Goal: Task Accomplishment & Management: Complete application form

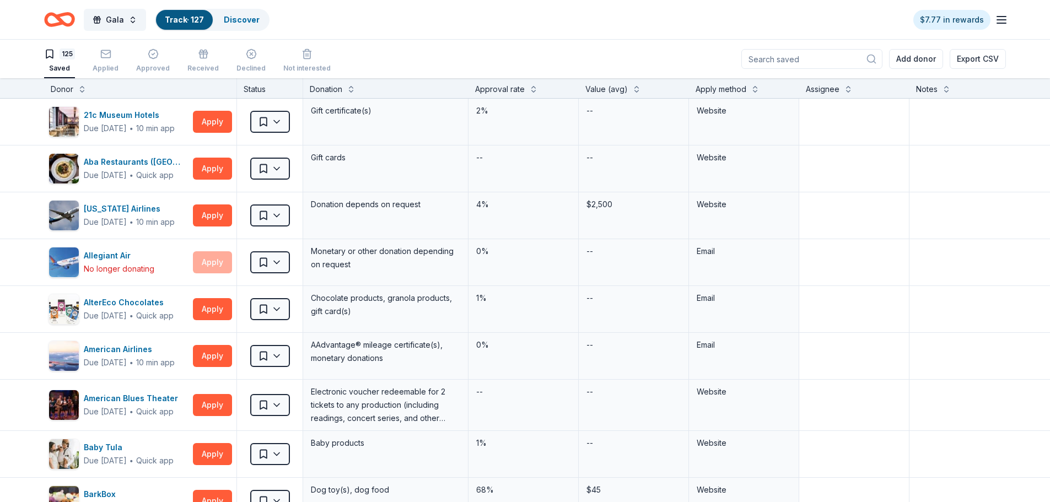
scroll to position [1048, 0]
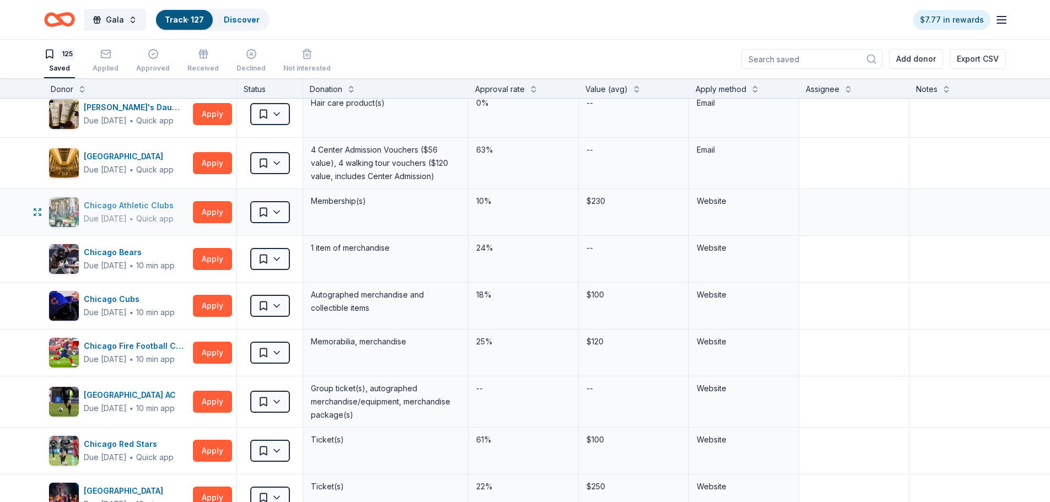
click at [101, 208] on div "Chicago Athletic Clubs" at bounding box center [131, 205] width 94 height 13
click at [210, 211] on button "Apply" at bounding box center [212, 212] width 39 height 22
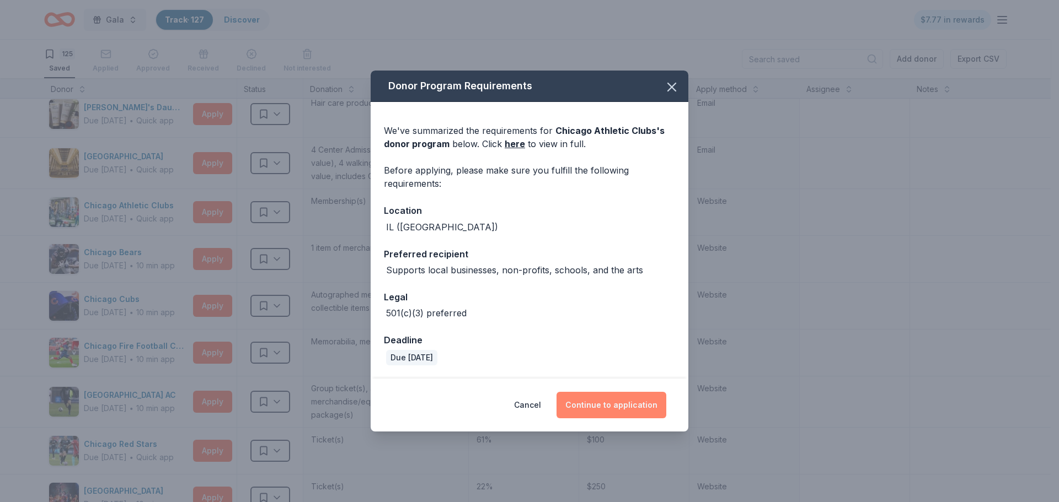
click at [584, 401] on button "Continue to application" at bounding box center [611, 405] width 110 height 26
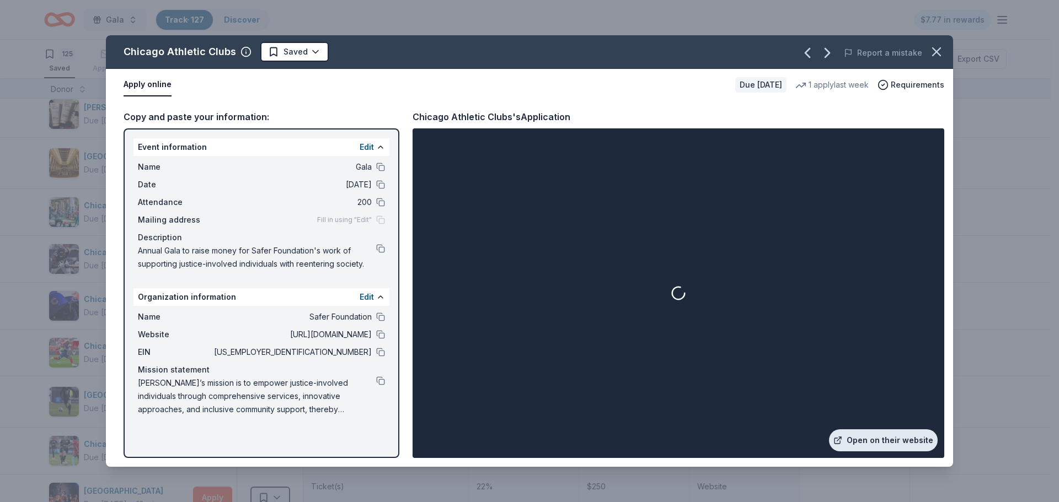
click at [852, 441] on link "Open on their website" at bounding box center [883, 441] width 109 height 22
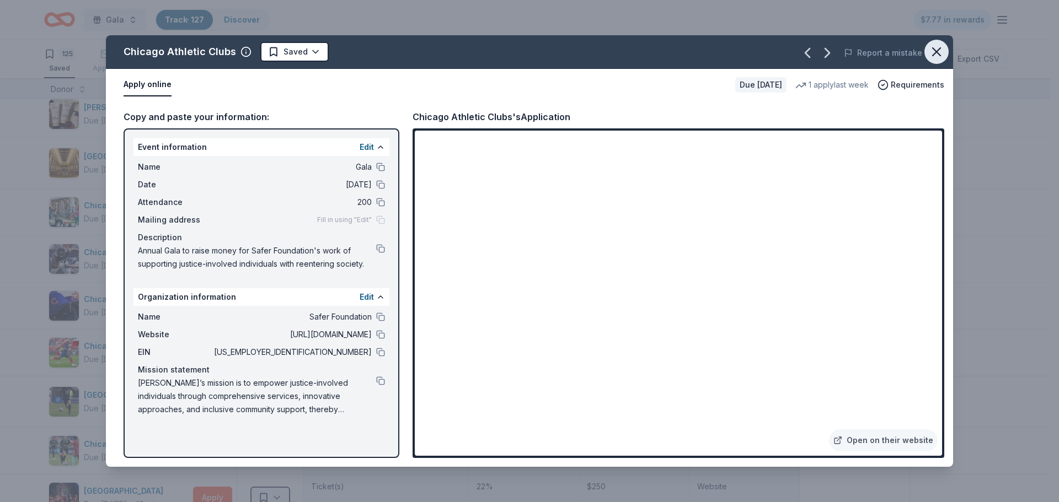
click at [937, 48] on icon "button" at bounding box center [935, 51] width 15 height 15
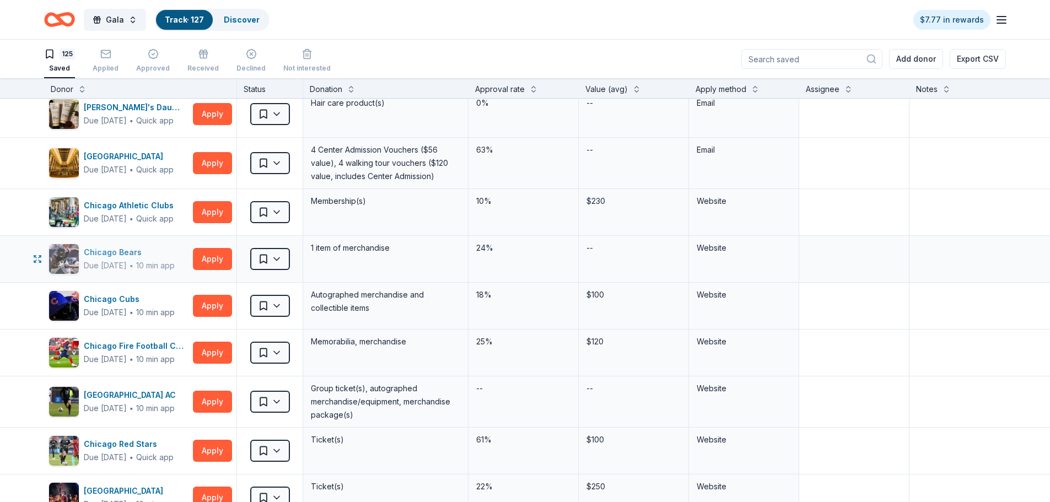
click at [131, 250] on div "Chicago Bears" at bounding box center [129, 252] width 91 height 13
click at [199, 312] on button "Apply" at bounding box center [212, 306] width 39 height 22
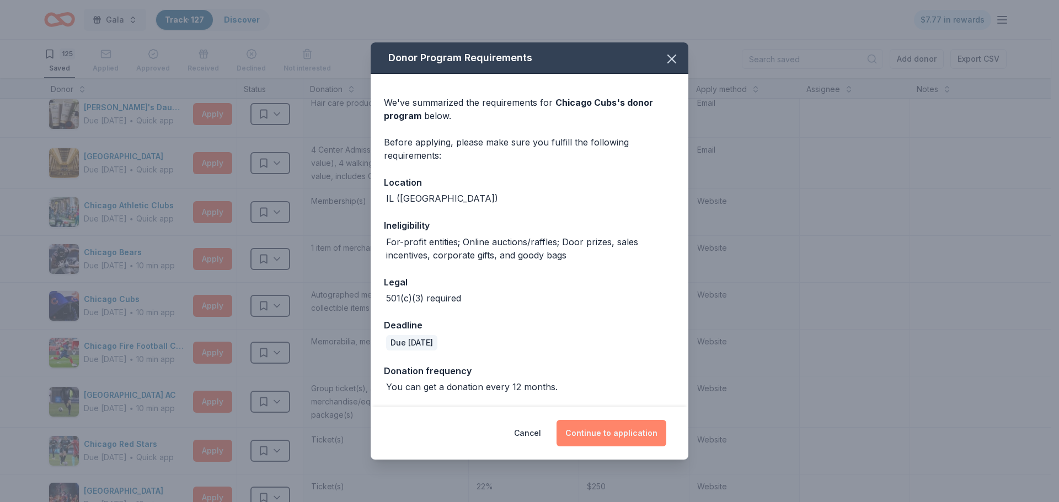
click at [584, 432] on button "Continue to application" at bounding box center [611, 433] width 110 height 26
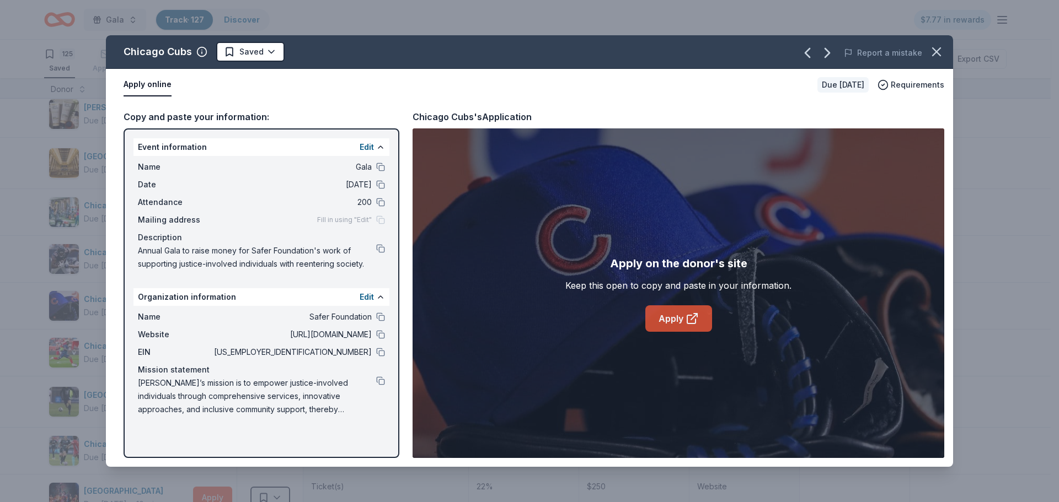
click at [658, 312] on link "Apply" at bounding box center [678, 318] width 67 height 26
click at [931, 50] on icon "button" at bounding box center [935, 51] width 15 height 15
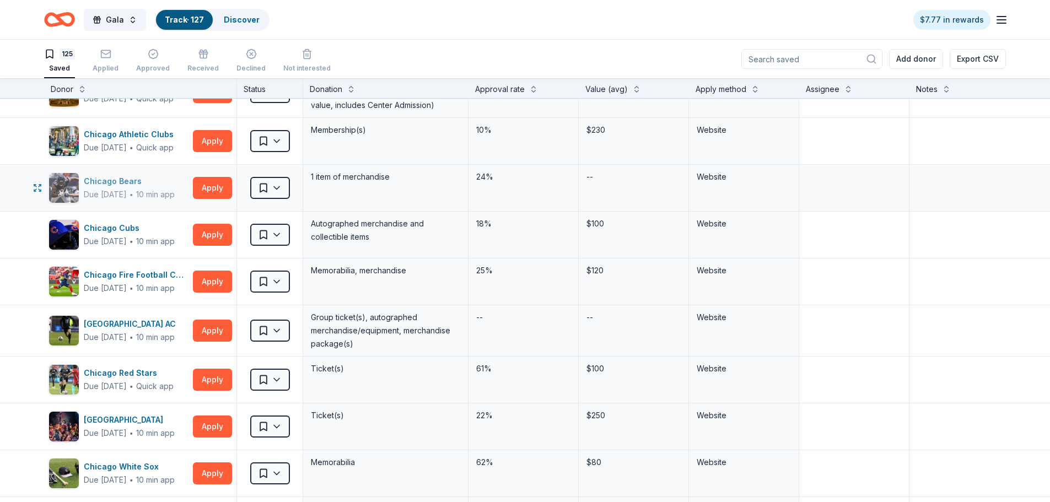
scroll to position [1158, 0]
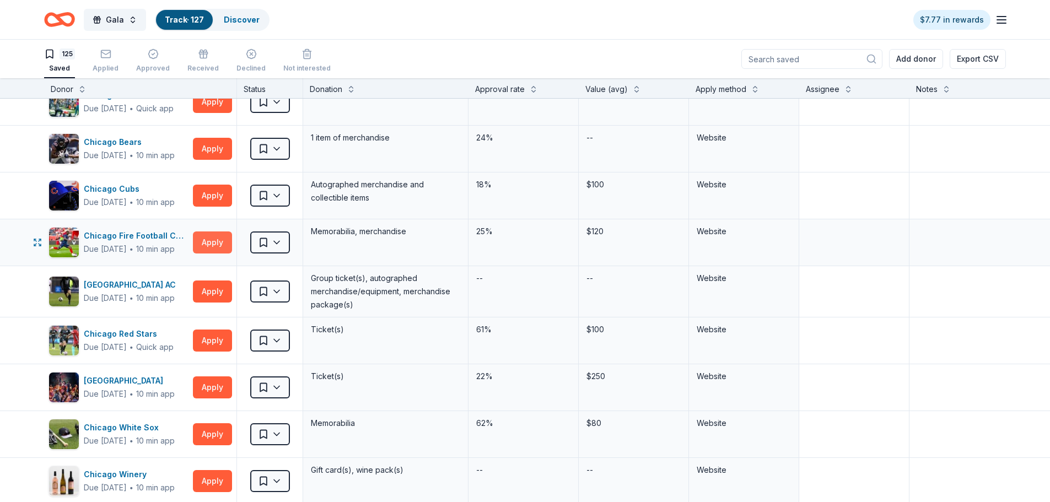
click at [209, 244] on button "Apply" at bounding box center [212, 243] width 39 height 22
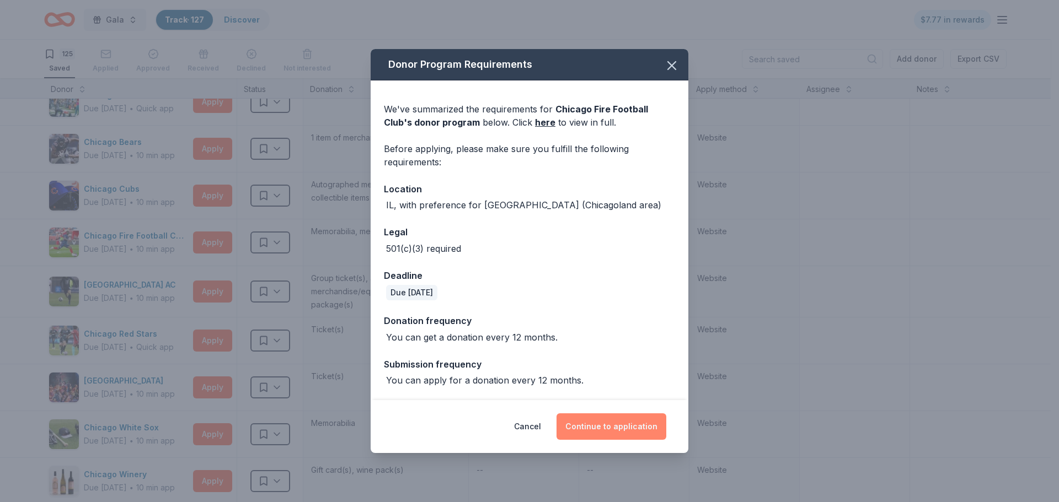
click at [642, 425] on button "Continue to application" at bounding box center [611, 427] width 110 height 26
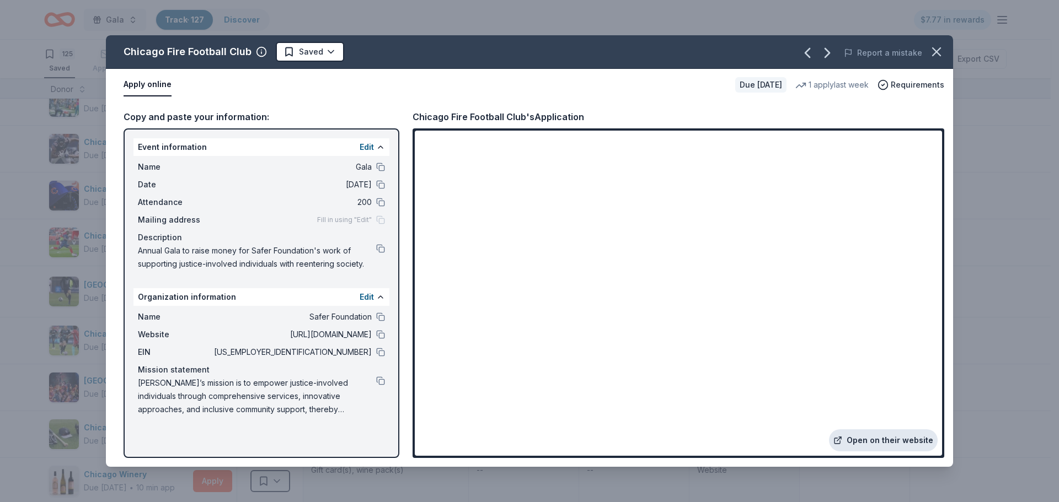
click at [852, 442] on link "Open on their website" at bounding box center [883, 441] width 109 height 22
click at [942, 41] on button "button" at bounding box center [936, 52] width 24 height 24
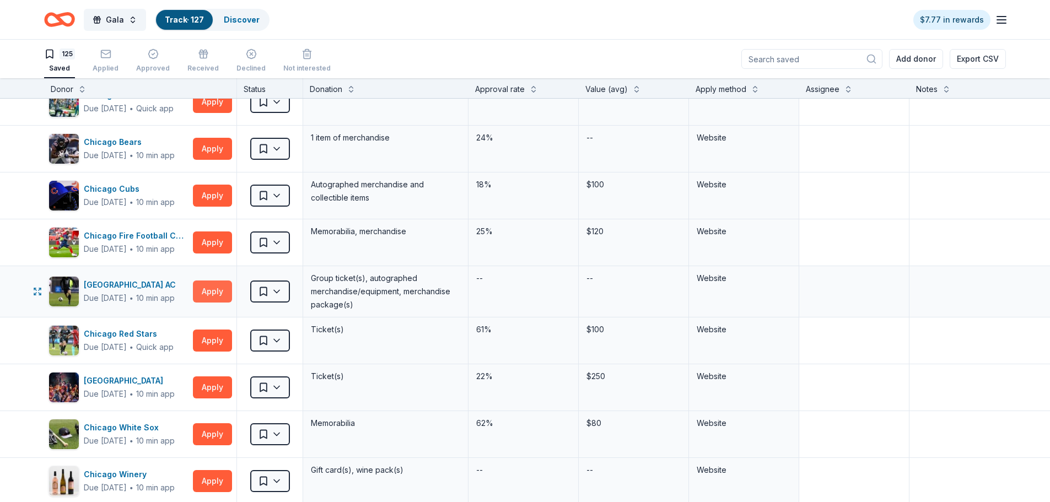
click at [205, 296] on button "Apply" at bounding box center [212, 292] width 39 height 22
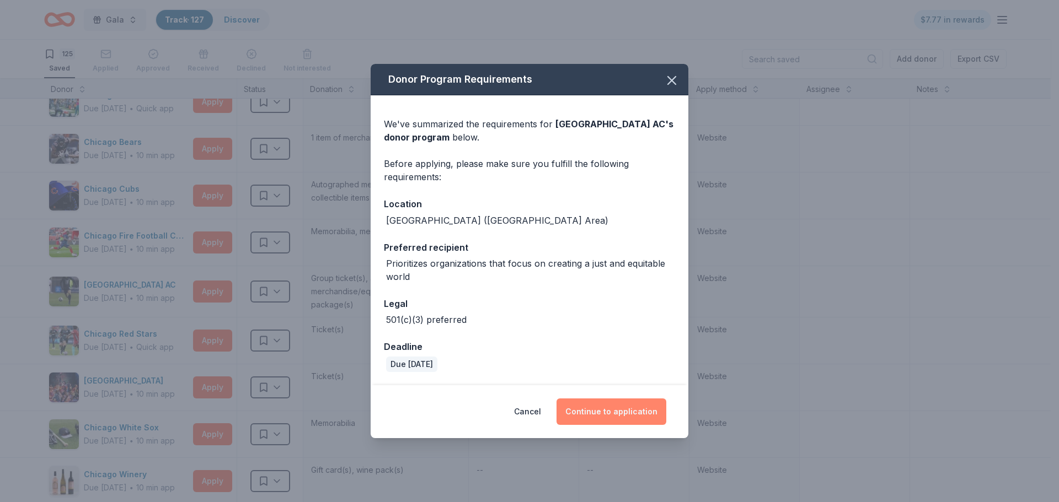
click at [586, 411] on button "Continue to application" at bounding box center [611, 412] width 110 height 26
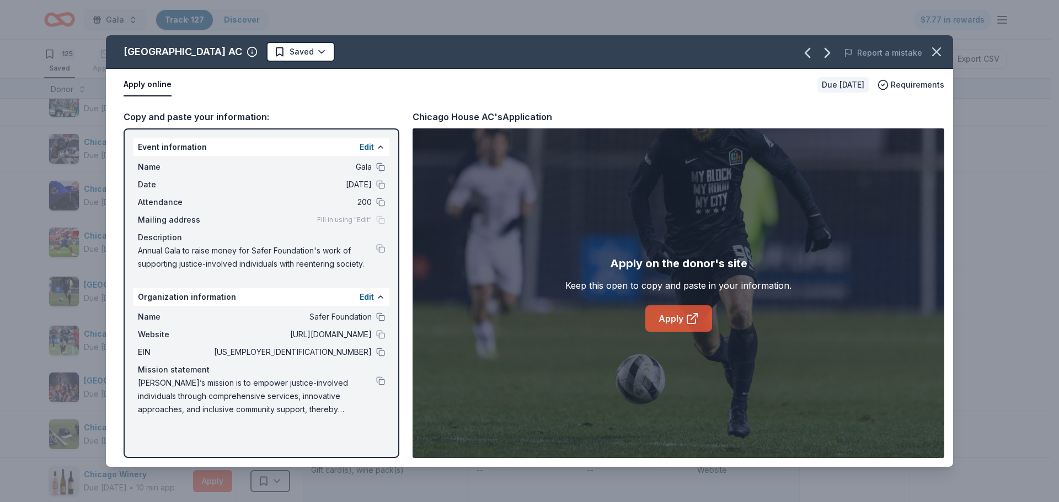
click at [683, 321] on link "Apply" at bounding box center [678, 318] width 67 height 26
click at [940, 50] on icon "button" at bounding box center [935, 51] width 15 height 15
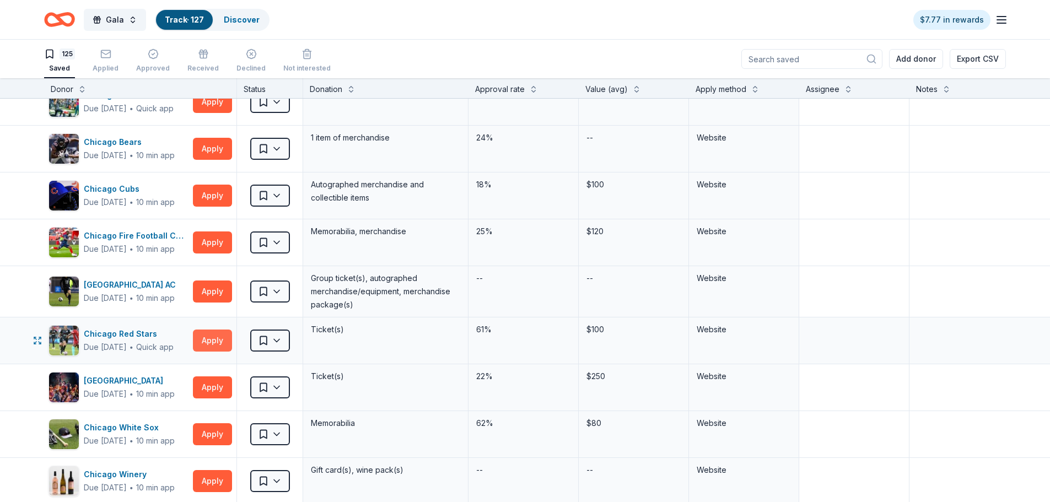
click at [217, 345] on button "Apply" at bounding box center [212, 341] width 39 height 22
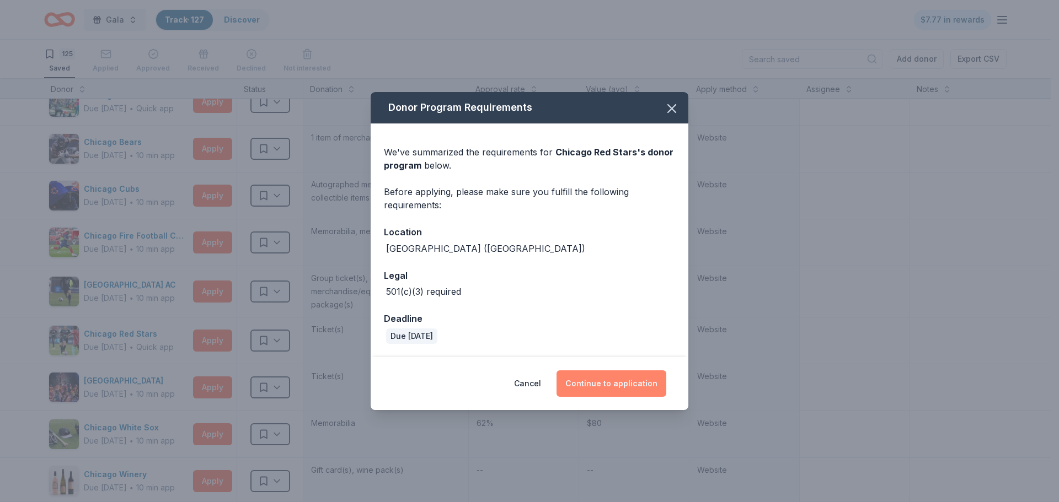
click at [603, 383] on button "Continue to application" at bounding box center [611, 384] width 110 height 26
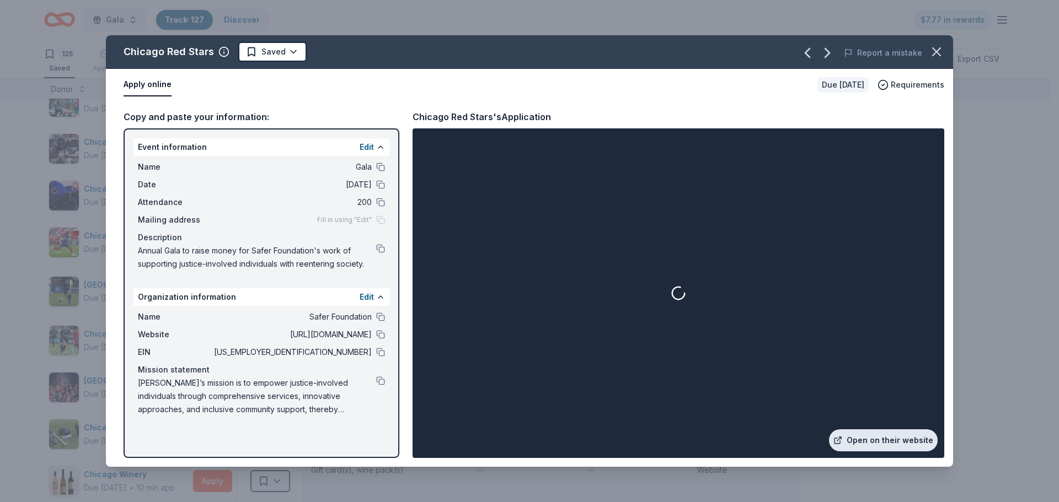
click at [904, 439] on link "Open on their website" at bounding box center [883, 441] width 109 height 22
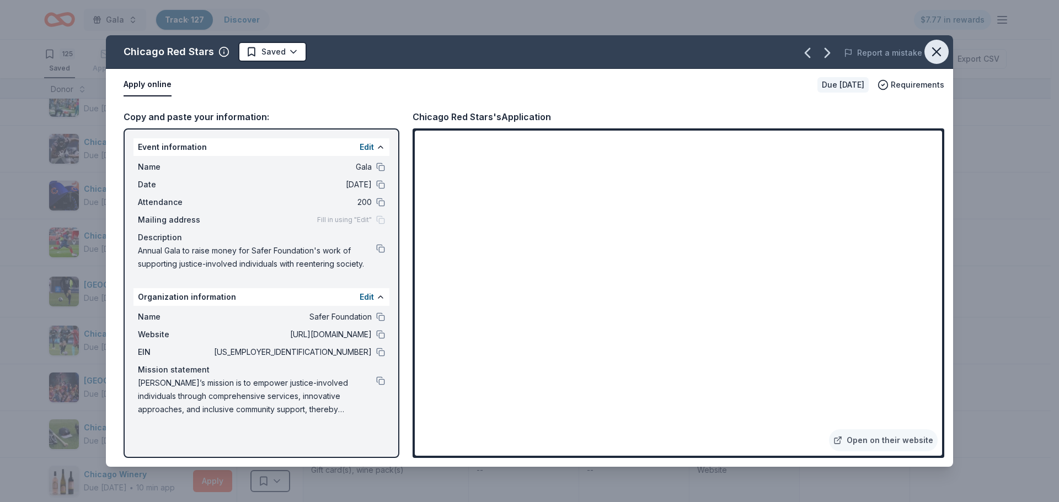
click at [936, 56] on icon "button" at bounding box center [935, 51] width 15 height 15
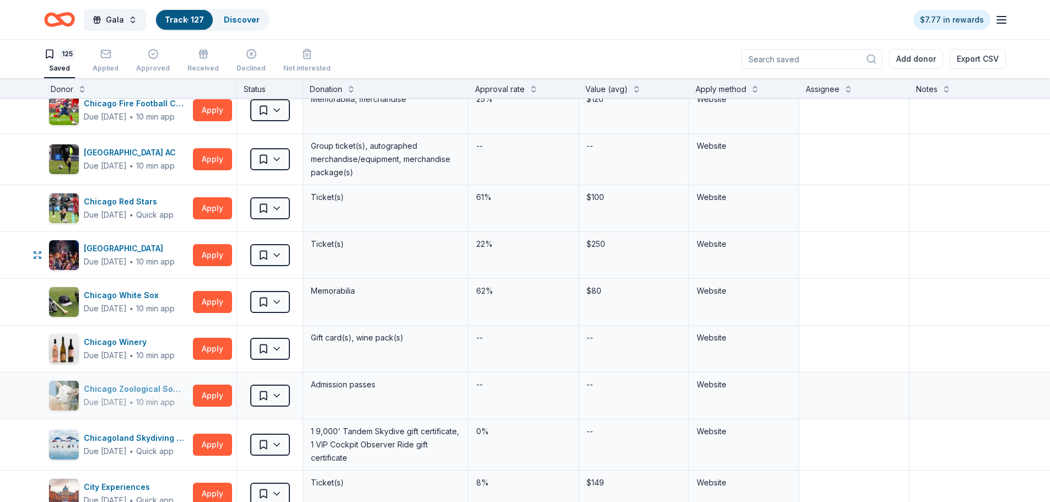
scroll to position [1323, 0]
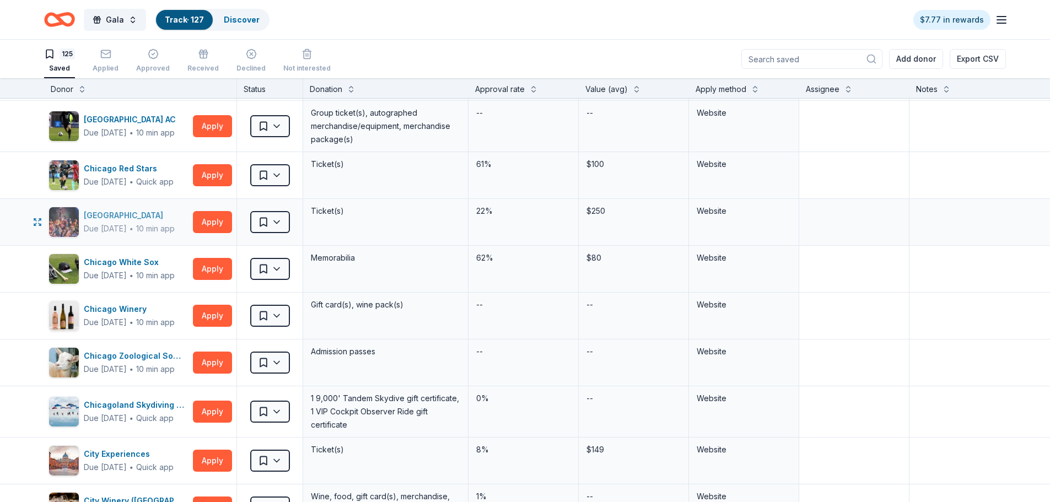
click at [111, 216] on div "Chicago Shakespeare Theater" at bounding box center [129, 215] width 91 height 13
click at [199, 223] on button "Apply" at bounding box center [212, 222] width 39 height 22
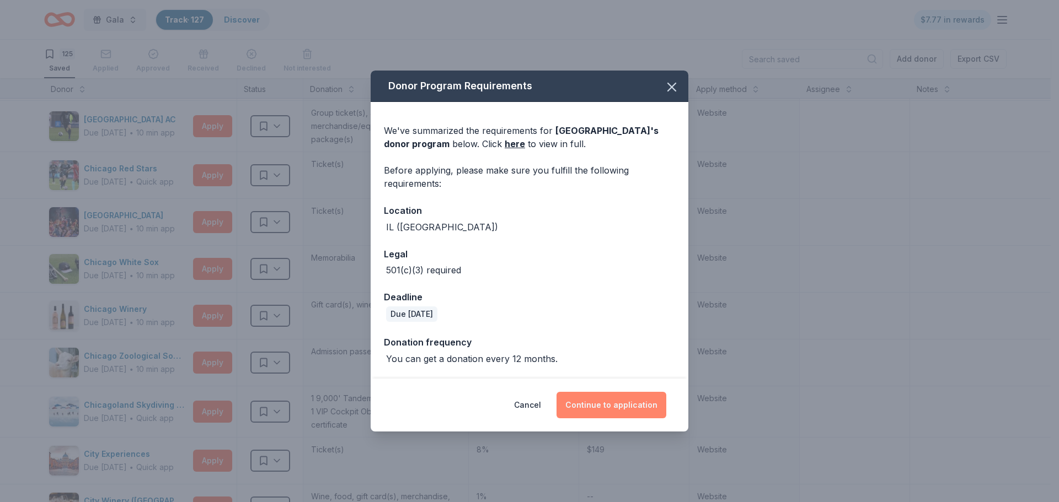
click at [592, 394] on button "Continue to application" at bounding box center [611, 405] width 110 height 26
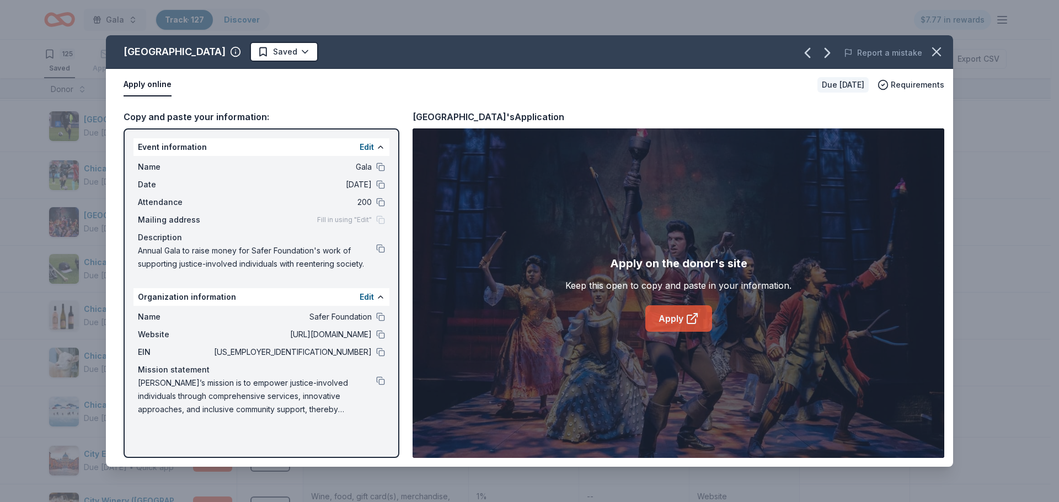
click at [705, 313] on link "Apply" at bounding box center [678, 318] width 67 height 26
click at [942, 50] on icon "button" at bounding box center [935, 51] width 15 height 15
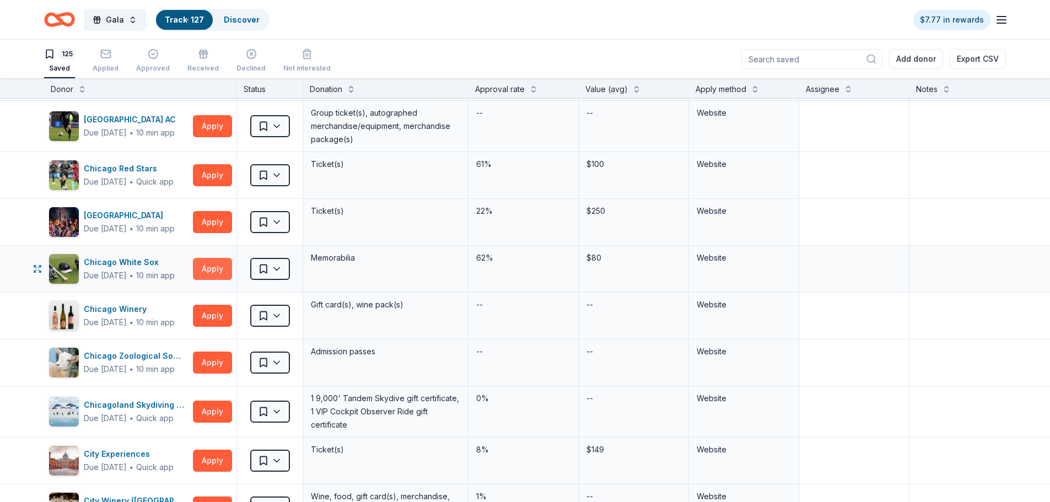
click at [216, 262] on button "Apply" at bounding box center [212, 269] width 39 height 22
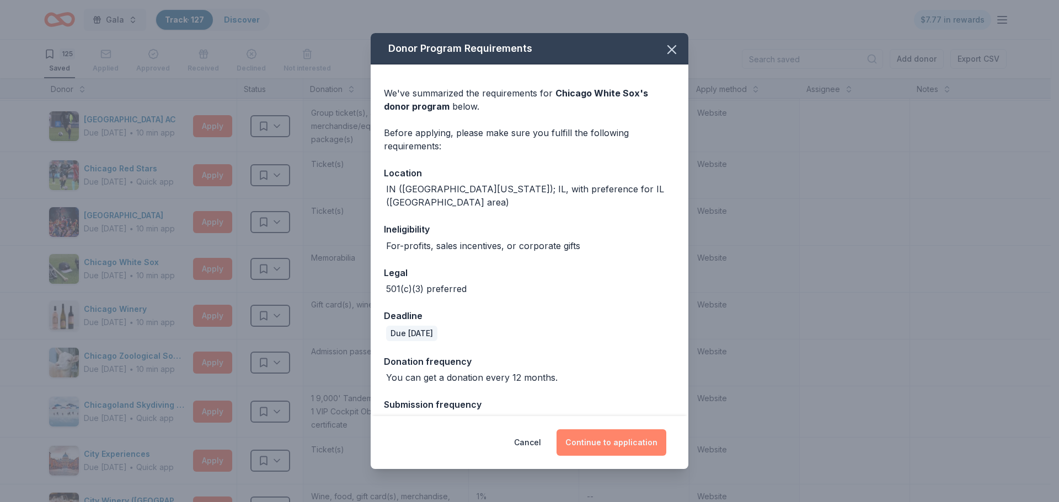
click at [611, 447] on button "Continue to application" at bounding box center [611, 443] width 110 height 26
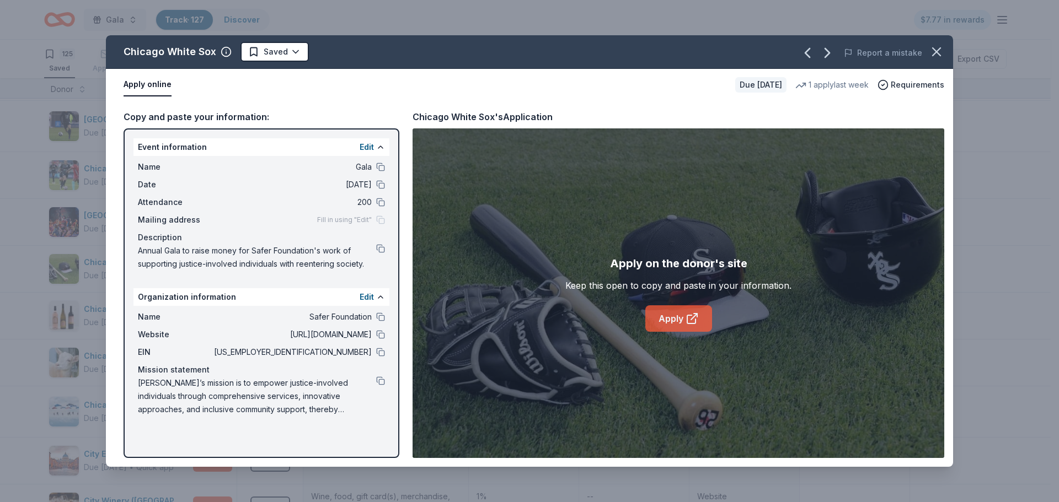
click at [693, 325] on icon at bounding box center [691, 318] width 13 height 13
click at [935, 51] on icon "button" at bounding box center [936, 52] width 8 height 8
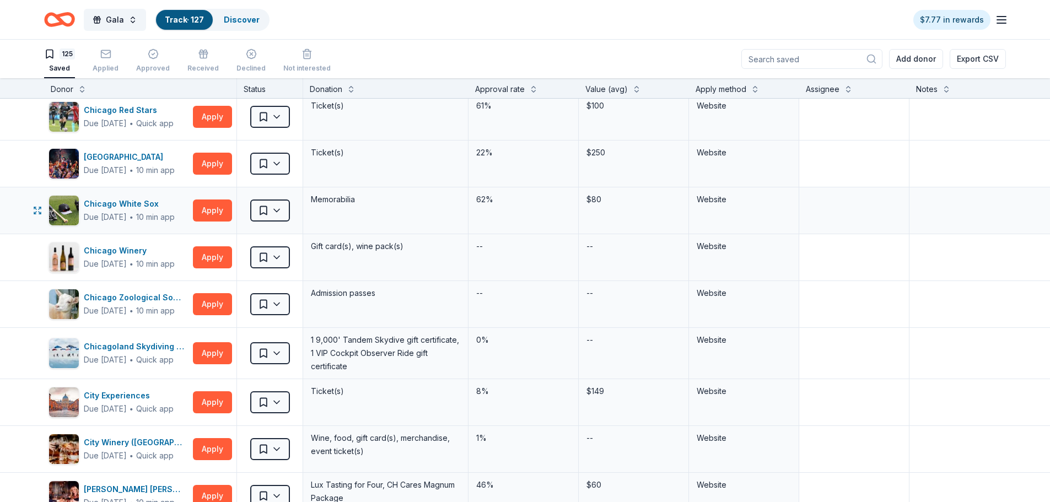
scroll to position [1434, 0]
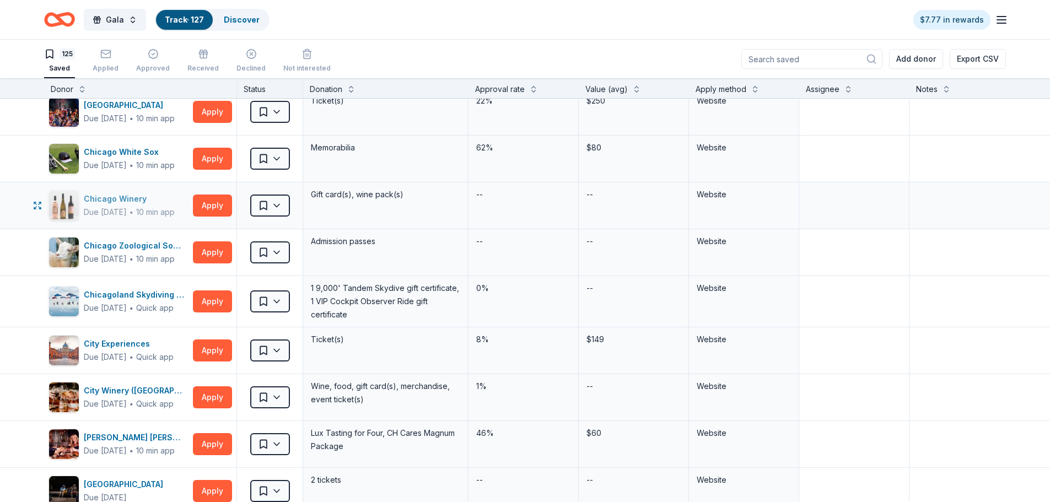
click at [127, 197] on div "Chicago Winery" at bounding box center [129, 198] width 91 height 13
click at [217, 256] on button "Apply" at bounding box center [212, 252] width 39 height 22
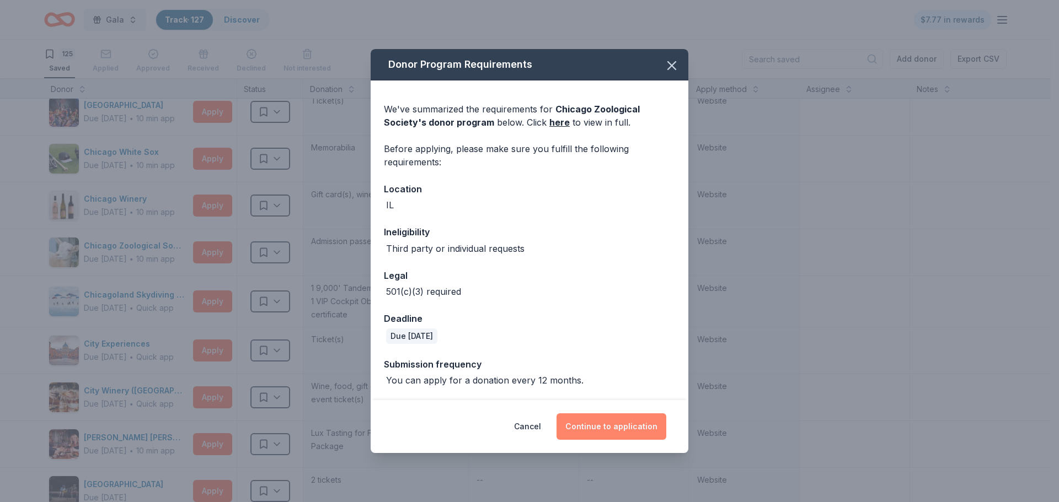
click at [601, 421] on button "Continue to application" at bounding box center [611, 427] width 110 height 26
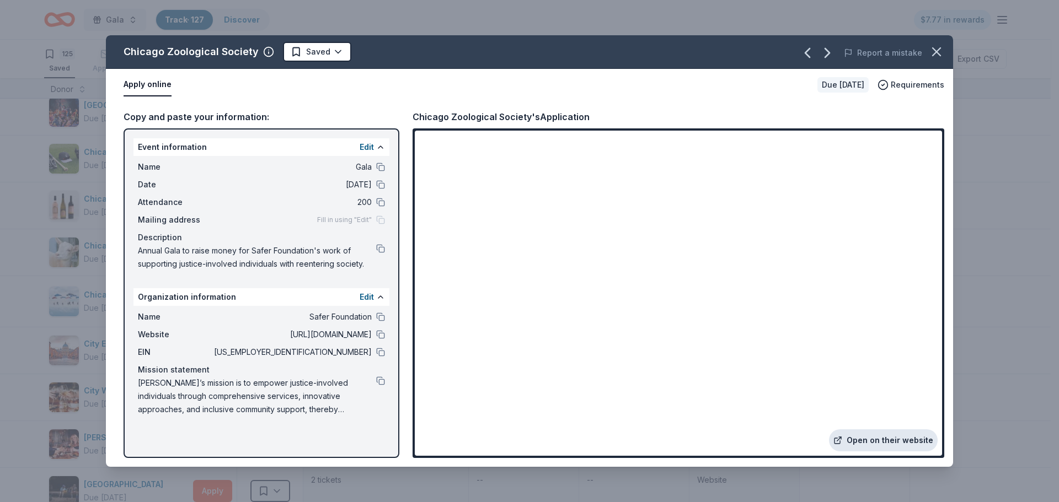
click at [858, 443] on link "Open on their website" at bounding box center [883, 441] width 109 height 22
click at [927, 51] on button "button" at bounding box center [936, 52] width 24 height 24
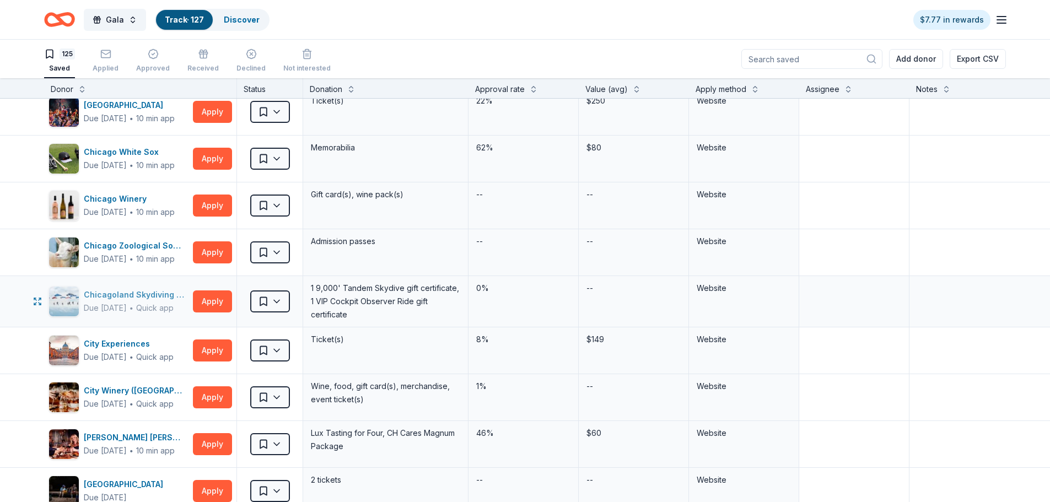
click at [152, 294] on div "Chicagoland Skydiving Center" at bounding box center [136, 294] width 105 height 13
click at [119, 343] on div "City Experiences" at bounding box center [129, 343] width 90 height 13
click at [214, 299] on button "Apply" at bounding box center [212, 302] width 39 height 22
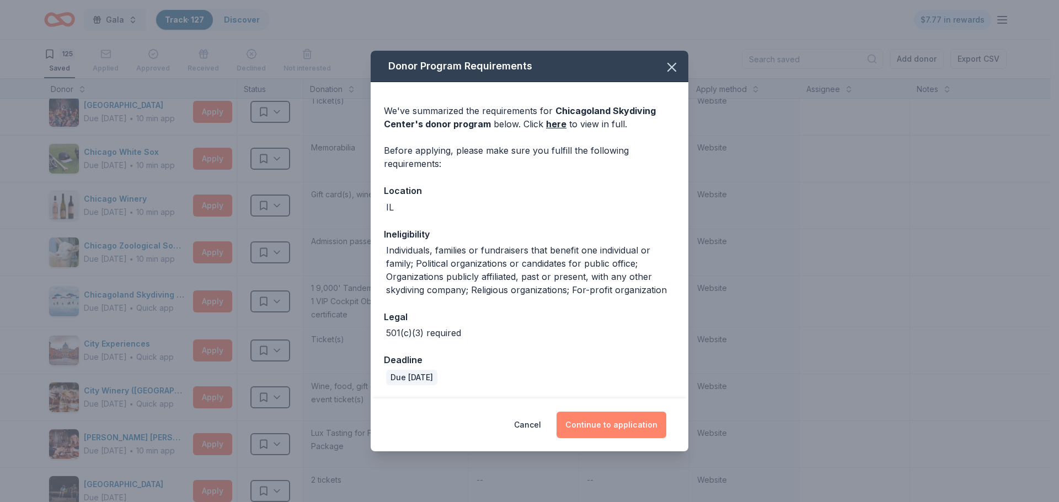
click at [614, 433] on button "Continue to application" at bounding box center [611, 425] width 110 height 26
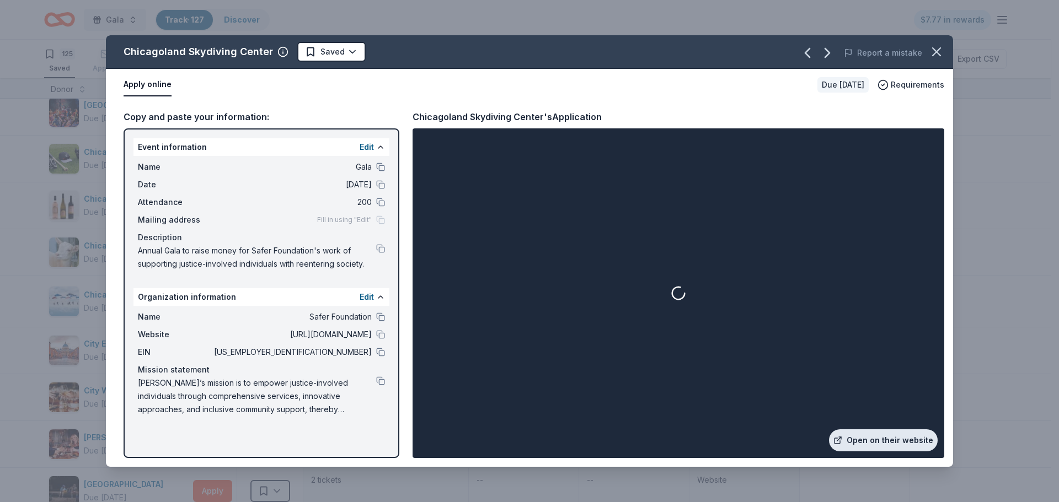
click at [883, 436] on link "Open on their website" at bounding box center [883, 441] width 109 height 22
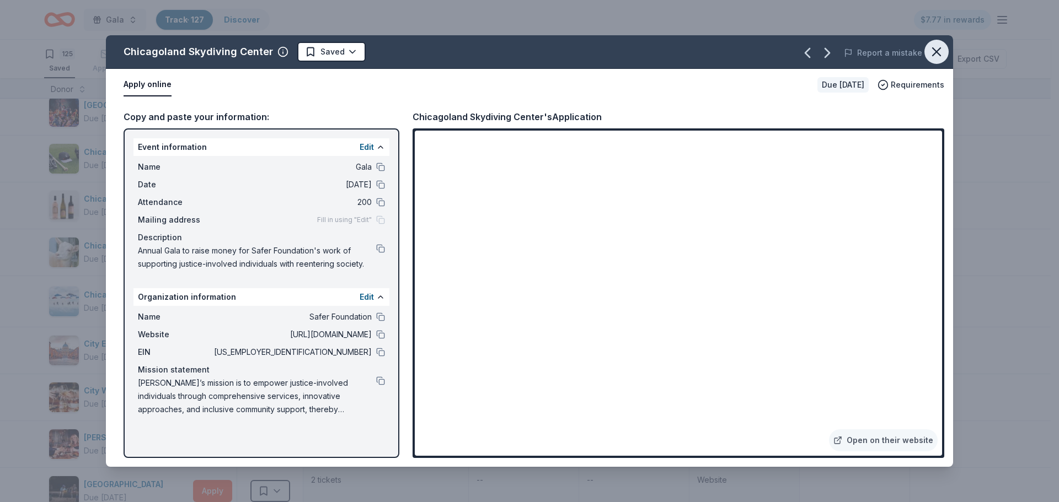
click at [928, 52] on icon "button" at bounding box center [935, 51] width 15 height 15
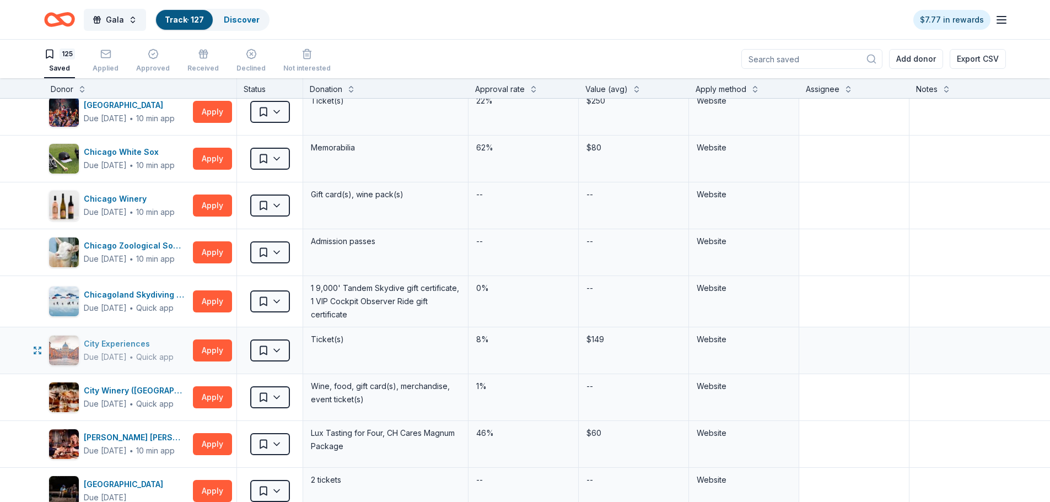
click at [109, 347] on div "City Experiences" at bounding box center [129, 343] width 90 height 13
click at [207, 352] on button "Apply" at bounding box center [212, 351] width 39 height 22
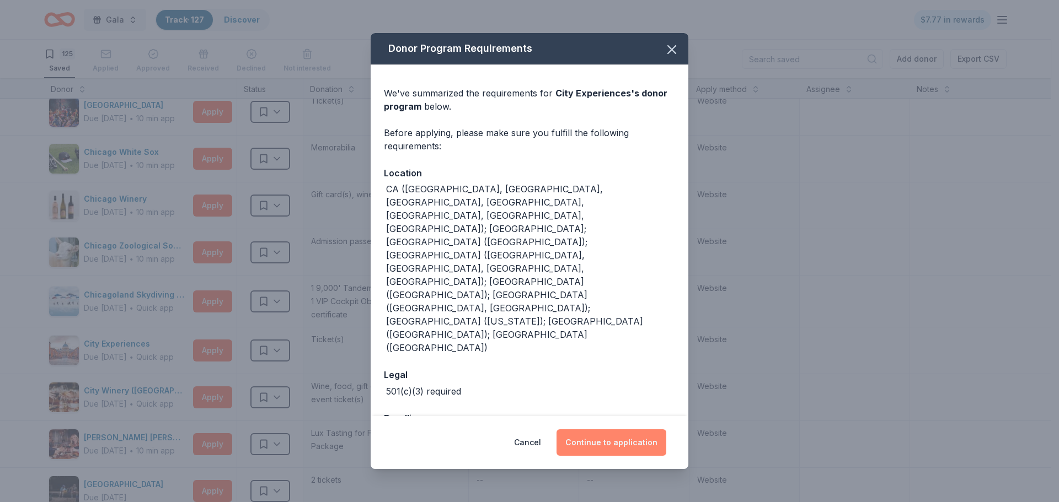
click at [587, 430] on button "Continue to application" at bounding box center [611, 443] width 110 height 26
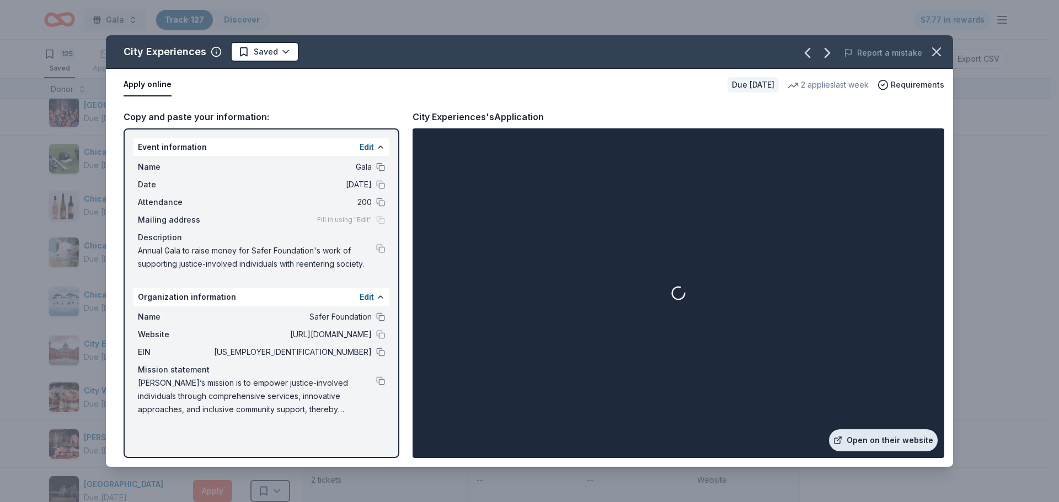
click at [891, 432] on link "Open on their website" at bounding box center [883, 441] width 109 height 22
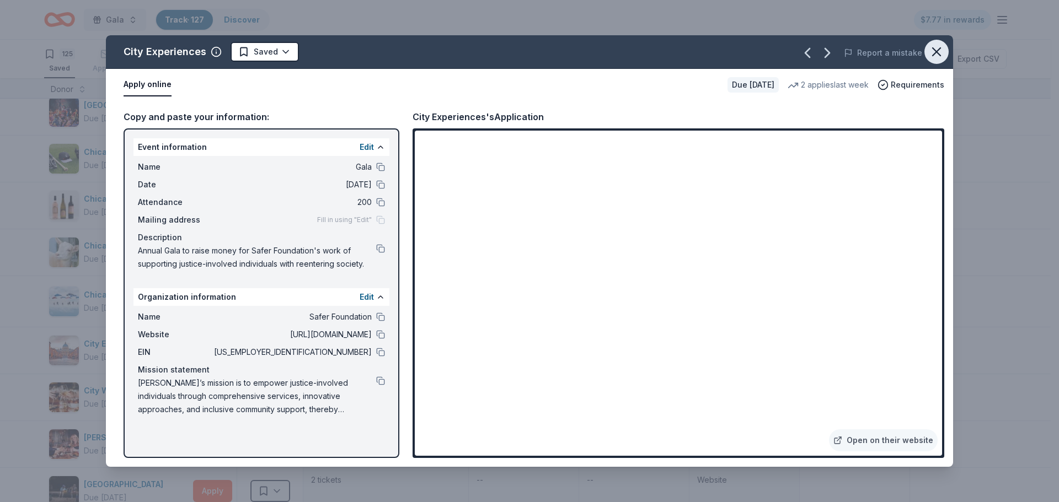
click at [938, 55] on icon "button" at bounding box center [935, 51] width 15 height 15
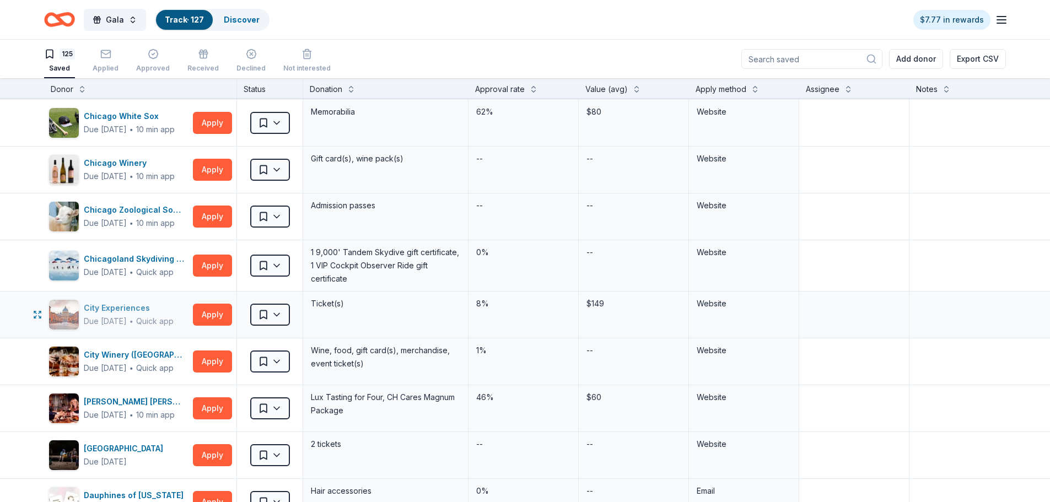
scroll to position [1489, 0]
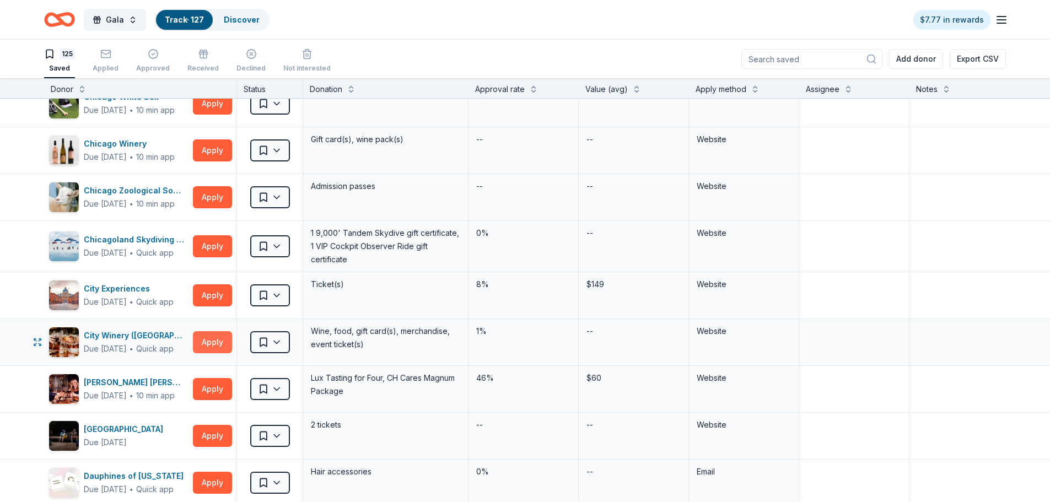
click at [214, 344] on button "Apply" at bounding box center [212, 342] width 39 height 22
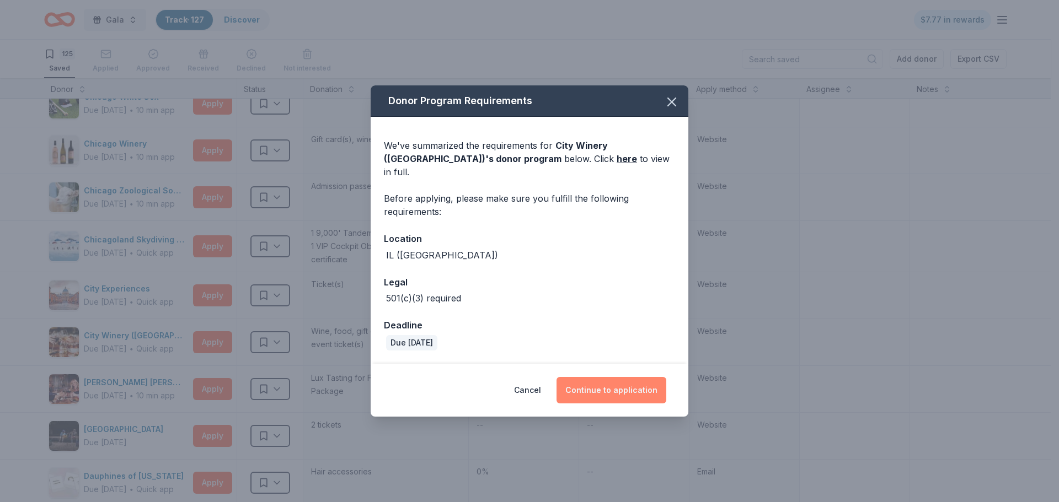
click at [580, 388] on button "Continue to application" at bounding box center [611, 390] width 110 height 26
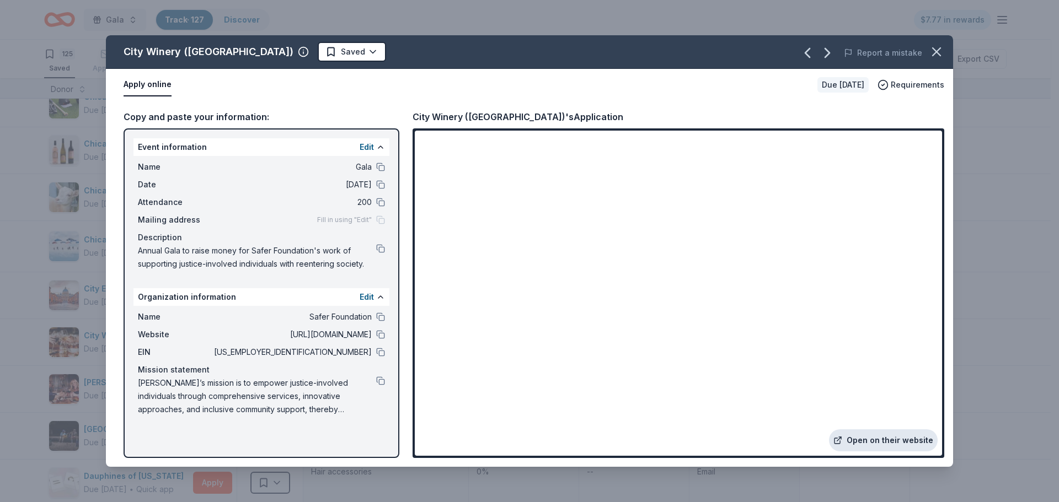
click at [851, 436] on link "Open on their website" at bounding box center [883, 441] width 109 height 22
click at [940, 51] on icon "button" at bounding box center [935, 51] width 15 height 15
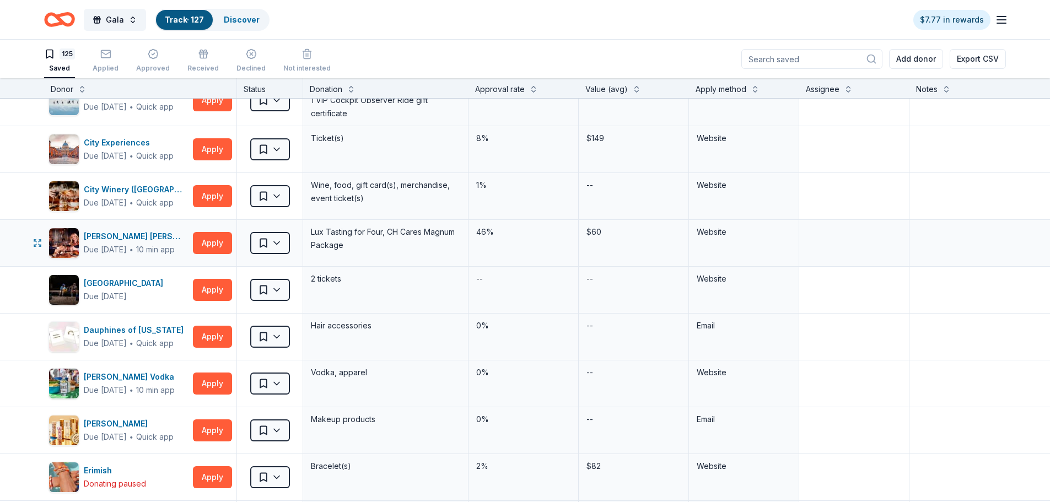
scroll to position [1654, 0]
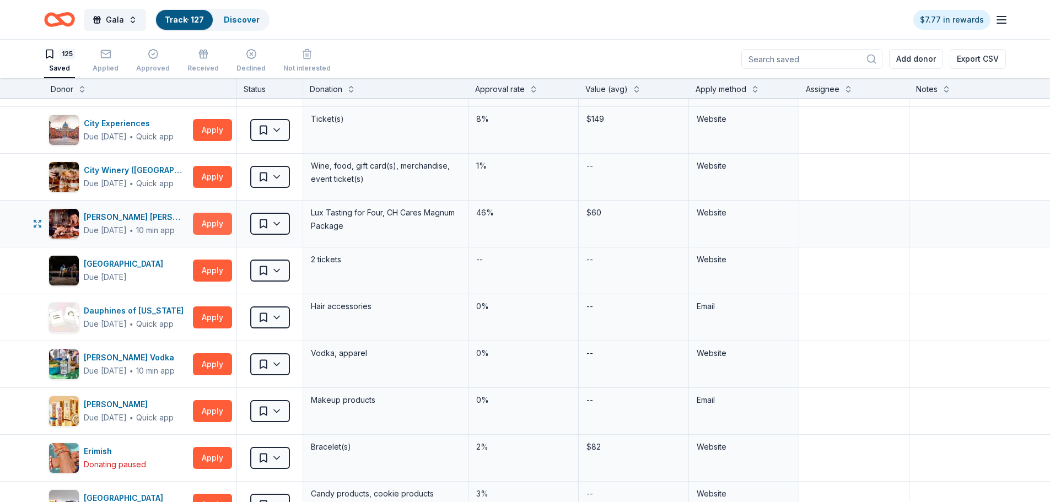
click at [201, 228] on button "Apply" at bounding box center [212, 224] width 39 height 22
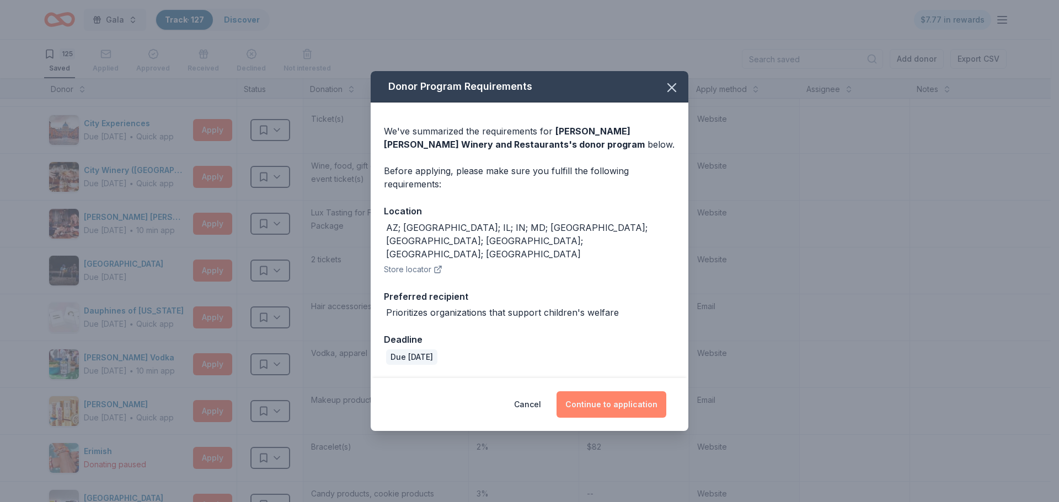
click at [595, 391] on button "Continue to application" at bounding box center [611, 404] width 110 height 26
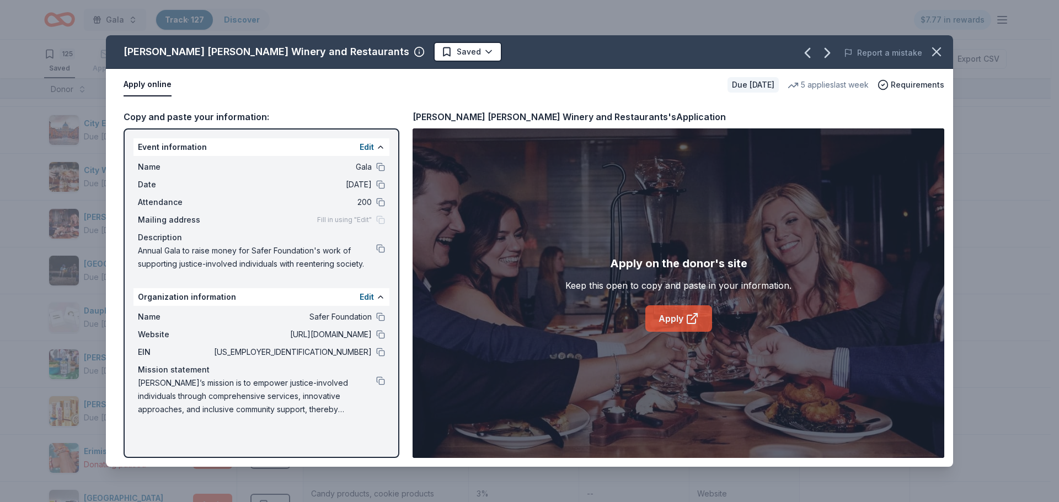
click at [675, 324] on link "Apply" at bounding box center [678, 318] width 67 height 26
click at [930, 51] on icon "button" at bounding box center [935, 51] width 15 height 15
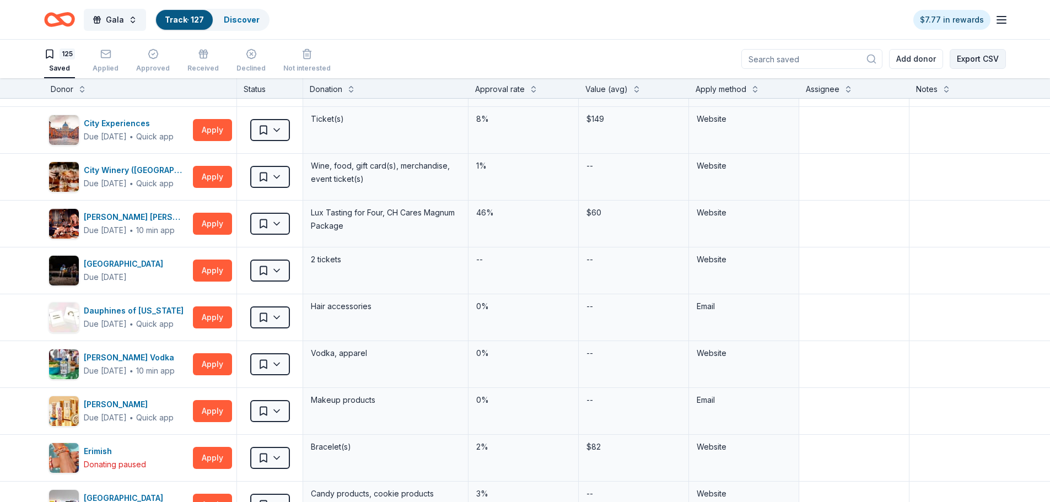
click at [957, 63] on button "Export CSV" at bounding box center [978, 59] width 56 height 20
click at [221, 267] on button "Apply" at bounding box center [212, 271] width 39 height 22
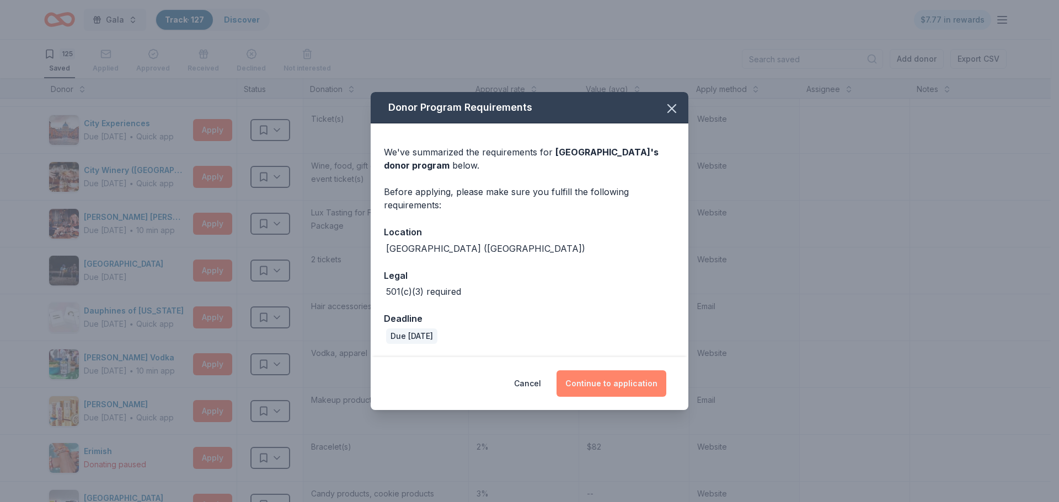
click at [630, 381] on button "Continue to application" at bounding box center [611, 384] width 110 height 26
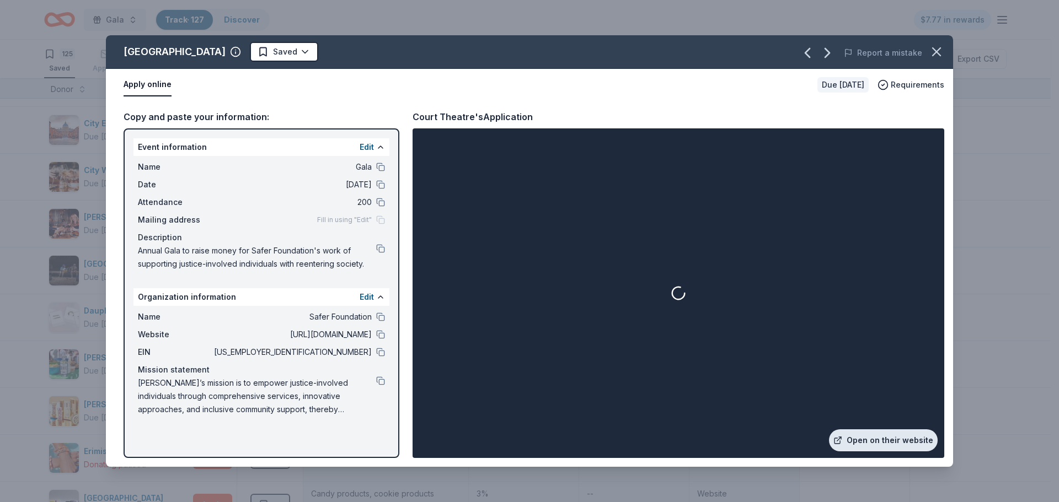
click at [884, 439] on link "Open on their website" at bounding box center [883, 441] width 109 height 22
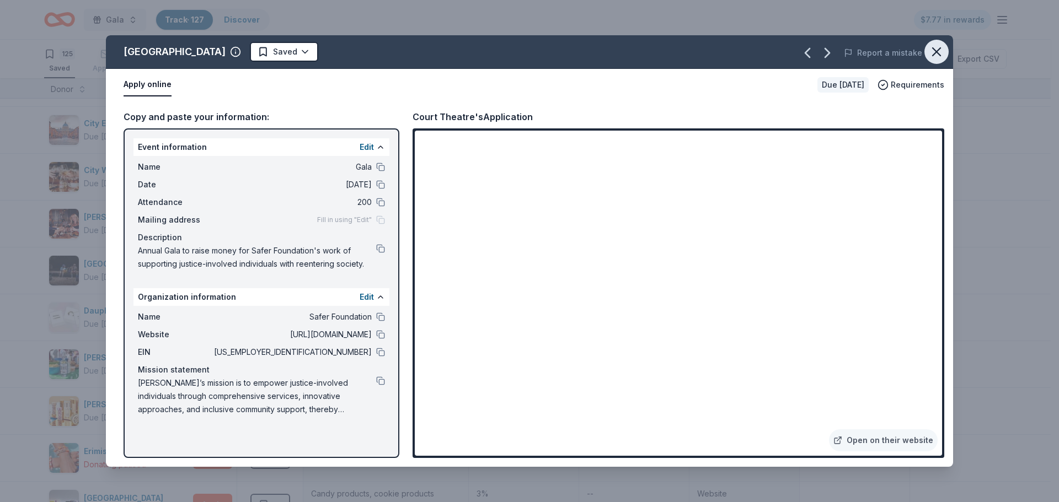
click at [930, 55] on icon "button" at bounding box center [935, 51] width 15 height 15
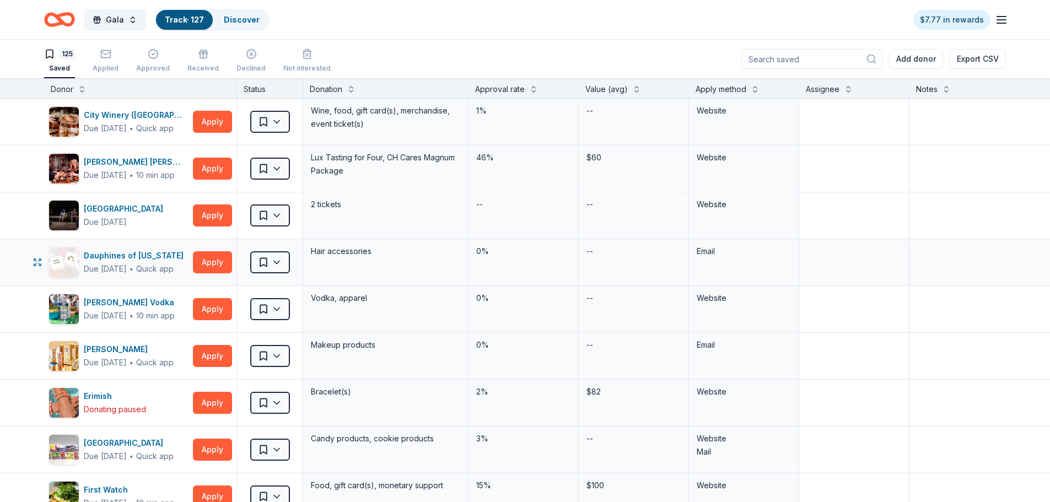
scroll to position [1764, 0]
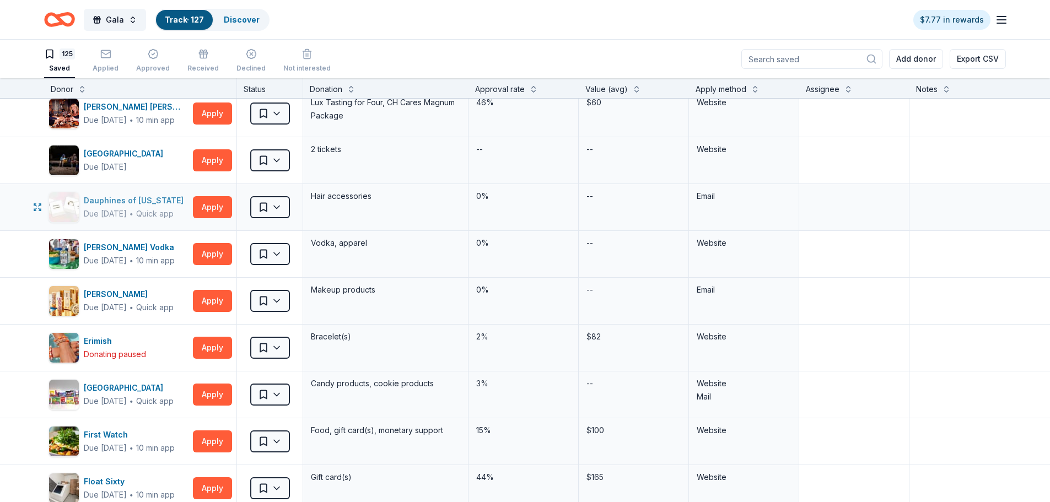
click at [141, 205] on div "Dauphines of New York" at bounding box center [136, 200] width 104 height 13
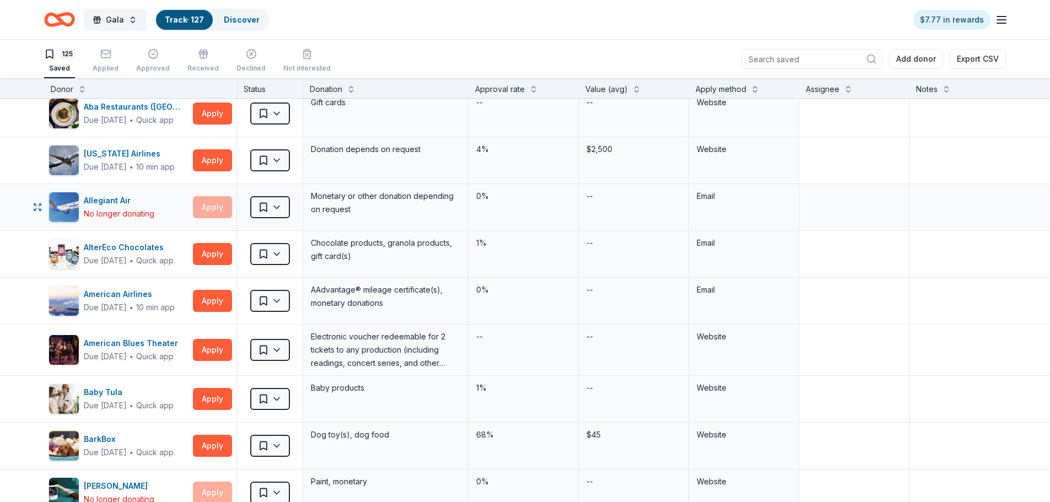
scroll to position [0, 0]
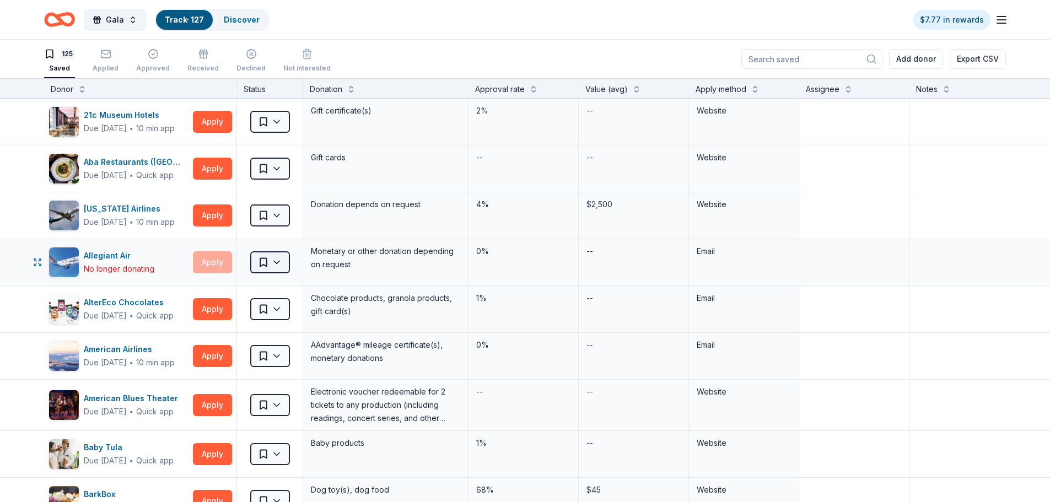
click at [278, 266] on html "Gala Track · 127 Discover $7.77 in rewards 125 Saved Applied Approved Received …" at bounding box center [525, 251] width 1050 height 502
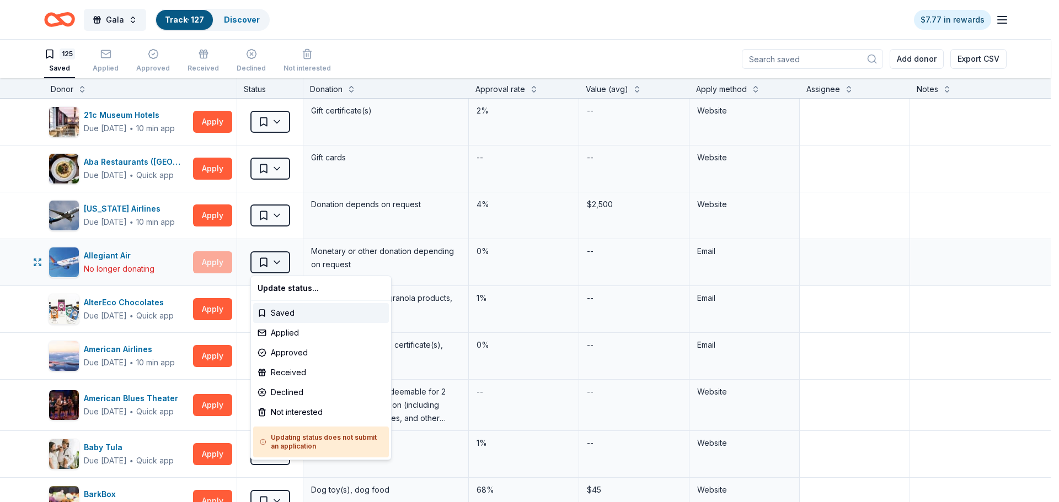
click at [278, 266] on html "Gala Track · 127 Discover $7.77 in rewards 125 Saved Applied Approved Received …" at bounding box center [529, 251] width 1059 height 502
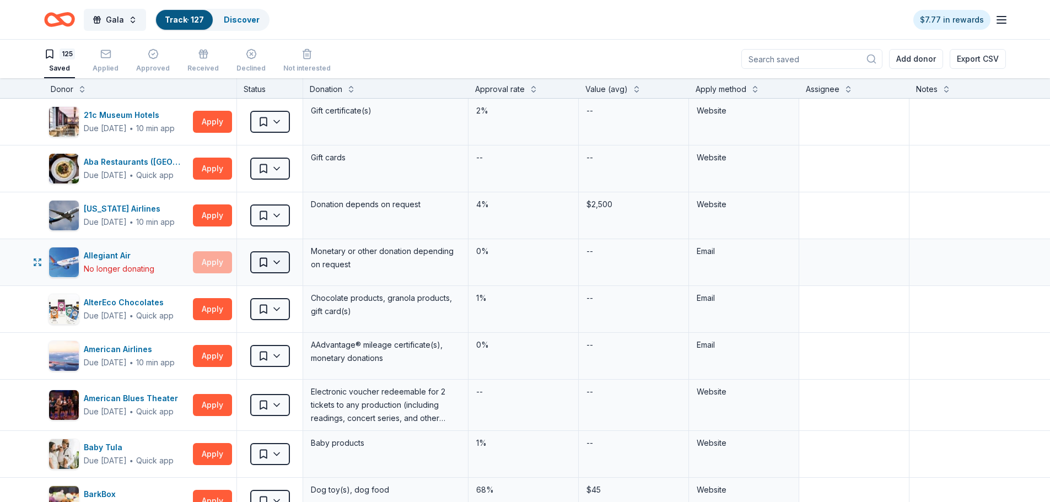
click at [284, 263] on html "Gala Track · 127 Discover $7.77 in rewards 125 Saved Applied Approved Received …" at bounding box center [525, 251] width 1050 height 502
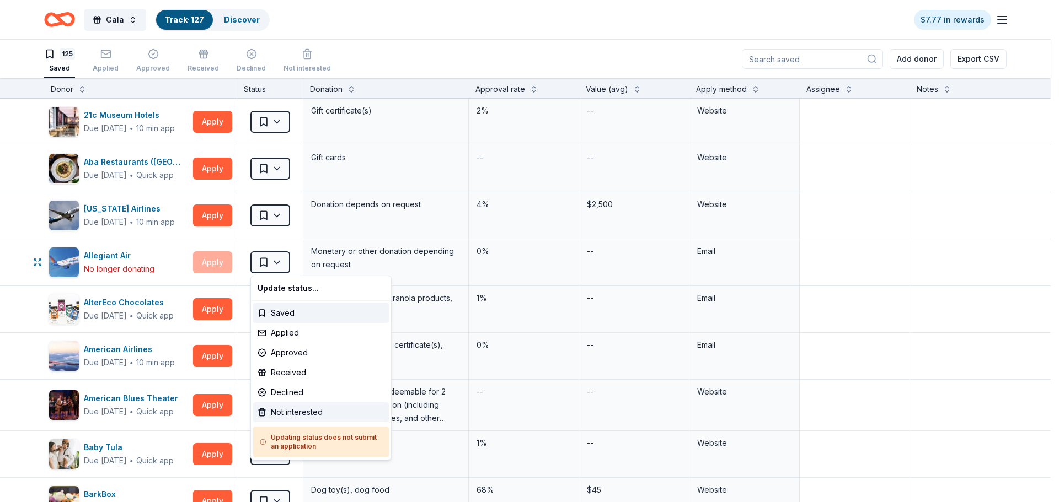
click at [319, 414] on div "Not interested" at bounding box center [321, 412] width 136 height 20
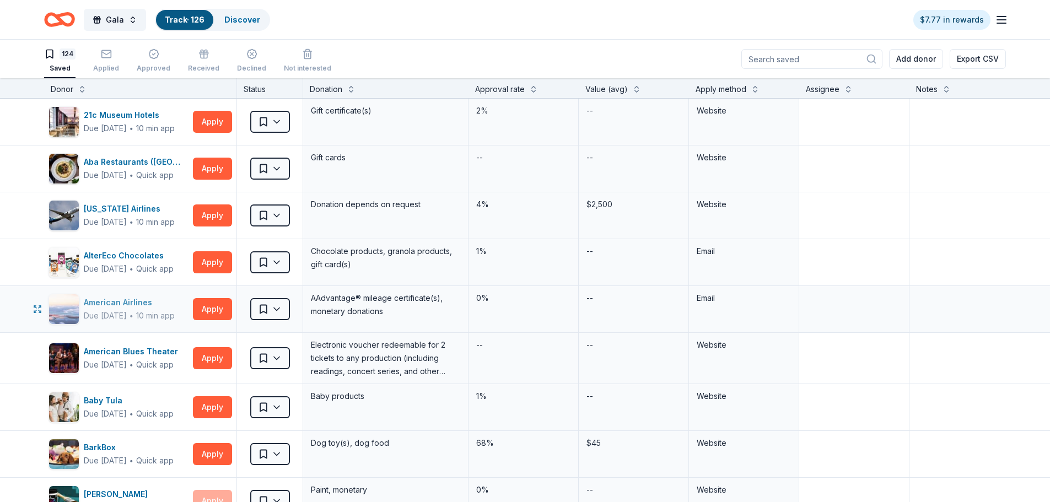
click at [119, 309] on div "American Airlines" at bounding box center [129, 302] width 91 height 13
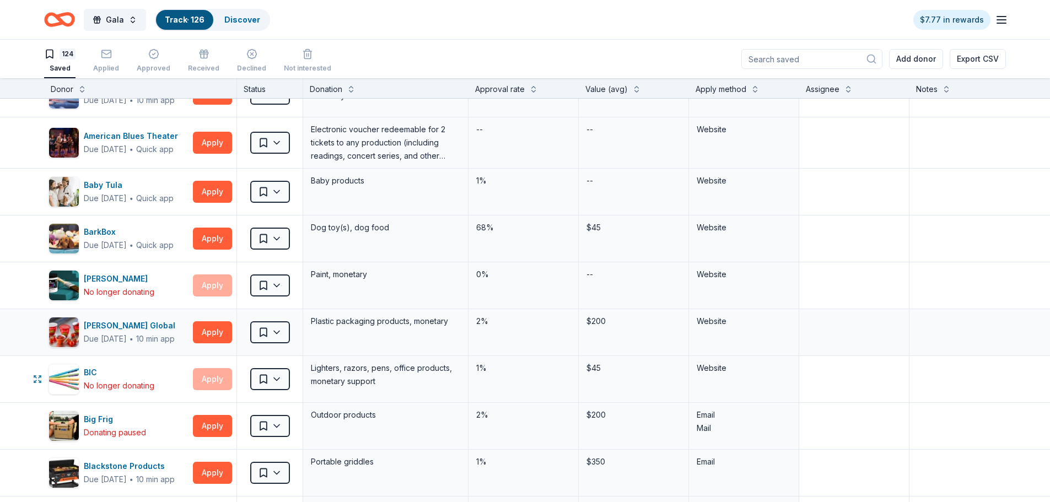
scroll to position [221, 0]
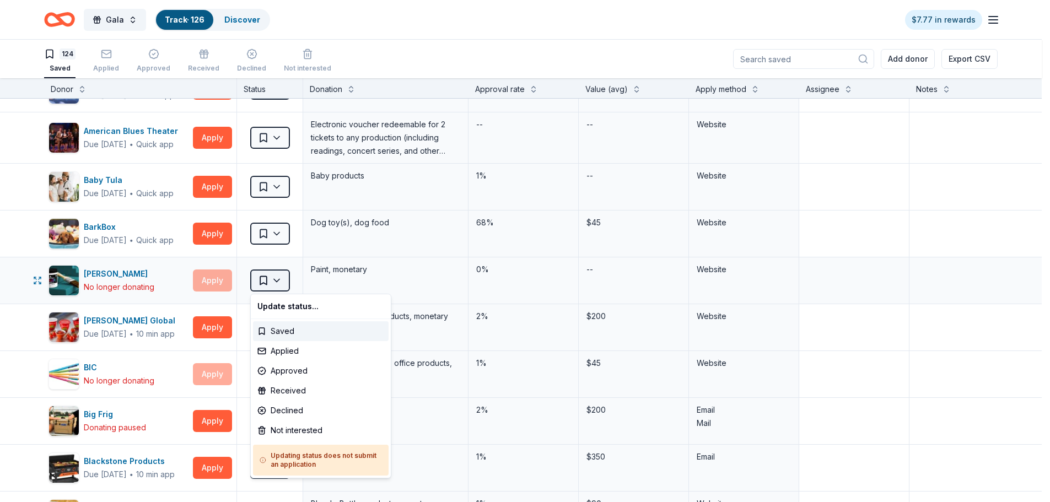
click at [275, 284] on html "Gala Track · 126 Discover $7.77 in rewards 124 Saved Applied Approved Received …" at bounding box center [525, 251] width 1050 height 502
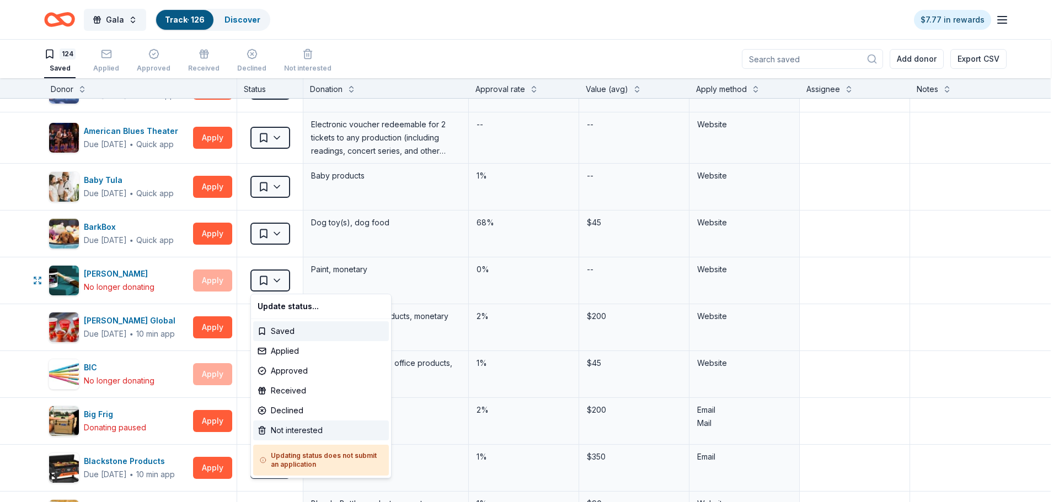
click at [303, 432] on div "Not interested" at bounding box center [321, 431] width 136 height 20
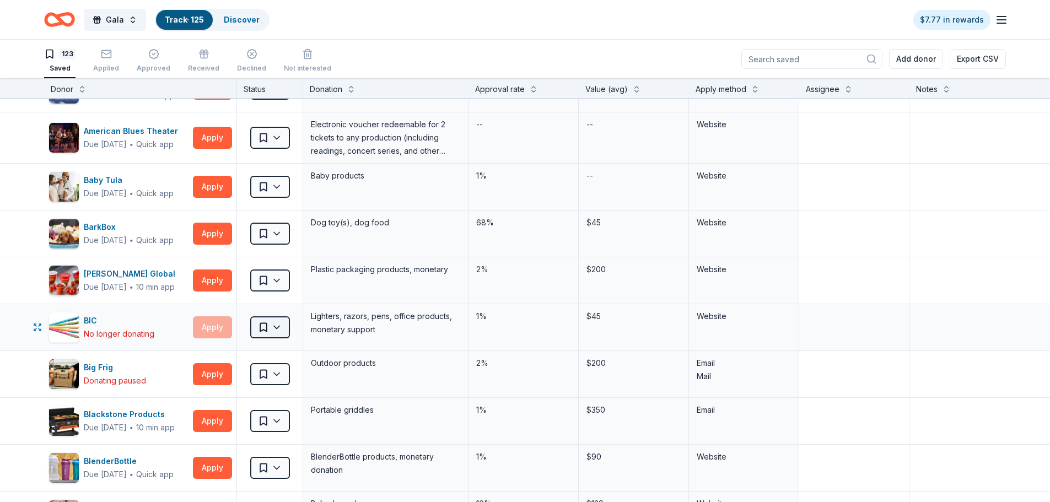
click at [281, 330] on html "Gala Track · 125 Discover $7.77 in rewards 123 Saved Applied Approved Received …" at bounding box center [525, 251] width 1050 height 502
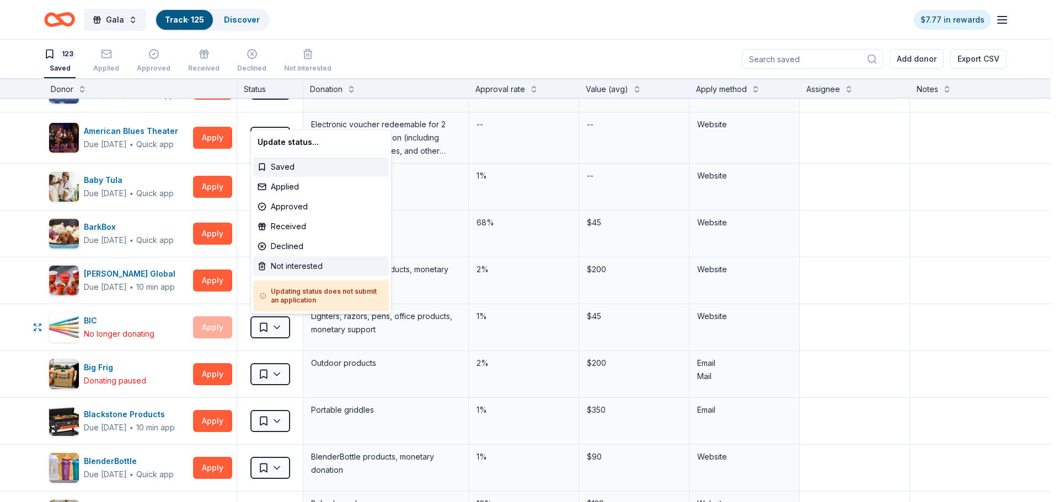
click at [297, 271] on div "Not interested" at bounding box center [321, 266] width 136 height 20
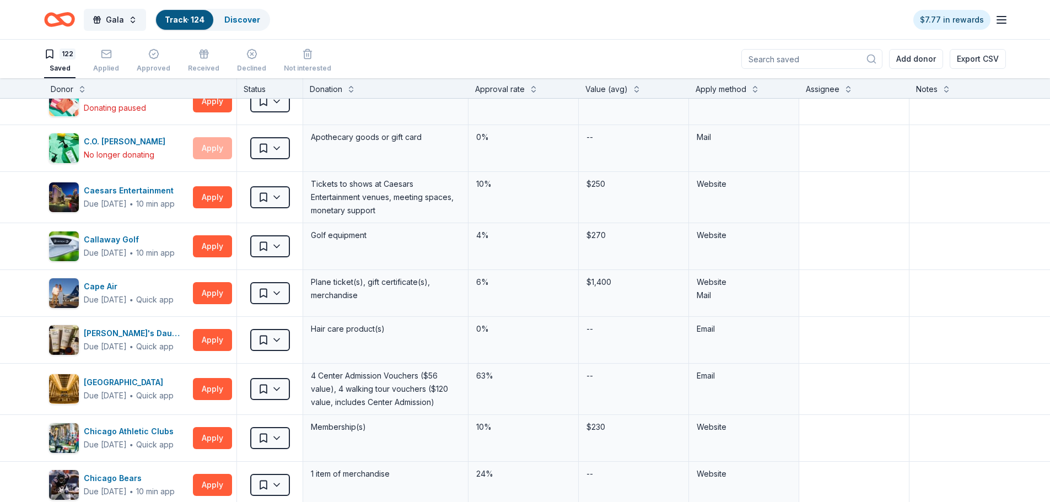
scroll to position [1964, 0]
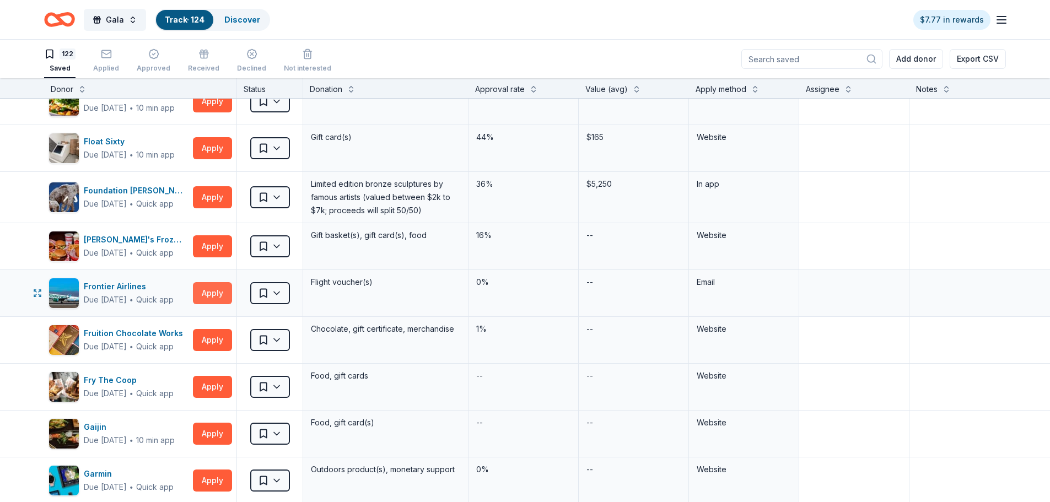
click at [214, 292] on button "Apply" at bounding box center [212, 293] width 39 height 22
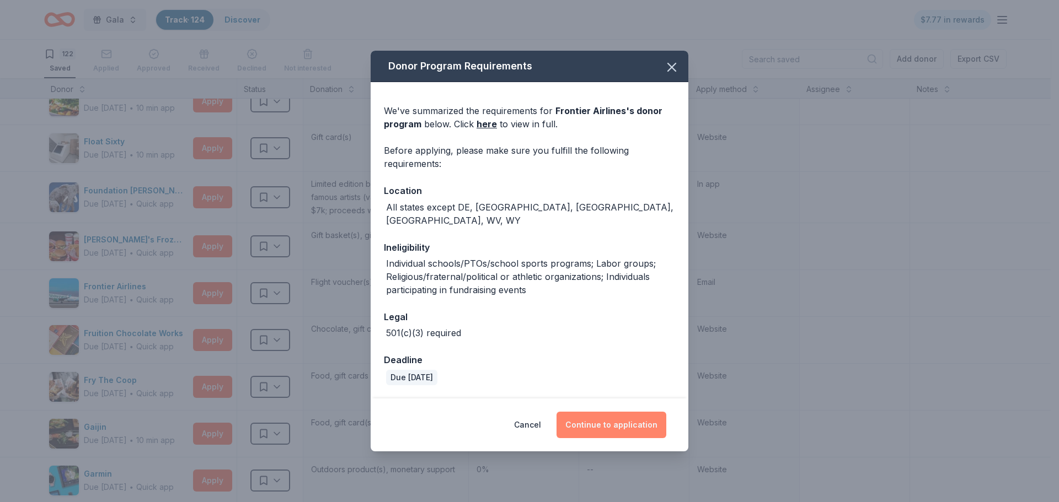
click at [633, 413] on button "Continue to application" at bounding box center [611, 425] width 110 height 26
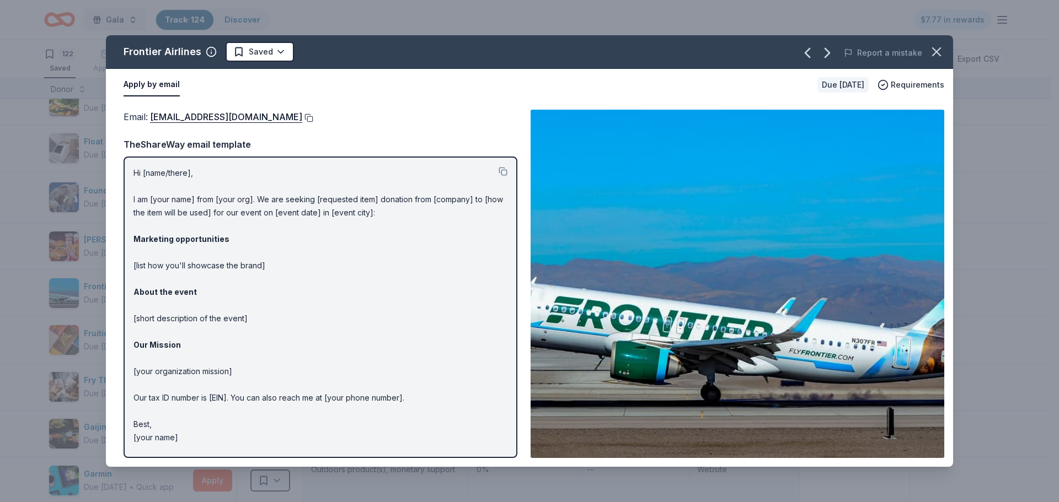
click at [302, 117] on button at bounding box center [307, 118] width 11 height 9
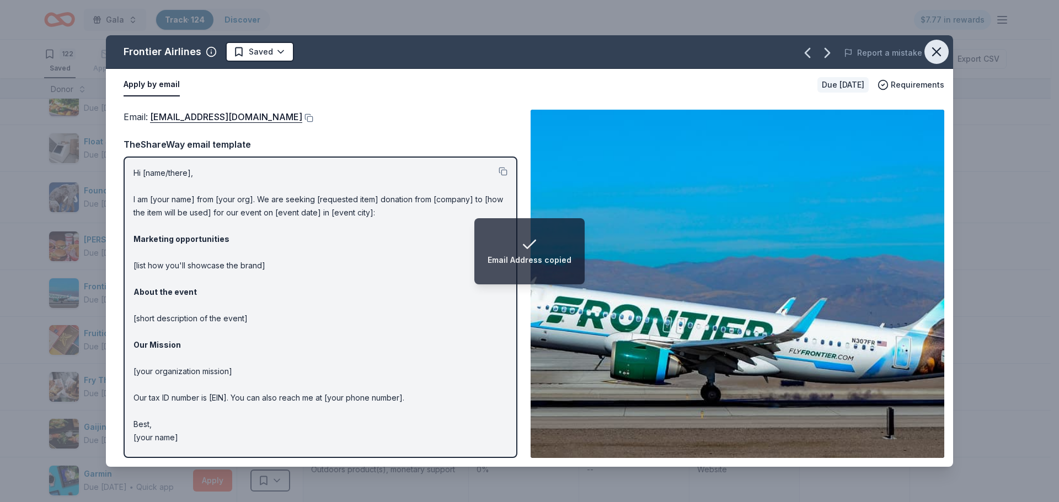
click at [942, 48] on icon "button" at bounding box center [935, 51] width 15 height 15
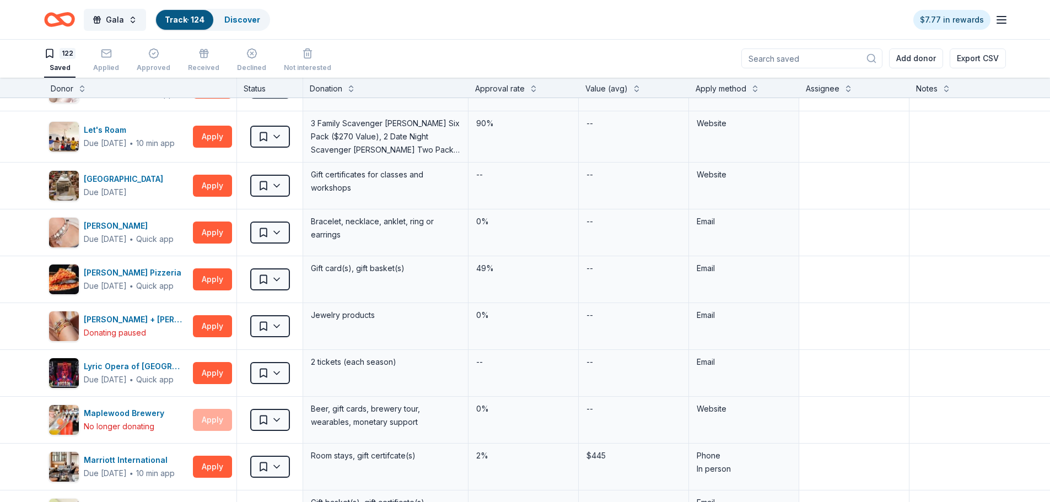
scroll to position [5582, 0]
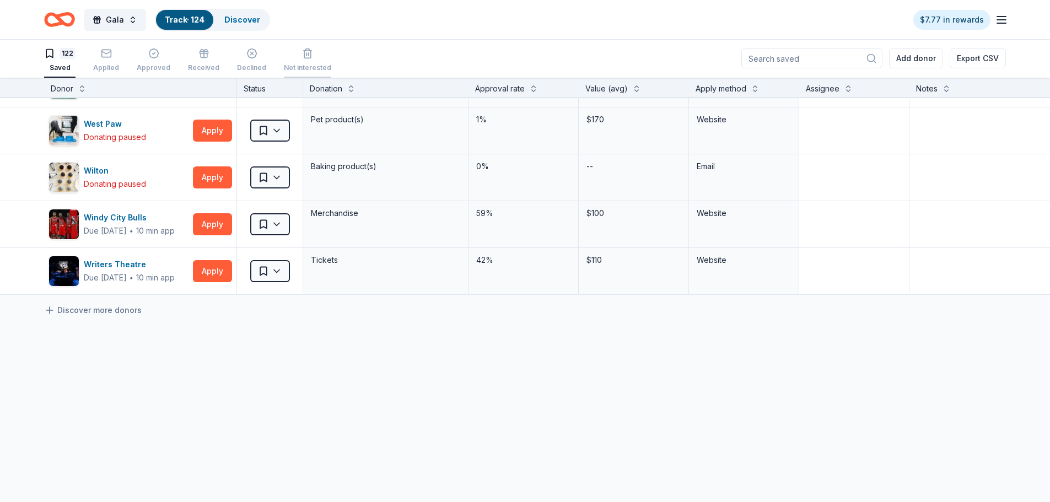
click at [302, 53] on icon "button" at bounding box center [307, 47] width 11 height 11
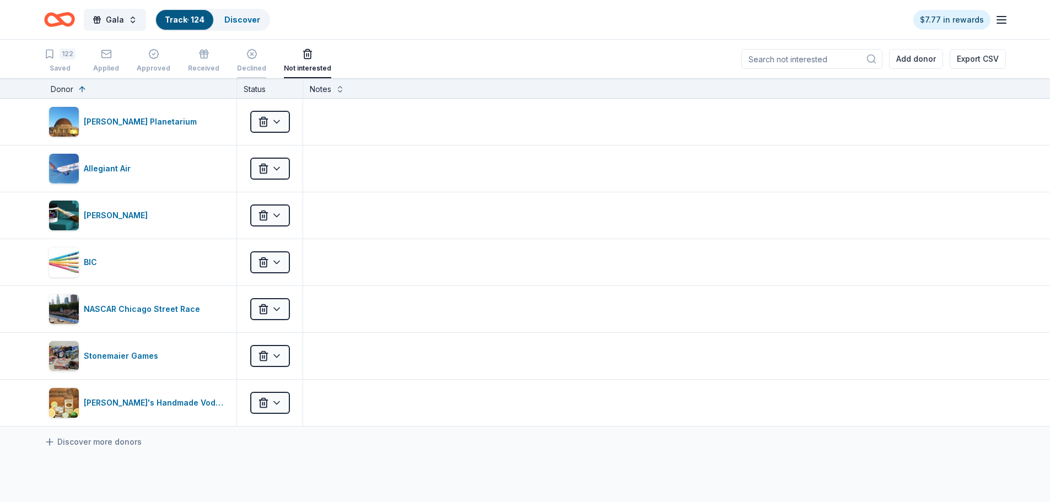
click at [247, 63] on div "Declined" at bounding box center [251, 61] width 29 height 24
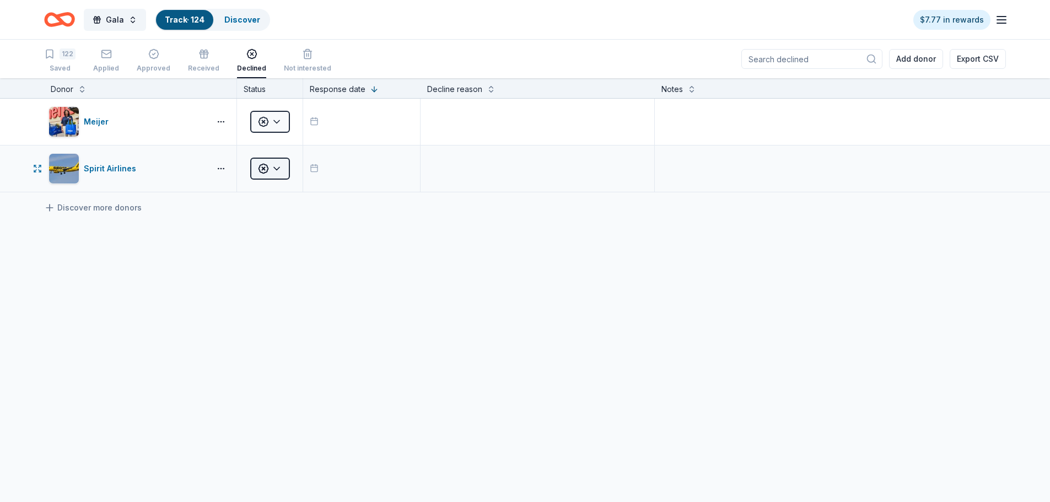
click at [282, 173] on html "Gala Track · 124 Discover $7.77 in rewards 122 Saved Applied Approved Received …" at bounding box center [525, 251] width 1050 height 502
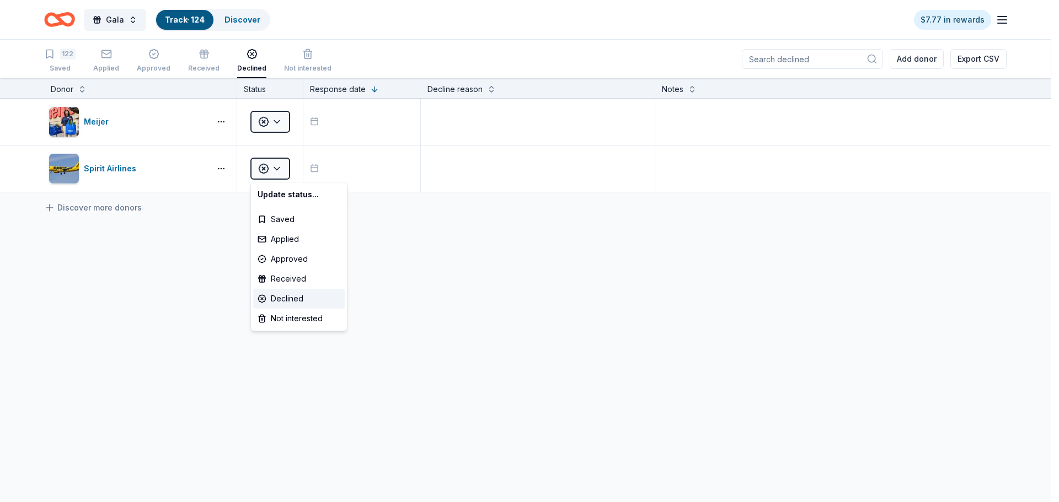
click at [114, 171] on html "Gala Track · 124 Discover $7.77 in rewards 122 Saved Applied Approved Received …" at bounding box center [529, 251] width 1059 height 502
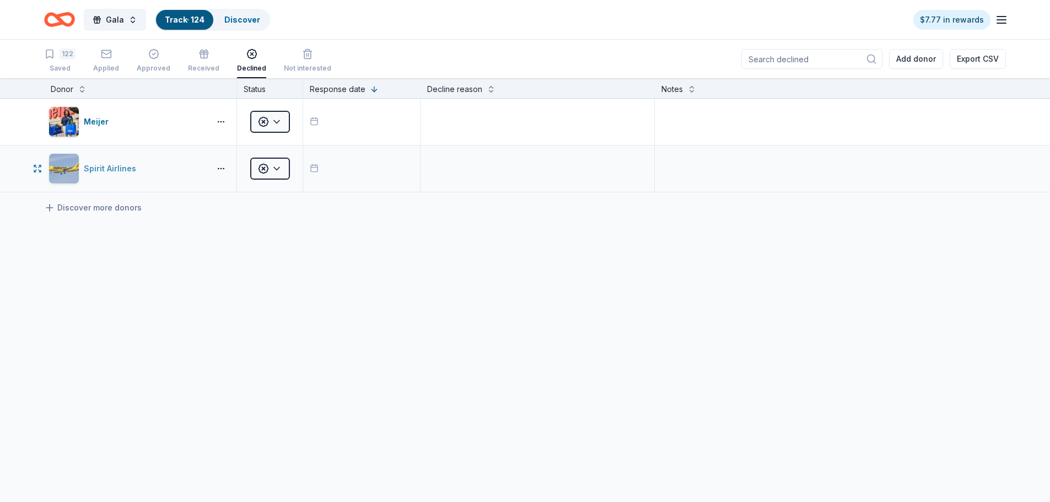
click at [117, 168] on div "Spirit Airlines" at bounding box center [112, 168] width 57 height 13
click at [96, 126] on div "Meijer" at bounding box center [98, 121] width 29 height 13
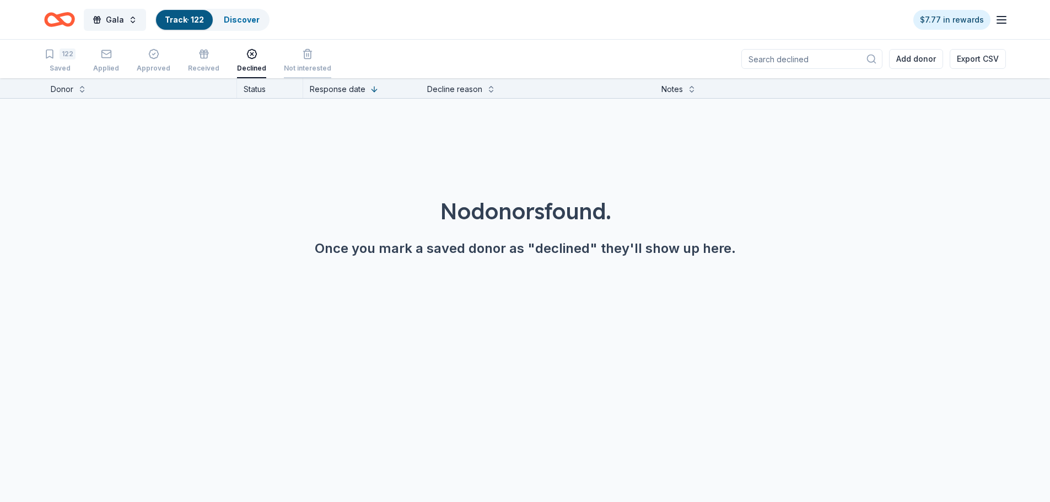
click at [289, 60] on div "Not interested" at bounding box center [307, 54] width 47 height 24
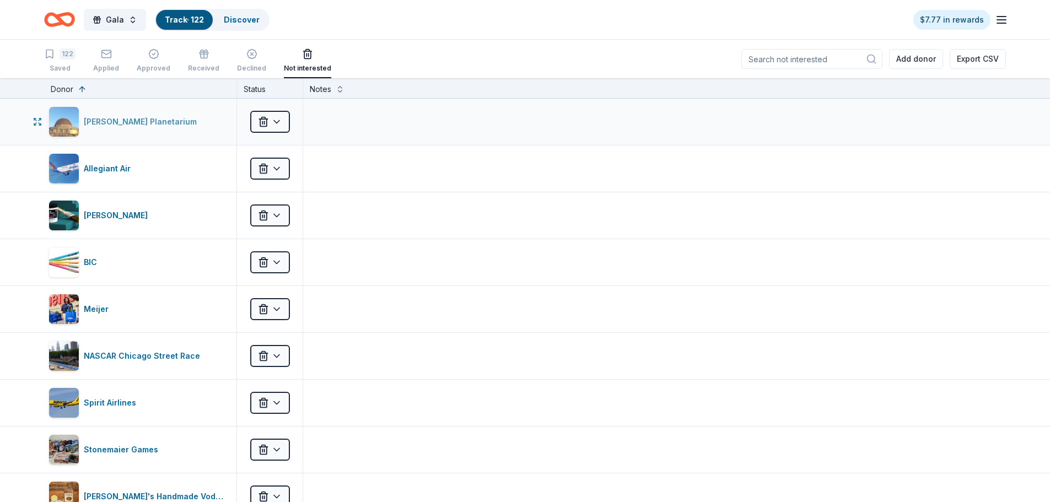
click at [113, 119] on div "Adler Planetarium" at bounding box center [142, 121] width 117 height 13
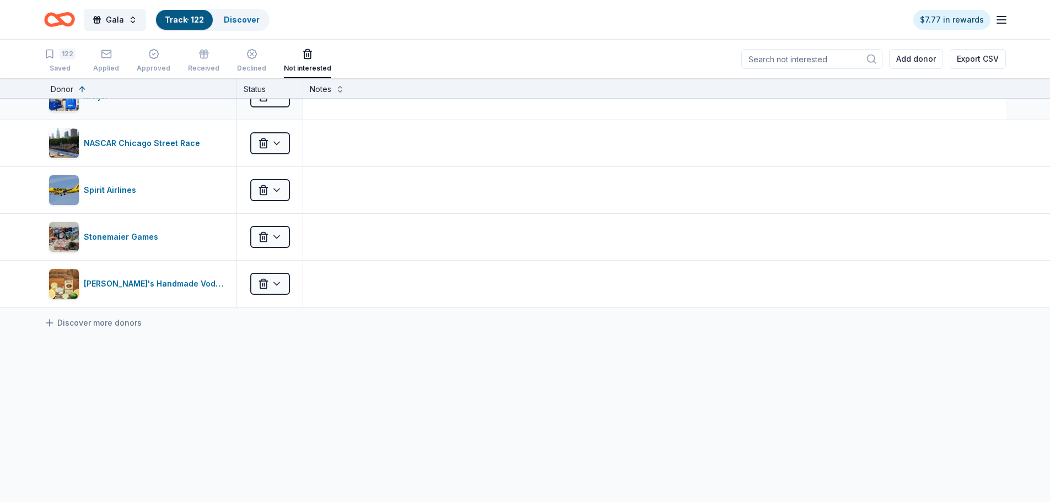
scroll to position [225, 0]
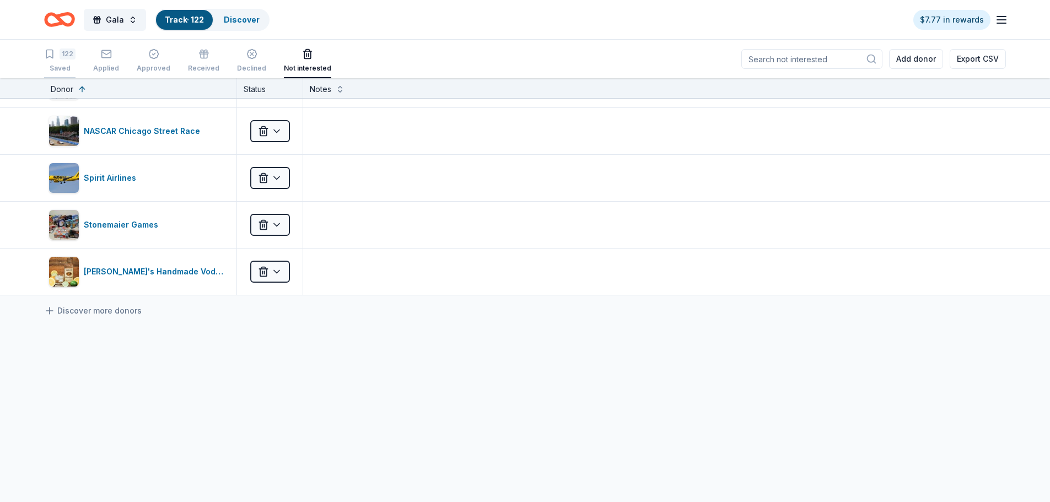
click at [56, 68] on div "Saved" at bounding box center [59, 68] width 31 height 9
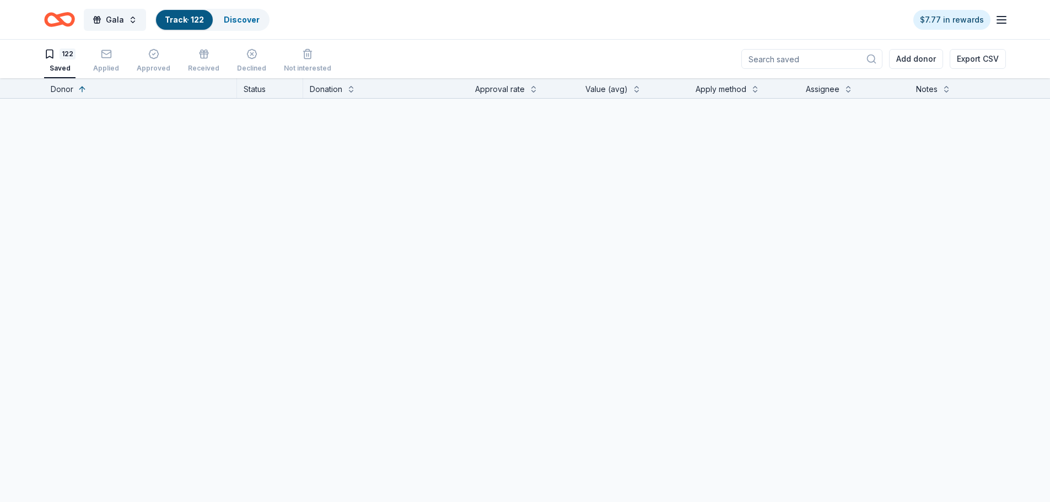
scroll to position [5574, 0]
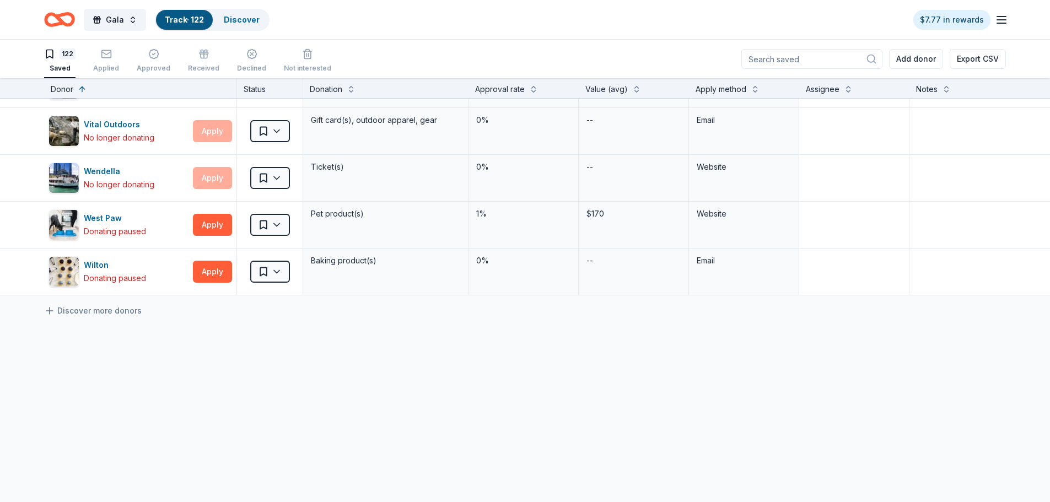
click at [825, 56] on input at bounding box center [812, 59] width 141 height 20
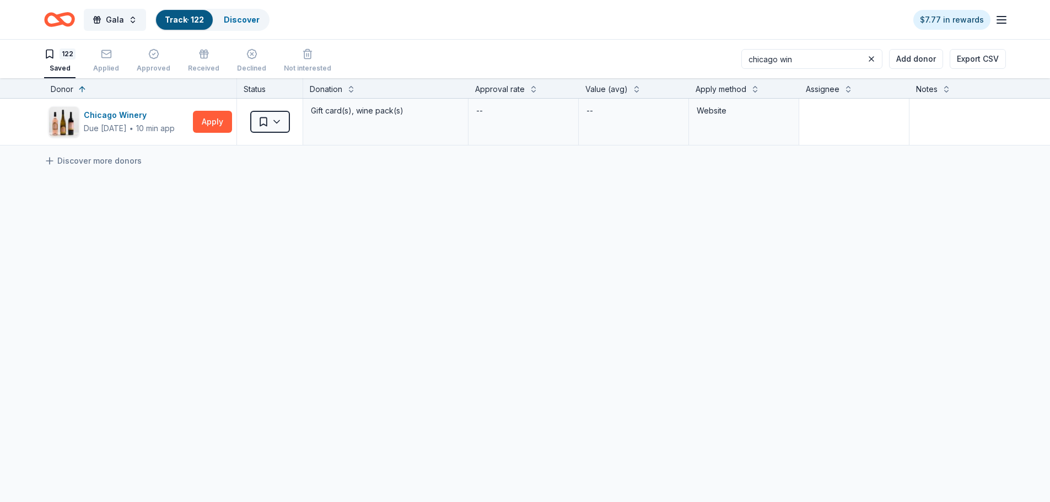
scroll to position [0, 0]
type input "chicago win"
click at [873, 61] on button at bounding box center [871, 58] width 13 height 13
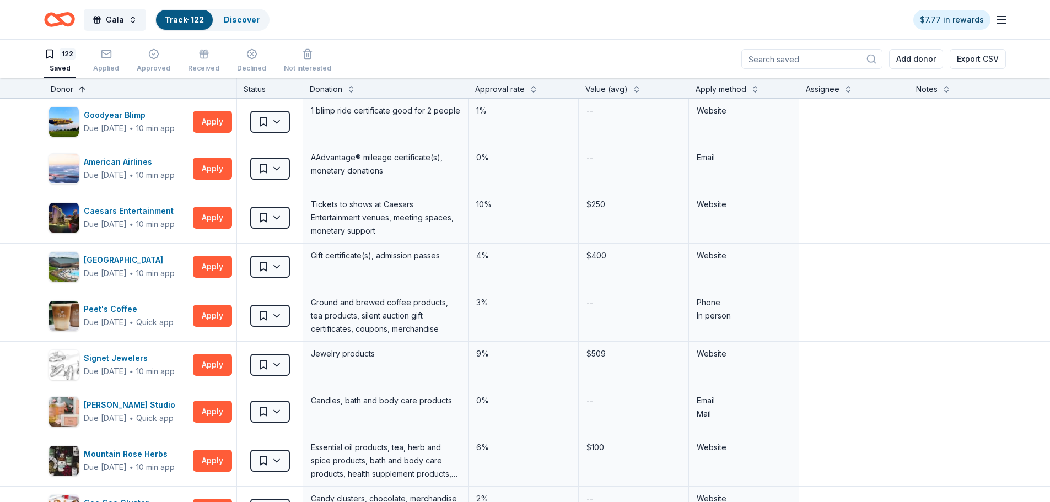
click at [78, 84] on button at bounding box center [82, 88] width 9 height 11
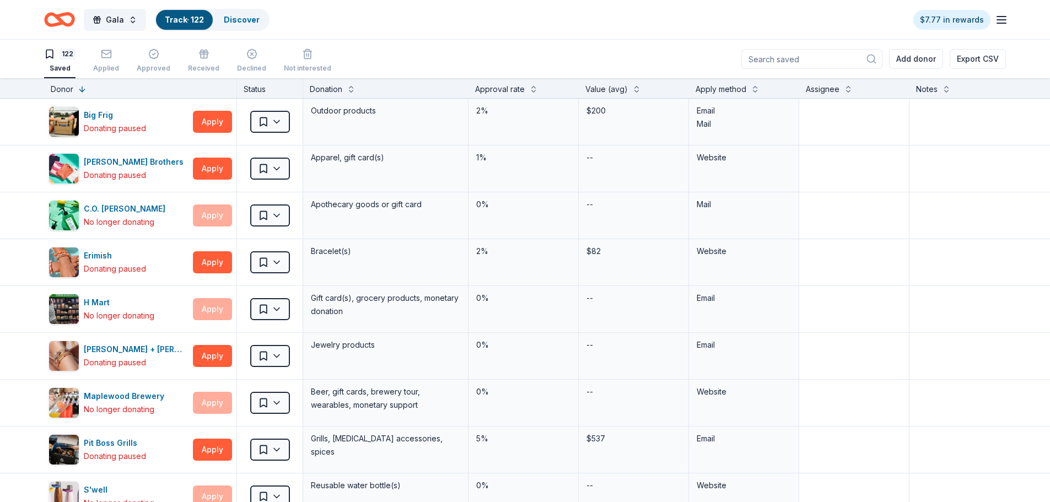
click at [74, 87] on div "Donor" at bounding box center [140, 89] width 179 height 13
click at [67, 55] on div "122" at bounding box center [68, 54] width 16 height 11
click at [106, 23] on span "Gala" at bounding box center [115, 19] width 18 height 13
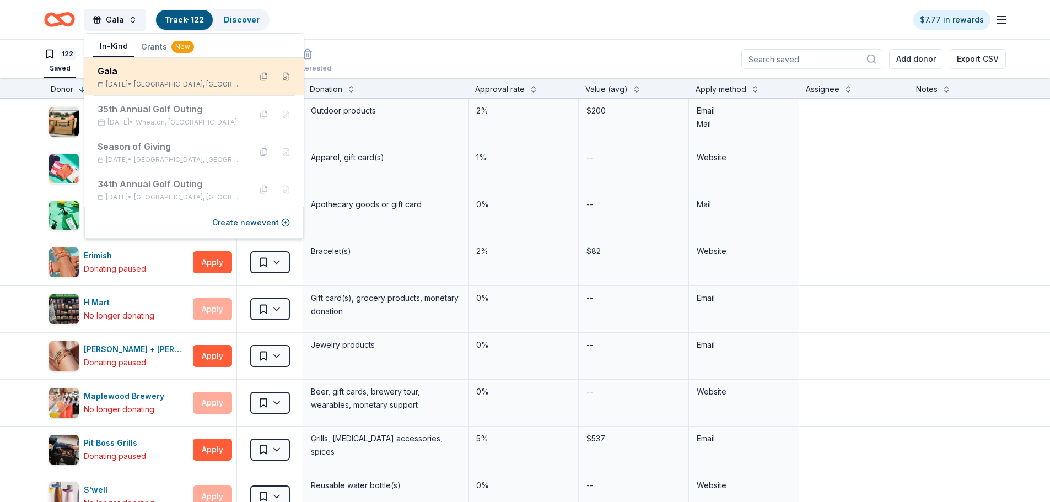
click at [132, 74] on div "Gala" at bounding box center [170, 71] width 144 height 13
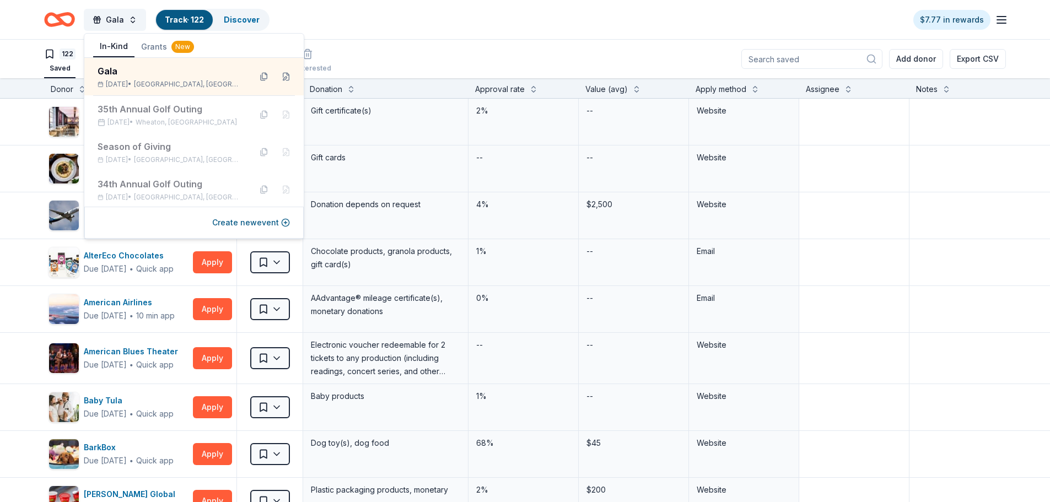
click at [378, 22] on div "Gala Track · 122 Discover $7.77 in rewards" at bounding box center [525, 20] width 962 height 26
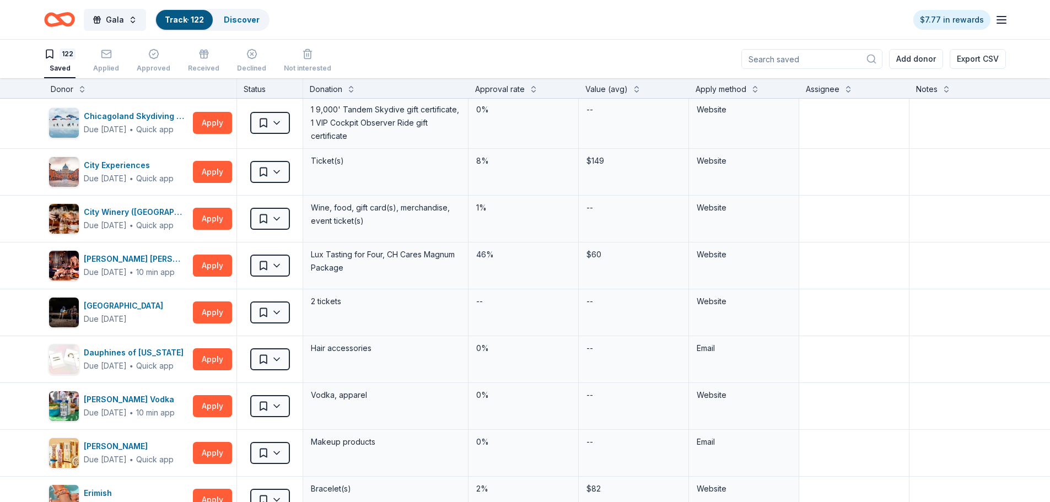
scroll to position [1489, 0]
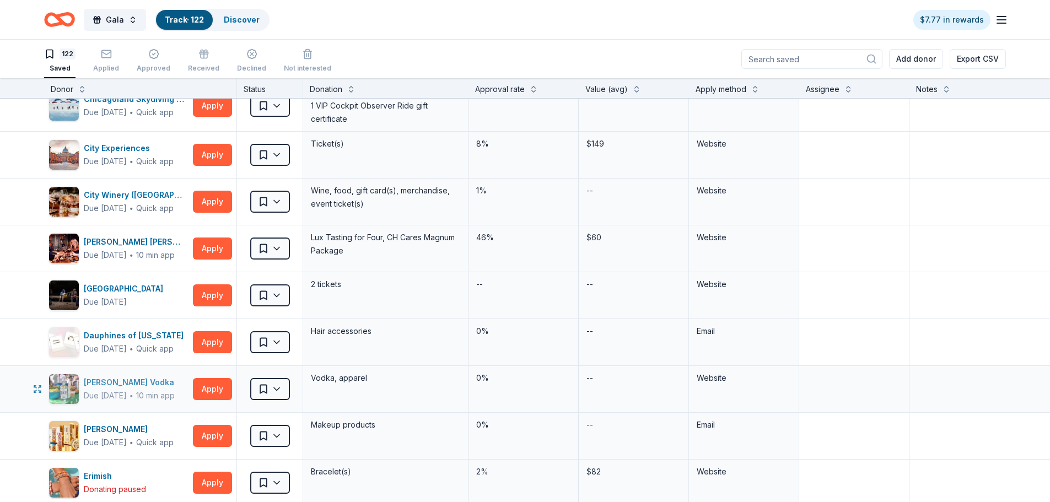
click at [116, 385] on div "Dixie Vodka" at bounding box center [131, 382] width 95 height 13
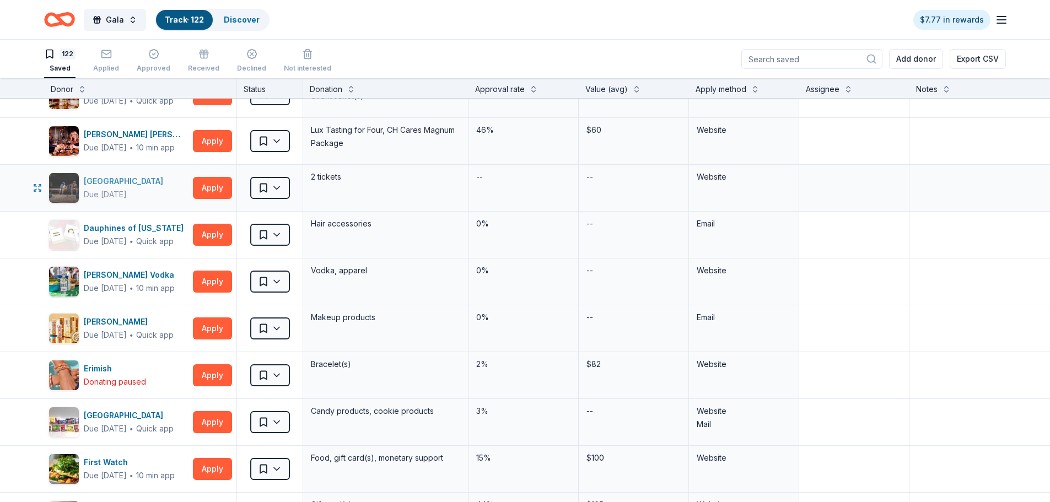
scroll to position [1599, 0]
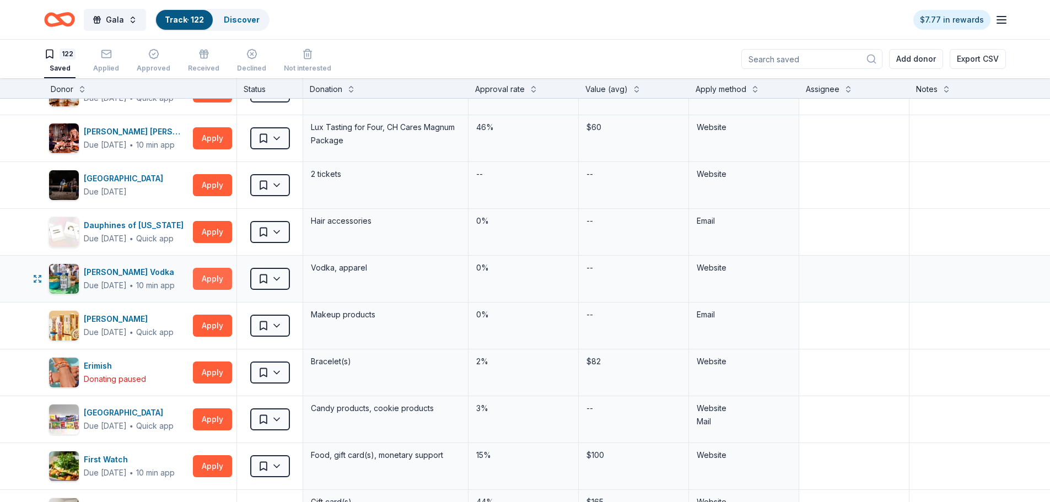
click at [201, 282] on button "Apply" at bounding box center [212, 279] width 39 height 22
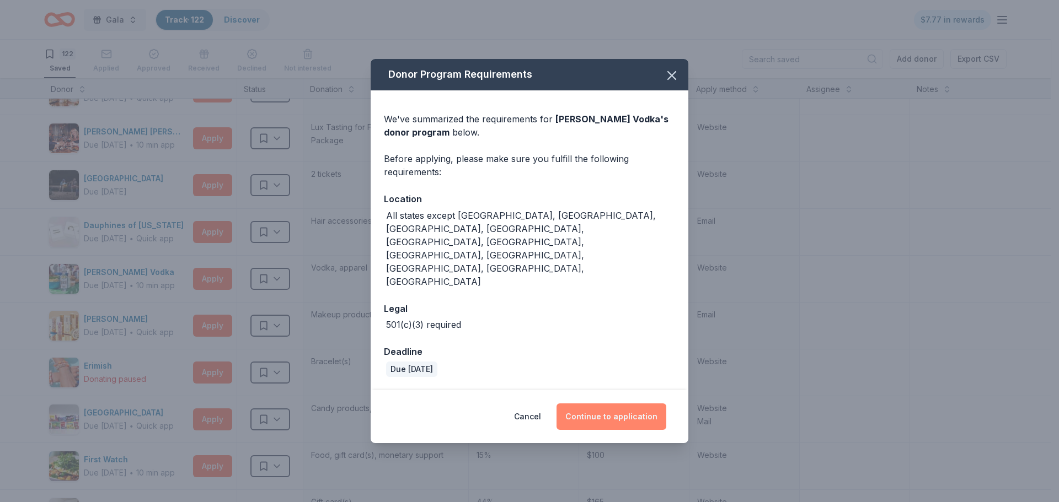
click at [622, 404] on button "Continue to application" at bounding box center [611, 417] width 110 height 26
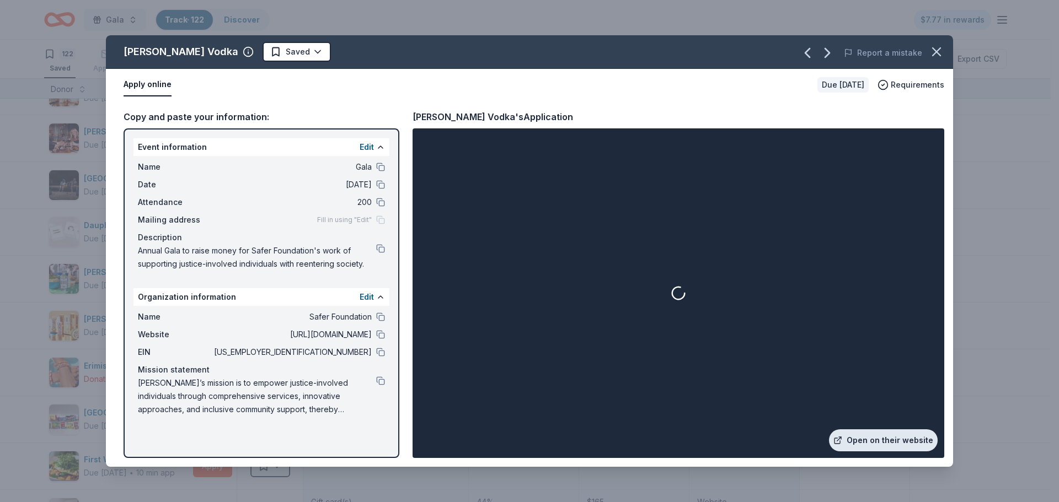
click at [882, 442] on link "Open on their website" at bounding box center [883, 441] width 109 height 22
click at [935, 49] on icon "button" at bounding box center [935, 51] width 15 height 15
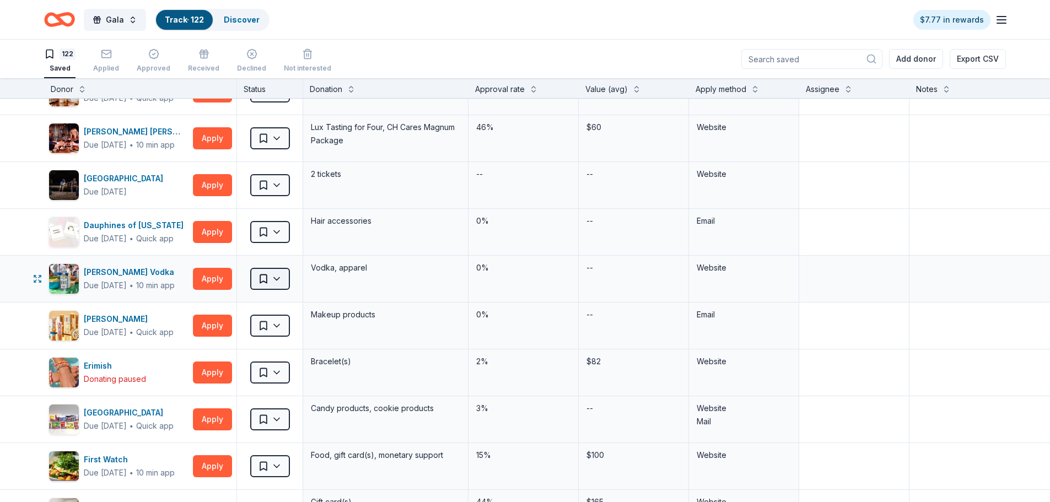
click at [279, 280] on html "Gala Track · 122 Discover $7.77 in rewards 122 Saved Applied Approved Received …" at bounding box center [525, 251] width 1050 height 502
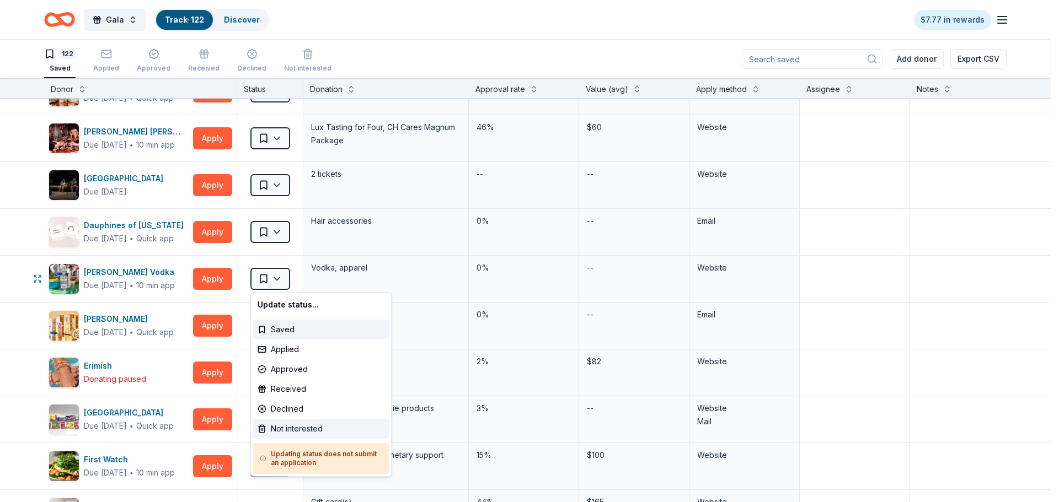
click at [310, 429] on div "Not interested" at bounding box center [321, 429] width 136 height 20
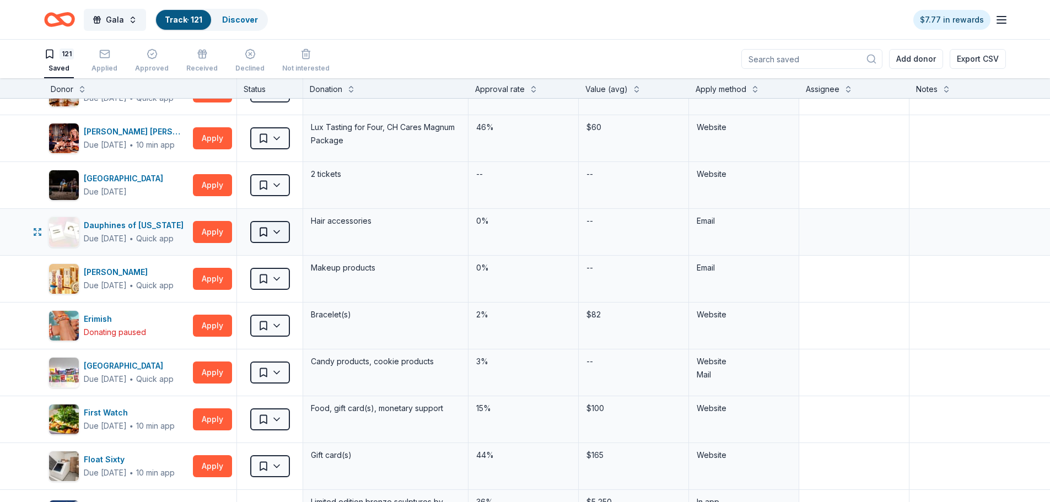
click at [284, 231] on html "Gala Track · 121 Discover $7.77 in rewards 121 Saved Applied Approved Received …" at bounding box center [525, 251] width 1050 height 502
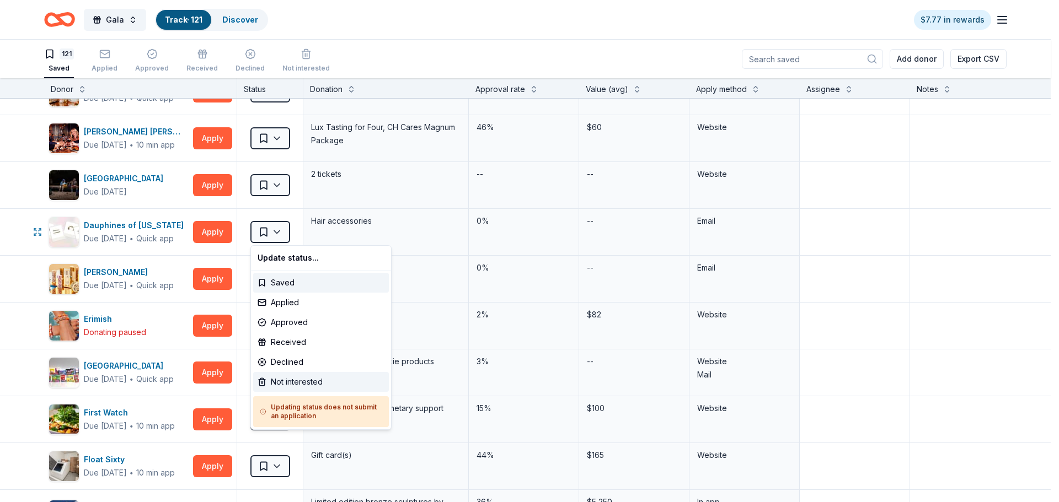
click at [297, 383] on div "Not interested" at bounding box center [321, 382] width 136 height 20
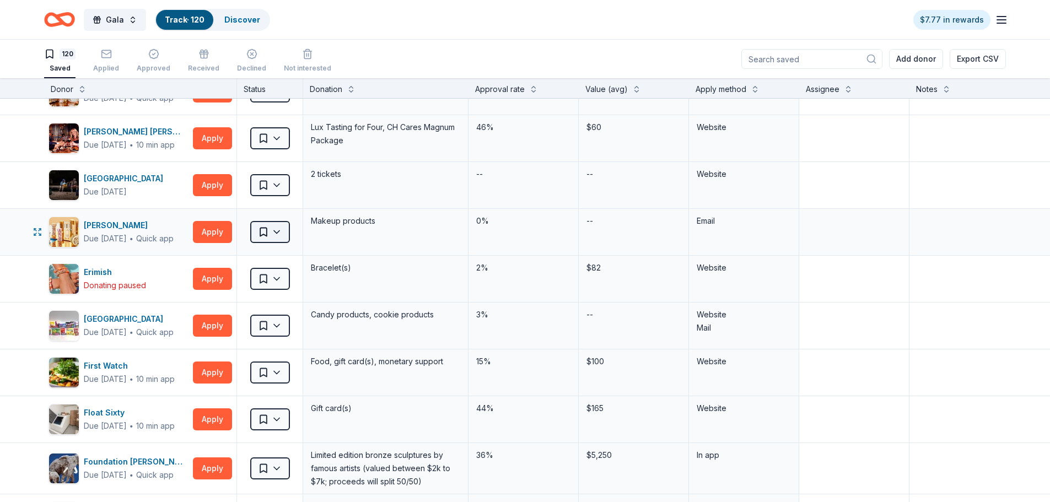
click at [278, 232] on html "Gala Track · 120 Discover $7.77 in rewards 120 Saved Applied Approved Received …" at bounding box center [525, 251] width 1050 height 502
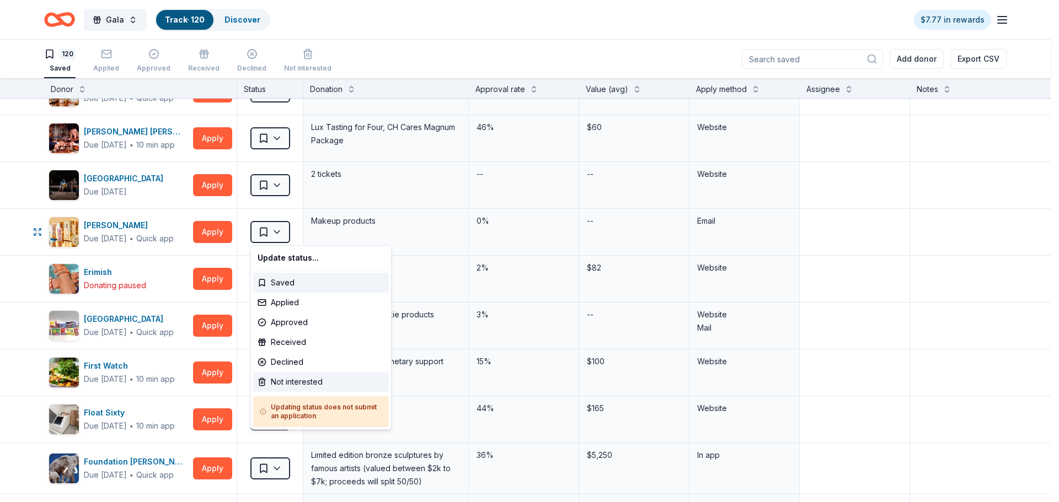
click at [332, 379] on div "Not interested" at bounding box center [321, 382] width 136 height 20
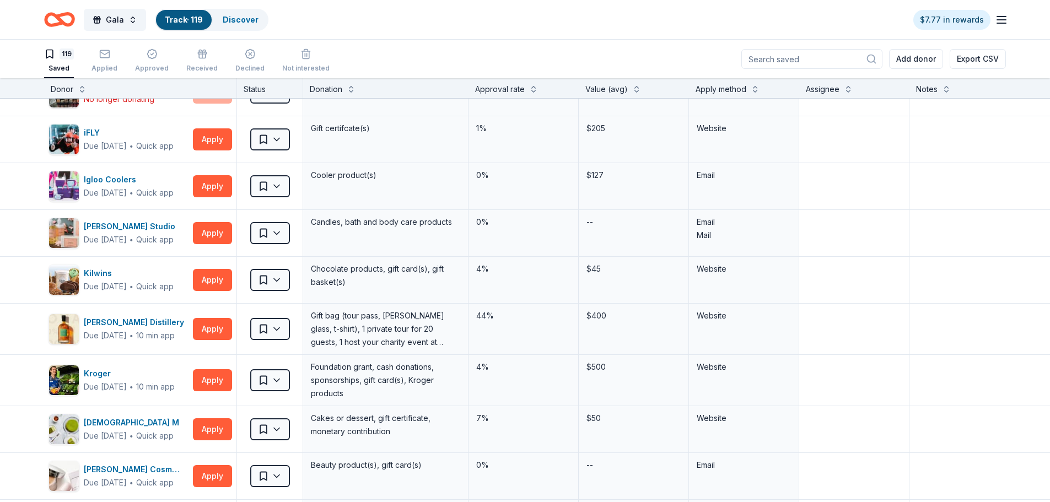
scroll to position [2647, 0]
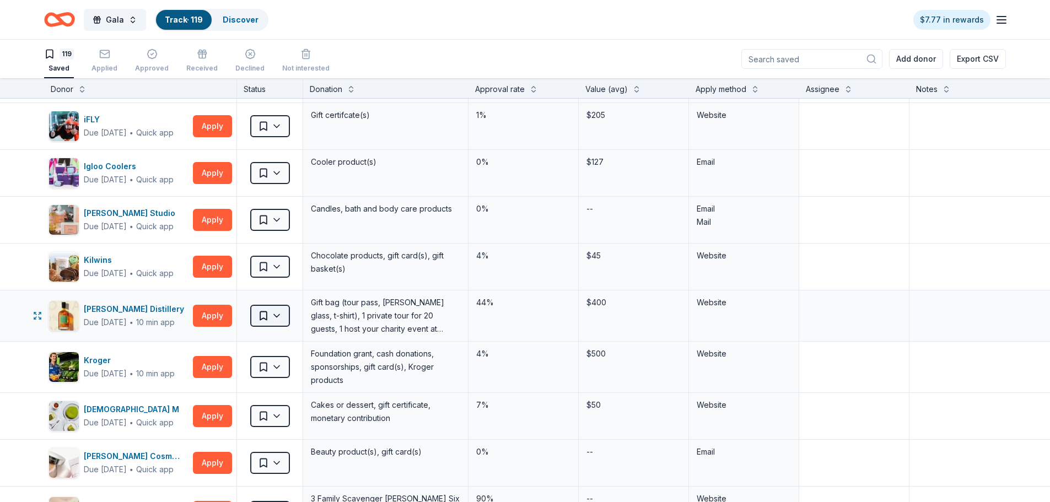
click at [284, 317] on html "Gala Track · 119 Discover $7.77 in rewards 119 Saved Applied Approved Received …" at bounding box center [525, 251] width 1050 height 502
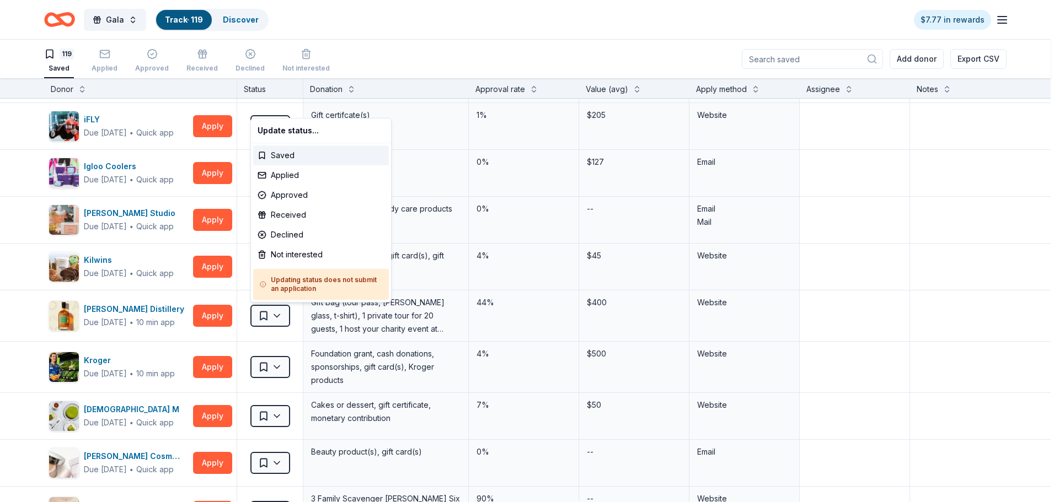
click at [212, 320] on html "Gala Track · 119 Discover $7.77 in rewards 119 Saved Applied Approved Received …" at bounding box center [529, 251] width 1059 height 502
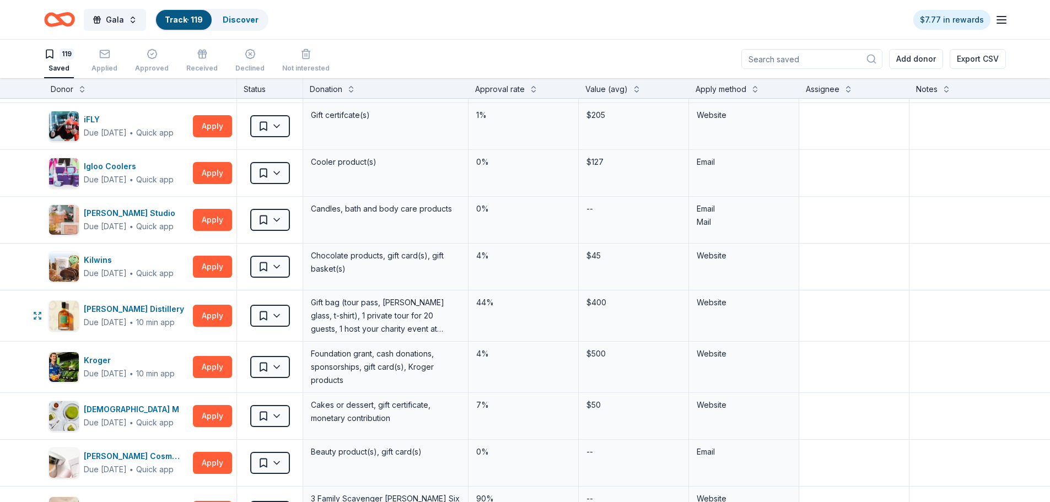
click at [212, 320] on button "Apply" at bounding box center [212, 316] width 39 height 22
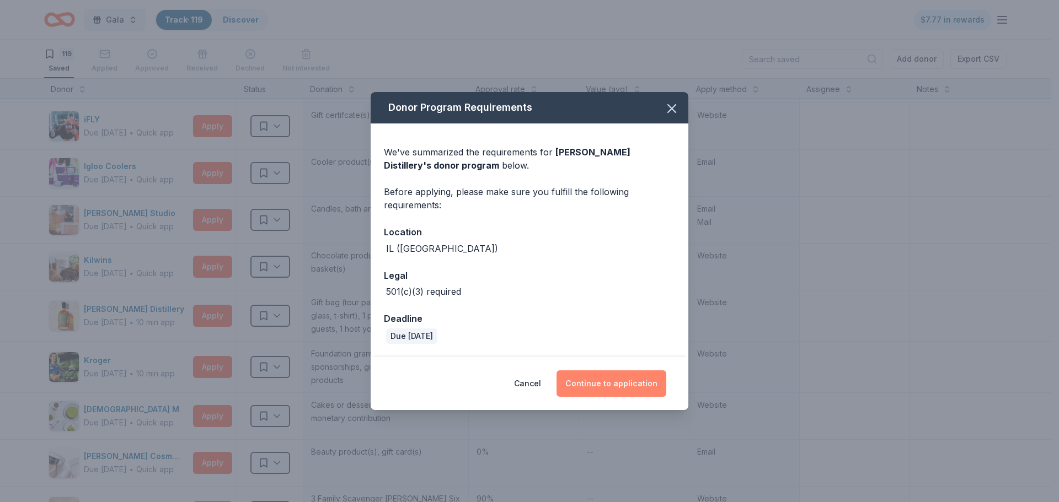
click at [597, 381] on button "Continue to application" at bounding box center [611, 384] width 110 height 26
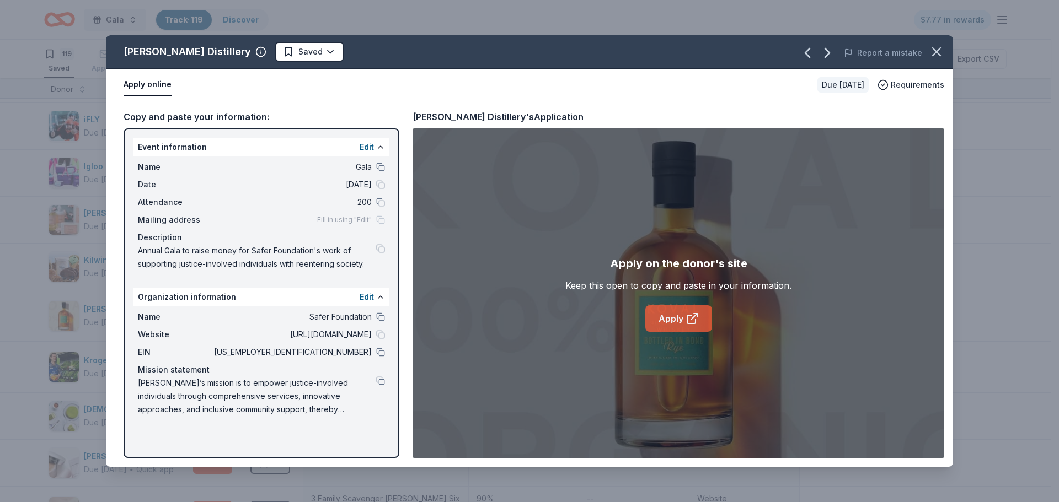
click at [668, 324] on link "Apply" at bounding box center [678, 318] width 67 height 26
click at [936, 51] on icon "button" at bounding box center [936, 52] width 8 height 8
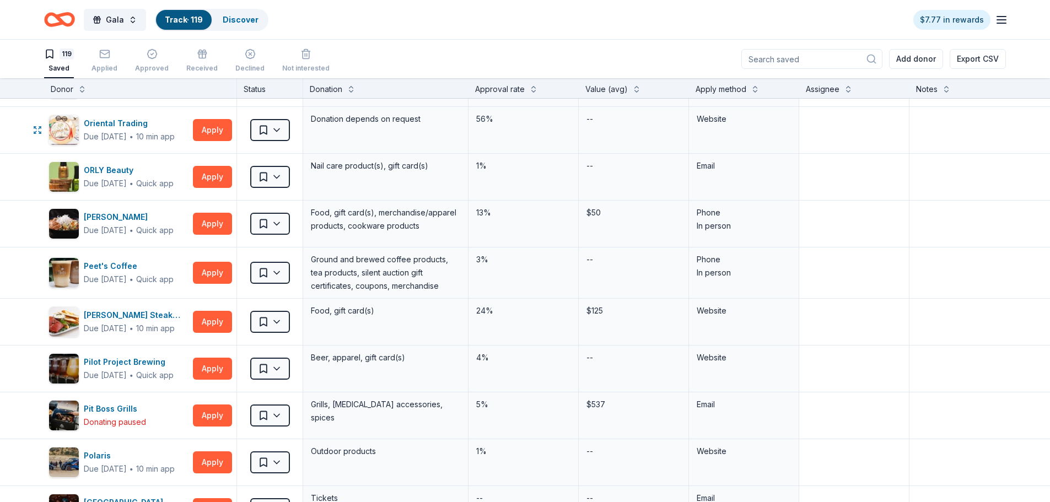
scroll to position [3694, 0]
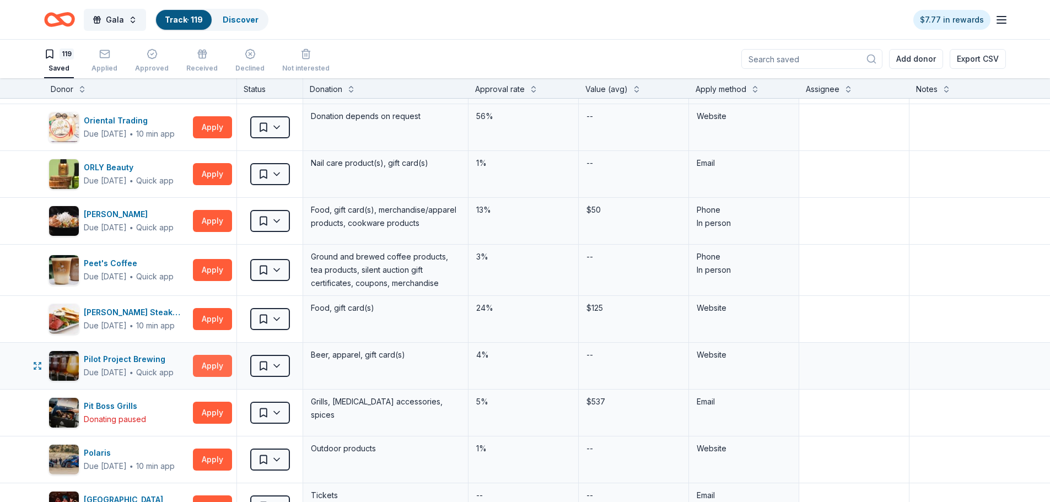
click at [221, 373] on button "Apply" at bounding box center [212, 366] width 39 height 22
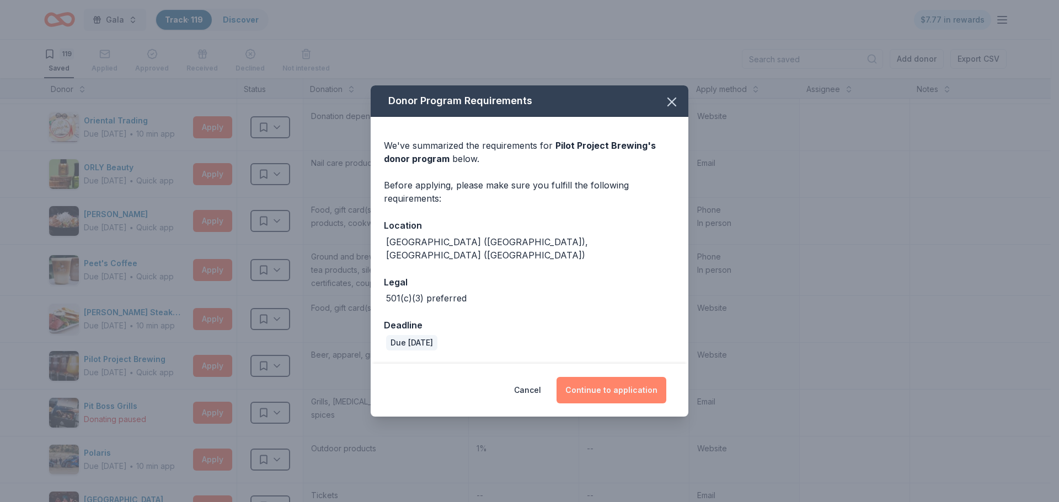
click at [622, 388] on button "Continue to application" at bounding box center [611, 390] width 110 height 26
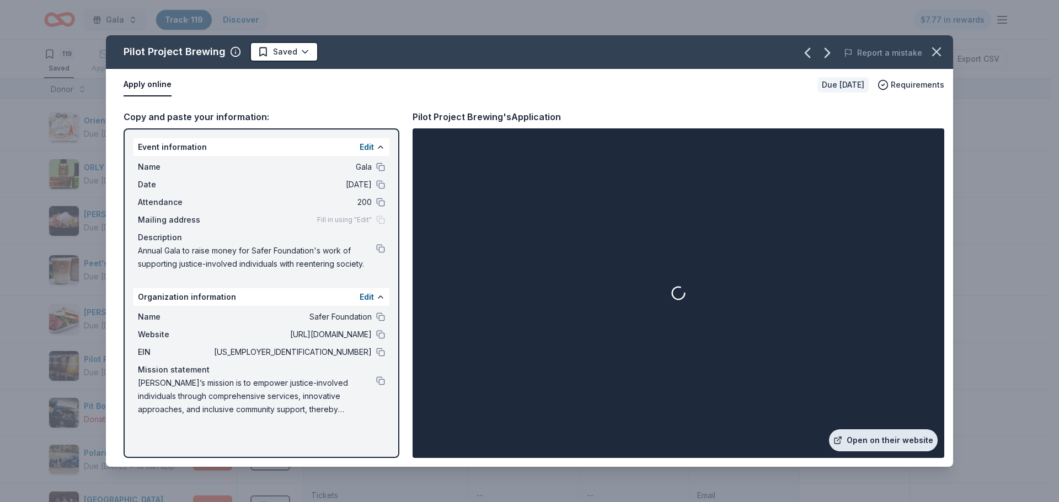
click at [905, 439] on link "Open on their website" at bounding box center [883, 441] width 109 height 22
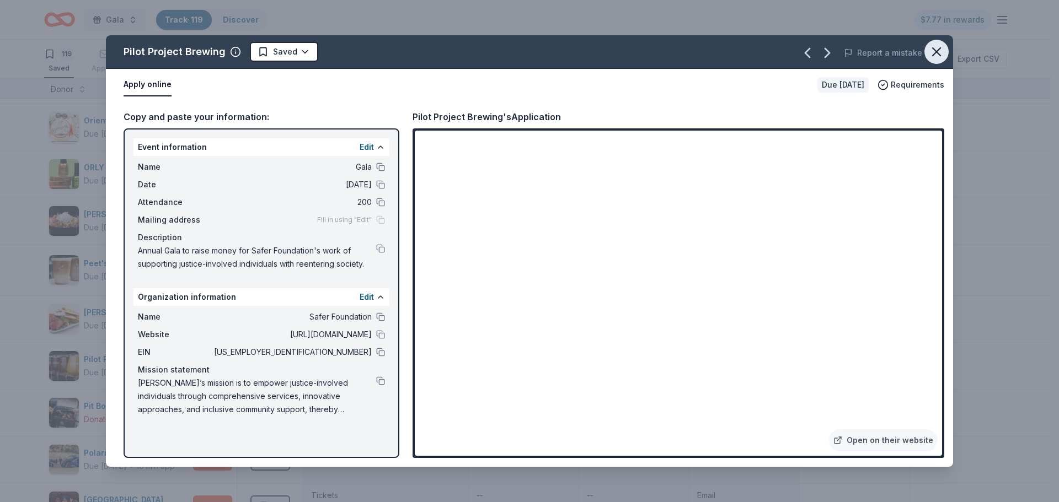
click at [941, 54] on icon "button" at bounding box center [935, 51] width 15 height 15
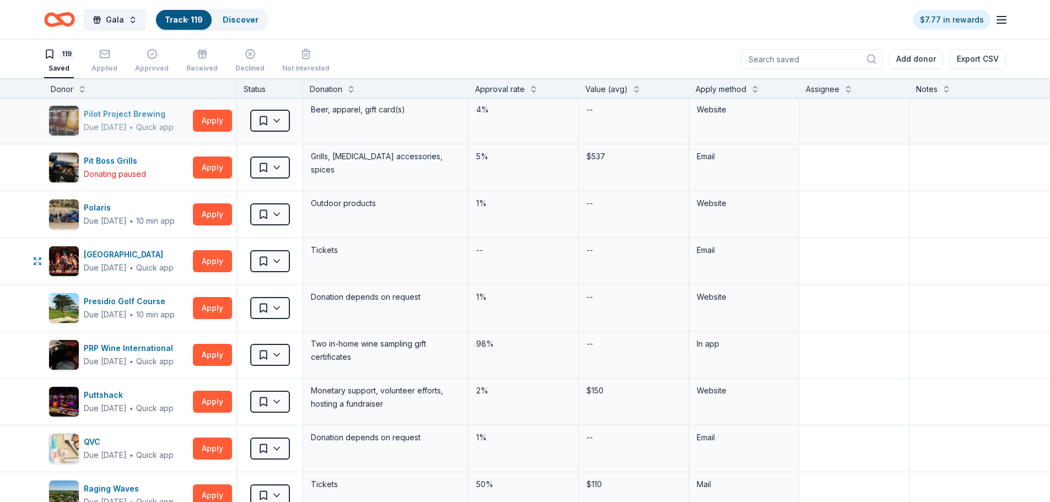
scroll to position [4025, 0]
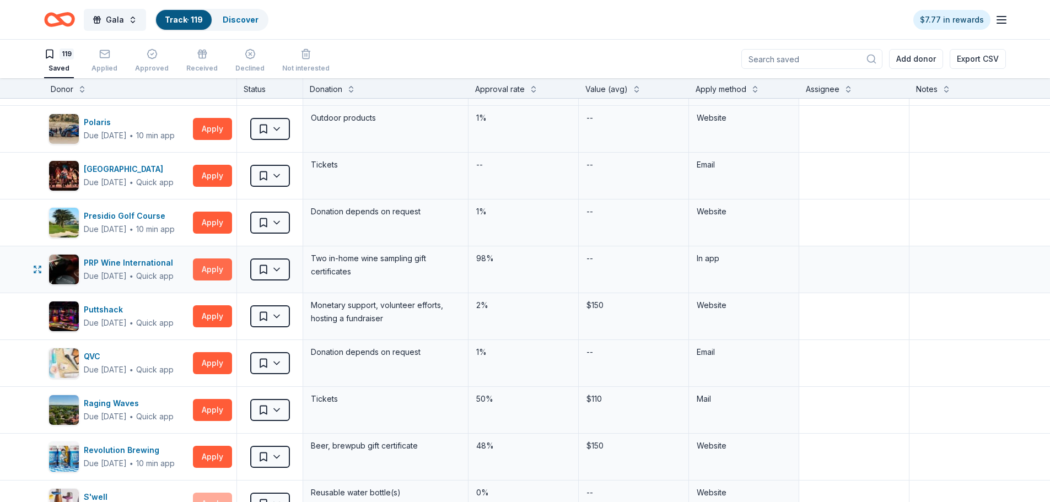
click at [216, 267] on button "Apply" at bounding box center [212, 270] width 39 height 22
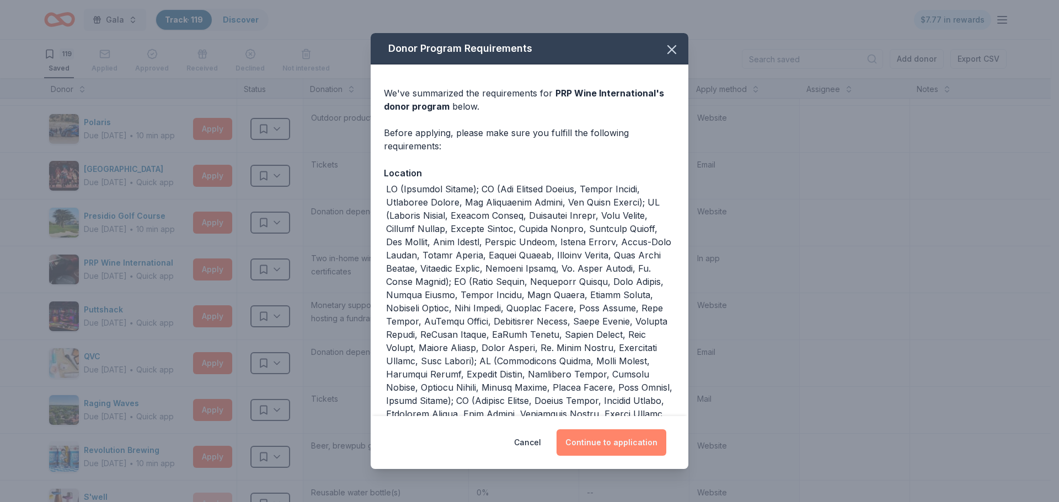
click at [596, 444] on button "Continue to application" at bounding box center [611, 443] width 110 height 26
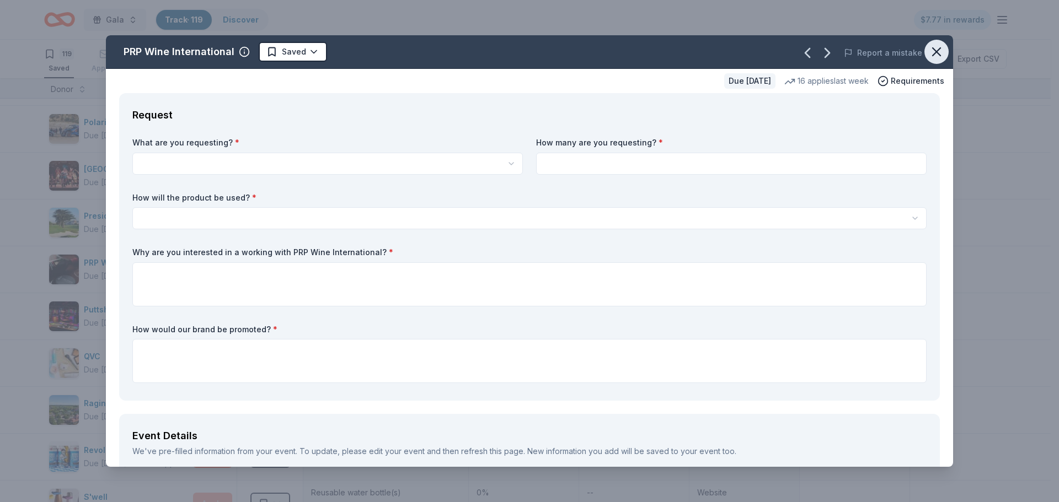
click at [931, 53] on icon "button" at bounding box center [935, 51] width 15 height 15
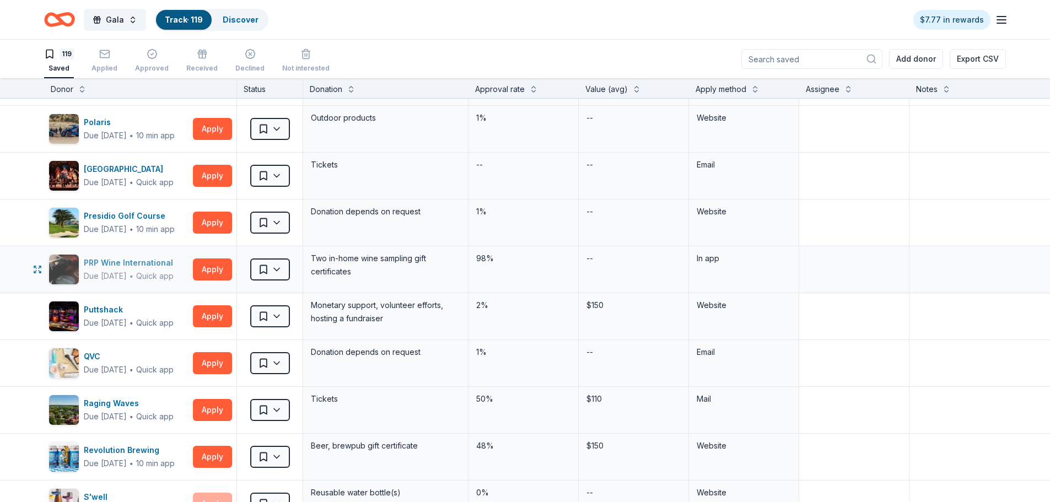
click at [112, 262] on div "PRP Wine International" at bounding box center [131, 262] width 94 height 13
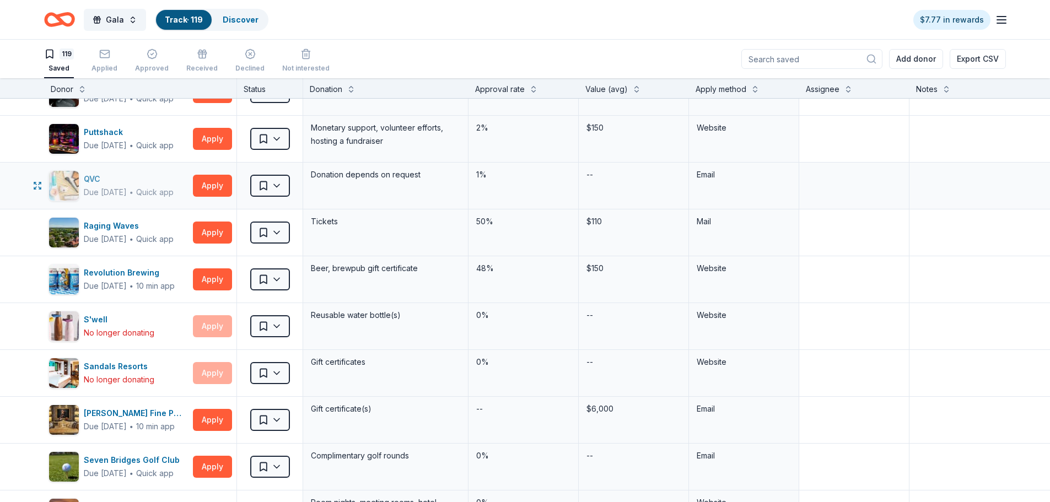
scroll to position [4245, 0]
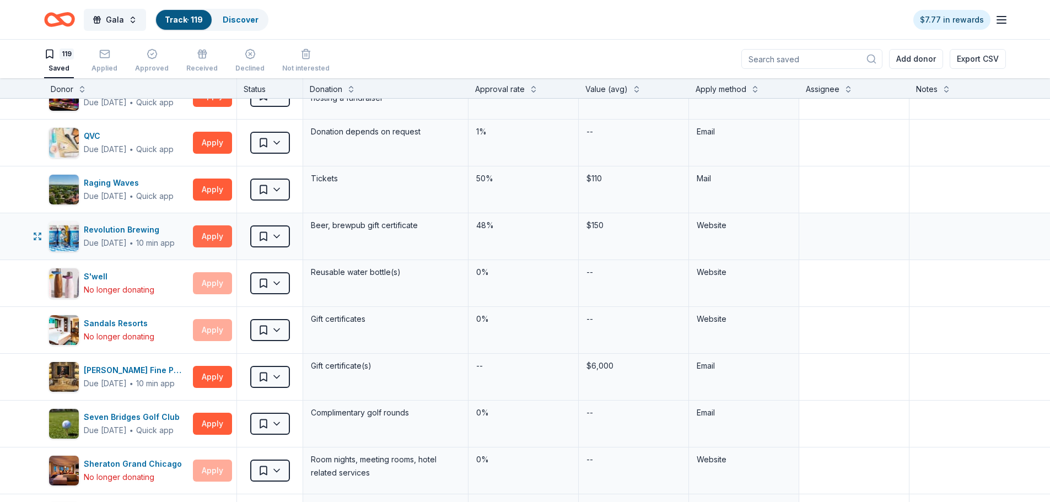
click at [206, 240] on button "Apply" at bounding box center [212, 237] width 39 height 22
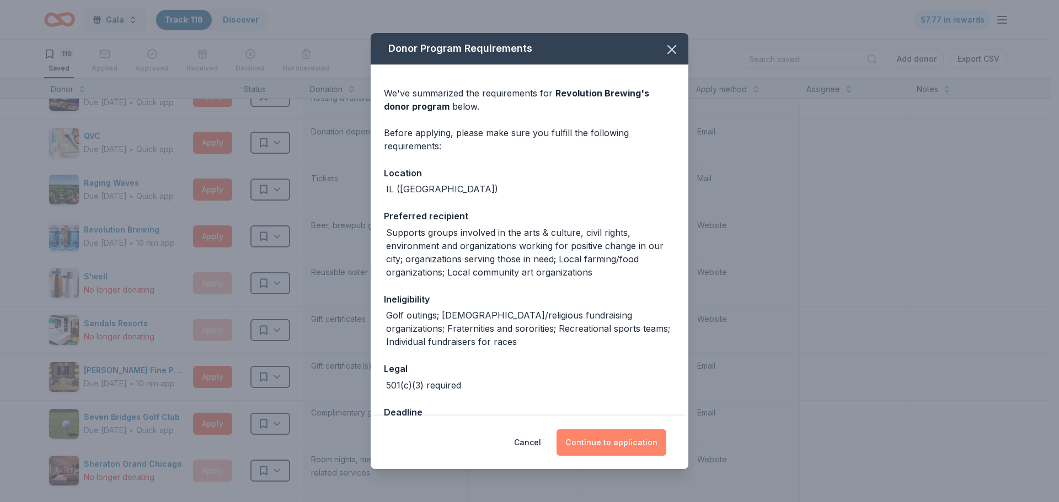
click at [627, 439] on button "Continue to application" at bounding box center [611, 443] width 110 height 26
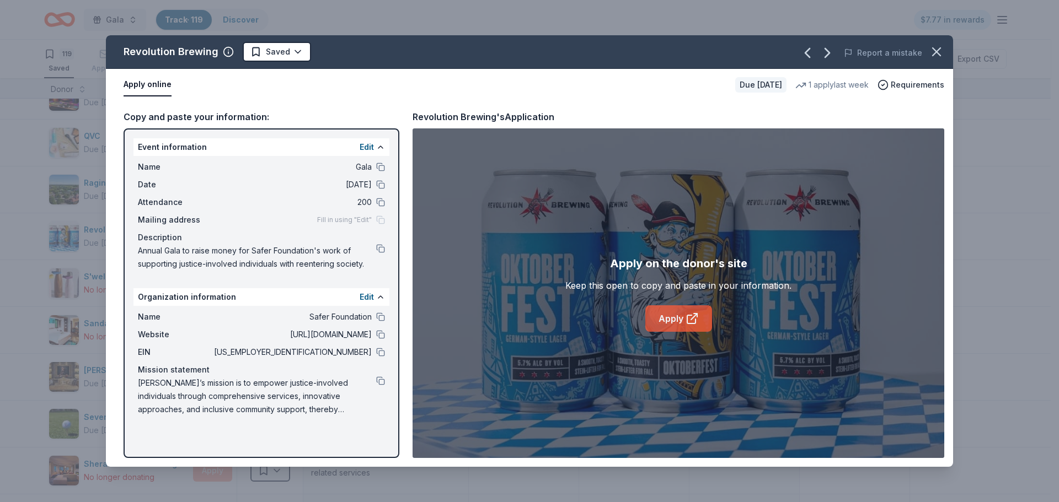
click at [668, 317] on link "Apply" at bounding box center [678, 318] width 67 height 26
click at [938, 46] on icon "button" at bounding box center [935, 51] width 15 height 15
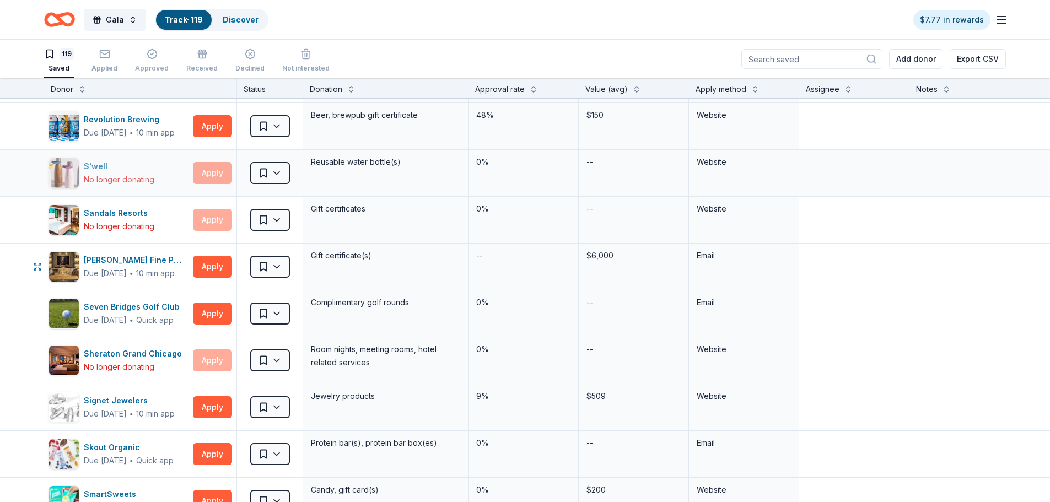
scroll to position [4301, 0]
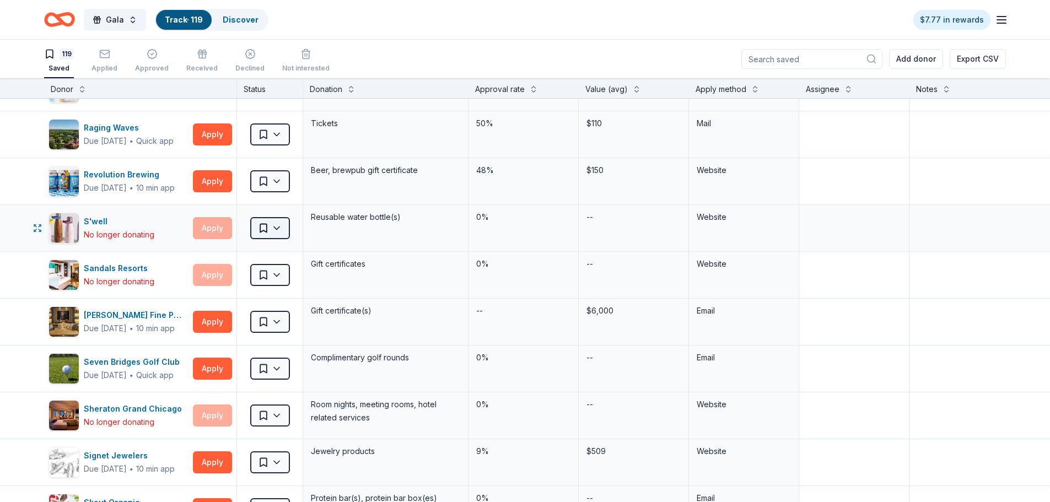
click at [280, 229] on html "Gala Track · 119 Discover $7.77 in rewards 119 Saved Applied Approved Received …" at bounding box center [525, 251] width 1050 height 502
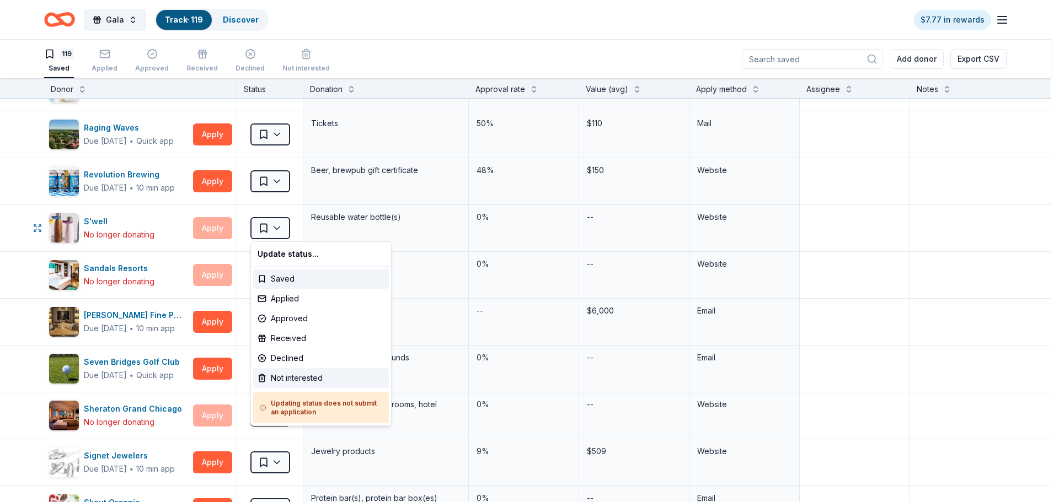
click at [296, 374] on div "Not interested" at bounding box center [321, 378] width 136 height 20
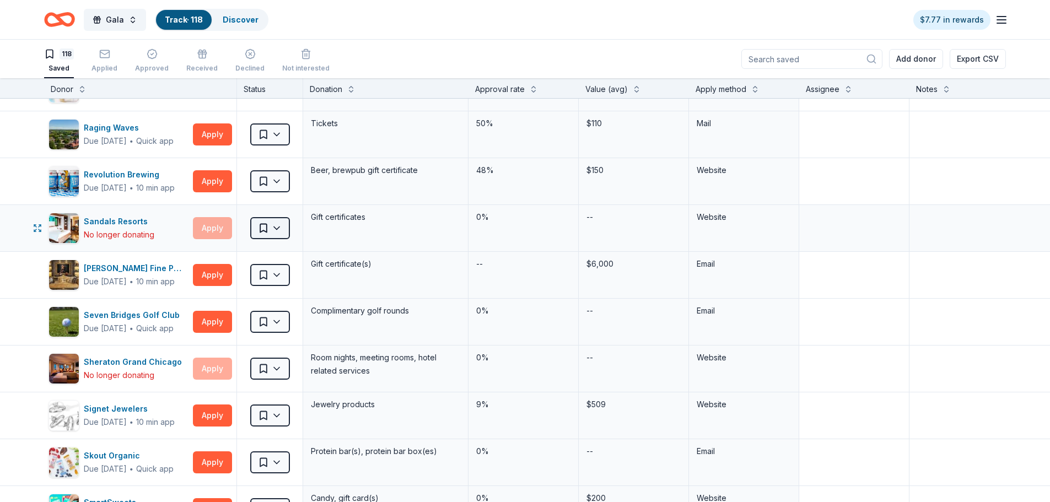
click at [278, 230] on html "Gala Track · 118 Discover $7.77 in rewards 118 Saved Applied Approved Received …" at bounding box center [525, 251] width 1050 height 502
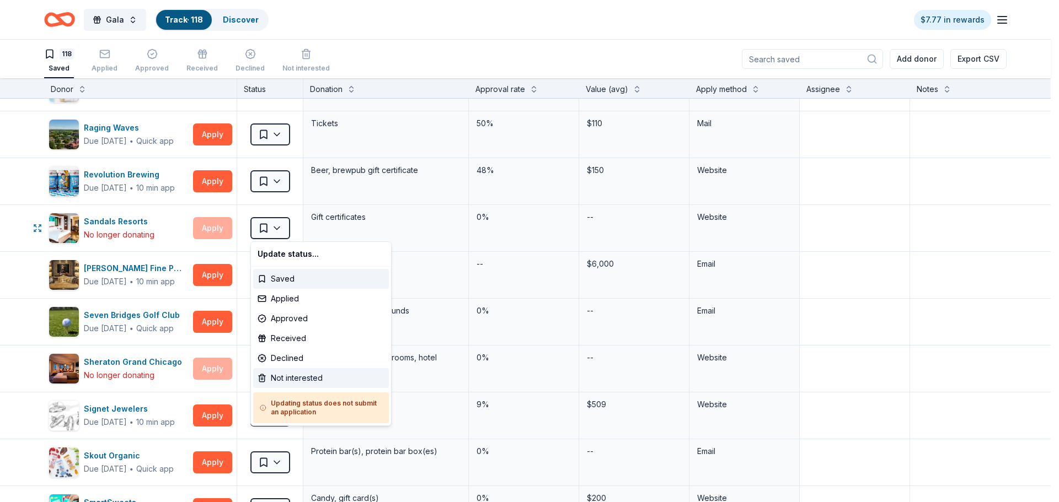
click at [291, 378] on div "Not interested" at bounding box center [321, 378] width 136 height 20
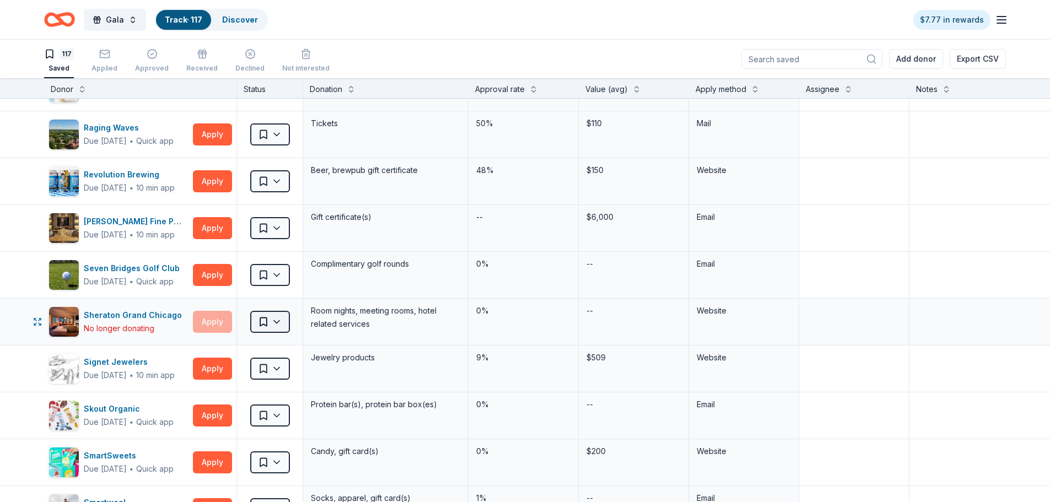
click at [281, 324] on html "Gala Track · 117 Discover $7.77 in rewards 117 Saved Applied Approved Received …" at bounding box center [525, 251] width 1050 height 502
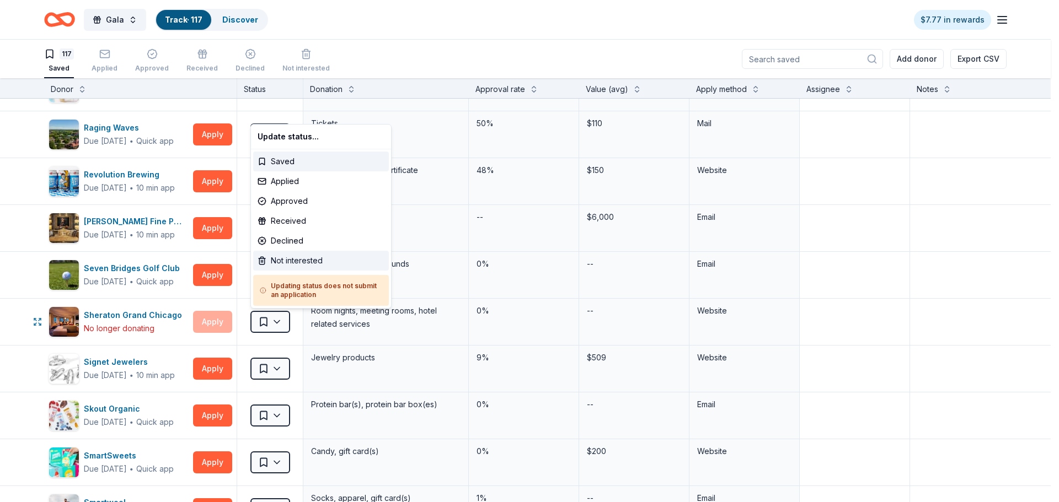
click at [291, 263] on div "Not interested" at bounding box center [321, 261] width 136 height 20
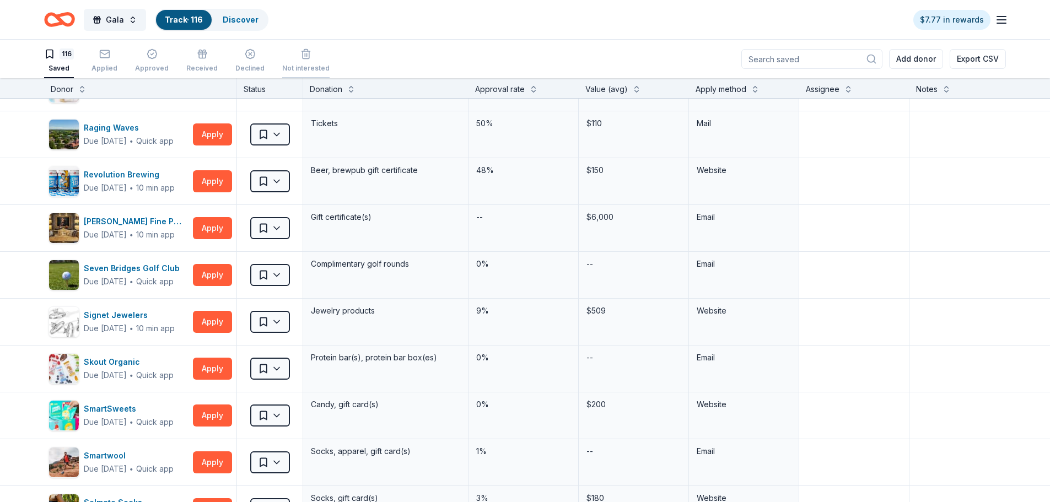
click at [303, 52] on icon "button" at bounding box center [306, 48] width 7 height 7
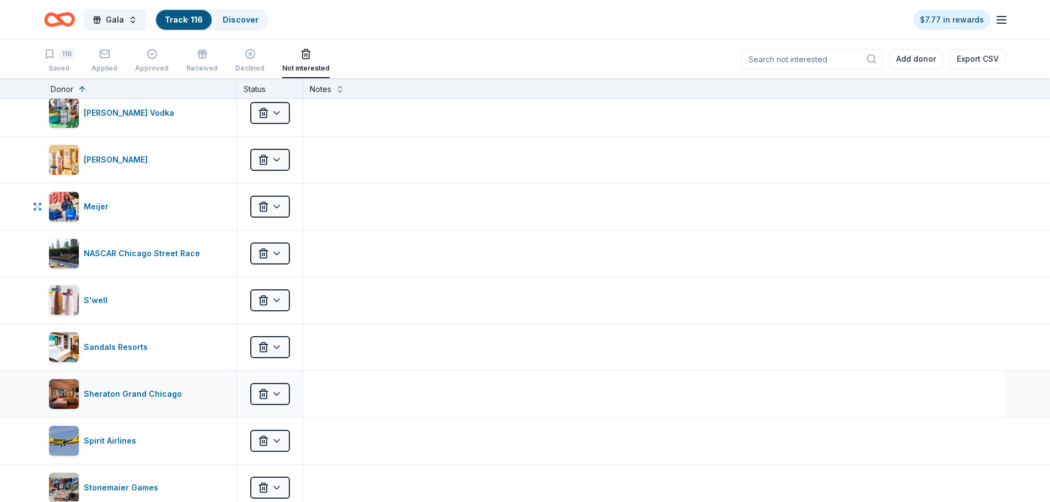
scroll to position [341, 0]
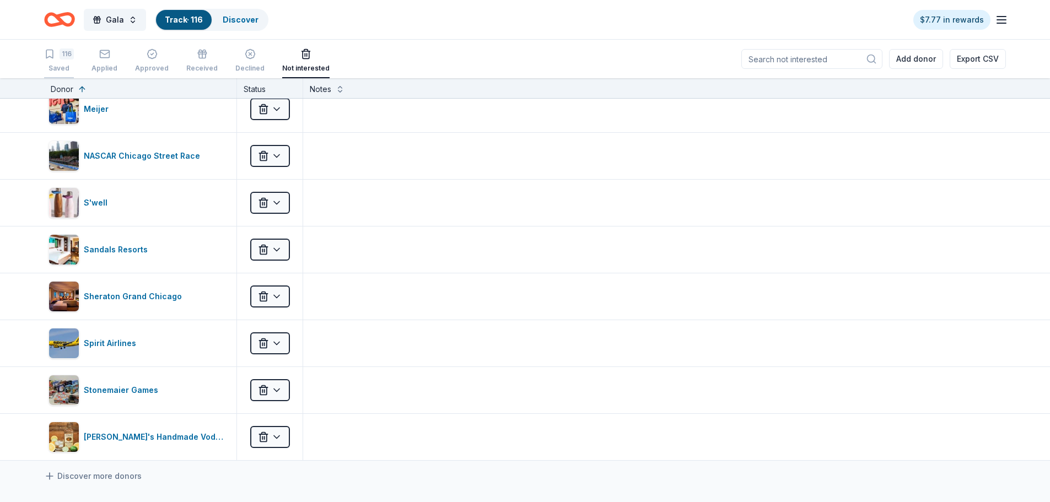
click at [65, 67] on div "Saved" at bounding box center [59, 68] width 30 height 9
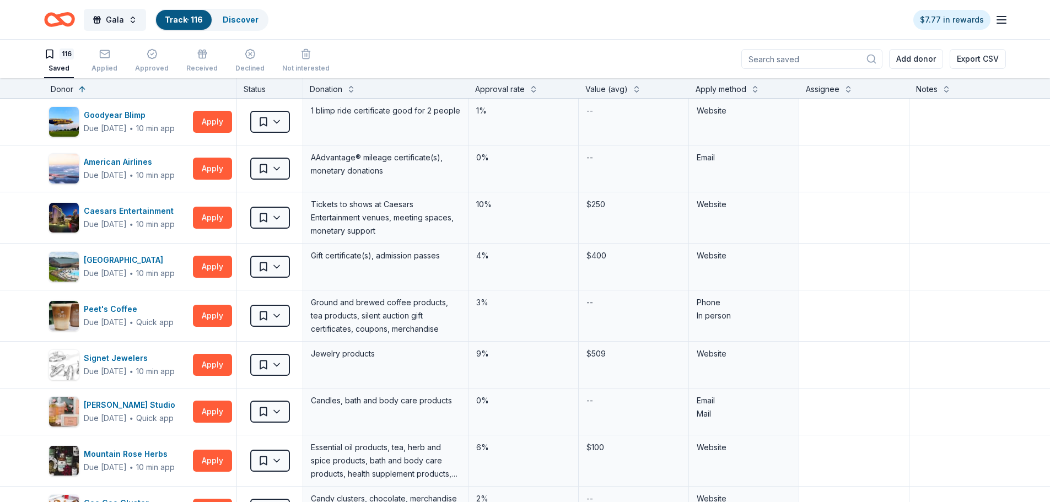
click at [52, 86] on div "Donor" at bounding box center [62, 89] width 23 height 13
click at [78, 90] on button at bounding box center [82, 88] width 9 height 11
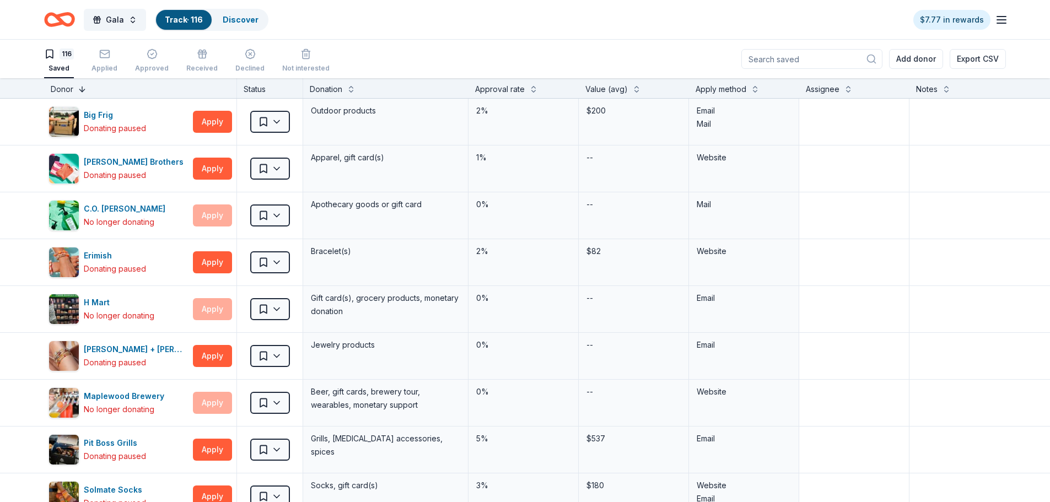
click at [80, 89] on button at bounding box center [82, 88] width 9 height 11
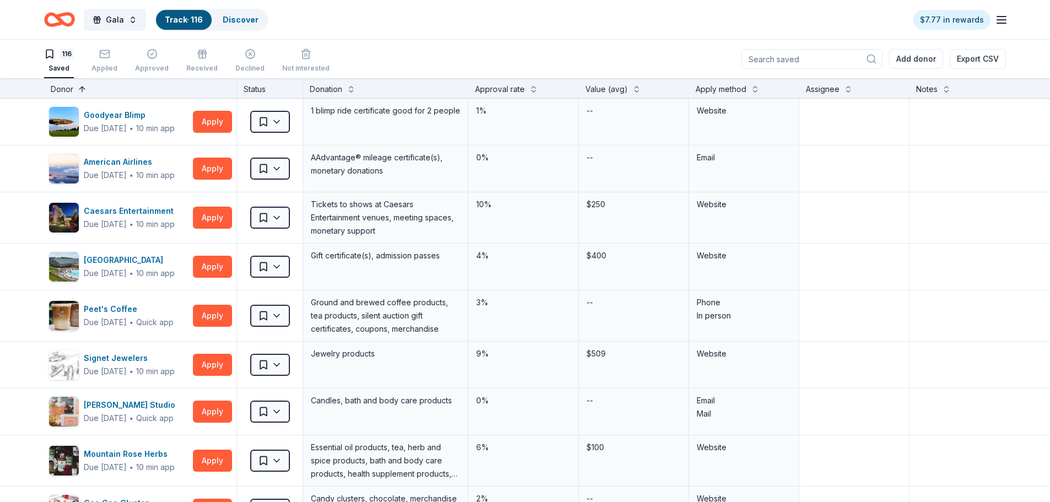
click at [80, 89] on button at bounding box center [82, 88] width 9 height 11
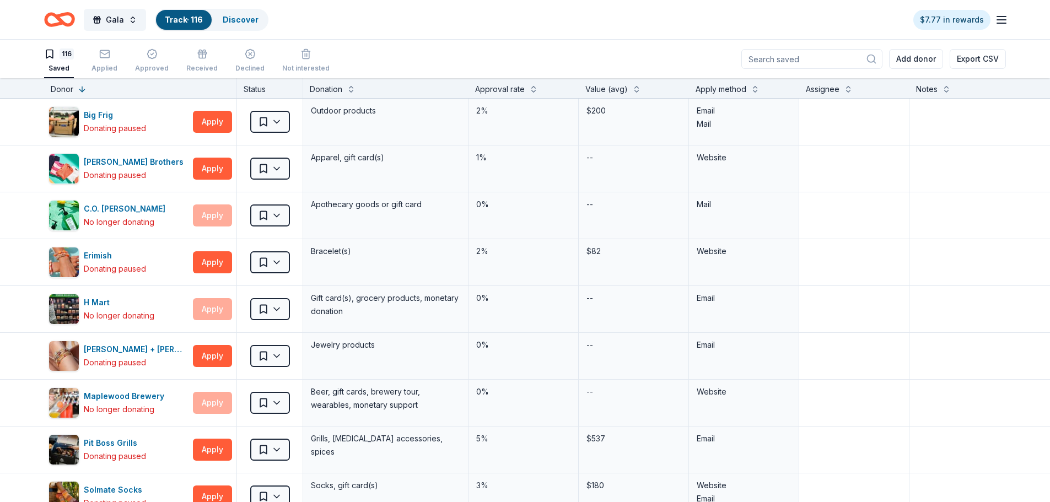
click at [63, 55] on div "116" at bounding box center [67, 54] width 14 height 11
click at [61, 65] on div "Saved" at bounding box center [59, 68] width 30 height 9
click at [64, 19] on icon "Home" at bounding box center [59, 20] width 31 height 26
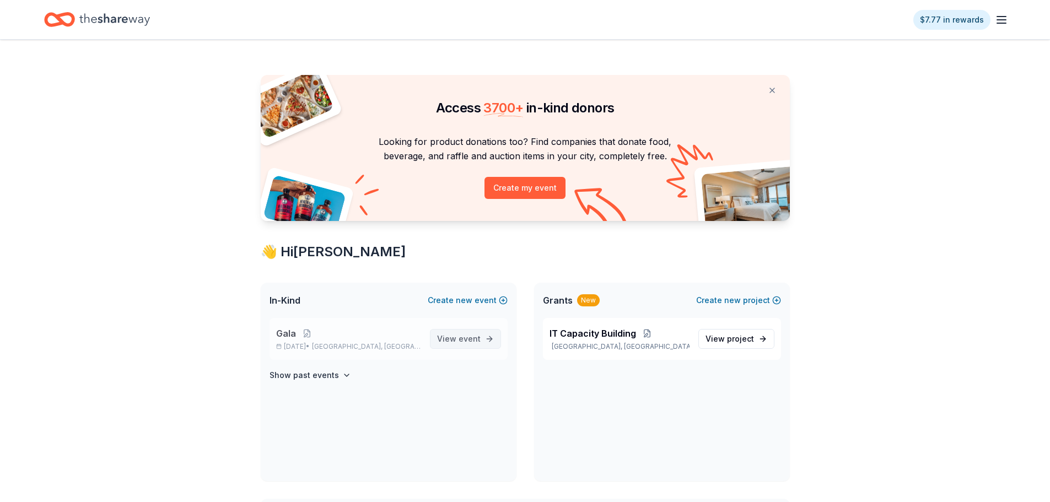
click at [458, 334] on span "View event" at bounding box center [459, 338] width 44 height 13
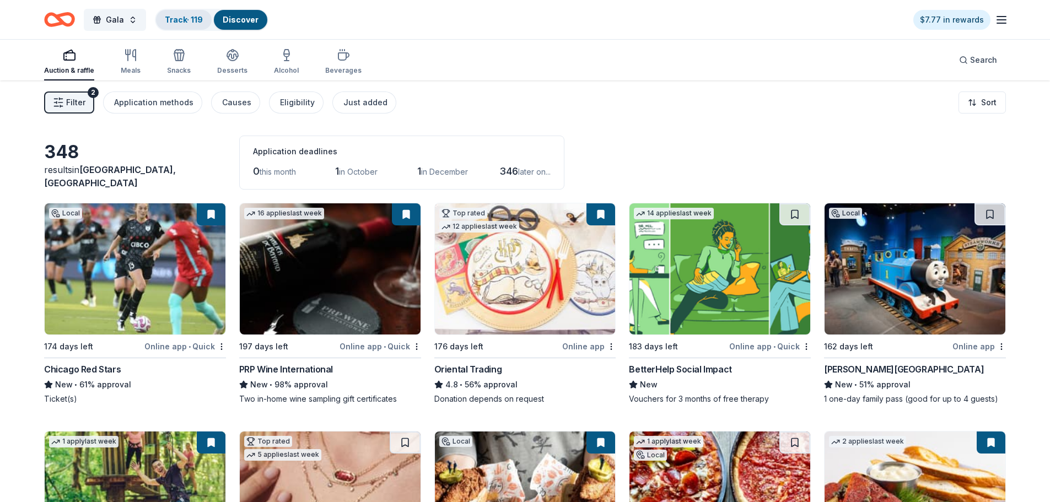
click at [192, 22] on link "Track · 119" at bounding box center [184, 19] width 38 height 9
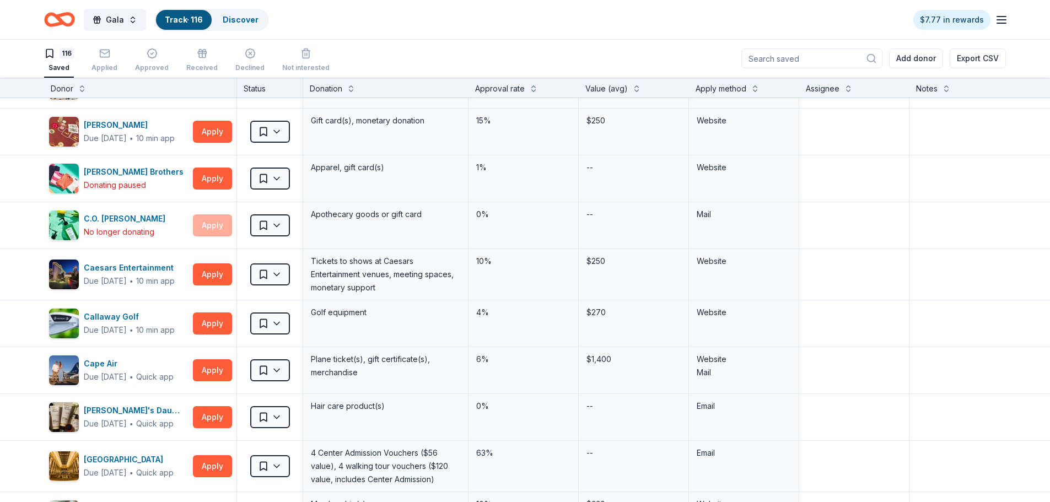
scroll to position [606, 0]
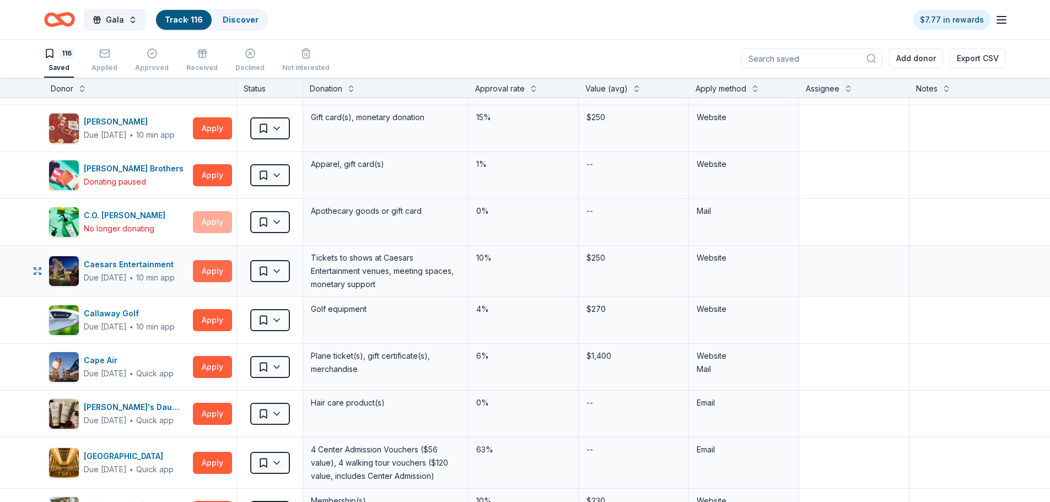
click at [206, 269] on button "Apply" at bounding box center [212, 271] width 39 height 22
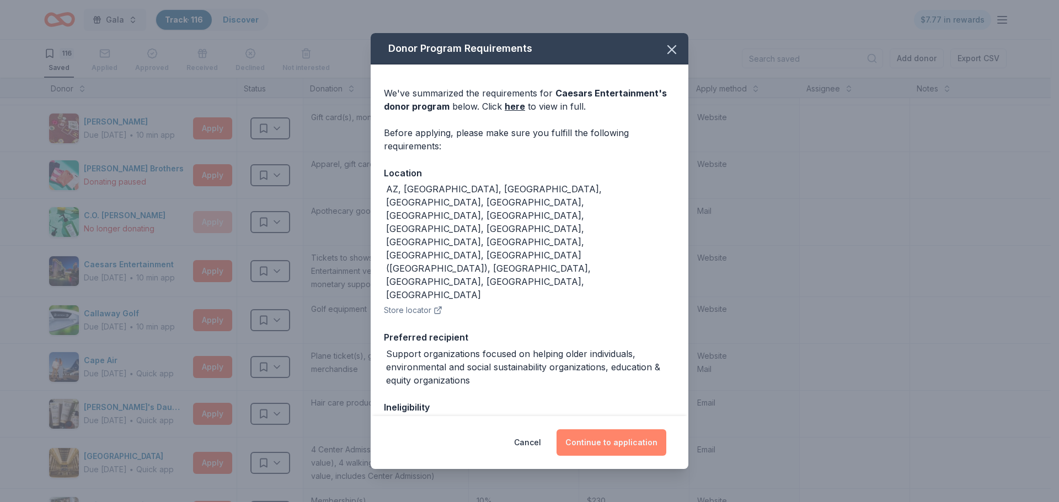
click at [610, 442] on button "Continue to application" at bounding box center [611, 443] width 110 height 26
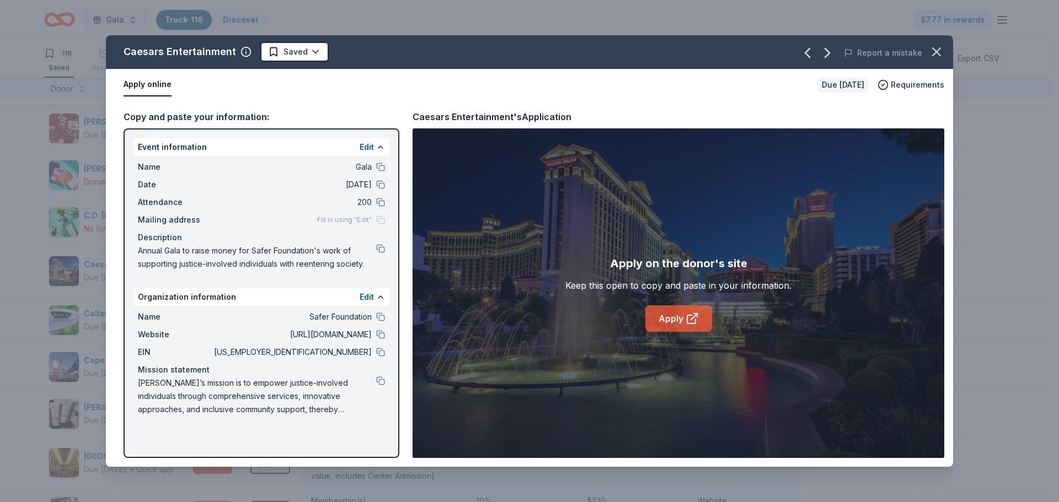
click at [672, 324] on link "Apply" at bounding box center [678, 318] width 67 height 26
click at [936, 52] on icon "button" at bounding box center [936, 52] width 8 height 8
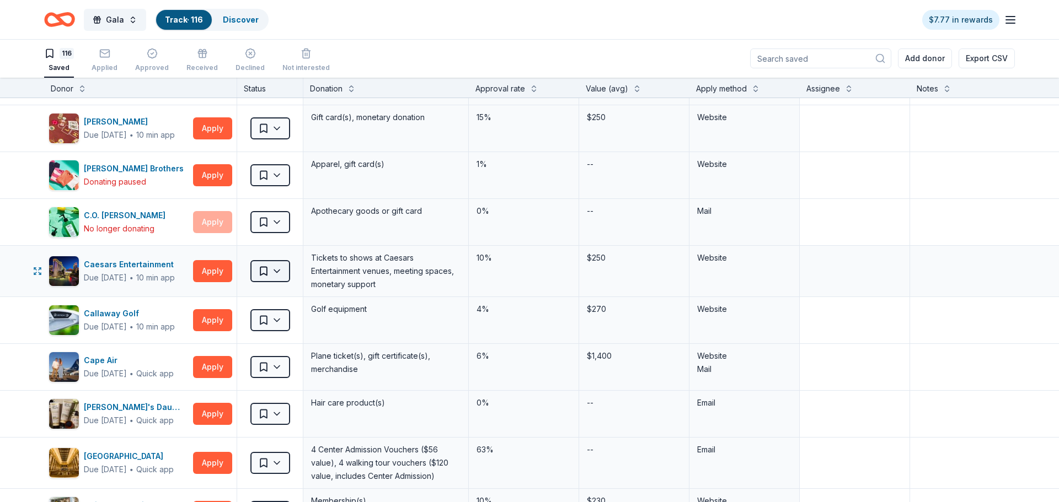
click at [279, 271] on html "Gala Track · 116 Discover $7.77 in rewards 116 Saved Applied Approved Received …" at bounding box center [529, 250] width 1059 height 502
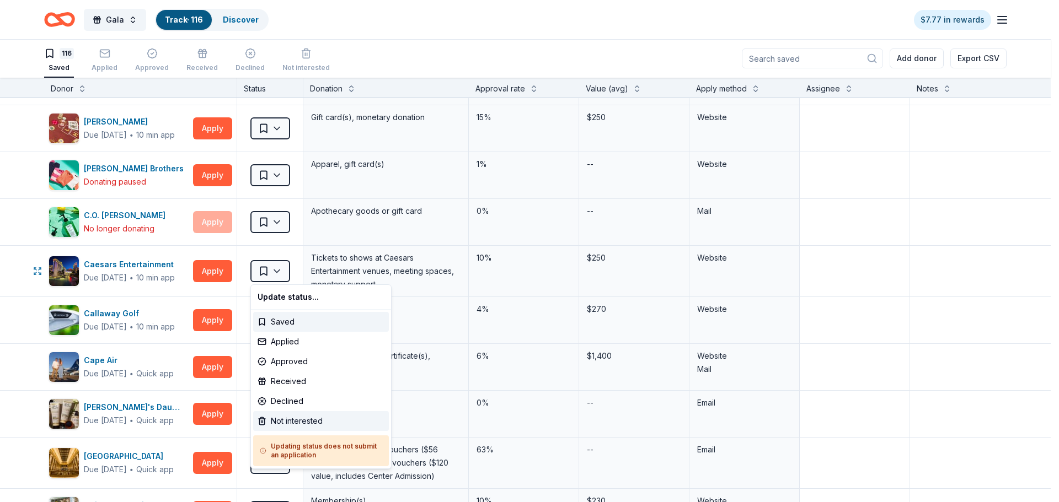
click at [319, 415] on div "Not interested" at bounding box center [321, 421] width 136 height 20
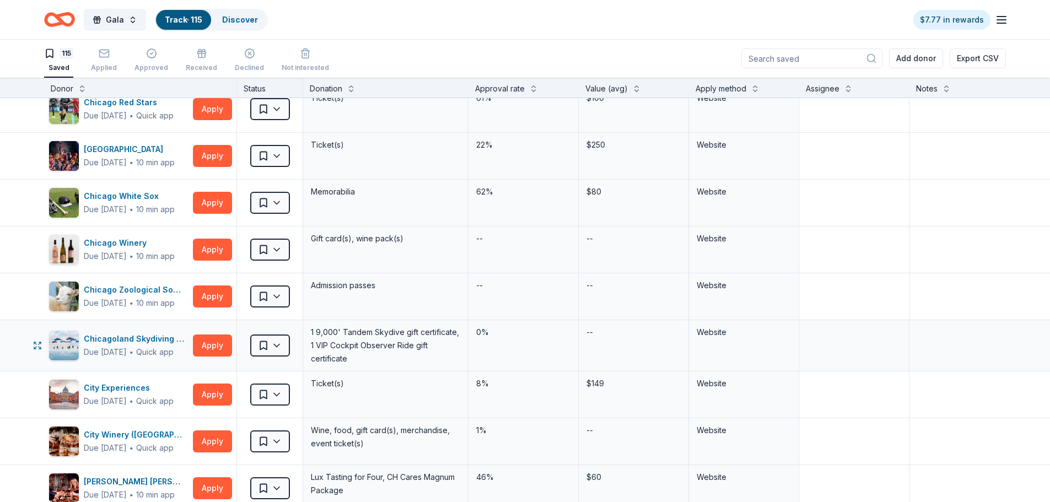
scroll to position [1213, 0]
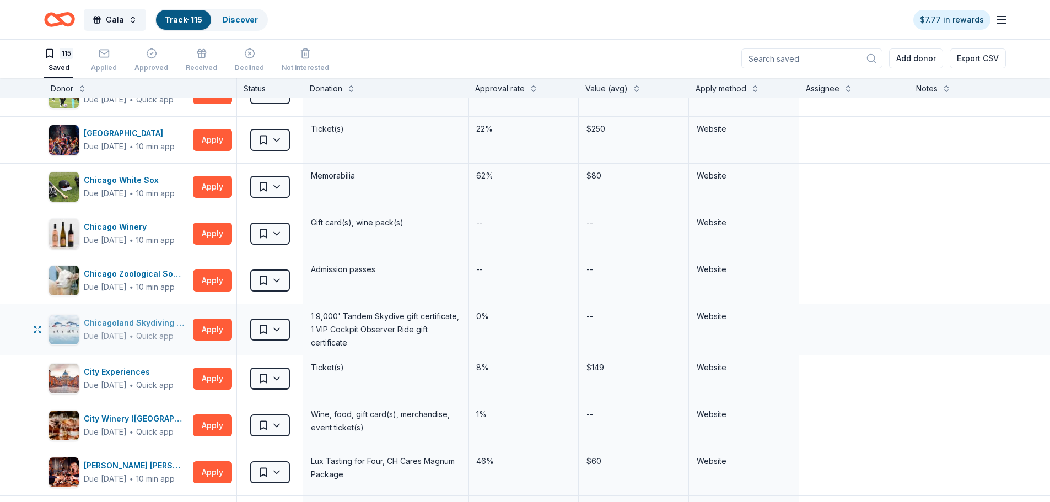
click at [150, 323] on div "Chicagoland Skydiving Center" at bounding box center [136, 322] width 105 height 13
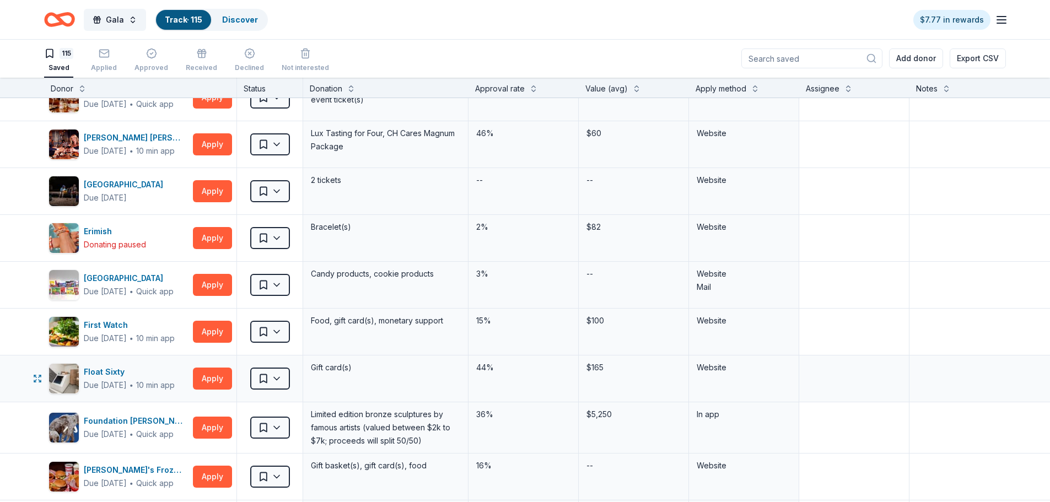
scroll to position [1544, 0]
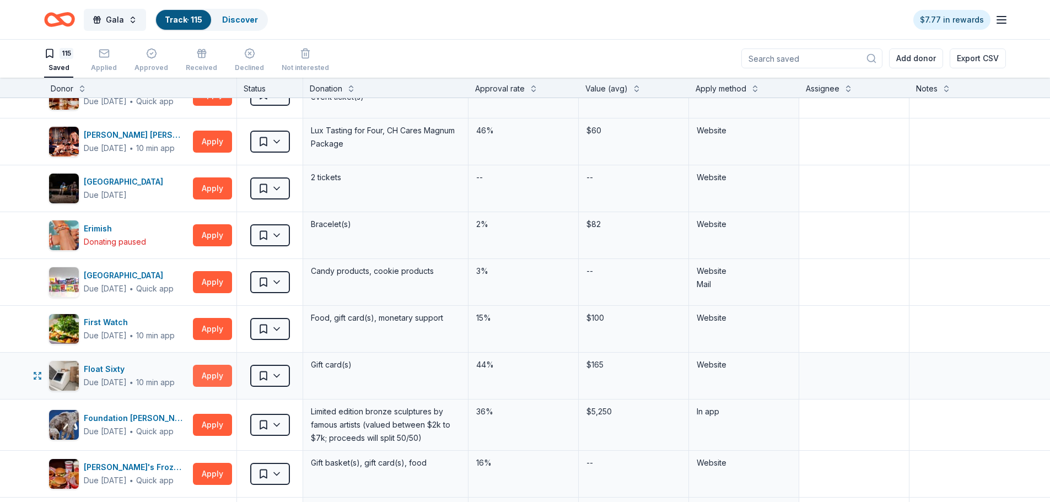
click at [207, 379] on button "Apply" at bounding box center [212, 376] width 39 height 22
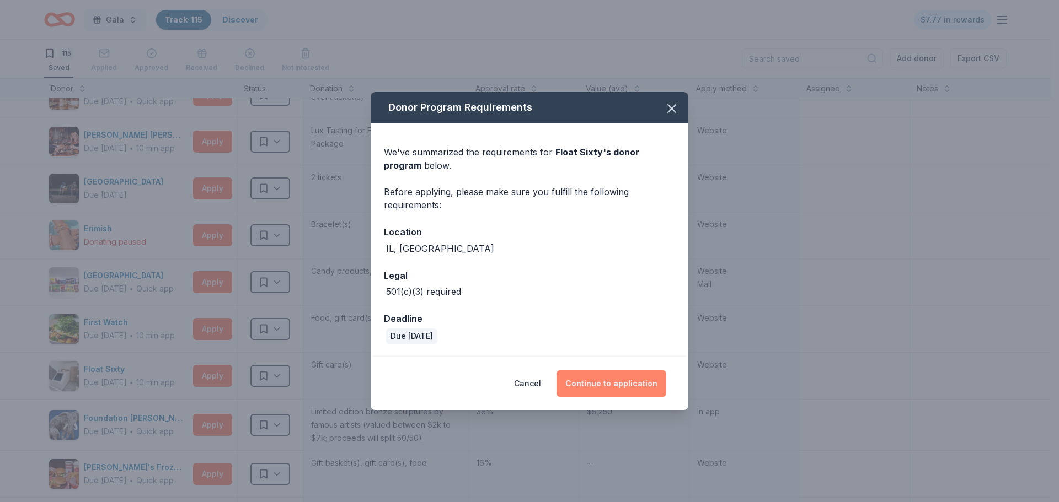
click at [637, 387] on button "Continue to application" at bounding box center [611, 384] width 110 height 26
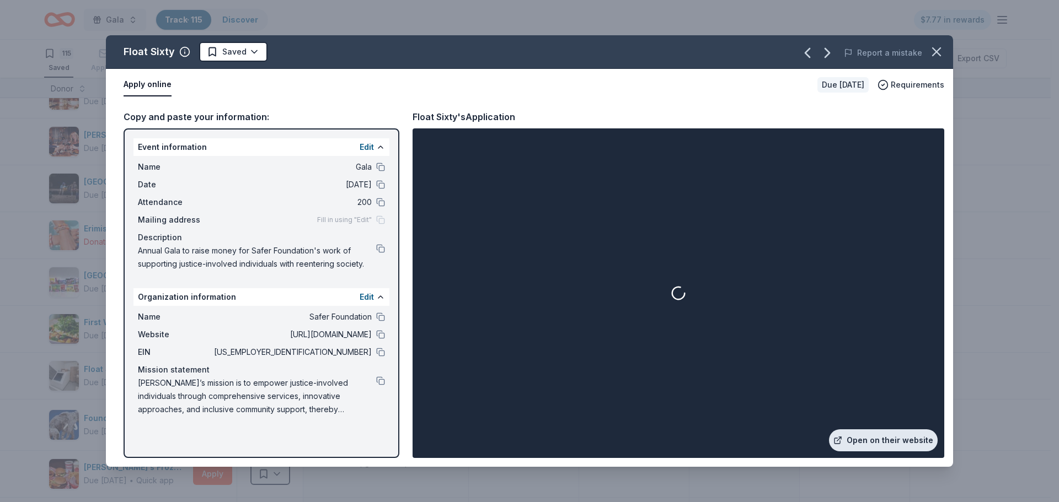
click at [856, 438] on link "Open on their website" at bounding box center [883, 441] width 109 height 22
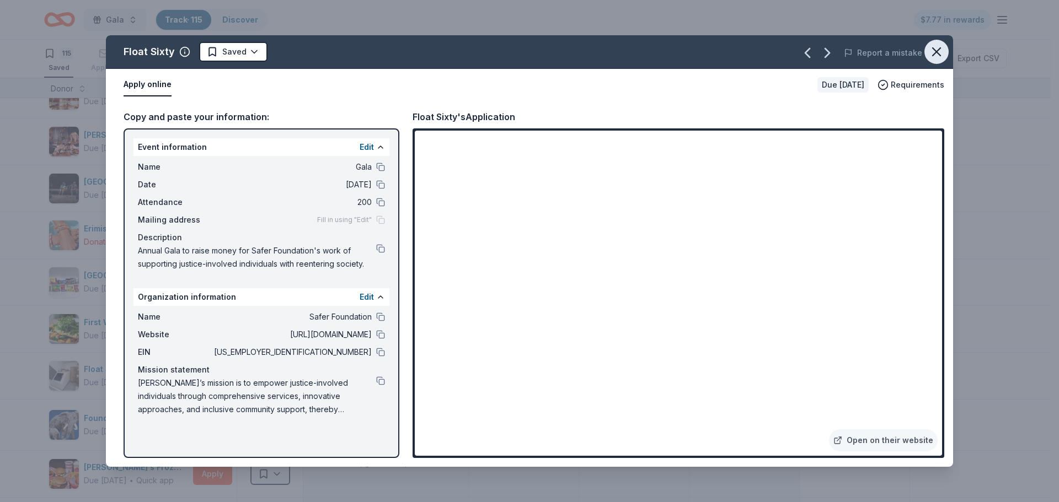
click at [938, 57] on icon "button" at bounding box center [935, 51] width 15 height 15
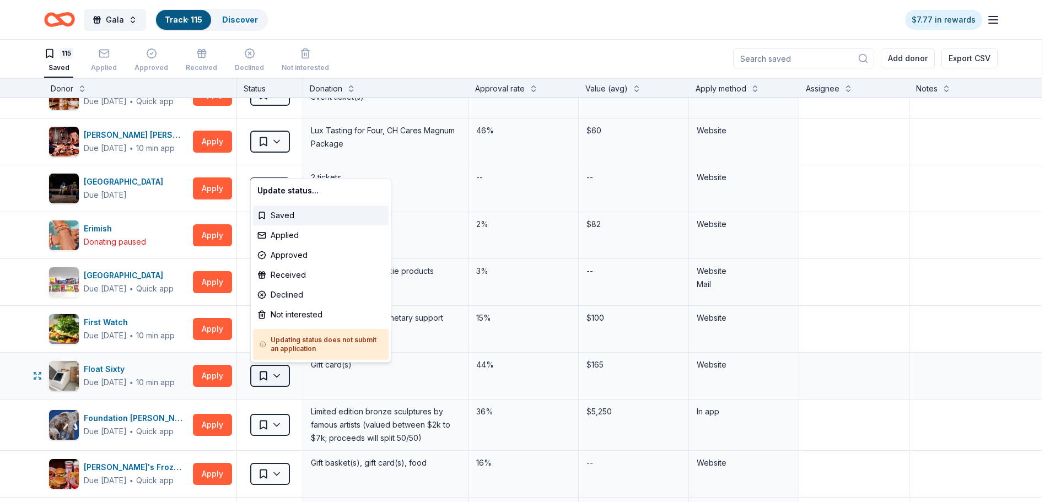
click at [278, 378] on html "Gala Track · 115 Discover $7.77 in rewards 115 Saved Applied Approved Received …" at bounding box center [525, 250] width 1050 height 502
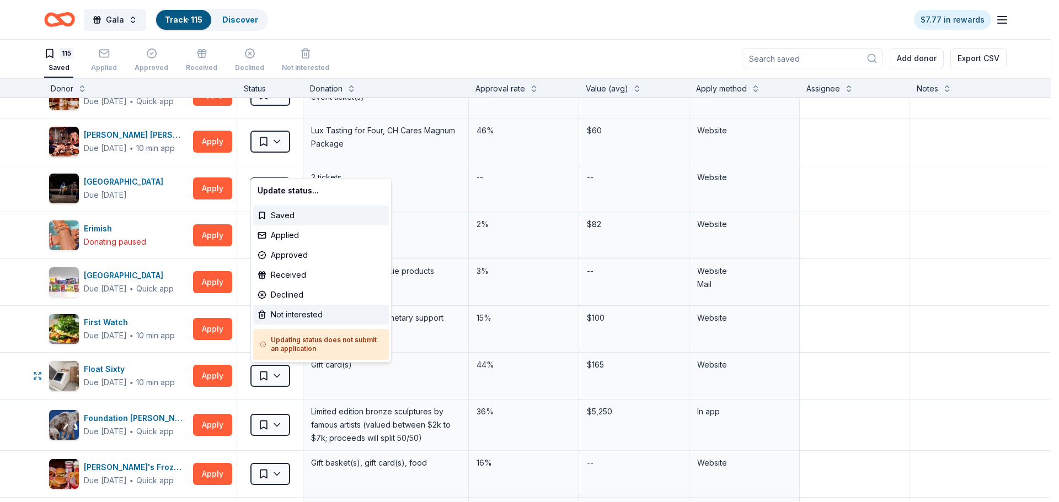
click at [291, 316] on div "Not interested" at bounding box center [321, 315] width 136 height 20
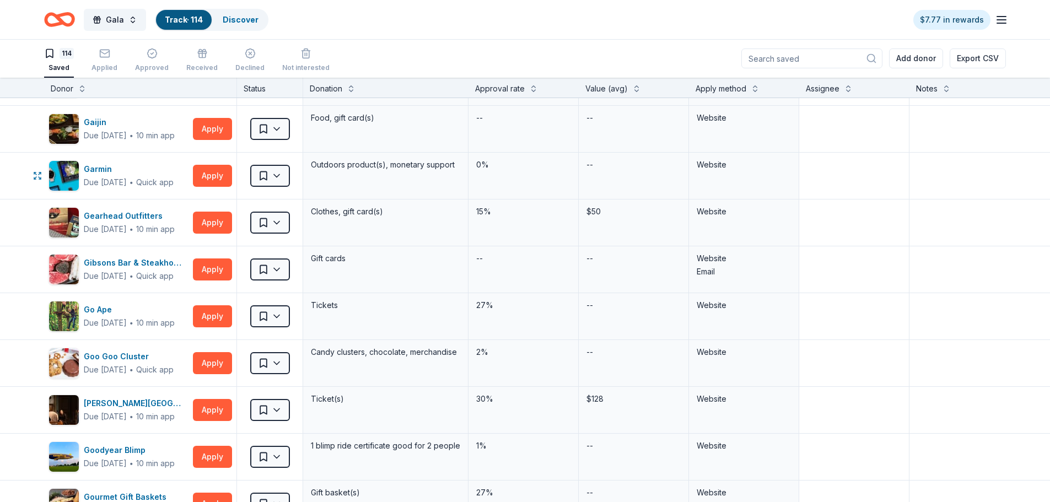
scroll to position [2040, 0]
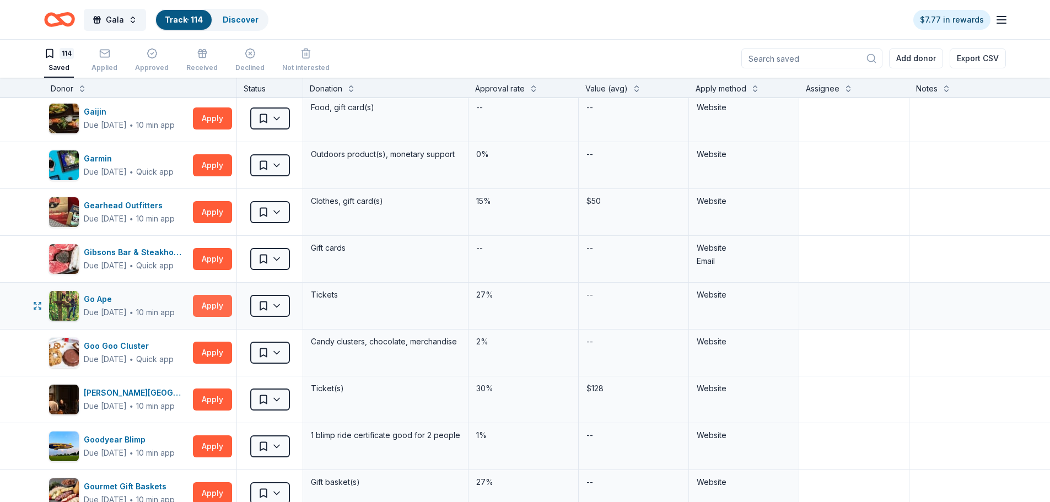
click at [195, 306] on button "Apply" at bounding box center [212, 306] width 39 height 22
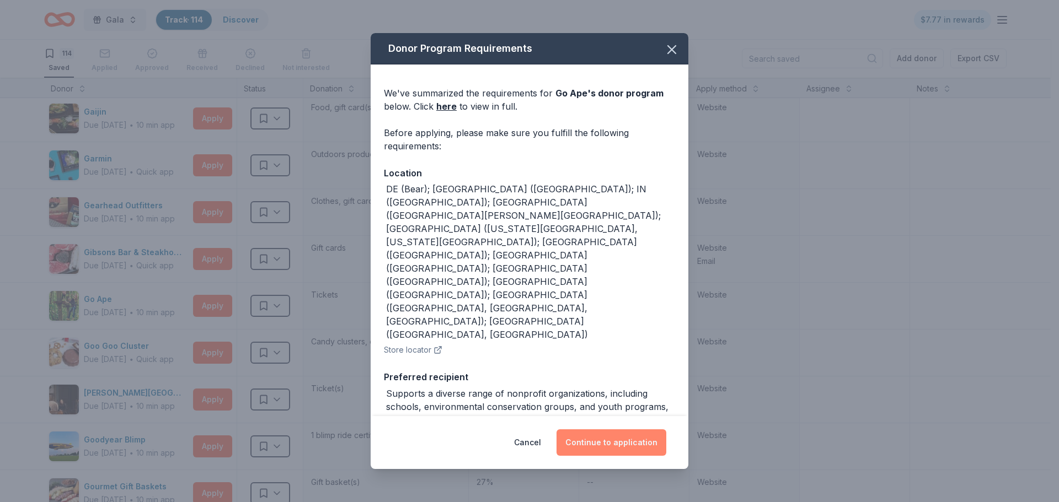
click at [592, 446] on button "Continue to application" at bounding box center [611, 443] width 110 height 26
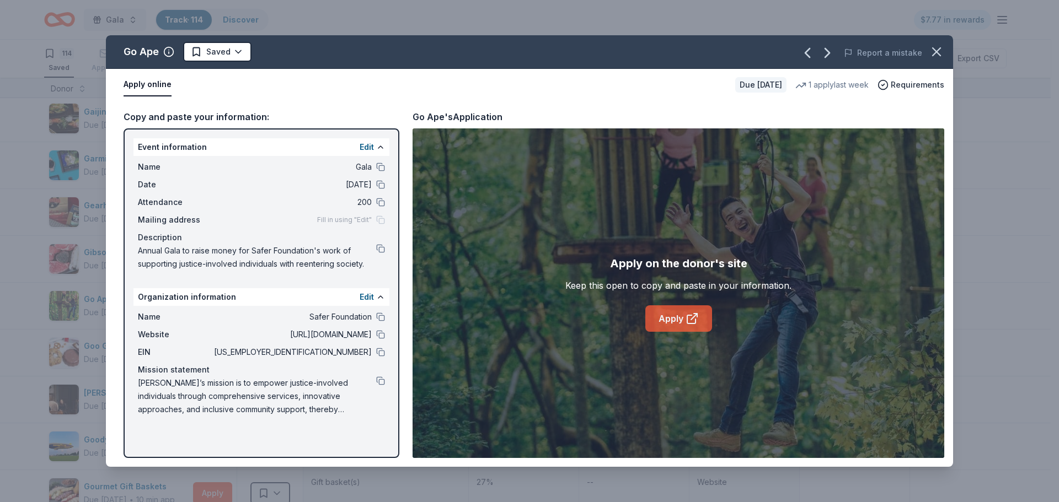
click at [699, 313] on link "Apply" at bounding box center [678, 318] width 67 height 26
click at [935, 53] on icon "button" at bounding box center [936, 52] width 8 height 8
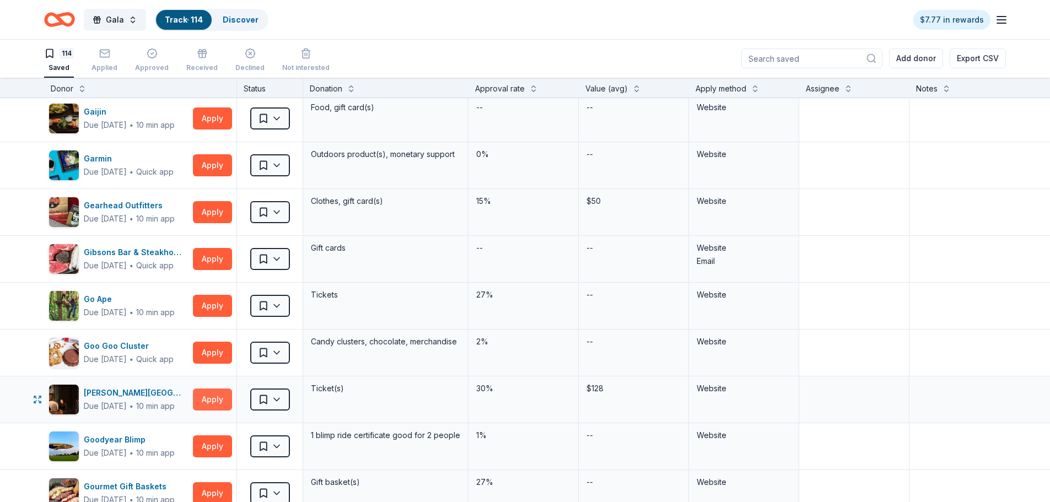
click at [216, 403] on button "Apply" at bounding box center [212, 400] width 39 height 22
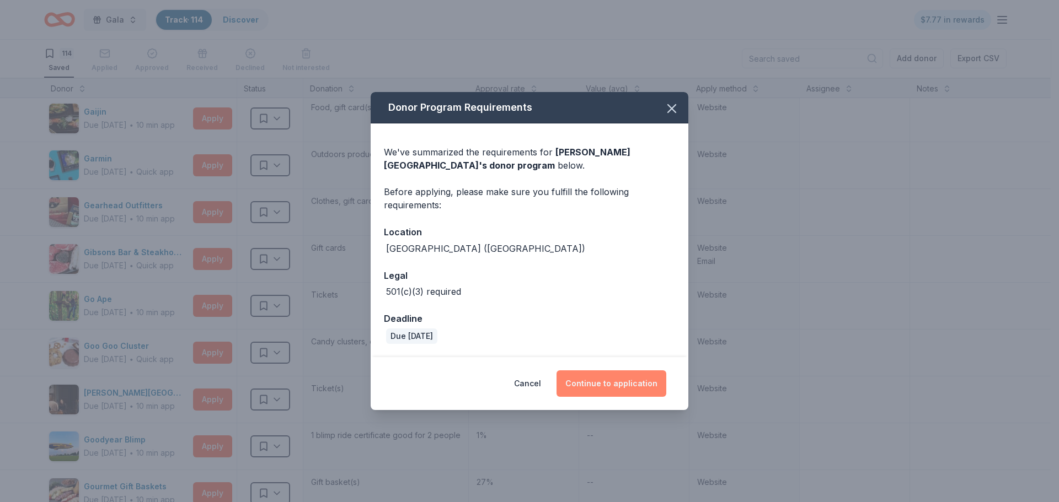
click at [599, 382] on button "Continue to application" at bounding box center [611, 384] width 110 height 26
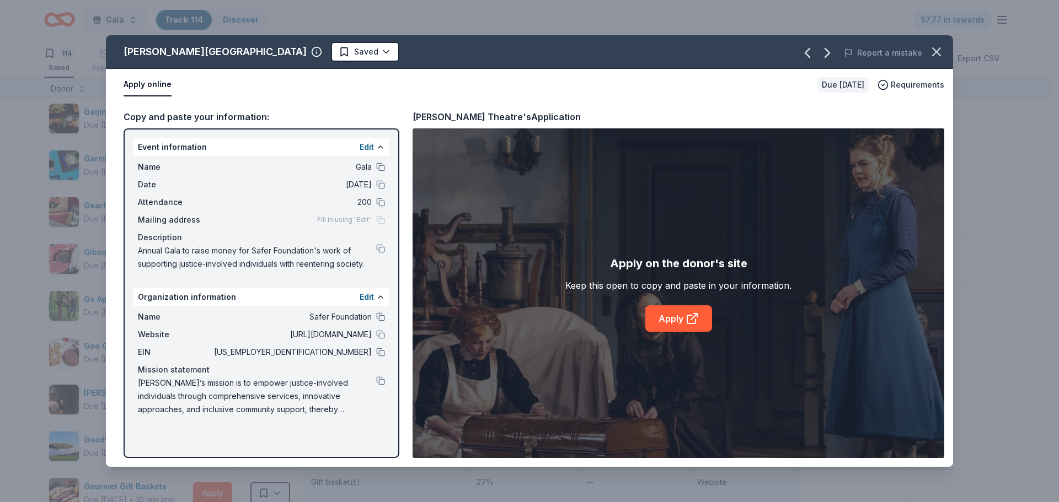
click at [640, 323] on div "Apply on the donor's site Keep this open to copy and paste in your information.…" at bounding box center [678, 293] width 226 height 77
click at [660, 320] on link "Apply" at bounding box center [678, 318] width 67 height 26
click at [937, 53] on icon "button" at bounding box center [936, 52] width 8 height 8
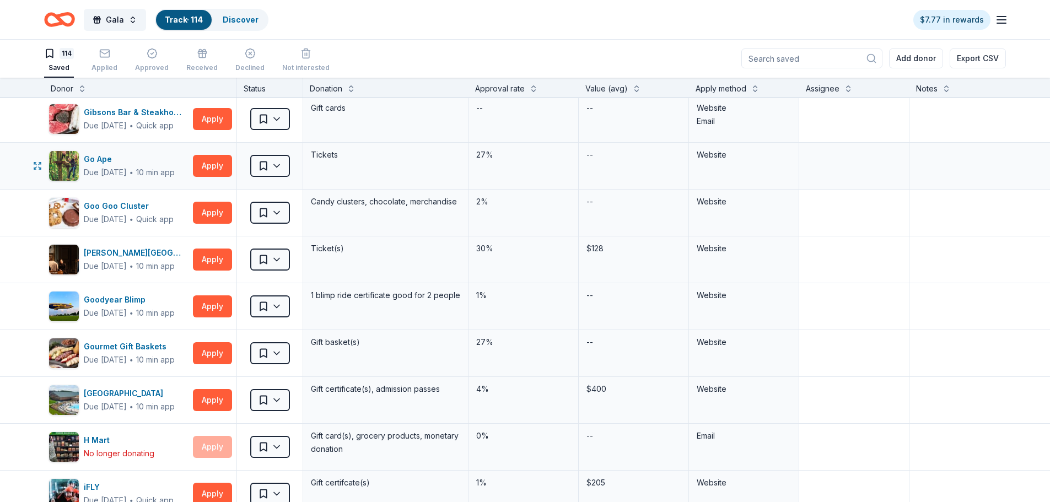
scroll to position [2261, 0]
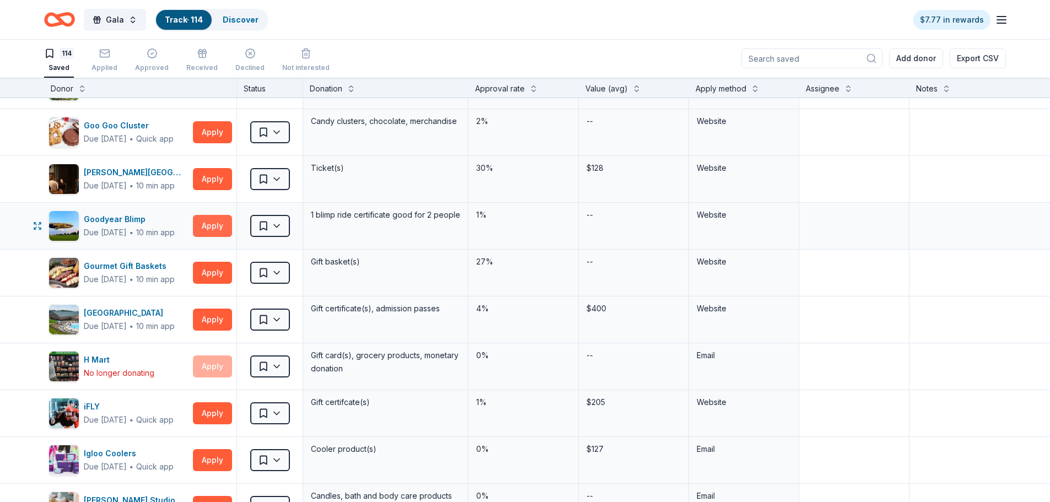
click at [205, 227] on button "Apply" at bounding box center [212, 226] width 39 height 22
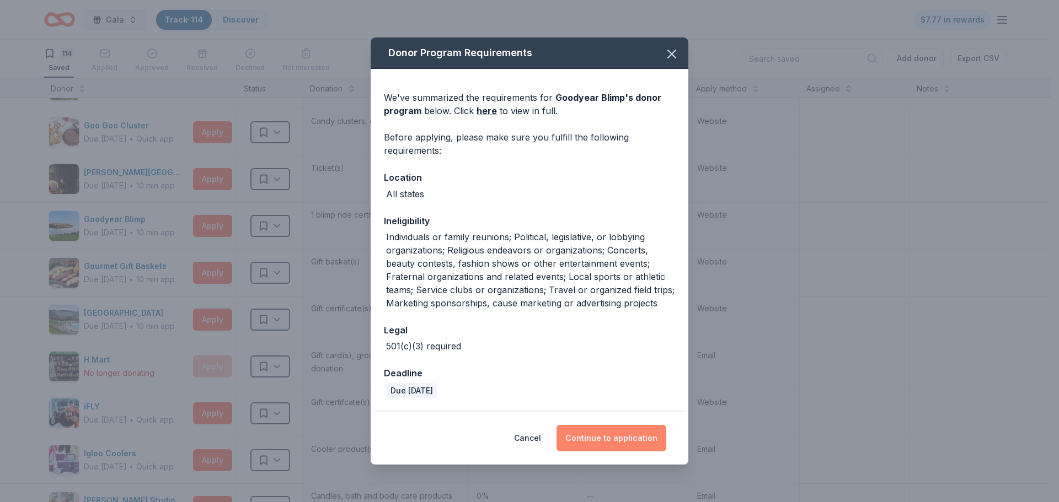
click at [651, 445] on button "Continue to application" at bounding box center [611, 438] width 110 height 26
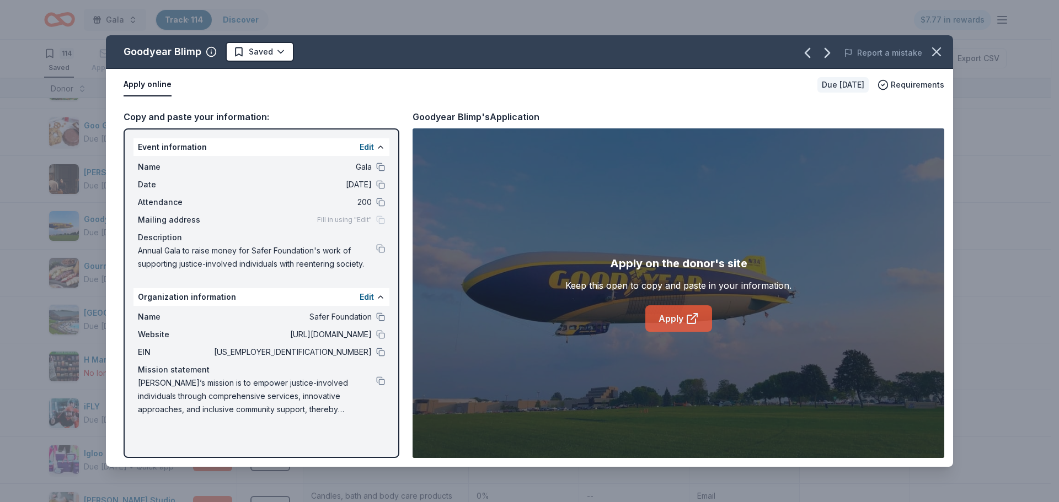
click at [669, 316] on link "Apply" at bounding box center [678, 318] width 67 height 26
click at [936, 50] on icon "button" at bounding box center [935, 51] width 15 height 15
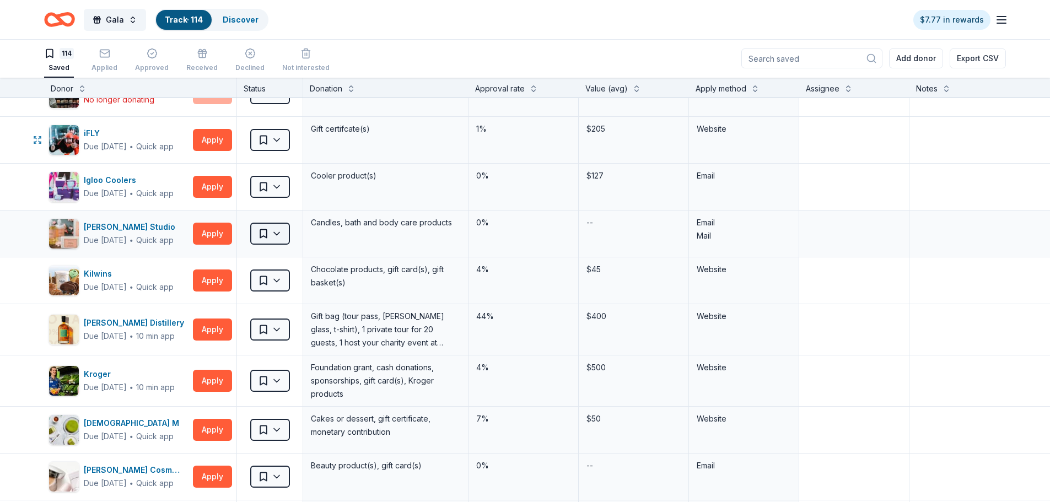
scroll to position [2536, 0]
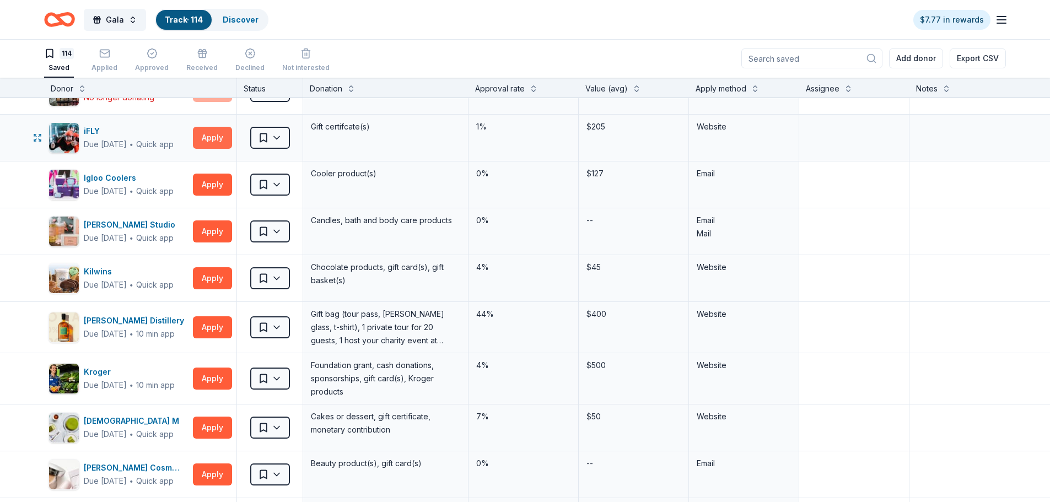
click at [208, 141] on button "Apply" at bounding box center [212, 138] width 39 height 22
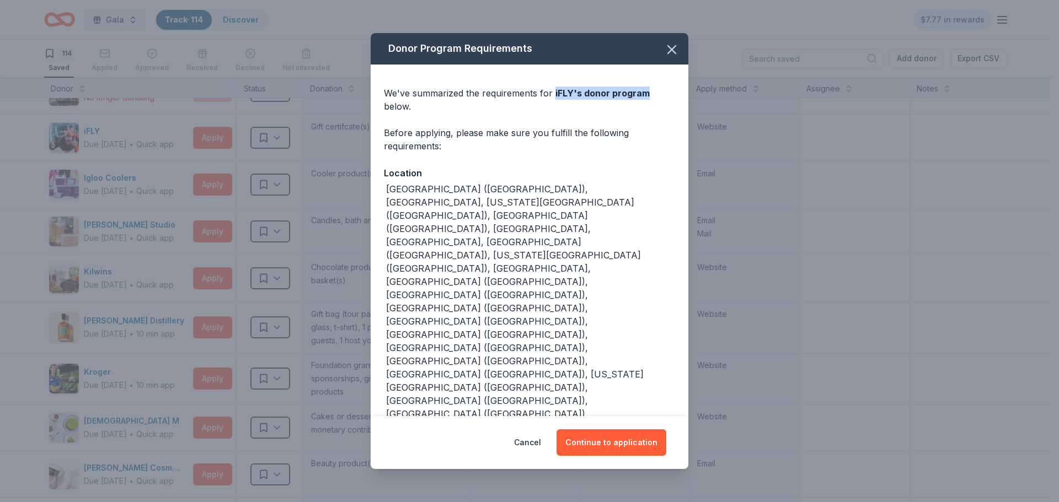
drag, startPoint x: 641, startPoint y: 148, endPoint x: 553, endPoint y: 145, distance: 88.3
click at [555, 99] on span "iFLY 's donor program" at bounding box center [602, 93] width 94 height 11
click at [675, 53] on icon "button" at bounding box center [672, 50] width 8 height 8
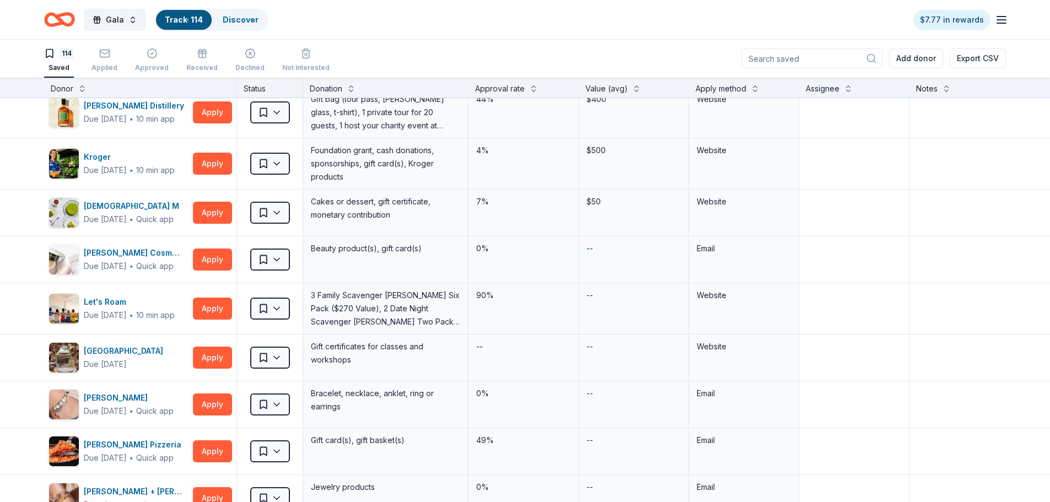
scroll to position [2757, 0]
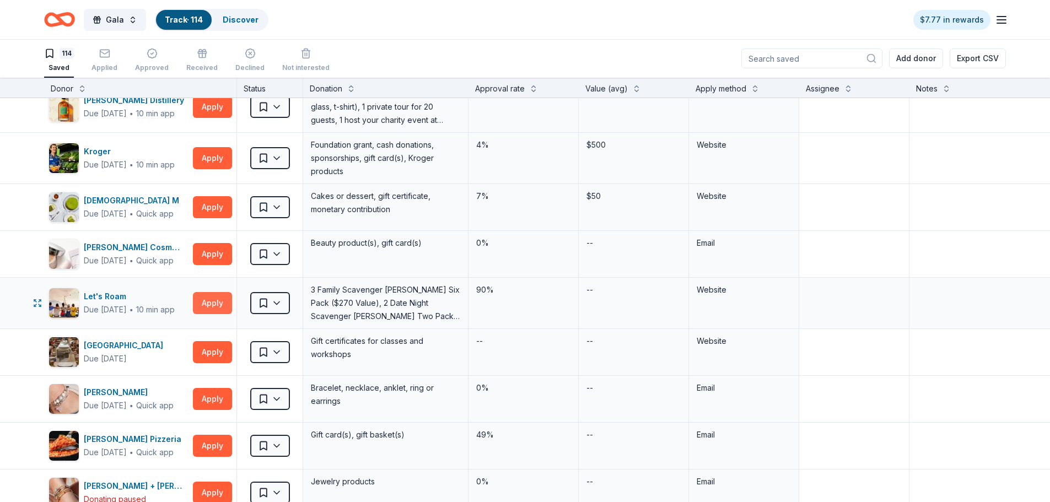
click at [213, 310] on button "Apply" at bounding box center [212, 303] width 39 height 22
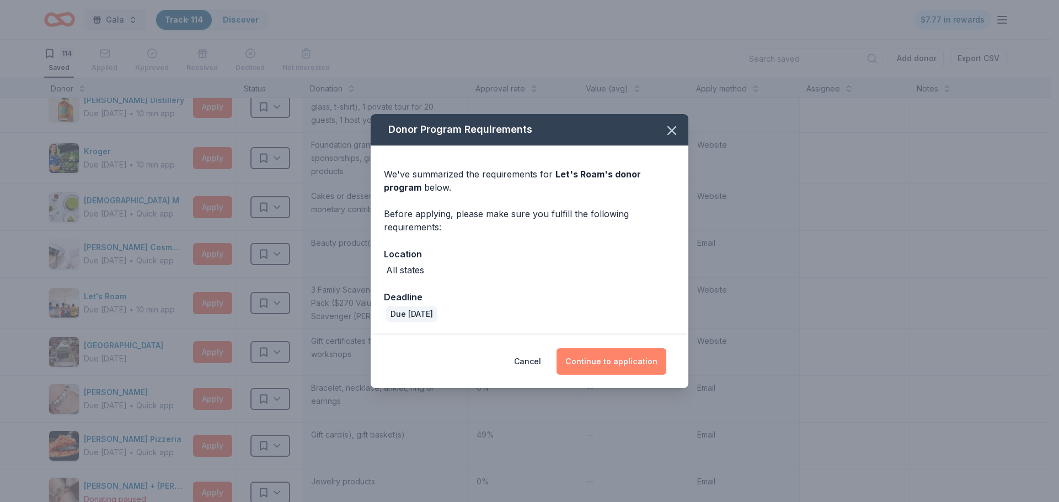
click at [598, 363] on button "Continue to application" at bounding box center [611, 361] width 110 height 26
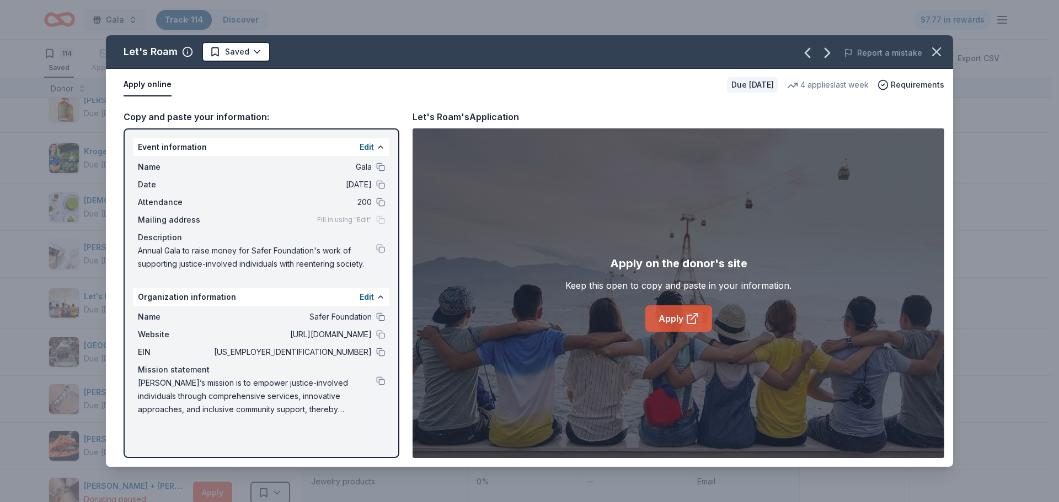
click at [693, 319] on icon at bounding box center [691, 318] width 13 height 13
click at [938, 49] on icon "button" at bounding box center [935, 51] width 15 height 15
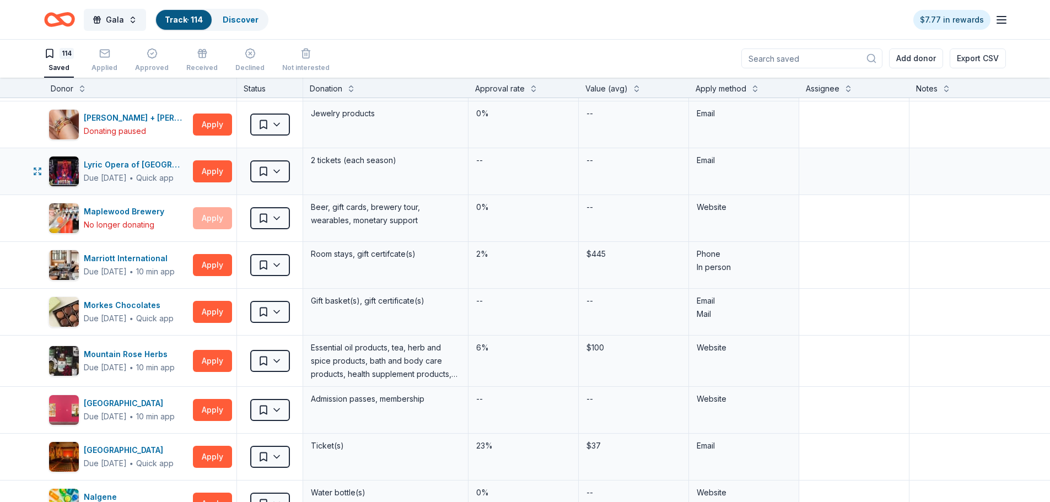
scroll to position [3143, 0]
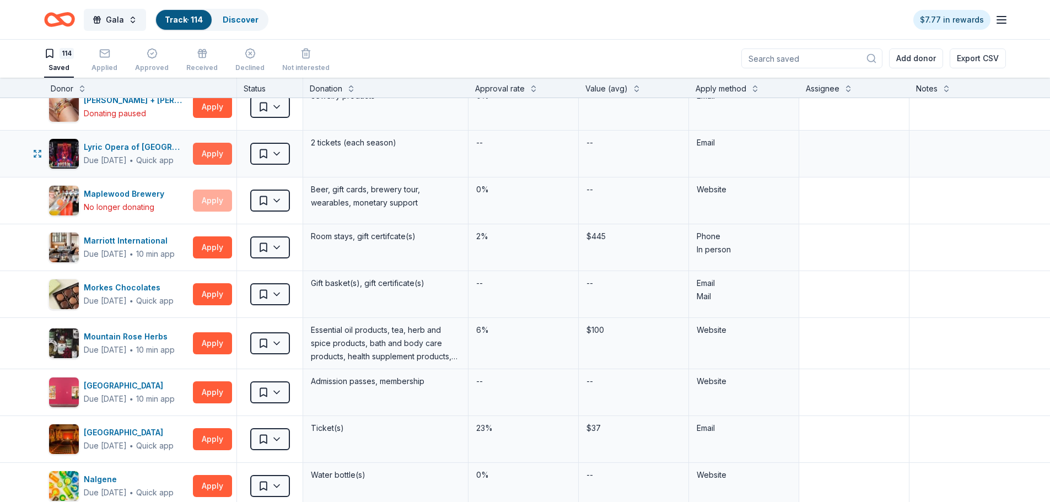
click at [198, 148] on button "Apply" at bounding box center [212, 154] width 39 height 22
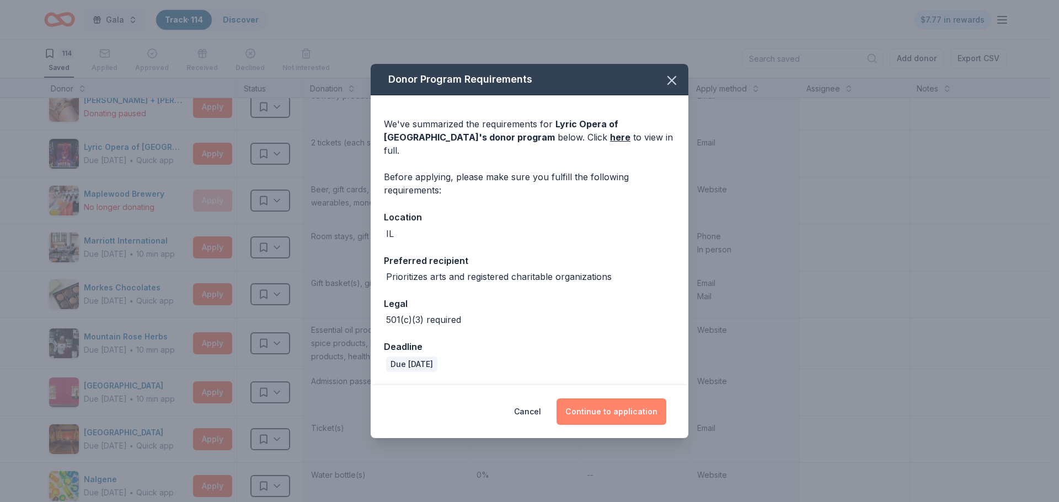
click at [586, 401] on button "Continue to application" at bounding box center [611, 412] width 110 height 26
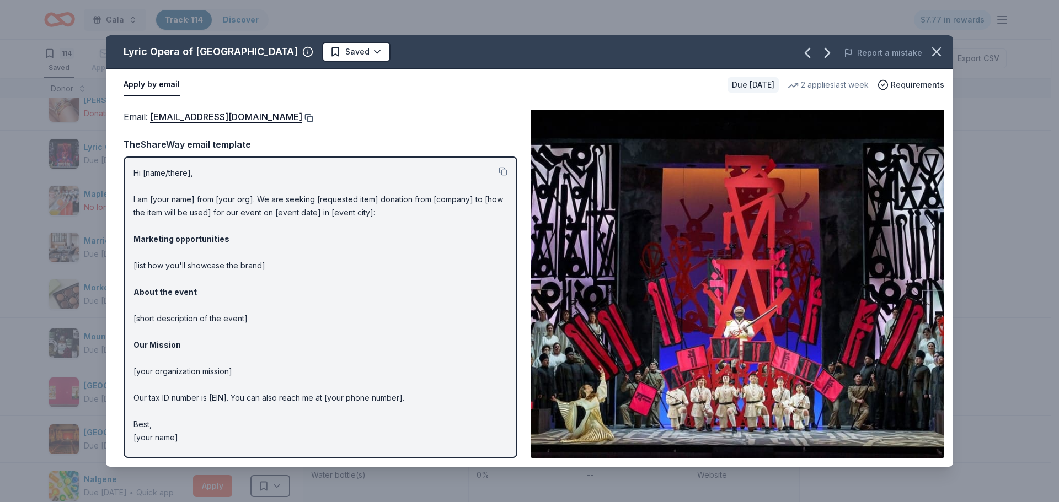
click at [302, 114] on button at bounding box center [307, 118] width 11 height 9
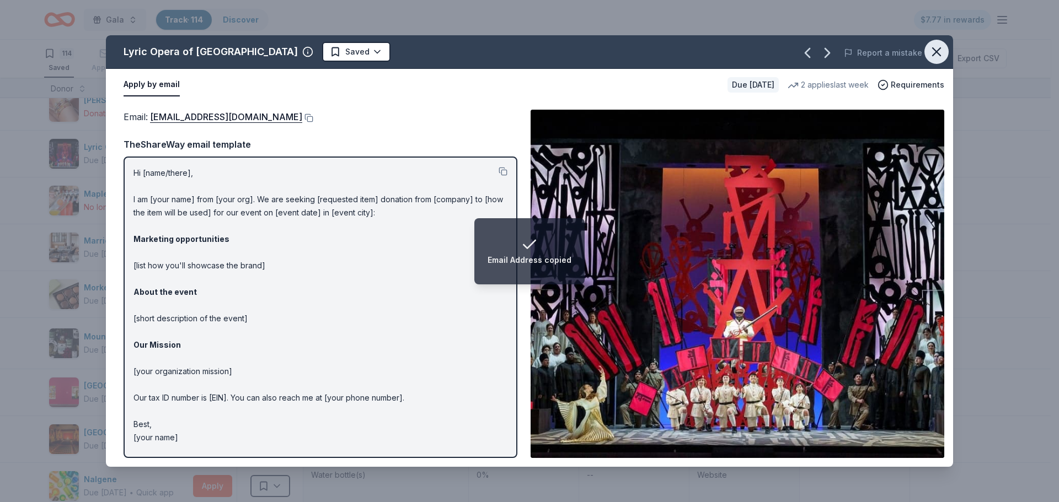
drag, startPoint x: 935, startPoint y: 51, endPoint x: 894, endPoint y: 74, distance: 47.4
click at [935, 51] on icon "button" at bounding box center [936, 52] width 8 height 8
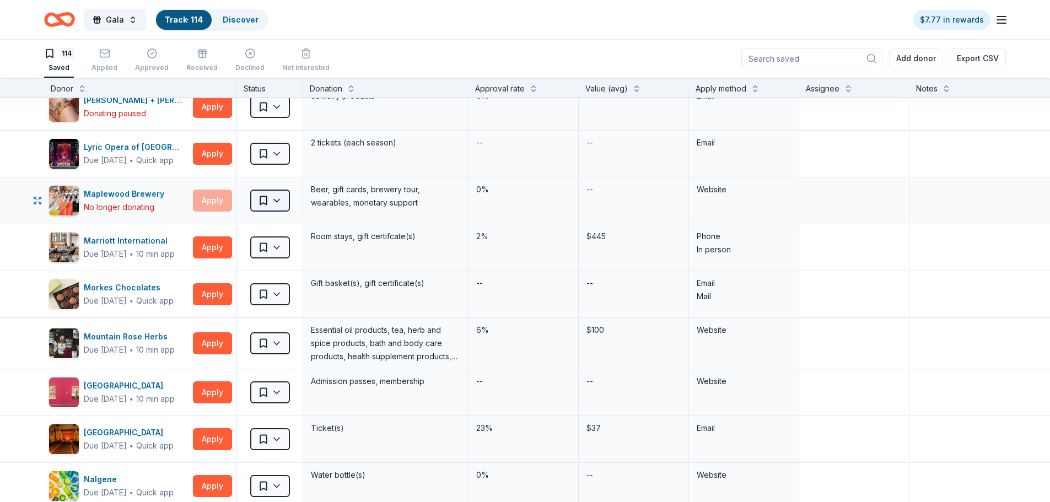
click at [281, 206] on html "Gala Track · 114 Discover $7.77 in rewards 114 Saved Applied Approved Received …" at bounding box center [525, 250] width 1050 height 502
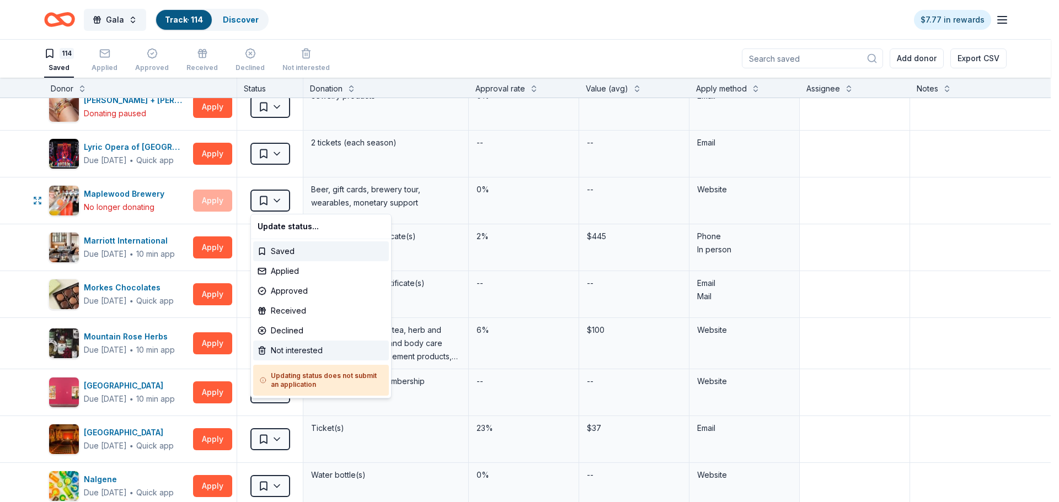
click at [317, 345] on div "Not interested" at bounding box center [321, 351] width 136 height 20
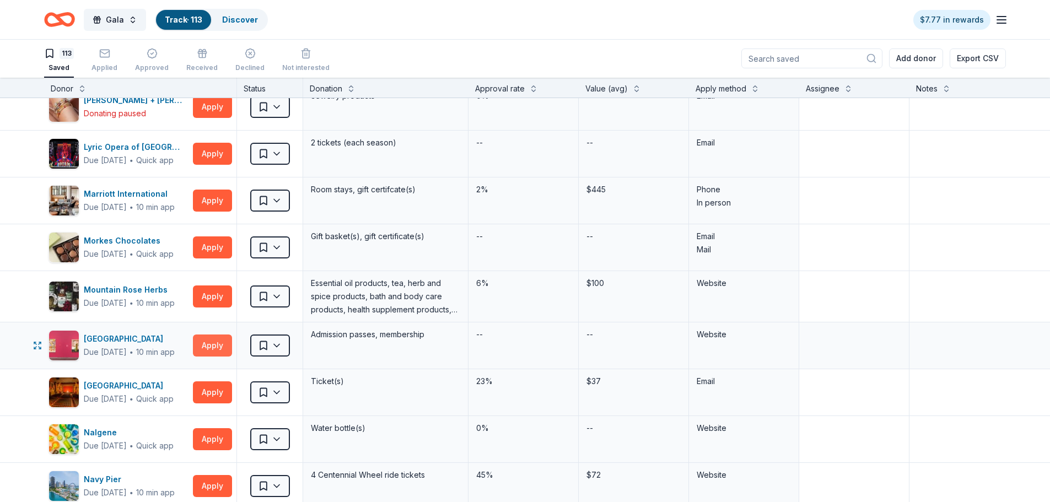
click at [222, 344] on button "Apply" at bounding box center [212, 346] width 39 height 22
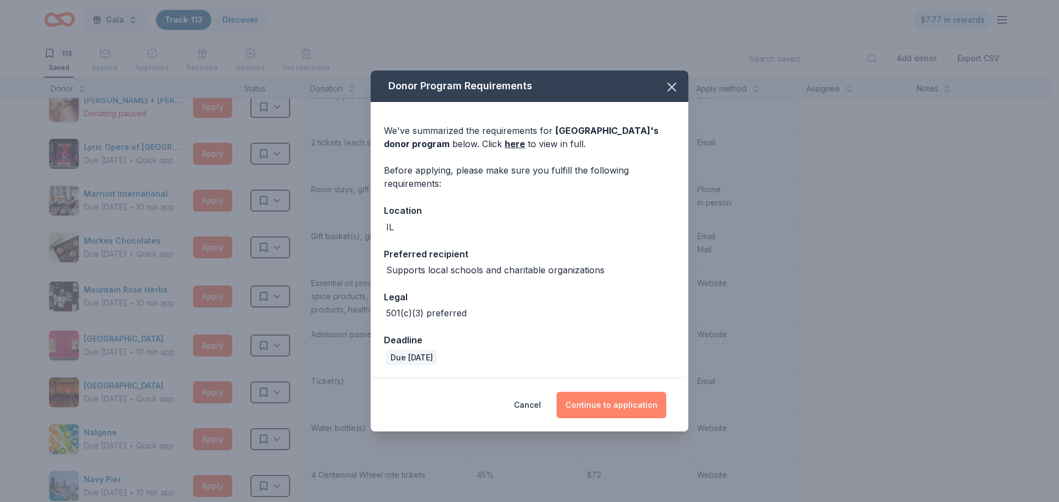
click at [592, 398] on button "Continue to application" at bounding box center [611, 405] width 110 height 26
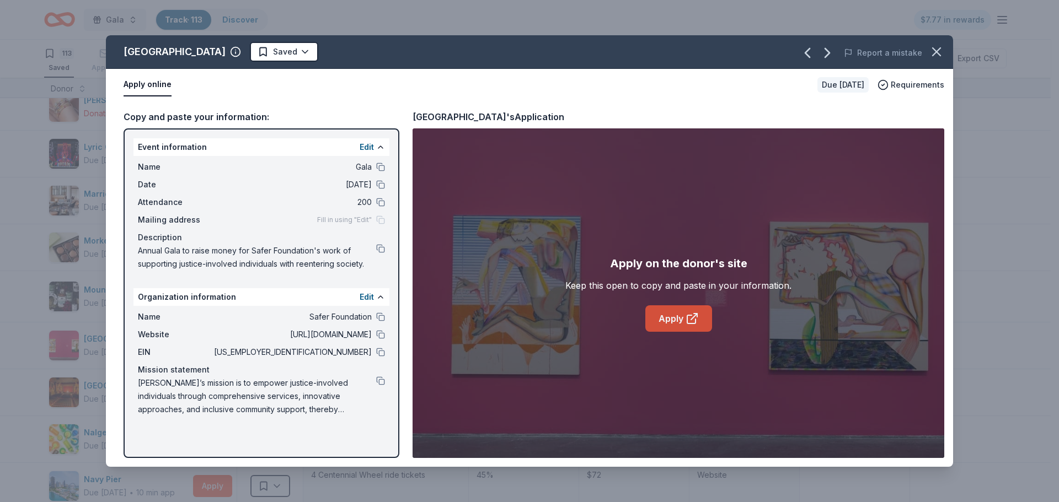
click at [672, 331] on link "Apply" at bounding box center [678, 318] width 67 height 26
click at [942, 47] on icon "button" at bounding box center [935, 51] width 15 height 15
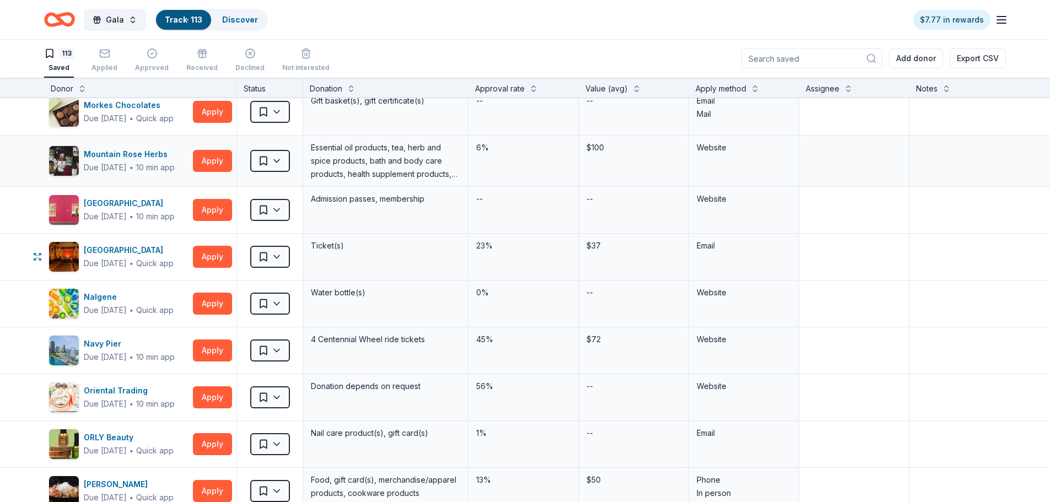
scroll to position [3363, 0]
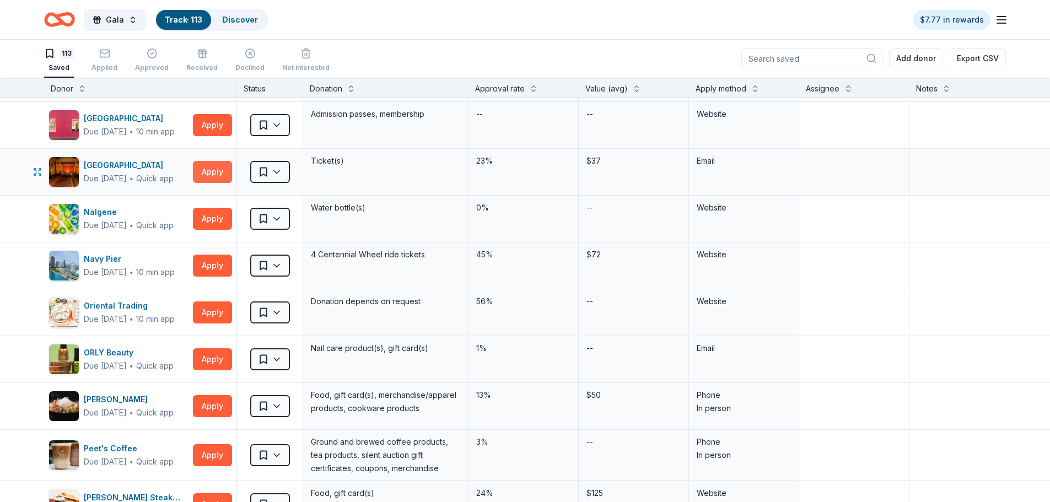
click at [217, 178] on button "Apply" at bounding box center [212, 172] width 39 height 22
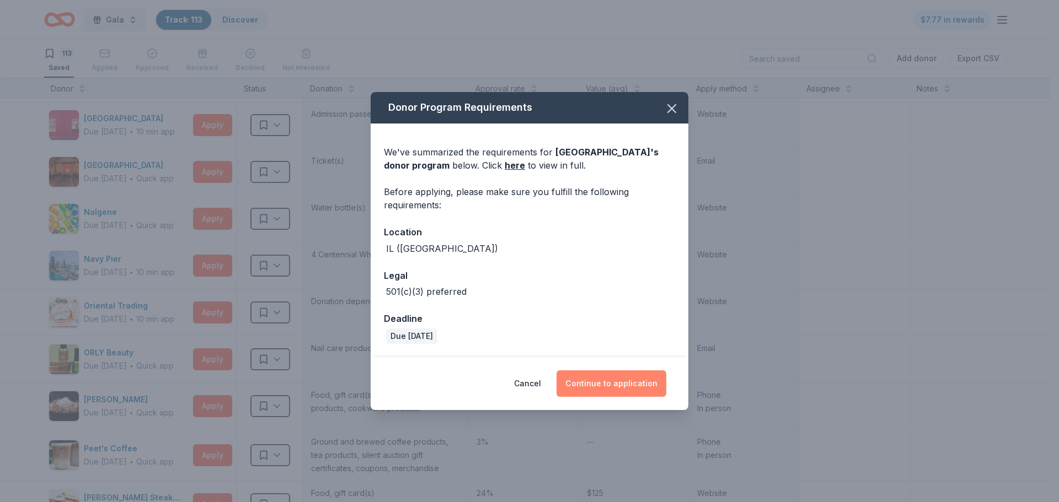
click at [624, 380] on button "Continue to application" at bounding box center [611, 384] width 110 height 26
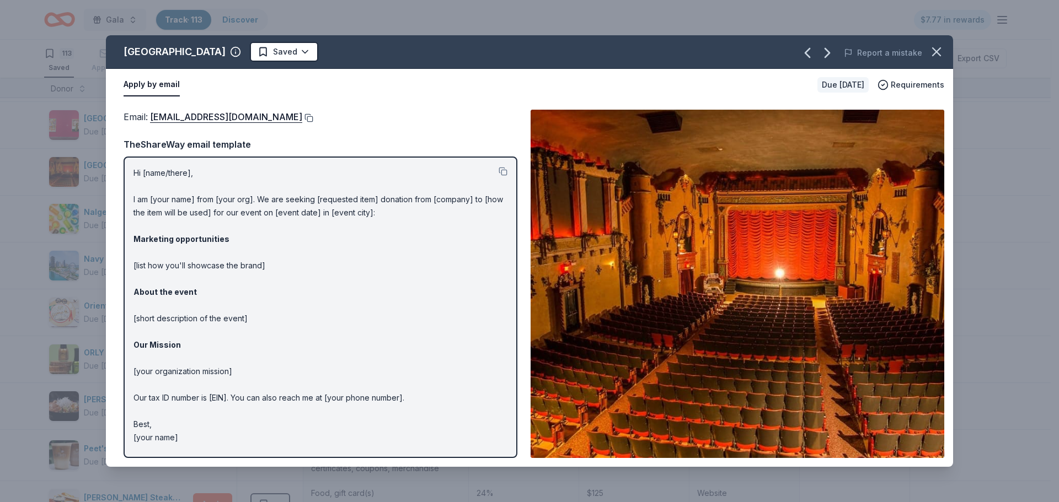
click at [302, 117] on button at bounding box center [307, 118] width 11 height 9
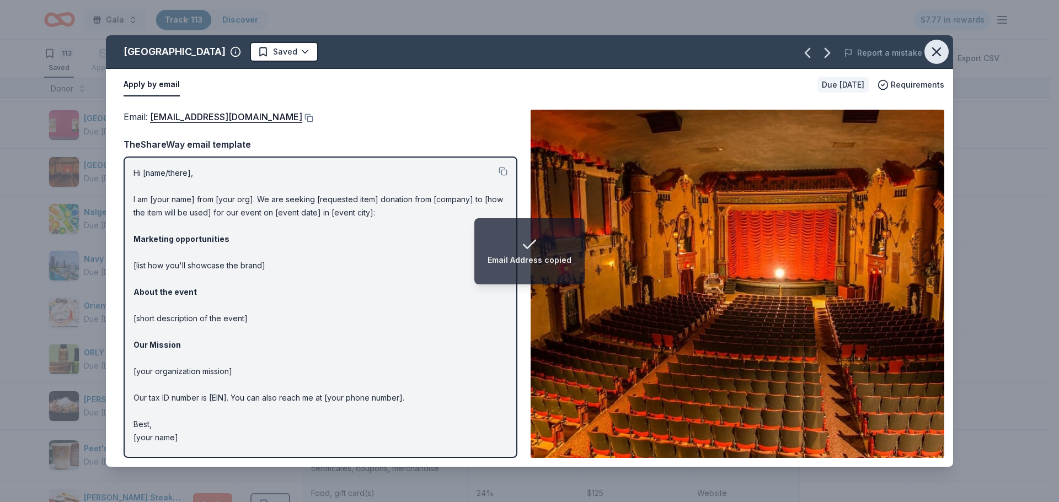
click at [932, 49] on icon "button" at bounding box center [935, 51] width 15 height 15
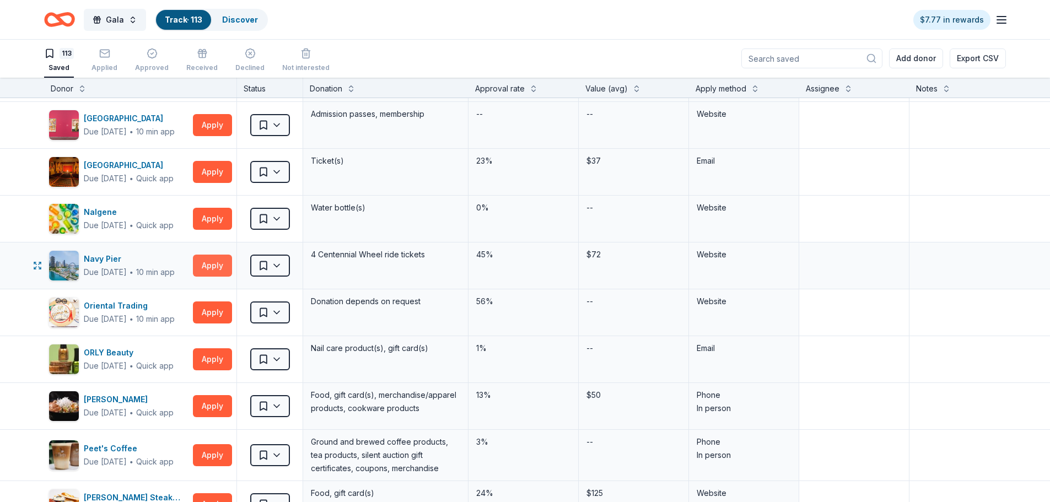
click at [219, 261] on button "Apply" at bounding box center [212, 266] width 39 height 22
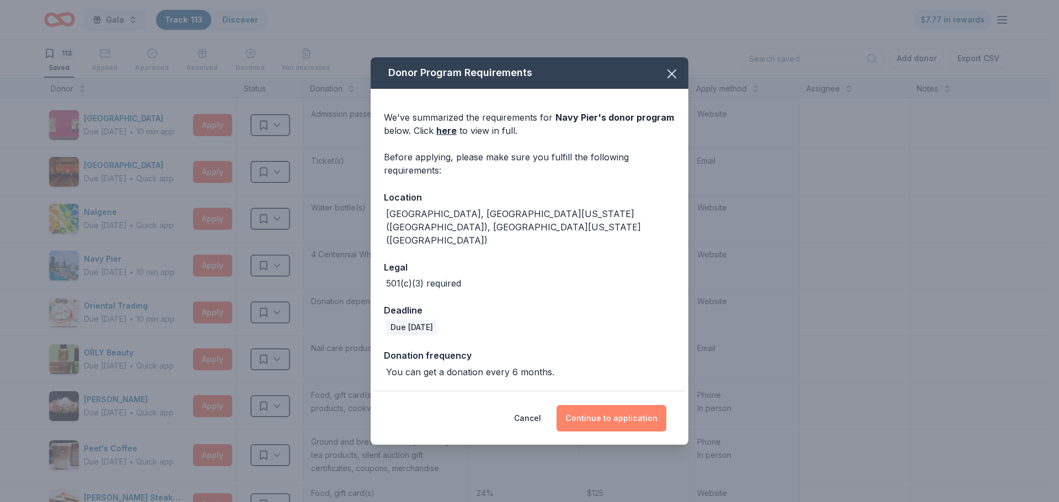
click at [599, 405] on button "Continue to application" at bounding box center [611, 418] width 110 height 26
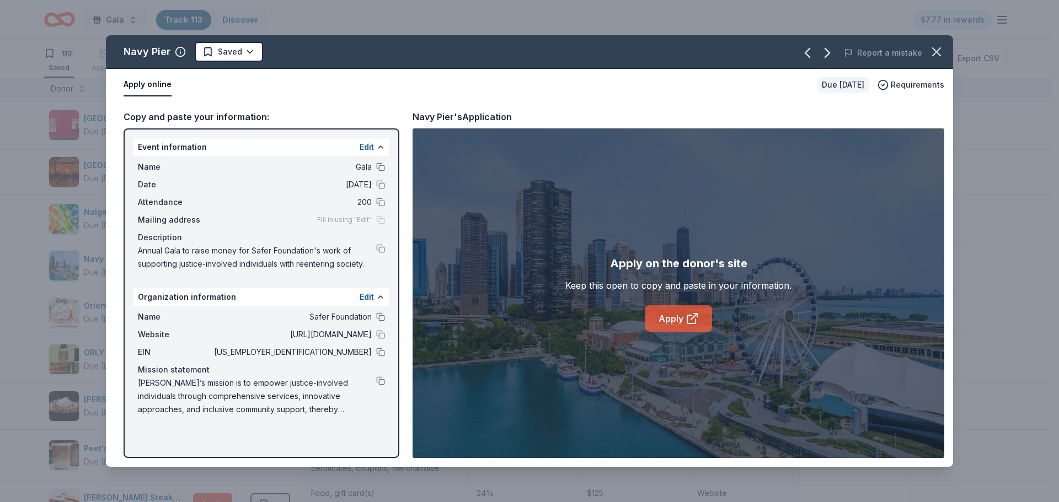
click at [679, 313] on link "Apply" at bounding box center [678, 318] width 67 height 26
click at [937, 52] on icon "button" at bounding box center [936, 52] width 8 height 8
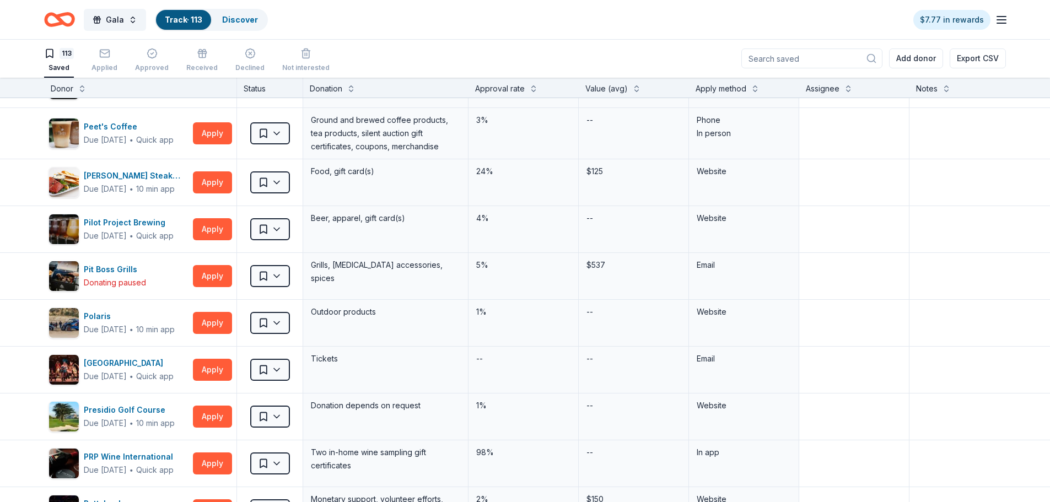
scroll to position [3694, 0]
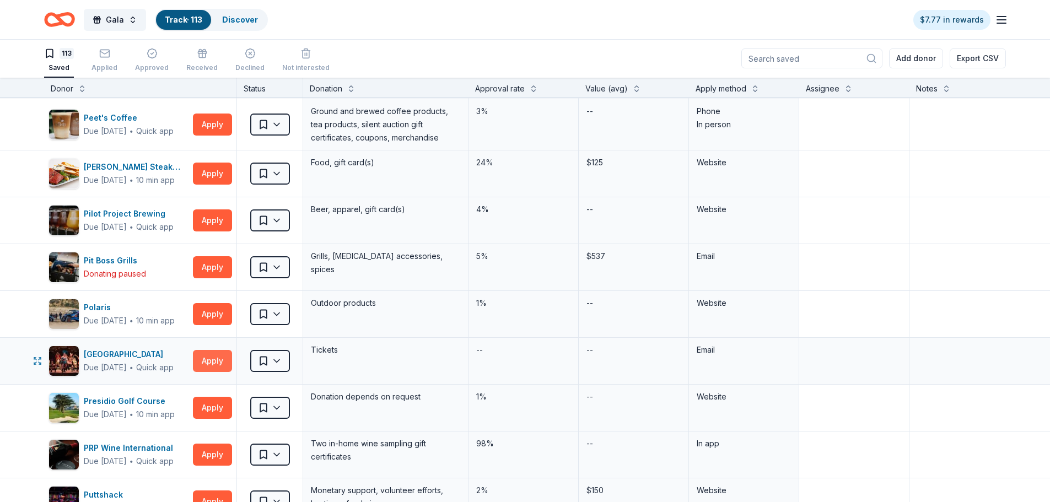
click at [211, 368] on button "Apply" at bounding box center [212, 361] width 39 height 22
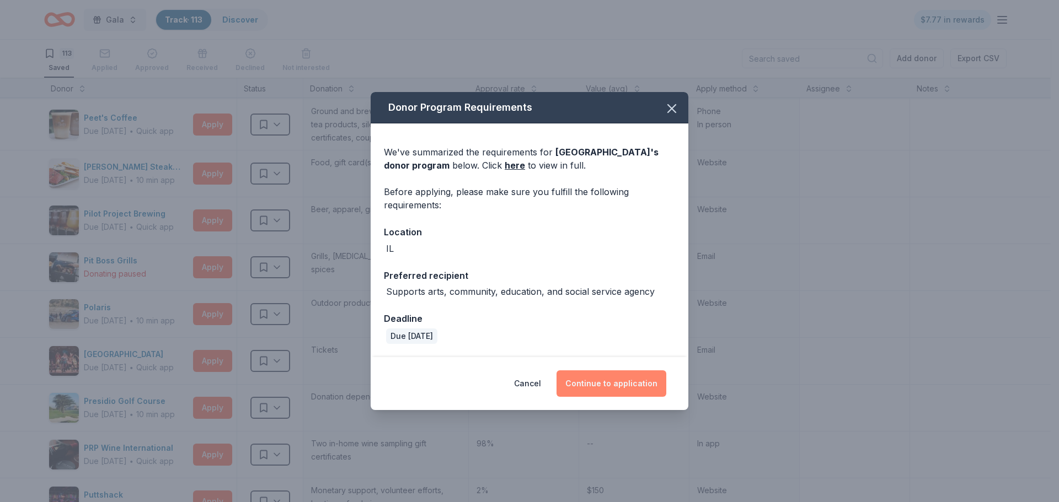
click at [589, 385] on button "Continue to application" at bounding box center [611, 384] width 110 height 26
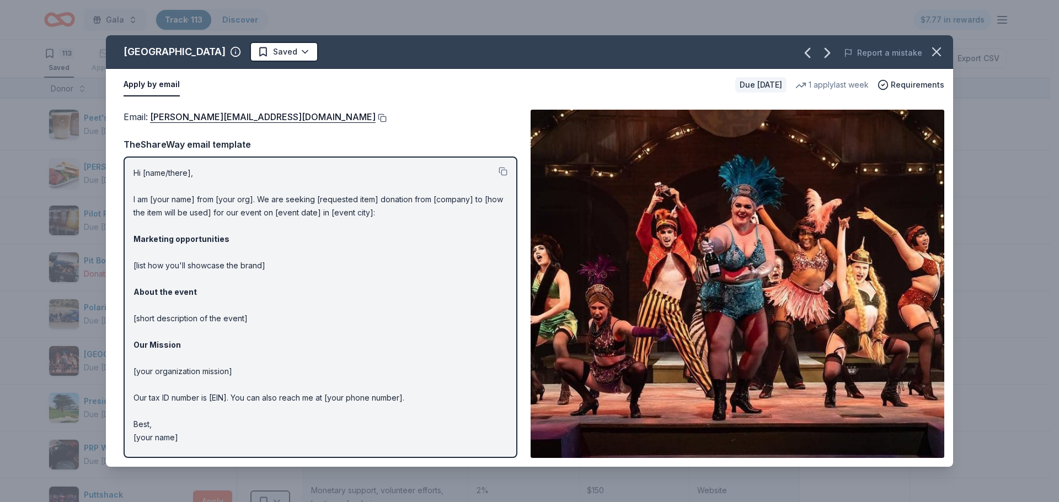
click at [375, 120] on button at bounding box center [380, 118] width 11 height 9
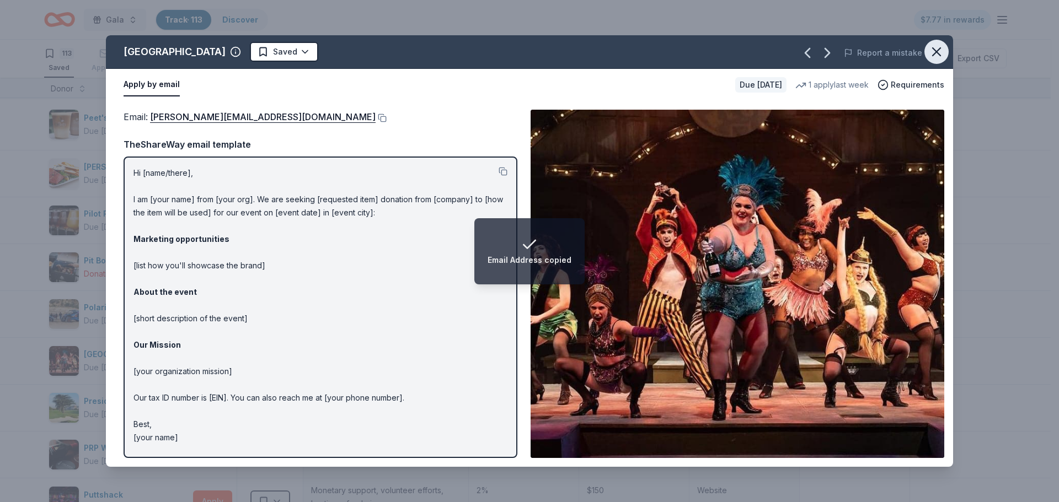
click at [934, 52] on icon "button" at bounding box center [935, 51] width 15 height 15
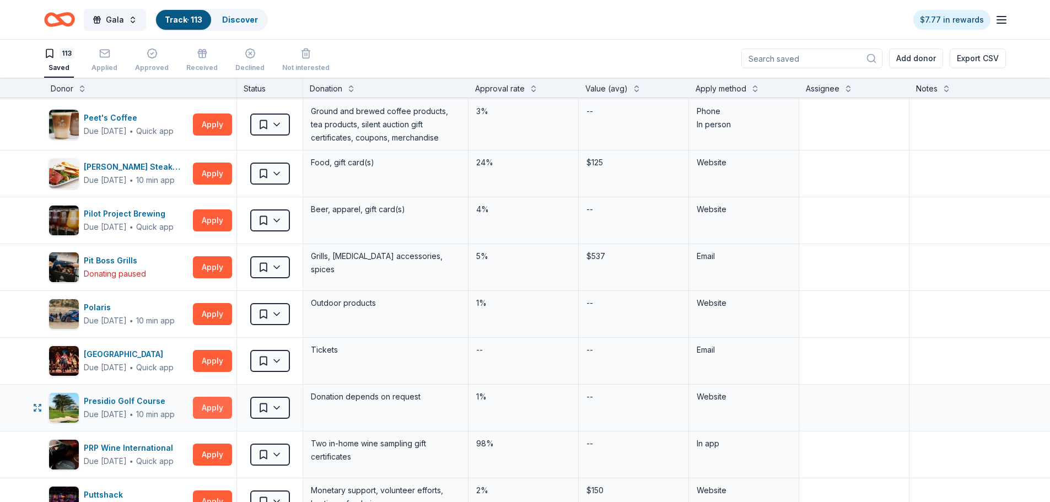
click at [200, 415] on button "Apply" at bounding box center [212, 408] width 39 height 22
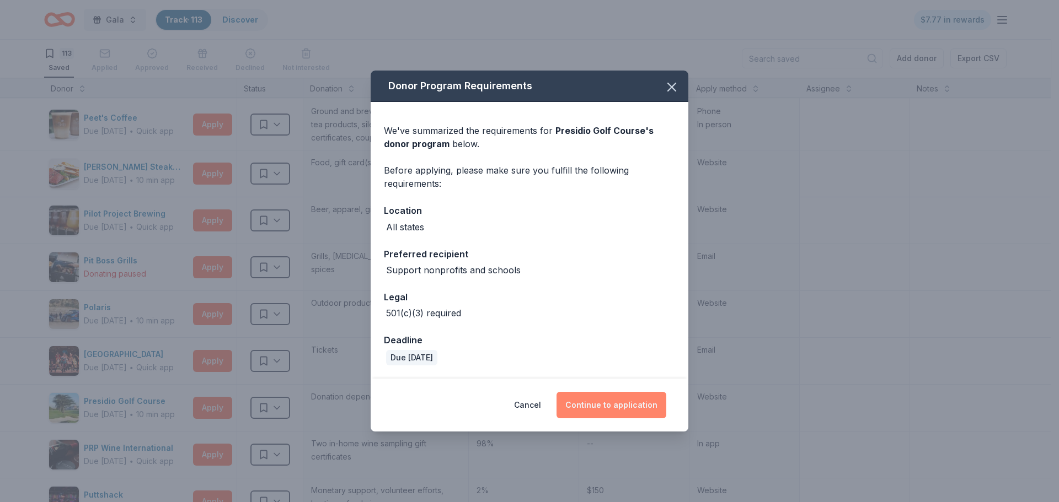
click at [637, 411] on button "Continue to application" at bounding box center [611, 405] width 110 height 26
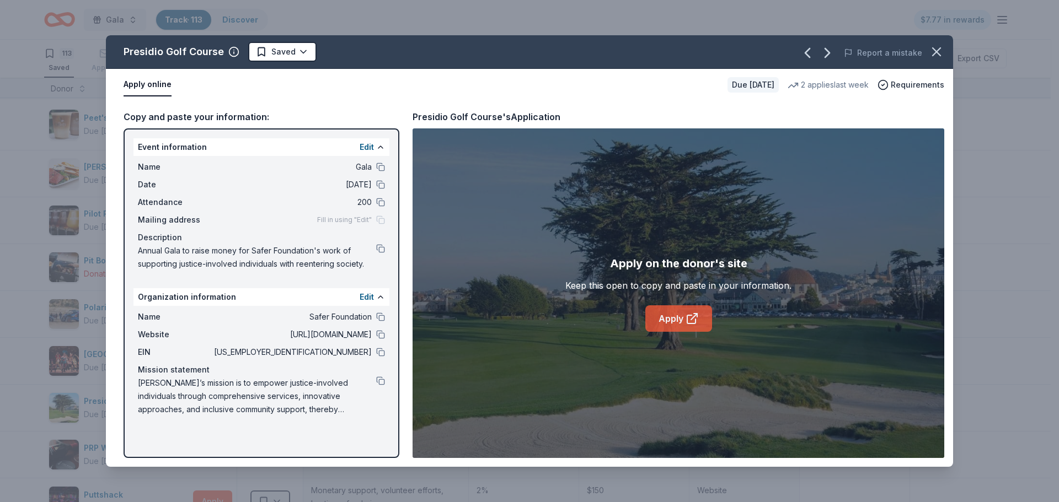
click at [705, 325] on link "Apply" at bounding box center [678, 318] width 67 height 26
click at [933, 50] on icon "button" at bounding box center [935, 51] width 15 height 15
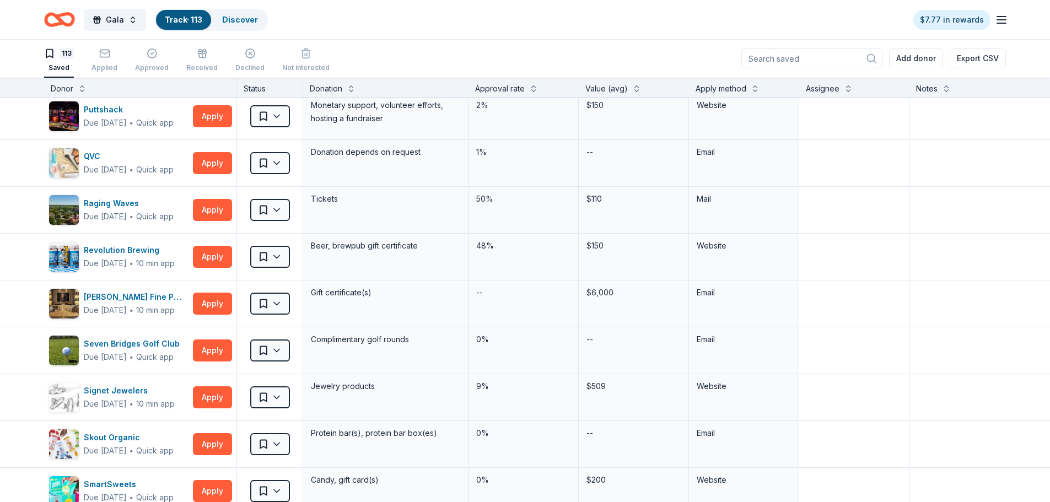
scroll to position [4080, 0]
click at [227, 118] on button "Apply" at bounding box center [212, 116] width 39 height 22
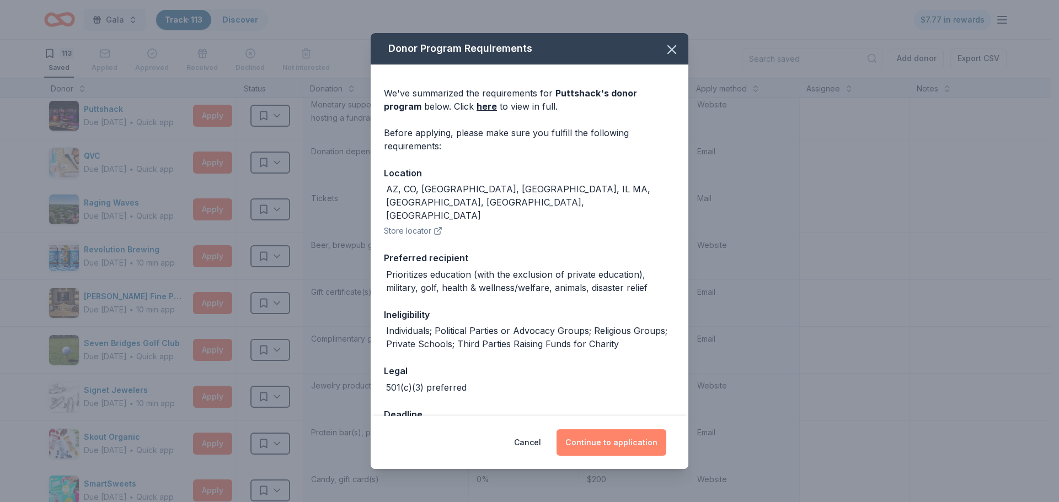
click at [634, 439] on button "Continue to application" at bounding box center [611, 443] width 110 height 26
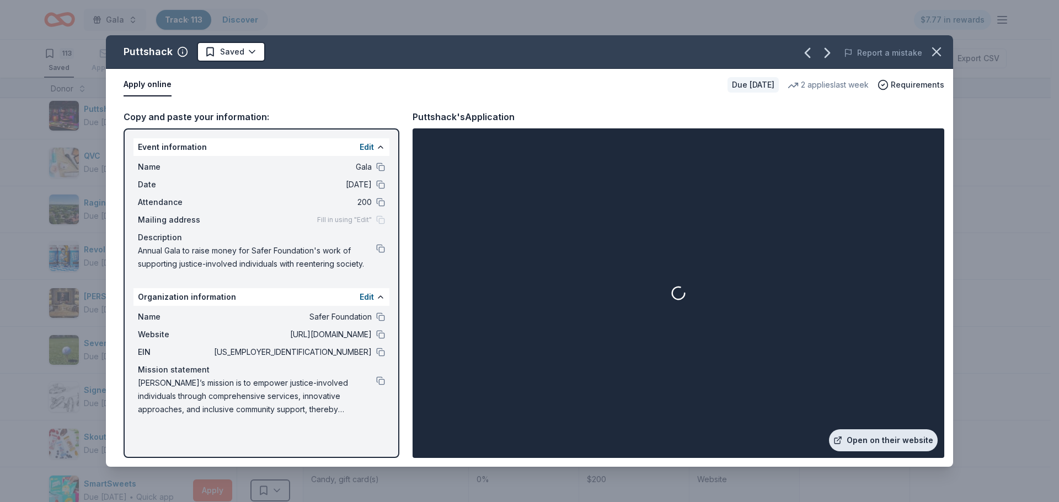
click at [865, 447] on link "Open on their website" at bounding box center [883, 441] width 109 height 22
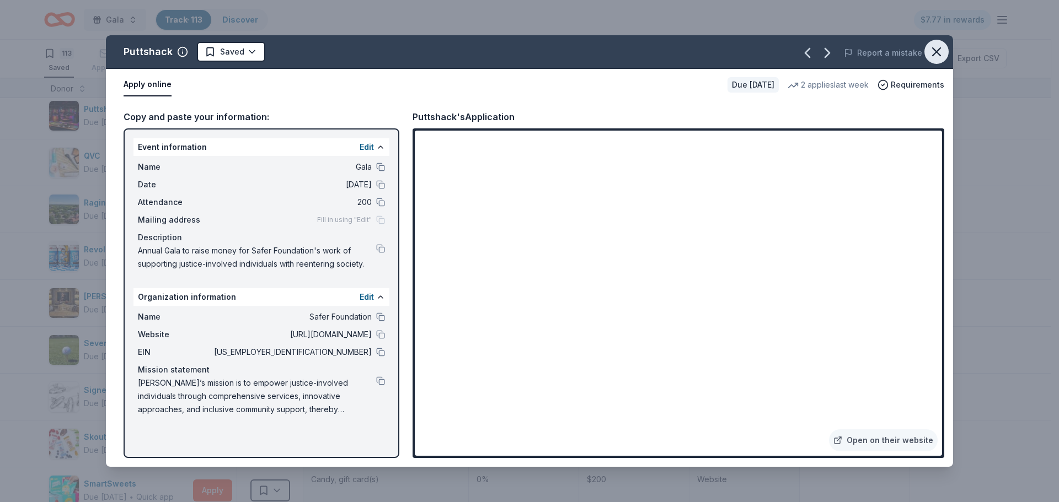
click at [932, 60] on button "button" at bounding box center [936, 52] width 24 height 24
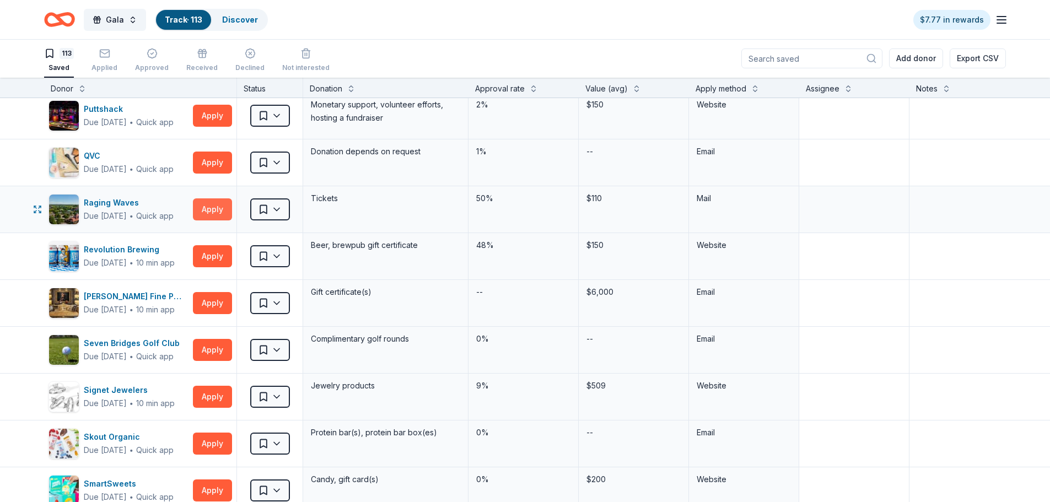
click at [201, 218] on button "Apply" at bounding box center [212, 209] width 39 height 22
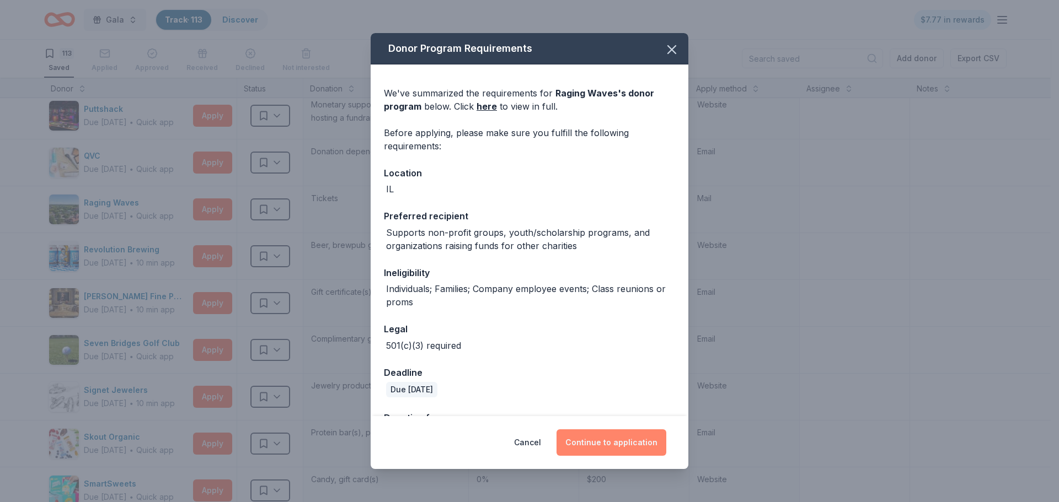
click at [596, 449] on button "Continue to application" at bounding box center [611, 443] width 110 height 26
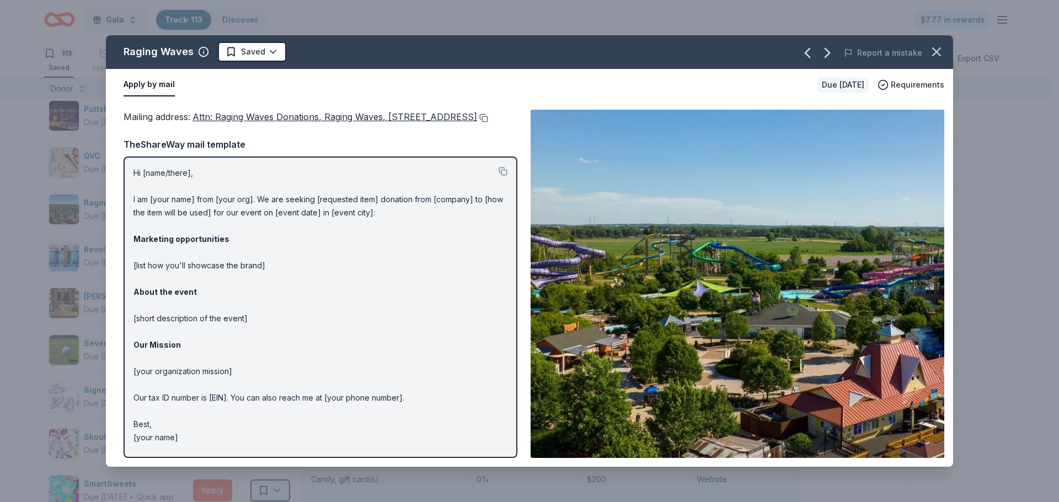
click at [477, 122] on button at bounding box center [482, 118] width 11 height 9
click at [928, 54] on icon "button" at bounding box center [935, 51] width 15 height 15
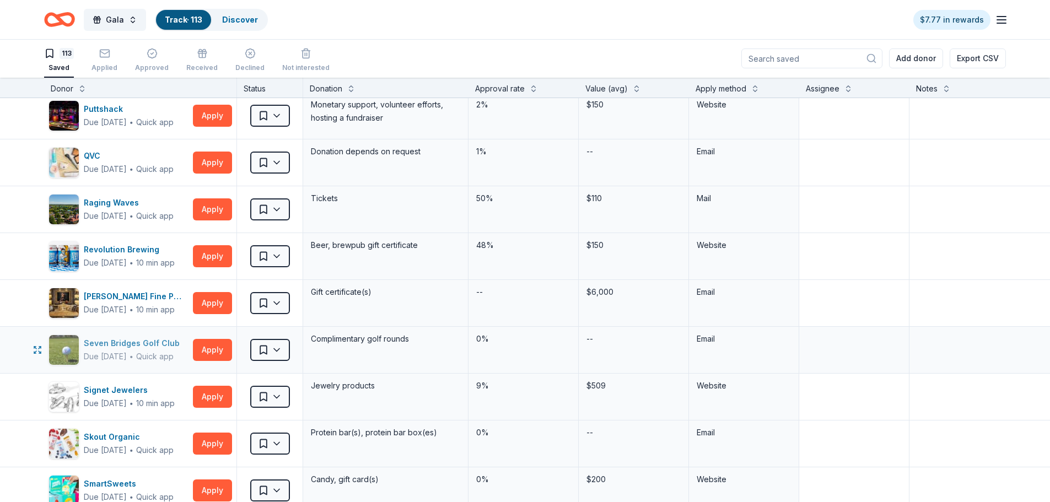
click at [137, 341] on div "Seven Bridges Golf Club" at bounding box center [134, 343] width 100 height 13
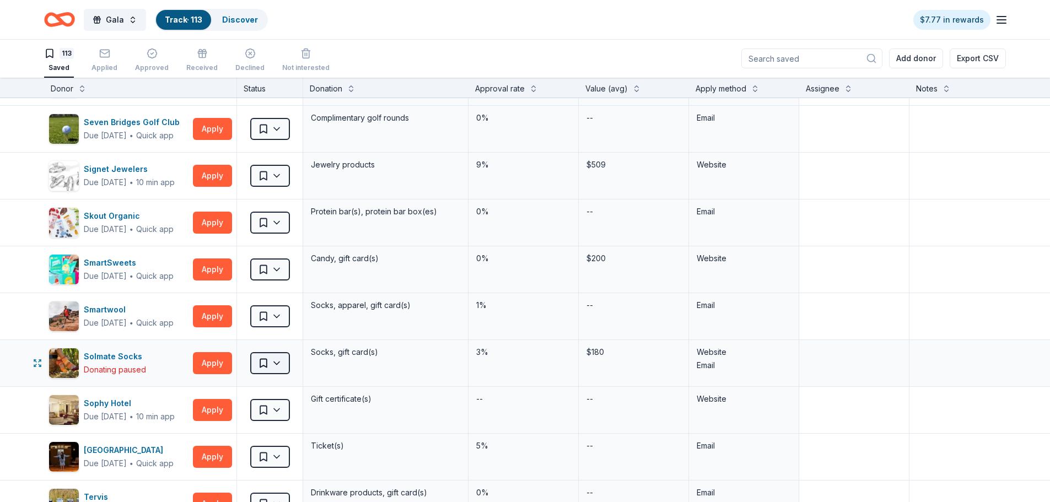
scroll to position [4301, 0]
click at [143, 452] on div "Steppenwolf Theatre" at bounding box center [129, 450] width 90 height 13
click at [218, 459] on button "Apply" at bounding box center [212, 458] width 39 height 22
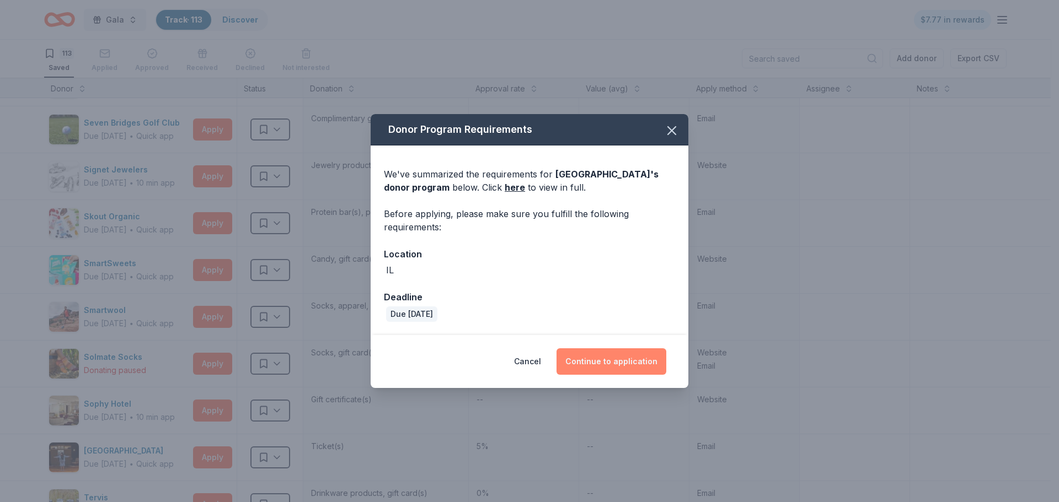
click at [574, 356] on button "Continue to application" at bounding box center [611, 361] width 110 height 26
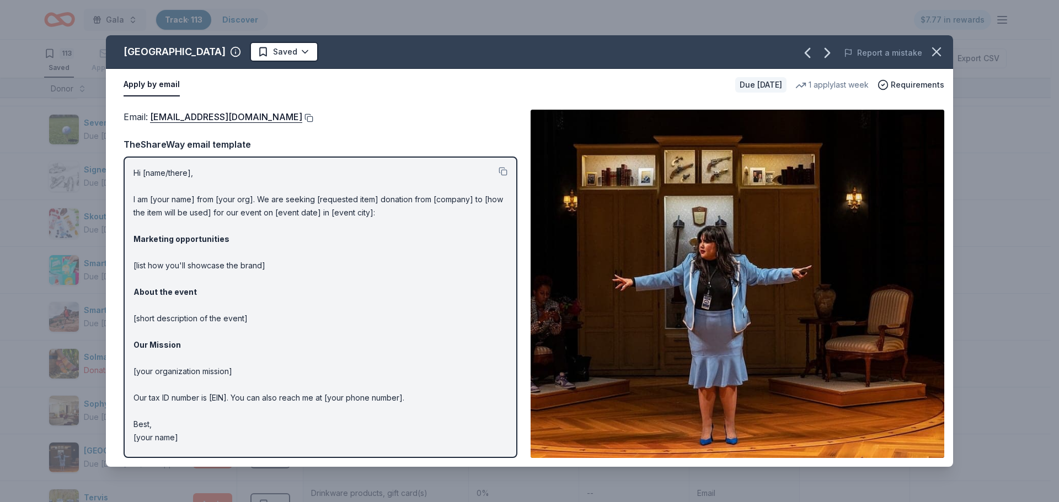
click at [302, 115] on button at bounding box center [307, 118] width 11 height 9
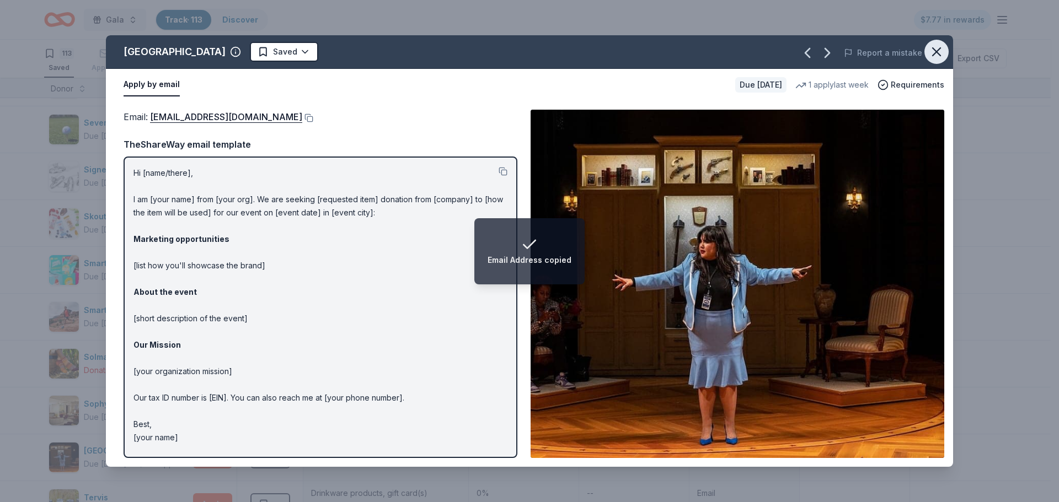
click at [942, 56] on icon "button" at bounding box center [935, 51] width 15 height 15
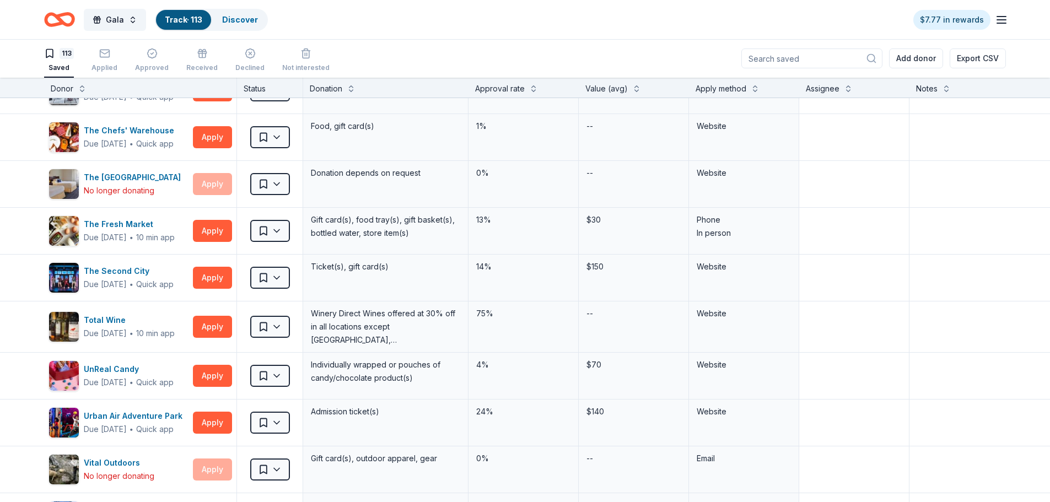
scroll to position [4742, 0]
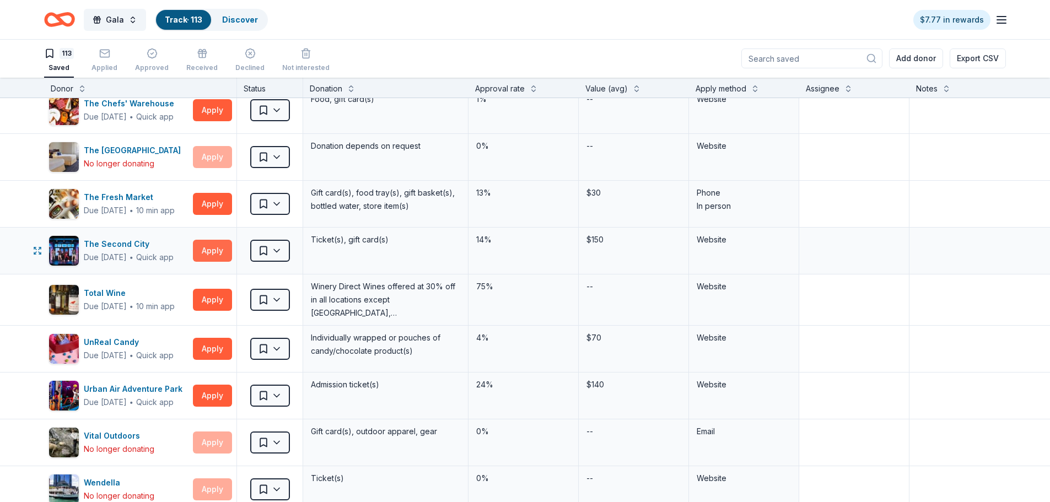
click at [213, 256] on button "Apply" at bounding box center [212, 251] width 39 height 22
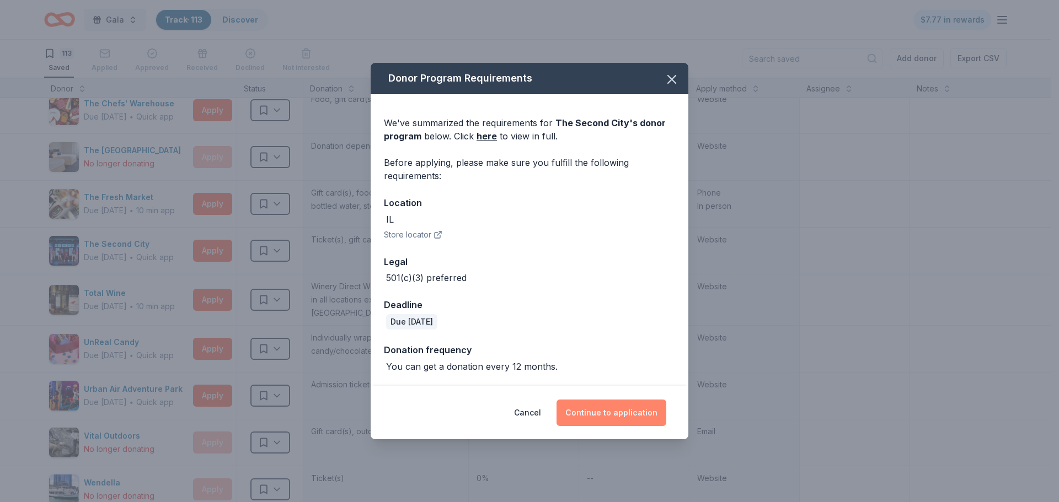
click at [617, 420] on button "Continue to application" at bounding box center [611, 413] width 110 height 26
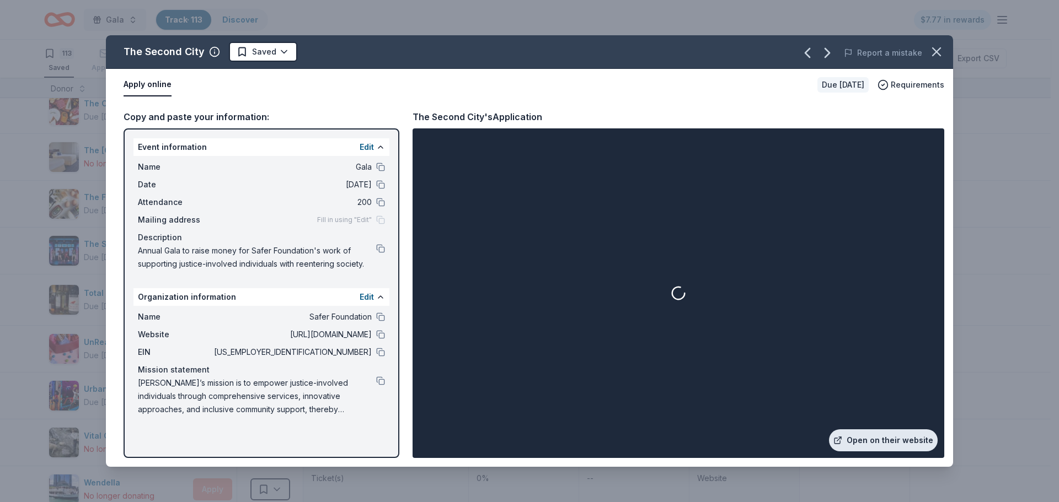
click at [886, 439] on link "Open on their website" at bounding box center [883, 441] width 109 height 22
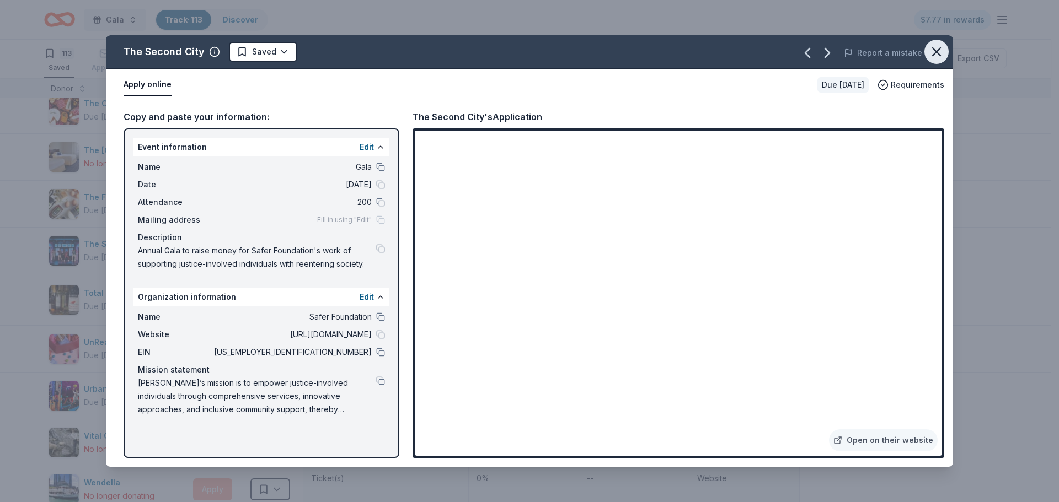
click at [943, 57] on icon "button" at bounding box center [935, 51] width 15 height 15
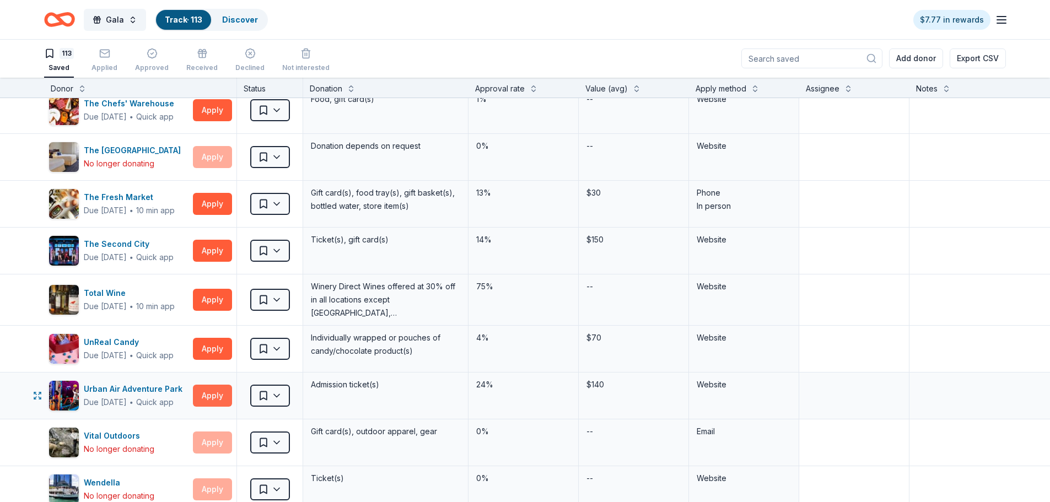
click at [216, 402] on button "Apply" at bounding box center [212, 396] width 39 height 22
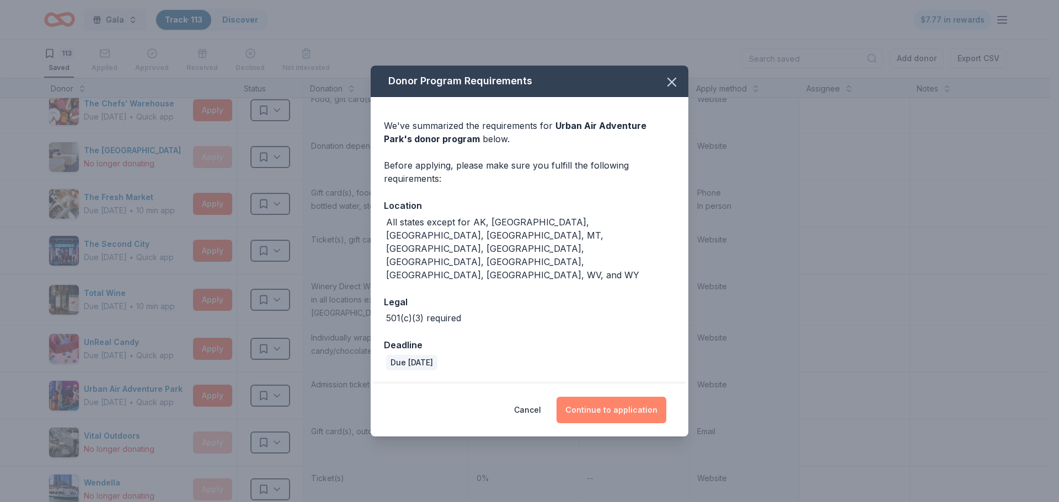
click at [592, 397] on button "Continue to application" at bounding box center [611, 410] width 110 height 26
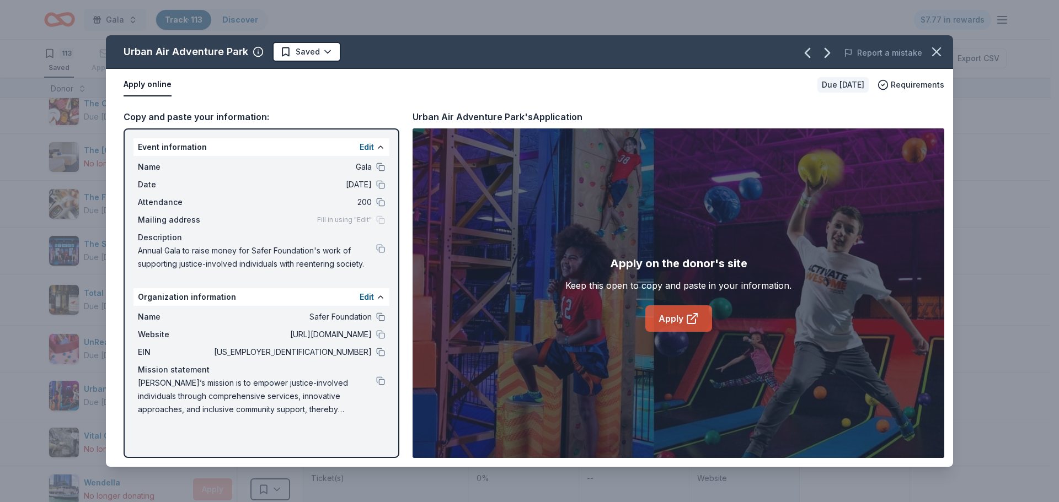
click at [701, 311] on link "Apply" at bounding box center [678, 318] width 67 height 26
click at [933, 57] on icon "button" at bounding box center [935, 51] width 15 height 15
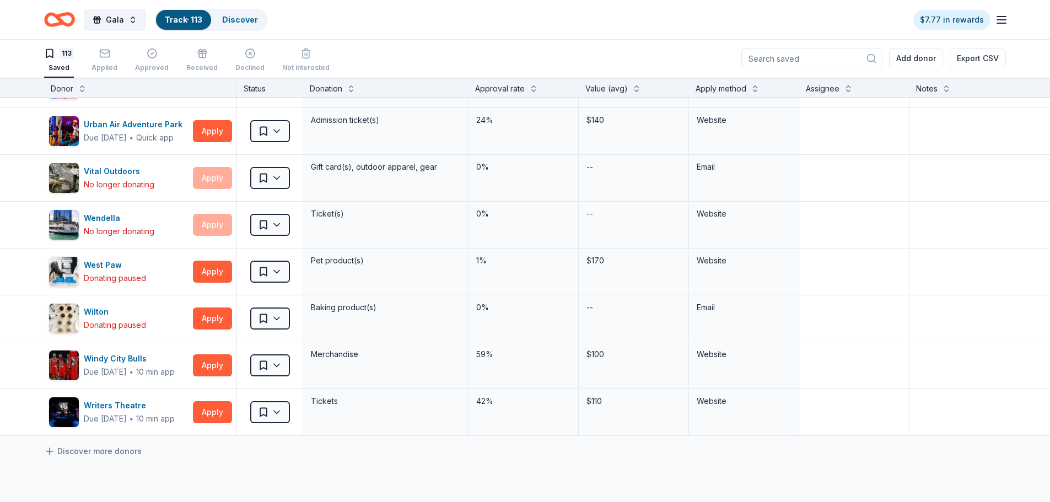
scroll to position [5017, 0]
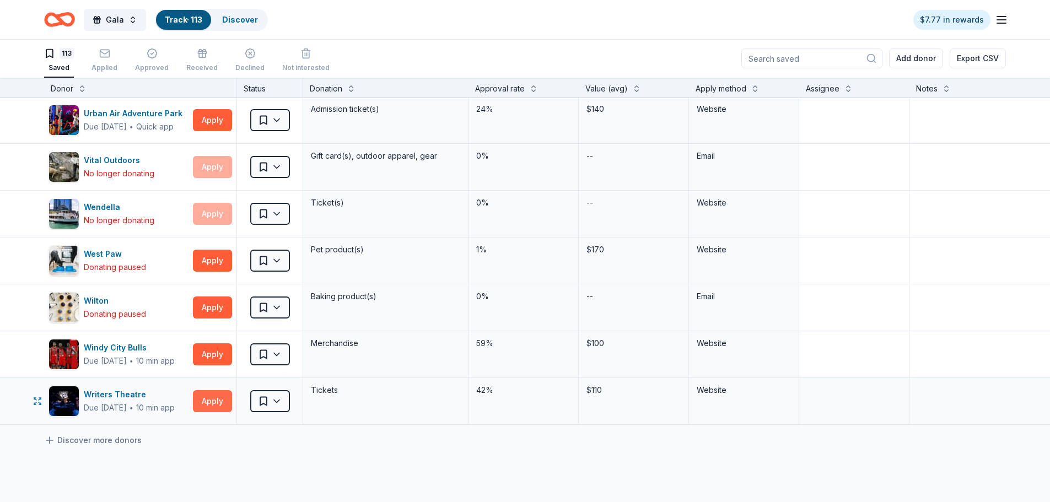
click at [200, 406] on button "Apply" at bounding box center [212, 401] width 39 height 22
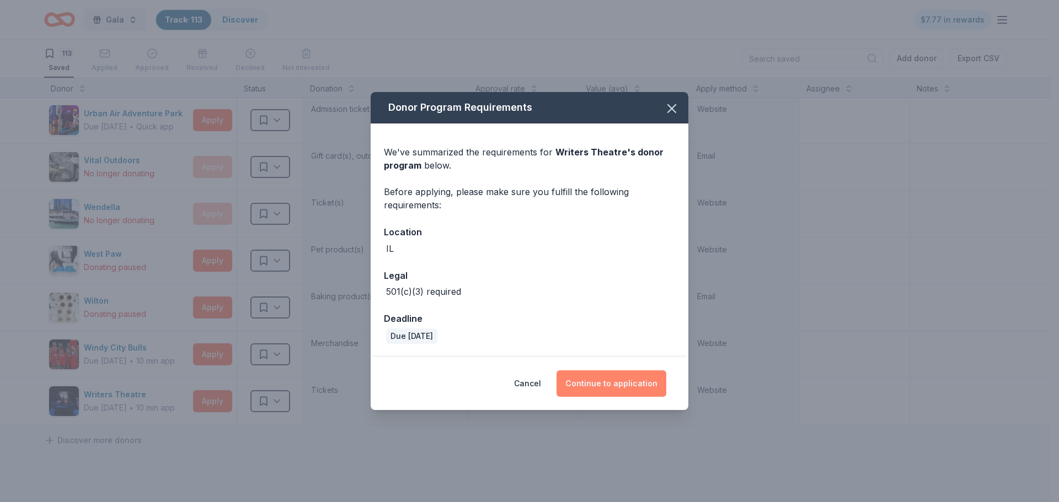
click at [638, 393] on button "Continue to application" at bounding box center [611, 384] width 110 height 26
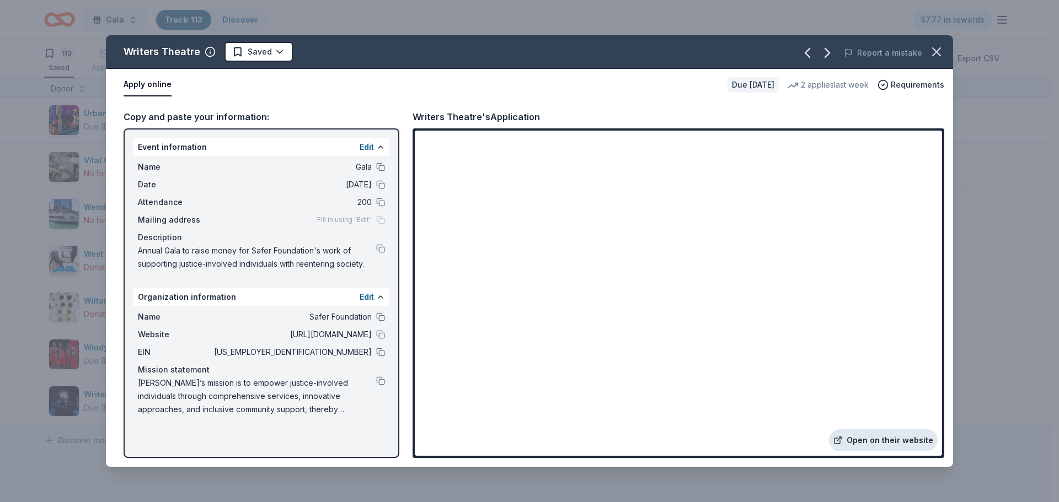
click at [876, 444] on link "Open on their website" at bounding box center [883, 441] width 109 height 22
click at [937, 53] on icon "button" at bounding box center [936, 52] width 8 height 8
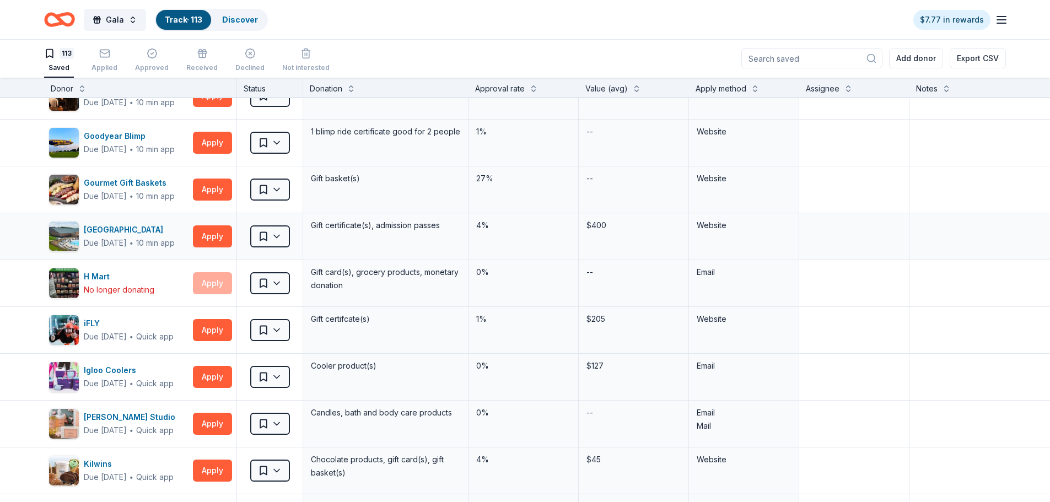
scroll to position [2346, 0]
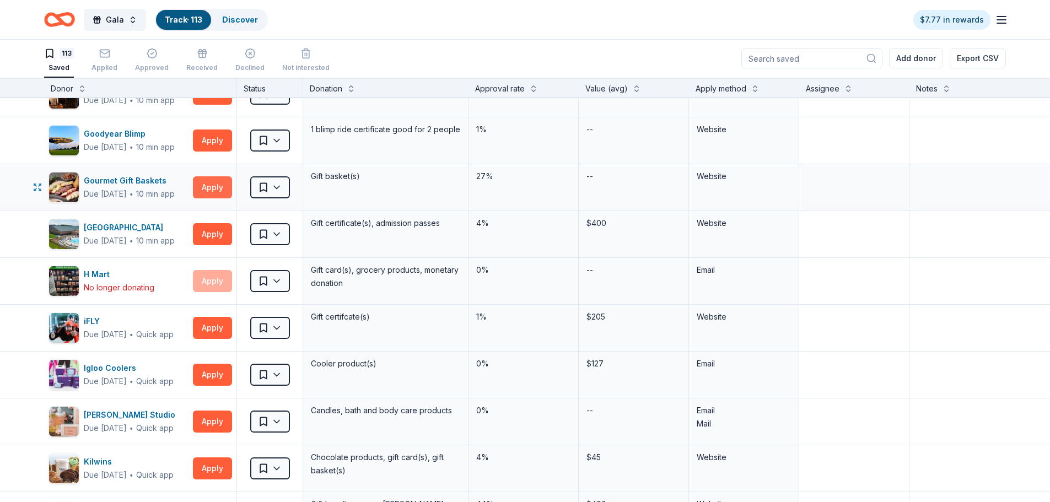
click at [220, 187] on button "Apply" at bounding box center [212, 187] width 39 height 22
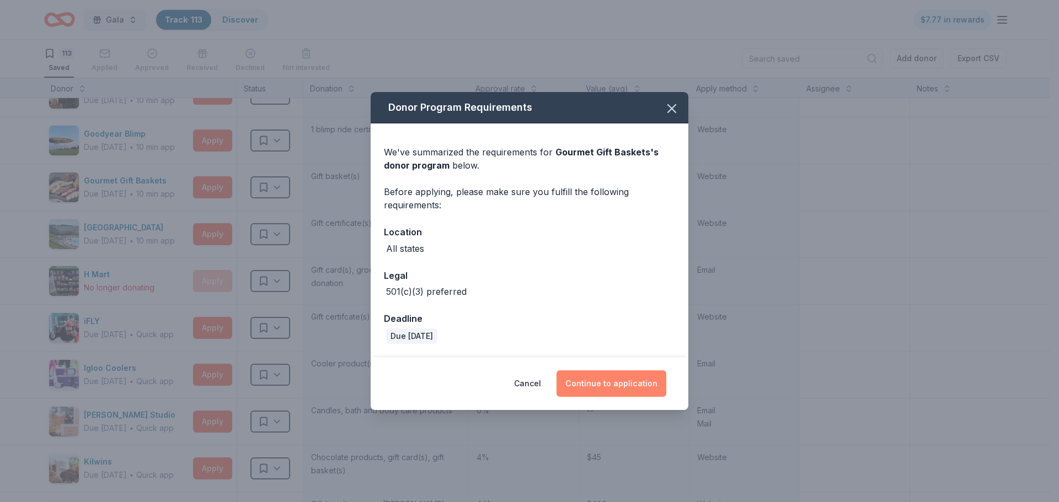
click at [638, 385] on button "Continue to application" at bounding box center [611, 384] width 110 height 26
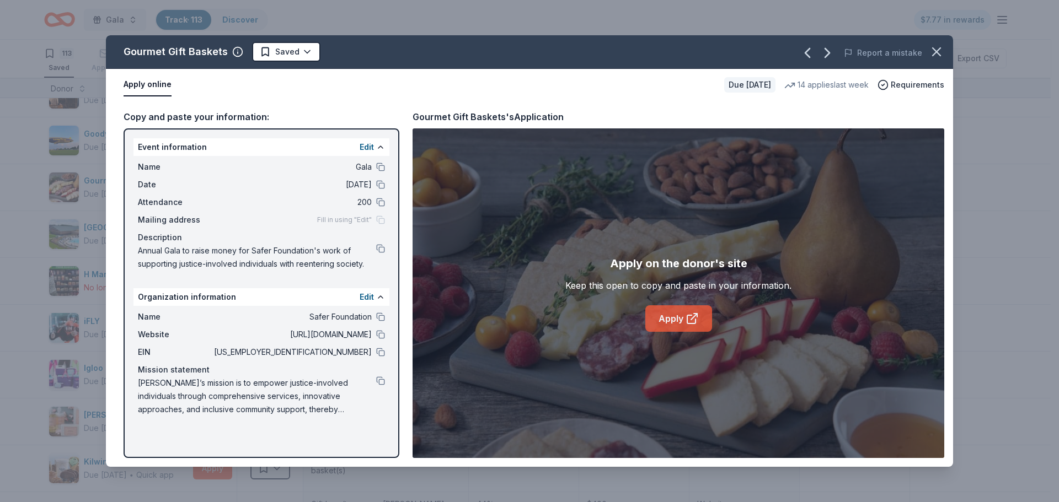
click at [706, 325] on link "Apply" at bounding box center [678, 318] width 67 height 26
click at [936, 53] on icon "button" at bounding box center [935, 51] width 15 height 15
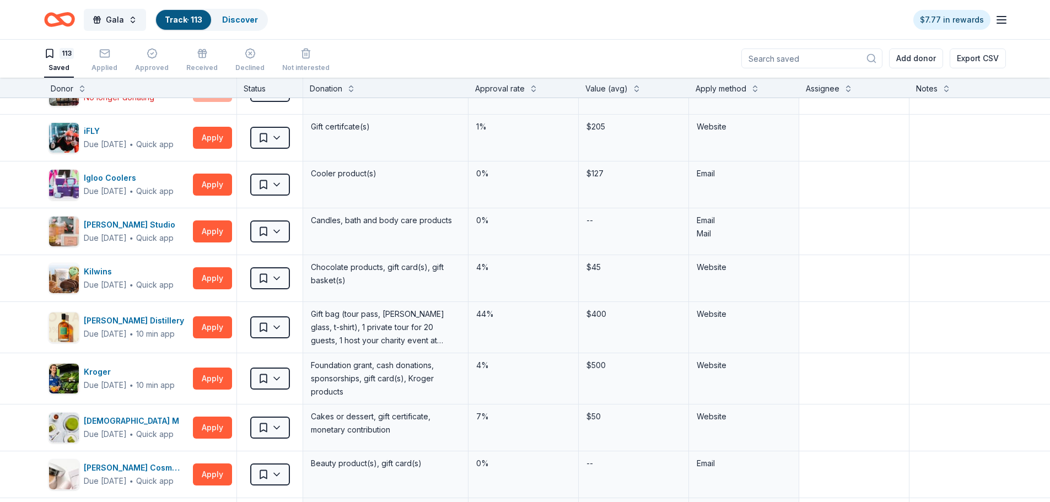
scroll to position [2567, 0]
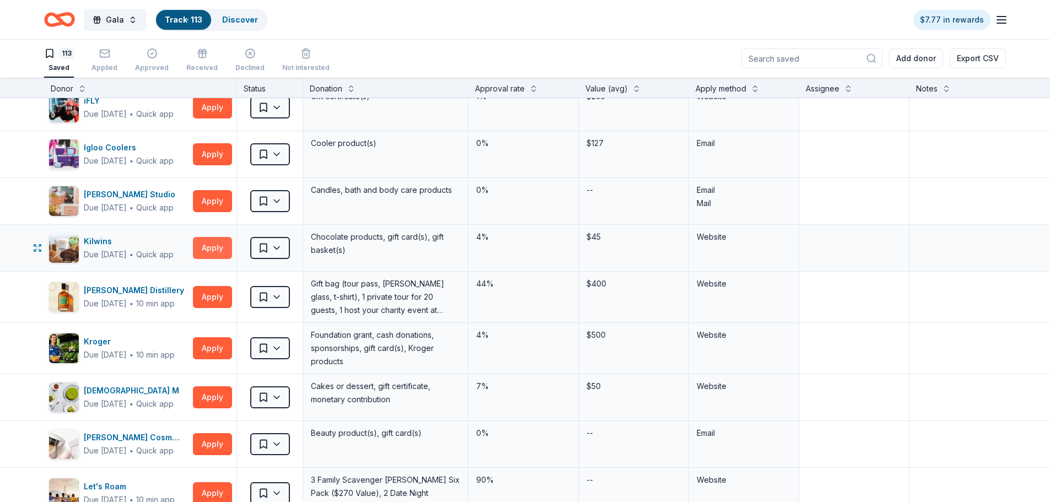
click at [215, 249] on button "Apply" at bounding box center [212, 248] width 39 height 22
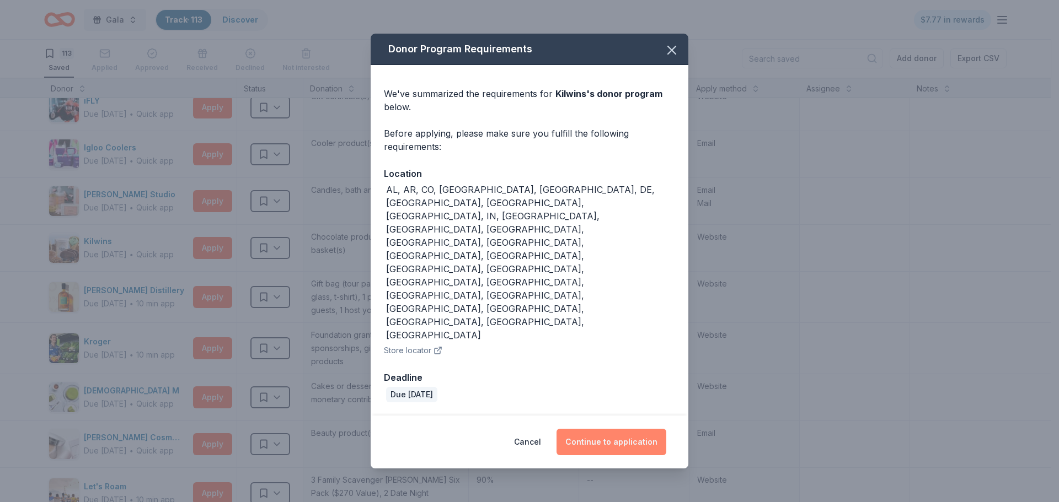
click at [629, 429] on button "Continue to application" at bounding box center [611, 442] width 110 height 26
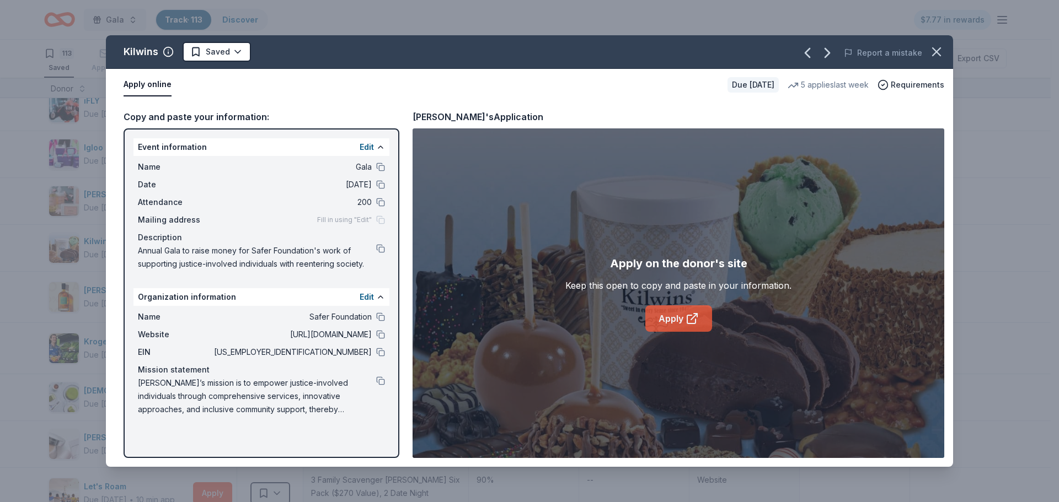
click at [678, 324] on link "Apply" at bounding box center [678, 318] width 67 height 26
click at [930, 53] on icon "button" at bounding box center [935, 51] width 15 height 15
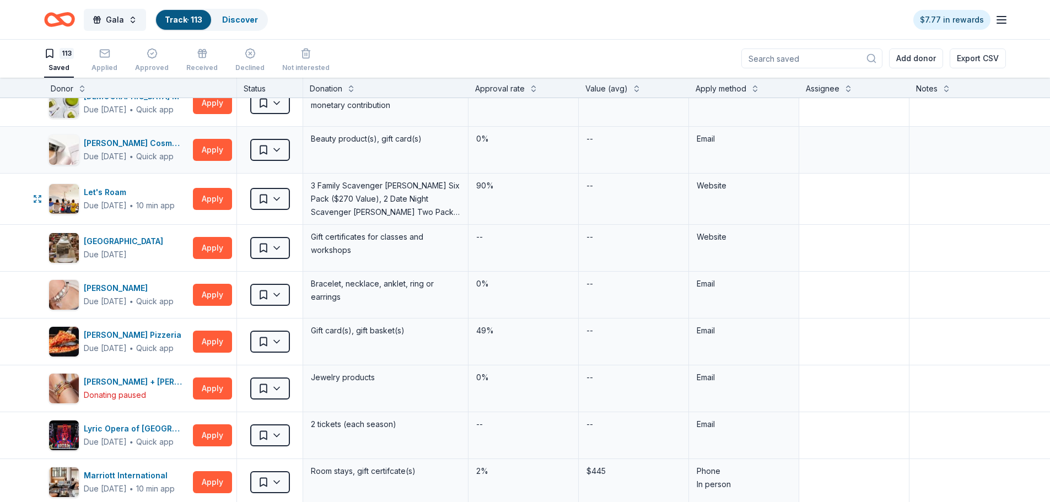
scroll to position [2897, 0]
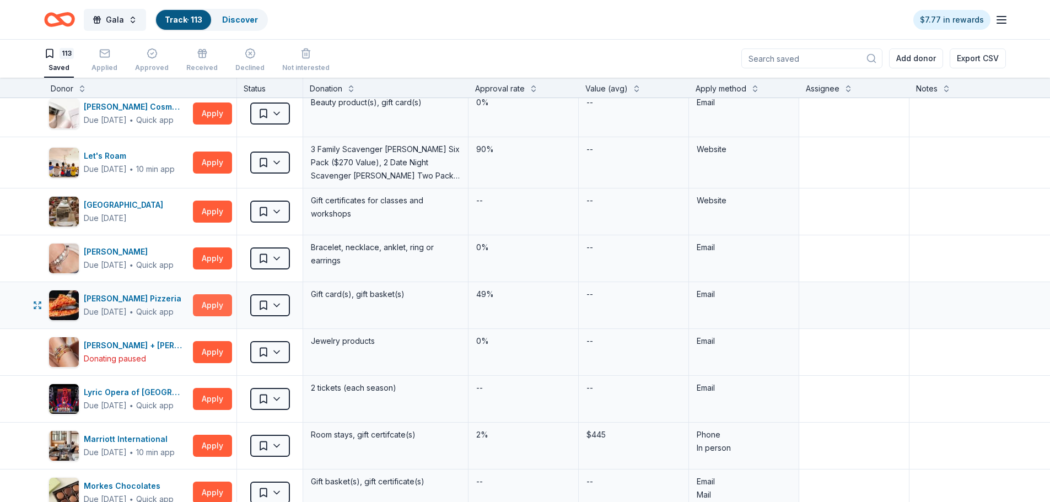
click at [223, 315] on button "Apply" at bounding box center [212, 305] width 39 height 22
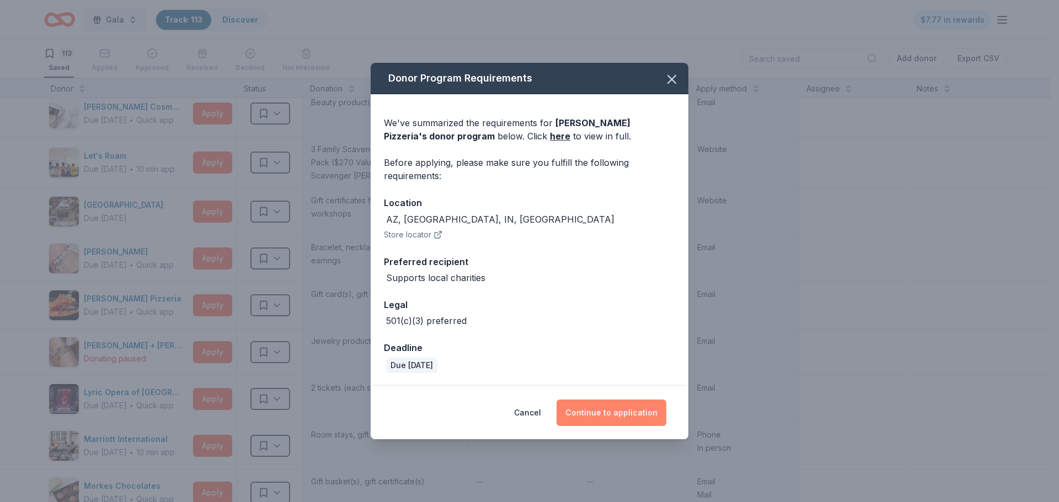
click at [592, 405] on button "Continue to application" at bounding box center [611, 413] width 110 height 26
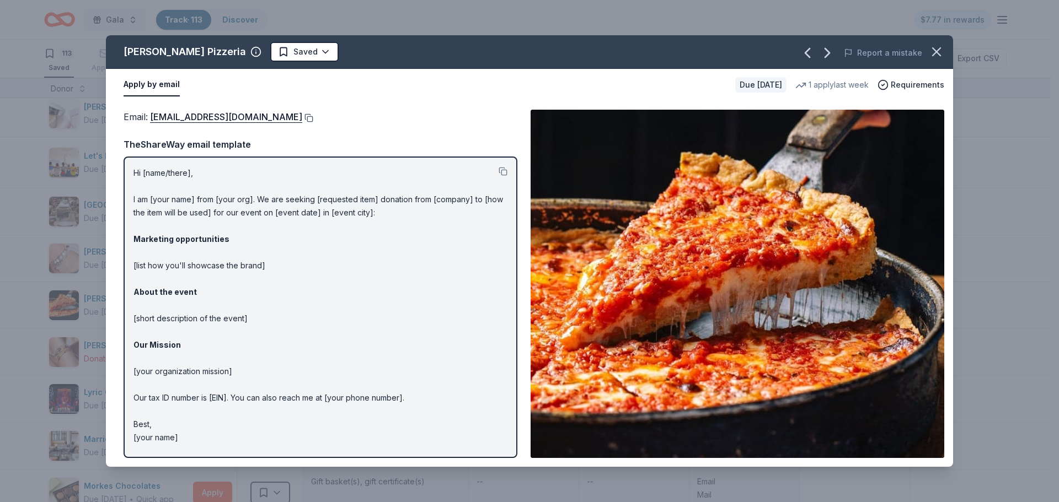
click at [302, 117] on button at bounding box center [307, 118] width 11 height 9
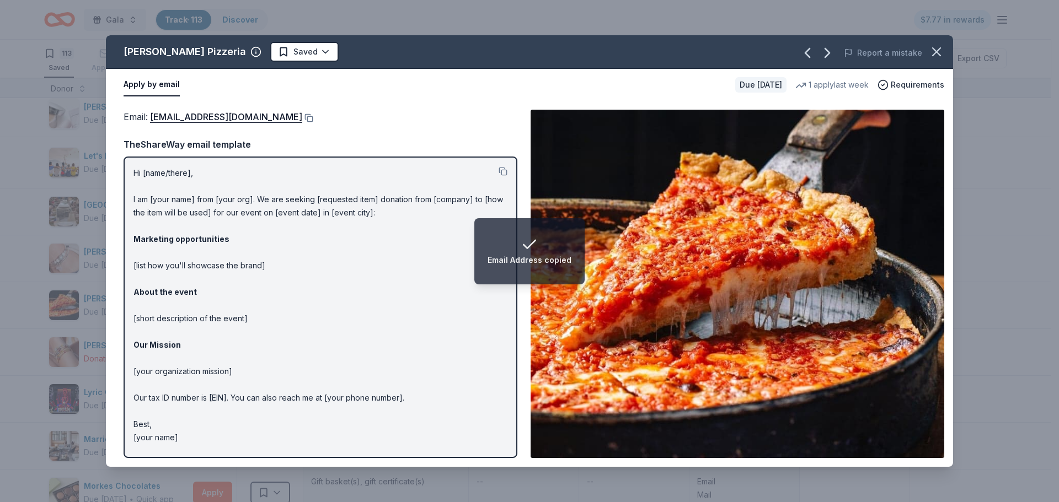
drag, startPoint x: 936, startPoint y: 50, endPoint x: 783, endPoint y: 96, distance: 159.6
click at [936, 50] on icon "button" at bounding box center [935, 51] width 15 height 15
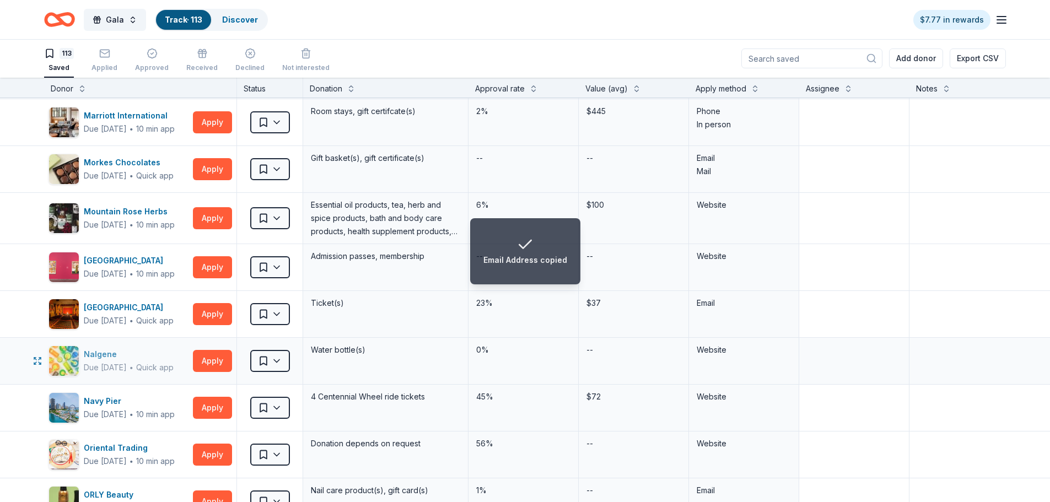
scroll to position [3228, 0]
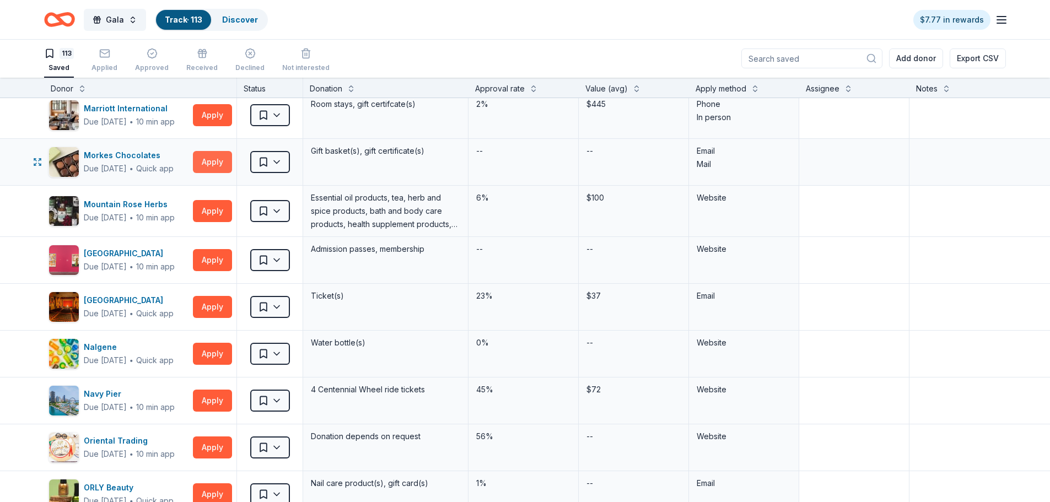
click at [219, 164] on button "Apply" at bounding box center [212, 162] width 39 height 22
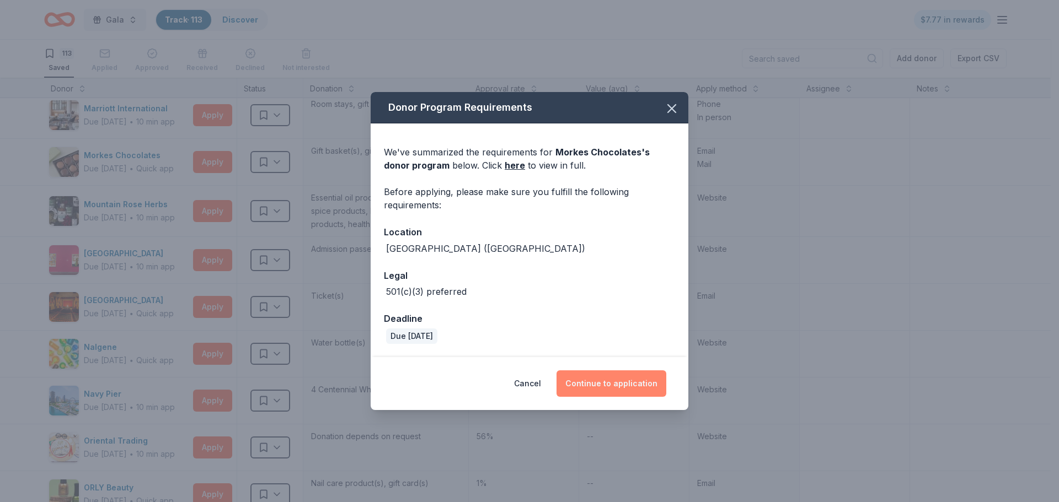
click at [594, 387] on button "Continue to application" at bounding box center [611, 384] width 110 height 26
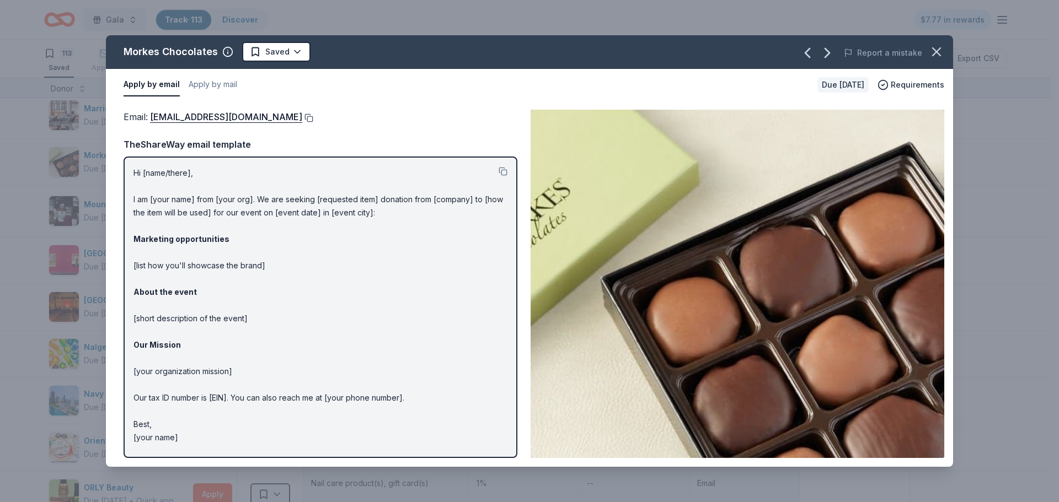
click at [302, 120] on button at bounding box center [307, 118] width 11 height 9
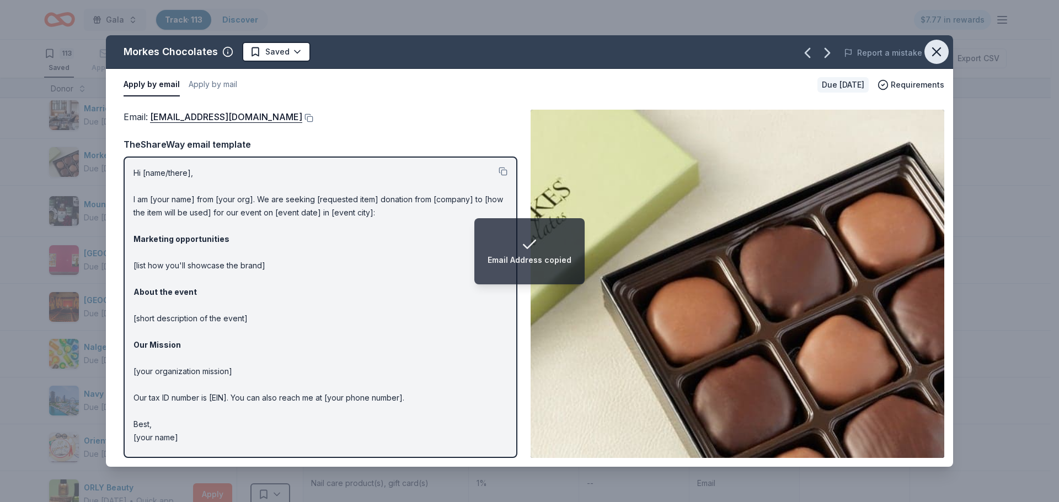
click at [936, 57] on icon "button" at bounding box center [935, 51] width 15 height 15
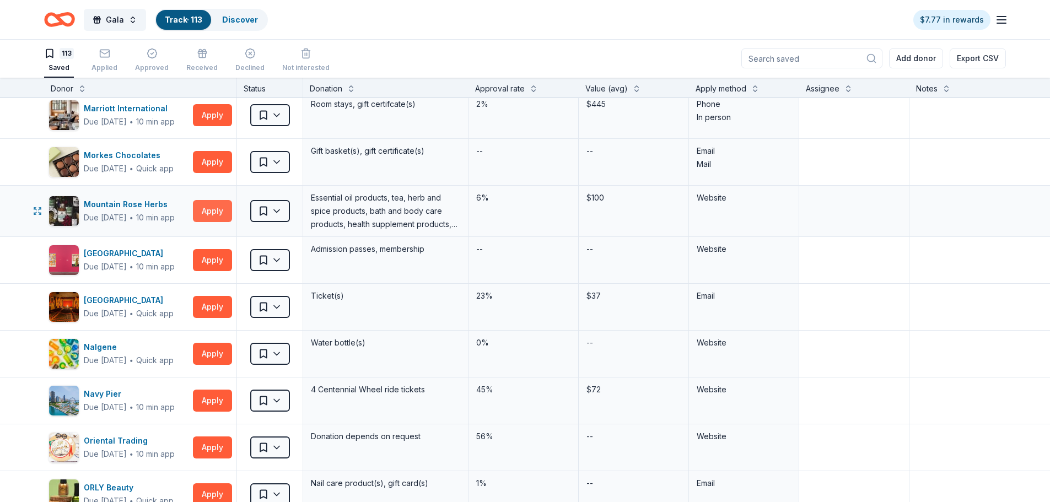
click at [220, 210] on button "Apply" at bounding box center [212, 211] width 39 height 22
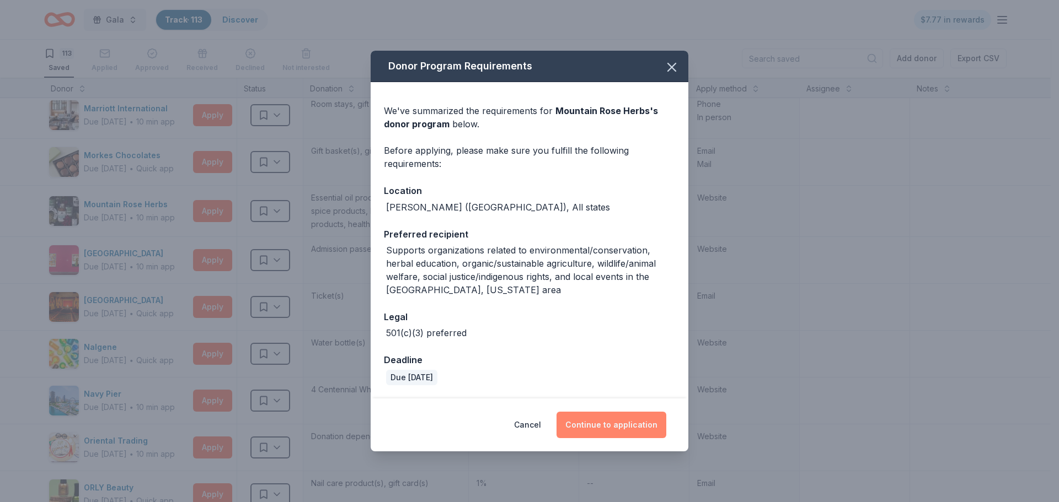
click at [612, 425] on button "Continue to application" at bounding box center [611, 425] width 110 height 26
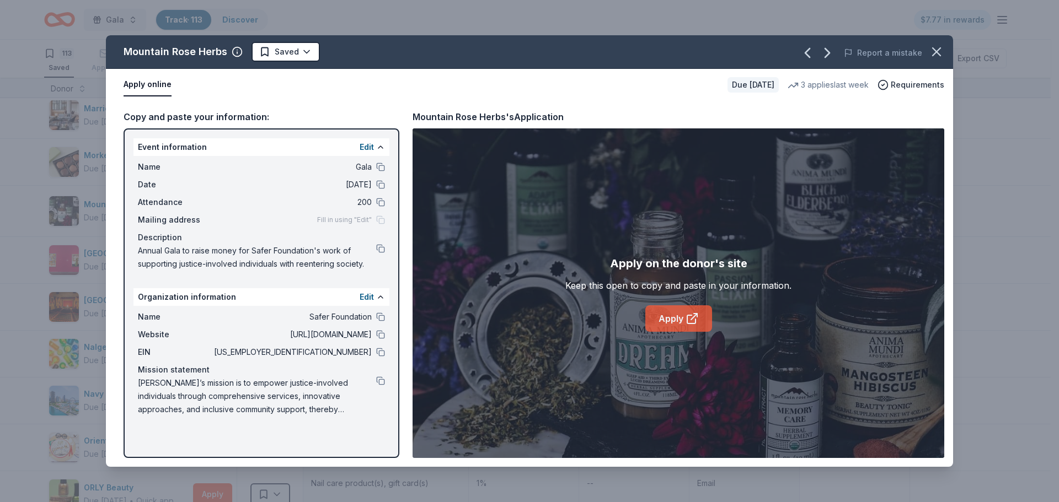
click at [664, 323] on link "Apply" at bounding box center [678, 318] width 67 height 26
click at [936, 52] on icon "button" at bounding box center [936, 52] width 8 height 8
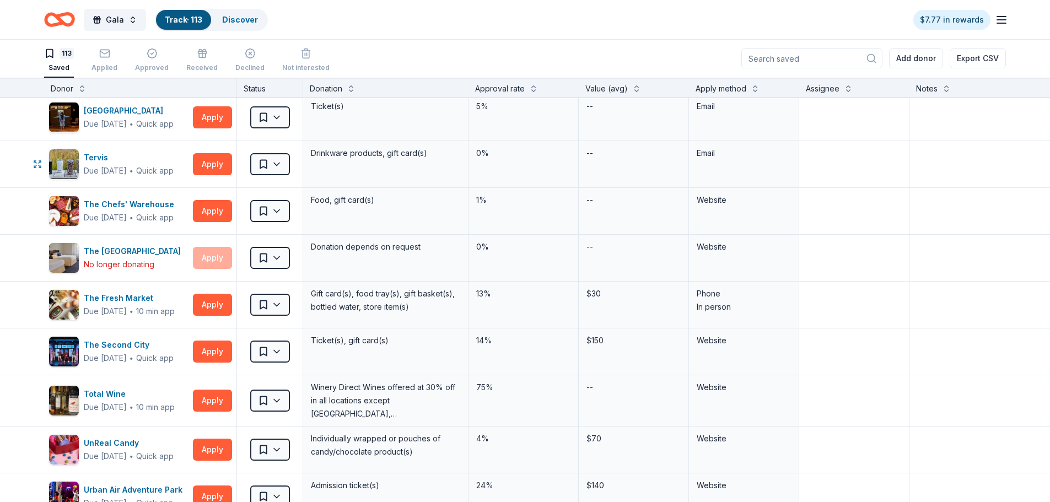
scroll to position [4717, 0]
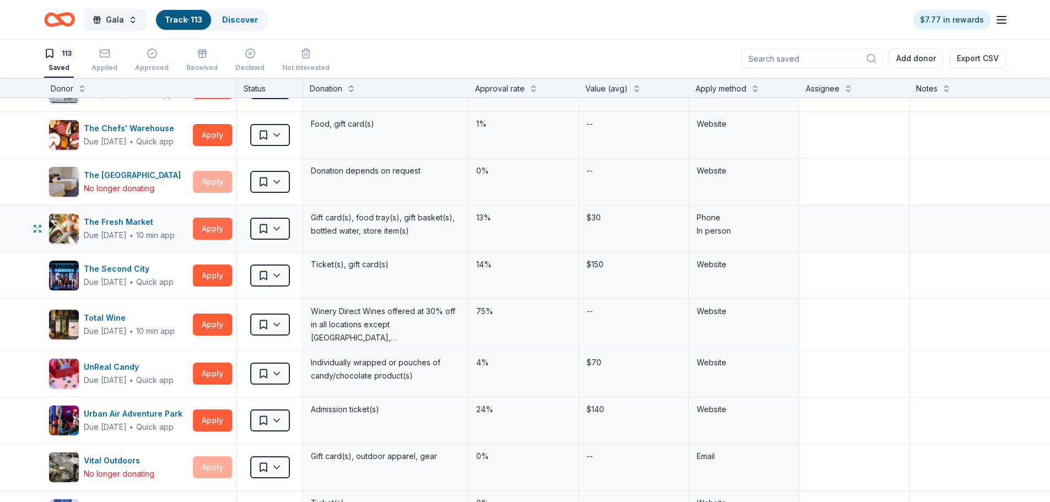
click at [224, 230] on button "Apply" at bounding box center [212, 229] width 39 height 22
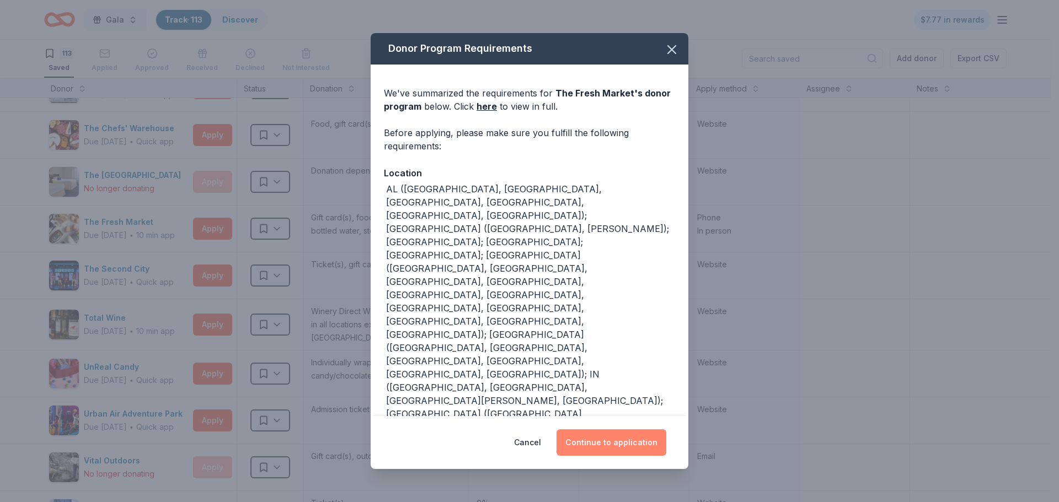
click at [589, 444] on button "Continue to application" at bounding box center [611, 443] width 110 height 26
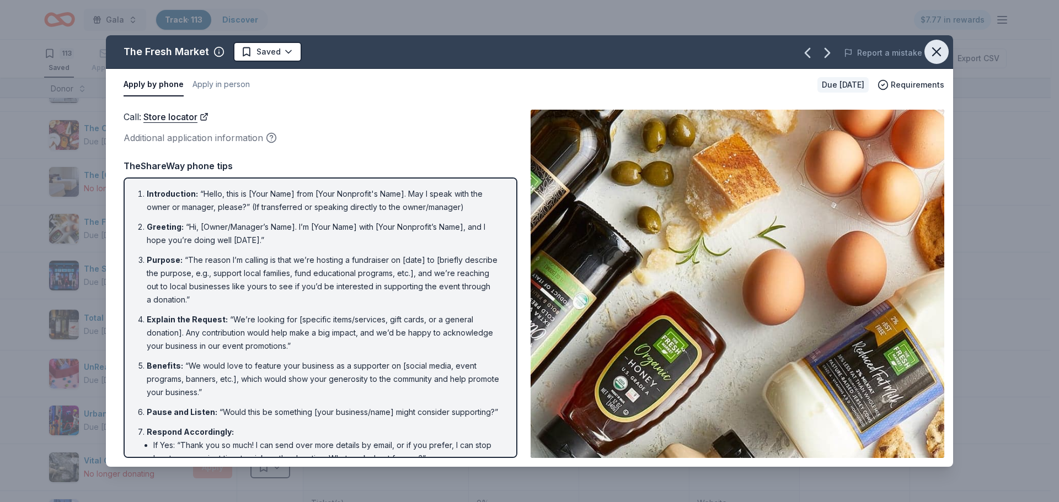
click at [936, 50] on icon "button" at bounding box center [935, 51] width 15 height 15
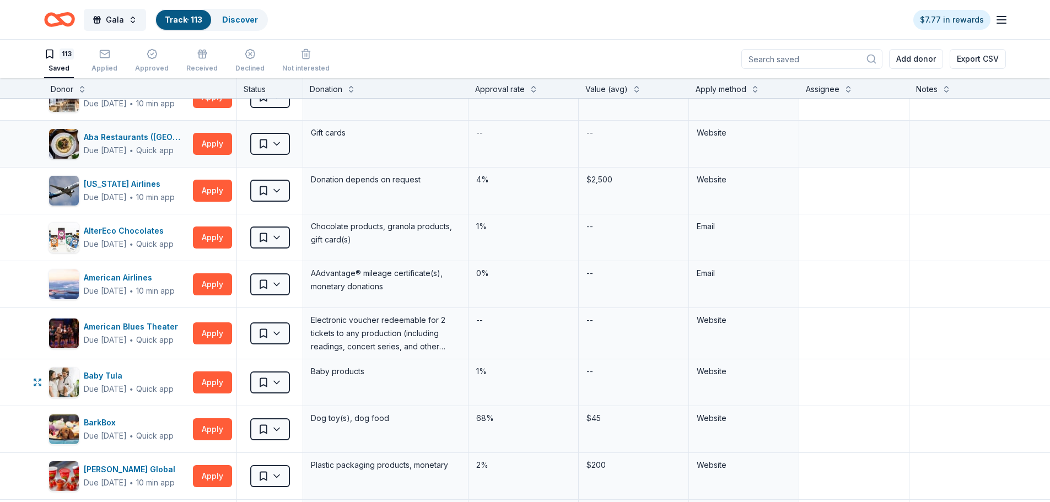
scroll to position [0, 0]
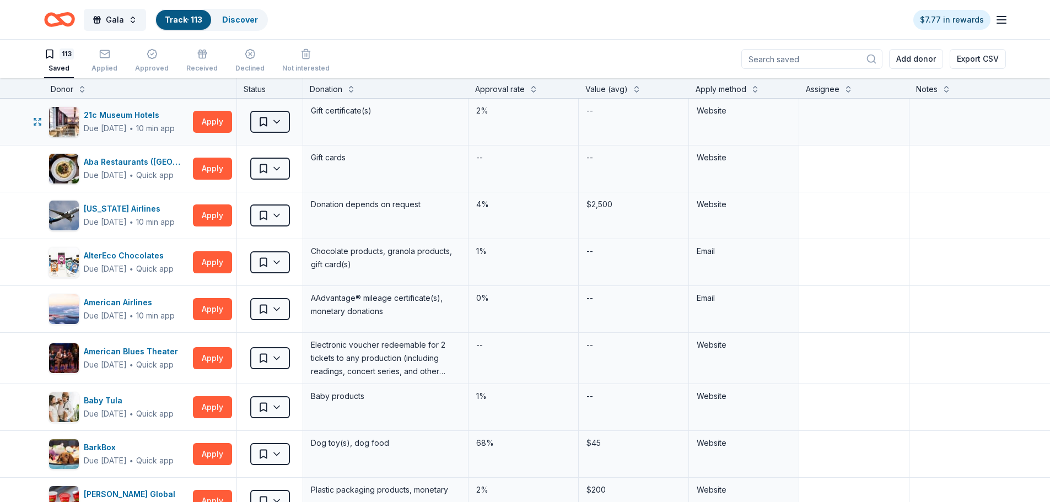
click at [273, 127] on html "Gala Track · 113 Discover $7.77 in rewards 113 Saved Applied Approved Received …" at bounding box center [525, 251] width 1050 height 502
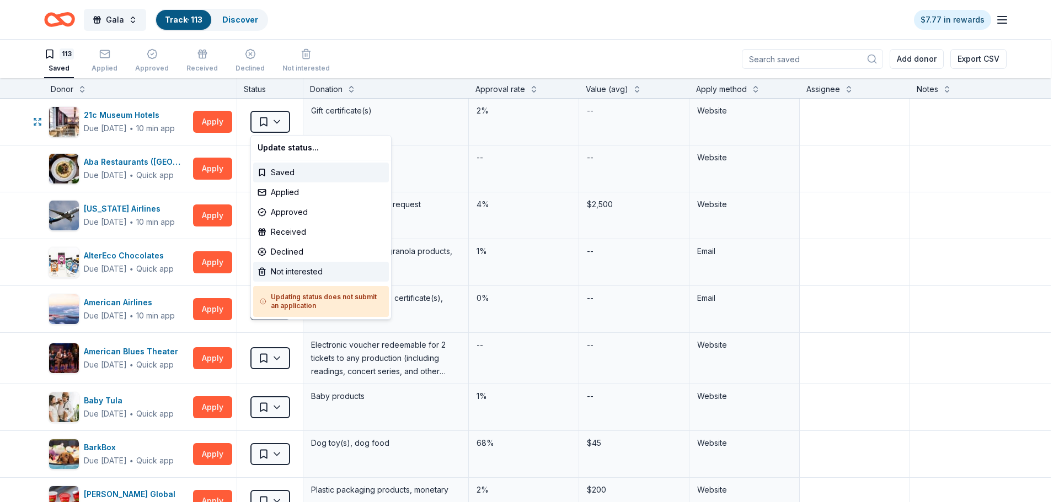
click at [288, 277] on div "Not interested" at bounding box center [321, 272] width 136 height 20
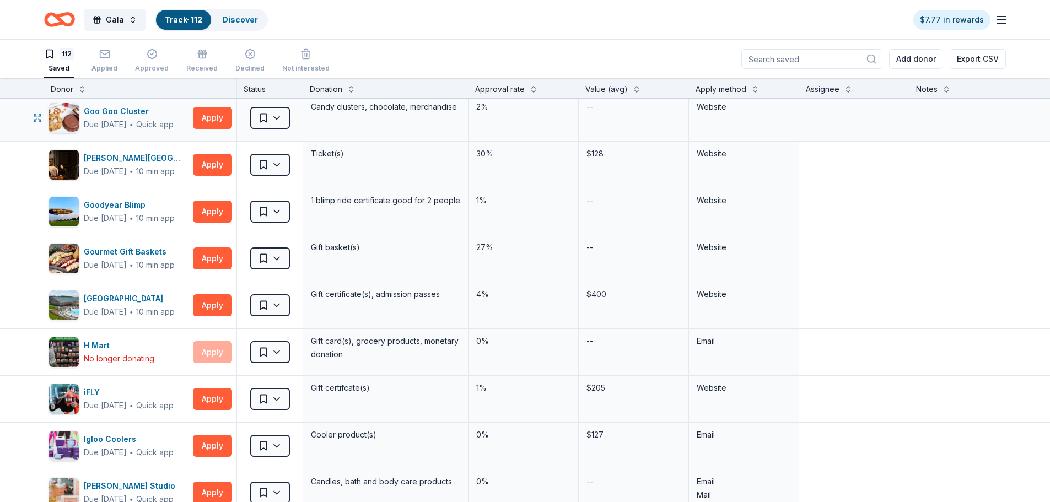
scroll to position [2261, 0]
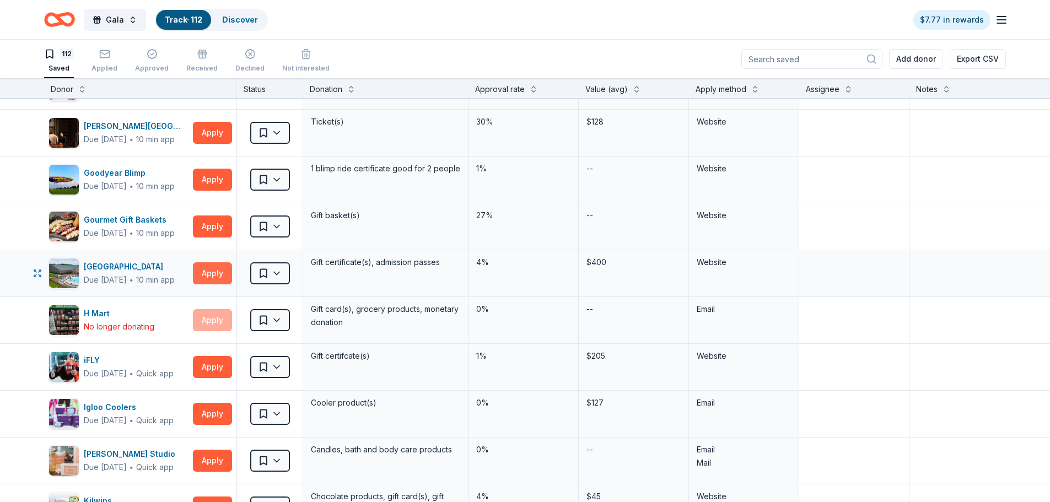
click at [206, 278] on button "Apply" at bounding box center [212, 273] width 39 height 22
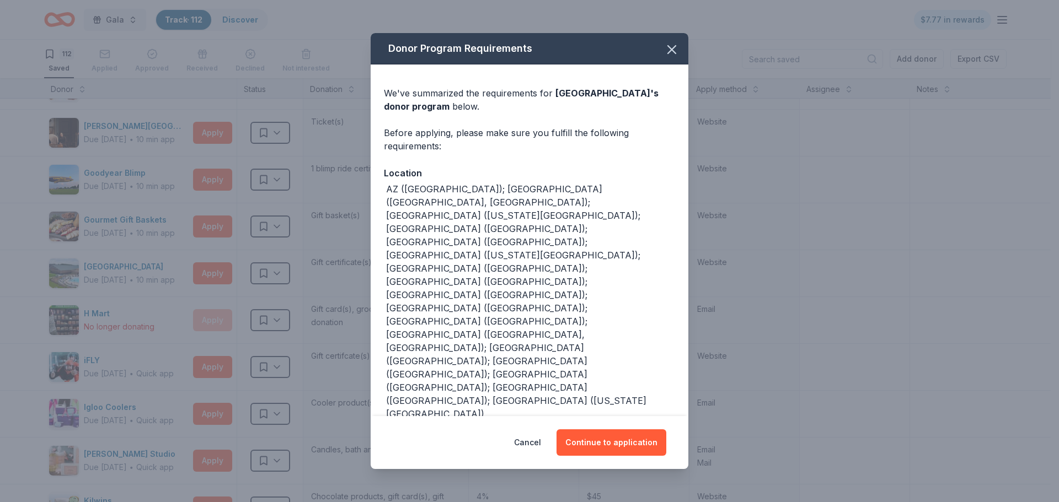
click at [645, 434] on button "Continue to application" at bounding box center [611, 443] width 110 height 26
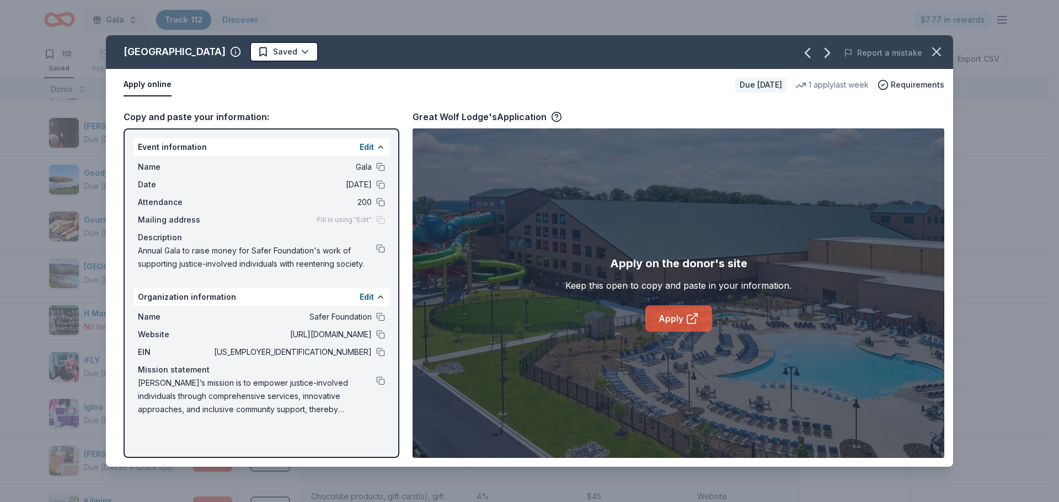
click at [699, 316] on link "Apply" at bounding box center [678, 318] width 67 height 26
click at [925, 55] on button "button" at bounding box center [936, 52] width 24 height 24
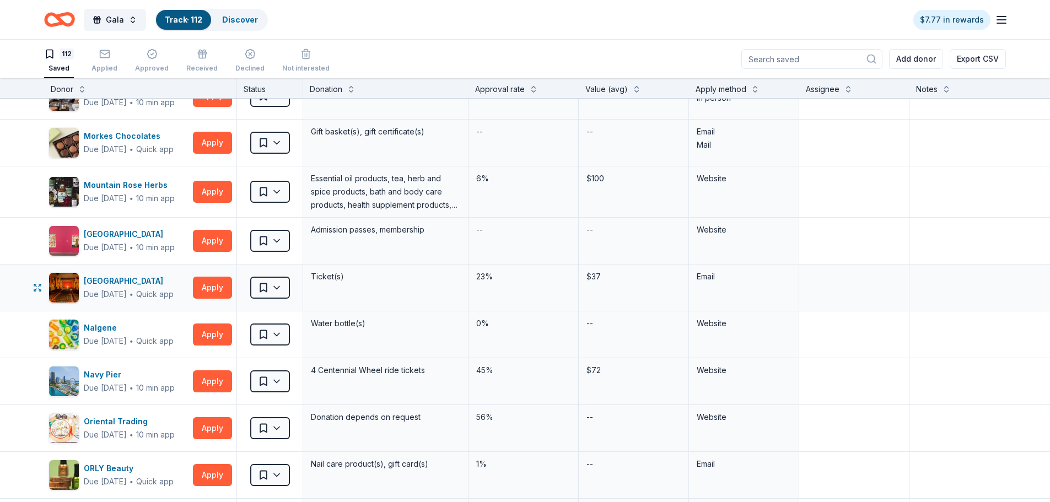
scroll to position [3088, 0]
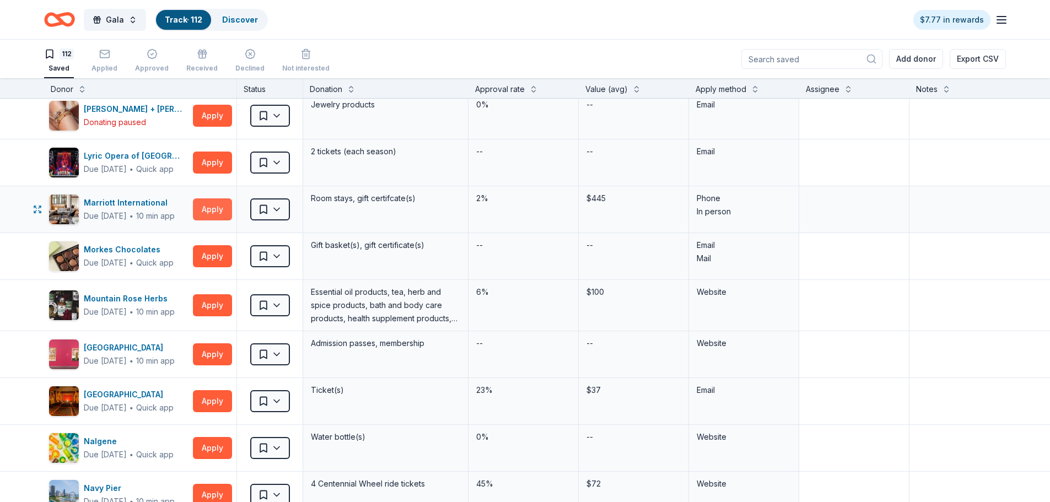
click at [219, 213] on button "Apply" at bounding box center [212, 209] width 39 height 22
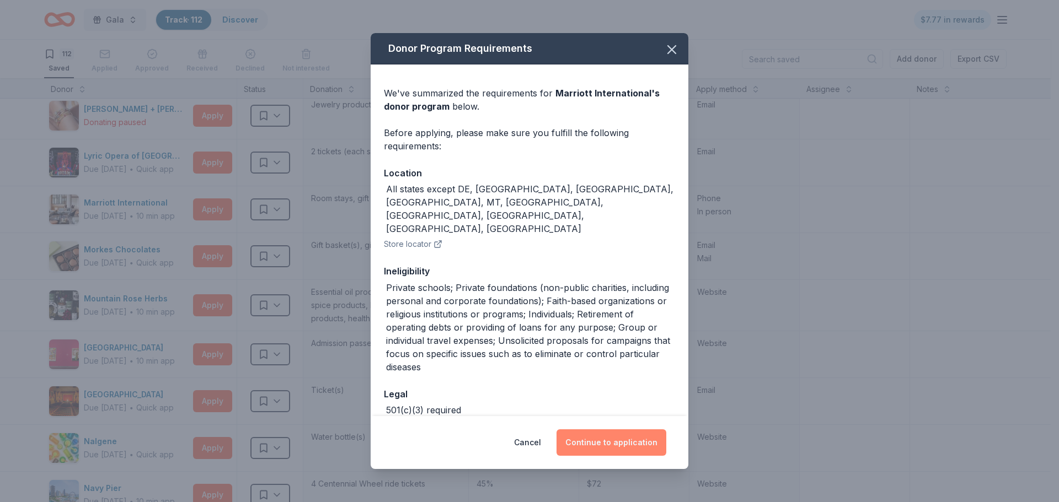
click at [636, 438] on button "Continue to application" at bounding box center [611, 443] width 110 height 26
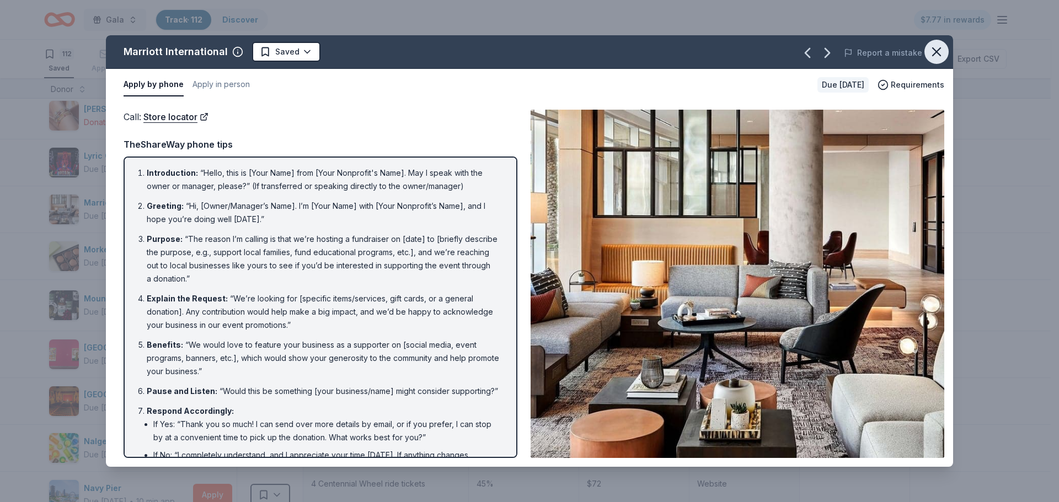
drag, startPoint x: 943, startPoint y: 49, endPoint x: 924, endPoint y: 84, distance: 40.7
click at [943, 49] on icon "button" at bounding box center [935, 51] width 15 height 15
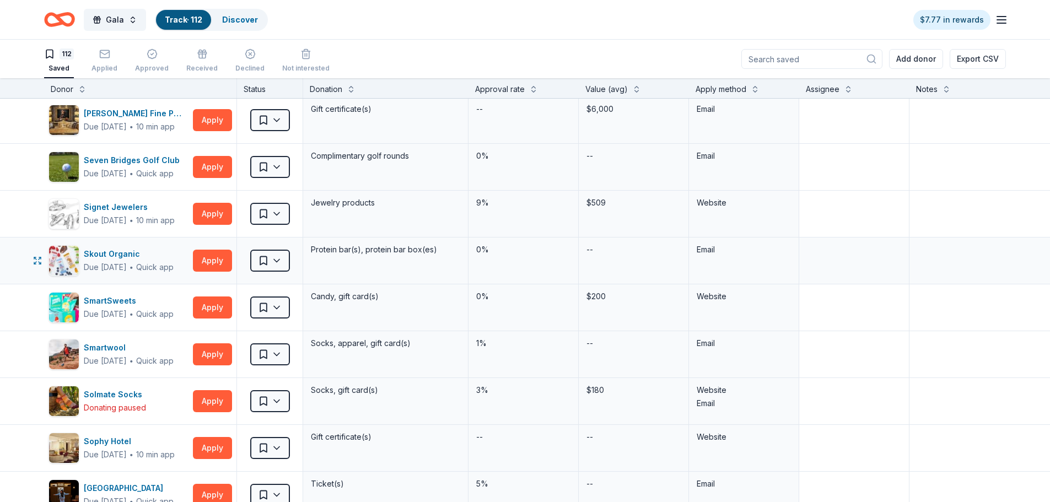
scroll to position [4245, 0]
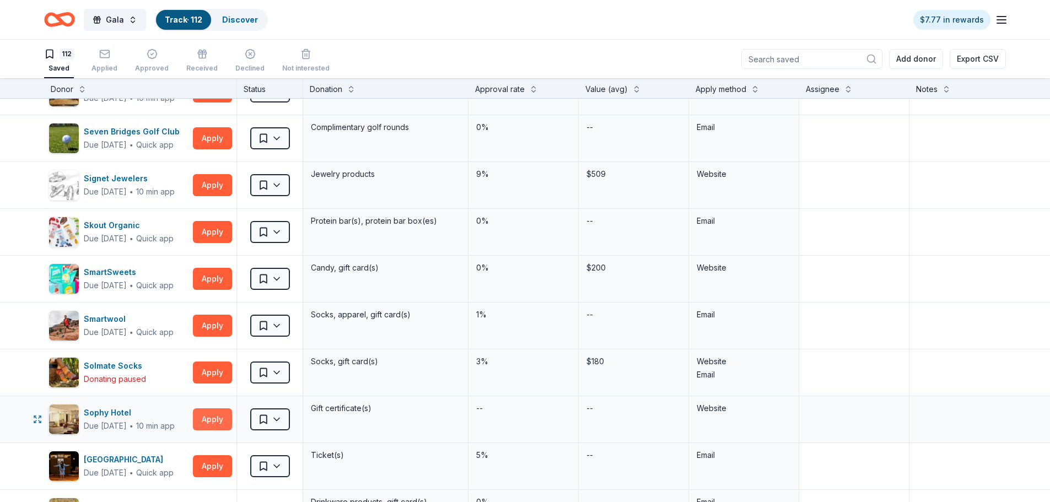
click at [221, 424] on button "Apply" at bounding box center [212, 420] width 39 height 22
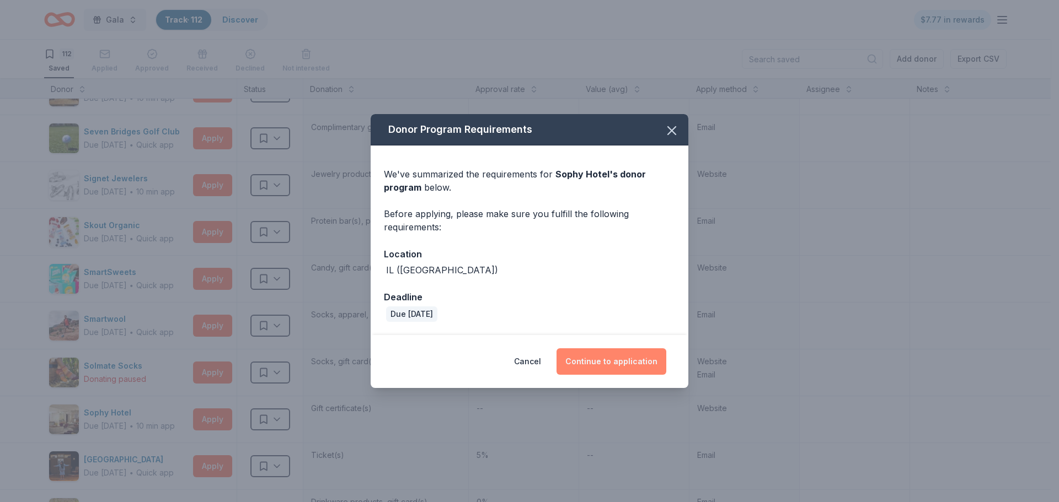
click at [595, 359] on button "Continue to application" at bounding box center [611, 361] width 110 height 26
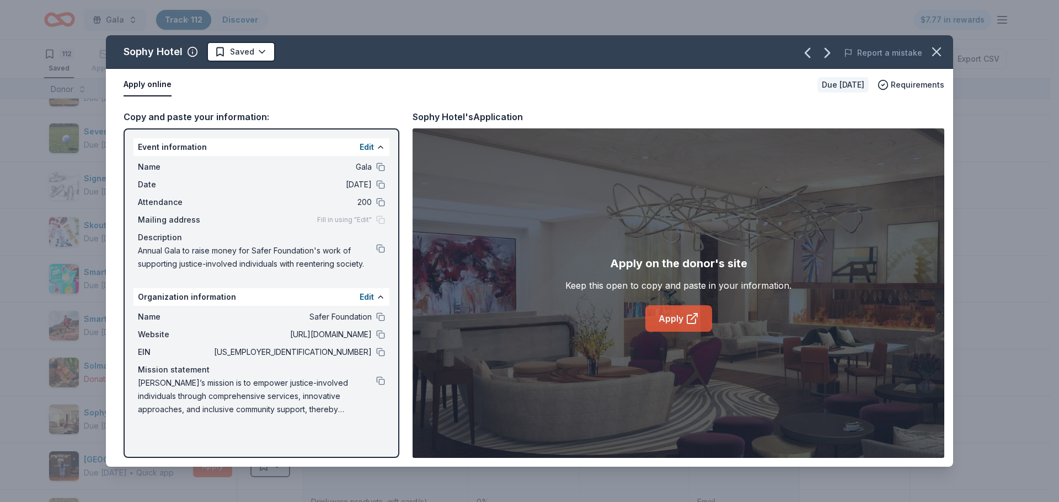
click at [670, 332] on link "Apply" at bounding box center [678, 318] width 67 height 26
click at [935, 58] on icon "button" at bounding box center [935, 51] width 15 height 15
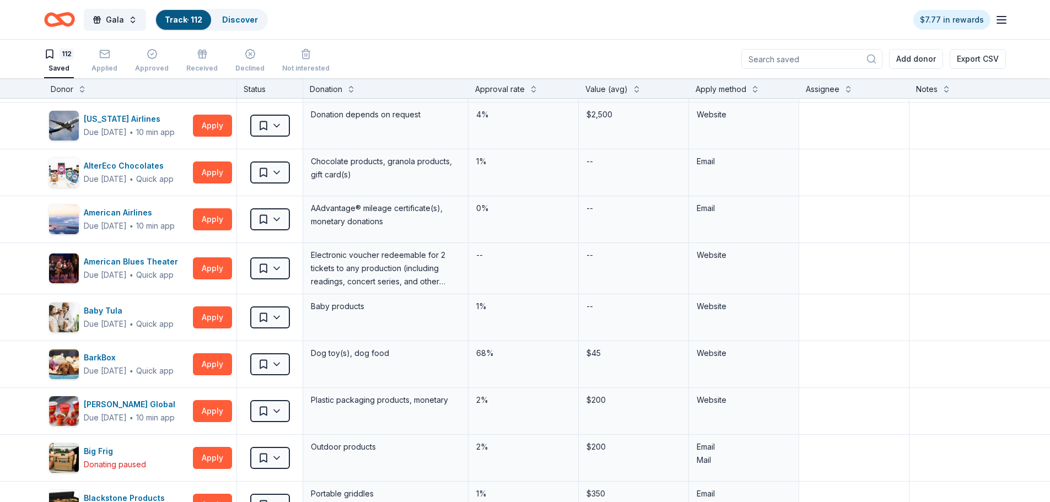
scroll to position [0, 0]
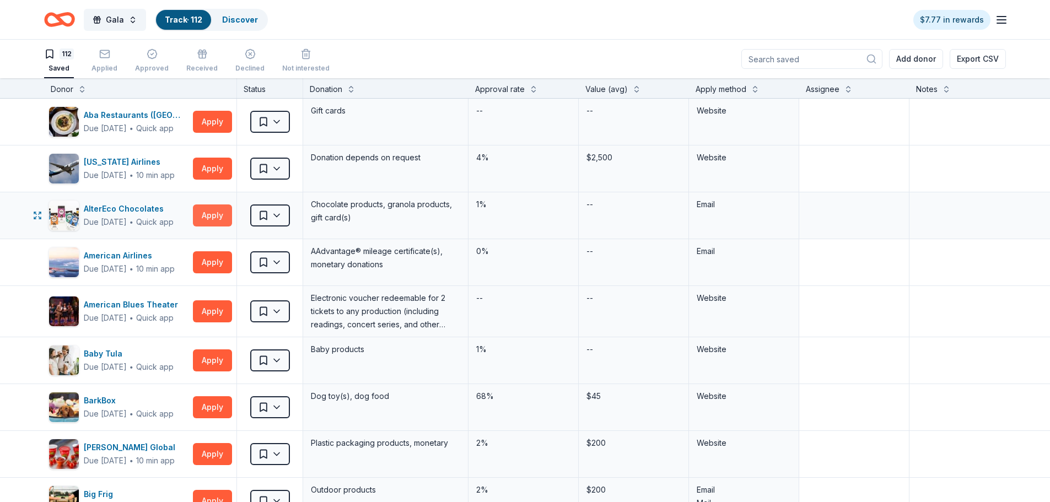
click at [206, 226] on button "Apply" at bounding box center [212, 216] width 39 height 22
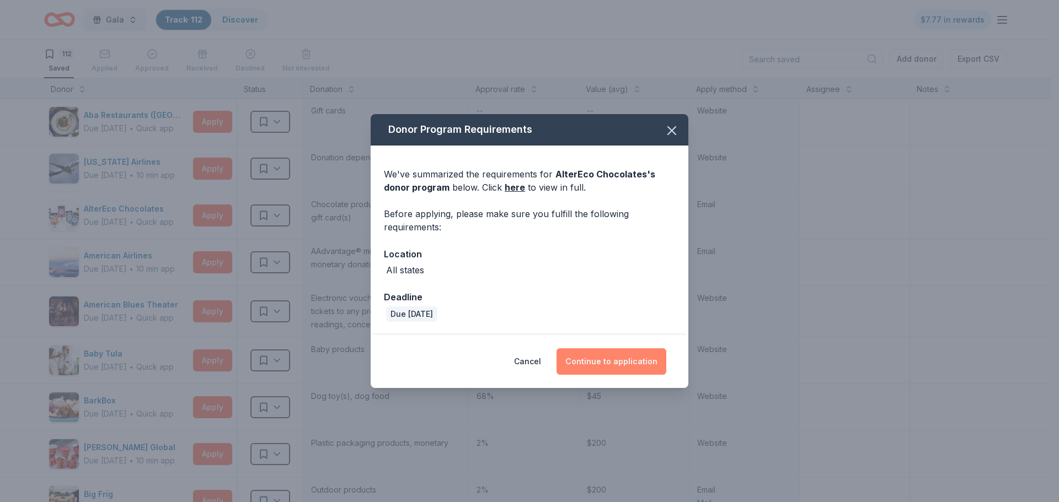
click at [613, 361] on button "Continue to application" at bounding box center [611, 361] width 110 height 26
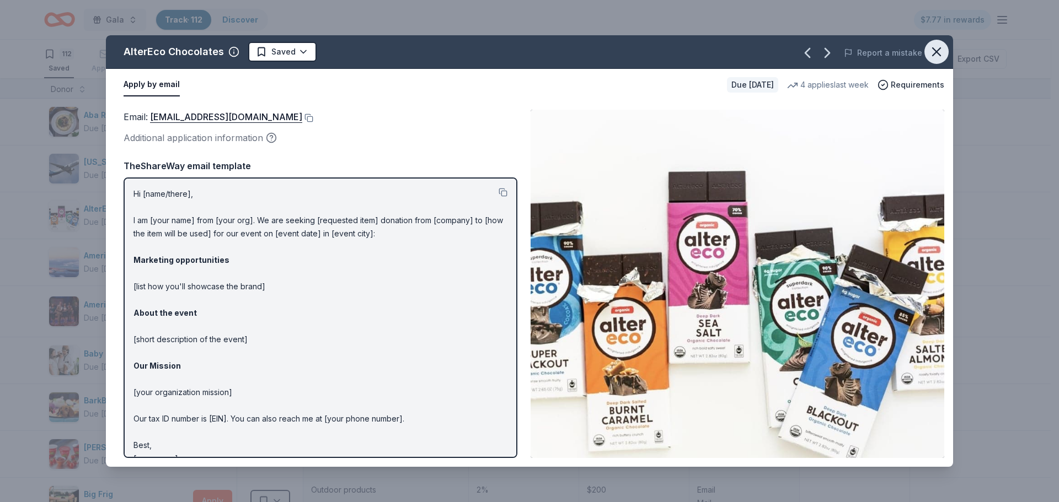
click at [930, 51] on icon "button" at bounding box center [935, 51] width 15 height 15
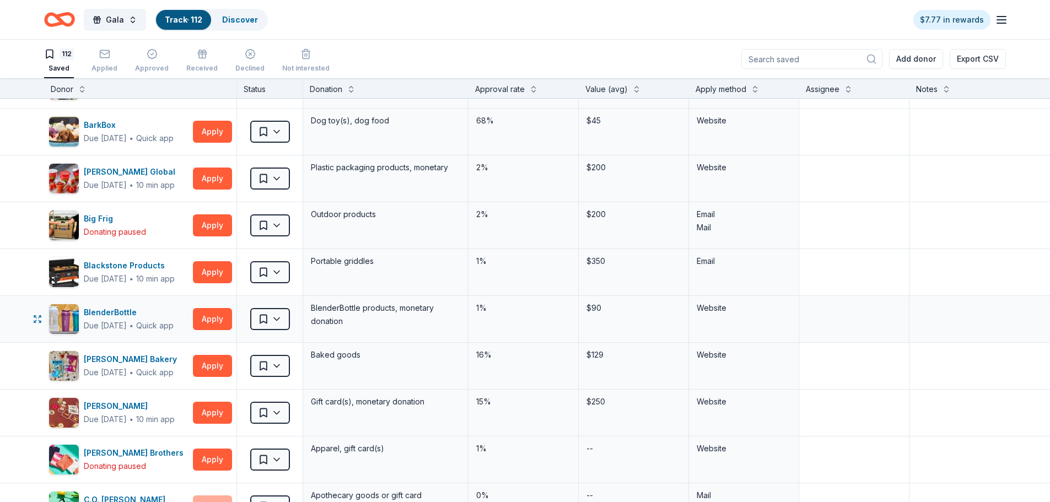
scroll to position [386, 0]
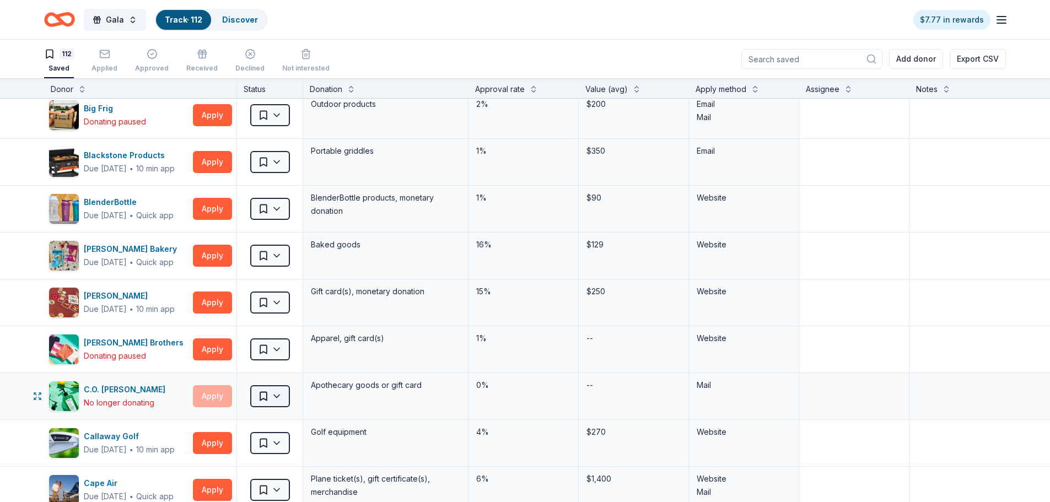
click at [283, 402] on html "Gala Track · 112 Discover $7.77 in rewards 112 Saved Applied Approved Received …" at bounding box center [525, 251] width 1050 height 502
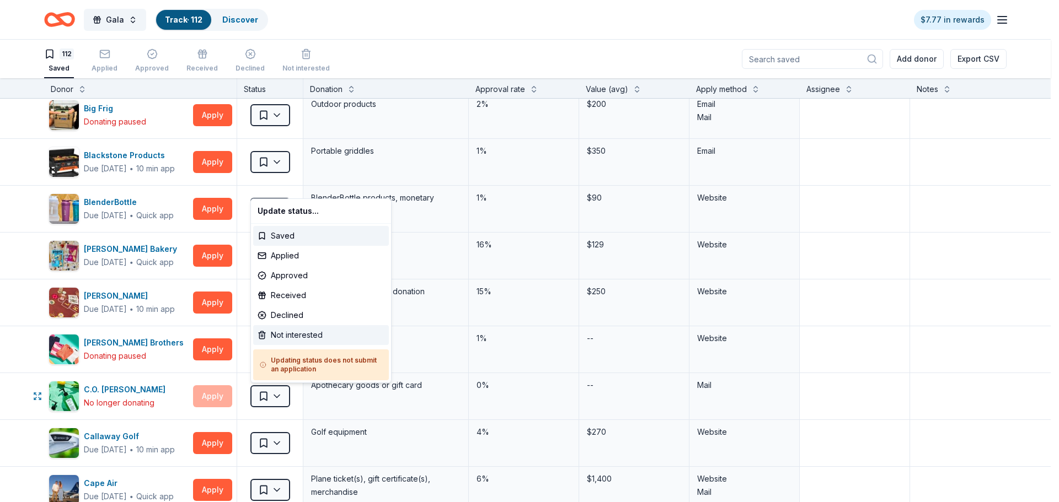
click at [304, 340] on div "Not interested" at bounding box center [321, 335] width 136 height 20
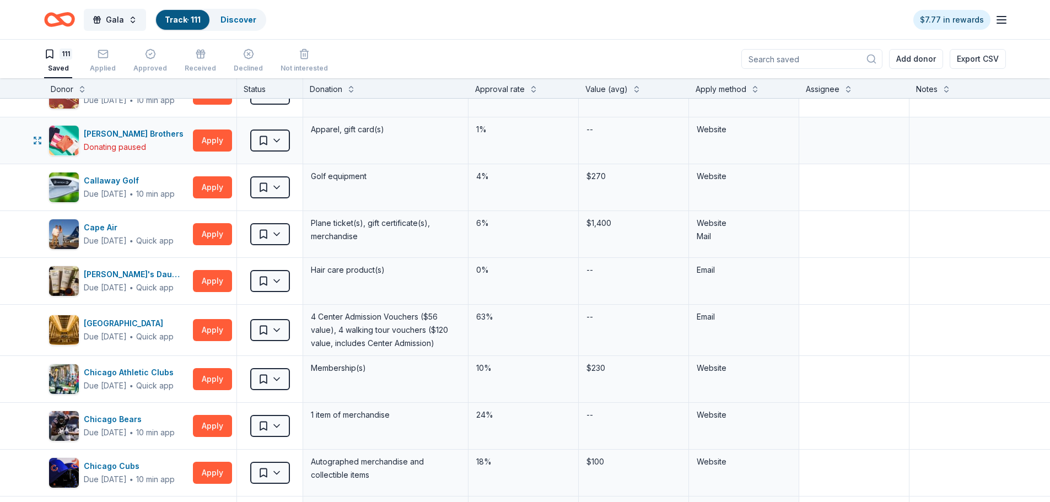
scroll to position [606, 0]
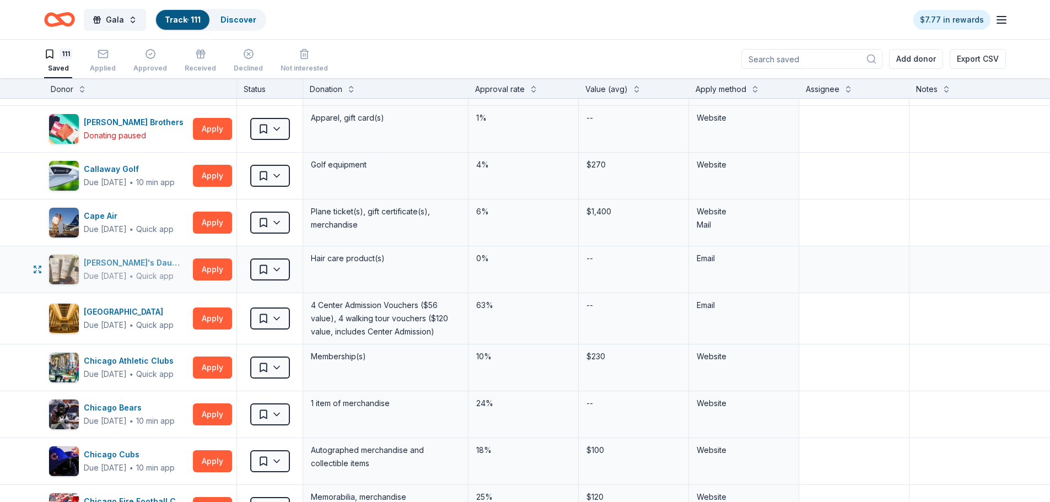
click at [126, 261] on div "Carol's Daughter" at bounding box center [136, 262] width 105 height 13
click at [281, 271] on html "Gala Track · 111 Discover $7.77 in rewards 111 Saved Applied Approved Received …" at bounding box center [525, 251] width 1050 height 502
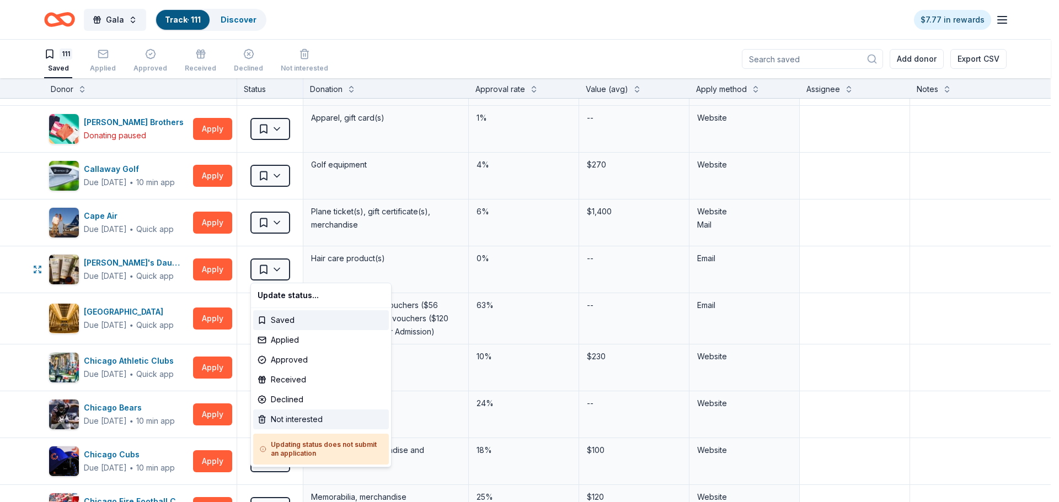
click at [280, 412] on div "Not interested" at bounding box center [321, 420] width 136 height 20
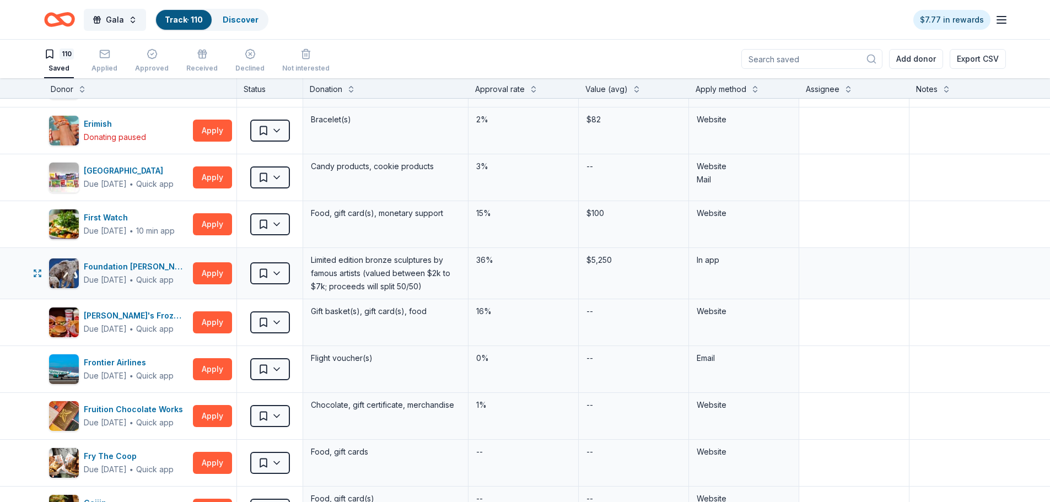
scroll to position [1489, 0]
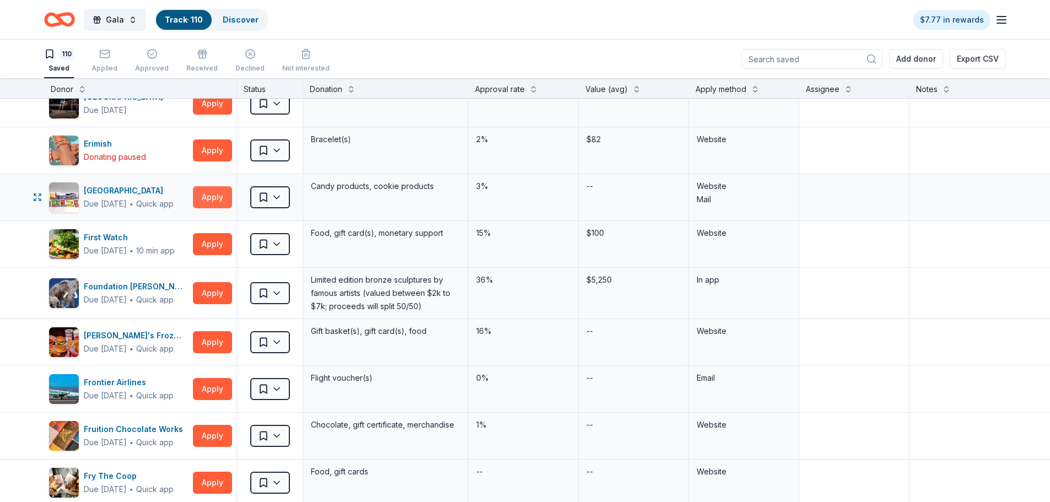
click at [226, 200] on button "Apply" at bounding box center [212, 197] width 39 height 22
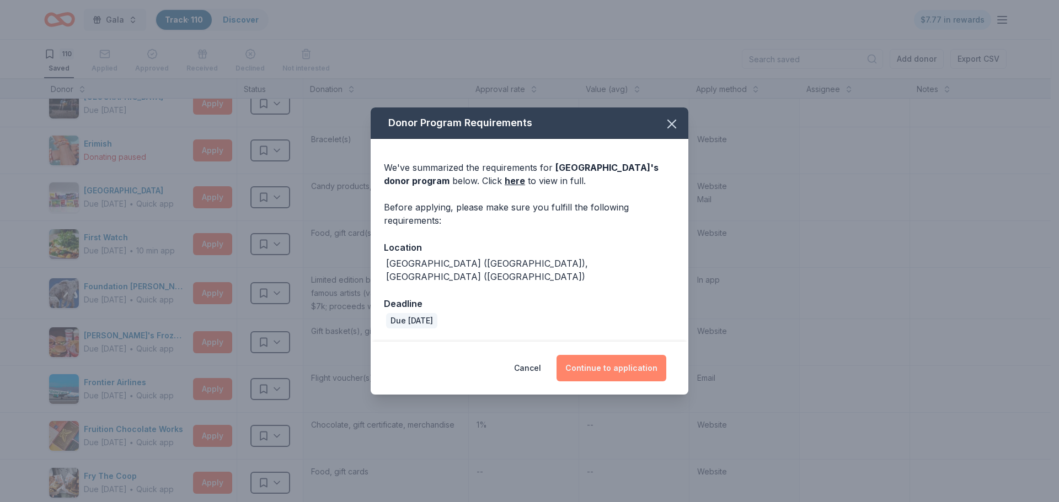
click at [624, 355] on button "Continue to application" at bounding box center [611, 368] width 110 height 26
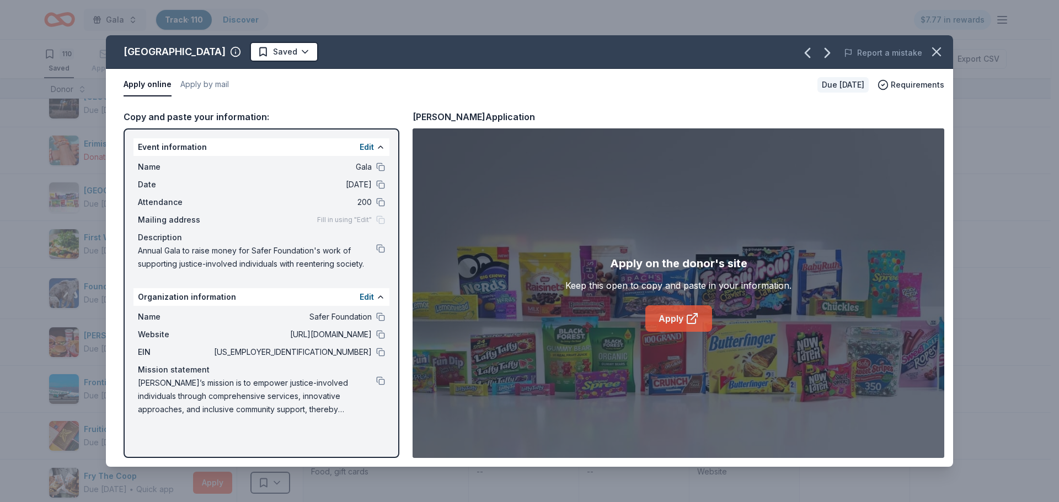
click at [665, 319] on link "Apply" at bounding box center [678, 318] width 67 height 26
click at [942, 57] on icon "button" at bounding box center [935, 51] width 15 height 15
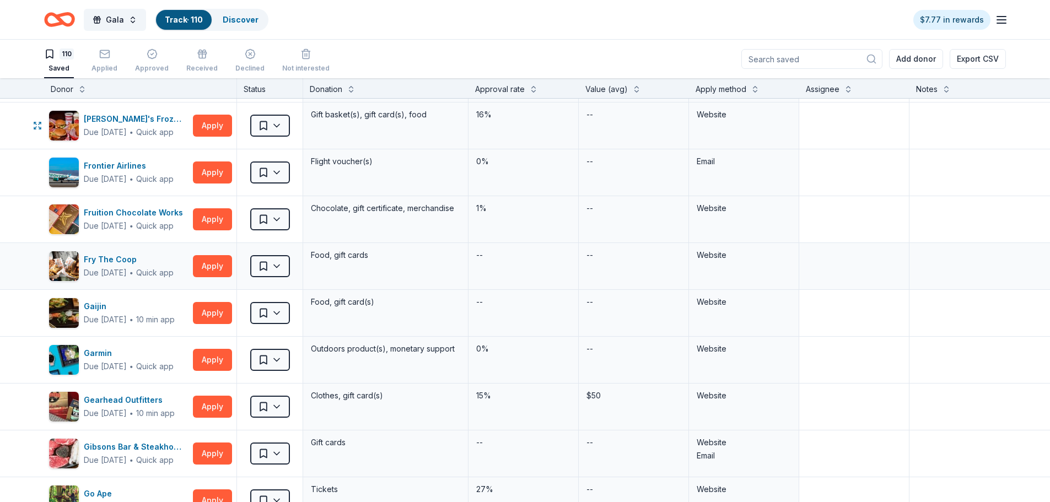
scroll to position [1709, 0]
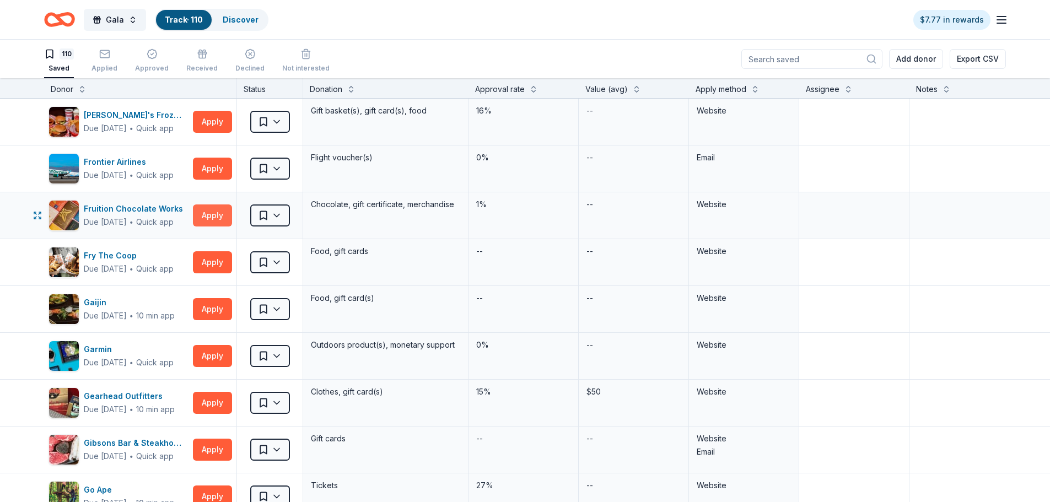
click at [202, 220] on button "Apply" at bounding box center [212, 216] width 39 height 22
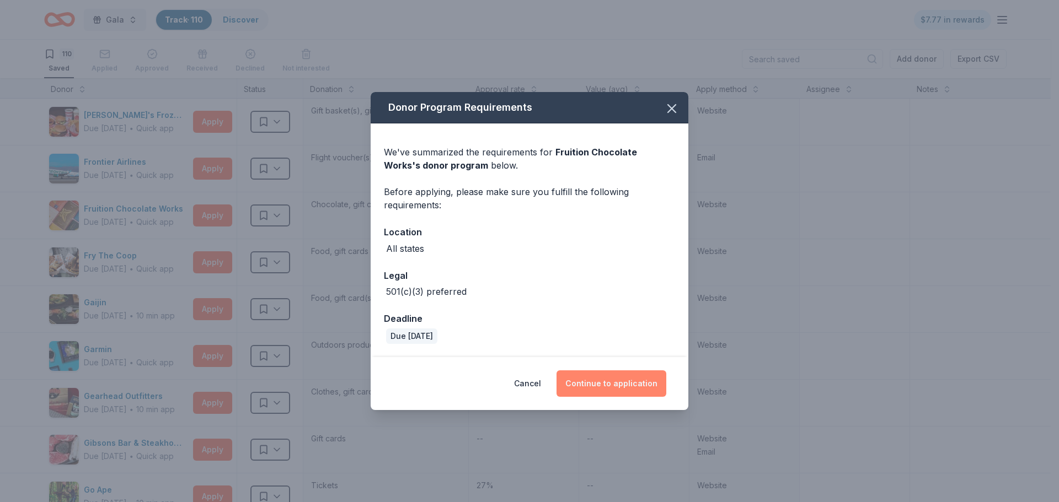
click at [599, 382] on button "Continue to application" at bounding box center [611, 384] width 110 height 26
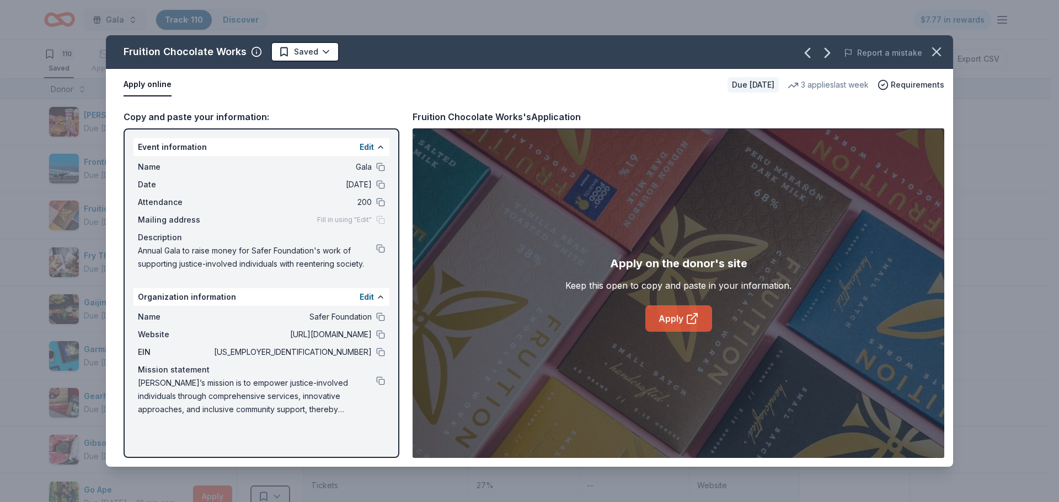
click at [692, 319] on icon at bounding box center [694, 317] width 6 height 6
click at [933, 52] on icon "button" at bounding box center [935, 51] width 15 height 15
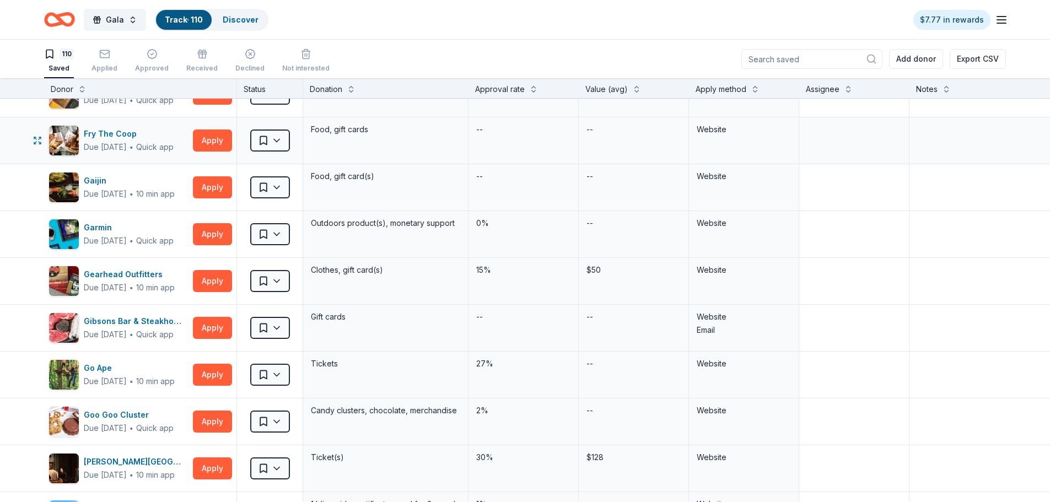
scroll to position [1930, 0]
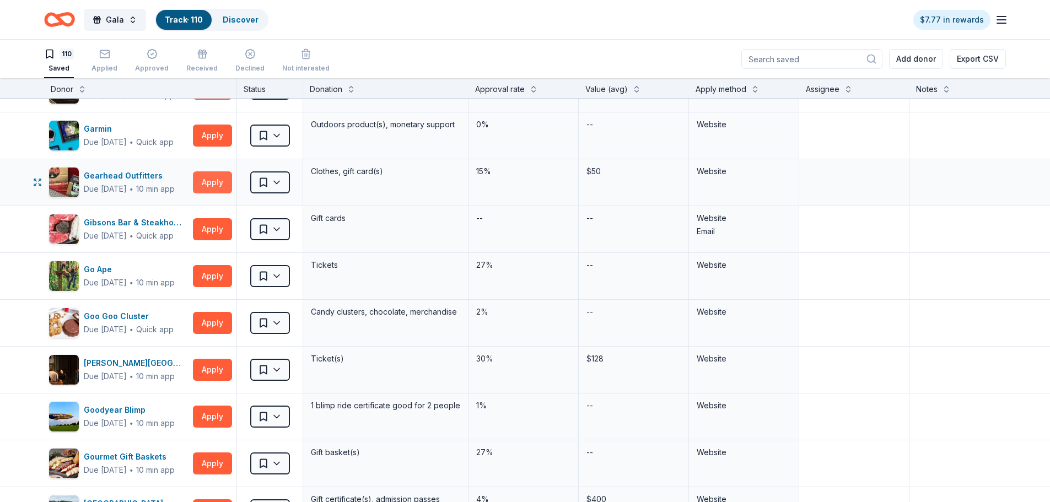
click at [220, 189] on button "Apply" at bounding box center [212, 182] width 39 height 22
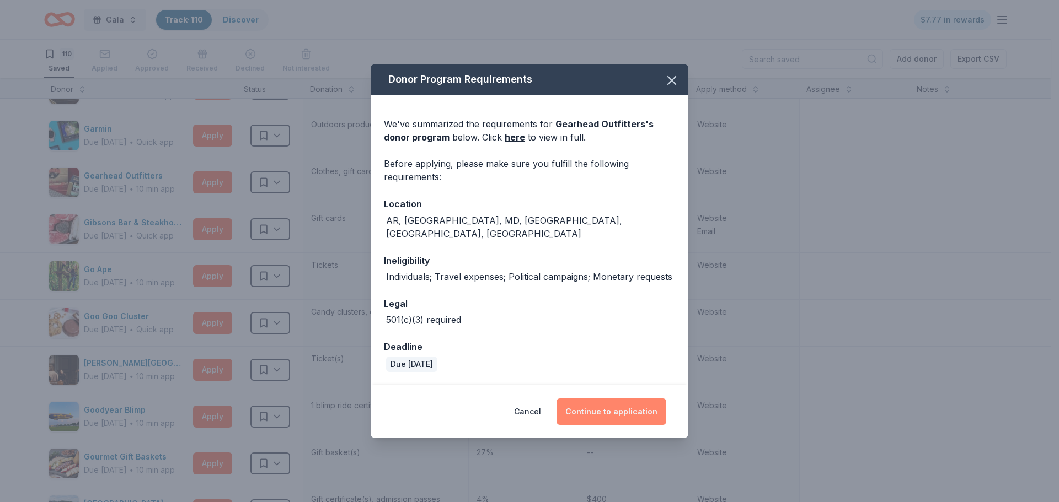
click at [592, 402] on button "Continue to application" at bounding box center [611, 412] width 110 height 26
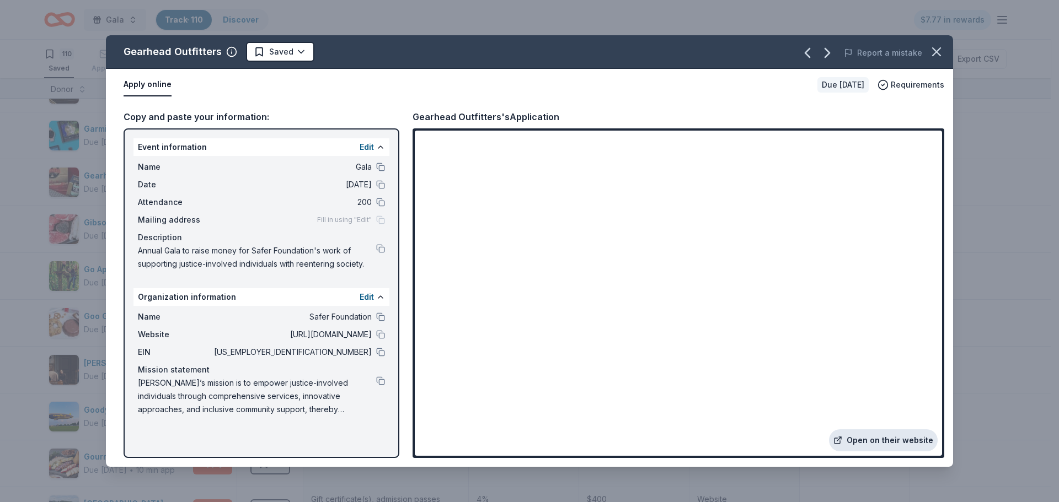
click at [892, 441] on link "Open on their website" at bounding box center [883, 441] width 109 height 22
click at [936, 56] on icon "button" at bounding box center [935, 51] width 15 height 15
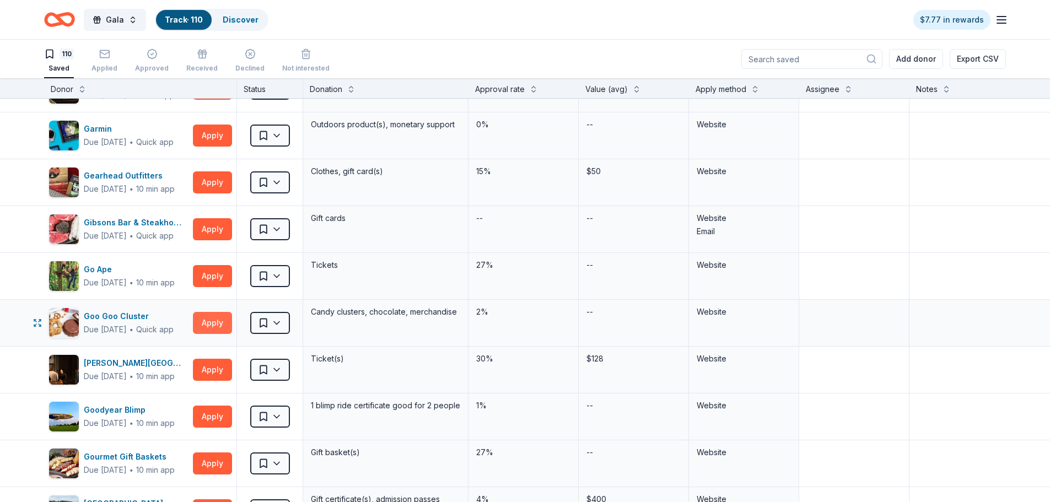
click at [222, 324] on button "Apply" at bounding box center [212, 323] width 39 height 22
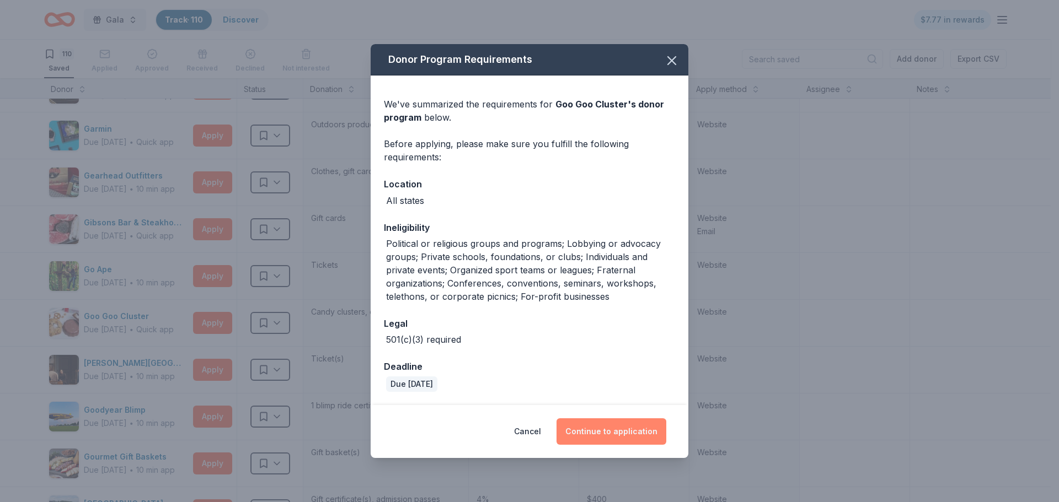
click at [584, 431] on button "Continue to application" at bounding box center [611, 431] width 110 height 26
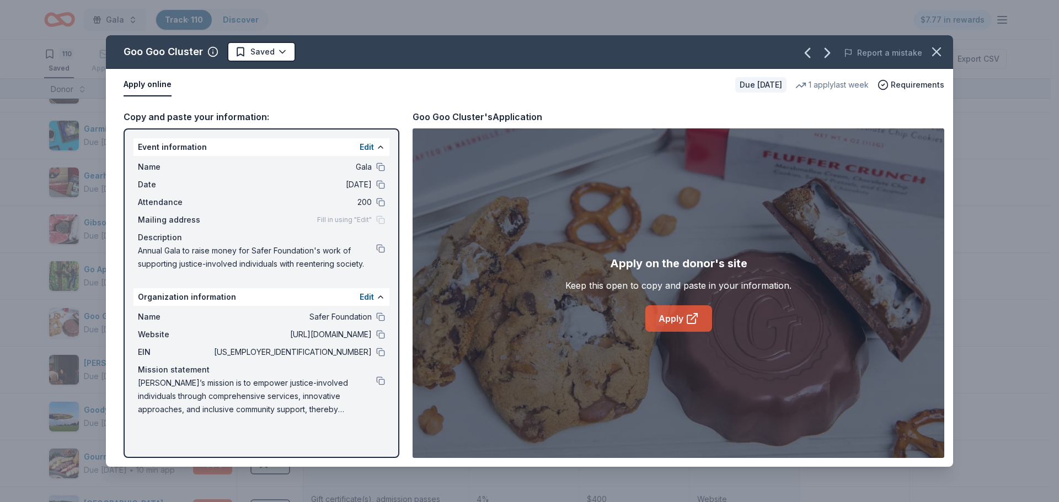
click at [700, 318] on link "Apply" at bounding box center [678, 318] width 67 height 26
drag, startPoint x: 933, startPoint y: 56, endPoint x: 900, endPoint y: 63, distance: 34.3
click at [933, 56] on icon "button" at bounding box center [935, 51] width 15 height 15
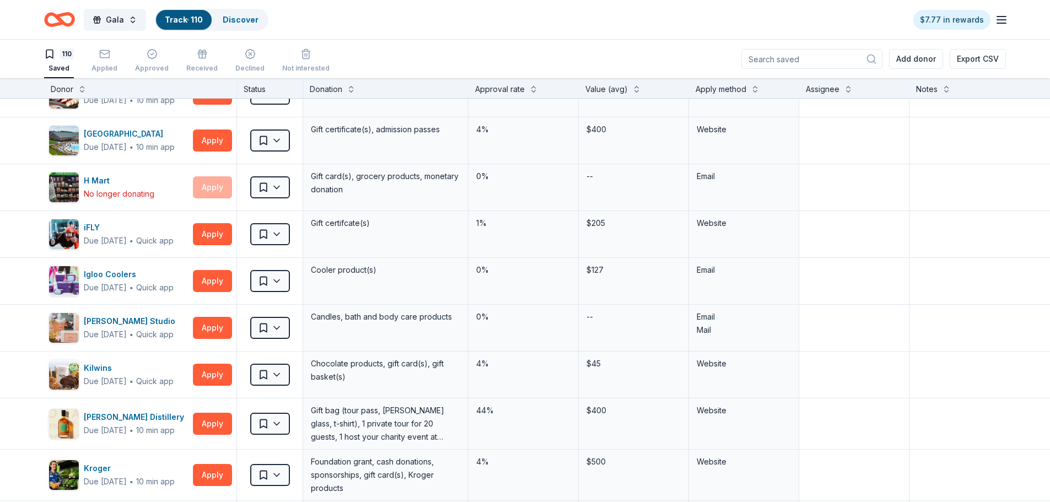
scroll to position [2316, 0]
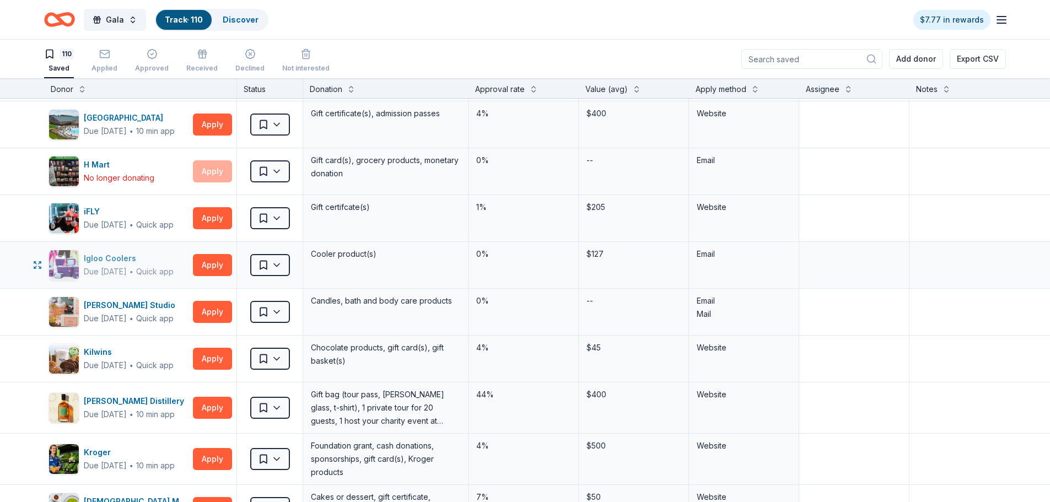
click at [121, 261] on div "Igloo Coolers" at bounding box center [129, 258] width 90 height 13
click at [220, 262] on button "Apply" at bounding box center [212, 265] width 39 height 22
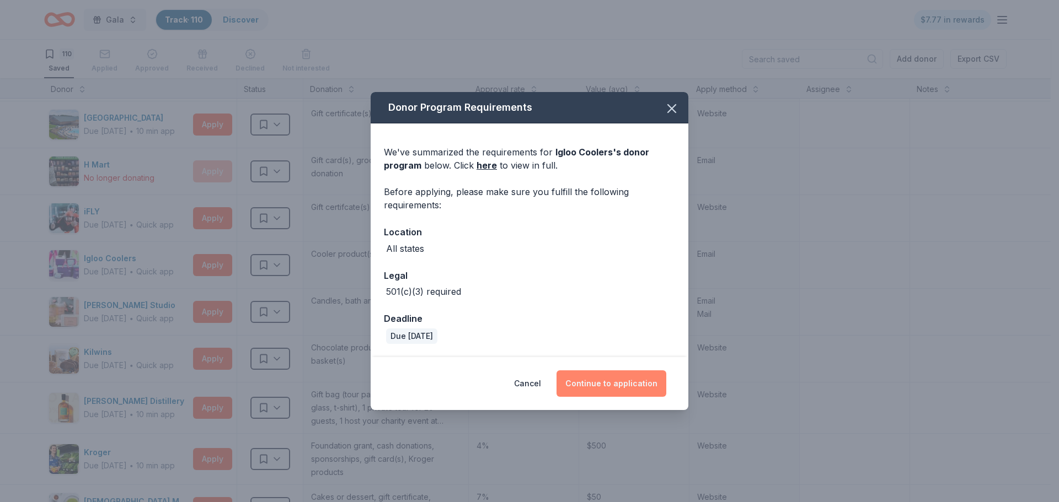
click at [581, 377] on button "Continue to application" at bounding box center [611, 384] width 110 height 26
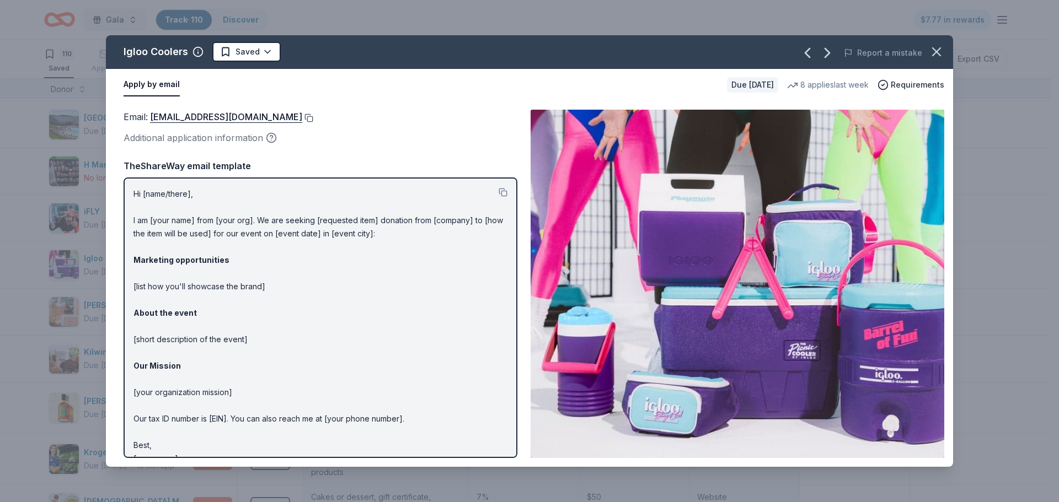
click at [302, 115] on button at bounding box center [307, 118] width 11 height 9
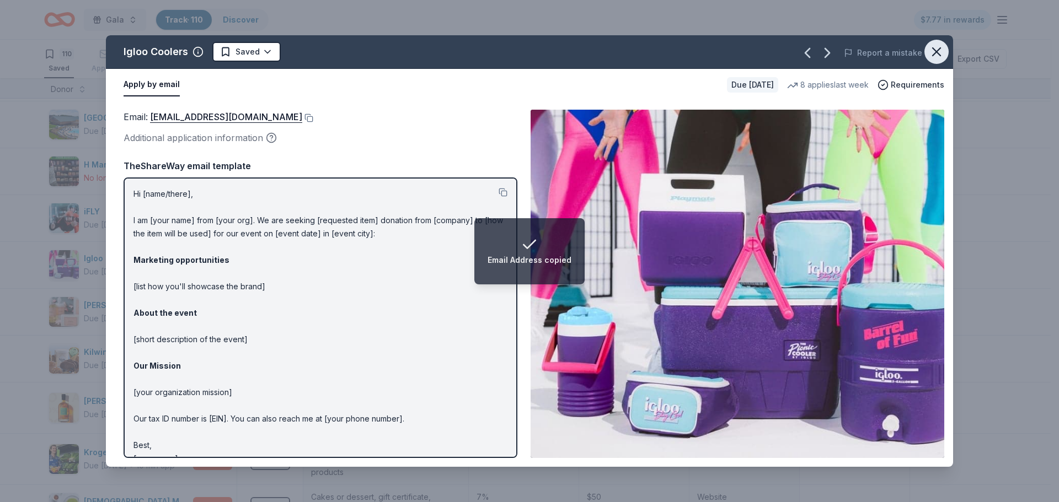
drag, startPoint x: 935, startPoint y: 49, endPoint x: 799, endPoint y: 185, distance: 192.6
click at [935, 49] on icon "button" at bounding box center [935, 51] width 15 height 15
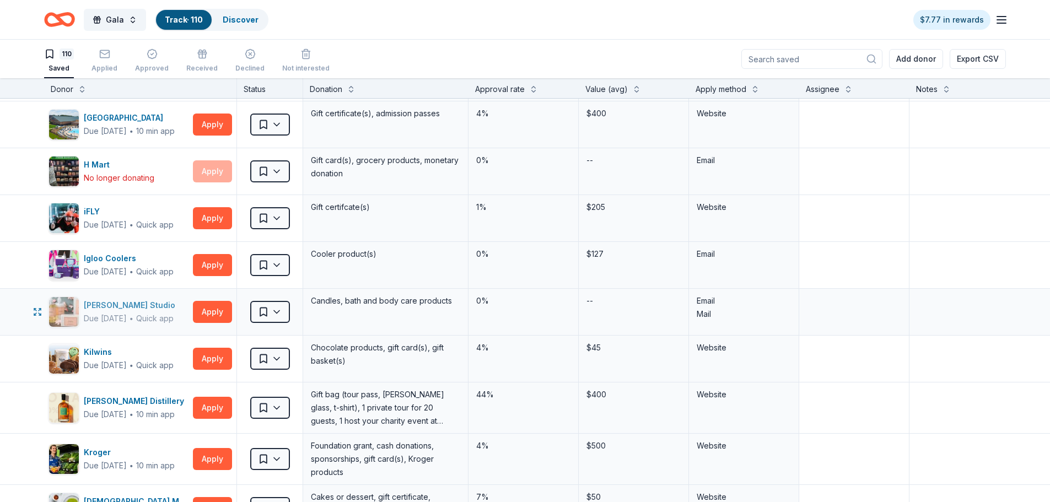
click at [114, 307] on div "K. Hall Studio" at bounding box center [132, 305] width 96 height 13
click at [222, 317] on button "Apply" at bounding box center [212, 312] width 39 height 22
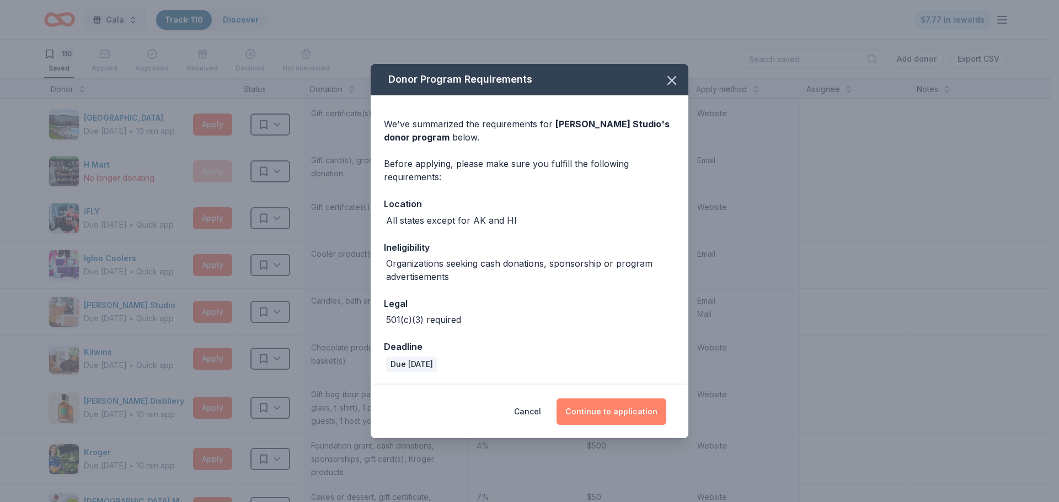
click at [605, 406] on button "Continue to application" at bounding box center [611, 412] width 110 height 26
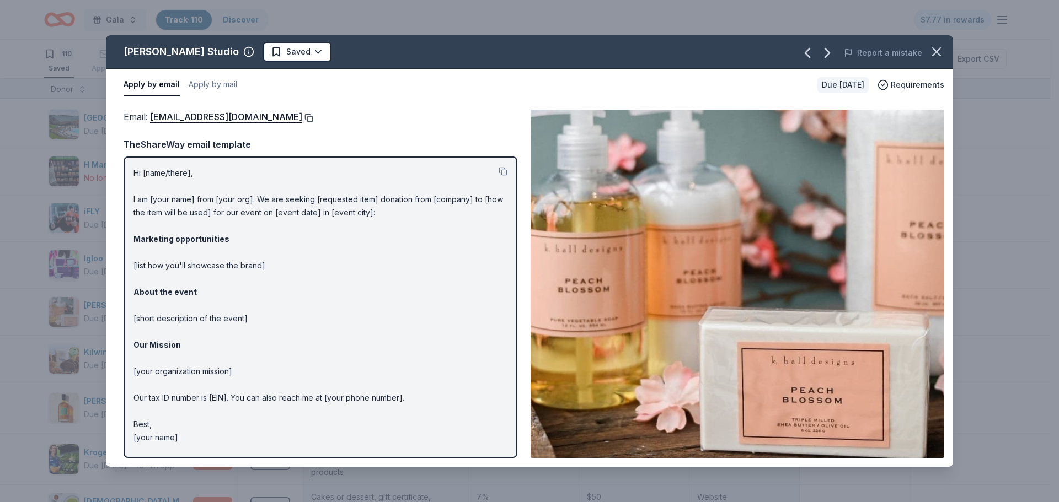
click at [302, 120] on button at bounding box center [307, 118] width 11 height 9
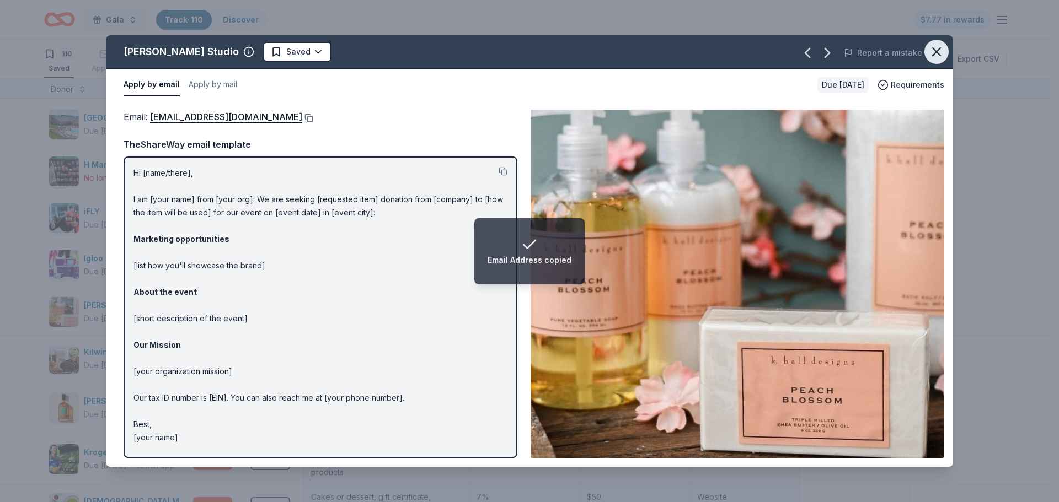
drag, startPoint x: 934, startPoint y: 54, endPoint x: 773, endPoint y: 138, distance: 181.5
click at [934, 54] on icon "button" at bounding box center [936, 52] width 8 height 8
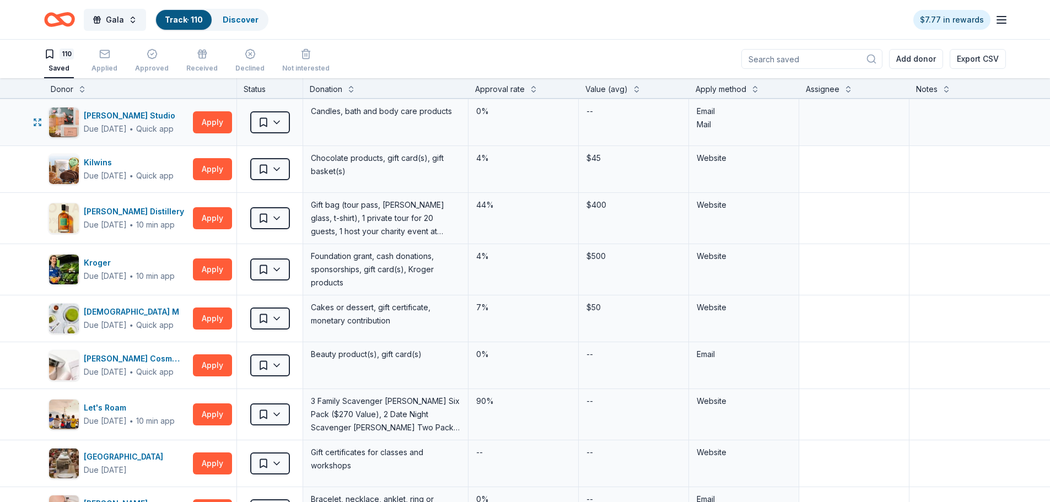
scroll to position [2591, 0]
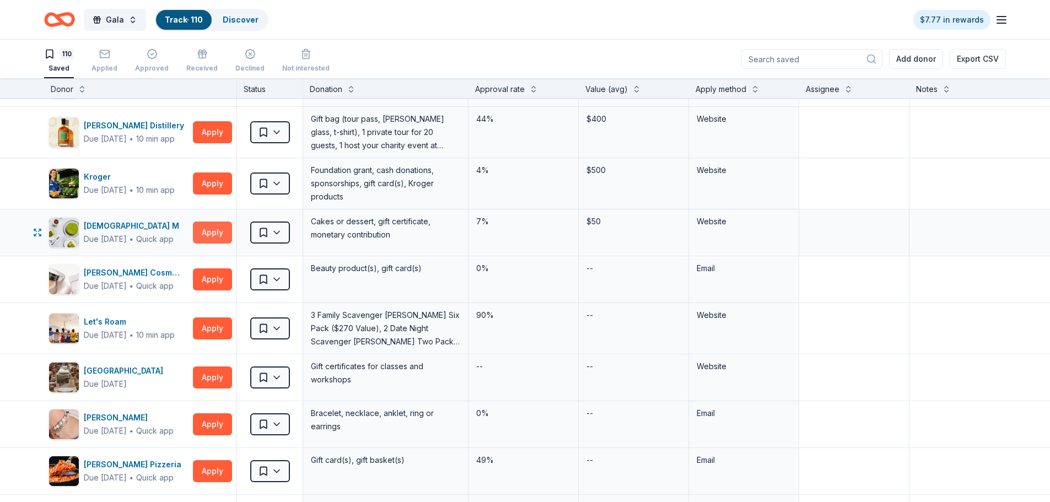
click at [202, 235] on button "Apply" at bounding box center [212, 233] width 39 height 22
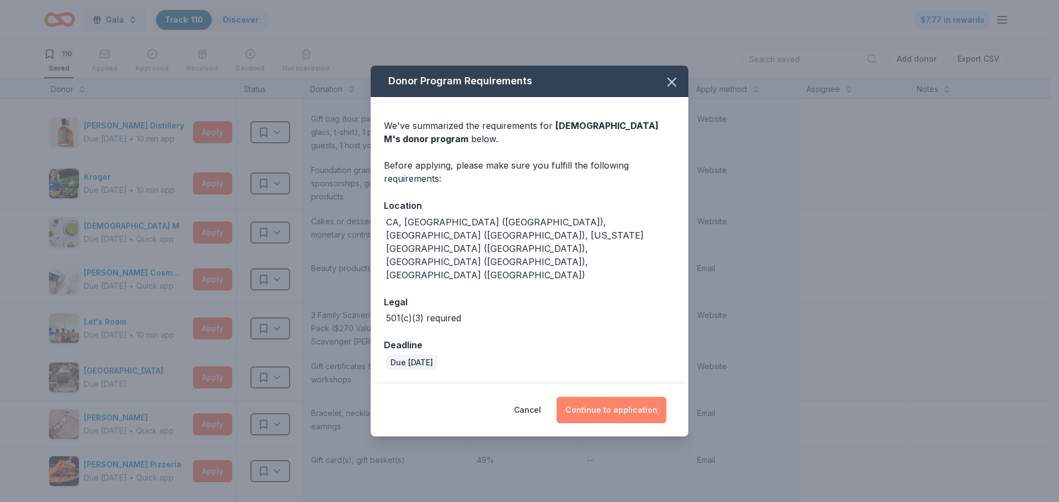
click at [632, 397] on button "Continue to application" at bounding box center [611, 410] width 110 height 26
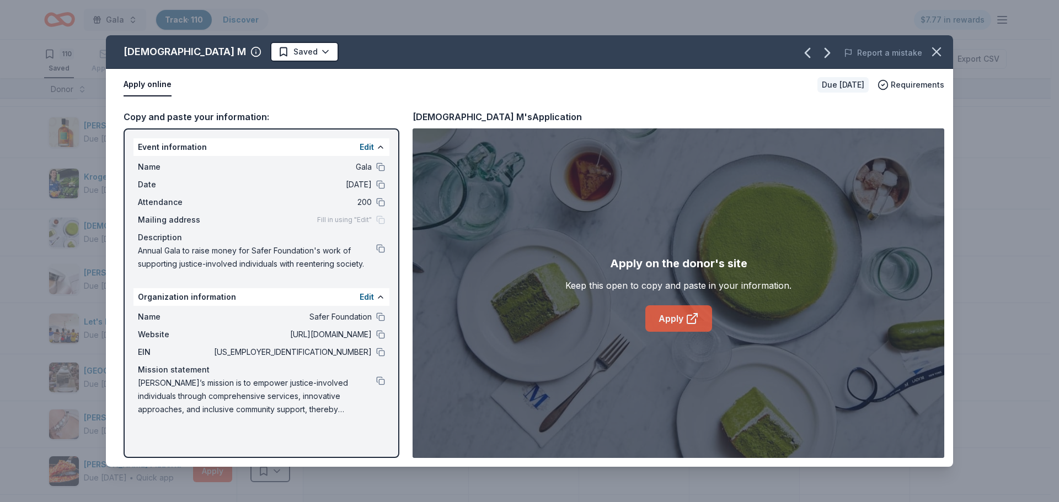
click at [670, 322] on link "Apply" at bounding box center [678, 318] width 67 height 26
click at [938, 53] on icon "button" at bounding box center [936, 52] width 8 height 8
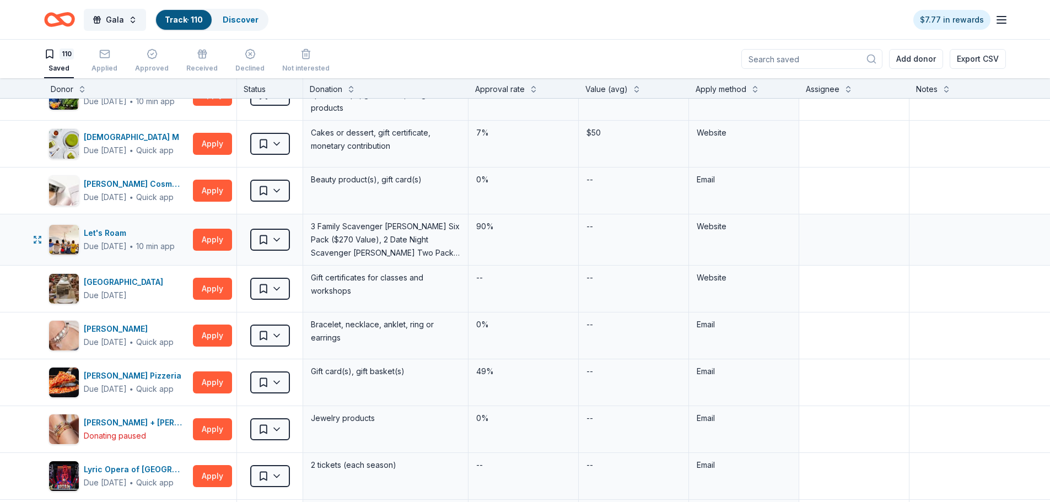
scroll to position [2702, 0]
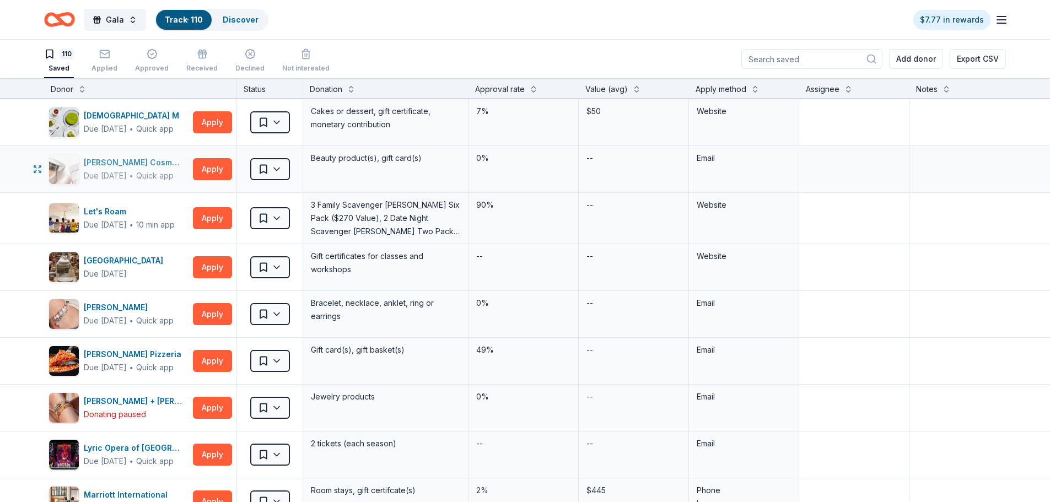
click at [143, 163] on div "Laura Mercier Cosmetics" at bounding box center [136, 162] width 105 height 13
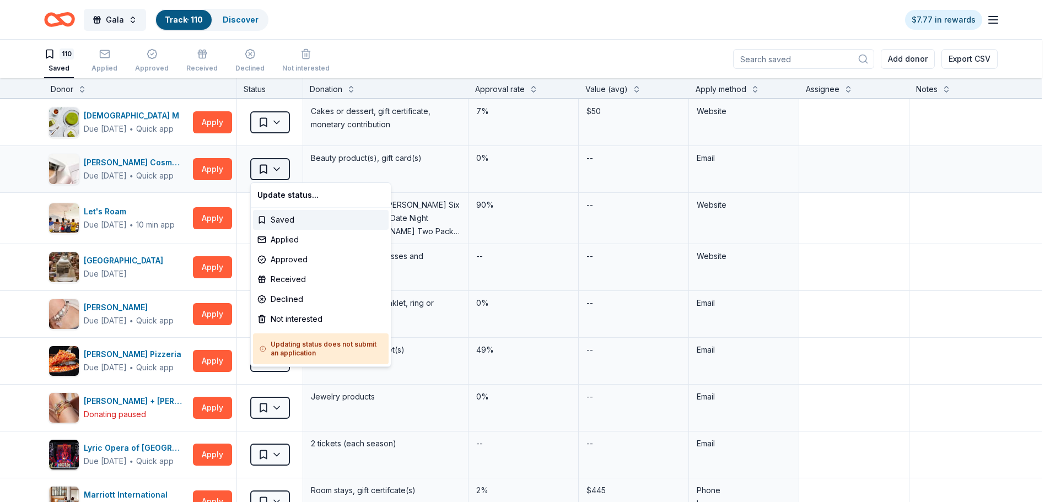
click at [278, 172] on html "Gala Track · 110 Discover $7.77 in rewards 110 Saved Applied Approved Received …" at bounding box center [525, 251] width 1050 height 502
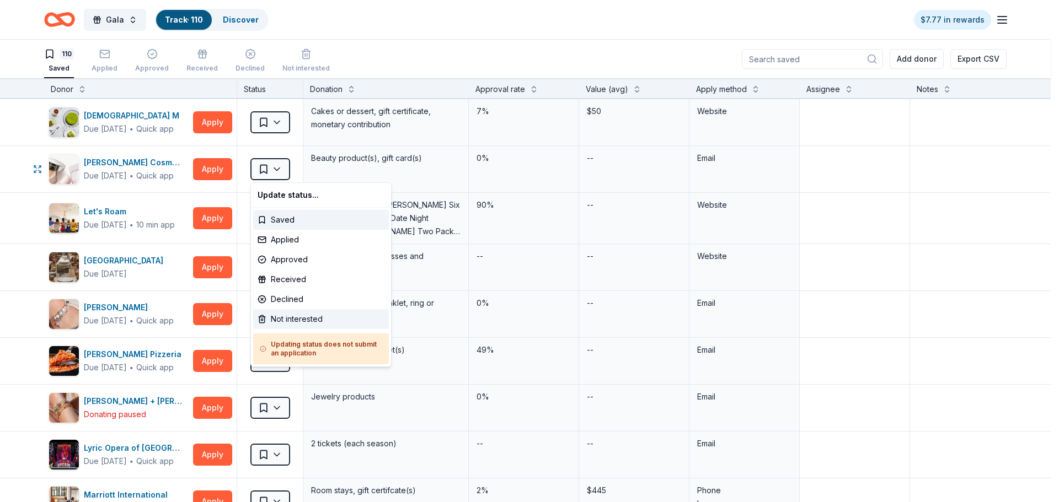
click at [294, 321] on div "Not interested" at bounding box center [321, 319] width 136 height 20
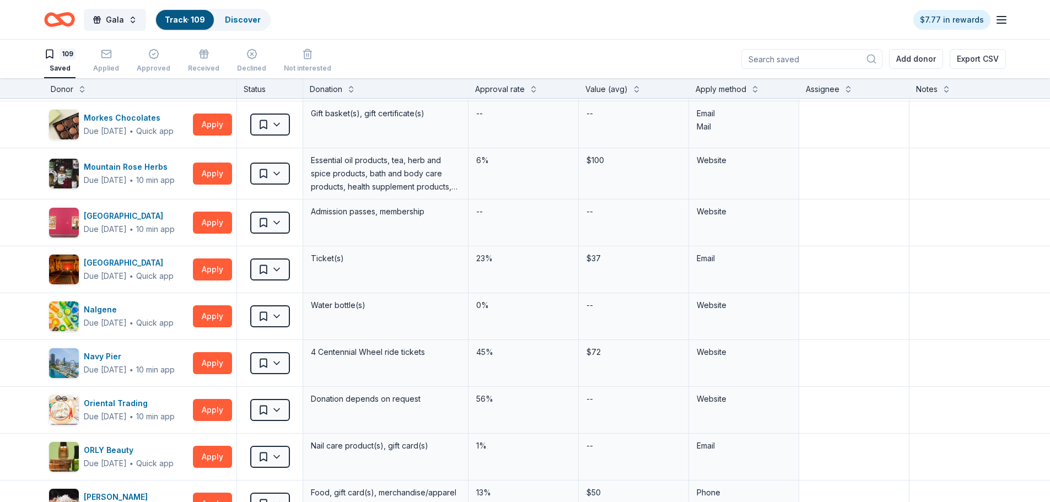
scroll to position [3143, 0]
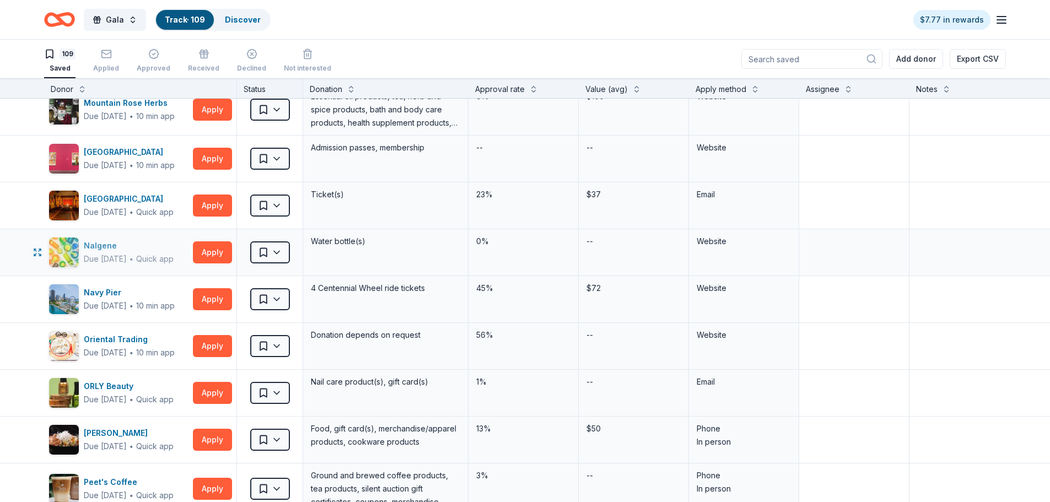
click at [110, 249] on div "Nalgene" at bounding box center [129, 245] width 90 height 13
click at [277, 253] on html "Gala Track · 109 Discover $7.77 in rewards 109 Saved Applied Approved Received …" at bounding box center [525, 251] width 1050 height 502
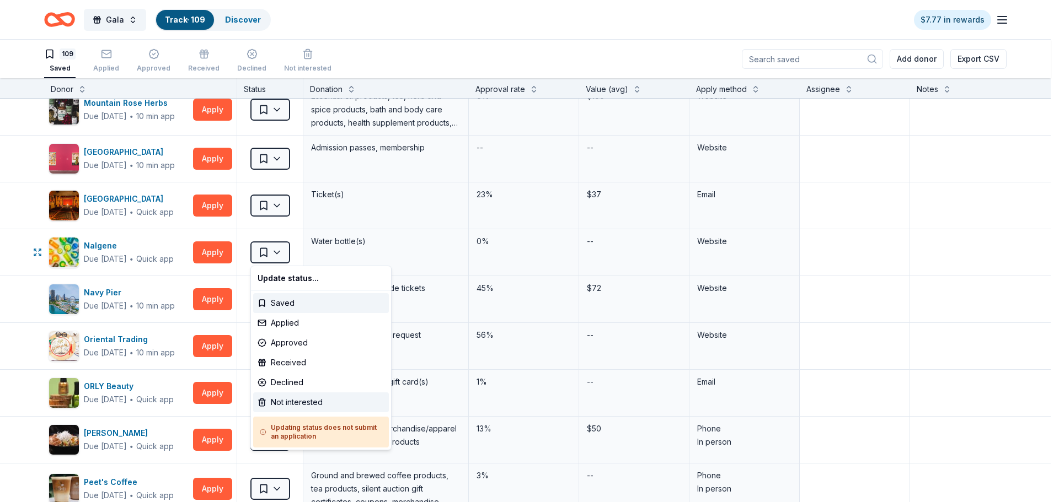
click at [302, 397] on div "Not interested" at bounding box center [321, 403] width 136 height 20
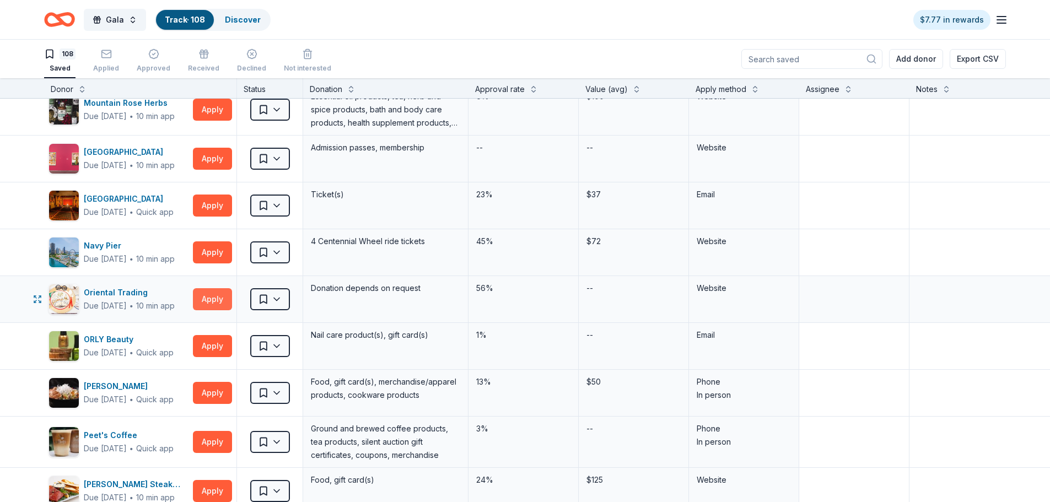
click at [202, 302] on button "Apply" at bounding box center [212, 299] width 39 height 22
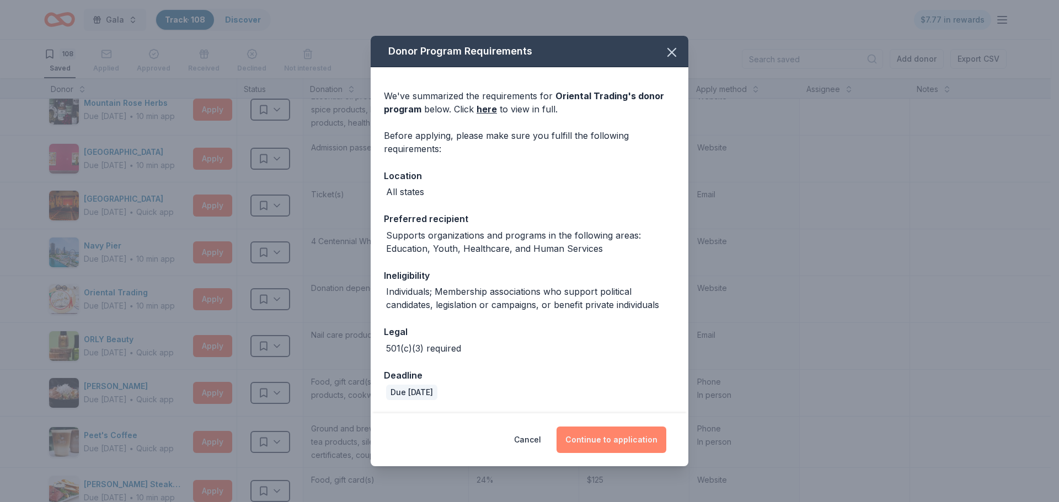
click at [618, 446] on button "Continue to application" at bounding box center [611, 440] width 110 height 26
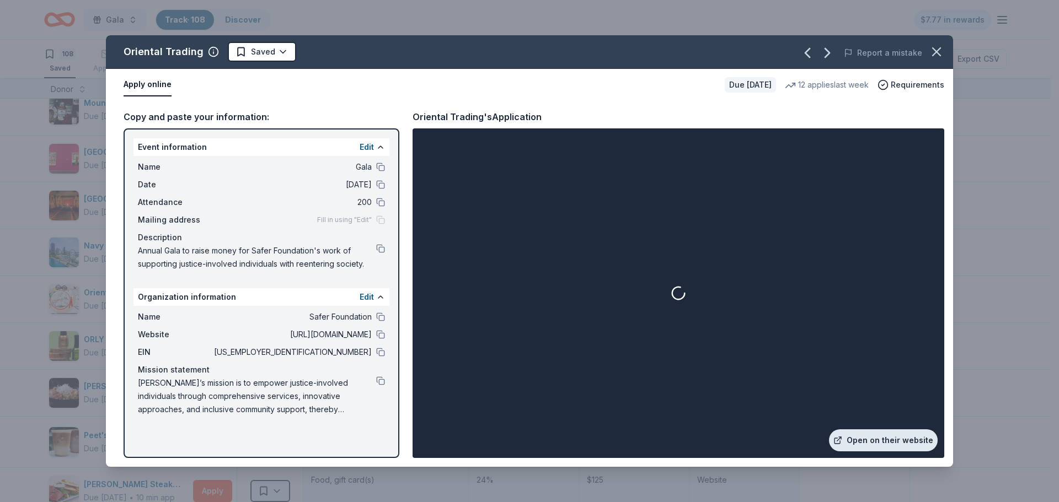
click at [867, 441] on link "Open on their website" at bounding box center [883, 441] width 109 height 22
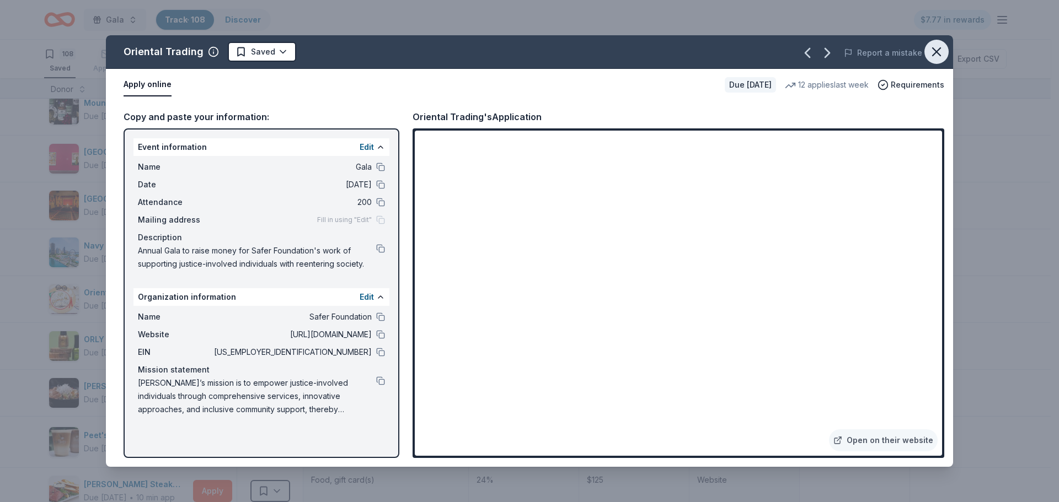
click at [941, 47] on icon "button" at bounding box center [935, 51] width 15 height 15
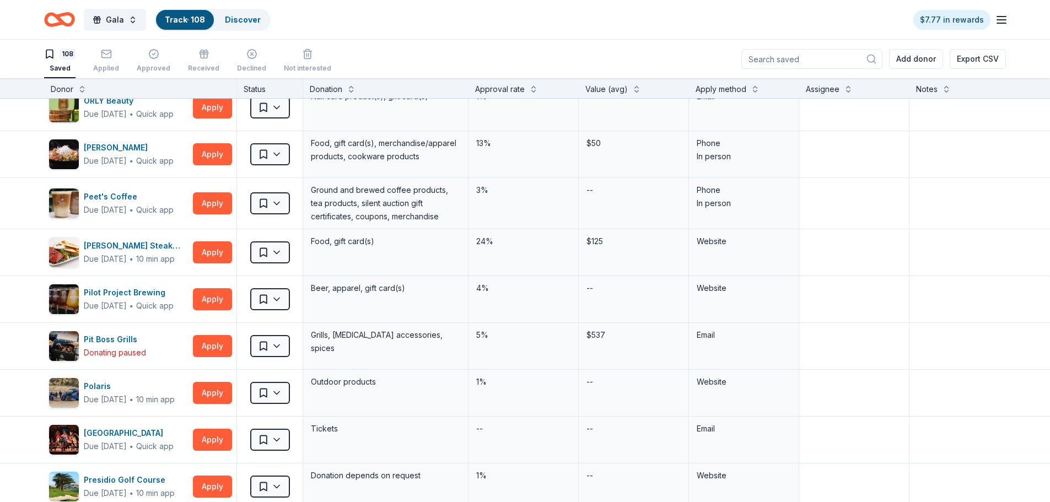
scroll to position [3363, 0]
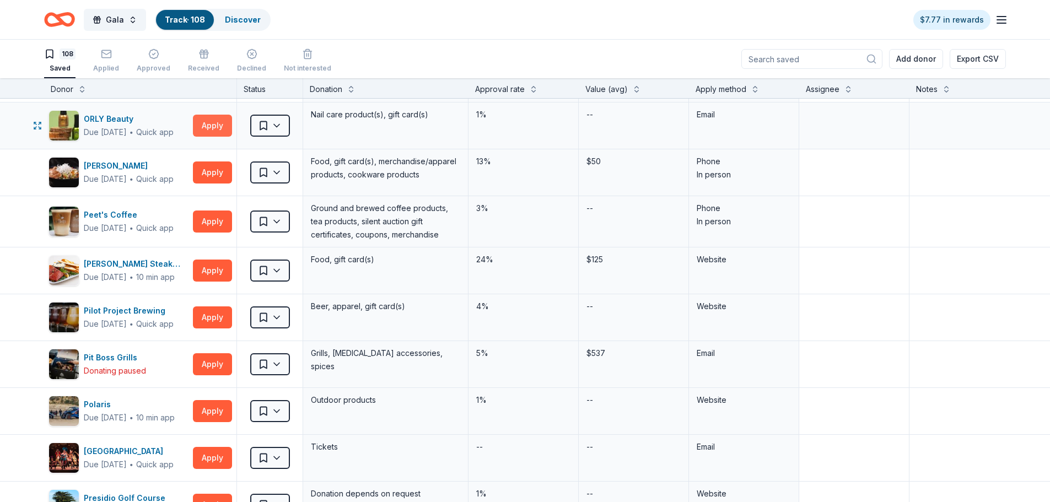
click at [197, 129] on button "Apply" at bounding box center [212, 126] width 39 height 22
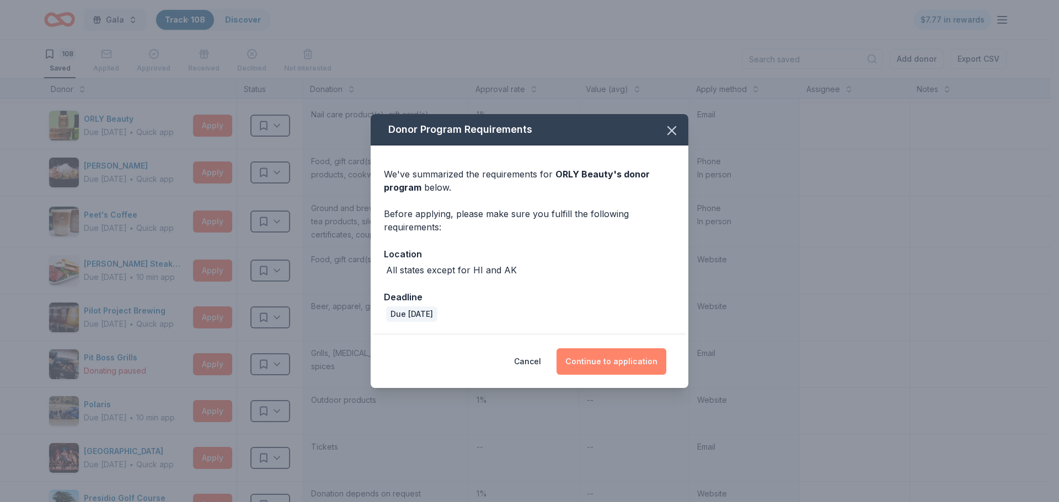
click at [623, 363] on button "Continue to application" at bounding box center [611, 361] width 110 height 26
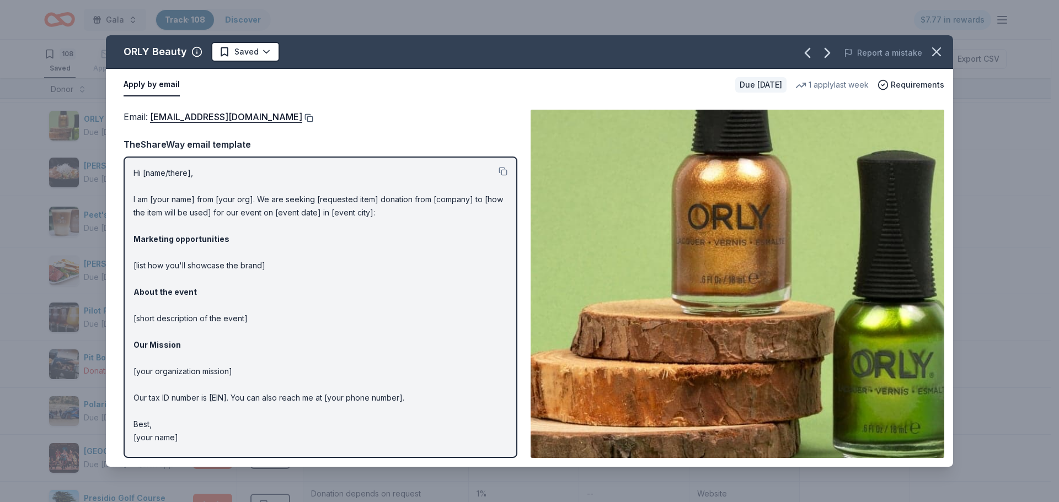
click at [302, 117] on button at bounding box center [307, 118] width 11 height 9
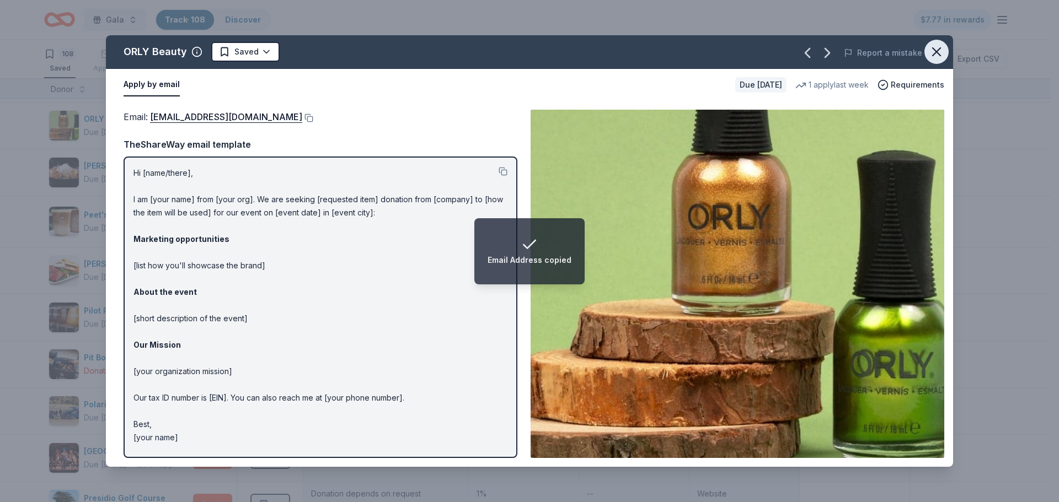
click at [940, 50] on icon "button" at bounding box center [935, 51] width 15 height 15
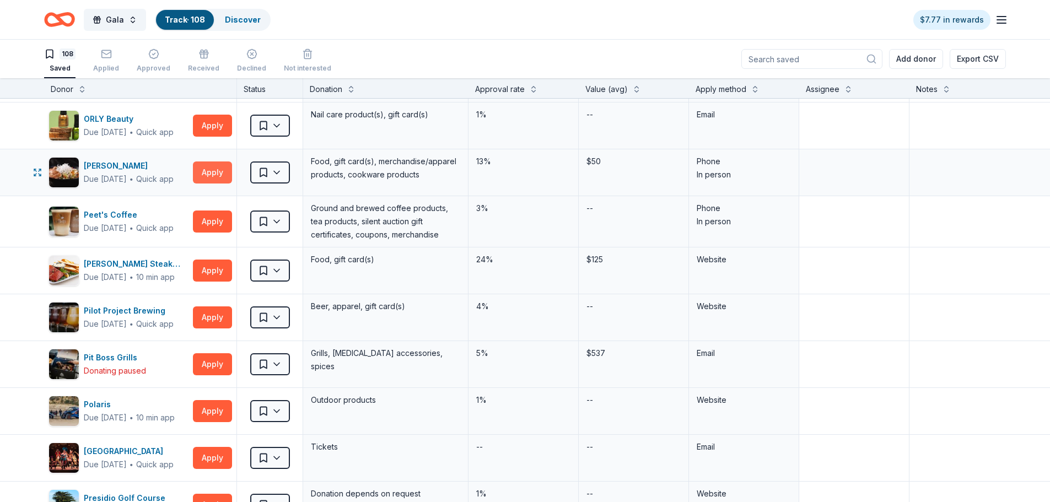
click at [217, 175] on button "Apply" at bounding box center [212, 173] width 39 height 22
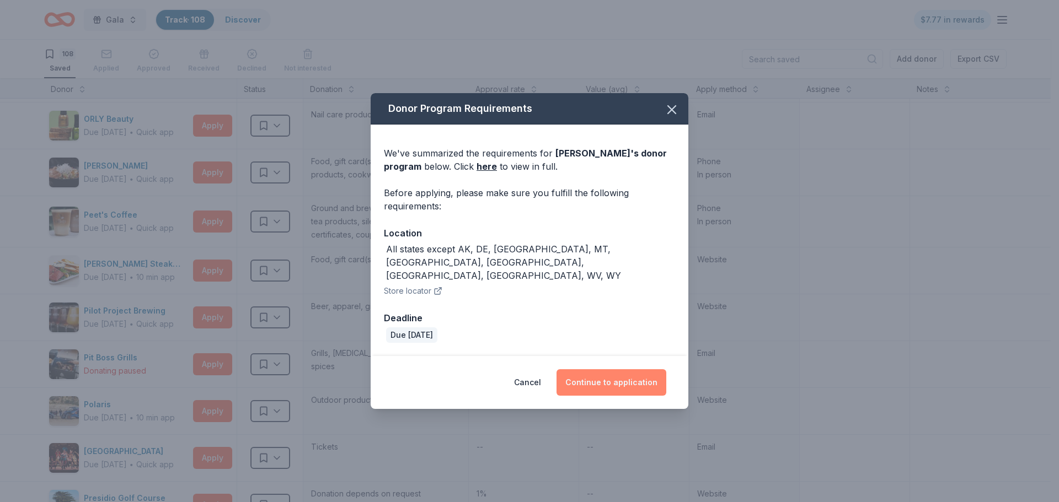
click at [593, 369] on button "Continue to application" at bounding box center [611, 382] width 110 height 26
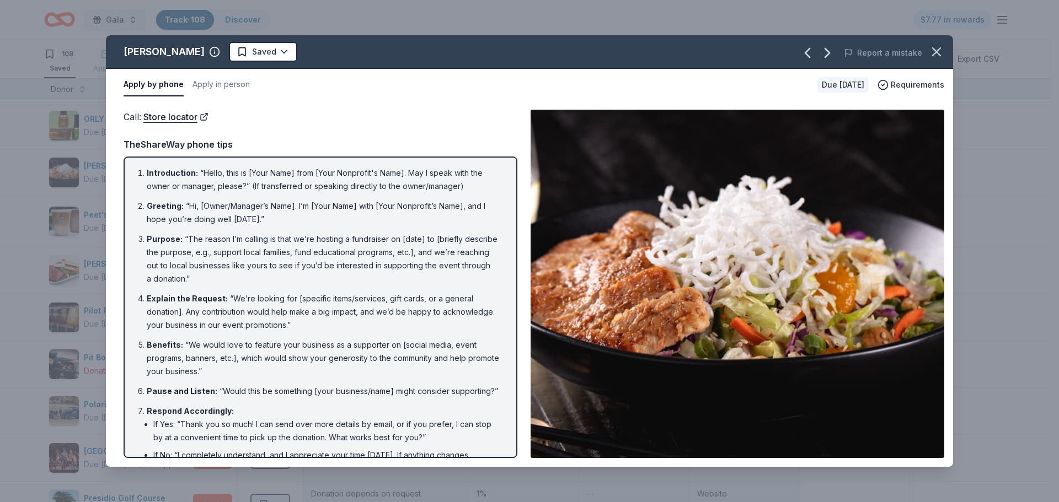
click at [943, 45] on icon "button" at bounding box center [935, 51] width 15 height 15
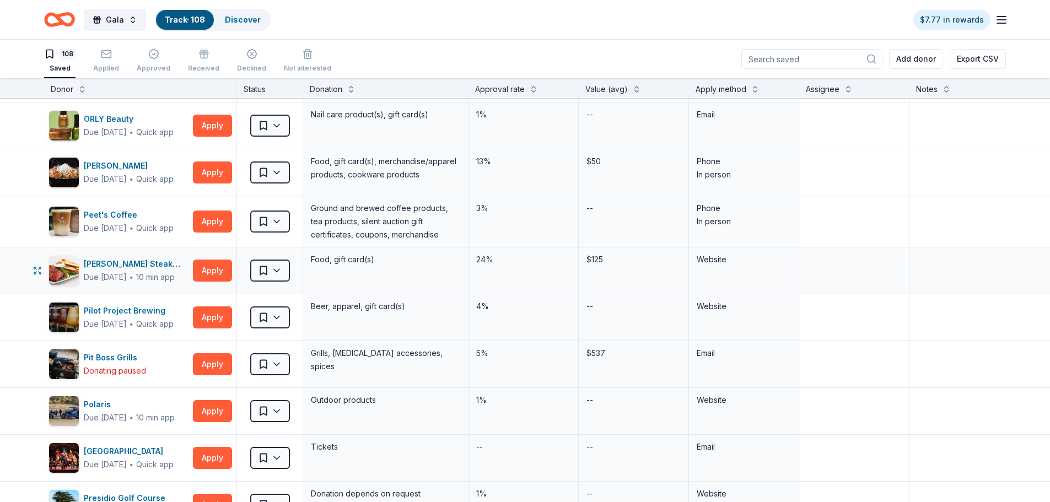
scroll to position [3418, 0]
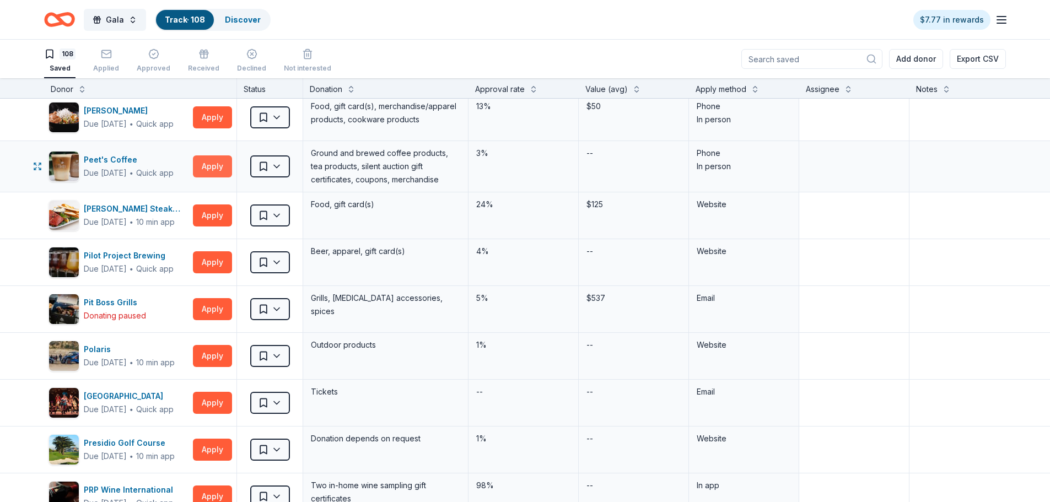
click at [205, 169] on button "Apply" at bounding box center [212, 166] width 39 height 22
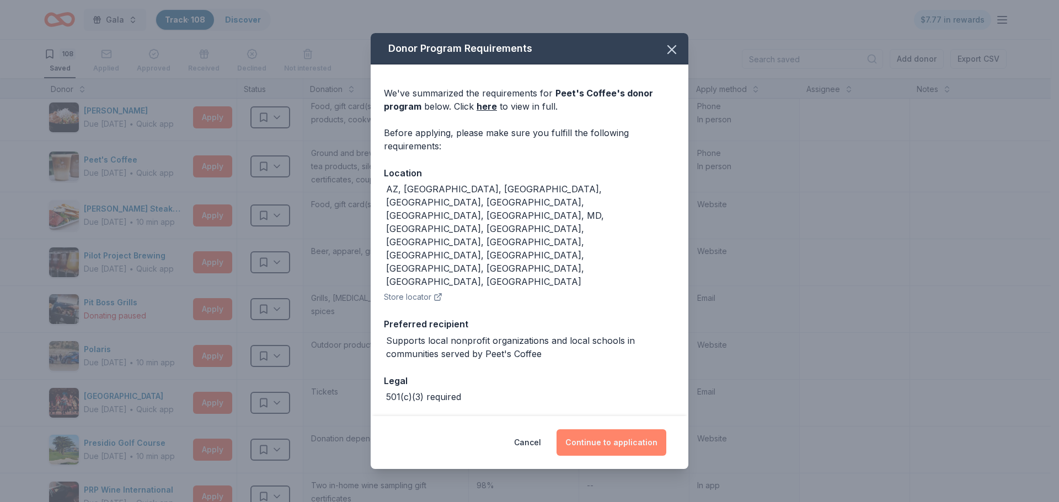
click at [640, 430] on button "Continue to application" at bounding box center [611, 443] width 110 height 26
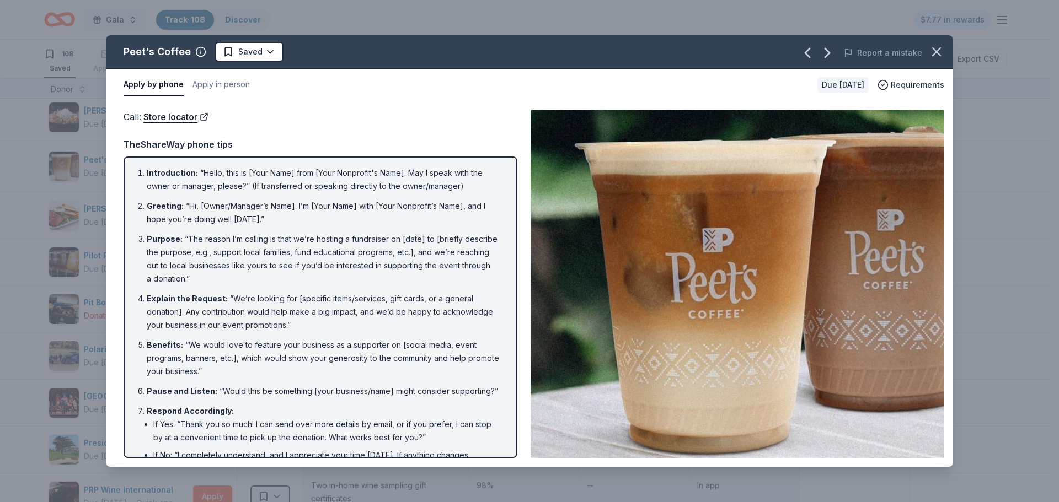
drag, startPoint x: 932, startPoint y: 49, endPoint x: 803, endPoint y: 110, distance: 142.8
click at [932, 49] on icon "button" at bounding box center [935, 51] width 15 height 15
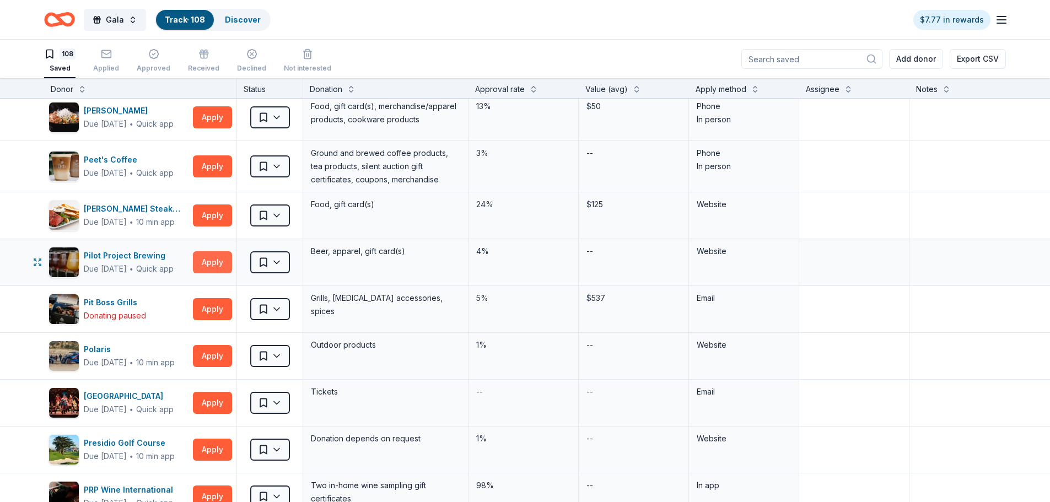
click at [207, 266] on button "Apply" at bounding box center [212, 262] width 39 height 22
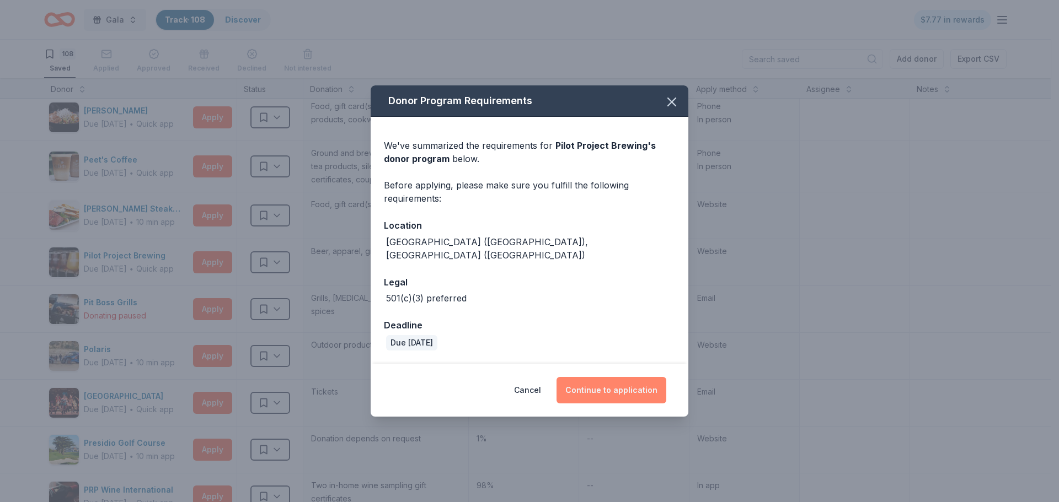
click at [619, 384] on button "Continue to application" at bounding box center [611, 390] width 110 height 26
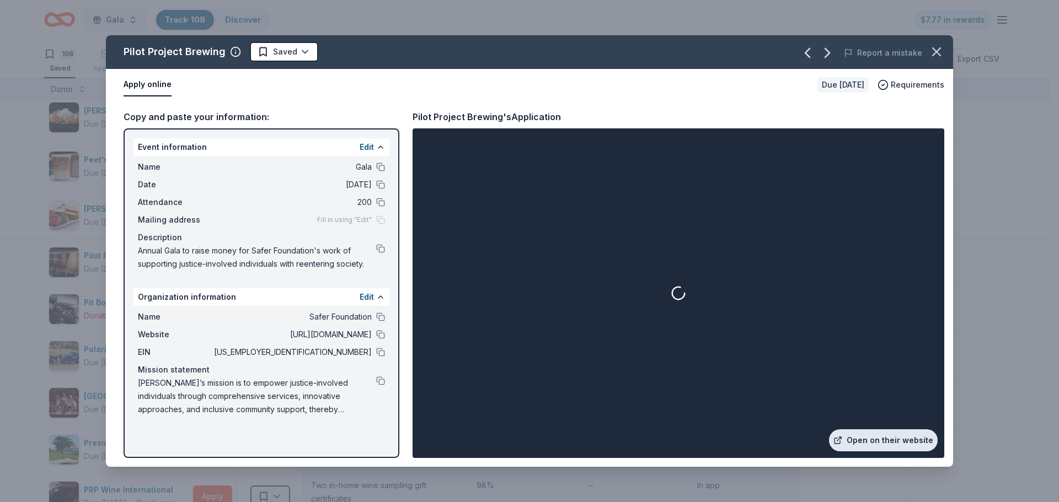
click at [858, 434] on link "Open on their website" at bounding box center [883, 441] width 109 height 22
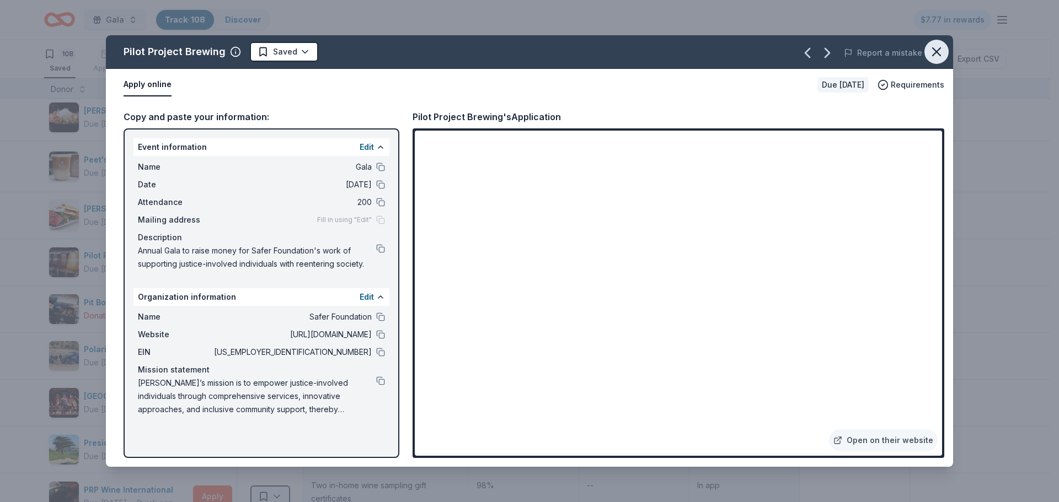
click at [935, 57] on icon "button" at bounding box center [935, 51] width 15 height 15
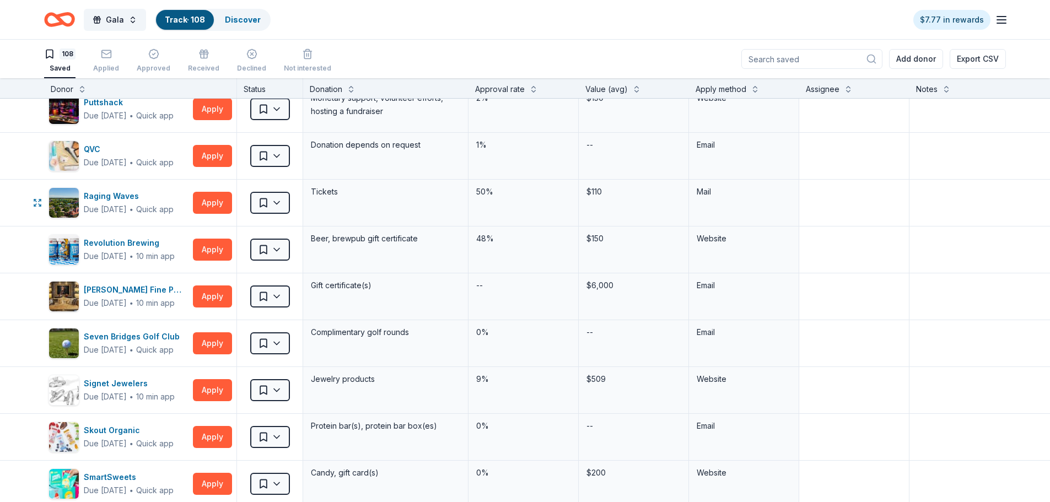
scroll to position [3859, 0]
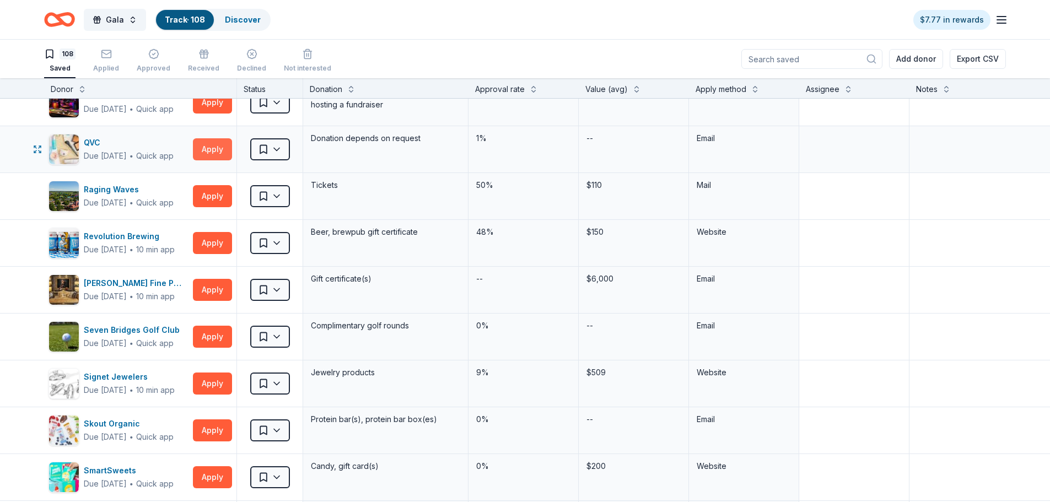
click at [228, 154] on button "Apply" at bounding box center [212, 149] width 39 height 22
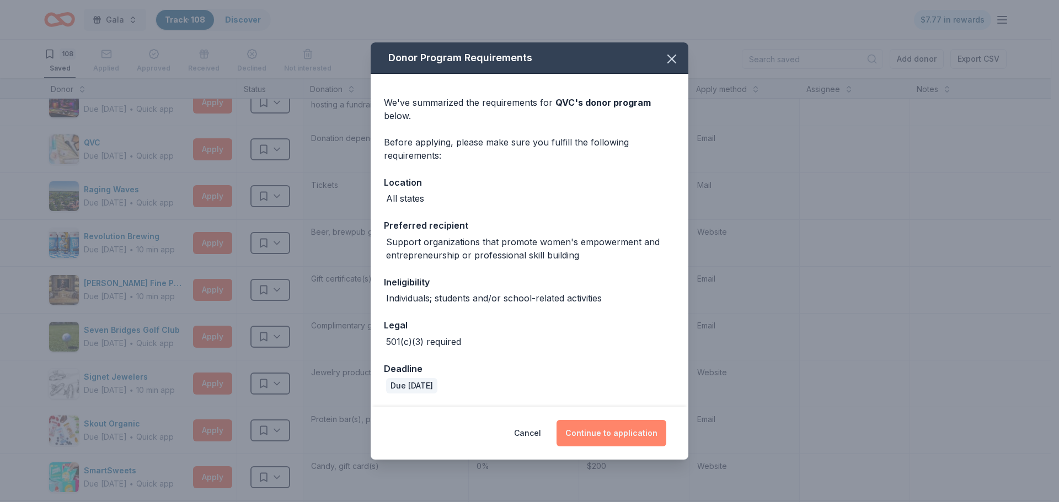
click at [608, 426] on button "Continue to application" at bounding box center [611, 433] width 110 height 26
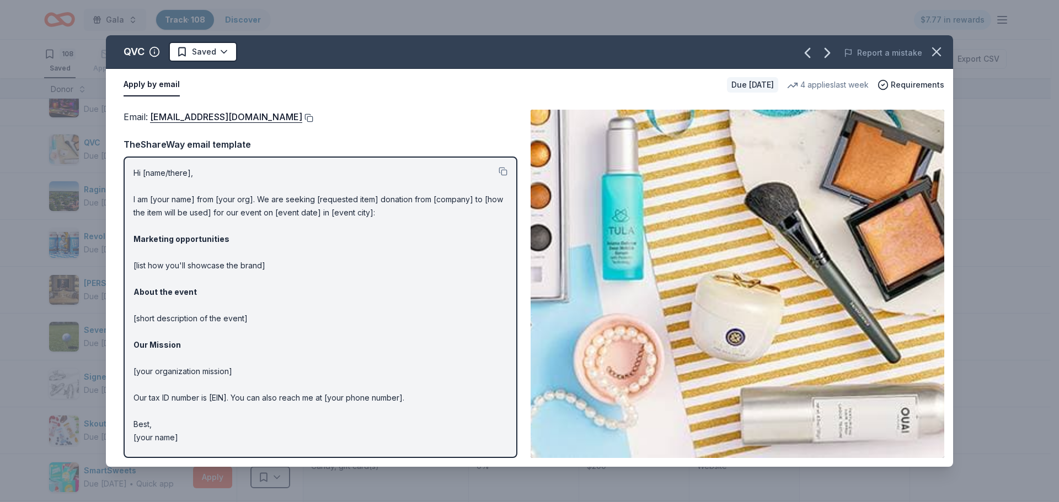
click at [302, 117] on button at bounding box center [307, 118] width 11 height 9
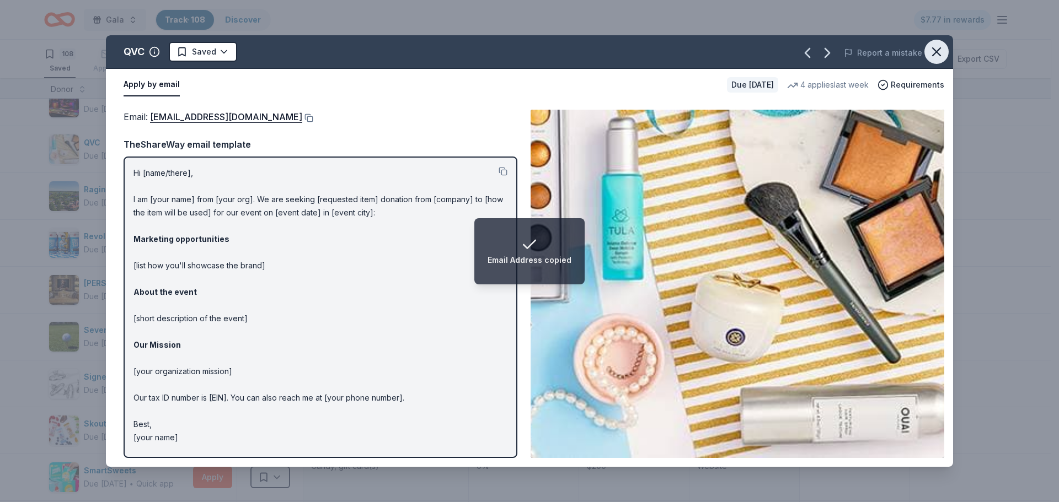
drag, startPoint x: 931, startPoint y: 50, endPoint x: 904, endPoint y: 61, distance: 29.4
click at [931, 50] on icon "button" at bounding box center [935, 51] width 15 height 15
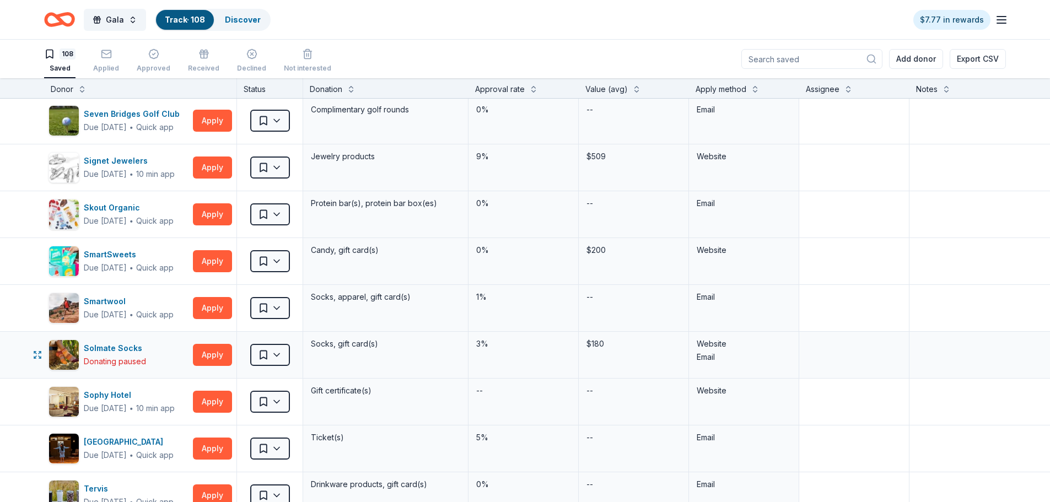
scroll to position [4135, 0]
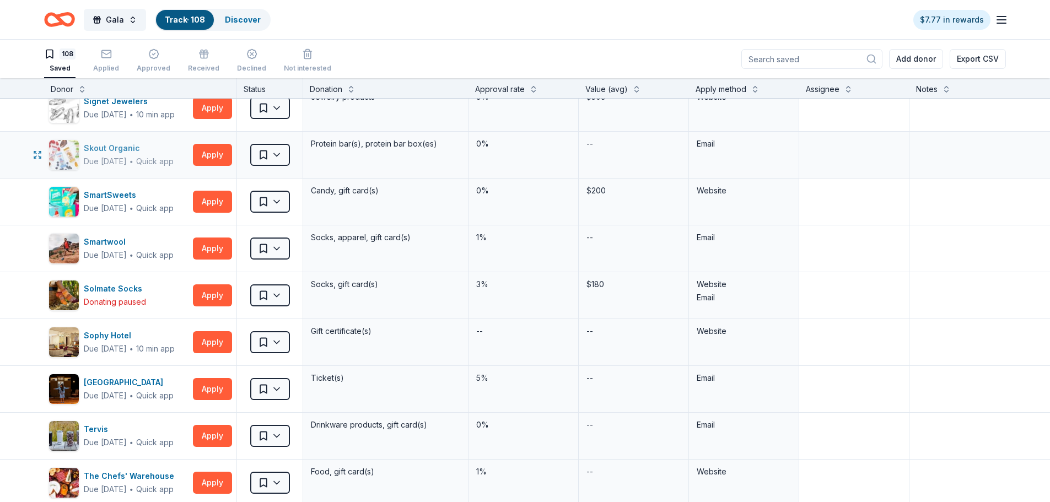
click at [122, 148] on div "Skout Organic" at bounding box center [129, 148] width 90 height 13
click at [112, 199] on div "SmartSweets" at bounding box center [129, 195] width 90 height 13
click at [291, 207] on div "Saved" at bounding box center [270, 202] width 66 height 46
click at [282, 203] on html "Gala Track · 108 Discover $7.77 in rewards 108 Saved Applied Approved Received …" at bounding box center [525, 251] width 1050 height 502
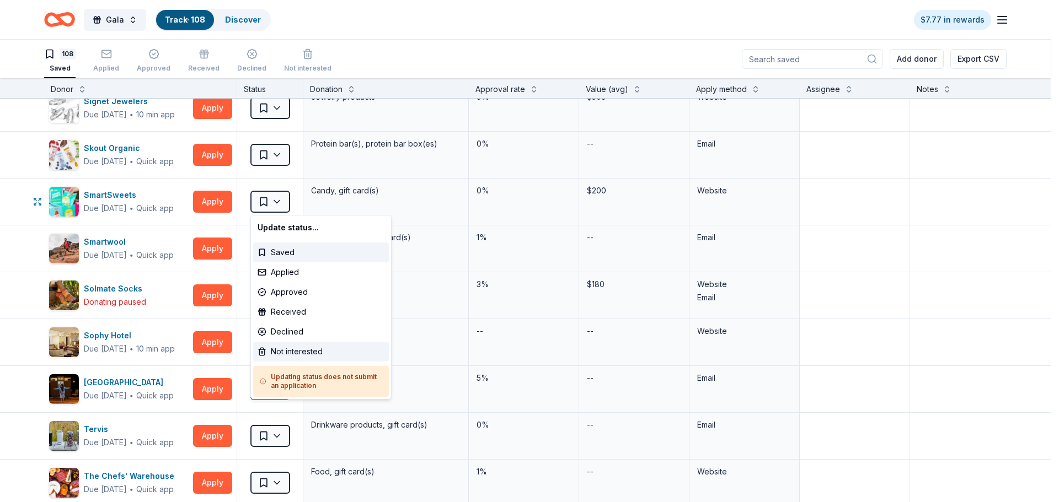
click at [304, 350] on div "Not interested" at bounding box center [321, 352] width 136 height 20
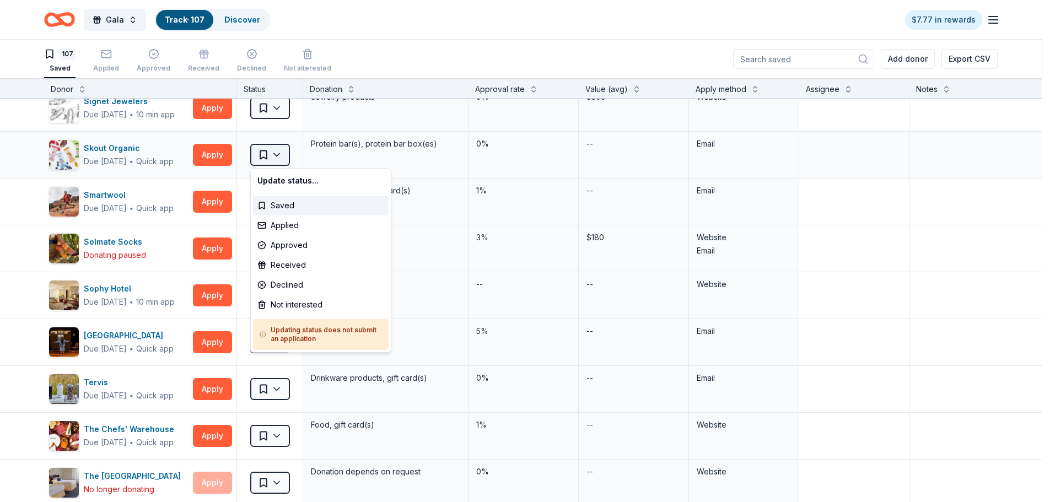
click at [280, 155] on html "Gala Track · 107 Discover $7.77 in rewards 107 Saved Applied Approved Received …" at bounding box center [525, 251] width 1050 height 502
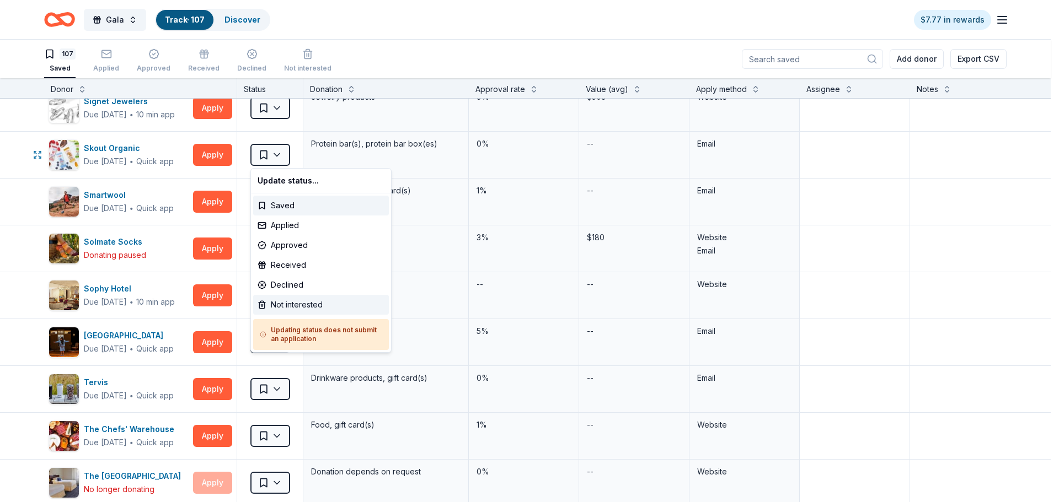
click at [323, 308] on div "Not interested" at bounding box center [321, 305] width 136 height 20
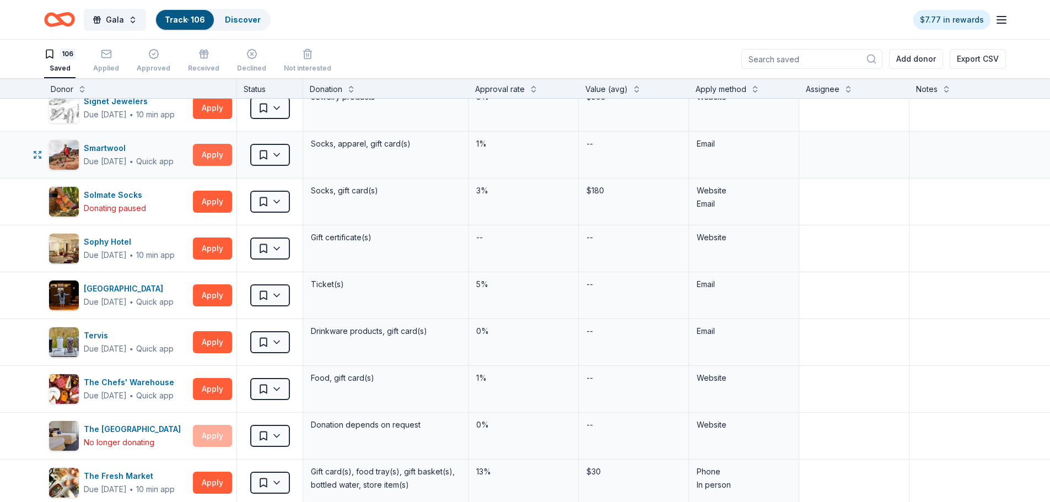
click at [219, 153] on button "Apply" at bounding box center [212, 155] width 39 height 22
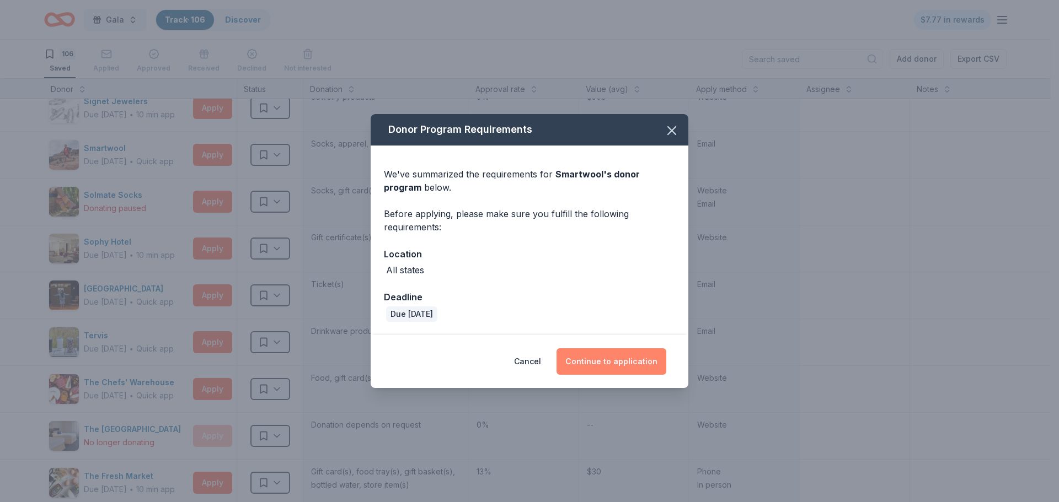
click at [612, 355] on button "Continue to application" at bounding box center [611, 361] width 110 height 26
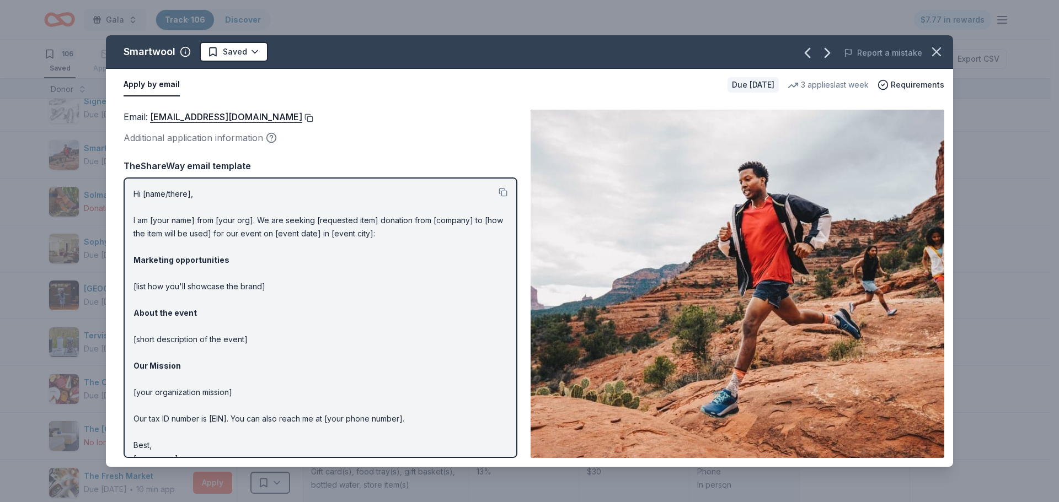
click at [302, 118] on button at bounding box center [307, 118] width 11 height 9
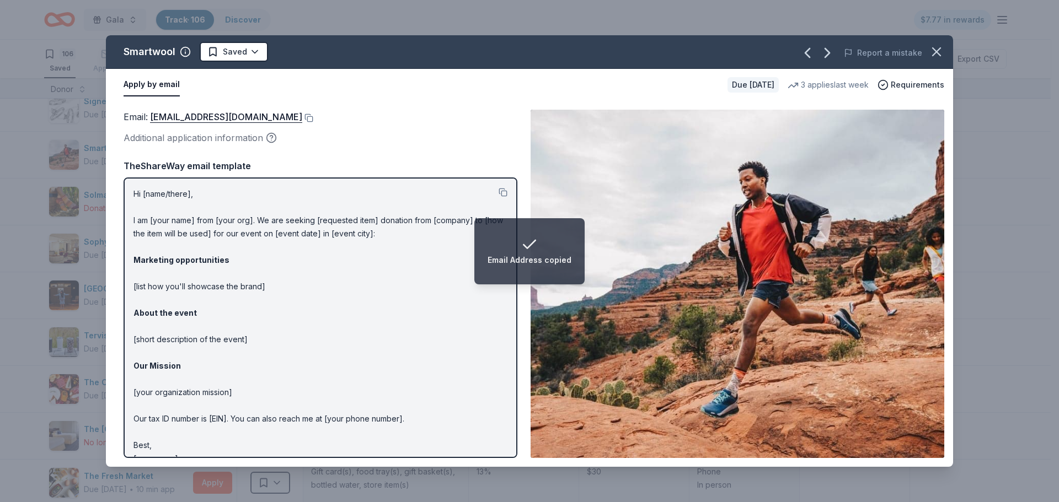
click at [930, 49] on icon "button" at bounding box center [935, 51] width 15 height 15
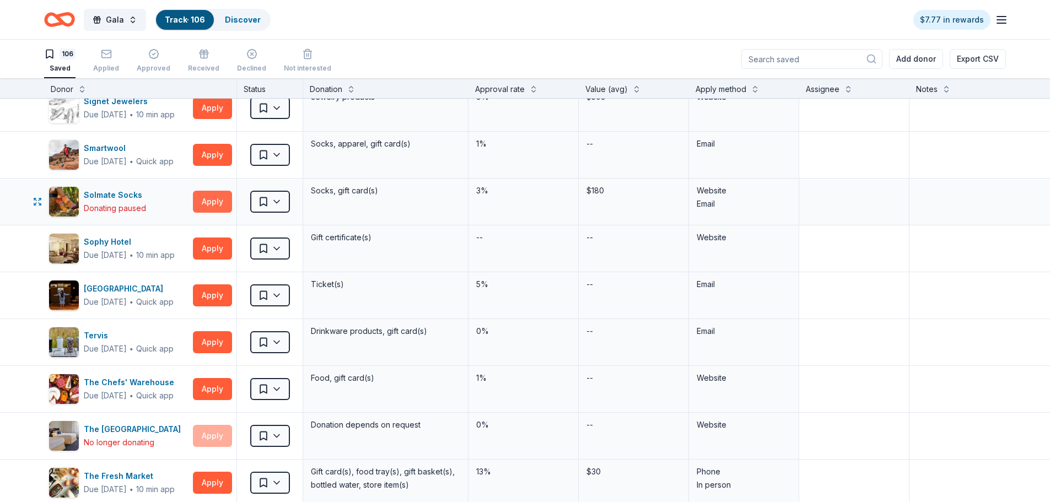
click at [207, 206] on button "Apply" at bounding box center [212, 202] width 39 height 22
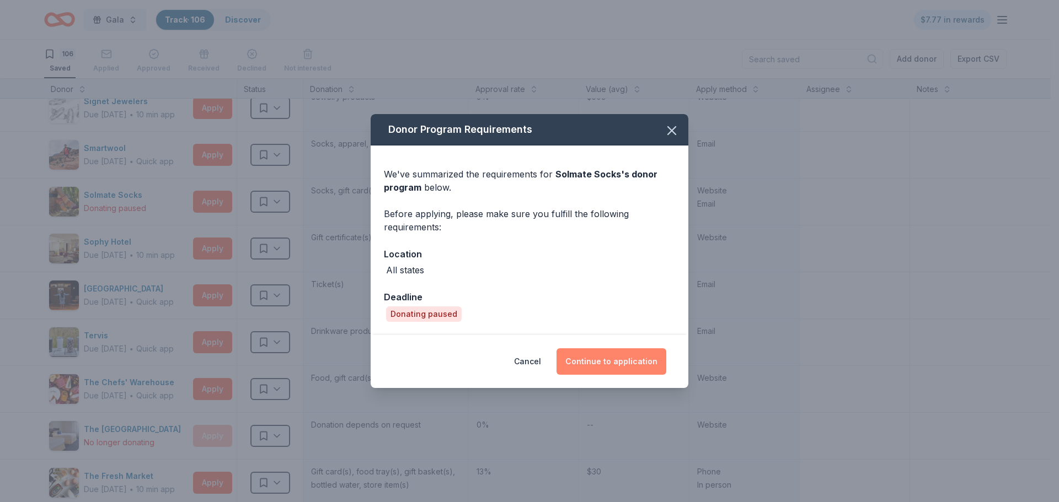
click at [641, 367] on button "Continue to application" at bounding box center [611, 361] width 110 height 26
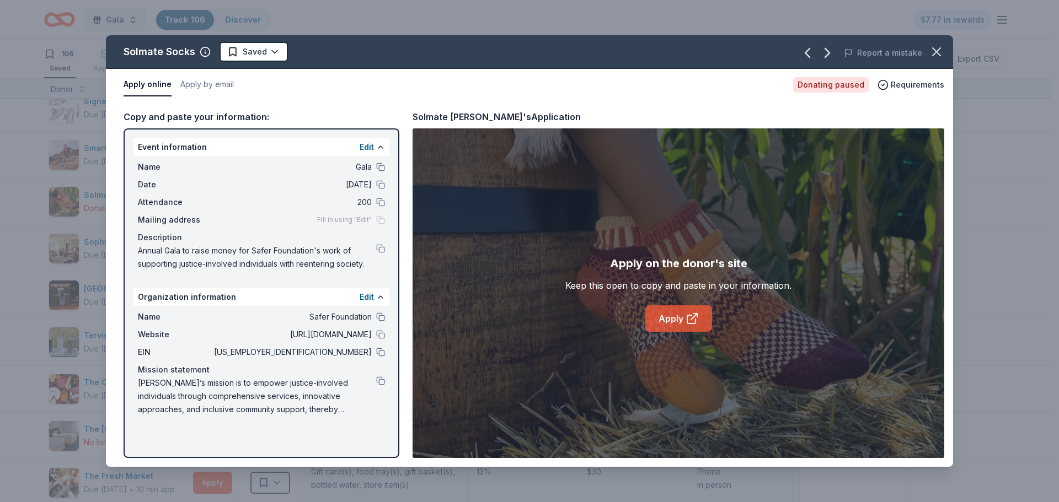
click at [665, 320] on link "Apply" at bounding box center [678, 318] width 67 height 26
click at [928, 52] on icon "button" at bounding box center [935, 51] width 15 height 15
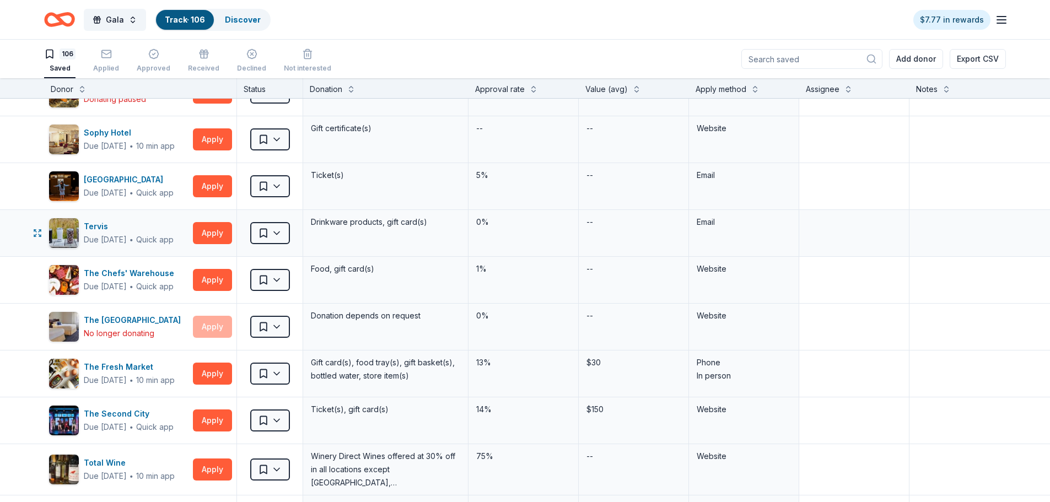
scroll to position [4245, 0]
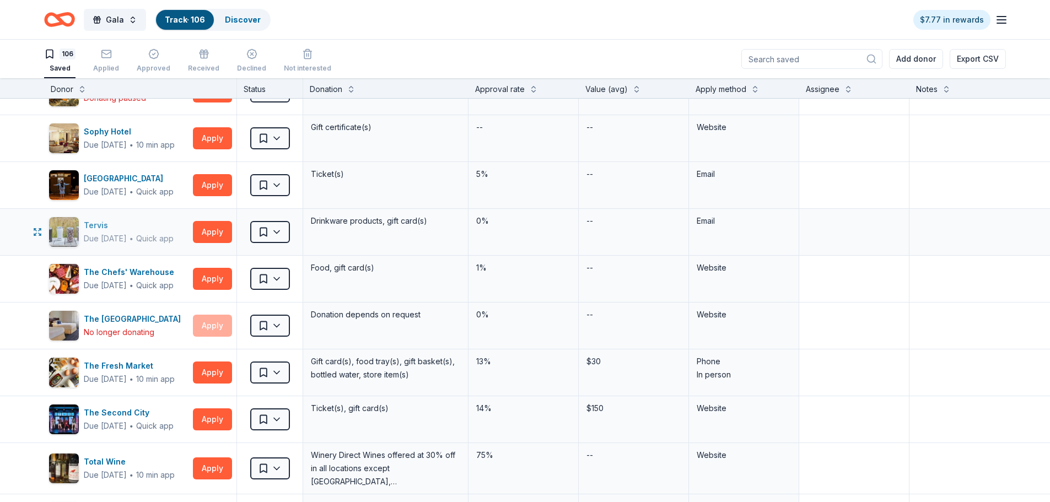
click at [100, 226] on div "Tervis" at bounding box center [129, 225] width 90 height 13
click at [278, 232] on html "Gala Track · 106 Discover $7.77 in rewards 106 Saved Applied Approved Received …" at bounding box center [525, 251] width 1050 height 502
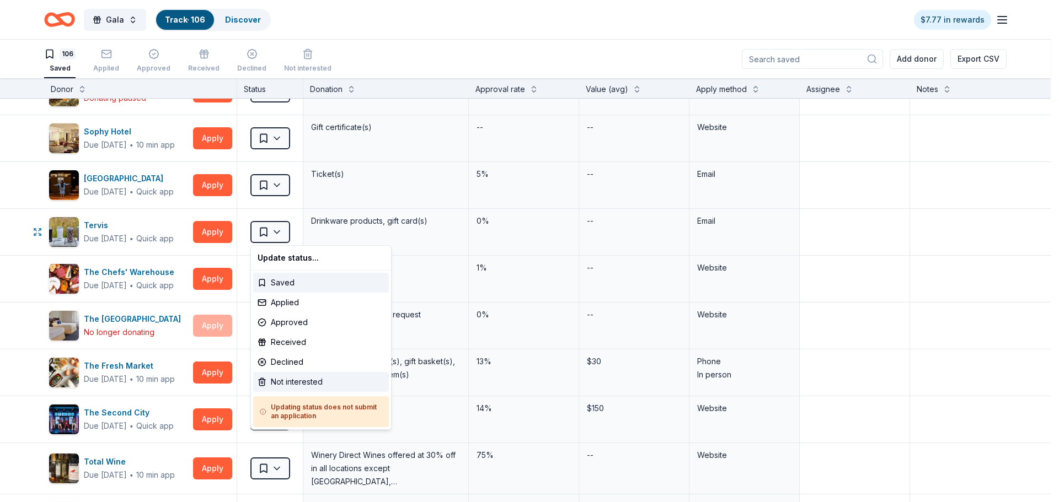
click at [300, 383] on div "Not interested" at bounding box center [321, 382] width 136 height 20
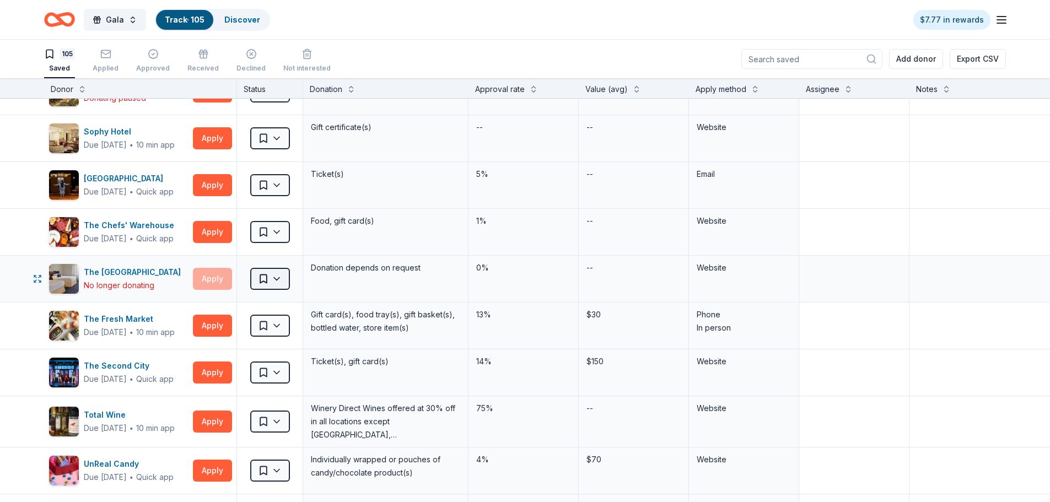
click at [276, 280] on html "Gala Track · 105 Discover $7.77 in rewards 105 Saved Applied Approved Received …" at bounding box center [525, 251] width 1050 height 502
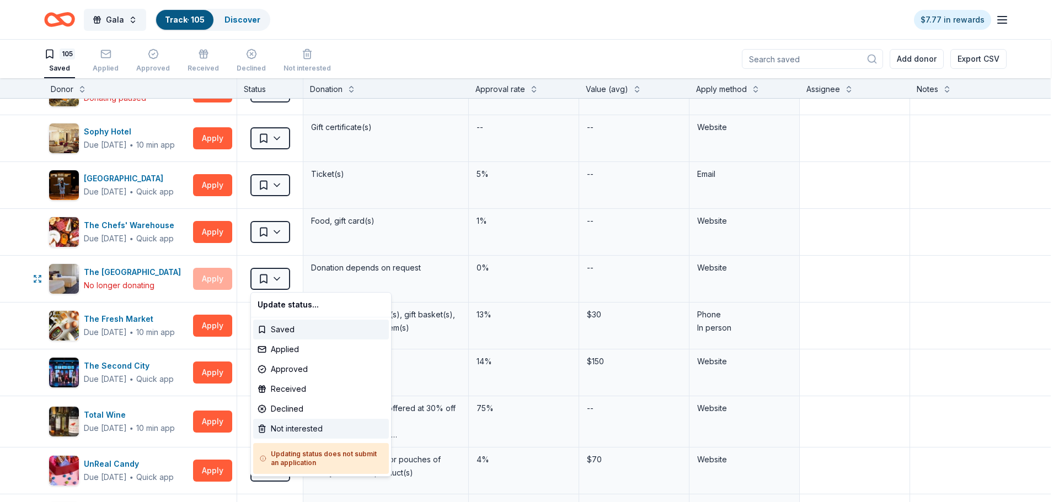
click at [310, 426] on div "Not interested" at bounding box center [321, 429] width 136 height 20
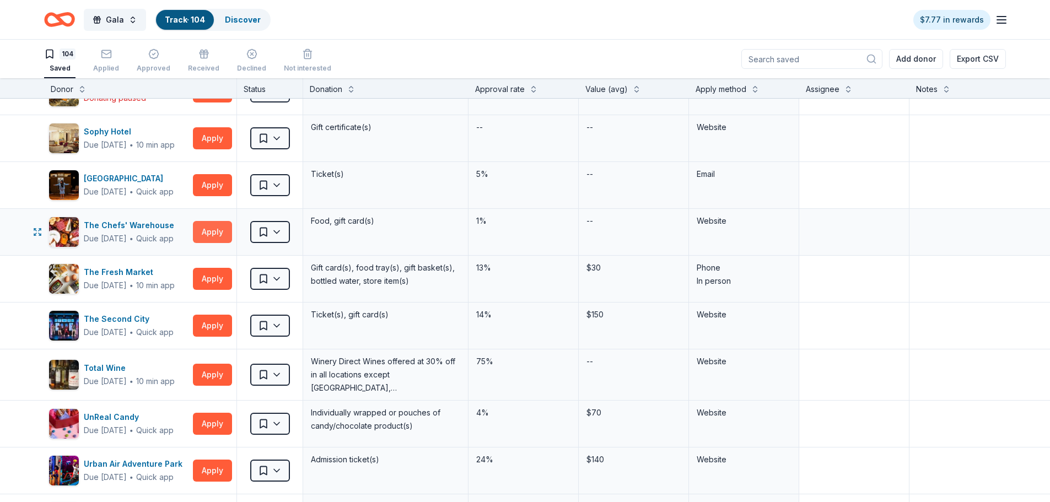
click at [213, 235] on button "Apply" at bounding box center [212, 232] width 39 height 22
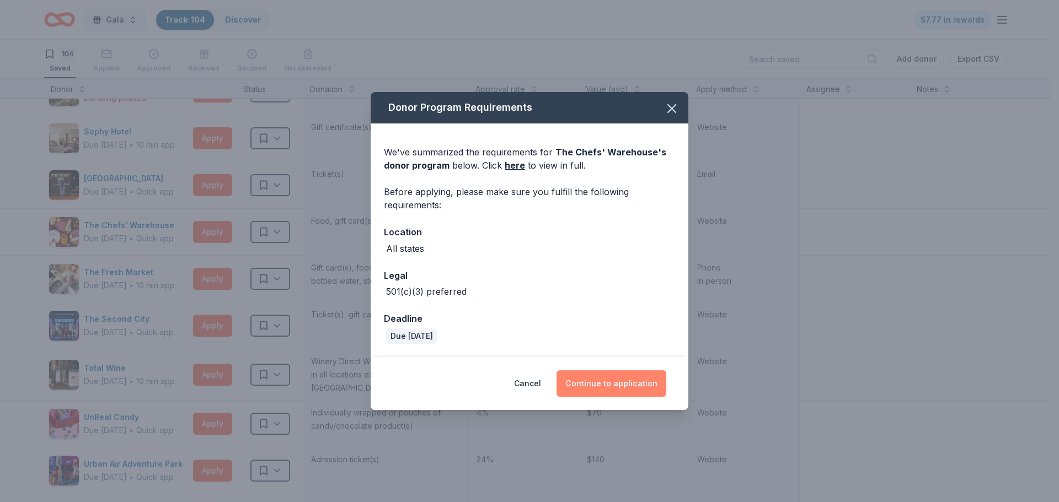
click at [595, 384] on button "Continue to application" at bounding box center [611, 384] width 110 height 26
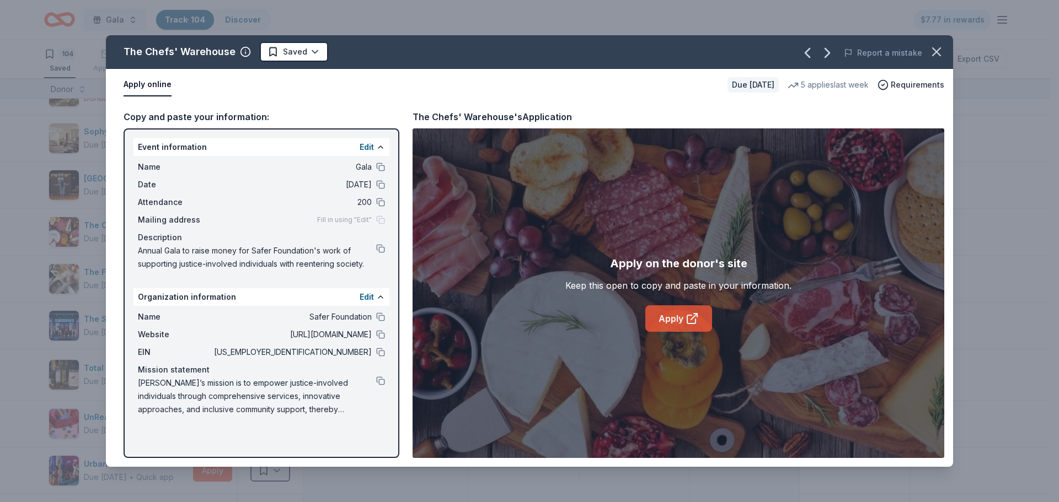
click at [670, 317] on link "Apply" at bounding box center [678, 318] width 67 height 26
click at [937, 58] on icon "button" at bounding box center [935, 51] width 15 height 15
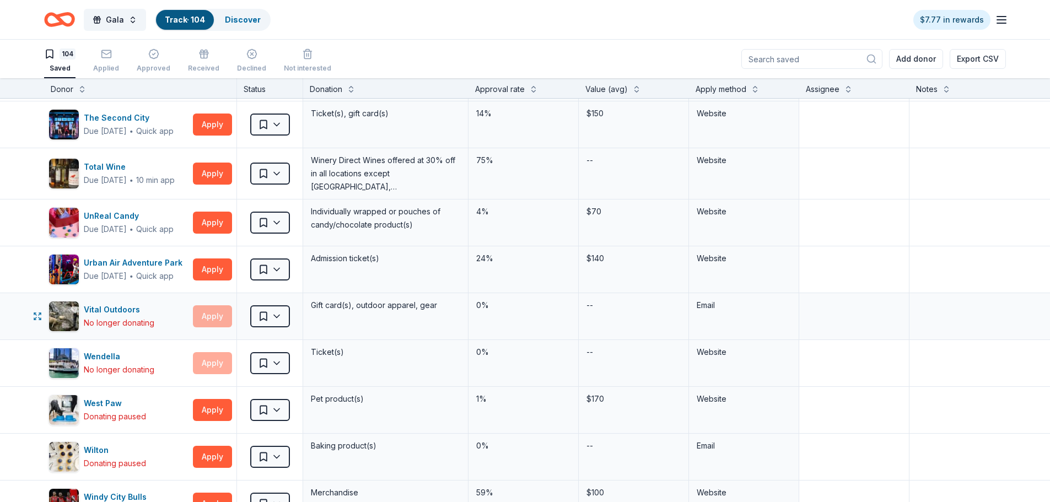
scroll to position [4466, 0]
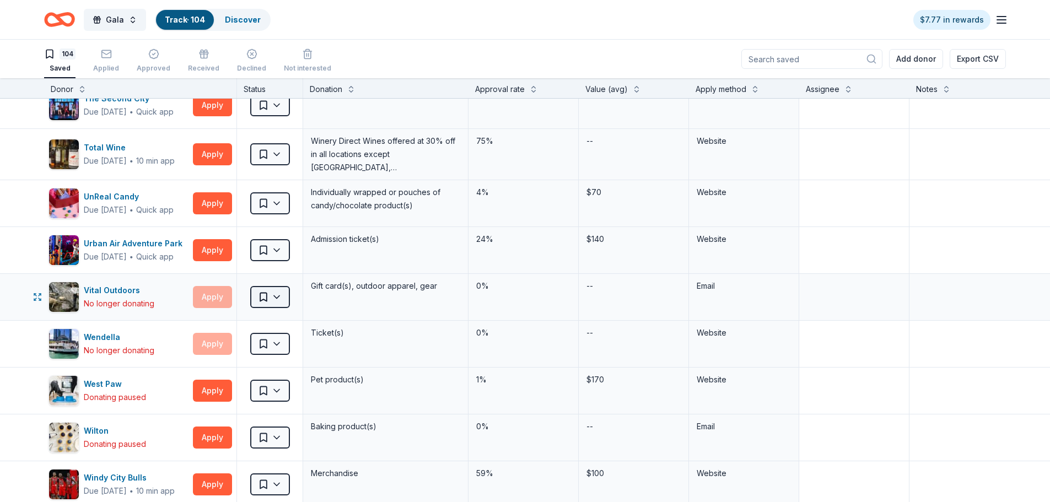
click at [275, 295] on html "Gala Track · 104 Discover $7.77 in rewards 104 Saved Applied Approved Received …" at bounding box center [525, 251] width 1050 height 502
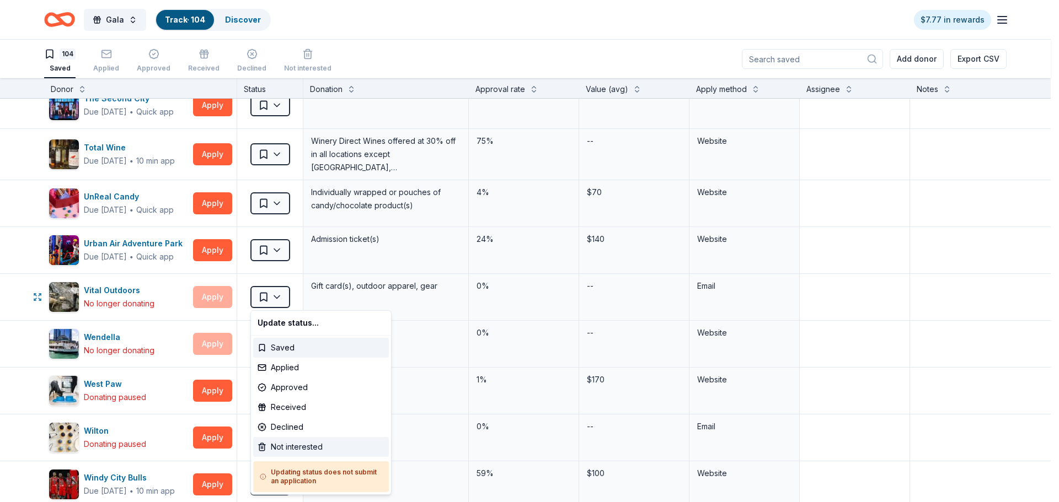
click at [301, 447] on div "Not interested" at bounding box center [321, 447] width 136 height 20
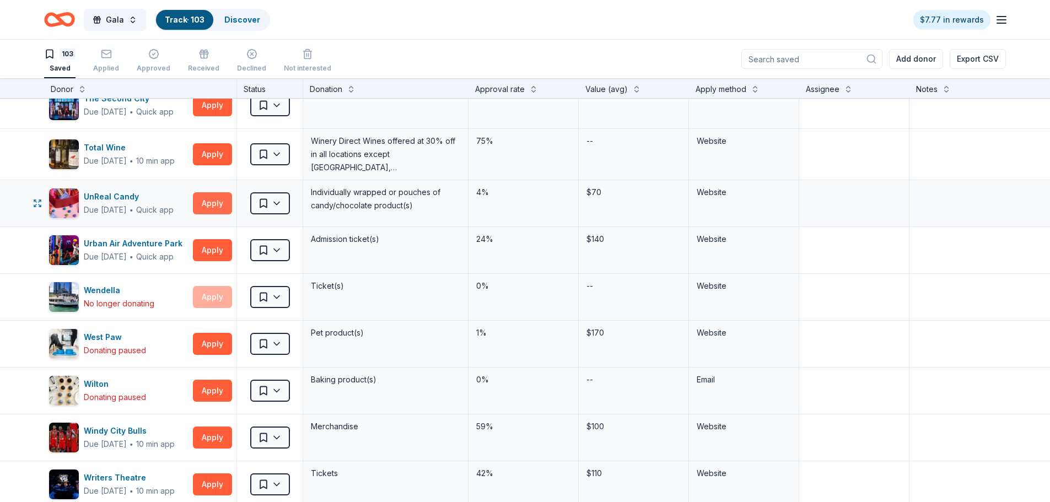
click at [208, 200] on button "Apply" at bounding box center [212, 203] width 39 height 22
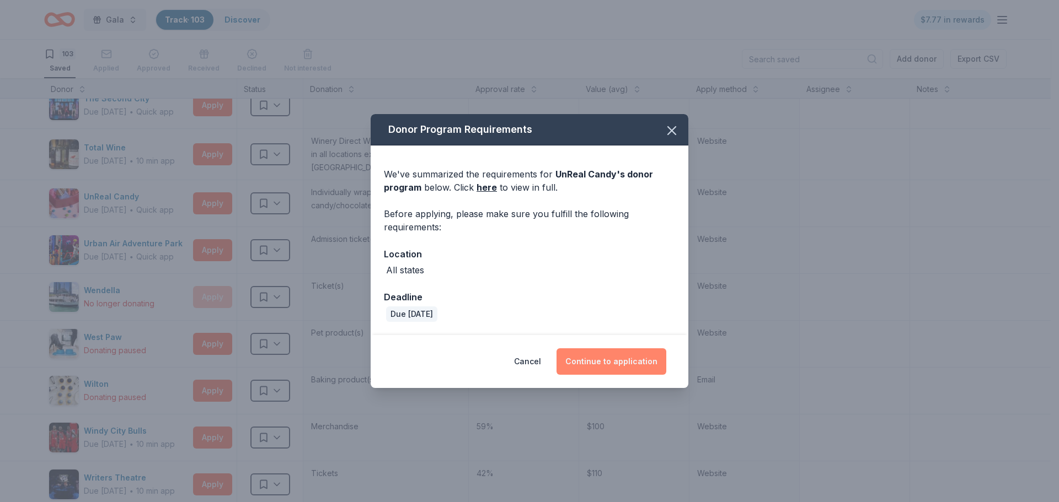
click at [593, 364] on button "Continue to application" at bounding box center [611, 361] width 110 height 26
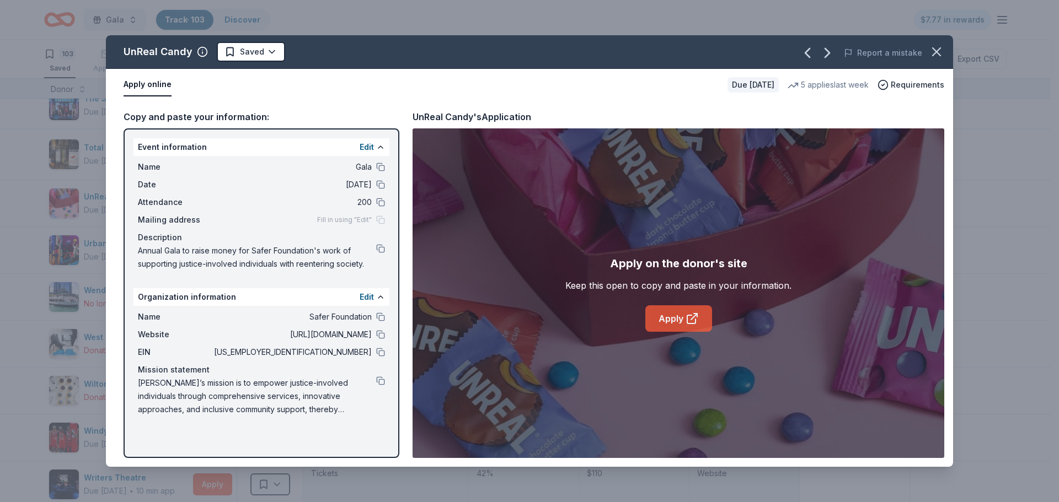
click at [654, 310] on link "Apply" at bounding box center [678, 318] width 67 height 26
click at [935, 47] on icon "button" at bounding box center [935, 51] width 15 height 15
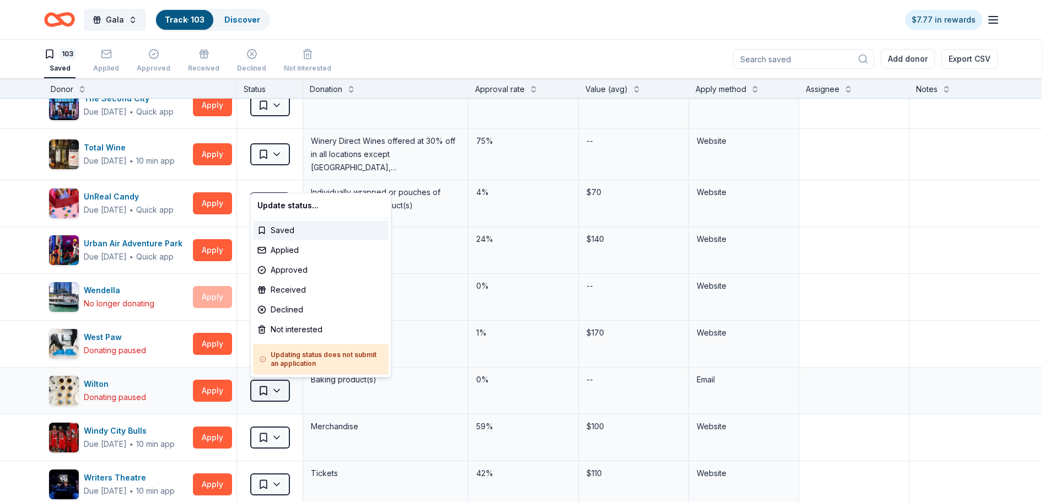
click at [282, 389] on html "Gala Track · 103 Discover $7.77 in rewards 103 Saved Applied Approved Received …" at bounding box center [525, 251] width 1050 height 502
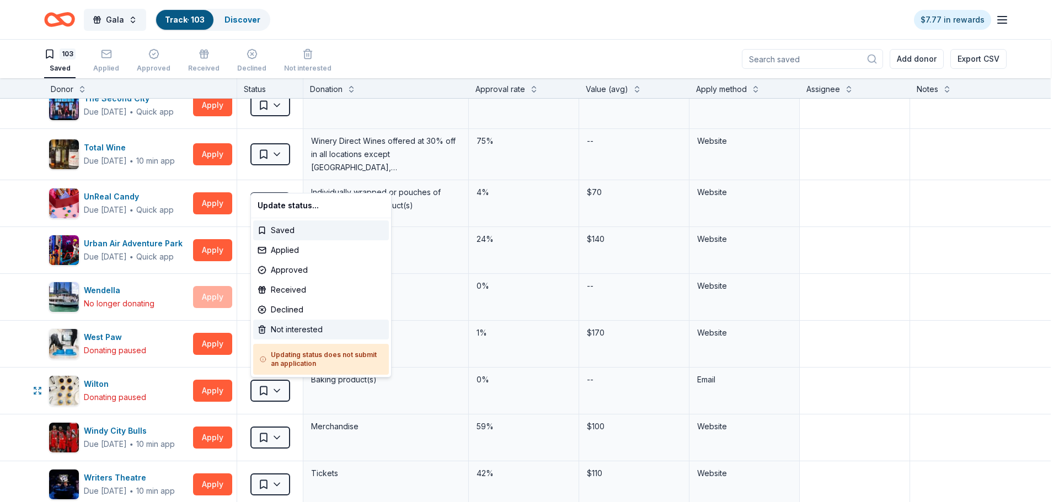
click at [298, 332] on div "Not interested" at bounding box center [321, 330] width 136 height 20
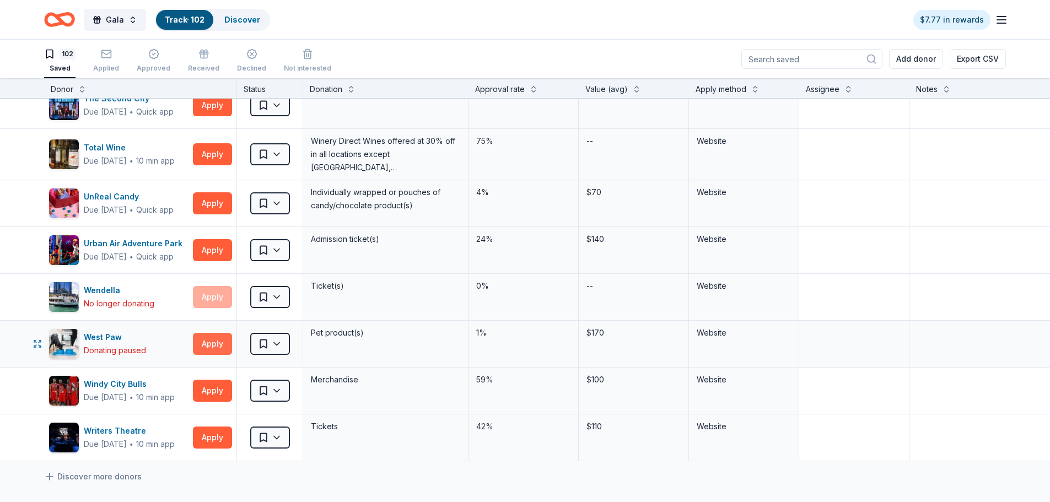
click at [213, 342] on button "Apply" at bounding box center [212, 344] width 39 height 22
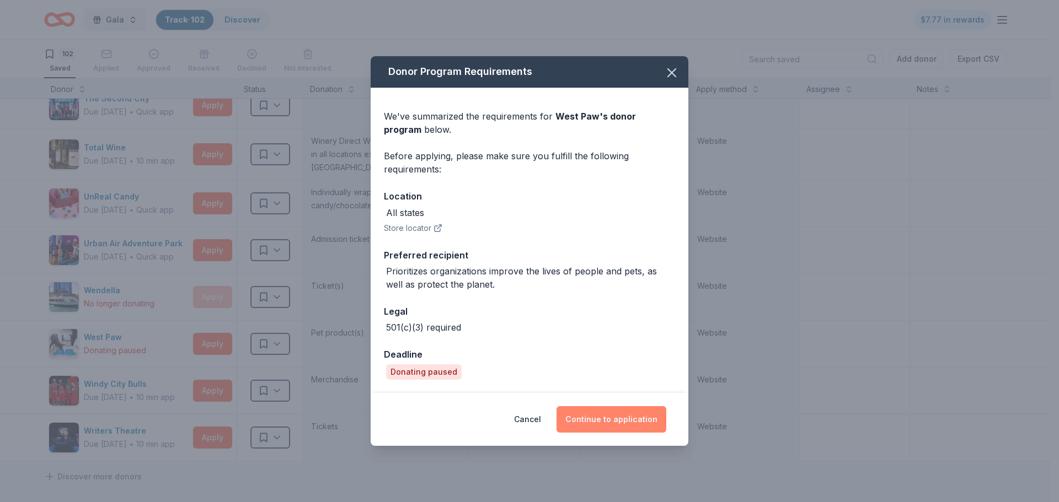
click at [598, 410] on button "Continue to application" at bounding box center [611, 419] width 110 height 26
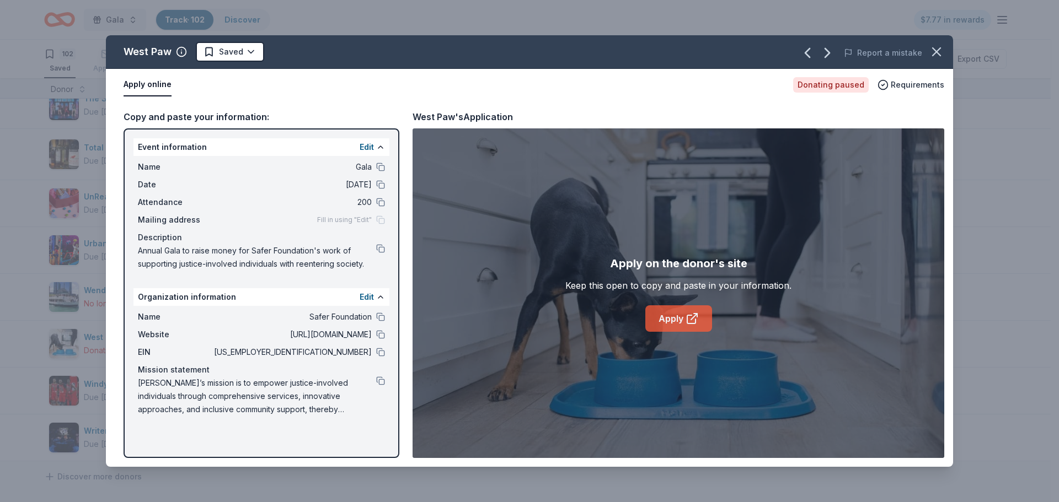
click at [693, 315] on icon at bounding box center [691, 318] width 13 height 13
click at [931, 57] on icon "button" at bounding box center [935, 51] width 15 height 15
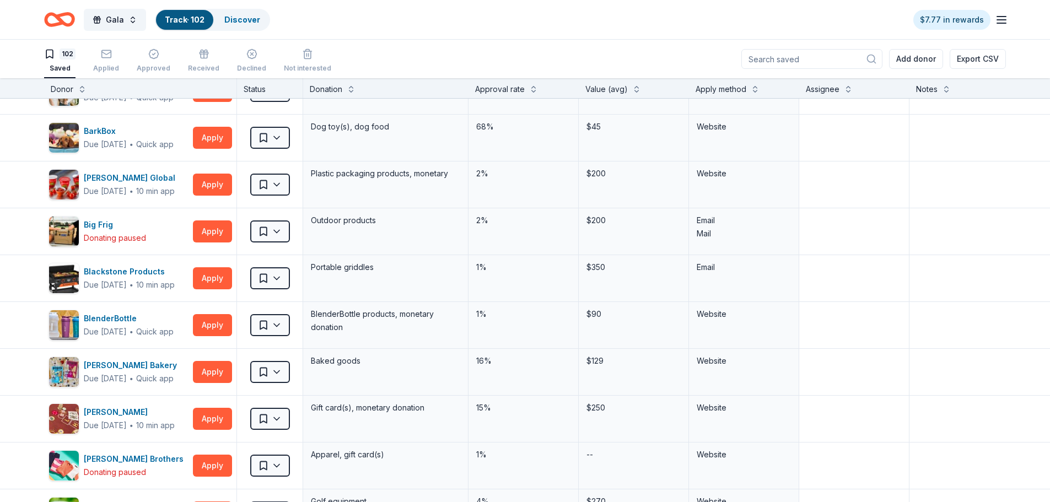
scroll to position [276, 0]
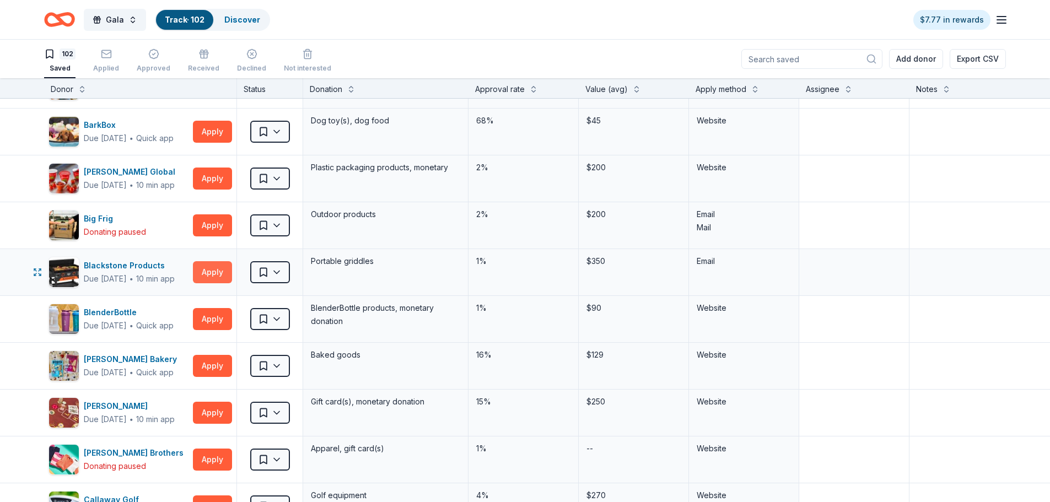
click at [214, 273] on button "Apply" at bounding box center [212, 272] width 39 height 22
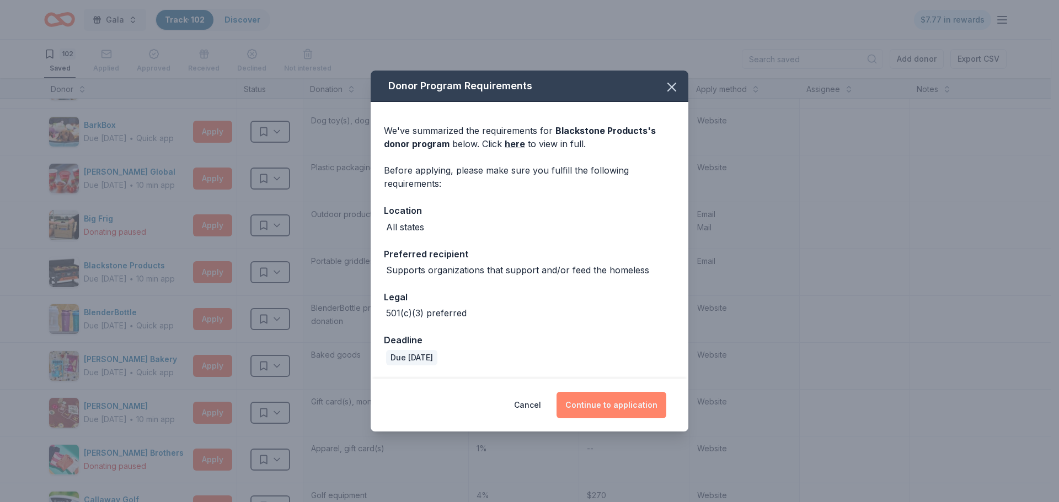
click at [630, 407] on button "Continue to application" at bounding box center [611, 405] width 110 height 26
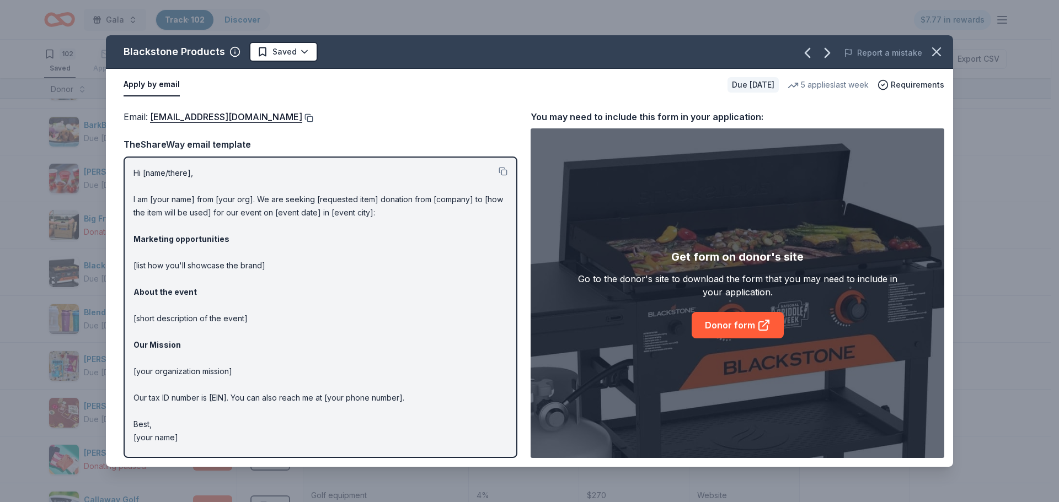
click at [312, 118] on button at bounding box center [307, 118] width 11 height 9
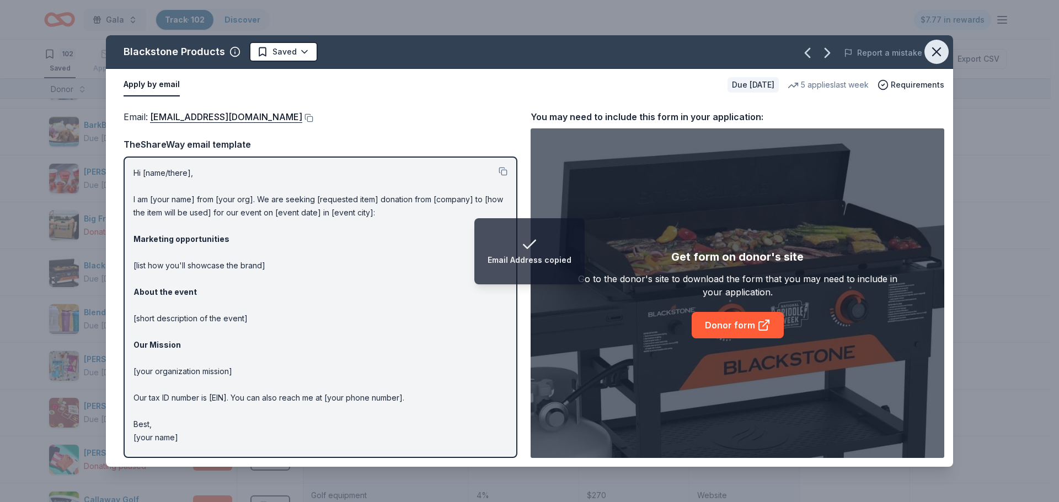
click at [941, 40] on button "button" at bounding box center [936, 52] width 24 height 24
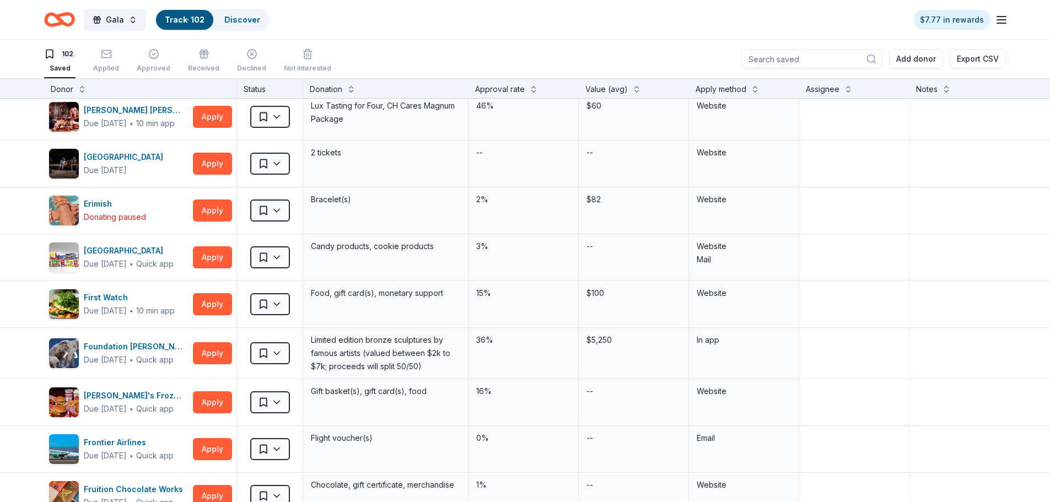
scroll to position [1434, 0]
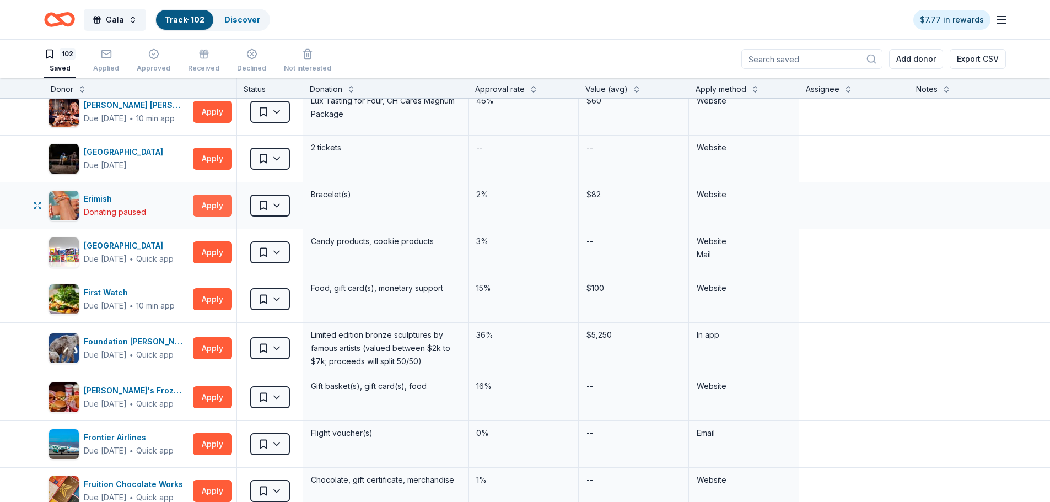
click at [217, 213] on button "Apply" at bounding box center [212, 206] width 39 height 22
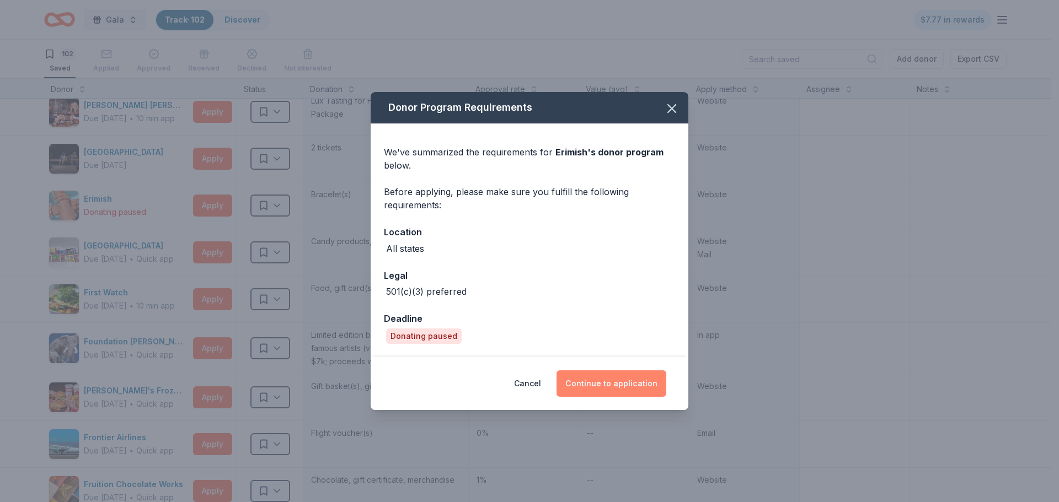
click at [582, 383] on button "Continue to application" at bounding box center [611, 384] width 110 height 26
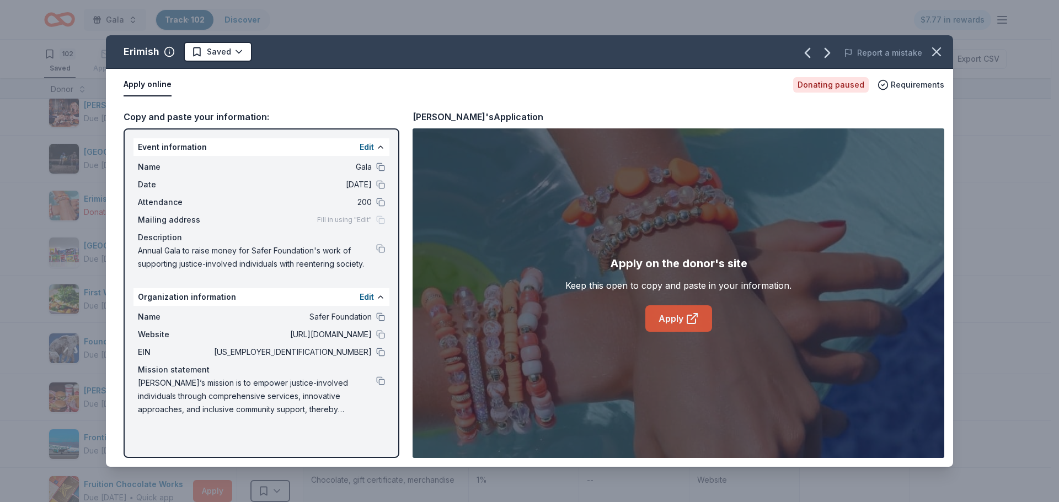
click at [661, 320] on link "Apply" at bounding box center [678, 318] width 67 height 26
click at [931, 51] on icon "button" at bounding box center [935, 51] width 15 height 15
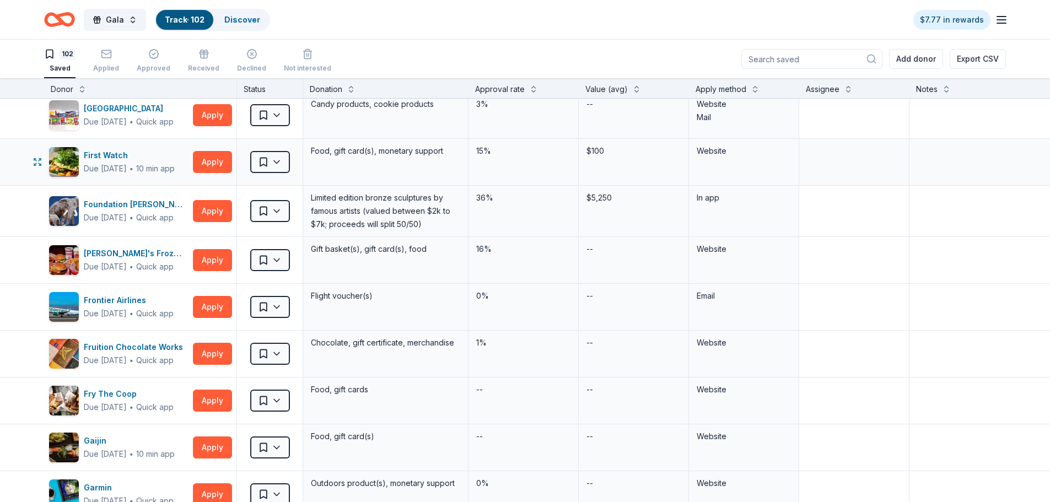
scroll to position [1599, 0]
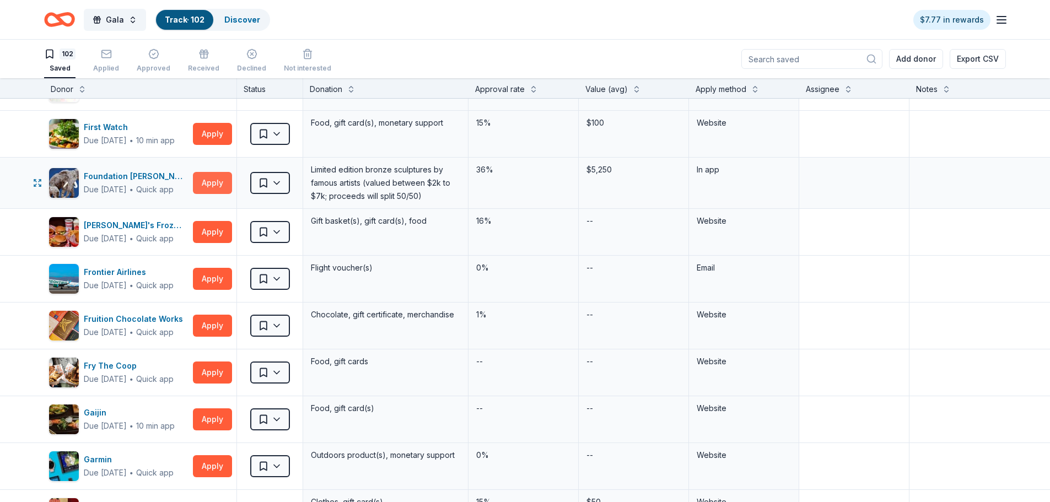
click at [204, 188] on button "Apply" at bounding box center [212, 183] width 39 height 22
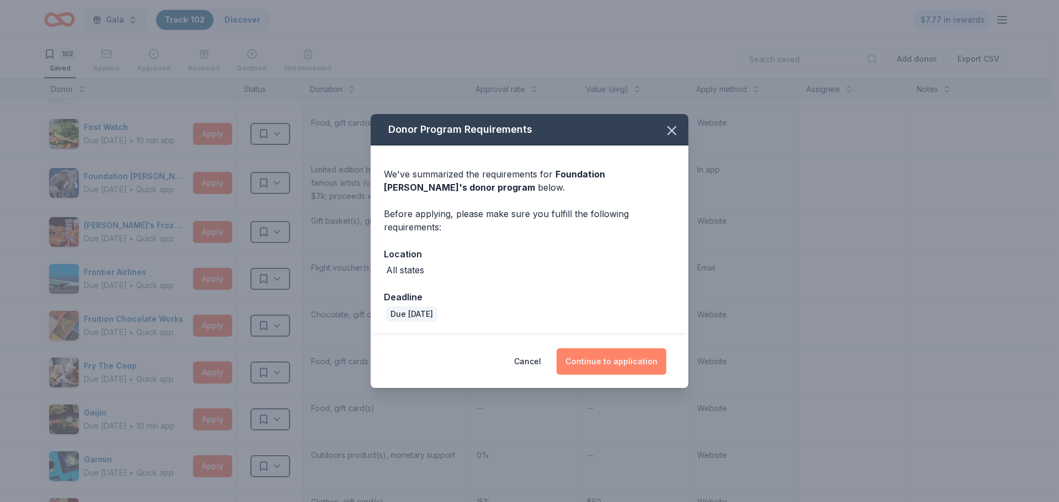
click at [646, 358] on button "Continue to application" at bounding box center [611, 361] width 110 height 26
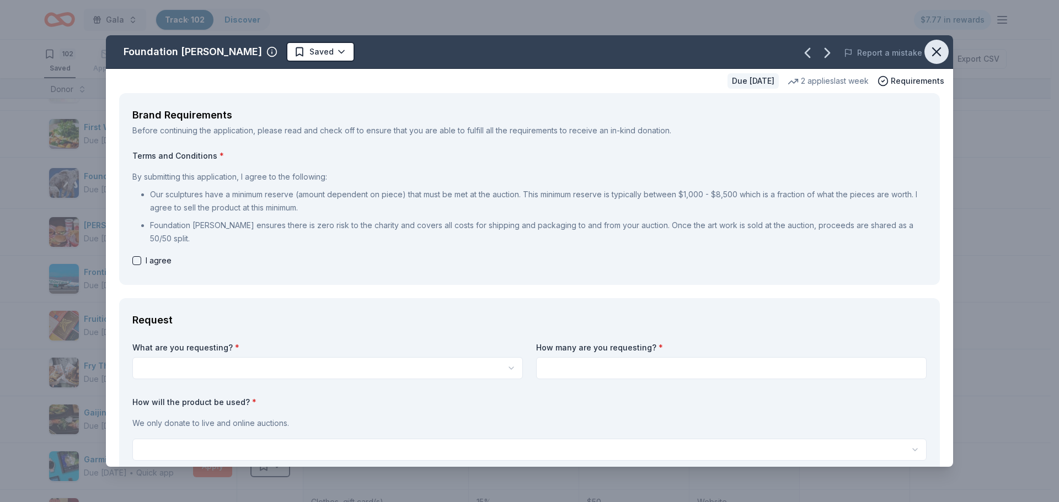
click at [932, 52] on icon "button" at bounding box center [936, 52] width 8 height 8
click at [934, 56] on icon "button" at bounding box center [935, 51] width 15 height 15
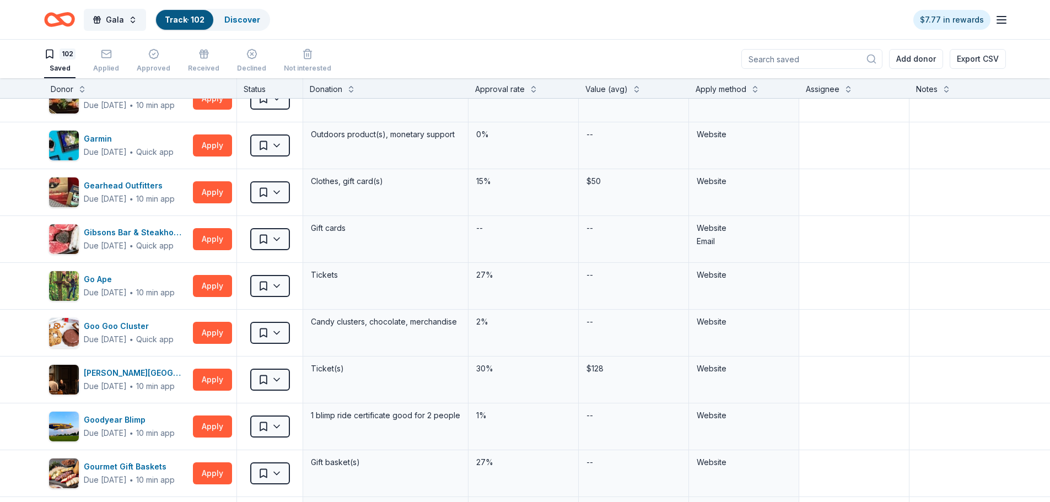
scroll to position [1930, 0]
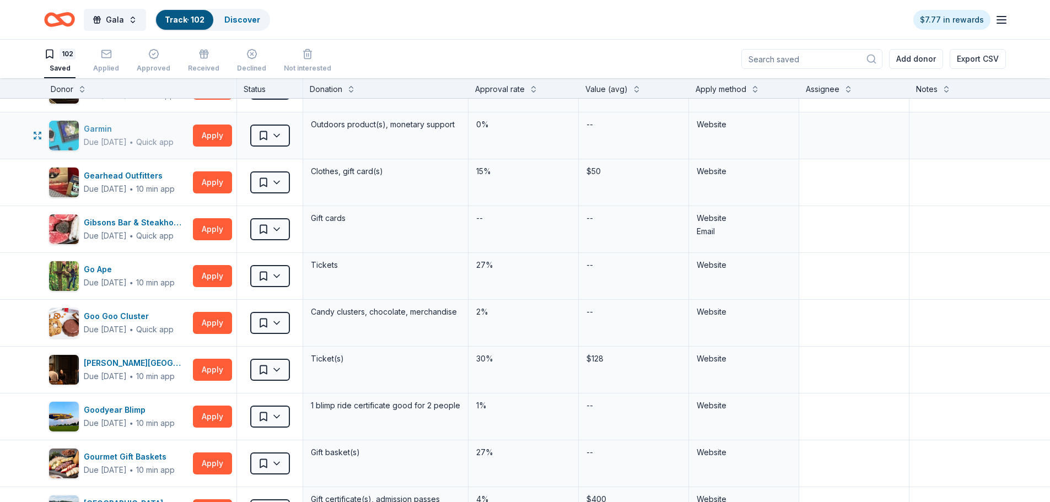
click at [98, 131] on div "Garmin" at bounding box center [129, 128] width 90 height 13
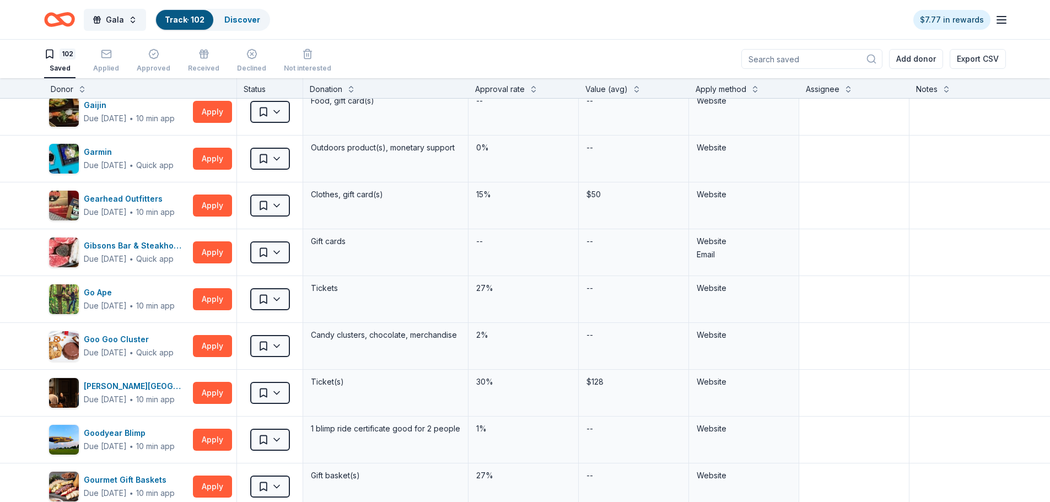
scroll to position [1764, 0]
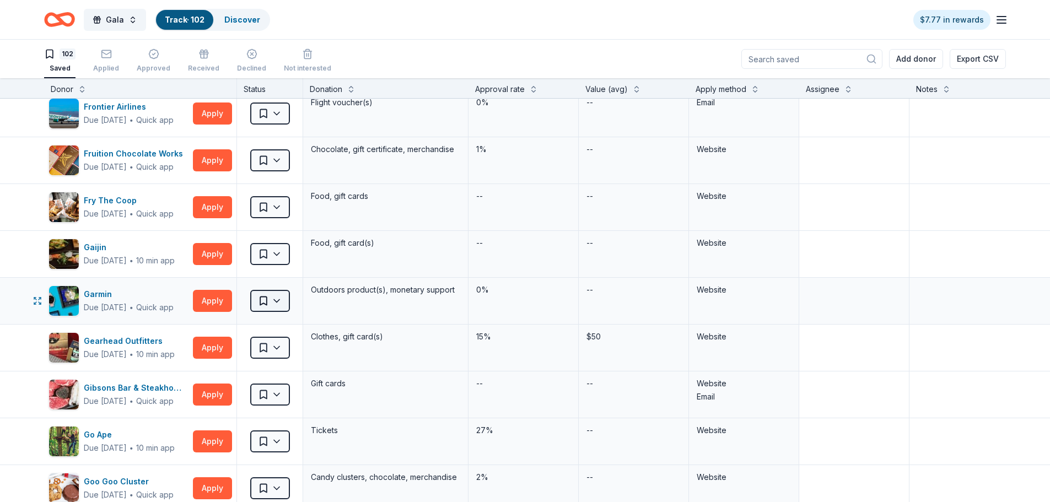
click at [285, 301] on html "Gala Track · 102 Discover $7.77 in rewards 102 Saved Applied Approved Received …" at bounding box center [525, 251] width 1050 height 502
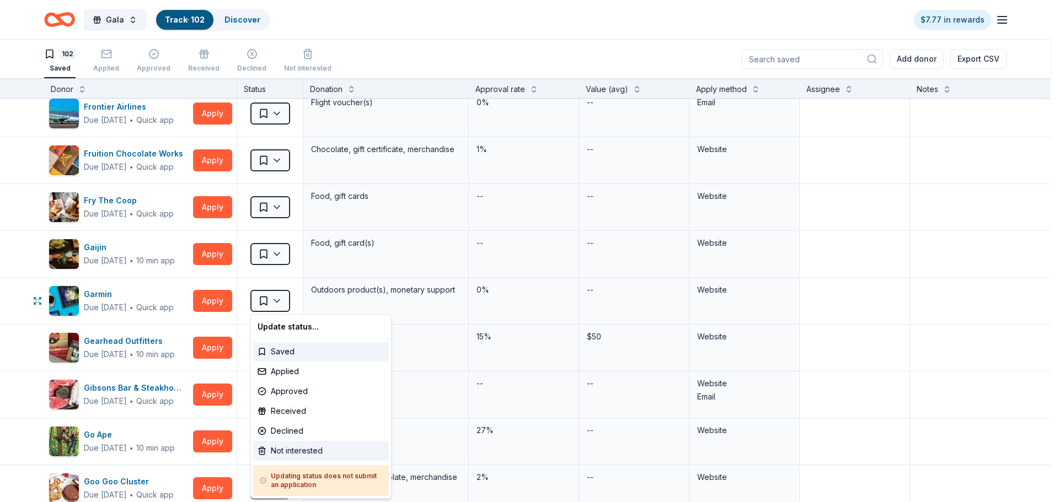
click at [322, 449] on div "Not interested" at bounding box center [321, 451] width 136 height 20
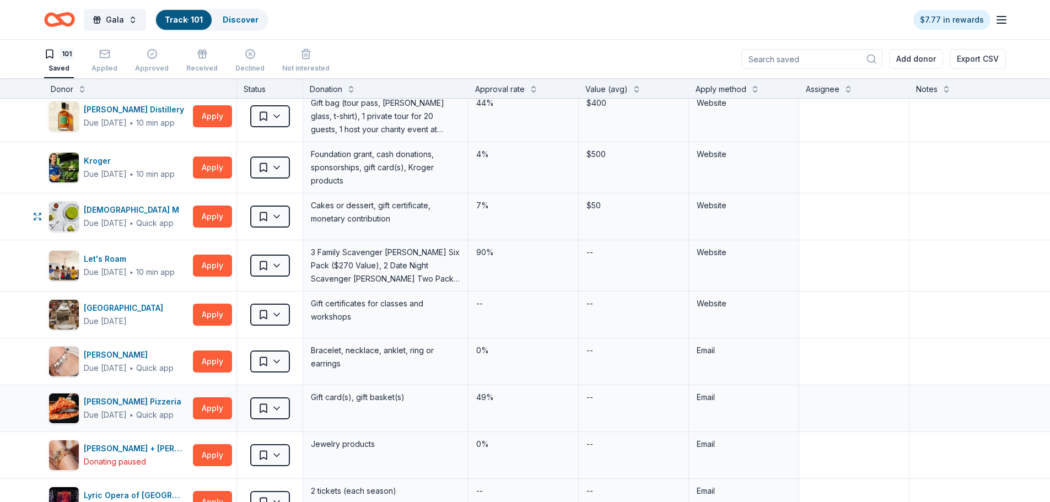
scroll to position [2591, 0]
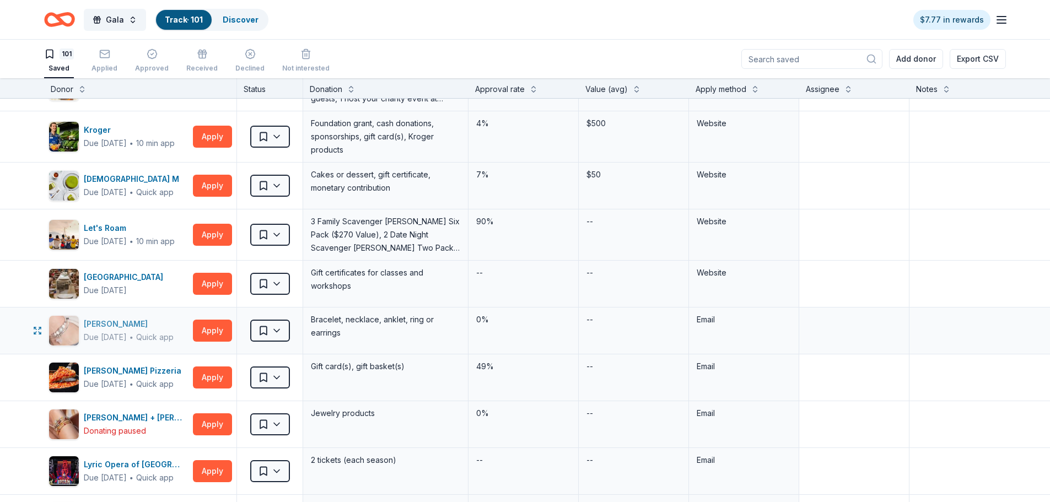
click at [104, 327] on div "Lizzy James" at bounding box center [129, 324] width 90 height 13
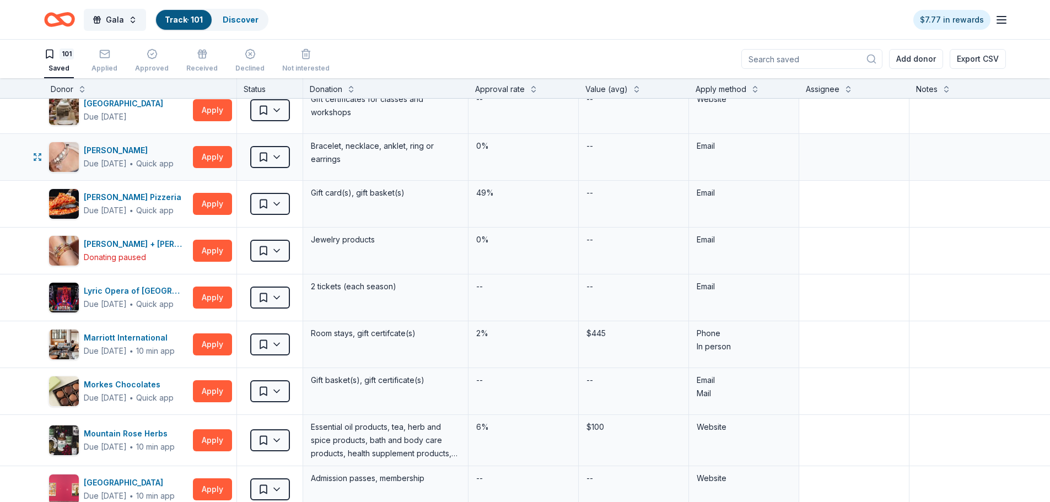
scroll to position [2812, 0]
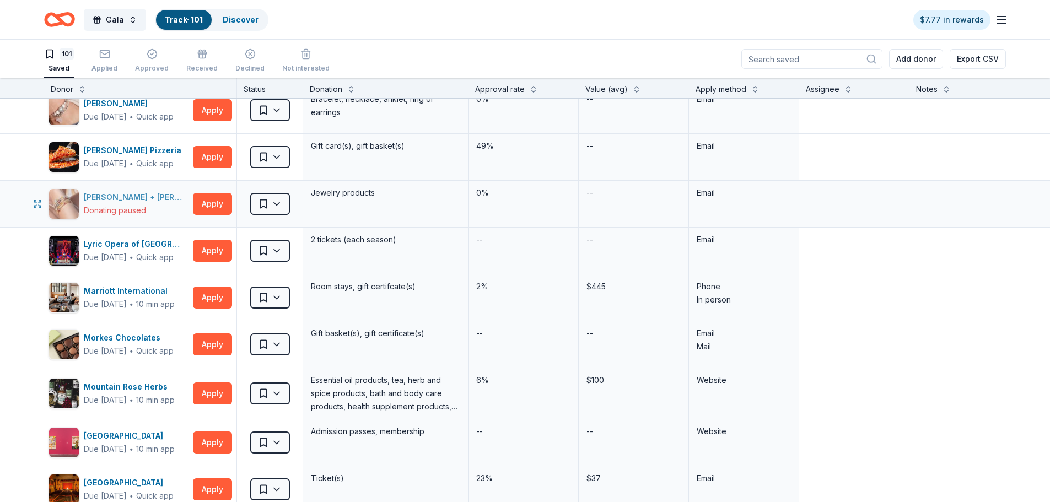
click at [119, 195] on div "Luca + Danni" at bounding box center [136, 197] width 105 height 13
click at [278, 111] on html "Gala Track · 101 Discover $7.77 in rewards 101 Saved Applied Approved Received …" at bounding box center [525, 251] width 1050 height 502
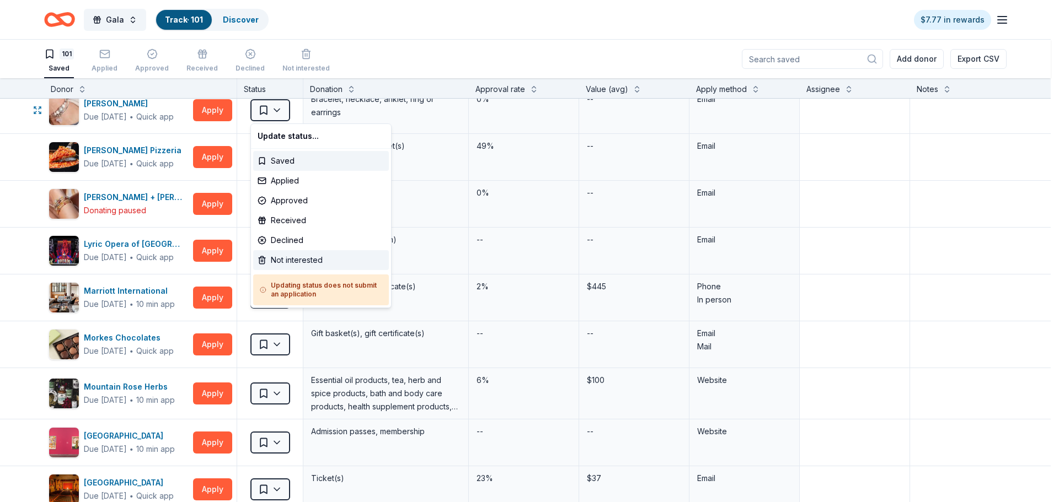
click at [314, 261] on div "Not interested" at bounding box center [321, 260] width 136 height 20
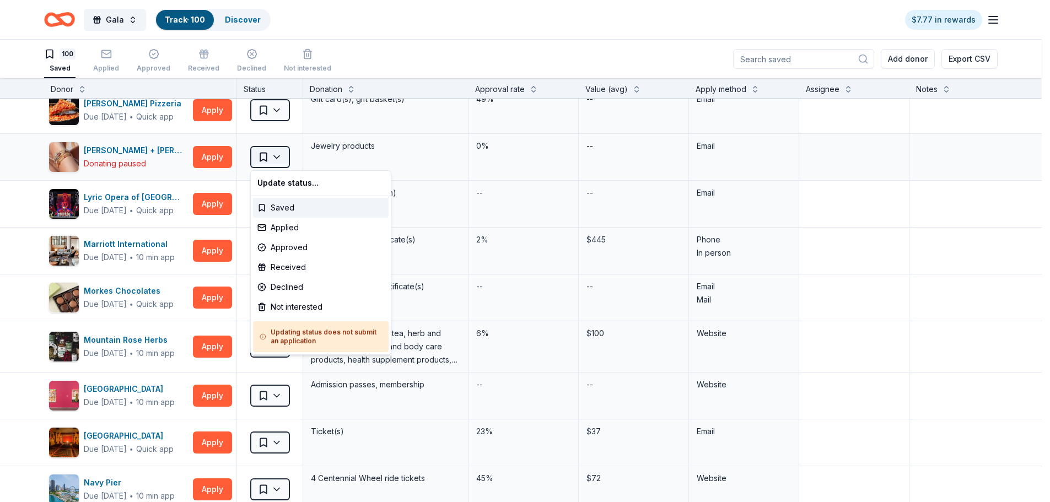
click at [281, 160] on html "Gala Track · 100 Discover $7.77 in rewards 100 Saved Applied Approved Received …" at bounding box center [525, 251] width 1050 height 502
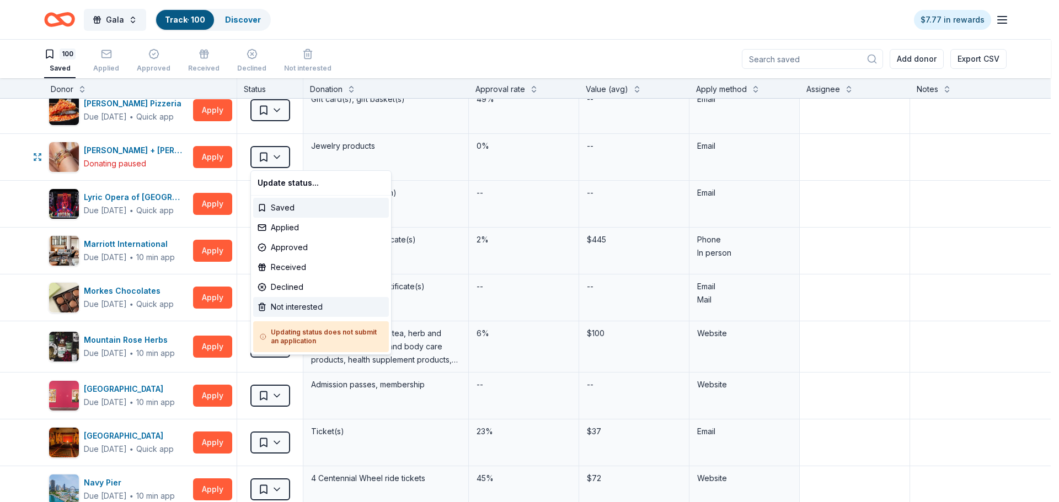
click at [294, 305] on div "Not interested" at bounding box center [321, 307] width 136 height 20
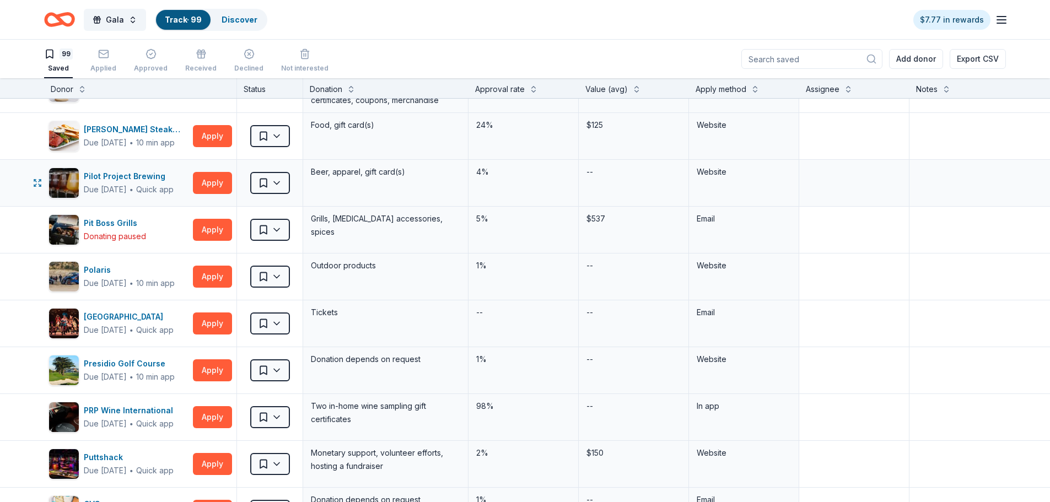
scroll to position [3363, 0]
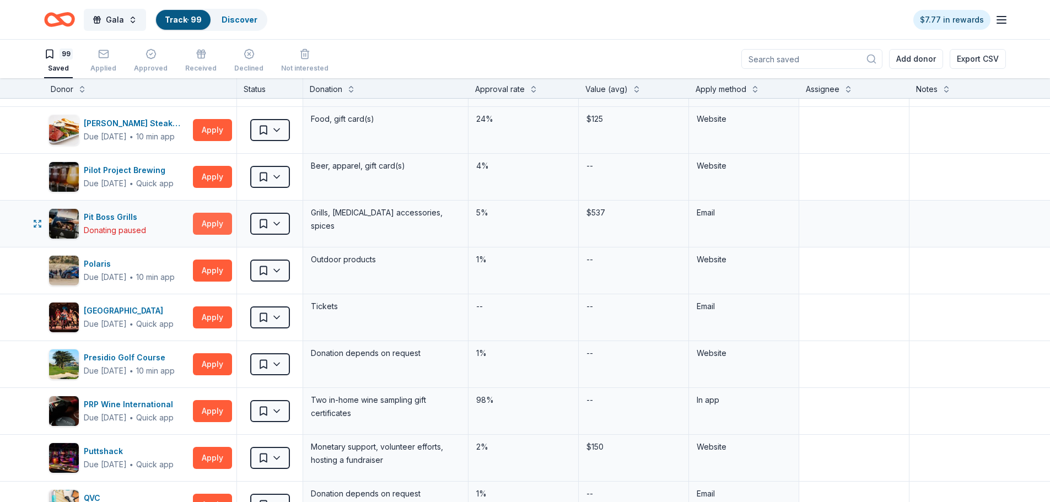
click at [198, 218] on button "Apply" at bounding box center [212, 224] width 39 height 22
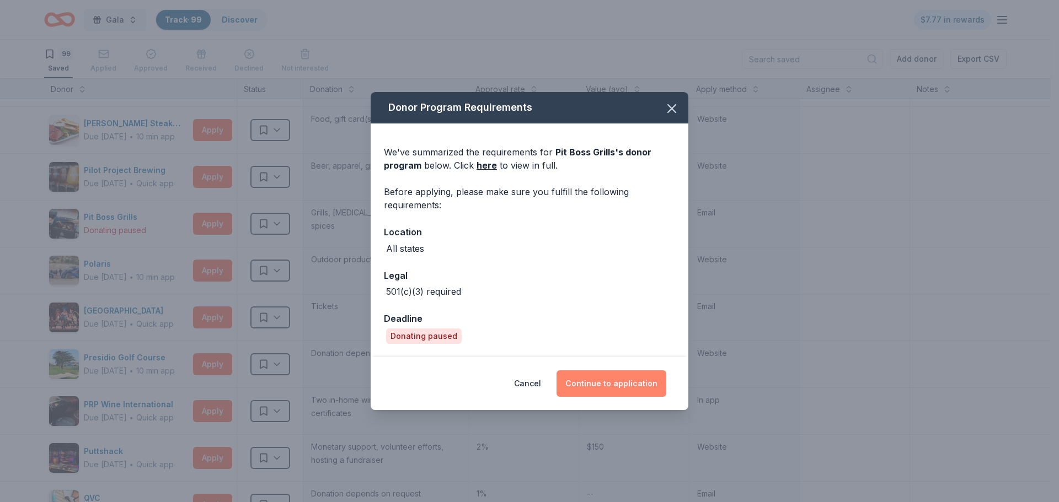
click at [618, 387] on button "Continue to application" at bounding box center [611, 384] width 110 height 26
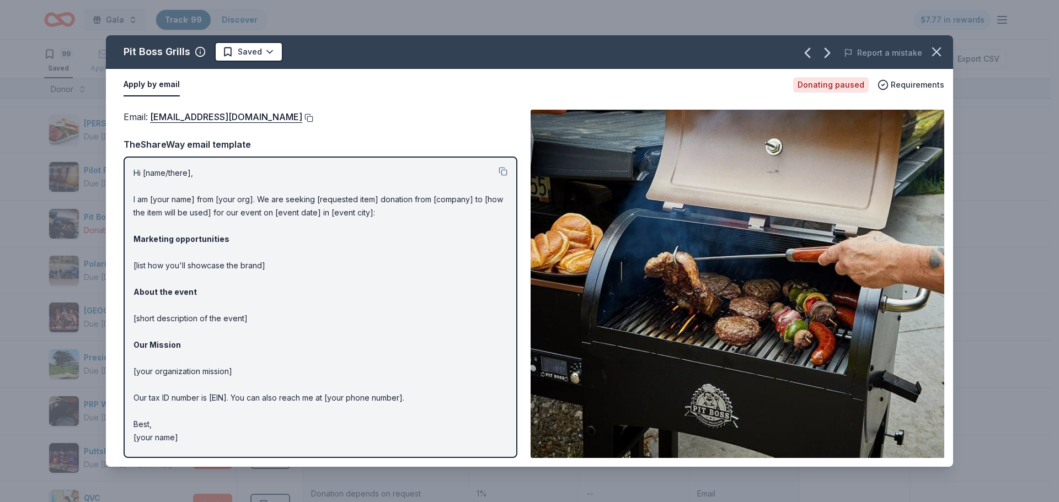
click at [302, 119] on button at bounding box center [307, 118] width 11 height 9
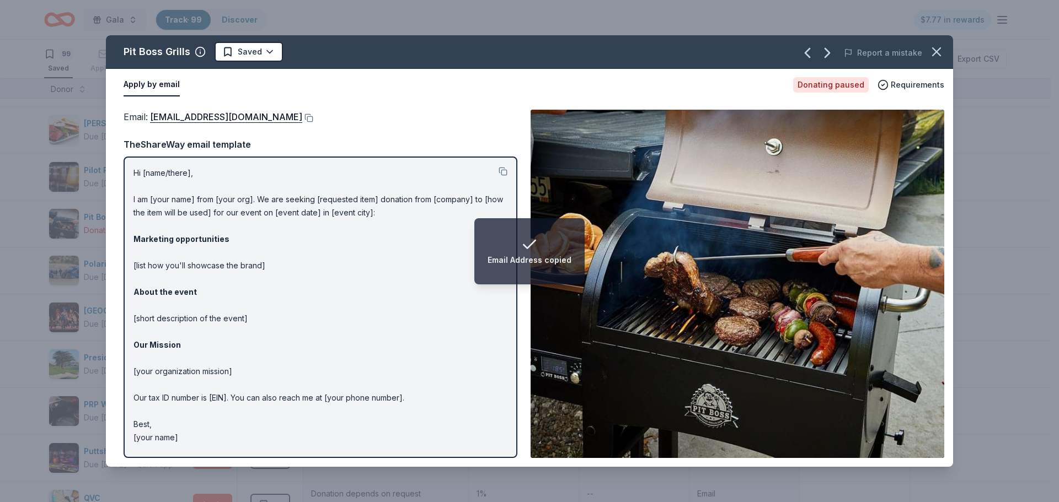
drag, startPoint x: 934, startPoint y: 62, endPoint x: 900, endPoint y: 76, distance: 36.6
click at [934, 62] on button "button" at bounding box center [936, 52] width 24 height 24
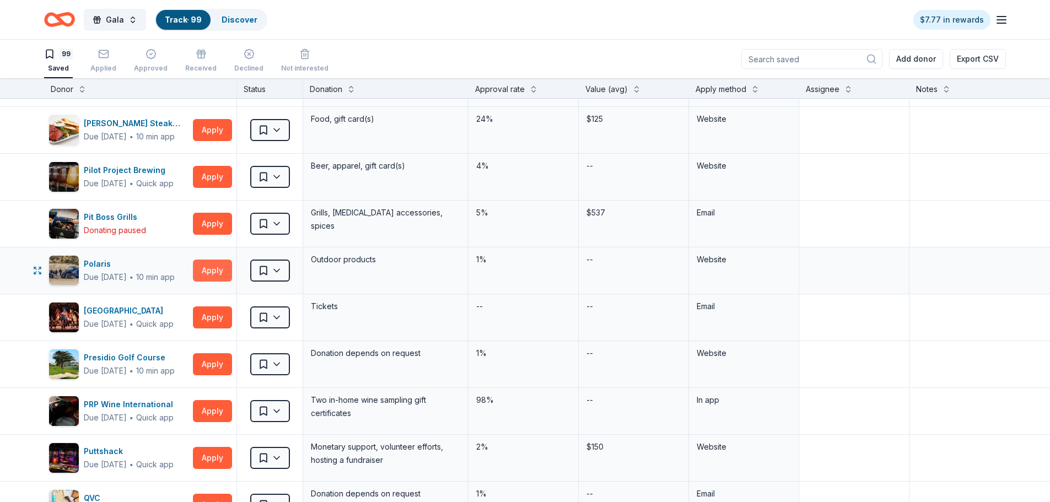
click at [200, 262] on button "Apply" at bounding box center [212, 271] width 39 height 22
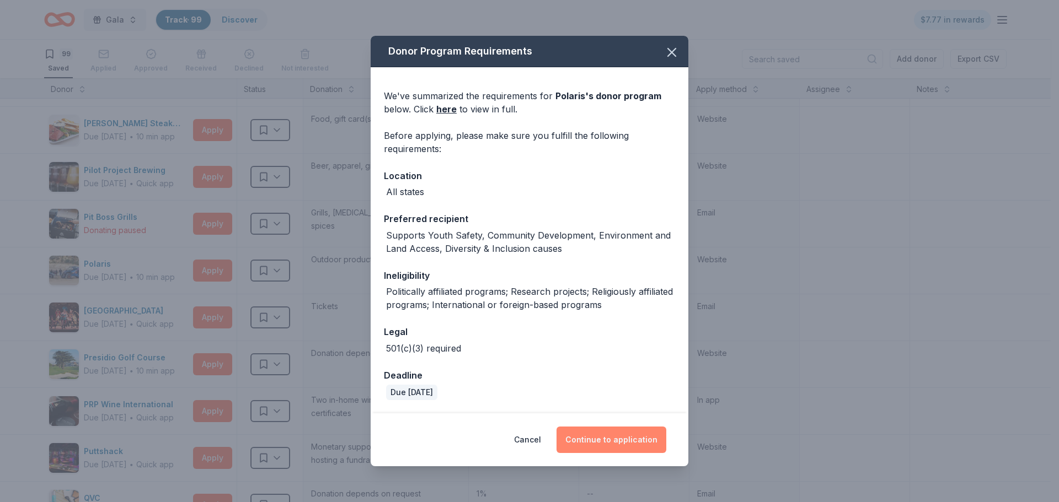
click at [605, 432] on button "Continue to application" at bounding box center [611, 440] width 110 height 26
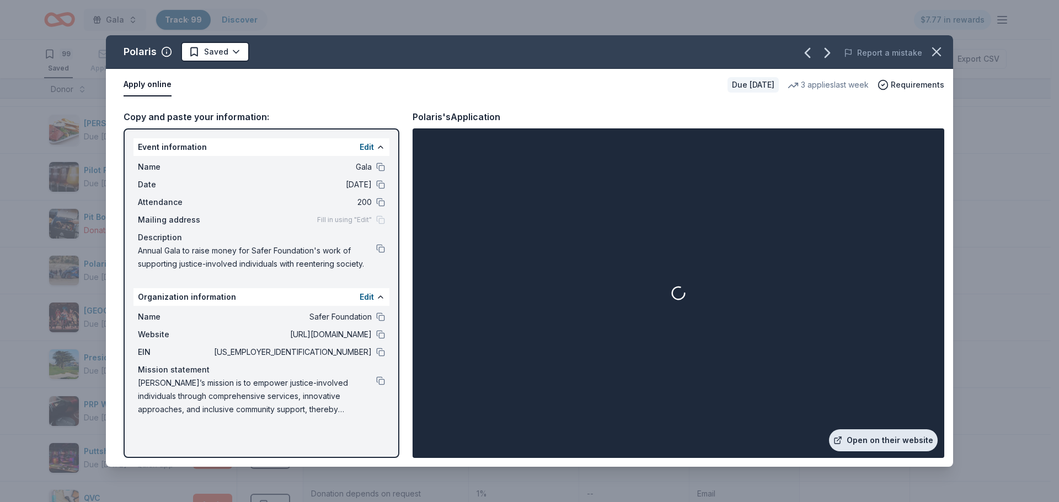
click at [917, 439] on link "Open on their website" at bounding box center [883, 441] width 109 height 22
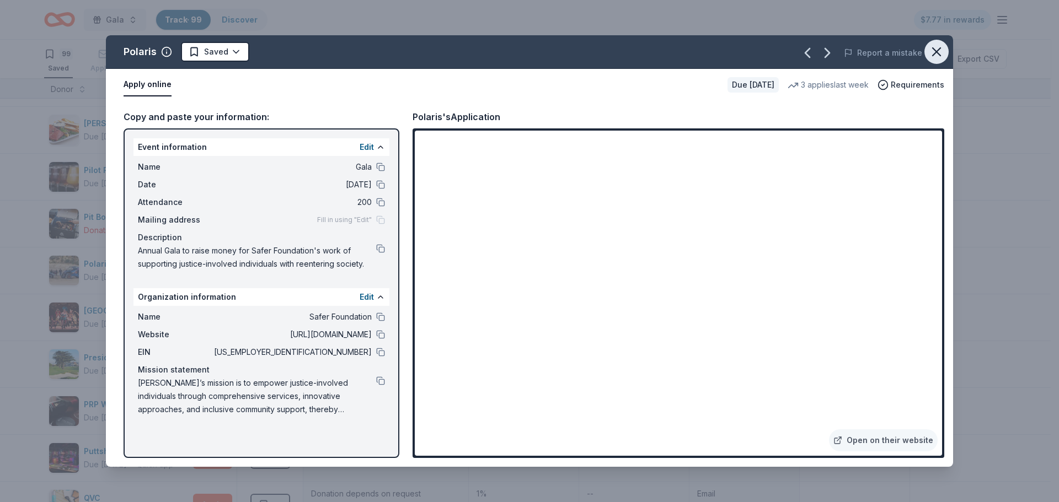
click at [931, 52] on icon "button" at bounding box center [935, 51] width 15 height 15
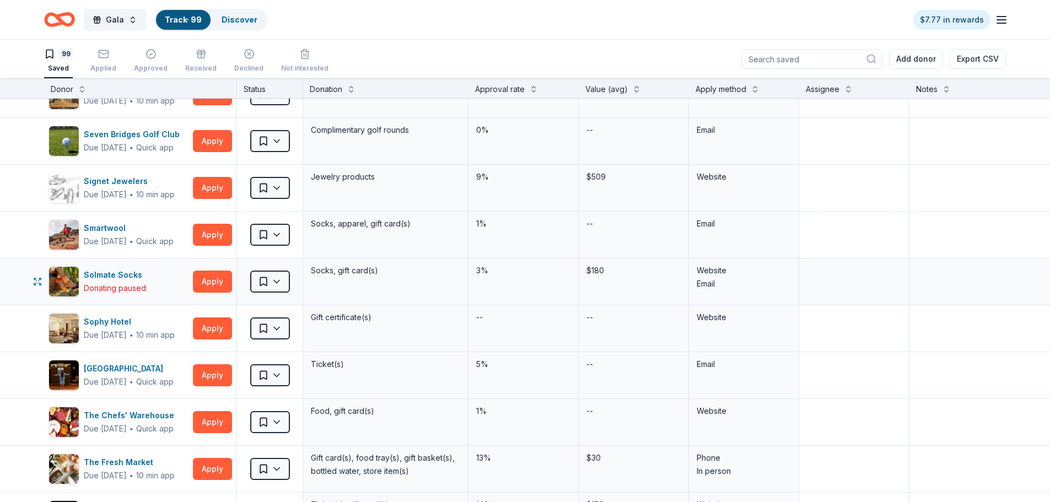
scroll to position [3859, 0]
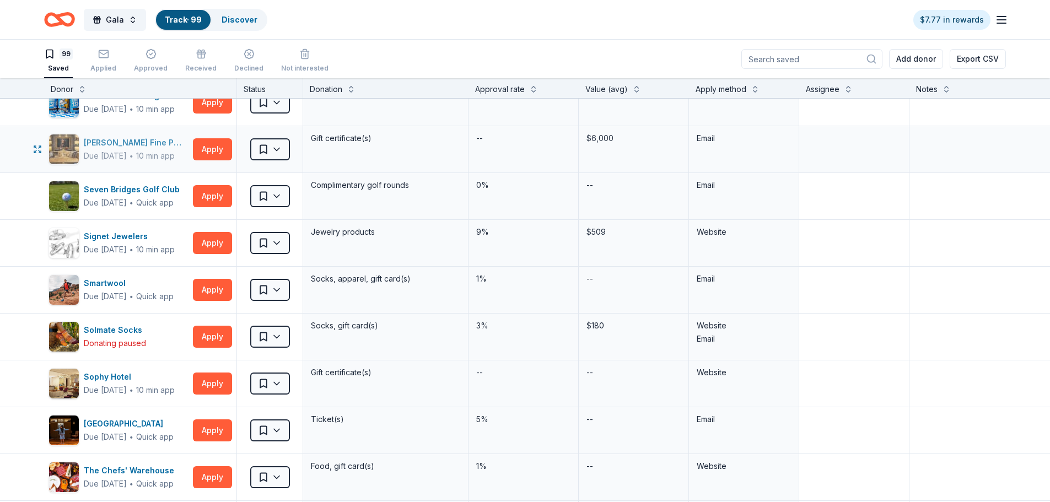
click at [122, 144] on div "Sanders Fine Portraits" at bounding box center [136, 142] width 105 height 13
click at [212, 152] on button "Apply" at bounding box center [212, 149] width 39 height 22
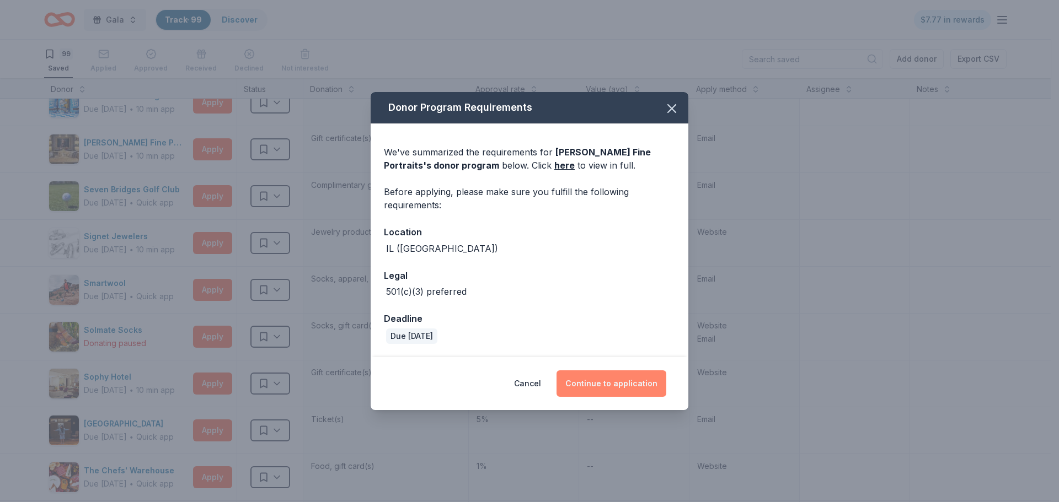
click at [617, 382] on button "Continue to application" at bounding box center [611, 384] width 110 height 26
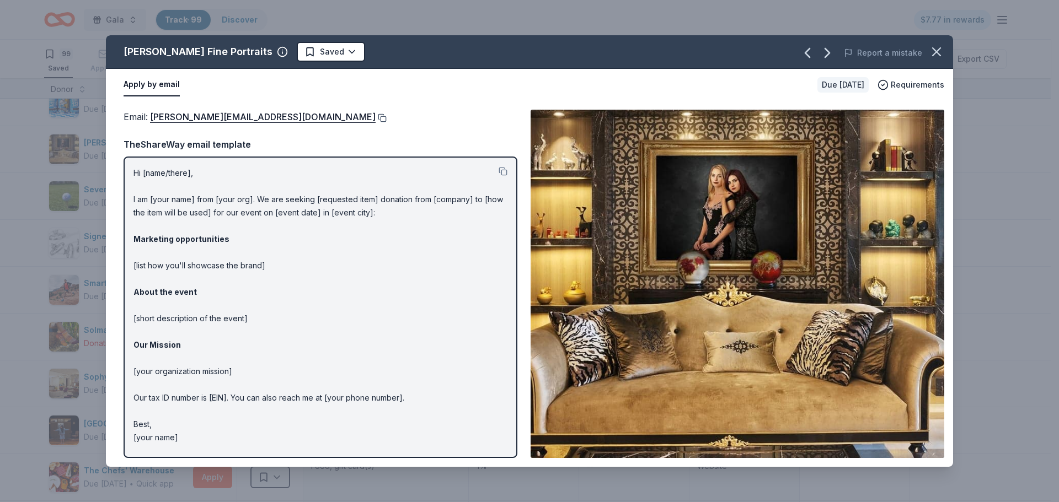
click at [375, 120] on button at bounding box center [380, 118] width 11 height 9
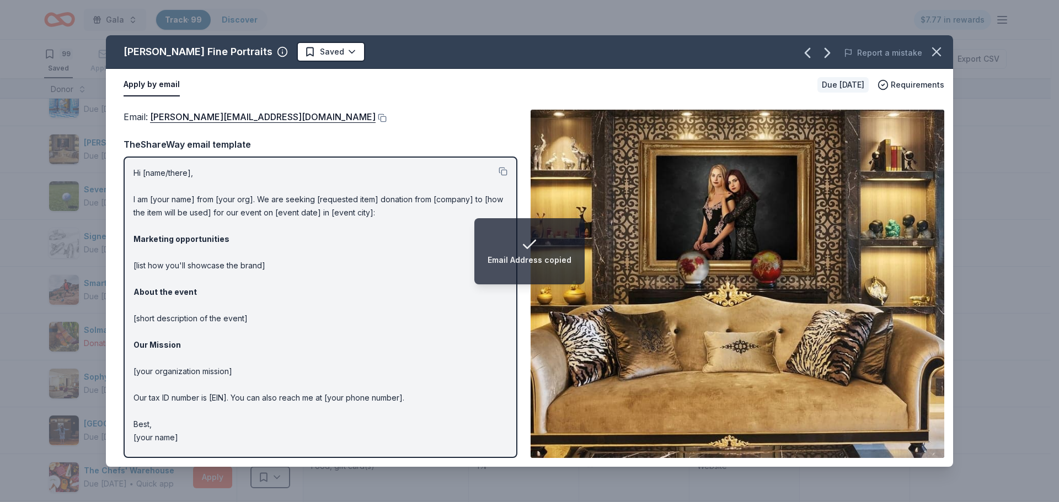
click at [947, 49] on button "button" at bounding box center [936, 52] width 24 height 24
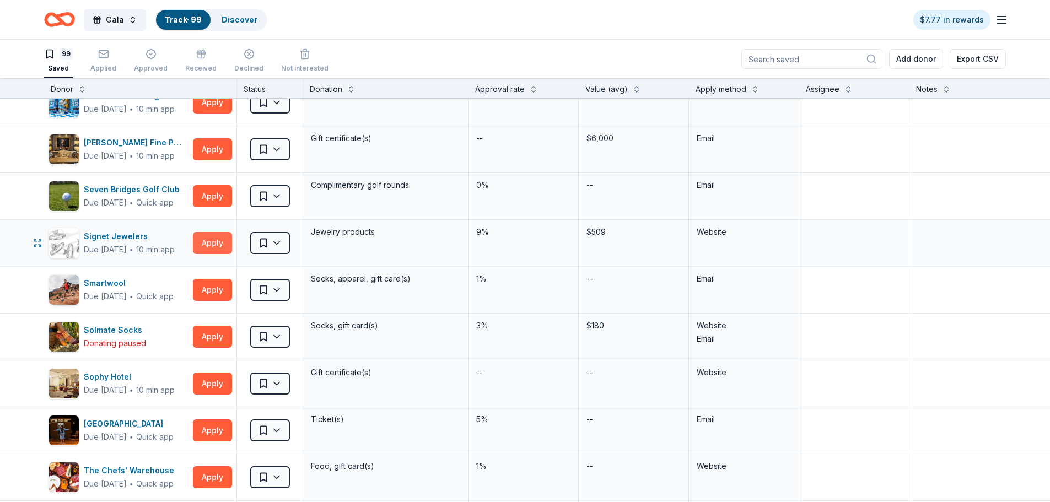
click at [205, 242] on button "Apply" at bounding box center [212, 243] width 39 height 22
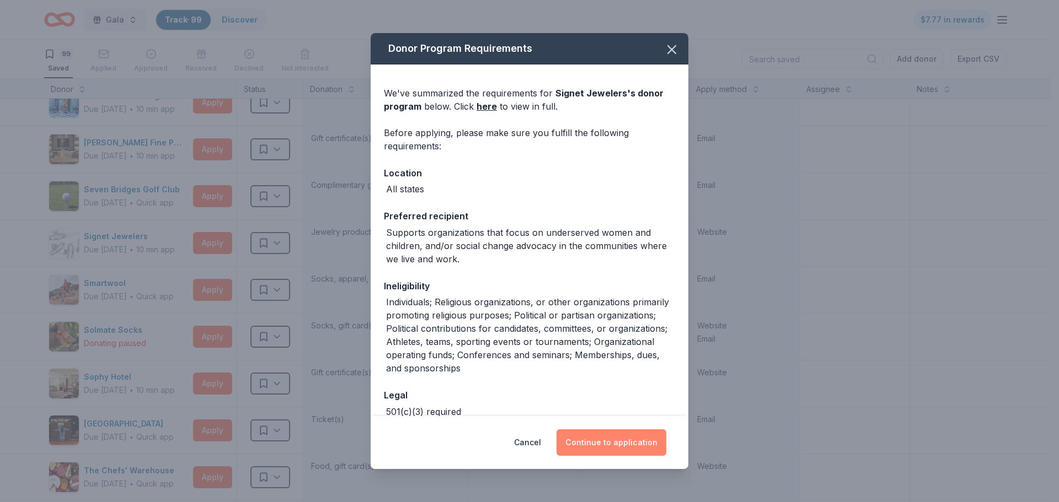
click at [618, 444] on button "Continue to application" at bounding box center [611, 443] width 110 height 26
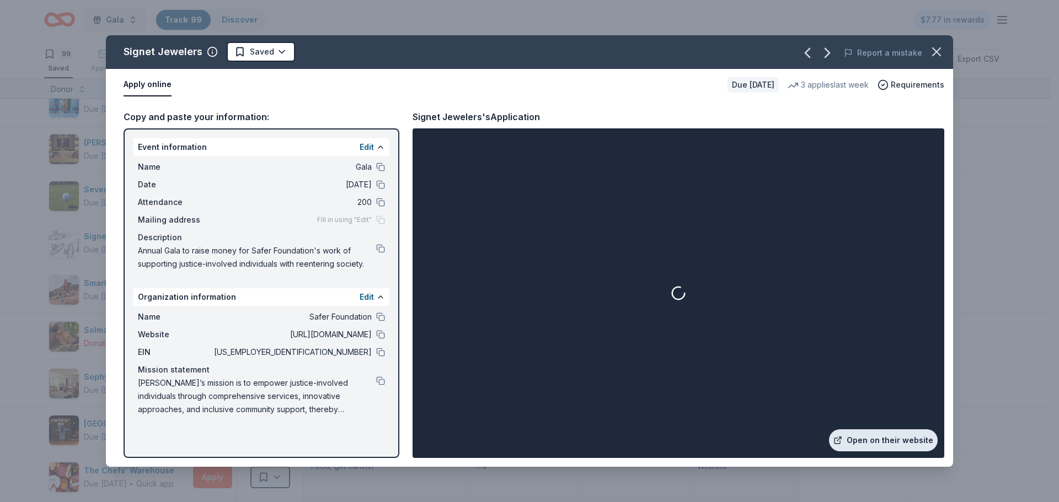
click at [870, 438] on link "Open on their website" at bounding box center [883, 441] width 109 height 22
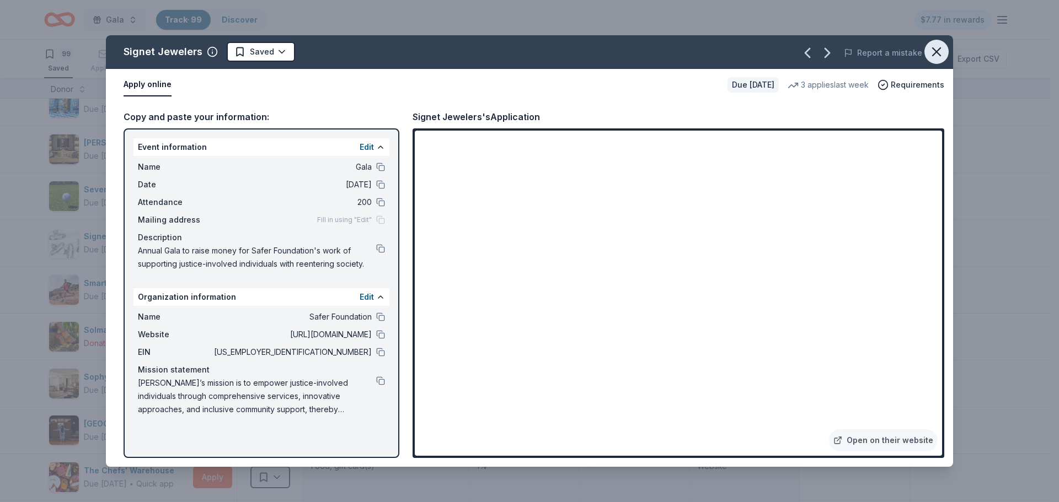
click at [927, 54] on button "button" at bounding box center [936, 52] width 24 height 24
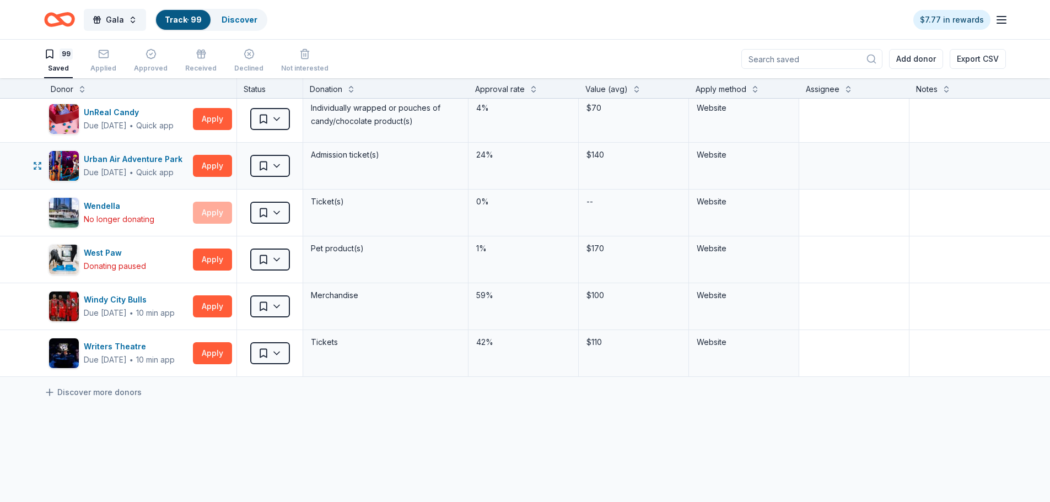
scroll to position [4411, 0]
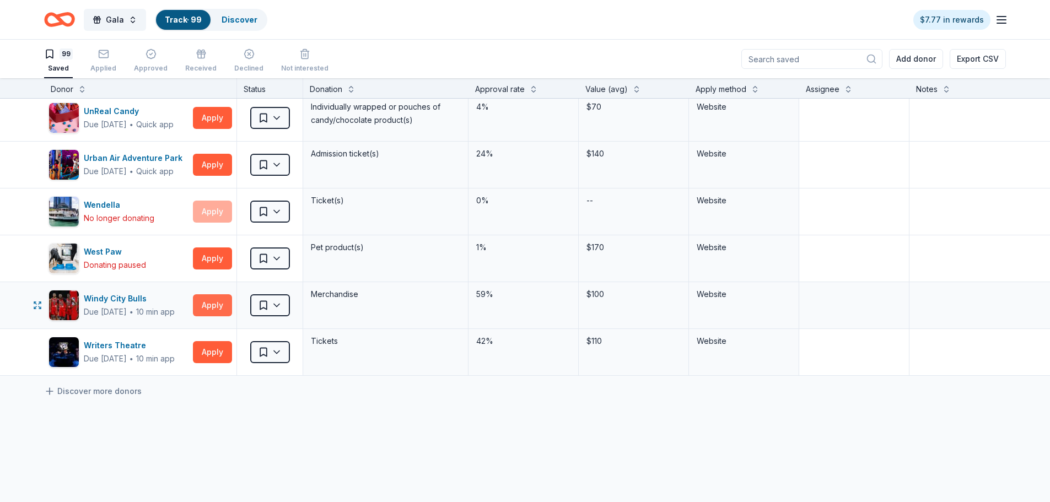
click at [219, 303] on button "Apply" at bounding box center [212, 305] width 39 height 22
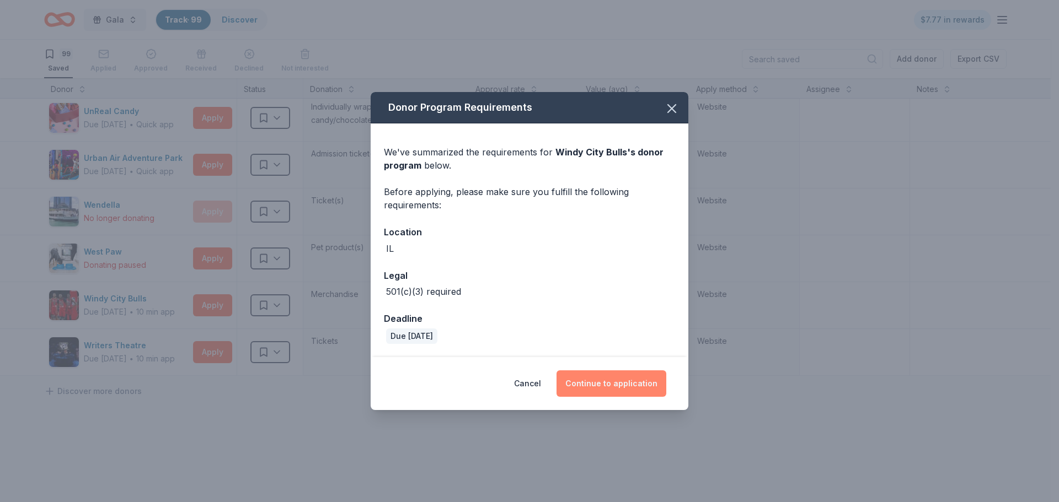
click at [582, 384] on button "Continue to application" at bounding box center [611, 384] width 110 height 26
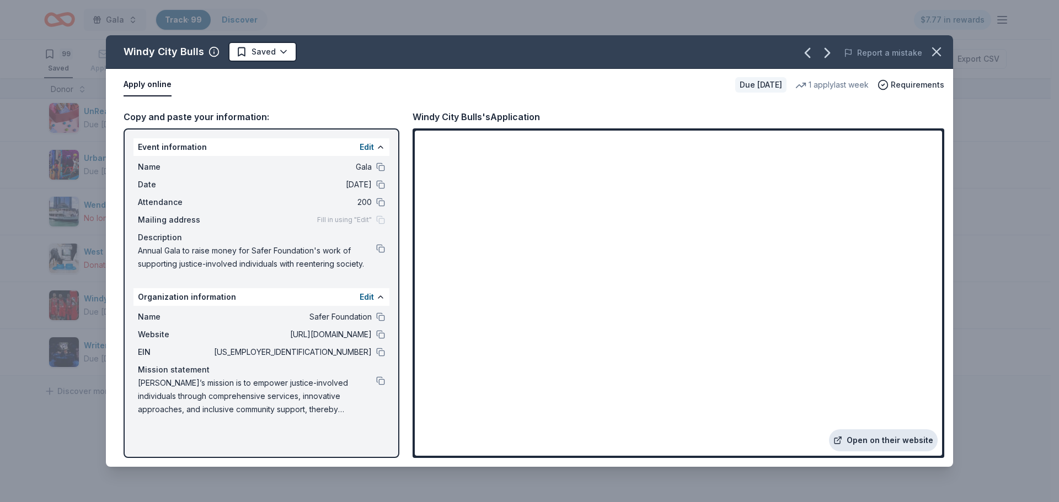
click at [871, 439] on link "Open on their website" at bounding box center [883, 441] width 109 height 22
click at [939, 51] on icon "button" at bounding box center [935, 51] width 15 height 15
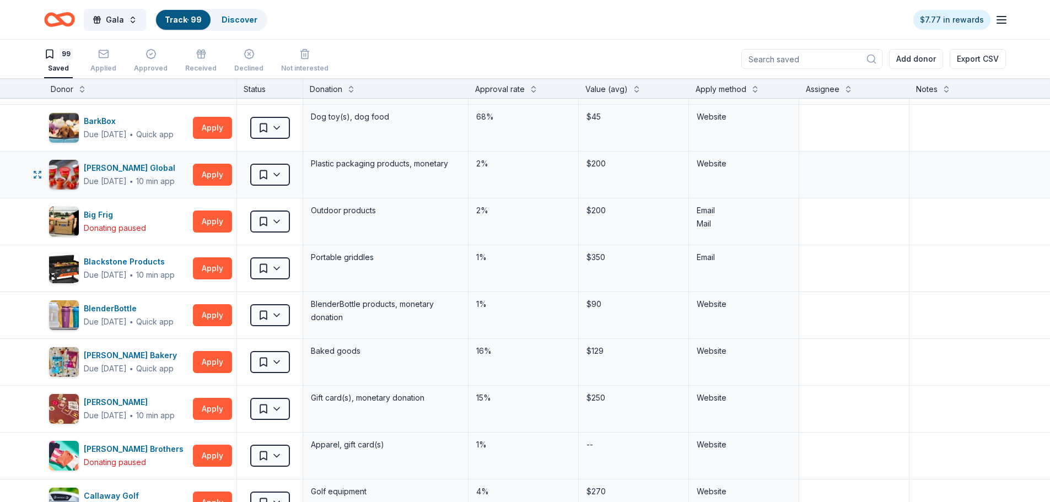
scroll to position [331, 0]
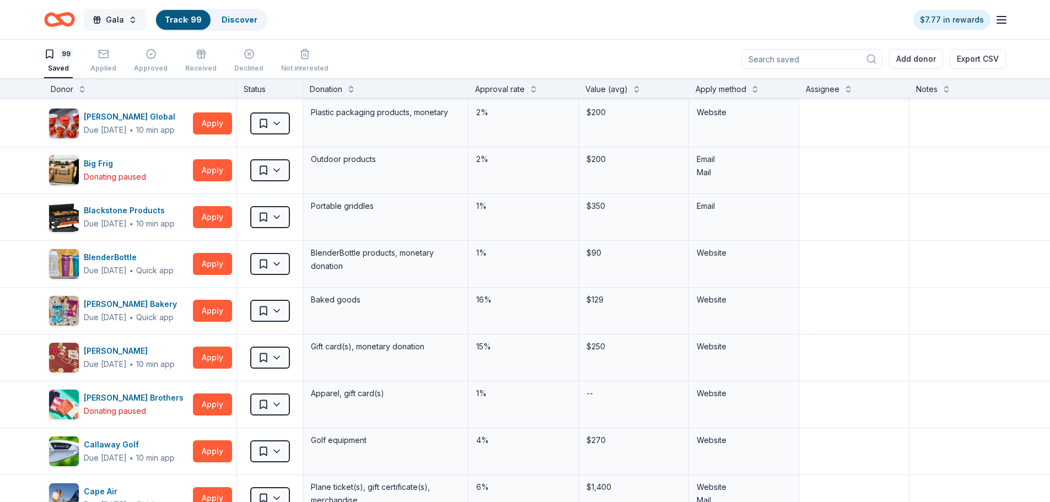
click at [135, 22] on button "Gala" at bounding box center [115, 20] width 62 height 22
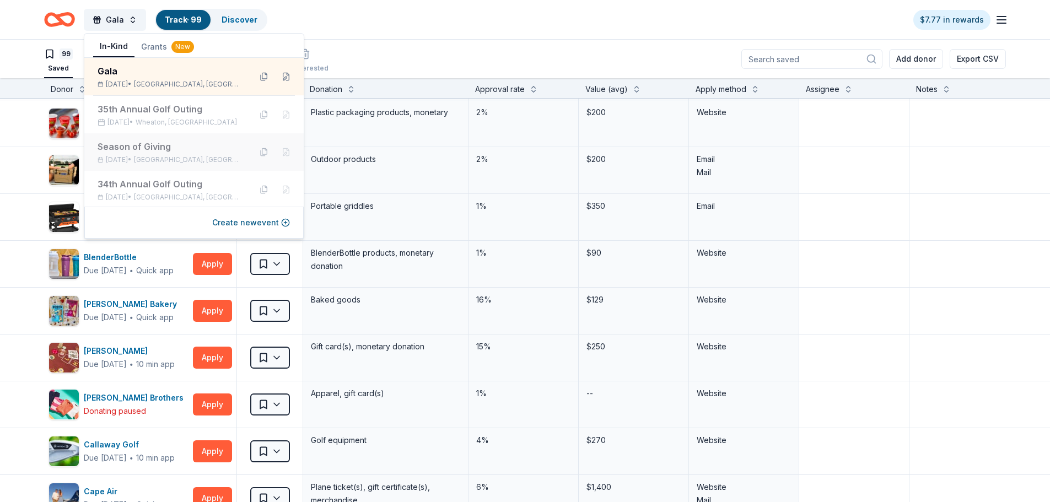
click at [202, 152] on div "Season of Giving" at bounding box center [170, 146] width 144 height 13
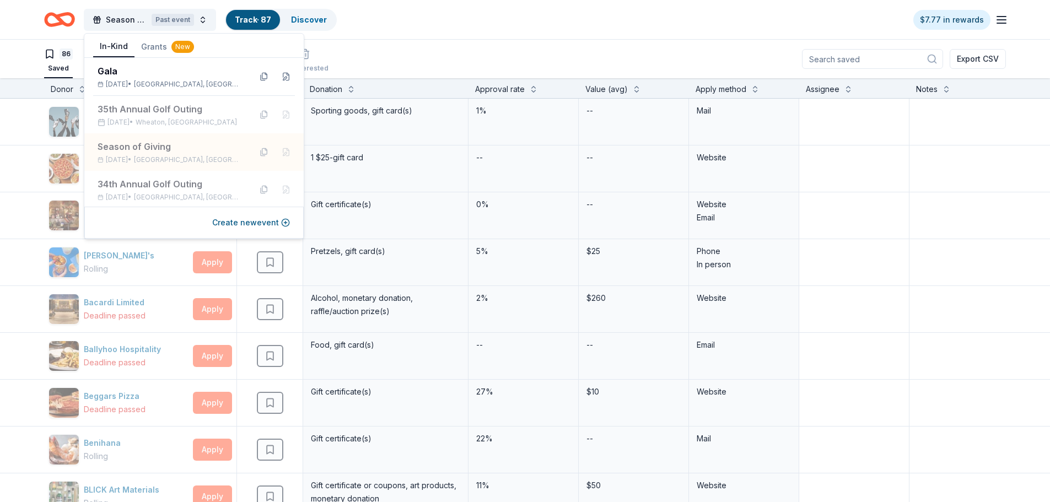
click at [367, 54] on div "86 Saved Applied Approved Received Declined Not interested Export CSV" at bounding box center [525, 59] width 962 height 39
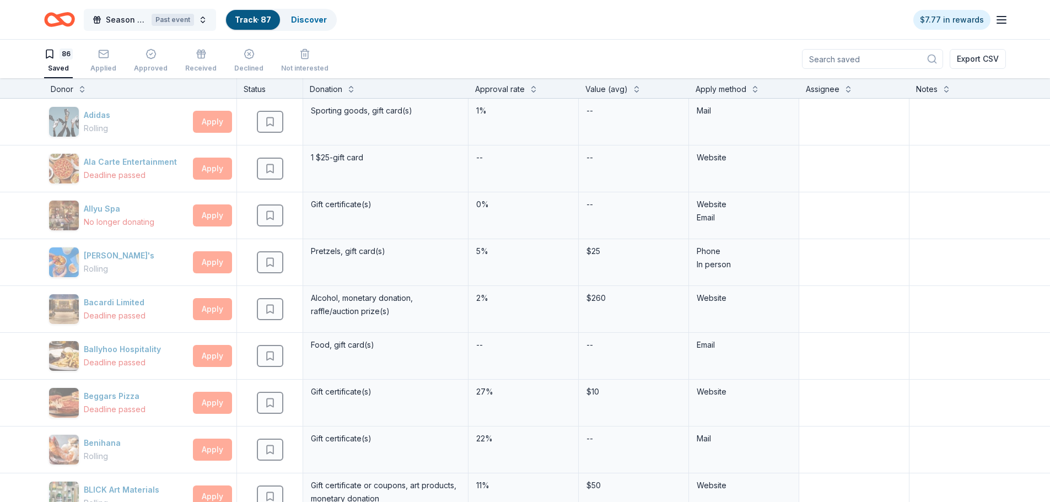
click at [119, 21] on span "Season of Giving" at bounding box center [126, 19] width 41 height 13
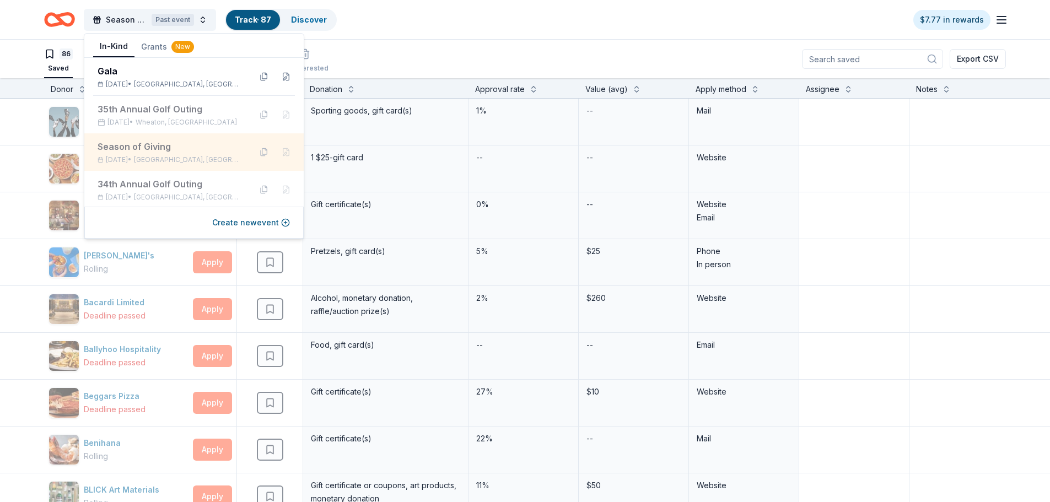
click at [178, 142] on div "Season of Giving" at bounding box center [170, 146] width 144 height 13
click at [523, 22] on div "Season of Giving Past event Track · 87 Discover $7.77 in rewards" at bounding box center [525, 20] width 962 height 26
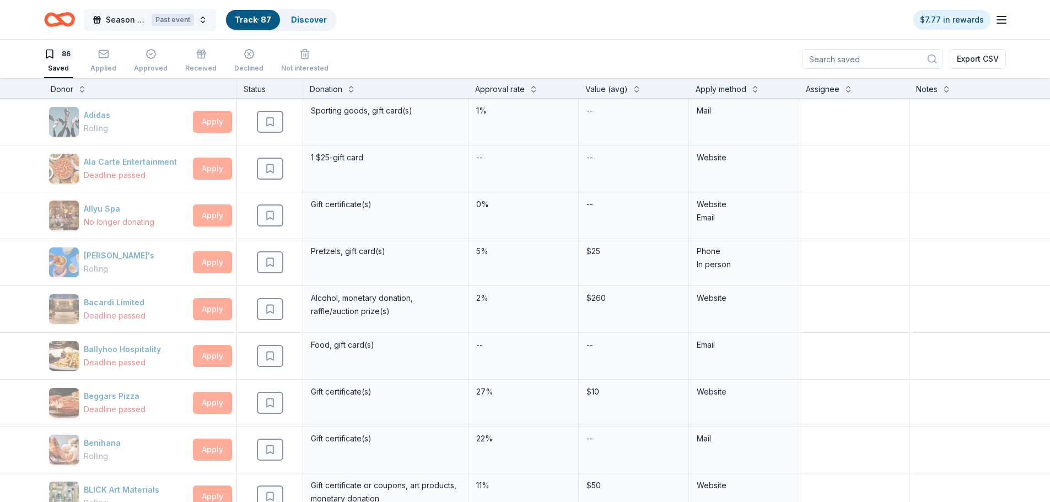
click at [110, 25] on span "Season of Giving" at bounding box center [126, 19] width 41 height 13
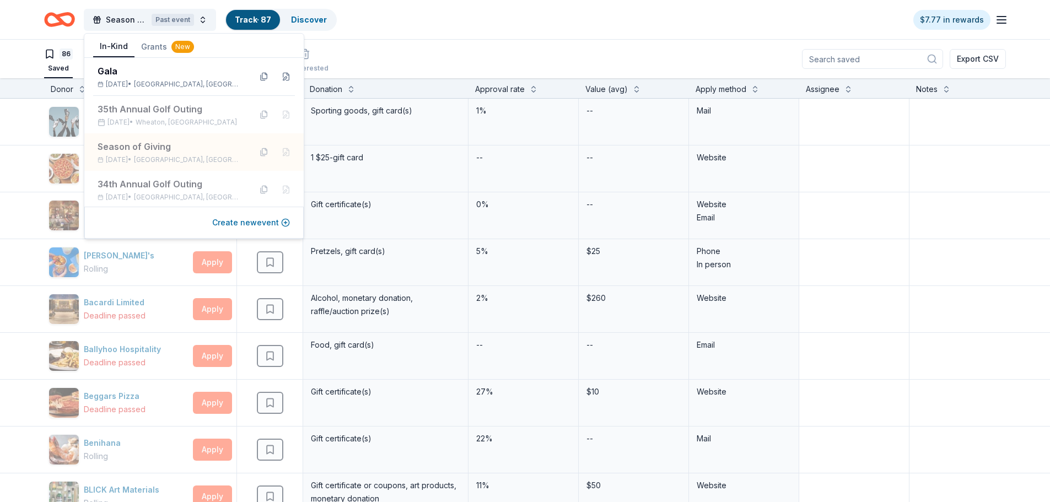
click at [287, 224] on button "Create new event" at bounding box center [251, 222] width 78 height 13
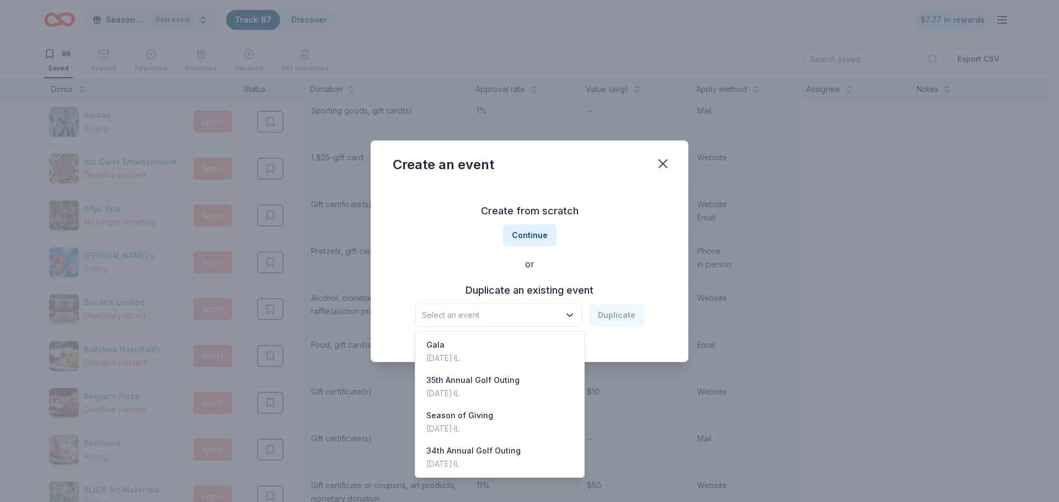
click at [549, 326] on button "Select an event" at bounding box center [499, 315] width 168 height 23
click at [509, 433] on div "Season of Giving Dec 03, 2024 · IL" at bounding box center [499, 422] width 164 height 35
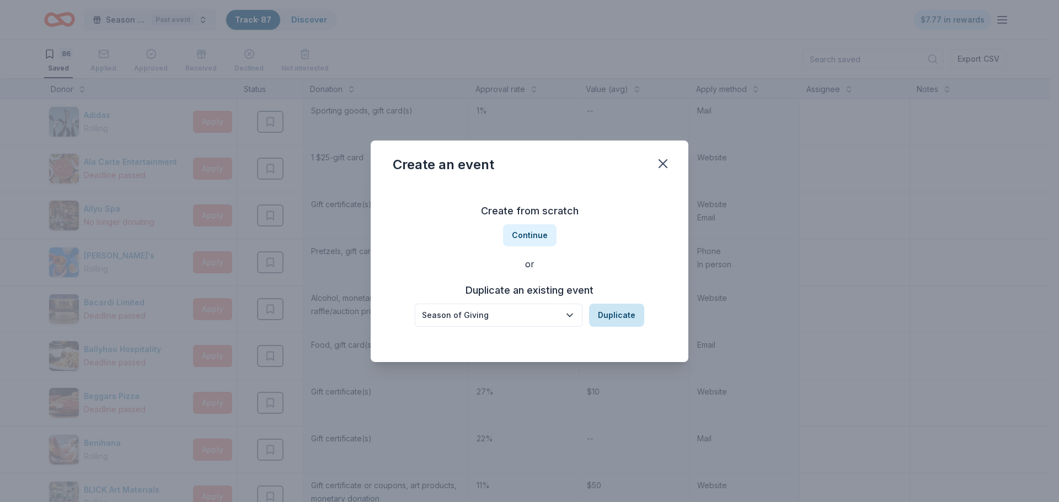
click at [604, 325] on button "Duplicate" at bounding box center [616, 315] width 55 height 23
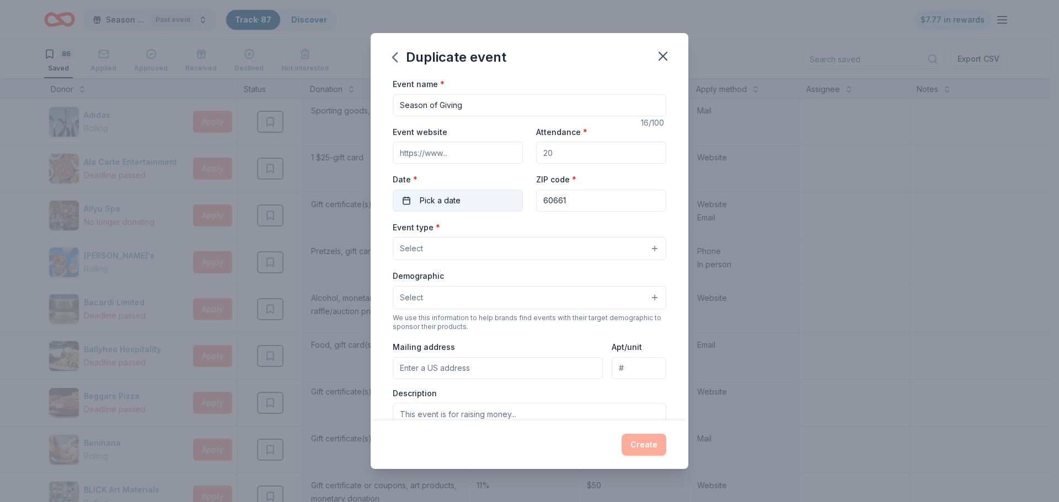
click at [470, 200] on button "Pick a date" at bounding box center [458, 201] width 130 height 22
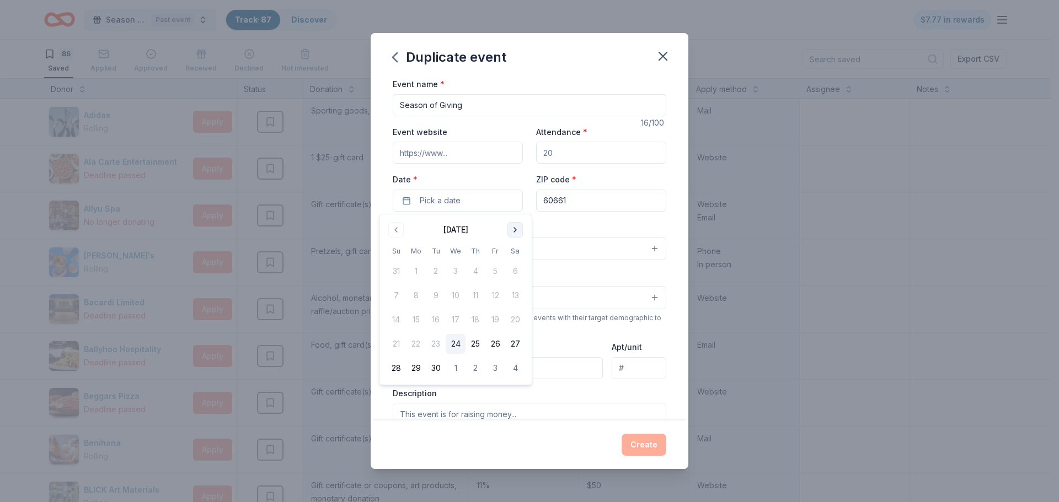
click at [514, 234] on button "Go to next month" at bounding box center [514, 229] width 15 height 15
click at [453, 367] on button "31" at bounding box center [455, 368] width 20 height 20
click at [661, 207] on div "Event name * Season of Giving 16 /100 Event website Attendance * Date * 12/31/2…" at bounding box center [530, 248] width 318 height 343
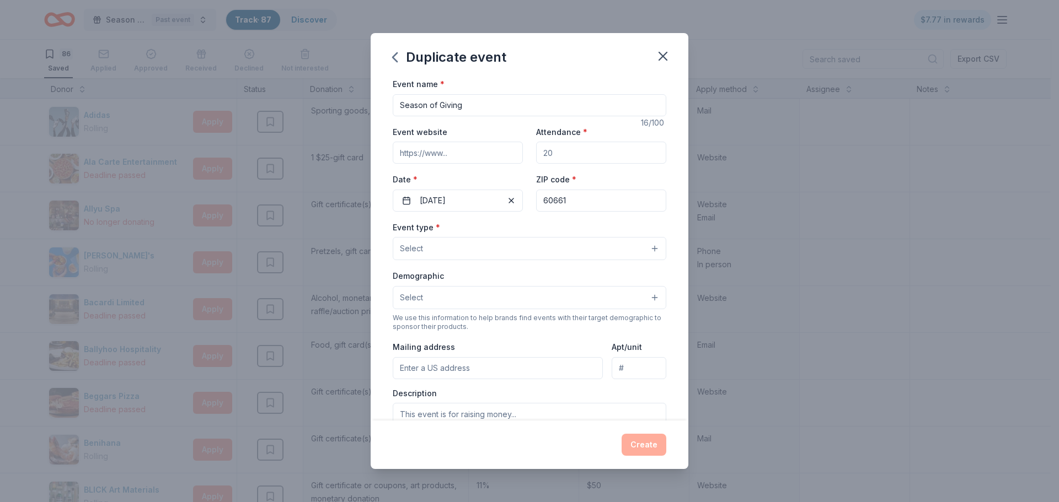
drag, startPoint x: 581, startPoint y: 150, endPoint x: 532, endPoint y: 155, distance: 49.9
click at [536, 155] on input "Attendance *" at bounding box center [601, 153] width 130 height 22
drag, startPoint x: 536, startPoint y: 154, endPoint x: 551, endPoint y: 153, distance: 15.5
click at [551, 153] on input "Attendance *" at bounding box center [601, 153] width 130 height 22
type input "100"
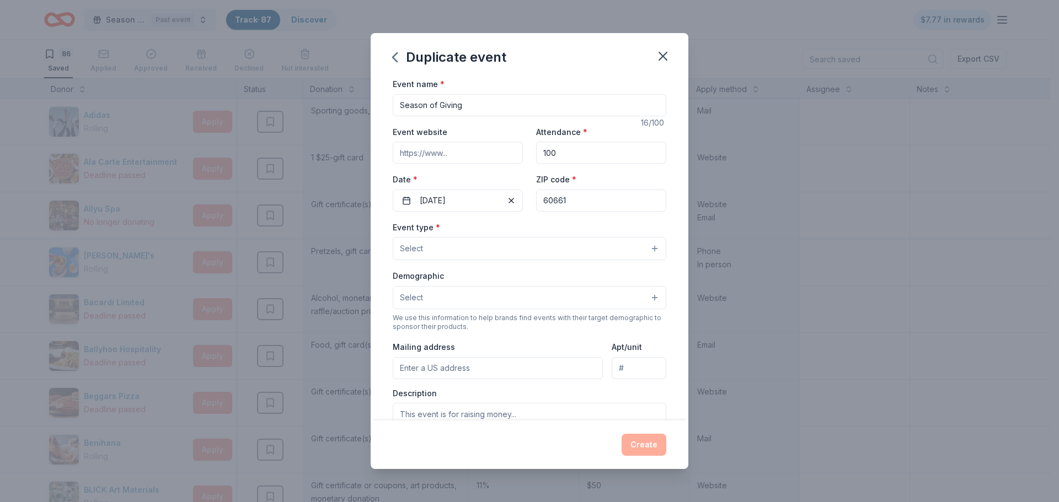
click at [667, 235] on div "Event name * Season of Giving 16 /100 Event website Attendance * 100 Date * 12/…" at bounding box center [530, 248] width 318 height 343
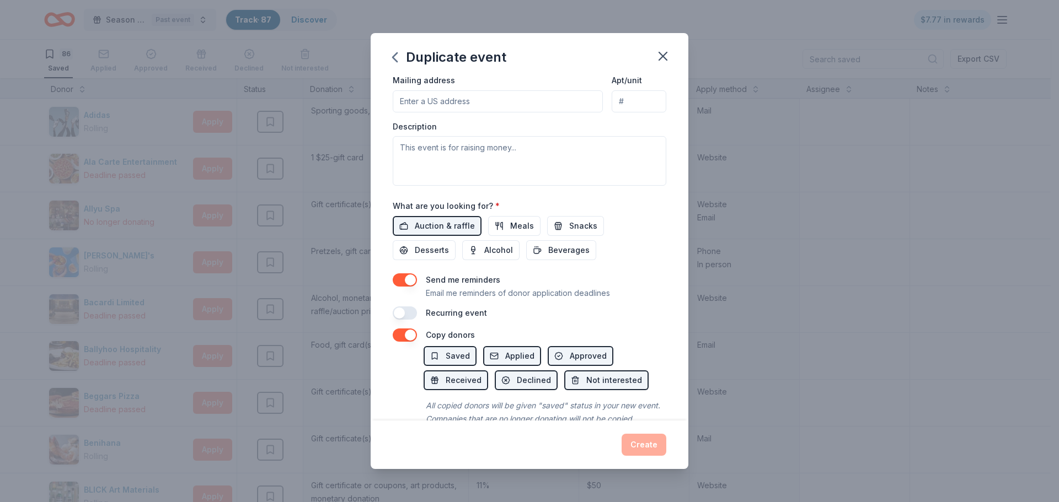
scroll to position [250, 0]
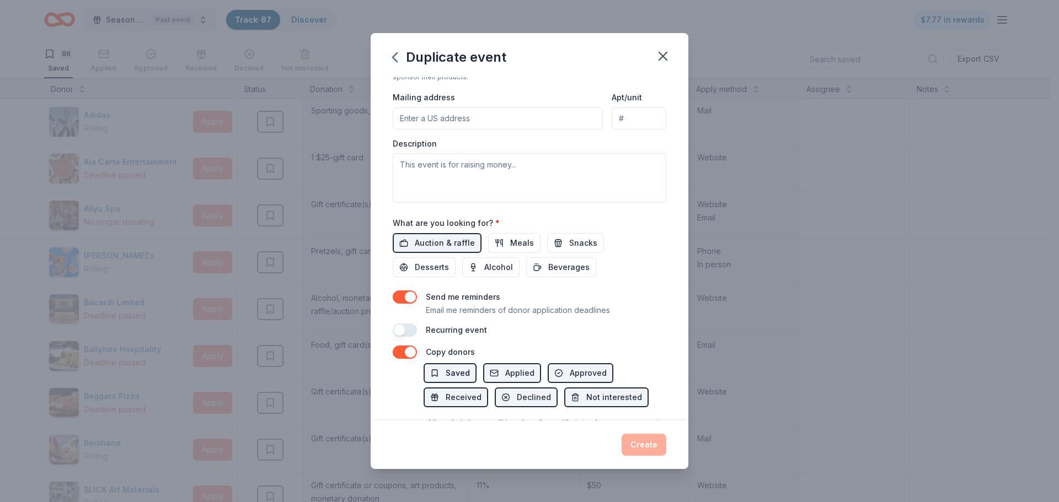
click at [469, 374] on button "Saved" at bounding box center [449, 373] width 53 height 20
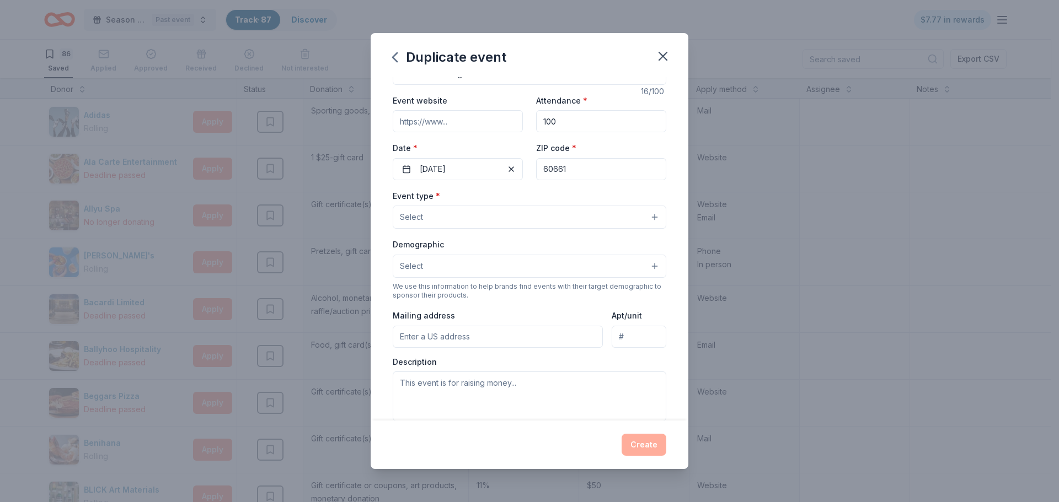
scroll to position [29, 0]
click at [571, 226] on button "Select" at bounding box center [529, 219] width 273 height 23
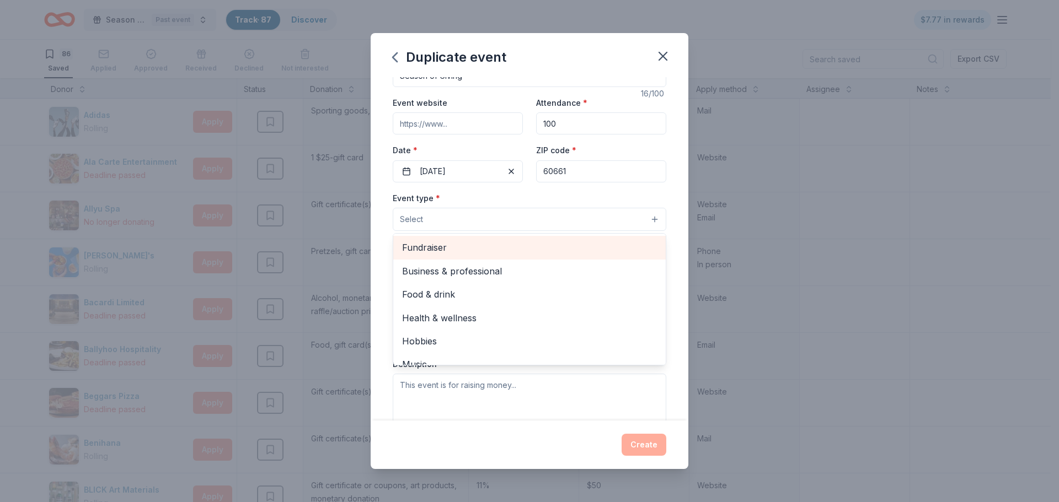
click at [559, 244] on span "Fundraiser" at bounding box center [529, 247] width 255 height 14
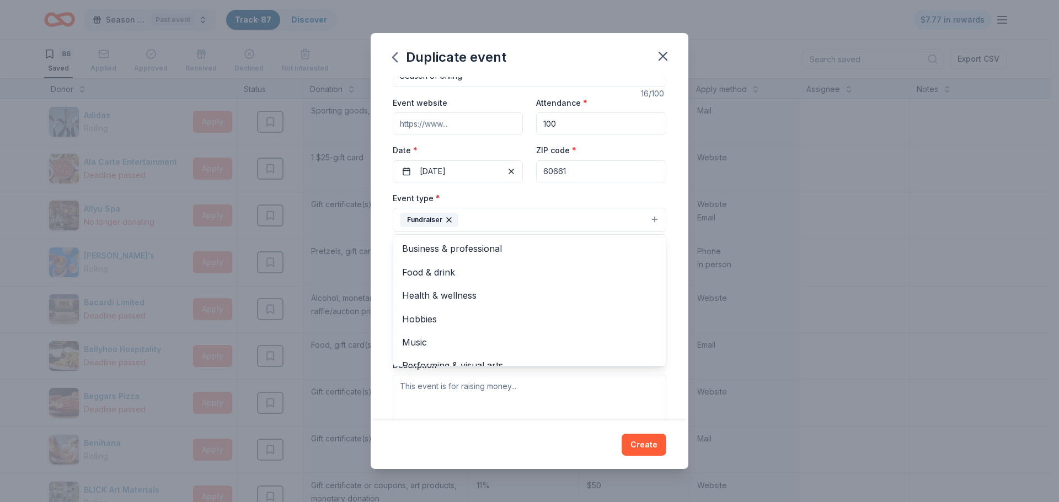
click at [651, 186] on div "Event name * Season of Giving 16 /100 Event website Attendance * 100 Date * 12/…" at bounding box center [529, 303] width 273 height 511
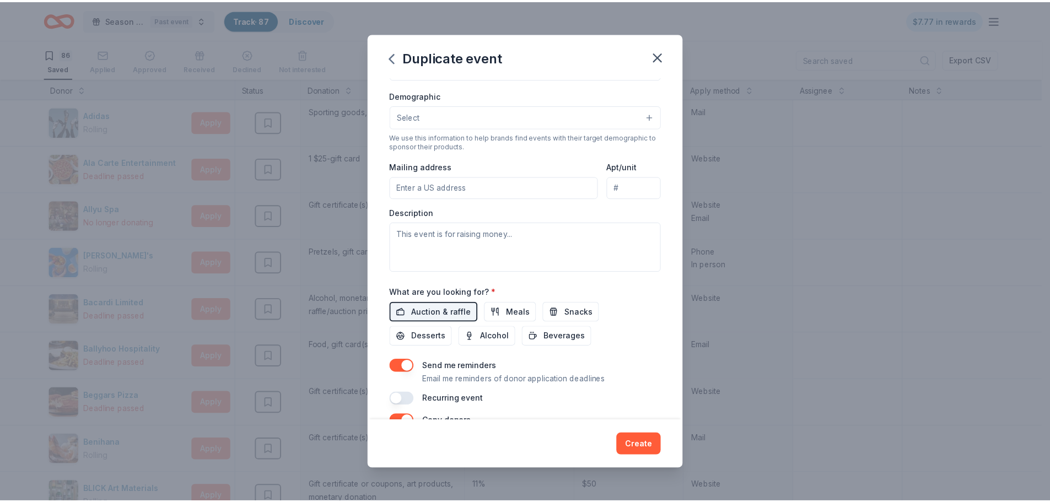
scroll to position [221, 0]
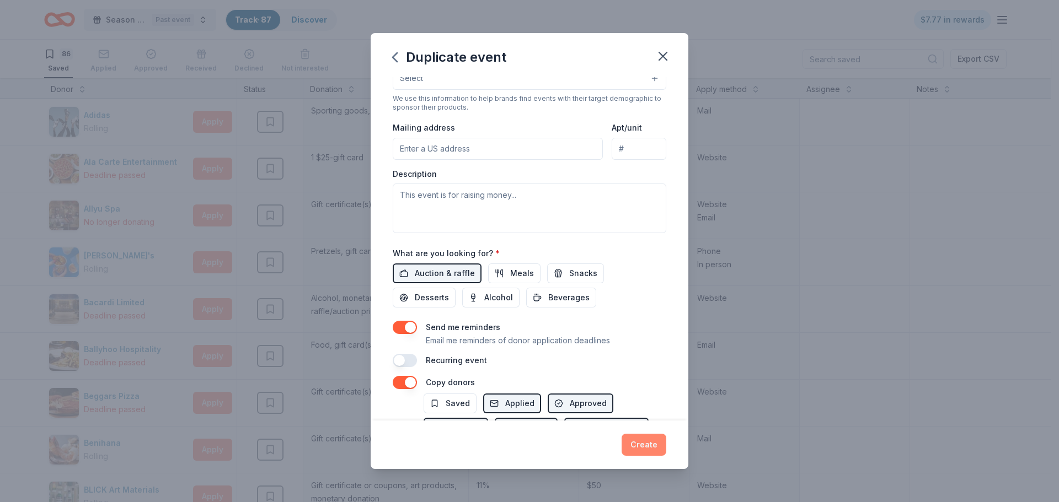
click at [647, 450] on button "Create" at bounding box center [643, 445] width 45 height 22
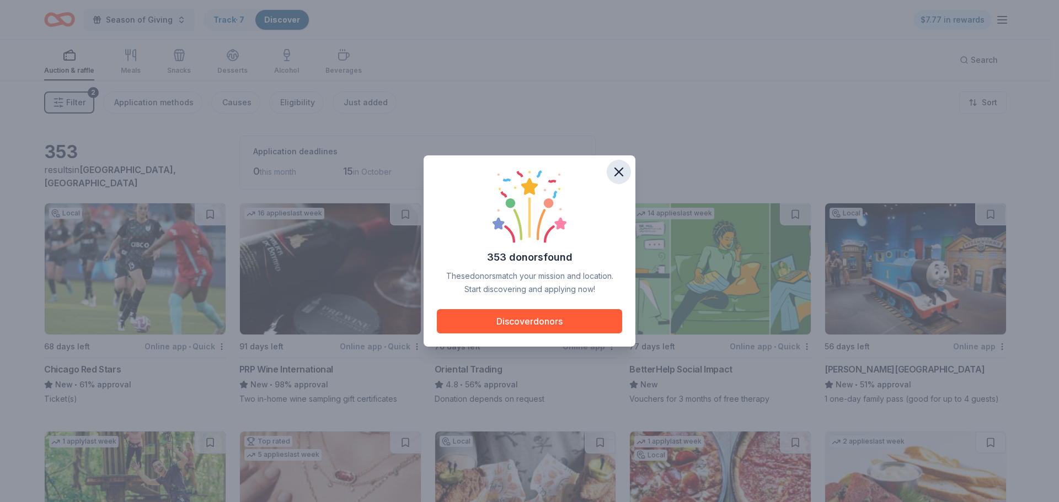
click at [619, 176] on icon "button" at bounding box center [618, 171] width 15 height 15
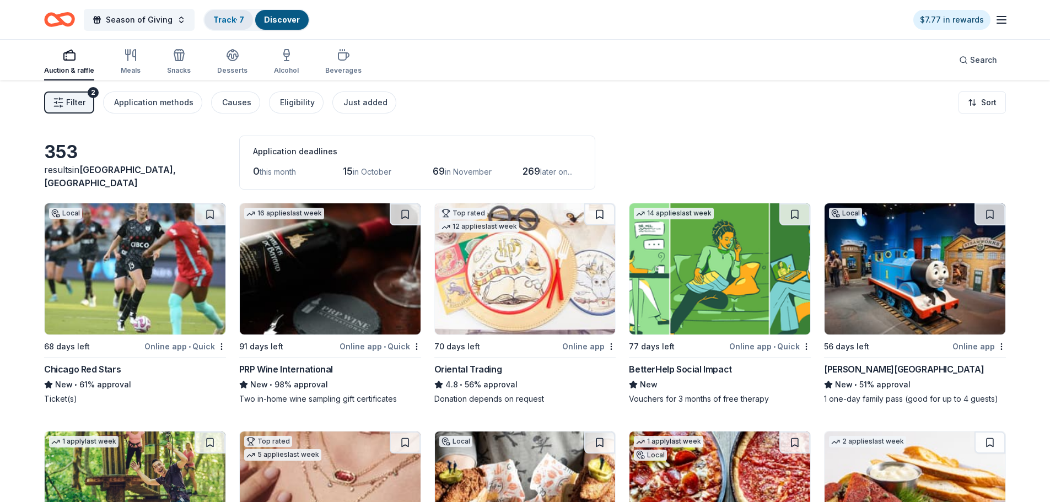
click at [227, 19] on link "Track · 7" at bounding box center [228, 19] width 31 height 9
click at [232, 20] on link "Track · 7" at bounding box center [228, 19] width 31 height 9
click at [229, 18] on link "Track · 7" at bounding box center [228, 19] width 31 height 9
click at [233, 18] on link "Track · 7" at bounding box center [228, 19] width 31 height 9
click at [236, 20] on link "Track · 7" at bounding box center [228, 19] width 31 height 9
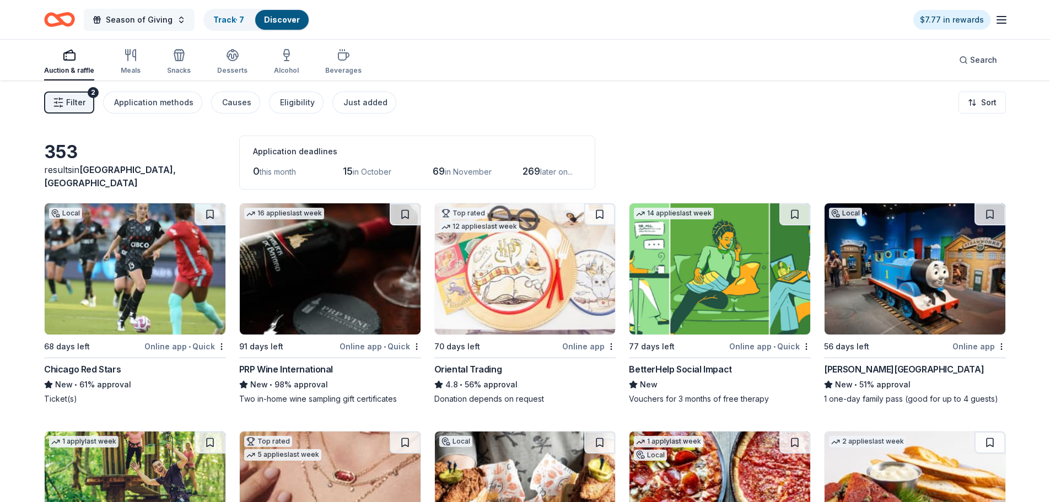
click at [140, 25] on span "Season of Giving" at bounding box center [139, 19] width 67 height 13
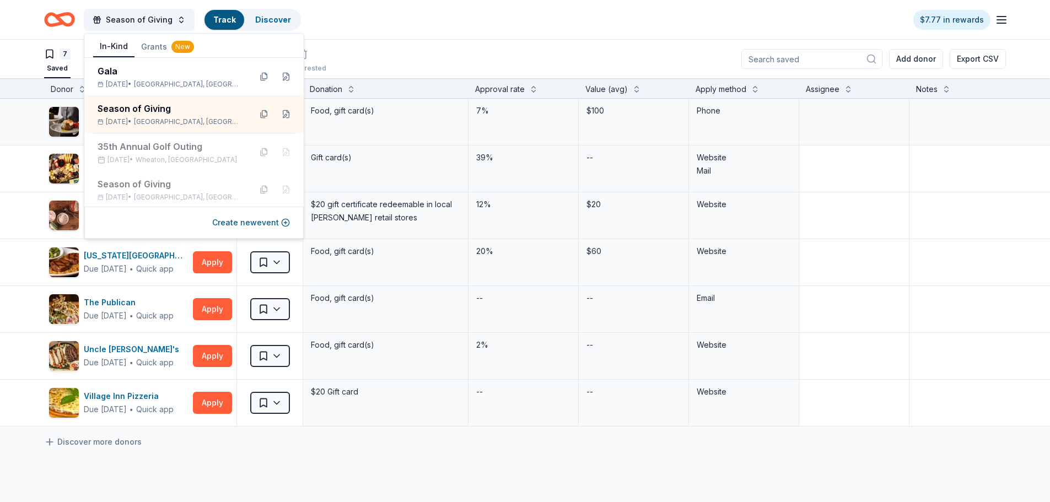
scroll to position [1, 0]
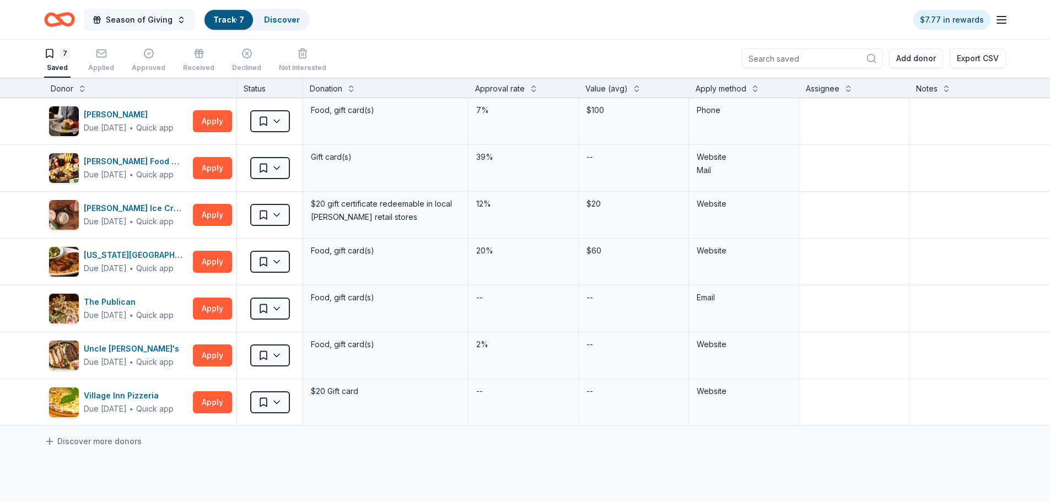
click at [143, 19] on span "Season of Giving" at bounding box center [139, 19] width 67 height 13
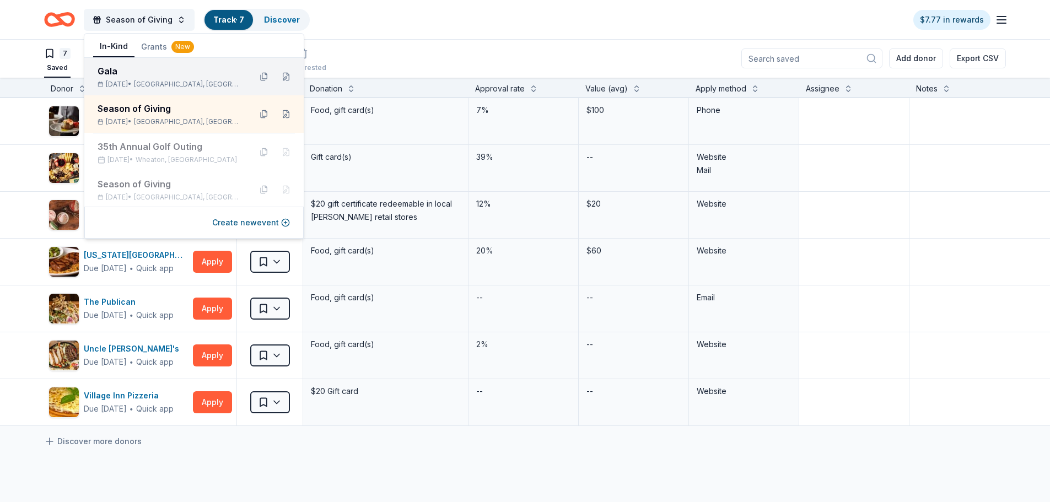
click at [135, 76] on div "Gala" at bounding box center [170, 71] width 144 height 13
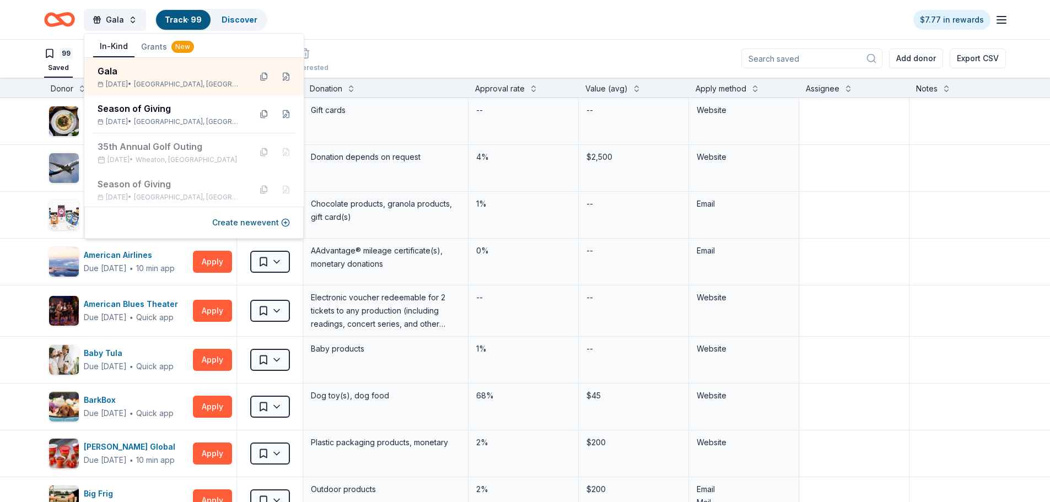
click at [356, 33] on div "Gala Track · 99 Discover $7.77 in rewards" at bounding box center [525, 19] width 1050 height 39
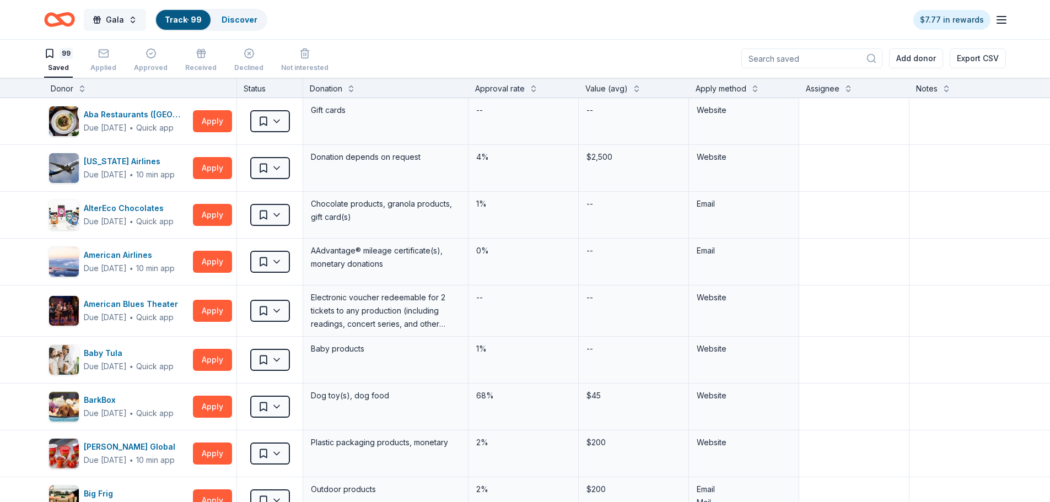
click at [104, 29] on button "Gala" at bounding box center [115, 20] width 62 height 22
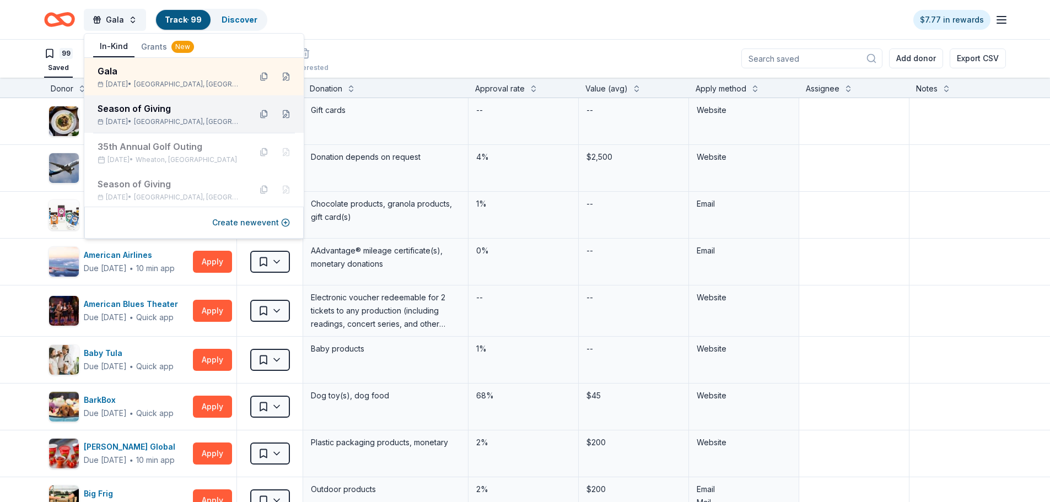
click at [126, 109] on div "Season of Giving" at bounding box center [170, 108] width 144 height 13
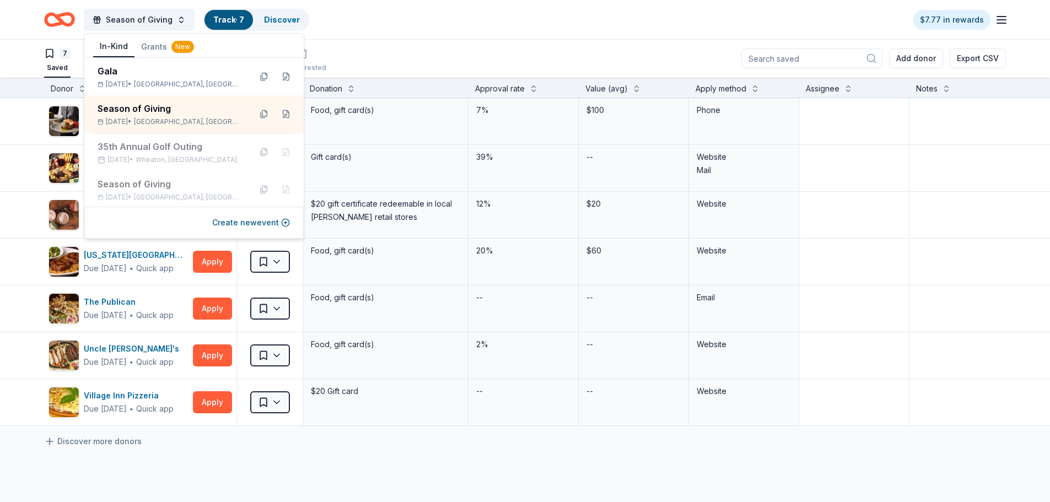
click at [395, 23] on div "Season of Giving Track · 7 Discover $7.77 in rewards" at bounding box center [525, 20] width 962 height 26
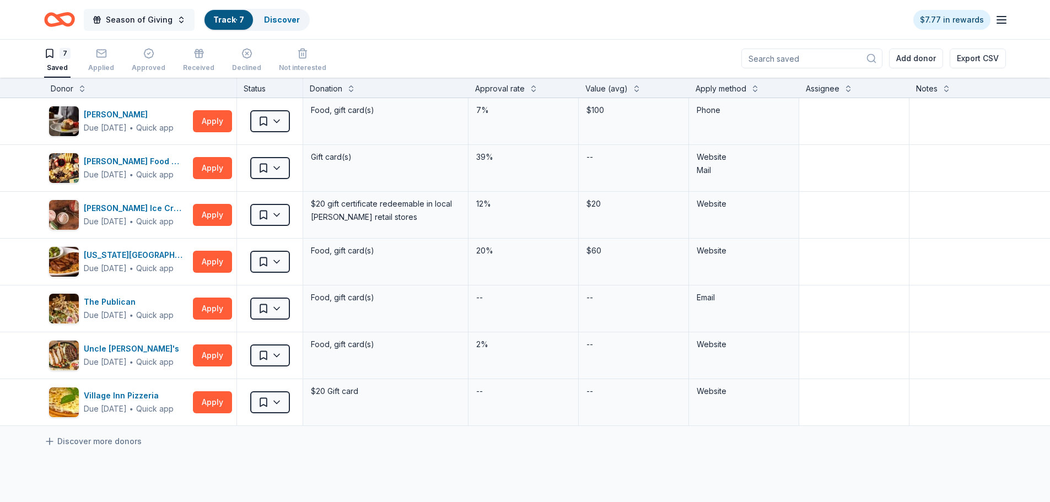
click at [125, 15] on span "Season of Giving" at bounding box center [139, 19] width 67 height 13
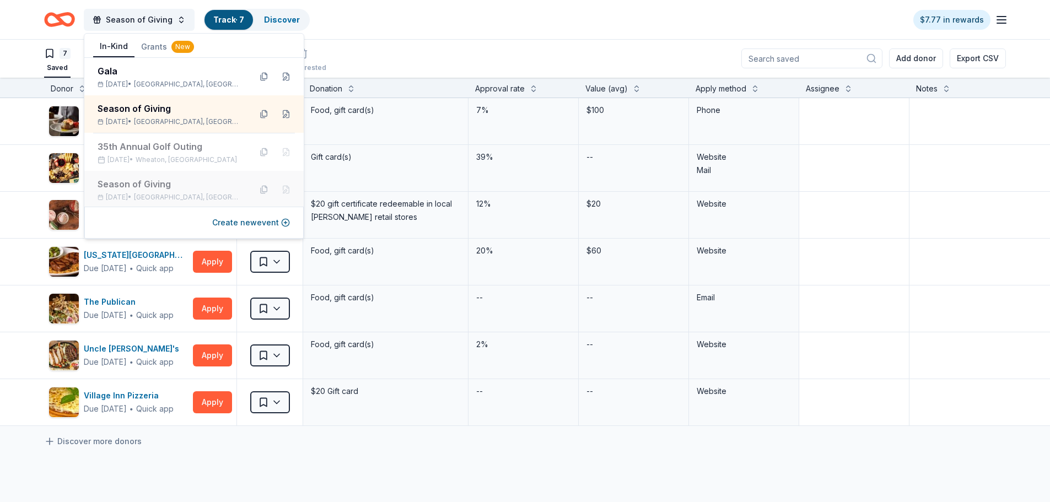
drag, startPoint x: 143, startPoint y: 178, endPoint x: 142, endPoint y: 172, distance: 6.2
click at [143, 176] on div "Season of Giving Dec 03, 2024 • Chicago, IL" at bounding box center [193, 189] width 219 height 37
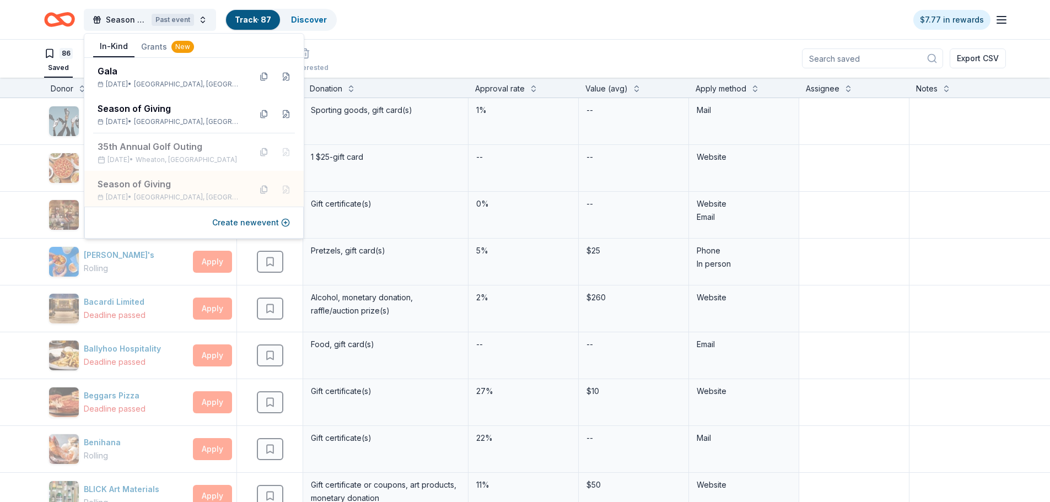
click at [472, 34] on div "Season of Giving Past event Track · 87 Discover $7.77 in rewards" at bounding box center [525, 19] width 1050 height 39
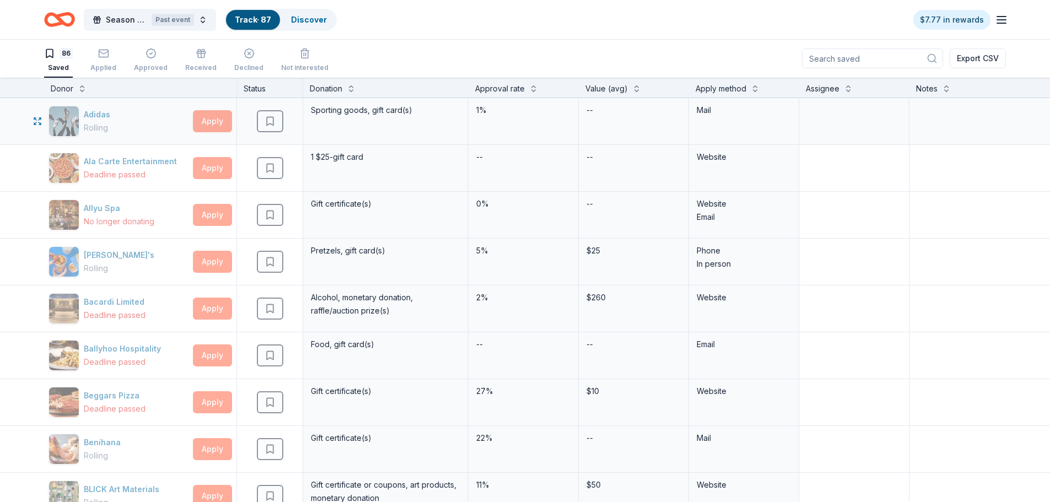
click at [219, 119] on div "Apply" at bounding box center [212, 121] width 39 height 22
click at [204, 23] on button "Season of Giving Past event" at bounding box center [150, 20] width 132 height 22
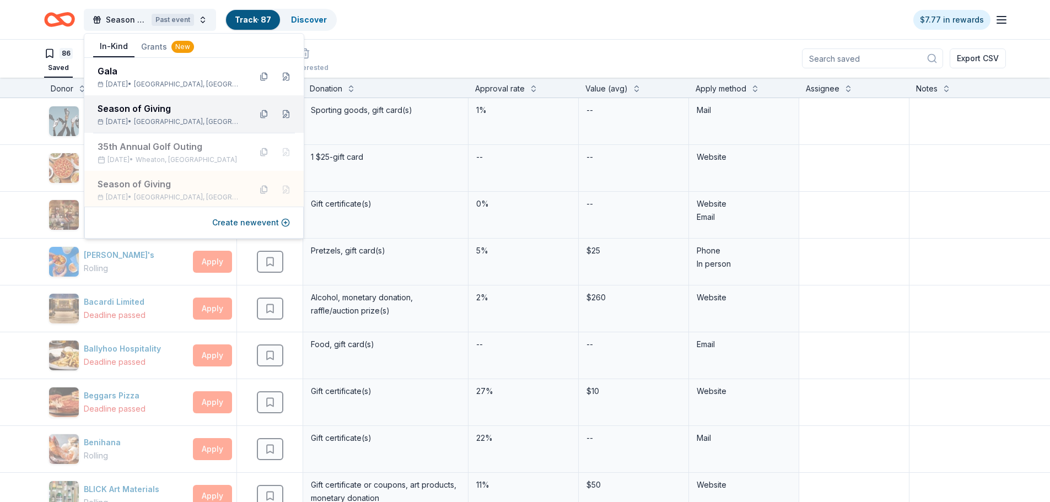
click at [177, 120] on span "Chicago, IL" at bounding box center [188, 121] width 108 height 9
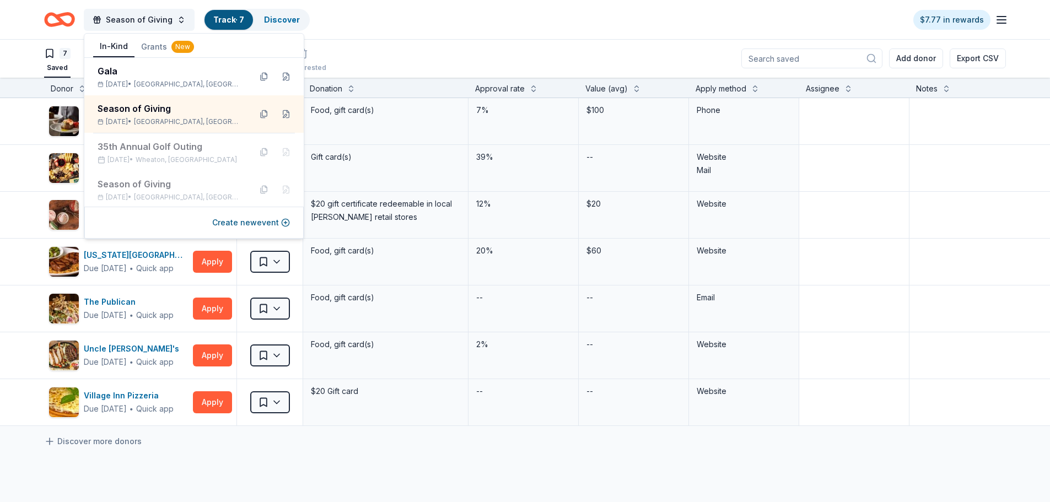
click at [412, 70] on div "7 Saved Applied Approved Received Declined Not interested Add donor Export CSV" at bounding box center [525, 58] width 962 height 39
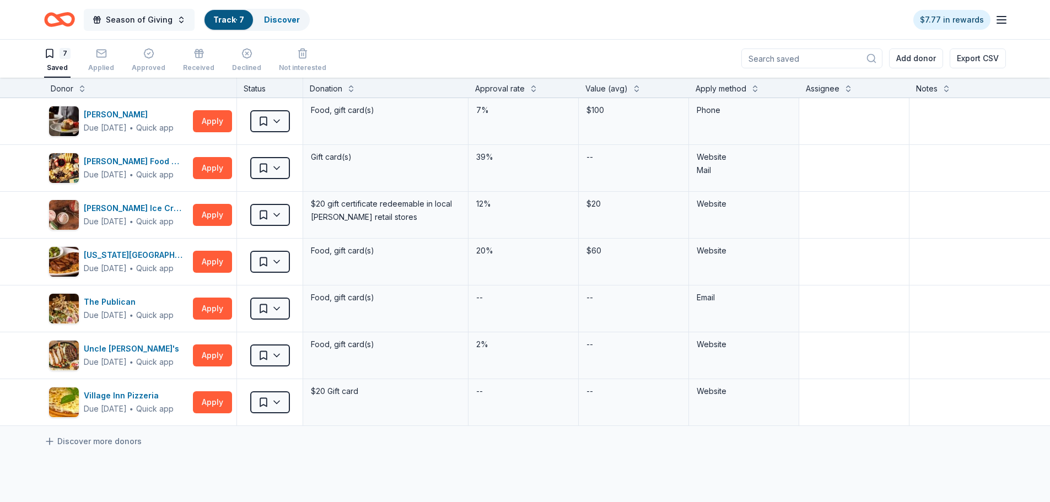
click at [154, 29] on button "Season of Giving" at bounding box center [139, 20] width 111 height 22
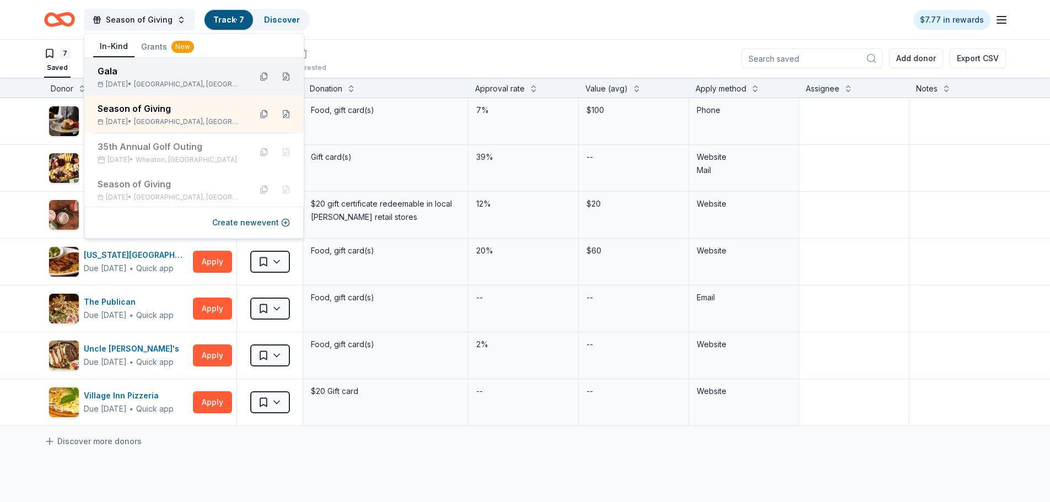
click at [159, 71] on div "Gala" at bounding box center [170, 71] width 144 height 13
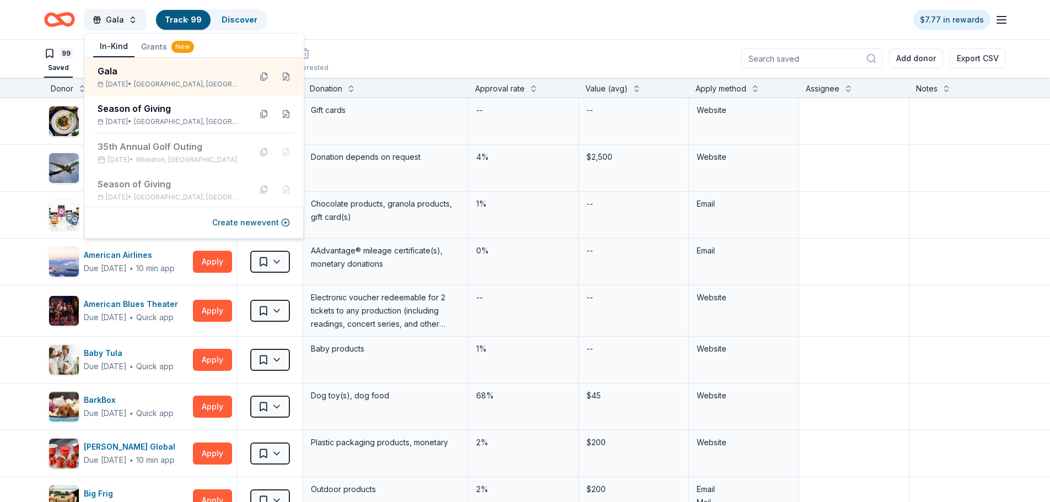
click at [272, 23] on div "Gala Track · 99 Discover $7.77 in rewards" at bounding box center [525, 20] width 962 height 26
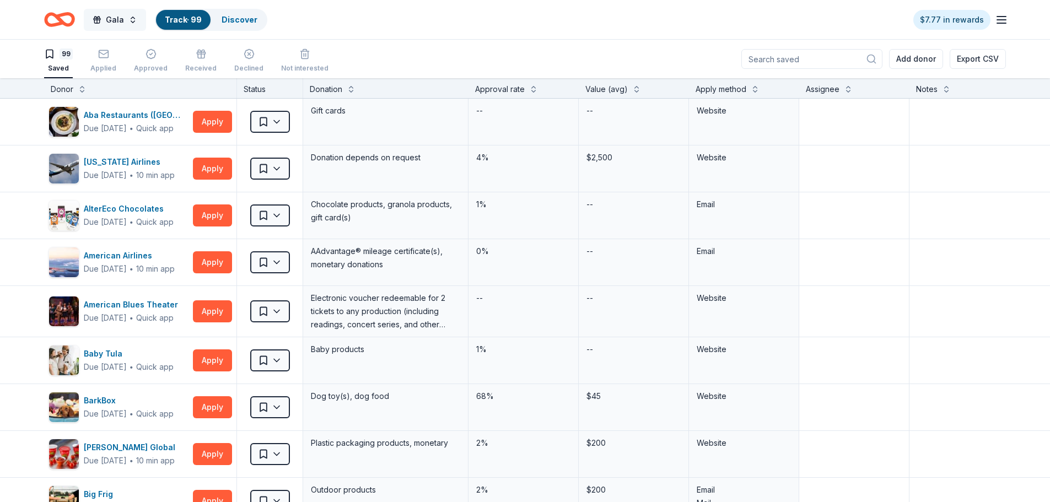
click at [110, 24] on span "Gala" at bounding box center [115, 19] width 18 height 13
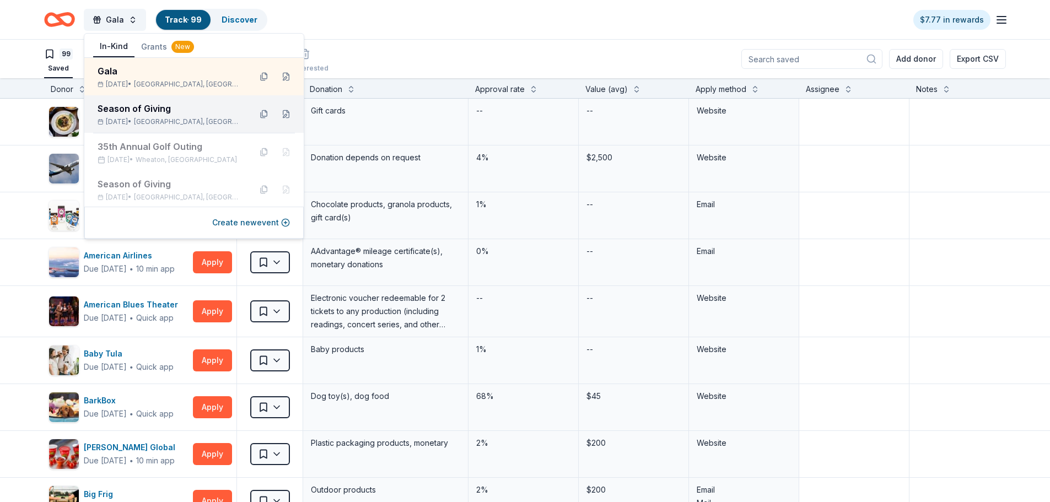
click at [205, 127] on div "Season of Giving Dec 31, 2025 • Chicago, IL" at bounding box center [193, 113] width 219 height 37
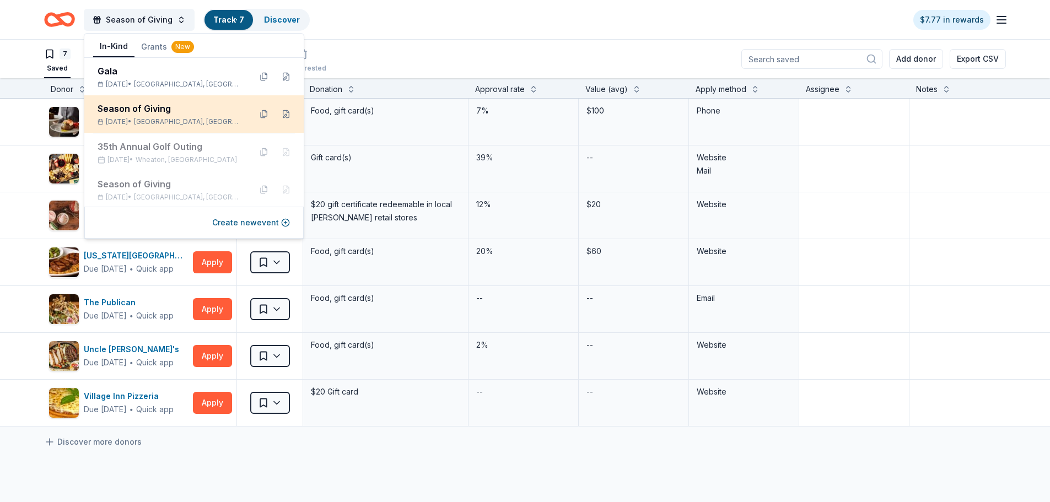
click at [170, 105] on div "Season of Giving" at bounding box center [170, 108] width 144 height 13
click at [690, 45] on div "7 Saved Applied Approved Received Declined Not interested Add donor Export CSV" at bounding box center [525, 59] width 962 height 39
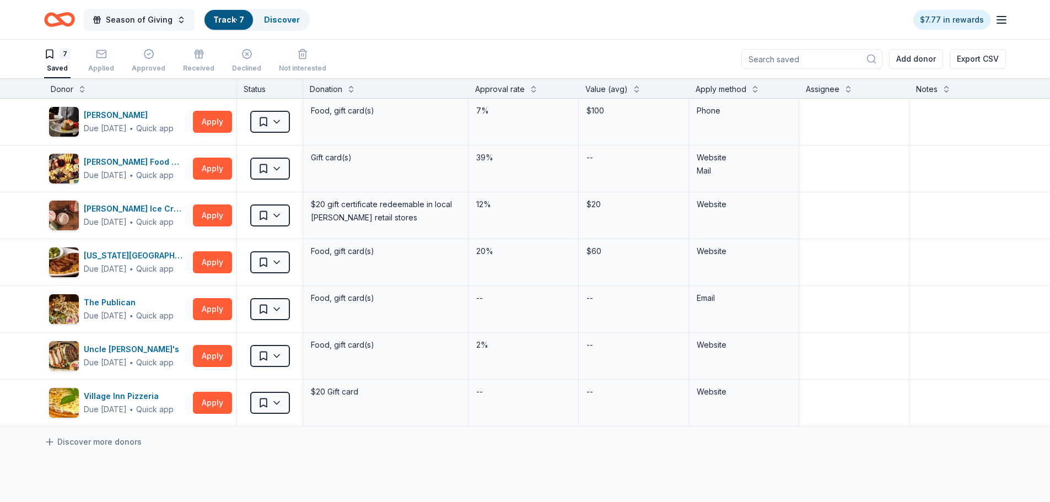
click at [125, 22] on span "Season of Giving" at bounding box center [139, 19] width 67 height 13
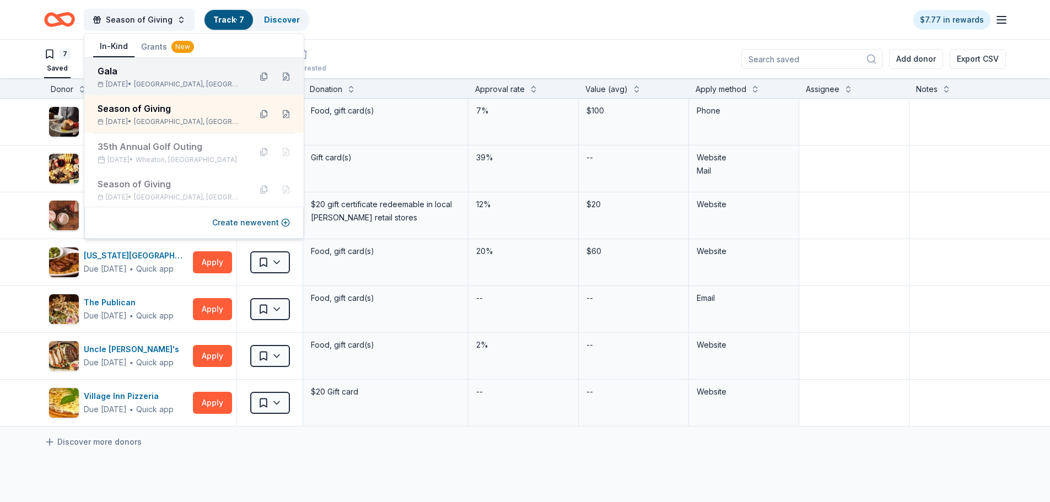
click at [118, 72] on div "Gala" at bounding box center [170, 71] width 144 height 13
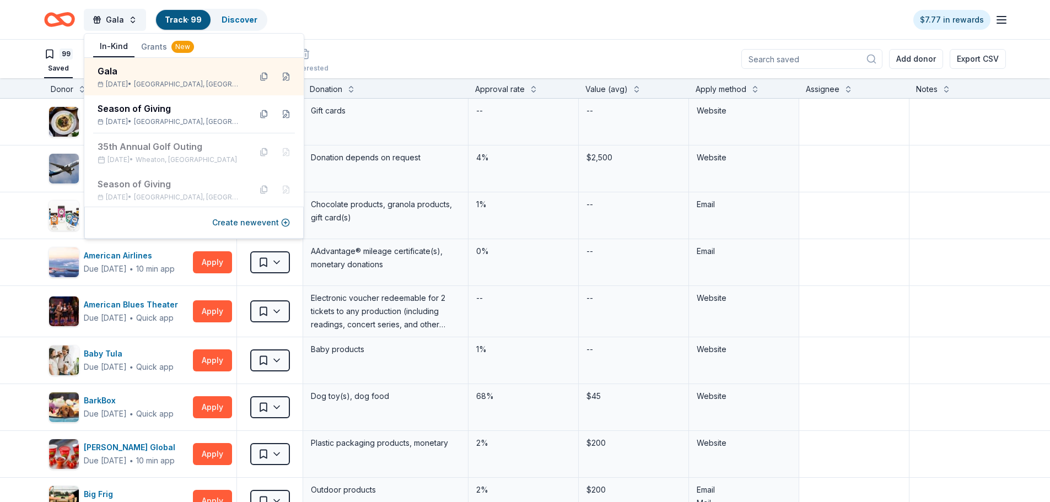
click at [476, 45] on div "99 Saved Applied Approved Received Declined Not interested Add donor Export CSV" at bounding box center [525, 59] width 962 height 39
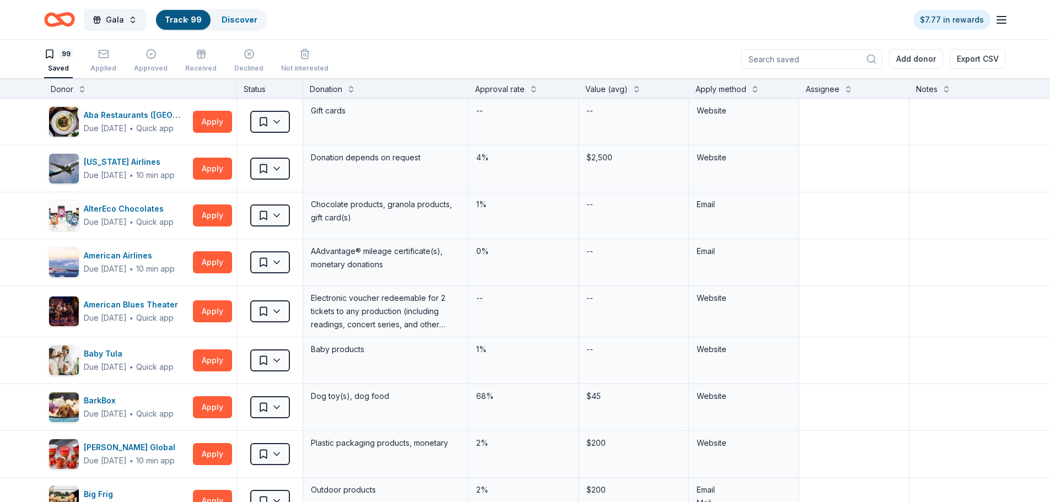
click at [66, 25] on icon "Home" at bounding box center [64, 19] width 17 height 11
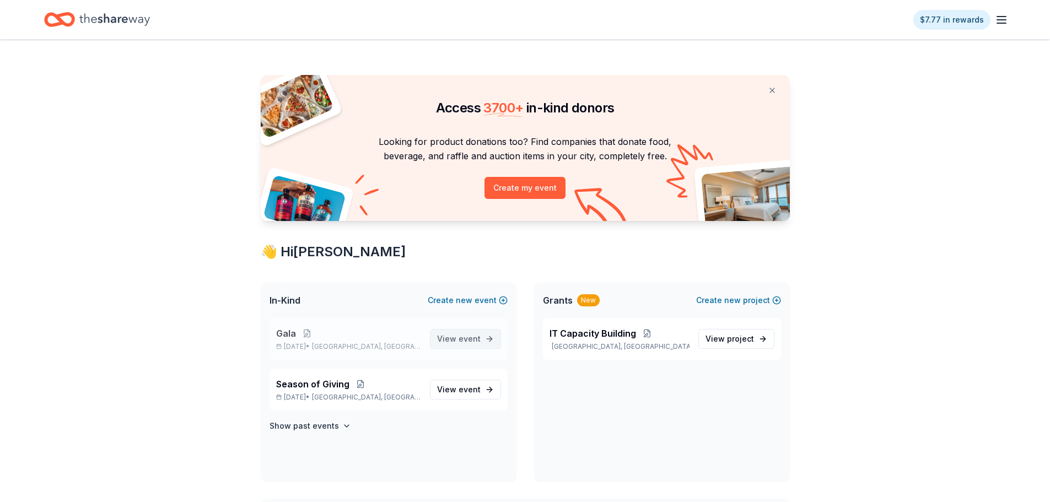
click at [450, 343] on span "View event" at bounding box center [459, 338] width 44 height 13
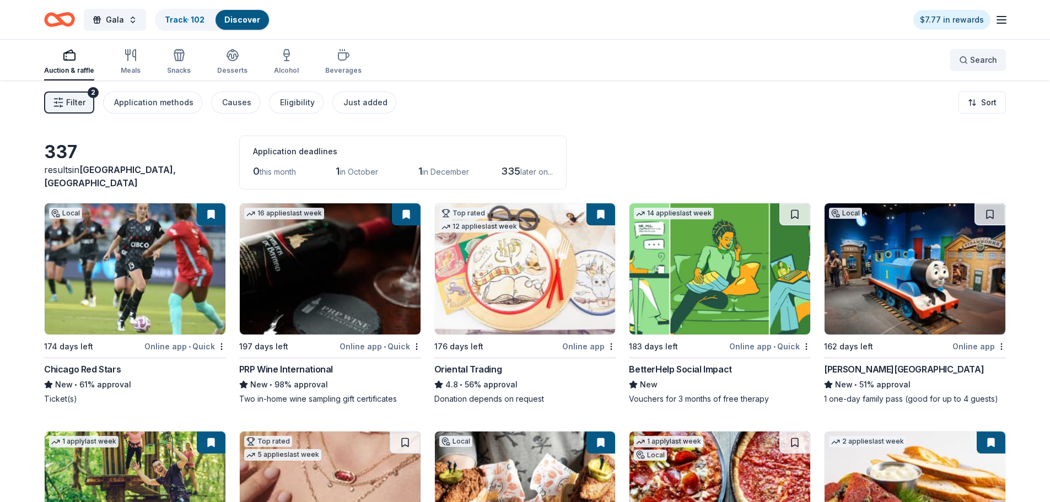
click at [978, 51] on button "Search" at bounding box center [979, 60] width 56 height 22
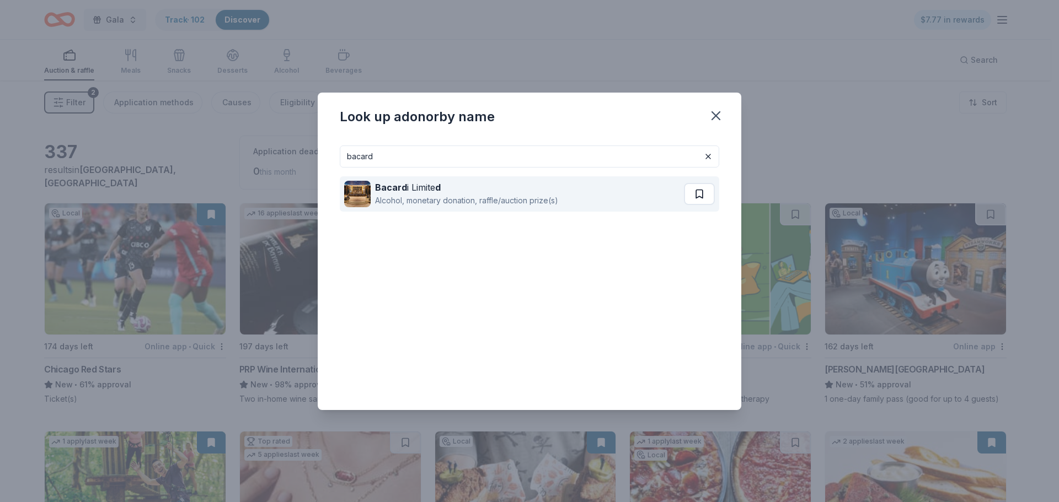
click at [691, 194] on button at bounding box center [699, 194] width 31 height 22
click at [428, 192] on div "Bacard i Limite d" at bounding box center [466, 187] width 183 height 13
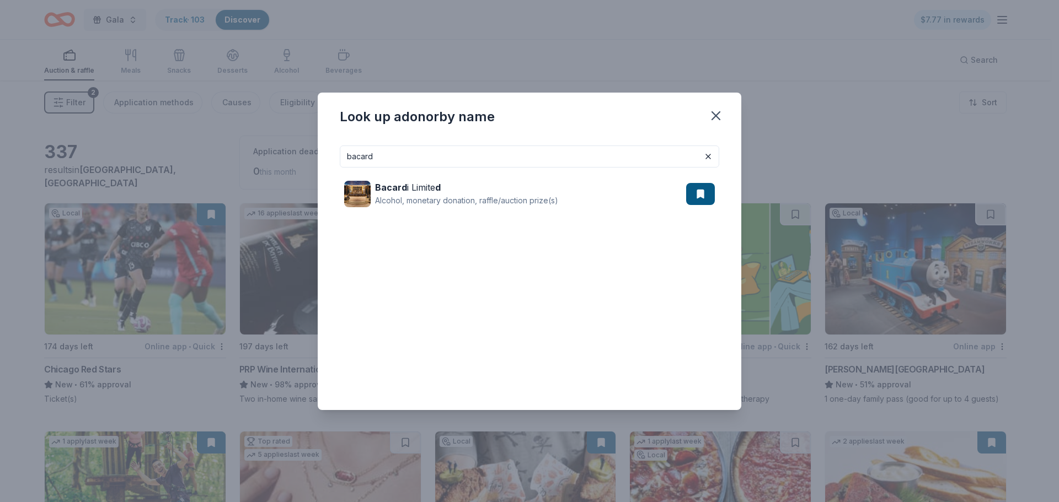
drag, startPoint x: 619, startPoint y: 148, endPoint x: 323, endPoint y: 163, distance: 296.5
click at [323, 163] on div "bacard Bacard i Limite d Alcohol, monetary donation, raffle/auction prize(s)" at bounding box center [529, 273] width 423 height 273
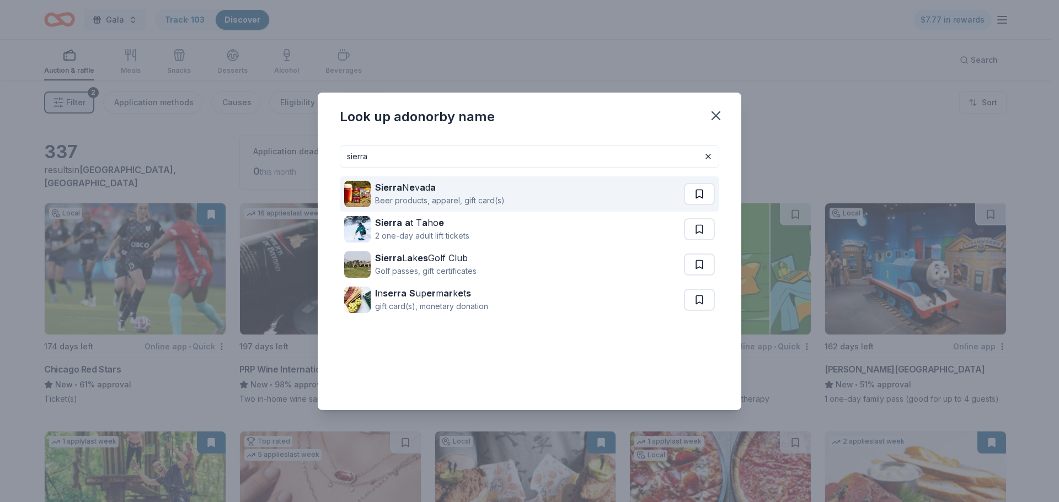
click at [697, 197] on button at bounding box center [699, 194] width 31 height 22
click at [408, 185] on div "Sierra N e v a d a" at bounding box center [440, 187] width 130 height 13
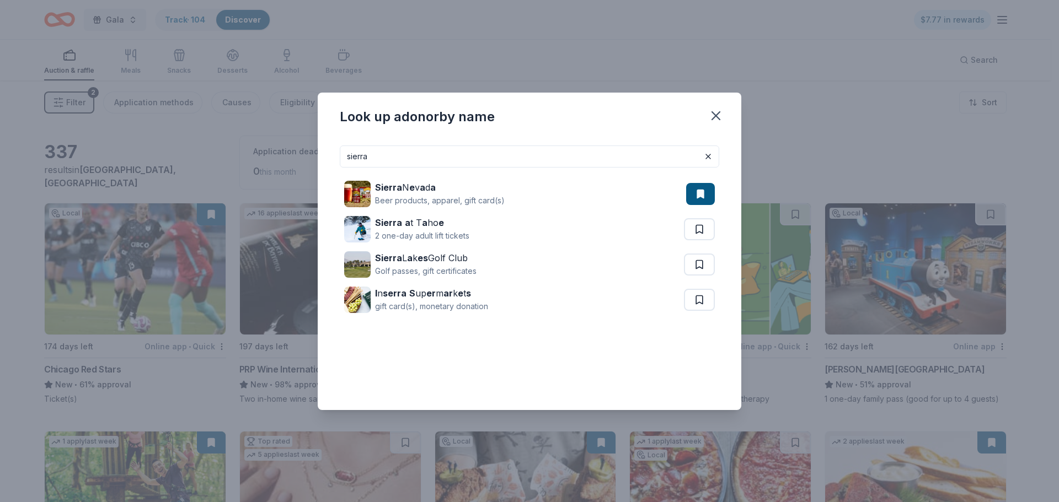
drag, startPoint x: 522, startPoint y: 147, endPoint x: 328, endPoint y: 159, distance: 193.9
click at [328, 159] on div "sierra Sierra N e v a d a Beer products, apparel, gift card(s) Sierra a t T a h…" at bounding box center [529, 273] width 423 height 273
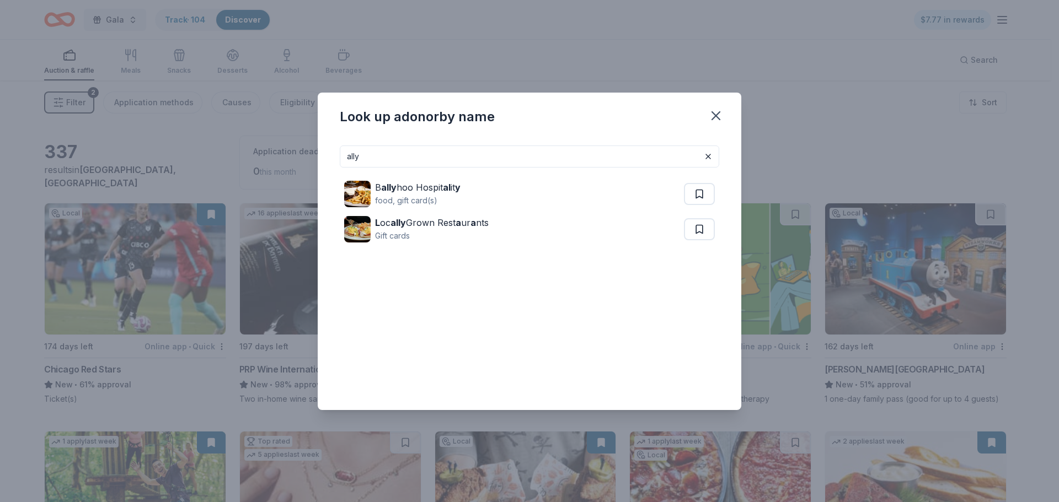
click at [542, 156] on input "ally" at bounding box center [529, 157] width 379 height 22
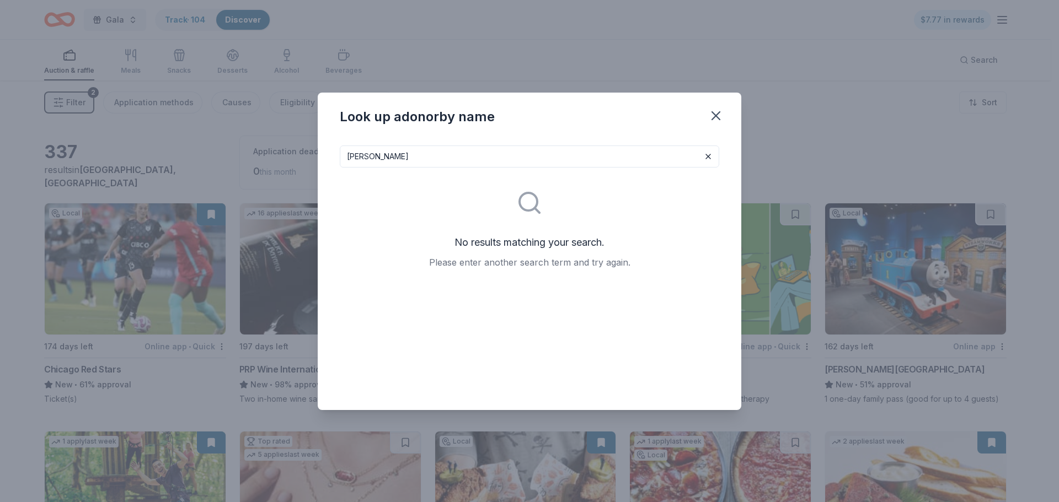
drag, startPoint x: 610, startPoint y: 151, endPoint x: 305, endPoint y: 170, distance: 306.1
click at [305, 170] on div "Look up a donor by name allyu s No results matching your search. Please enter a…" at bounding box center [529, 251] width 1059 height 502
drag, startPoint x: 379, startPoint y: 155, endPoint x: 324, endPoint y: 152, distance: 55.2
click at [324, 152] on div "chicago blue b No results matching your search. Please enter another search ter…" at bounding box center [529, 273] width 423 height 273
click at [474, 158] on input "blue b" at bounding box center [529, 157] width 379 height 22
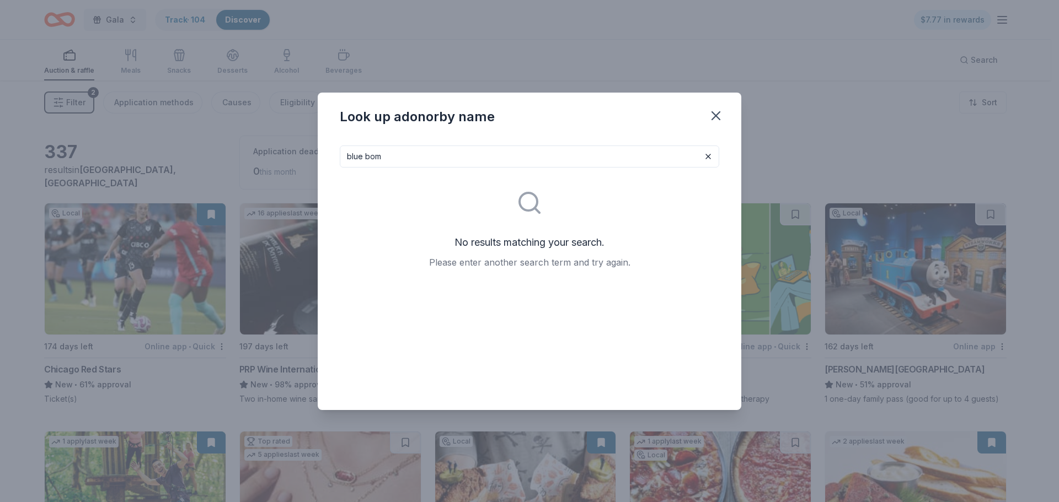
click at [516, 142] on div "blue bom No results matching your search. Please enter another search term and …" at bounding box center [529, 273] width 423 height 273
drag, startPoint x: 509, startPoint y: 152, endPoint x: 248, endPoint y: 153, distance: 261.9
click at [248, 153] on div "Look up a donor by name blue bom No results matching your search. Please enter …" at bounding box center [529, 251] width 1059 height 502
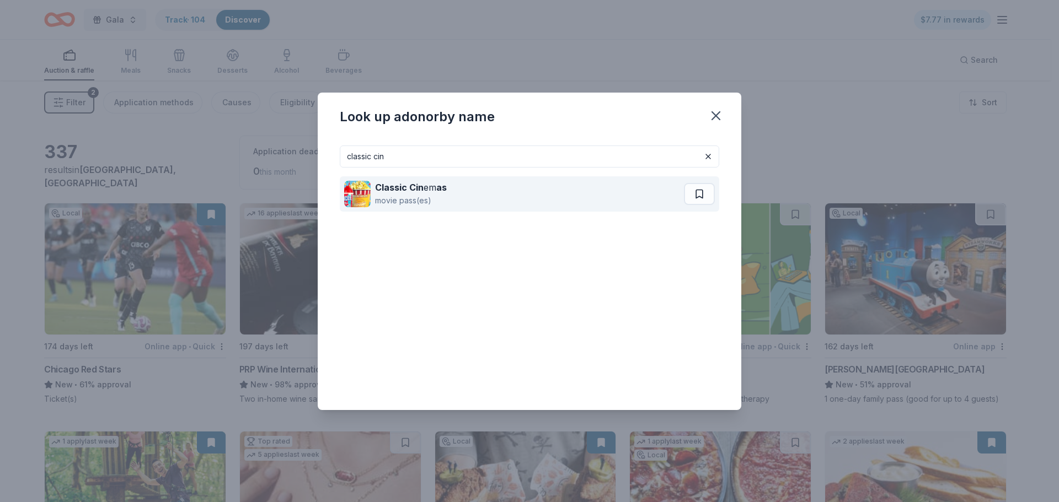
click at [430, 189] on div "Classic Cin em as" at bounding box center [411, 187] width 72 height 13
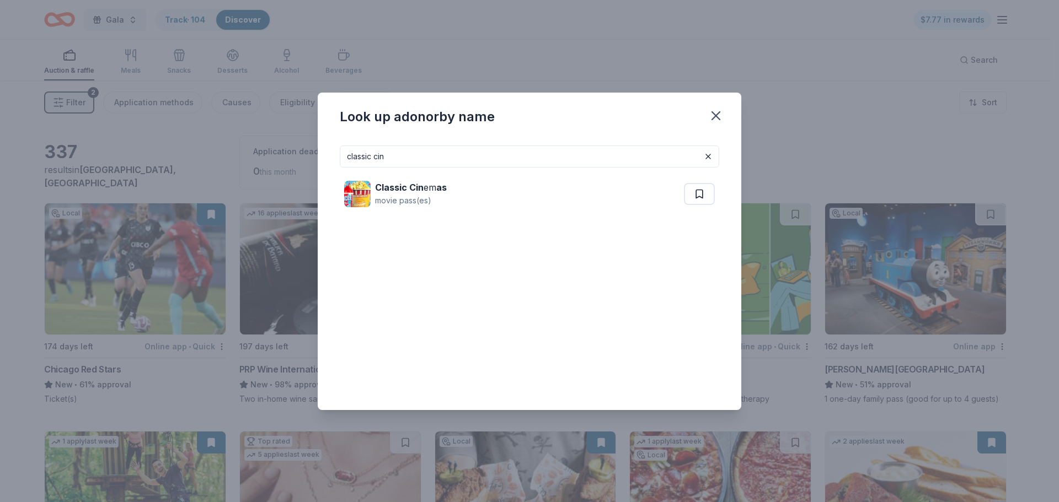
click at [486, 152] on input "classic cin" at bounding box center [529, 157] width 379 height 22
drag, startPoint x: 484, startPoint y: 152, endPoint x: 296, endPoint y: 152, distance: 188.0
click at [297, 152] on div "Look up a donor by name classic cin Classic Cin em as movie pass(es)" at bounding box center [529, 251] width 1059 height 502
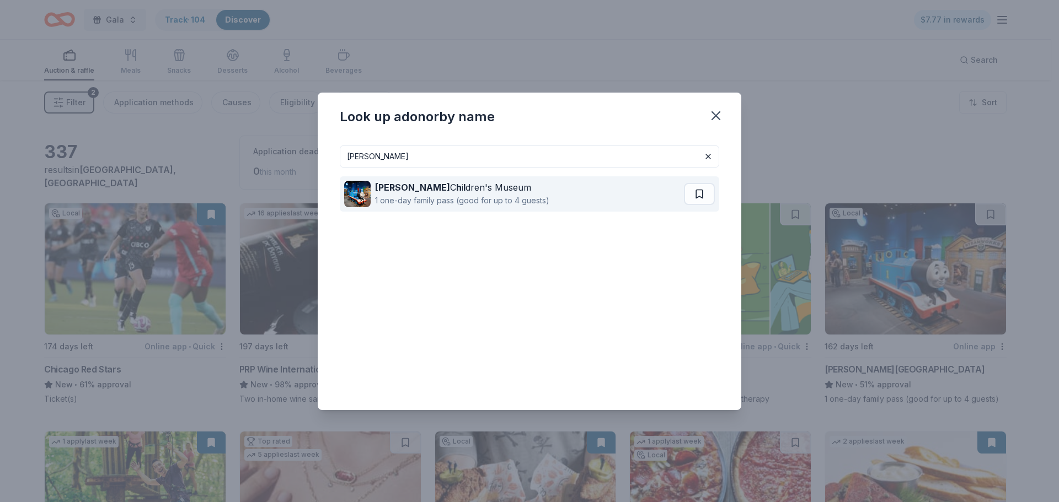
click at [438, 186] on div "Kohl C h i l dren's Museum" at bounding box center [462, 187] width 174 height 13
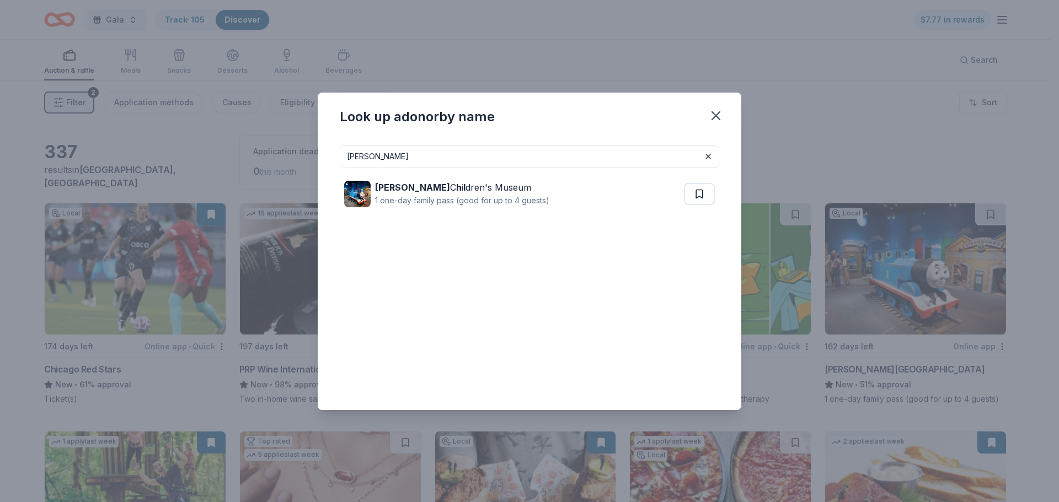
click at [530, 150] on input "kohl" at bounding box center [529, 157] width 379 height 22
drag, startPoint x: 528, startPoint y: 152, endPoint x: 259, endPoint y: 158, distance: 269.1
click at [260, 158] on div "Look up a donor by name kohl Kohl C h i l dren's Museum 1 one-day family pass (…" at bounding box center [529, 251] width 1059 height 502
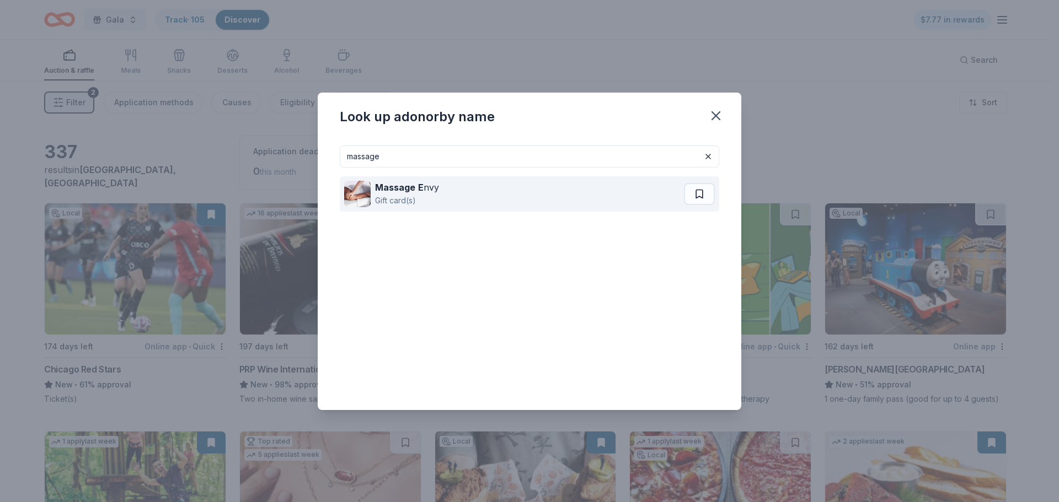
click at [388, 192] on strong "Massage" at bounding box center [395, 187] width 40 height 11
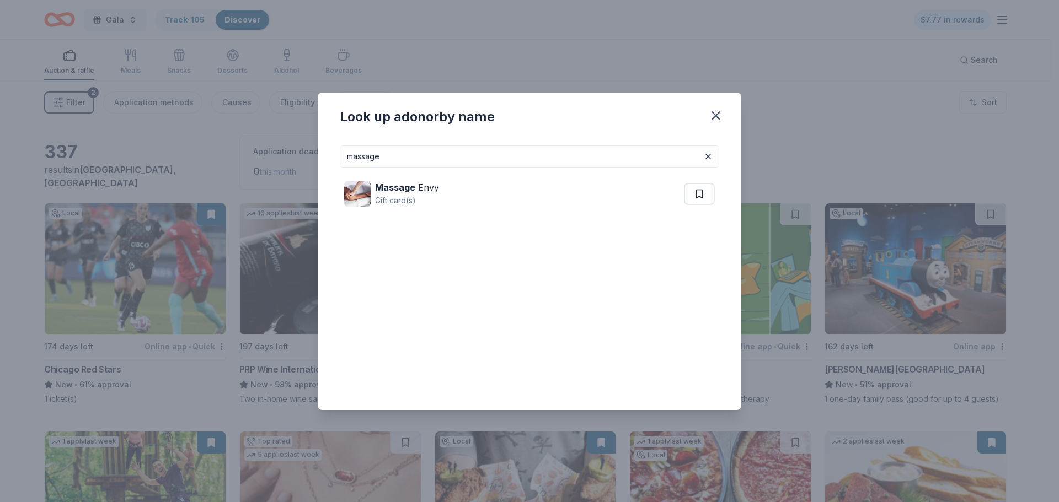
click at [429, 162] on input "massage" at bounding box center [529, 157] width 379 height 22
drag, startPoint x: 429, startPoint y: 162, endPoint x: 281, endPoint y: 135, distance: 150.8
click at [282, 135] on div "Look up a donor by name massage Massage E nvy Gift card(s)" at bounding box center [529, 251] width 1059 height 502
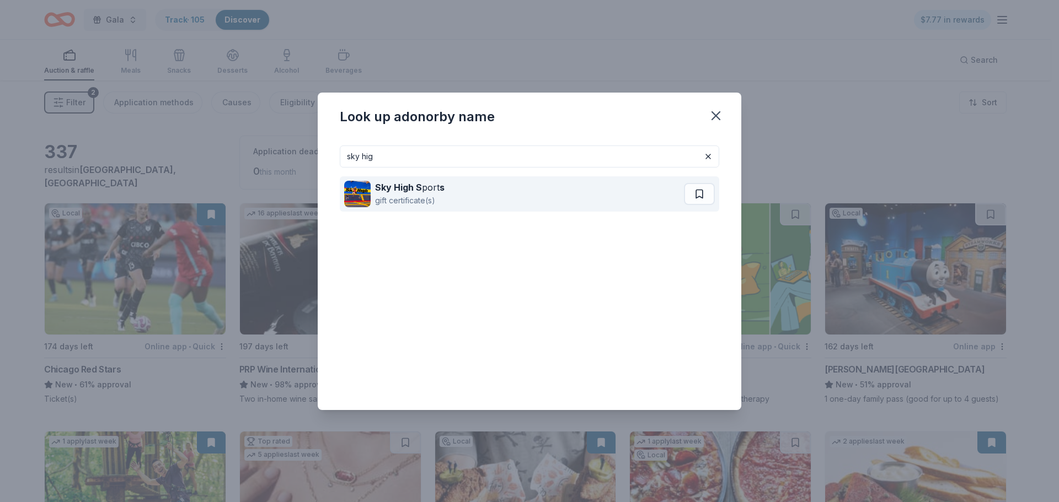
click at [486, 195] on div "Sky High S port s gift certificate(s)" at bounding box center [514, 193] width 340 height 35
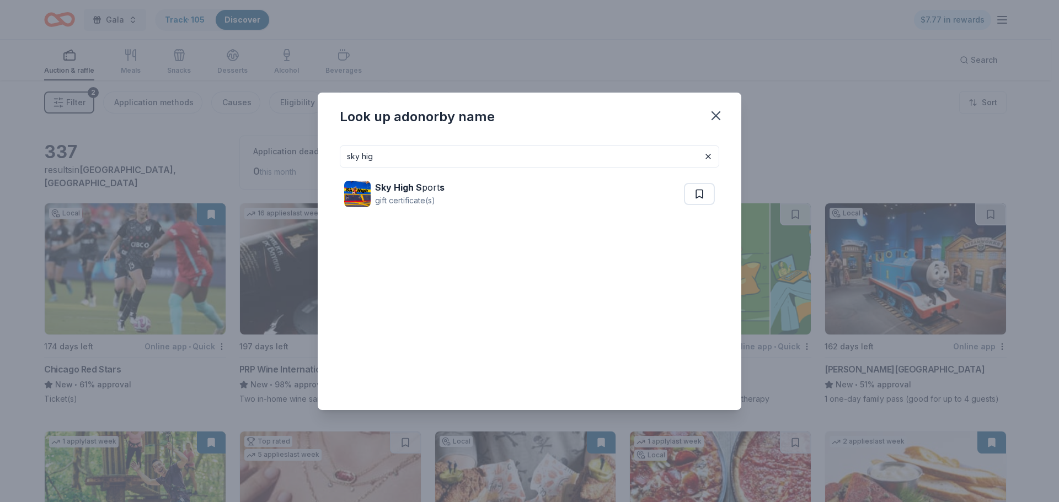
click at [529, 156] on input "sky hig" at bounding box center [529, 157] width 379 height 22
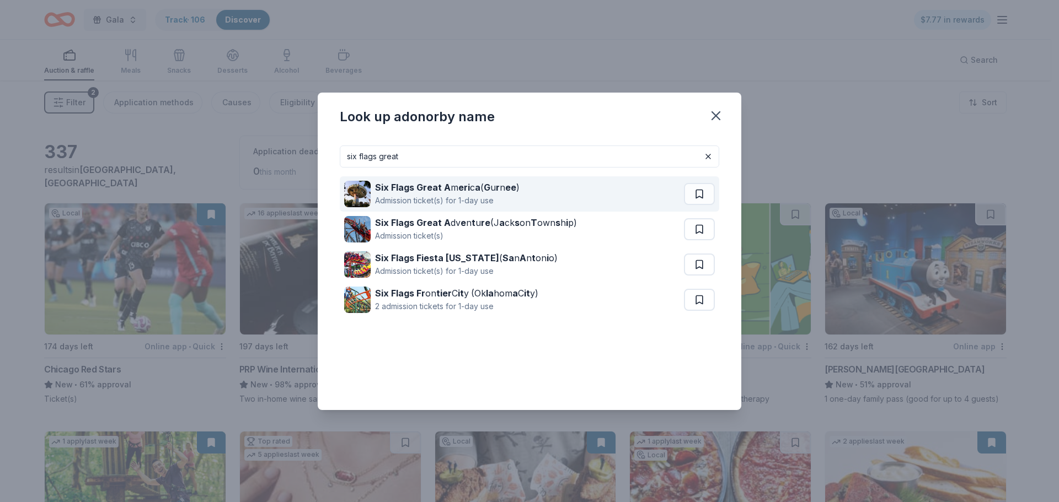
type input "six flags great"
click at [496, 186] on strong "r" at bounding box center [498, 187] width 4 height 11
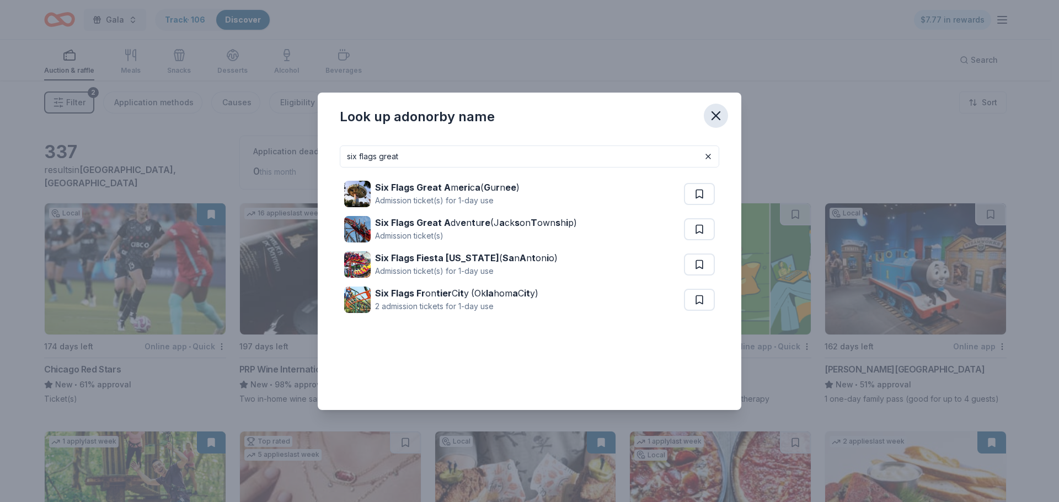
click at [710, 116] on icon "button" at bounding box center [715, 115] width 15 height 15
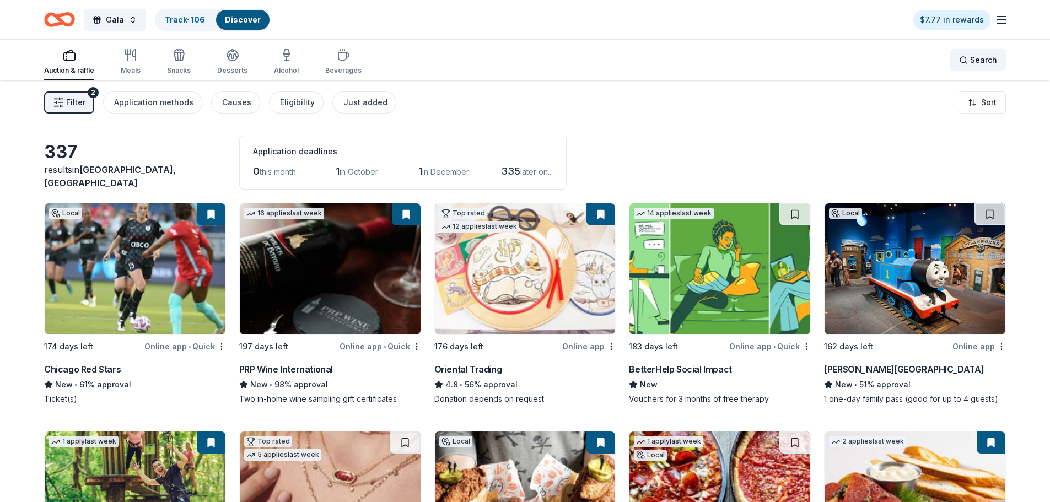
click at [971, 61] on span "Search" at bounding box center [983, 59] width 27 height 13
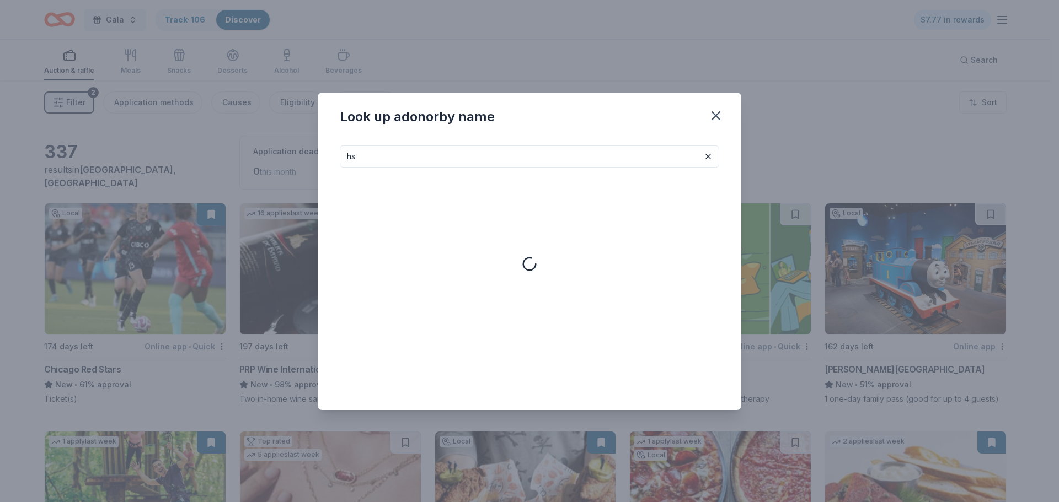
type input "h"
drag, startPoint x: 576, startPoint y: 147, endPoint x: 240, endPoint y: 161, distance: 336.6
click at [240, 161] on div "Look up a donor by name sheraton No results matching your search. Please enter …" at bounding box center [529, 251] width 1059 height 502
drag, startPoint x: 412, startPoint y: 159, endPoint x: 314, endPoint y: 163, distance: 98.2
click at [314, 163] on div "Look up a donor by name benebone No results matching your search. Please enter …" at bounding box center [529, 251] width 1059 height 502
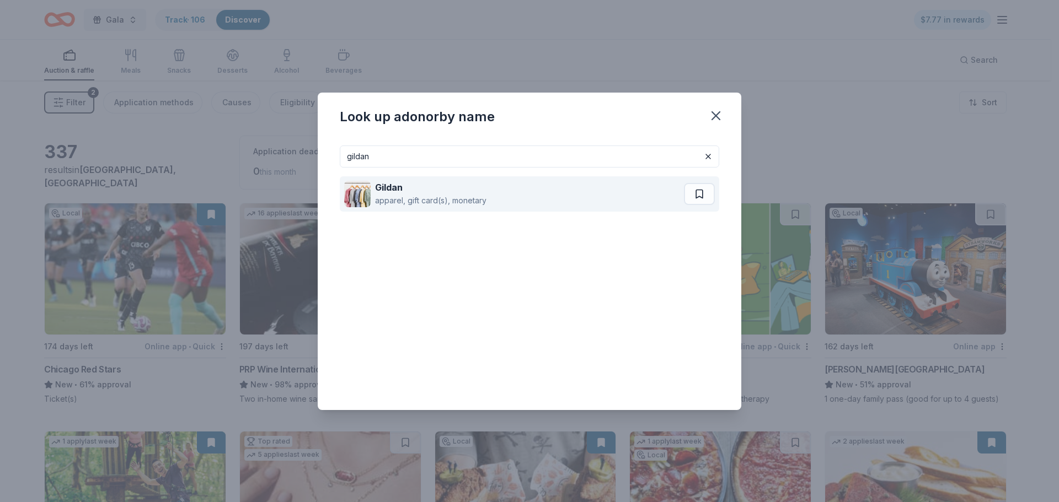
click at [390, 192] on strong "Gildan" at bounding box center [389, 187] width 28 height 11
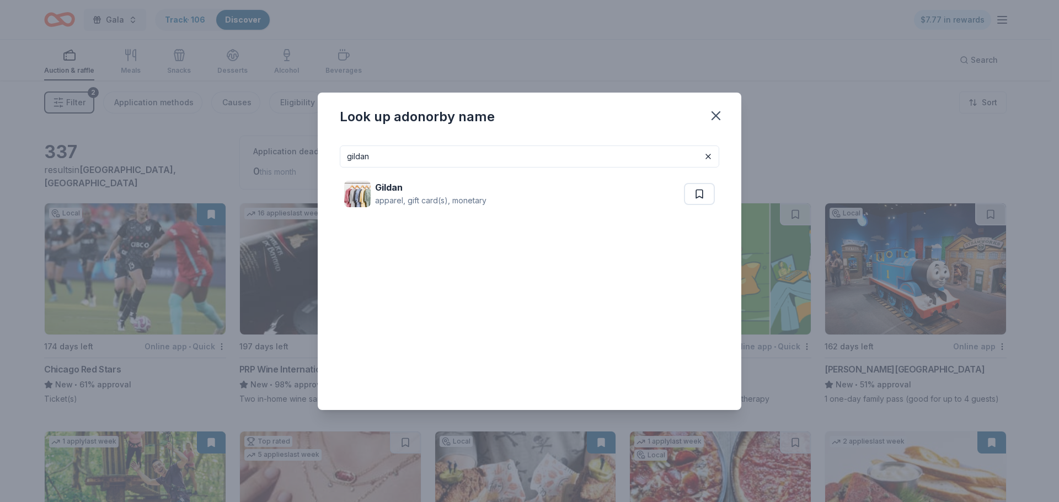
drag, startPoint x: 388, startPoint y: 163, endPoint x: 350, endPoint y: 161, distance: 38.1
click at [350, 161] on input "gildan" at bounding box center [529, 157] width 379 height 22
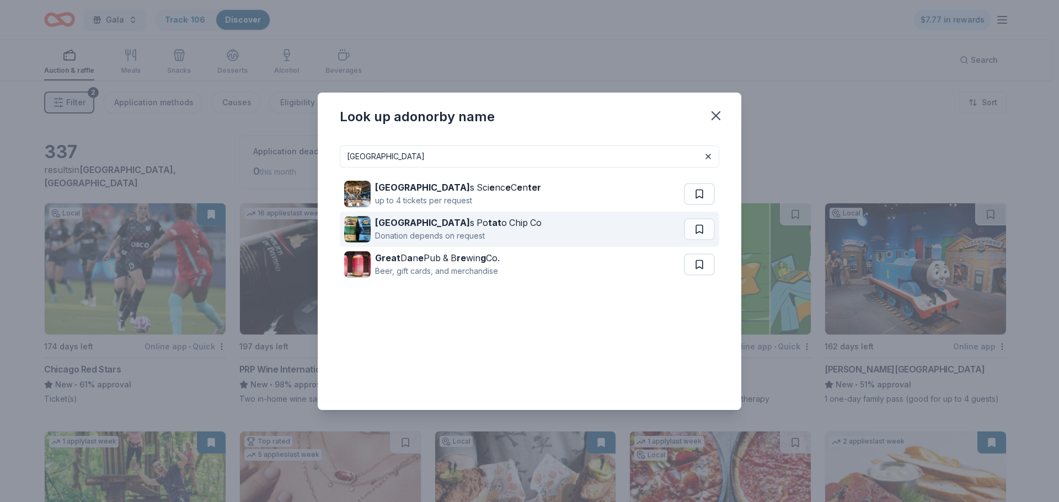
click at [485, 228] on div "Great Lake s Po tat o Chip Co" at bounding box center [458, 222] width 167 height 13
click at [695, 229] on button at bounding box center [699, 229] width 31 height 22
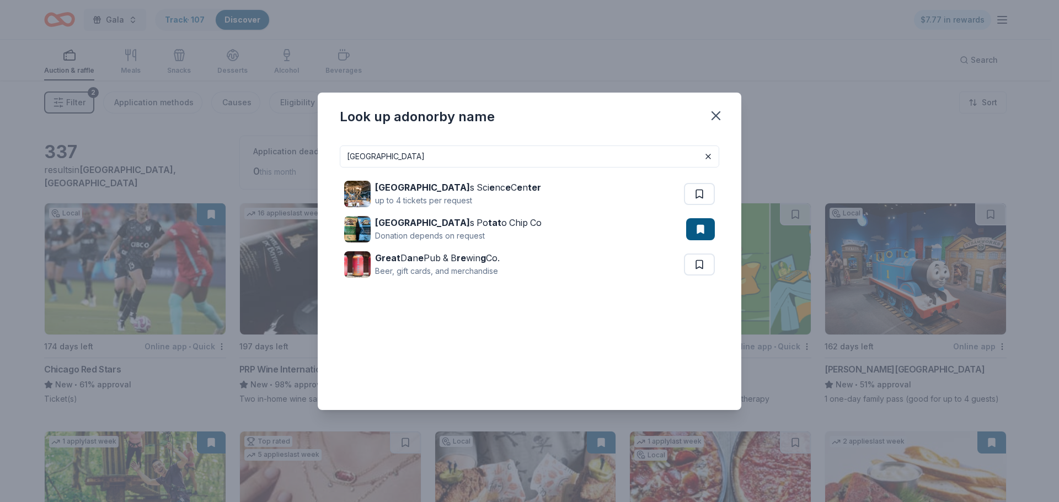
click at [555, 164] on input "great lake" at bounding box center [529, 157] width 379 height 22
drag, startPoint x: 553, startPoint y: 161, endPoint x: 227, endPoint y: 160, distance: 326.4
click at [227, 160] on div "Look up a donor by name great lake Great Lake s Sci e nc e C e n ter up to 4 ti…" at bounding box center [529, 251] width 1059 height 502
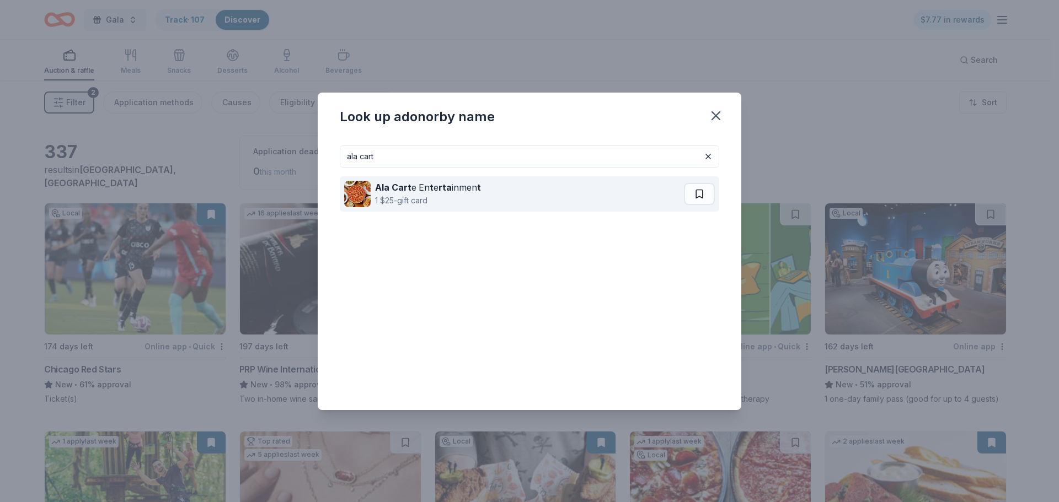
click at [439, 189] on strong "rta" at bounding box center [444, 187] width 13 height 11
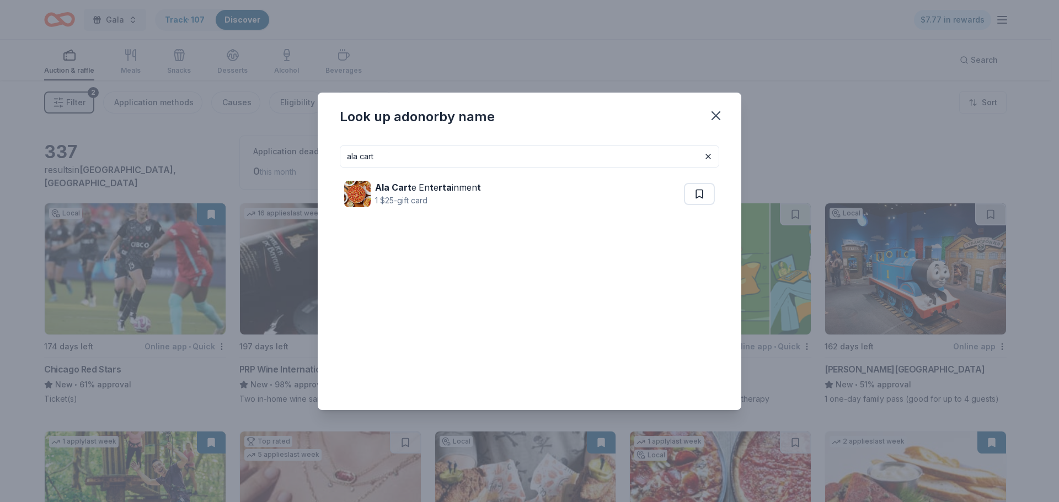
drag, startPoint x: 425, startPoint y: 146, endPoint x: 421, endPoint y: 149, distance: 5.9
click at [424, 146] on input "ala cart" at bounding box center [529, 157] width 379 height 22
drag, startPoint x: 394, startPoint y: 154, endPoint x: 278, endPoint y: 158, distance: 115.8
click at [278, 158] on div "Look up a donor by name ala cart Ala Cart e En t e rta inmen t 1 $25-gift card" at bounding box center [529, 251] width 1059 height 502
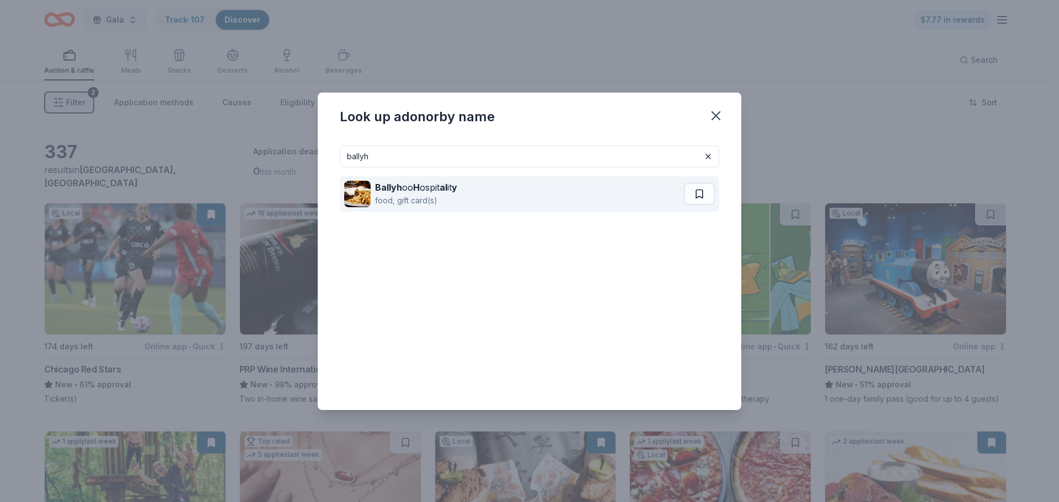
click at [431, 186] on div "Ballyh oo H ospit al it y" at bounding box center [416, 187] width 82 height 13
click at [697, 198] on button at bounding box center [699, 194] width 31 height 22
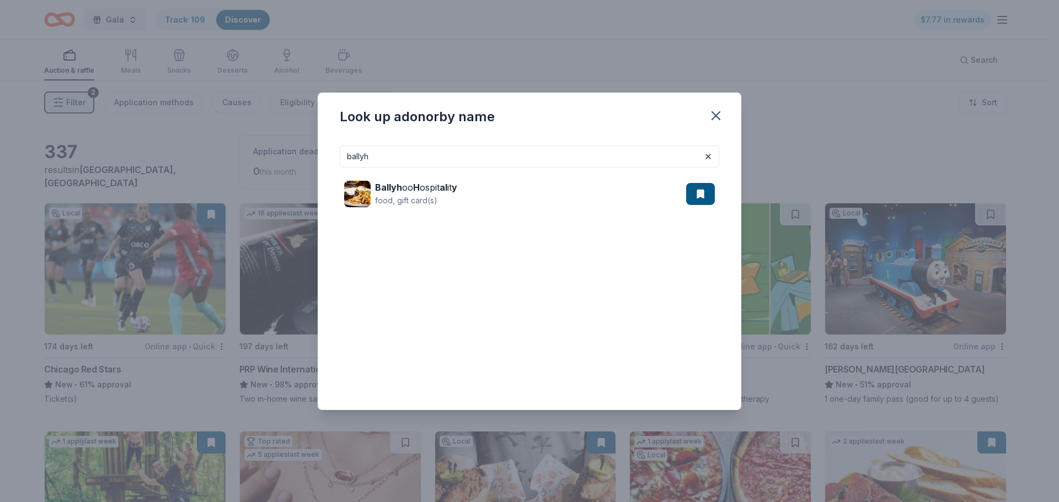
drag, startPoint x: 588, startPoint y: 159, endPoint x: 348, endPoint y: 163, distance: 240.4
click at [348, 163] on input "ballyh" at bounding box center [529, 157] width 379 height 22
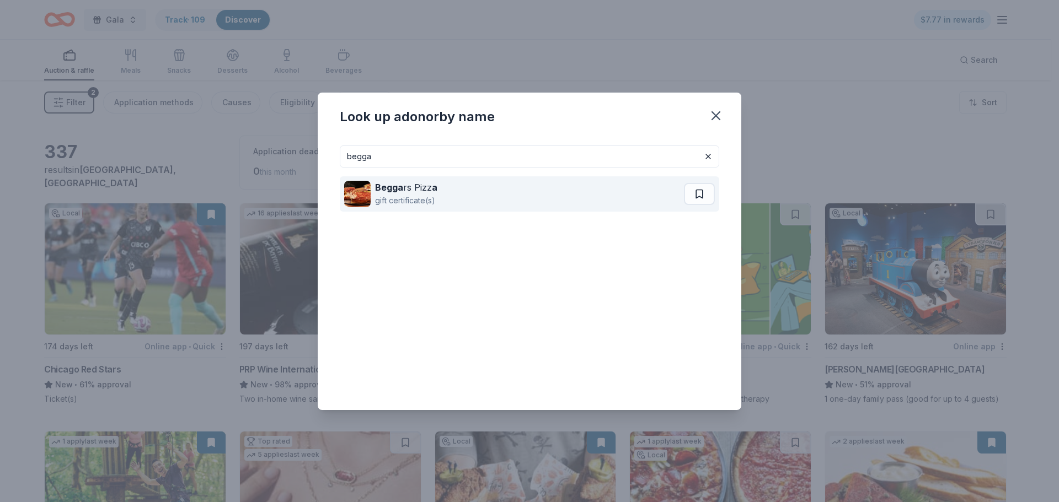
click at [416, 192] on div "Begga rs Pizz a" at bounding box center [406, 187] width 62 height 13
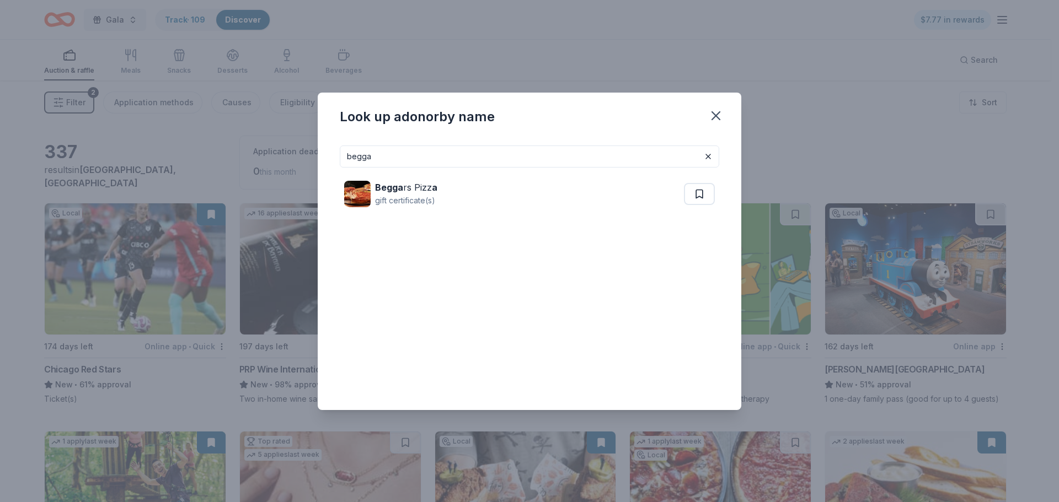
click at [387, 153] on input "begga" at bounding box center [529, 157] width 379 height 22
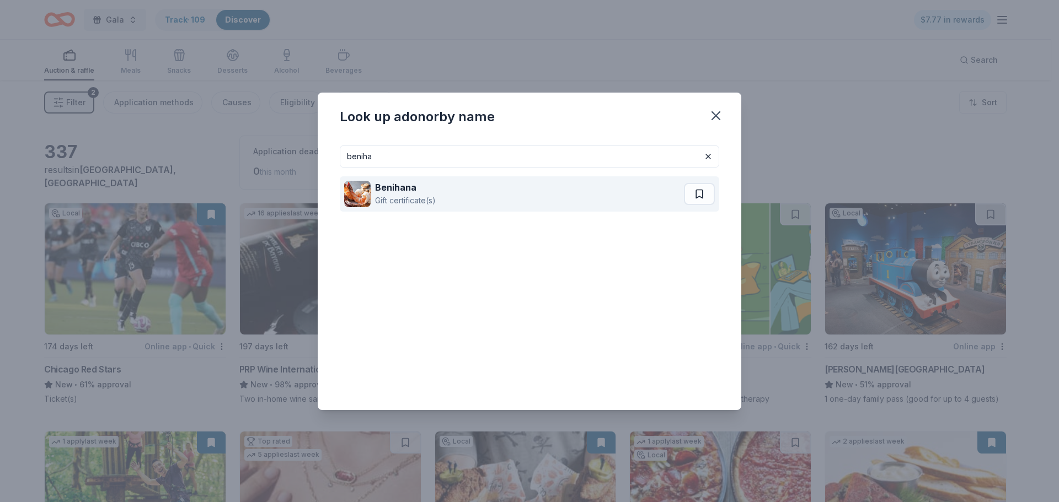
click at [421, 186] on div "Benihana" at bounding box center [405, 187] width 61 height 13
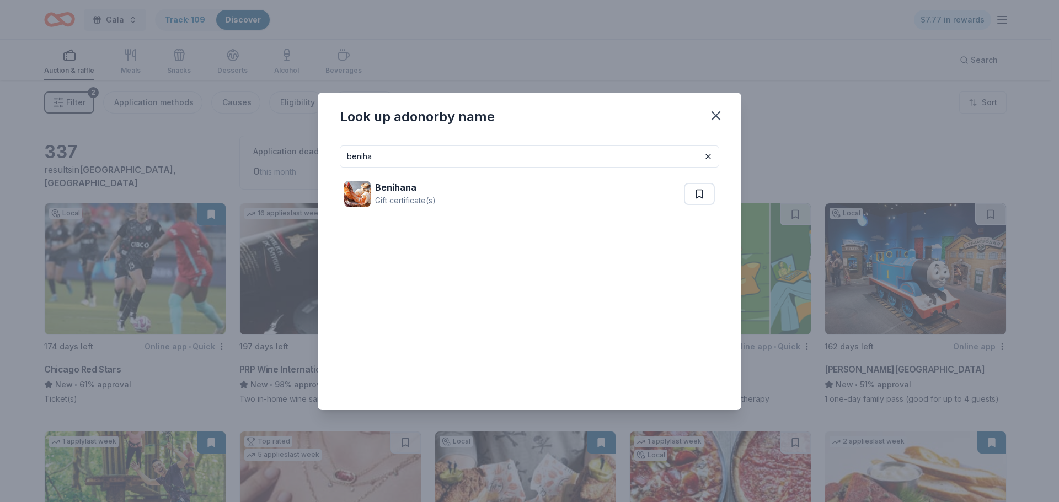
click at [420, 155] on input "beniha" at bounding box center [529, 157] width 379 height 22
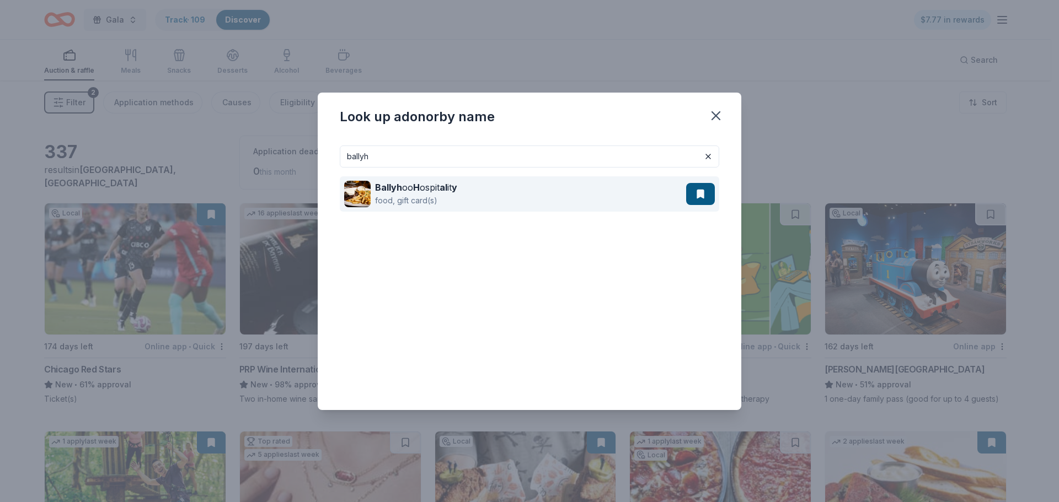
click at [423, 198] on div "food, gift card(s)" at bounding box center [416, 200] width 82 height 13
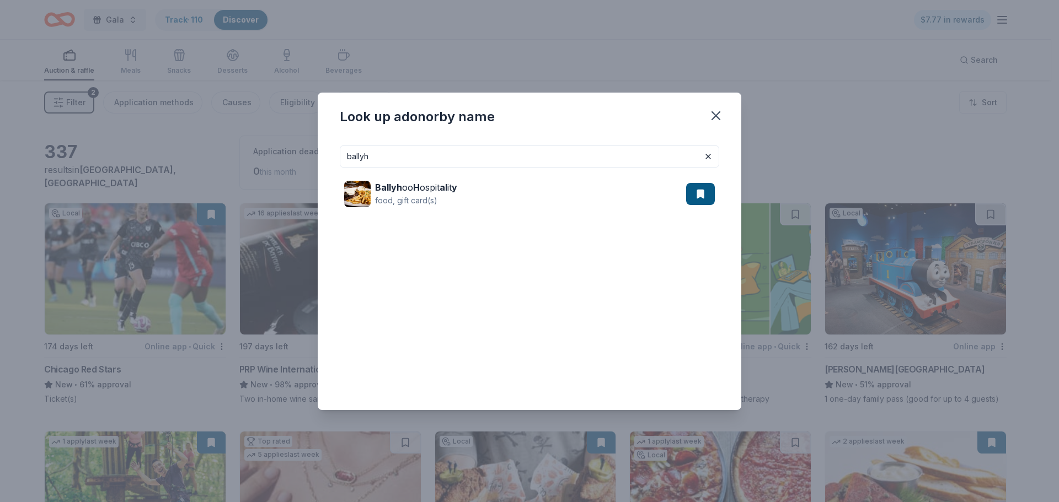
click at [639, 152] on input "ballyh" at bounding box center [529, 157] width 379 height 22
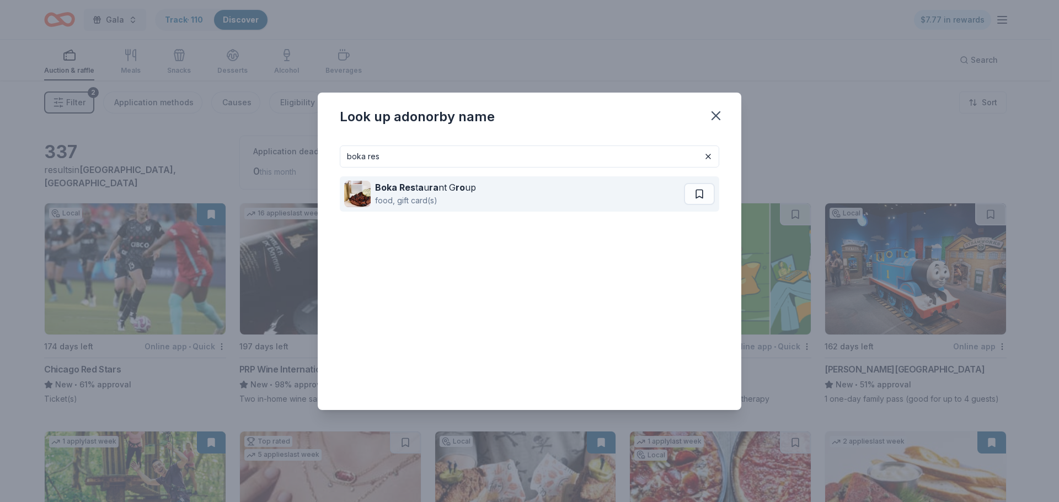
click at [429, 189] on strong "ra" at bounding box center [433, 187] width 9 height 11
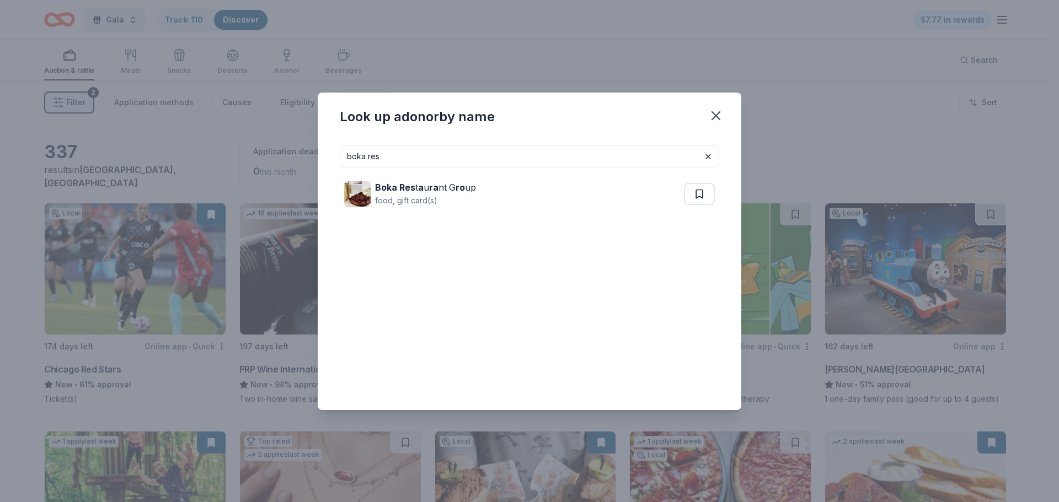
click at [412, 163] on input "boka res" at bounding box center [529, 157] width 379 height 22
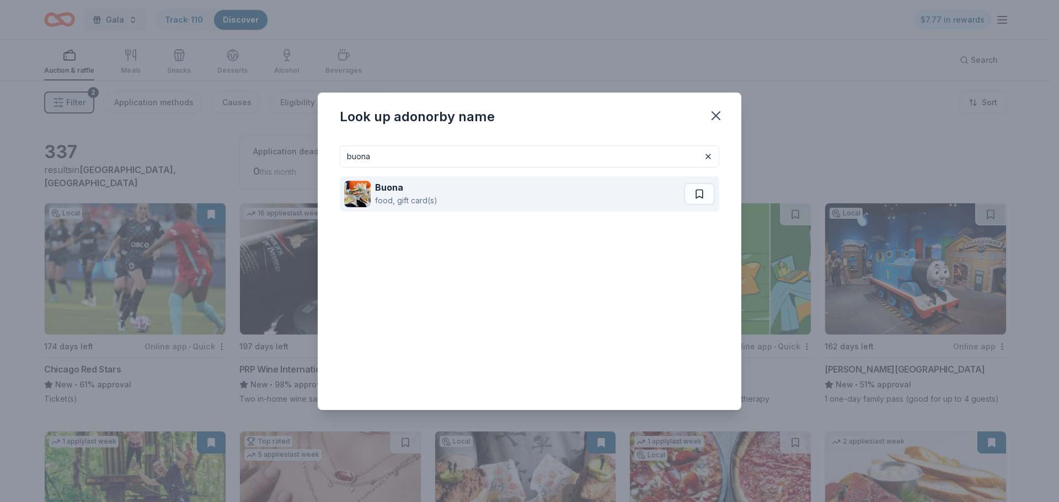
click at [409, 191] on div "Buona" at bounding box center [406, 187] width 62 height 13
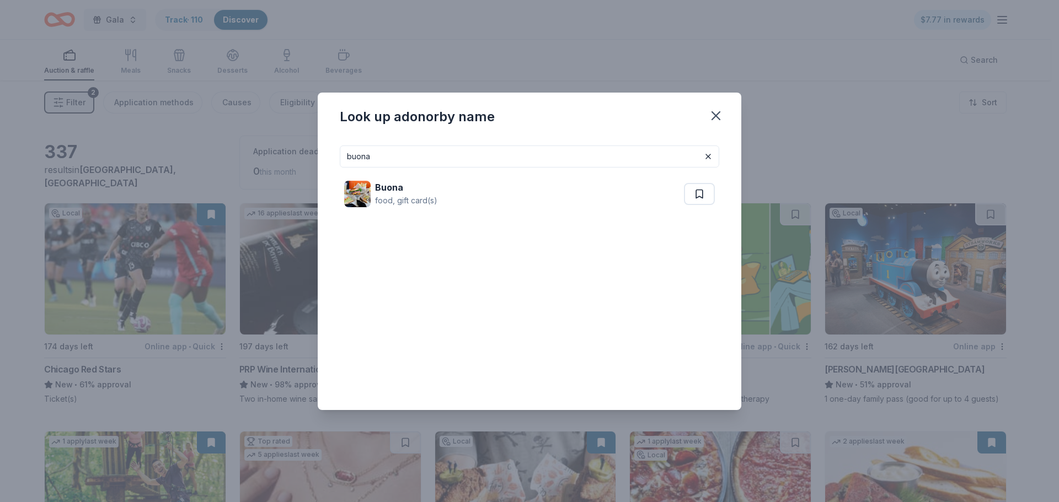
click at [397, 164] on input "buona" at bounding box center [529, 157] width 379 height 22
type input "b"
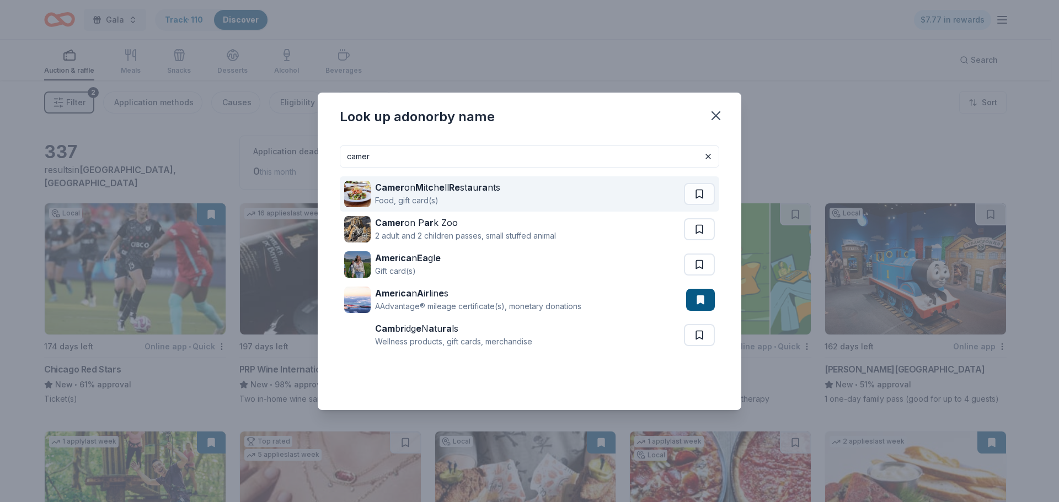
click at [426, 201] on div "Food, gift card(s)" at bounding box center [437, 200] width 125 height 13
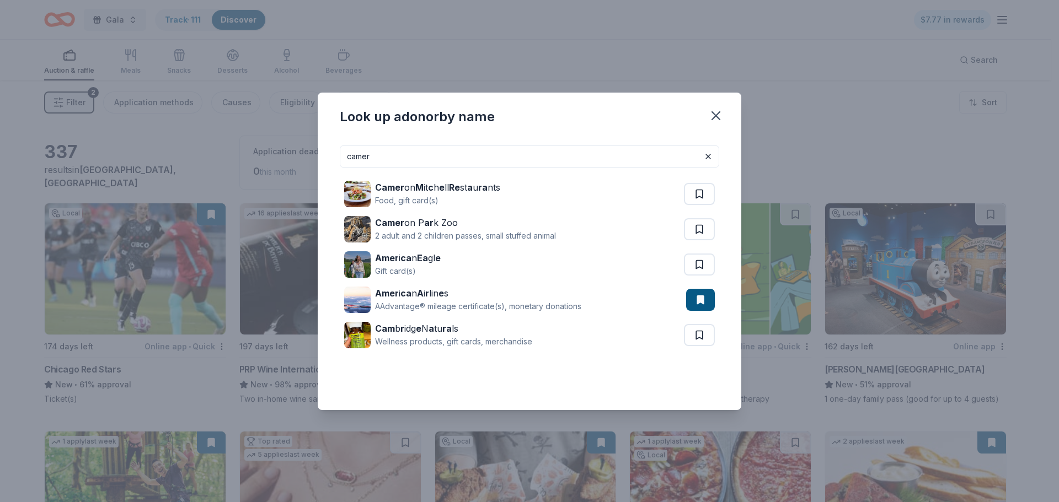
click at [566, 146] on input "camer" at bounding box center [529, 157] width 379 height 22
drag, startPoint x: 355, startPoint y: 157, endPoint x: 349, endPoint y: 157, distance: 5.5
click at [349, 157] on input "camer" at bounding box center [529, 157] width 379 height 22
click at [352, 157] on input "camer" at bounding box center [529, 157] width 379 height 22
drag, startPoint x: 352, startPoint y: 157, endPoint x: 378, endPoint y: 157, distance: 25.9
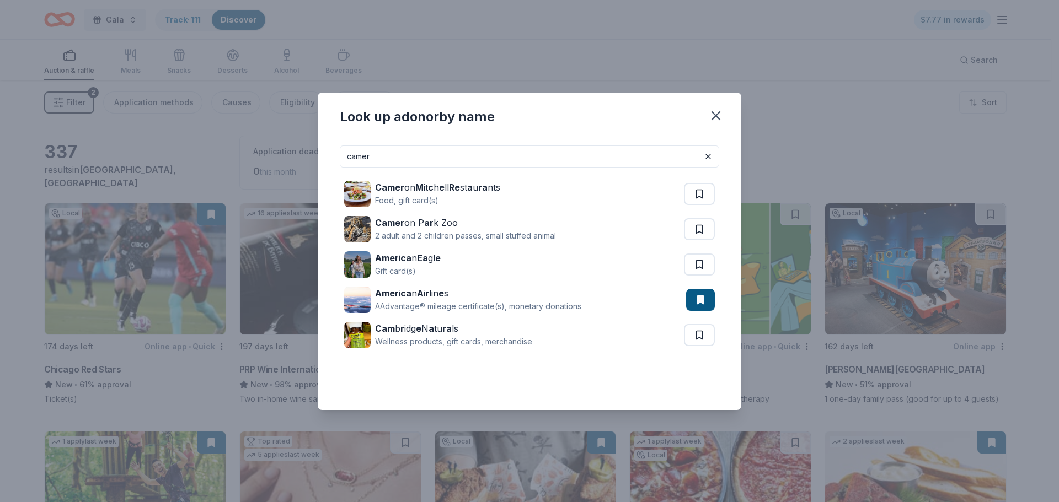
click at [378, 157] on input "camer" at bounding box center [529, 157] width 379 height 22
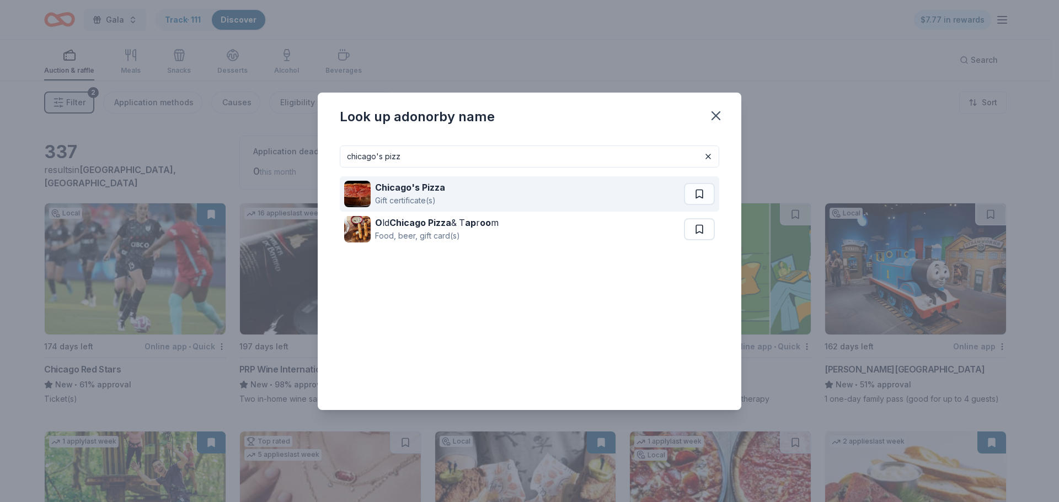
click at [425, 191] on strong "Chicago's Pizza" at bounding box center [410, 187] width 70 height 11
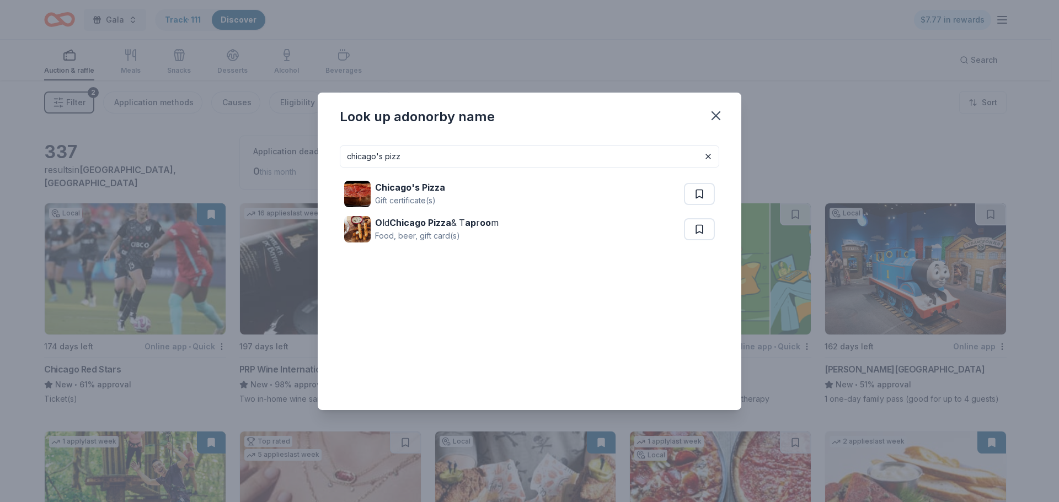
click at [482, 151] on input "chicago's pizz" at bounding box center [529, 157] width 379 height 22
drag, startPoint x: 482, startPoint y: 151, endPoint x: 358, endPoint y: 155, distance: 124.1
click at [358, 155] on input "chicago's pizz" at bounding box center [529, 157] width 379 height 22
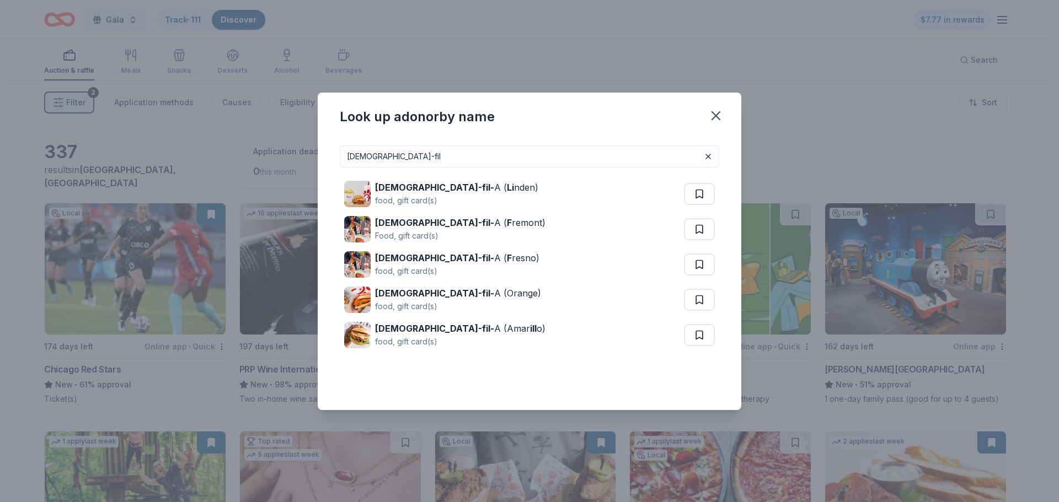
drag, startPoint x: 455, startPoint y: 156, endPoint x: 357, endPoint y: 154, distance: 98.7
click at [357, 154] on input "chick-fil" at bounding box center [529, 157] width 379 height 22
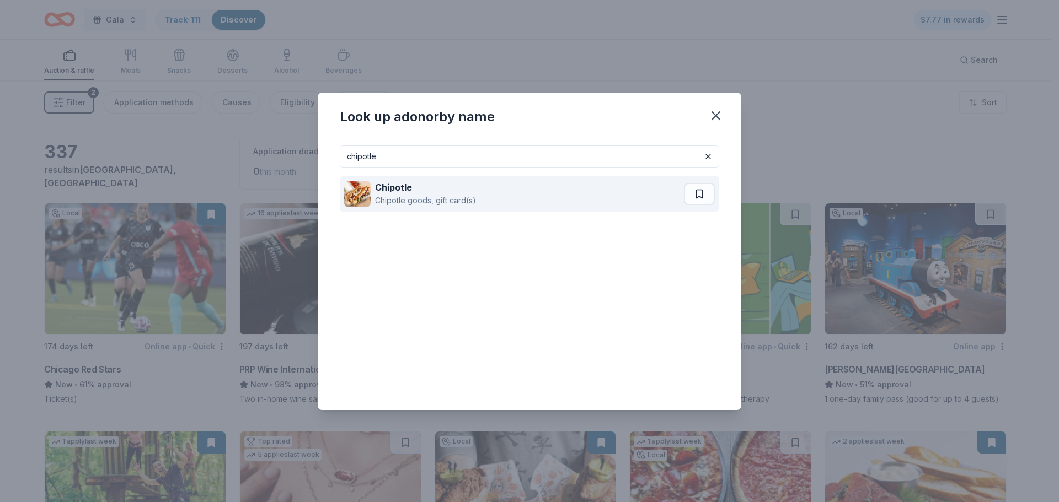
click at [388, 190] on strong "Chipotle" at bounding box center [393, 187] width 37 height 11
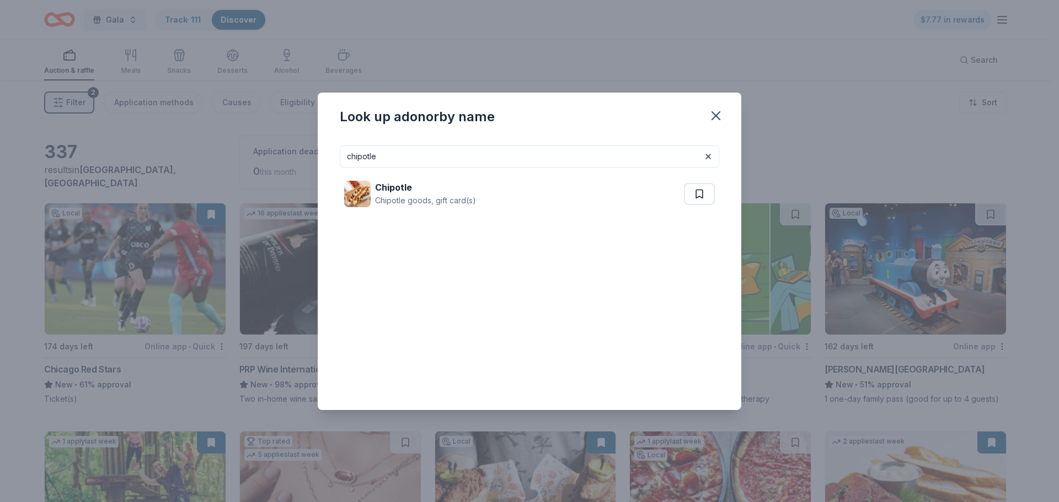
drag, startPoint x: 385, startPoint y: 155, endPoint x: 356, endPoint y: 155, distance: 29.8
click at [356, 155] on input "chipotle" at bounding box center [529, 157] width 379 height 22
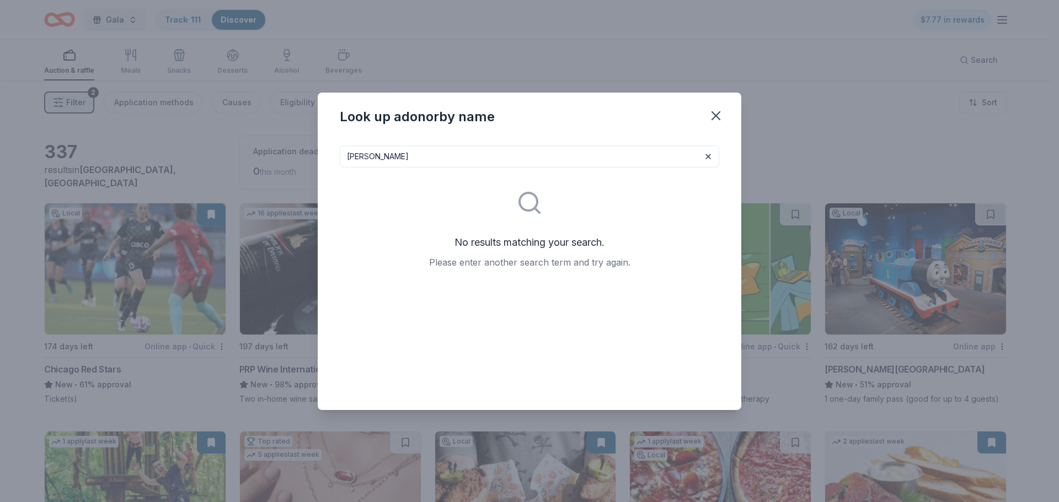
drag, startPoint x: 598, startPoint y: 151, endPoint x: 355, endPoint y: 155, distance: 243.7
click at [355, 155] on input "chuck e" at bounding box center [529, 157] width 379 height 22
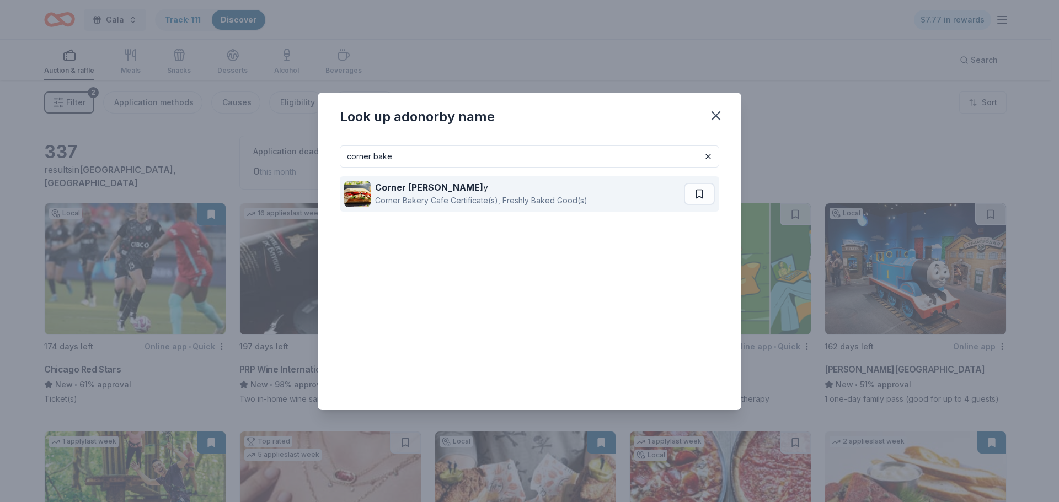
click at [421, 189] on strong "Corner Baker" at bounding box center [429, 187] width 108 height 11
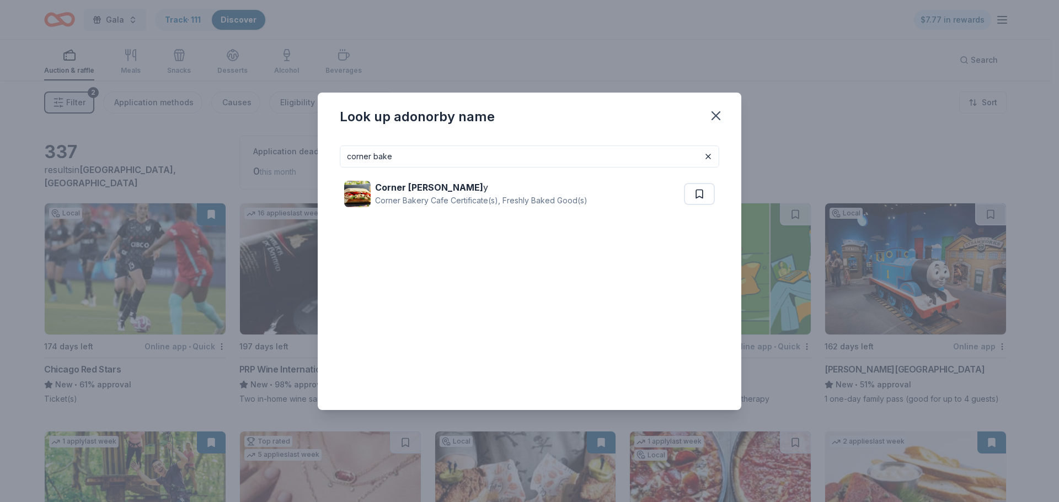
drag, startPoint x: 411, startPoint y: 158, endPoint x: 375, endPoint y: 156, distance: 35.9
click at [375, 156] on input "corner bake" at bounding box center [529, 157] width 379 height 22
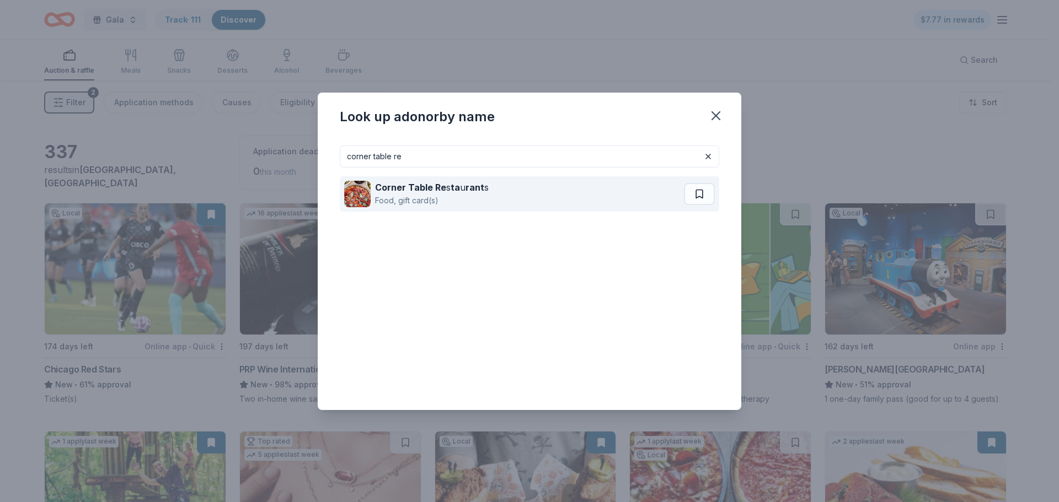
click at [450, 189] on strong "ta" at bounding box center [454, 187] width 9 height 11
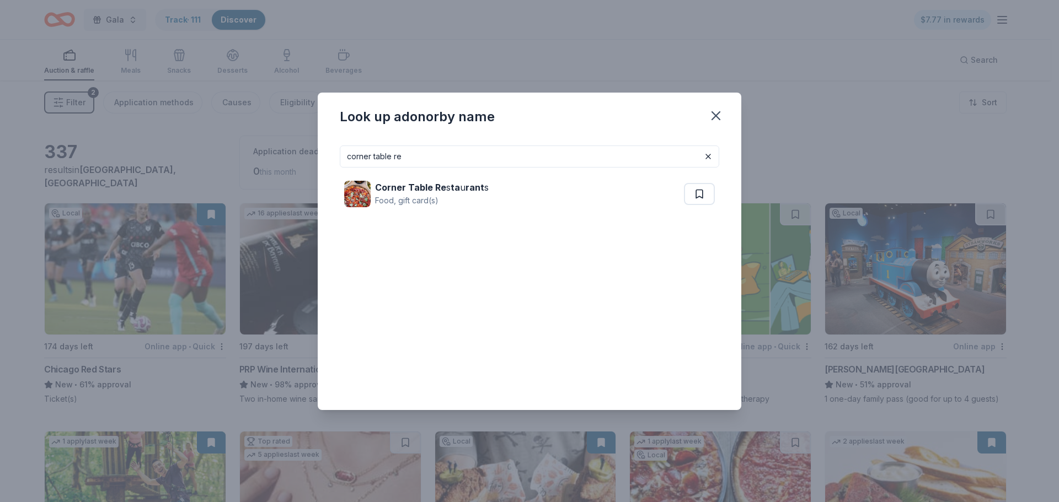
drag, startPoint x: 575, startPoint y: 153, endPoint x: 270, endPoint y: 144, distance: 305.0
click at [270, 144] on div "Look up a donor by name corner table re Corner Table Re s ta u rant s Food, gif…" at bounding box center [529, 251] width 1059 height 502
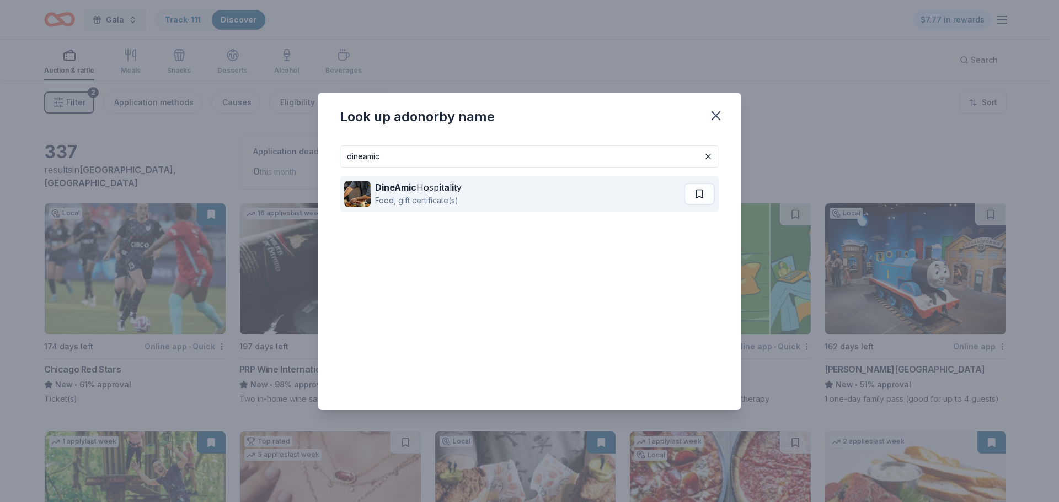
click at [427, 186] on div "DineAmic Hosp i t a l i ty" at bounding box center [418, 187] width 87 height 13
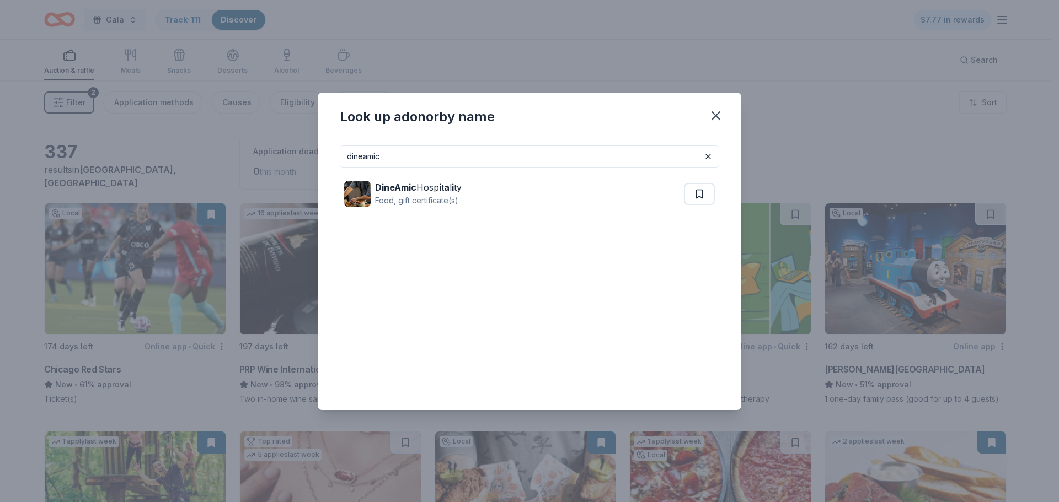
click at [628, 159] on input "dineamic" at bounding box center [529, 157] width 379 height 22
drag, startPoint x: 628, startPoint y: 159, endPoint x: 355, endPoint y: 162, distance: 273.5
click at [355, 162] on input "dineamic" at bounding box center [529, 157] width 379 height 22
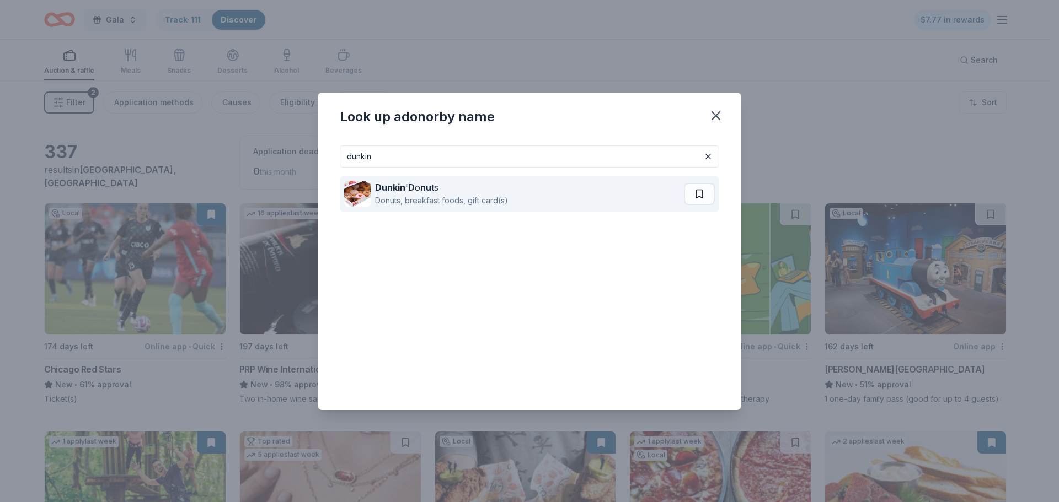
click at [403, 187] on strong "Dunkin" at bounding box center [390, 187] width 30 height 11
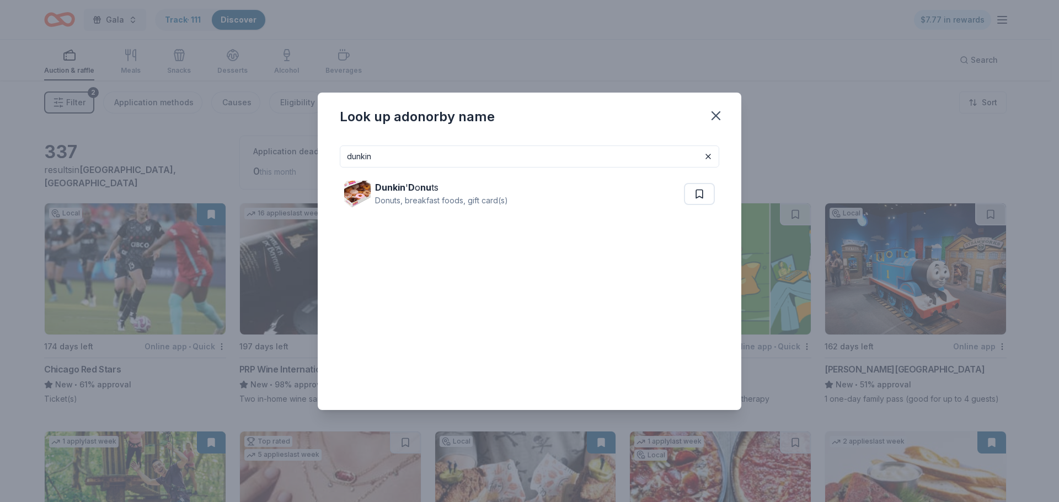
click at [438, 165] on input "dunkin" at bounding box center [529, 157] width 379 height 22
type input "d"
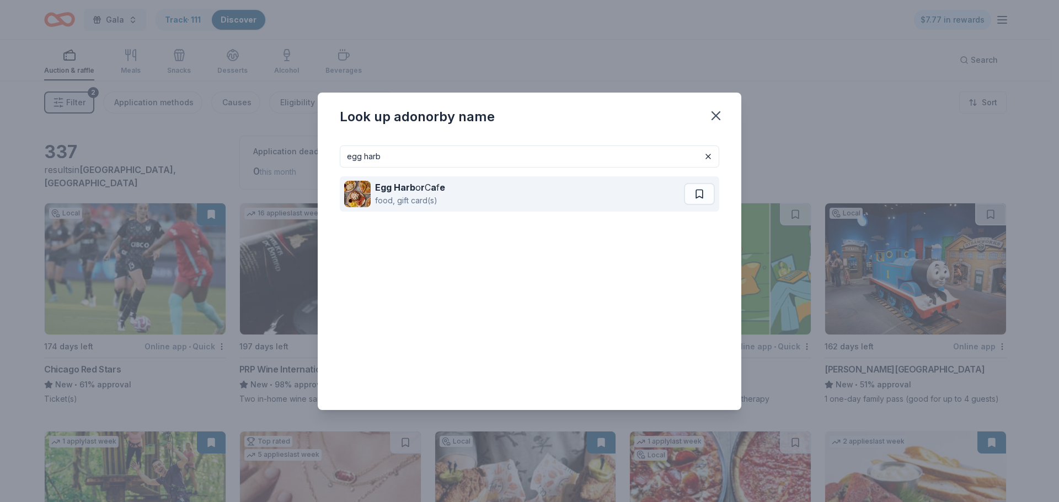
type input "egg harb"
click at [422, 187] on strong "r" at bounding box center [423, 187] width 4 height 11
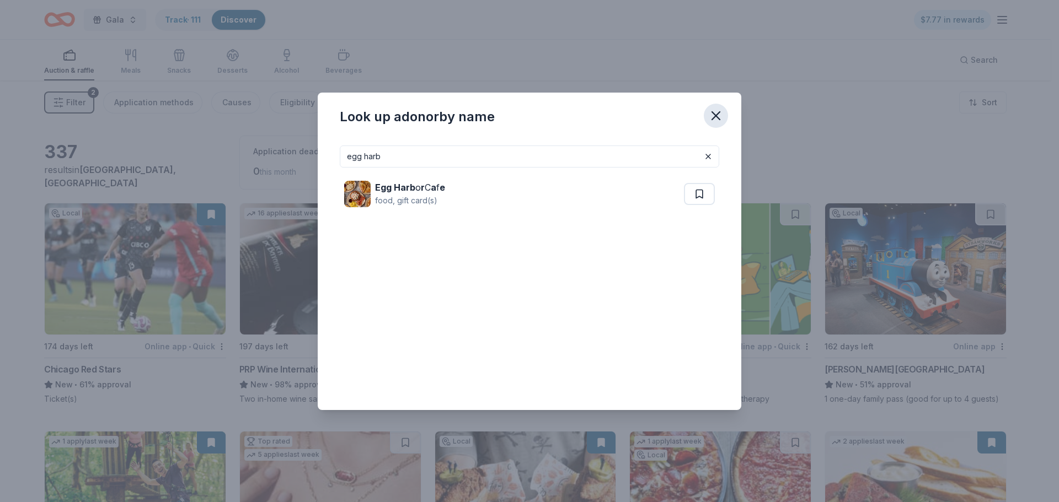
click at [715, 111] on icon "button" at bounding box center [715, 115] width 15 height 15
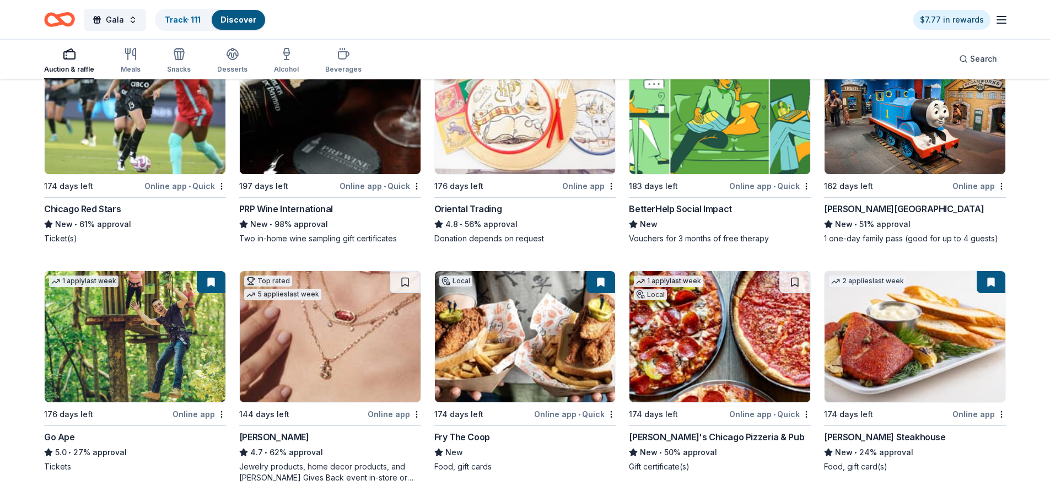
scroll to position [165, 0]
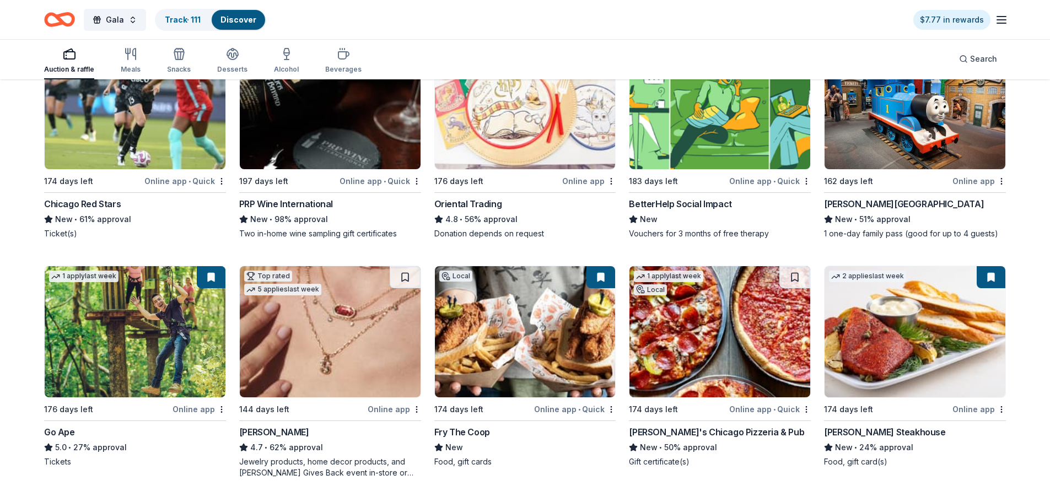
click at [663, 258] on div "Local 174 days left Online app • Quick Chicago Red Stars New • 61% approval Tic…" at bounding box center [525, 497] width 962 height 920
click at [655, 262] on div "Local 174 days left Online app • Quick Chicago Red Stars New • 61% approval Tic…" at bounding box center [525, 497] width 962 height 920
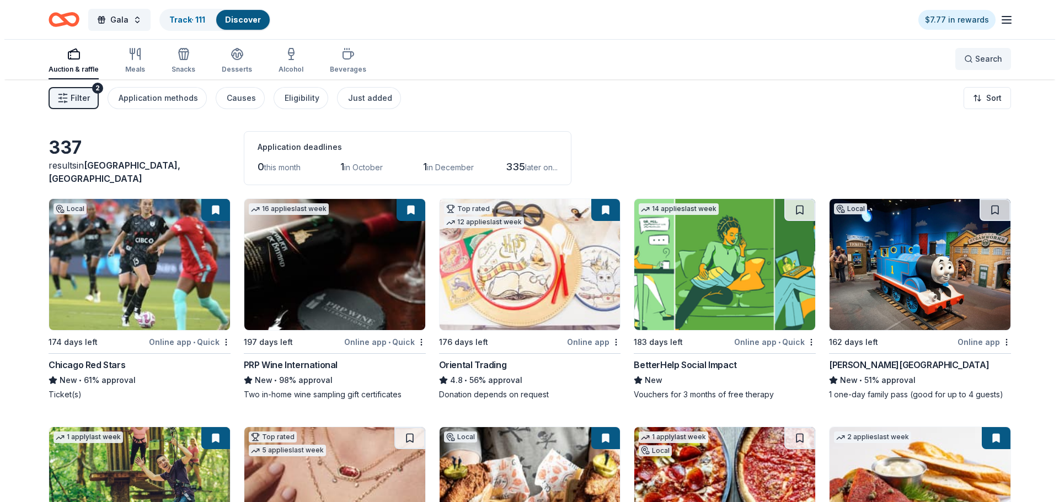
scroll to position [0, 0]
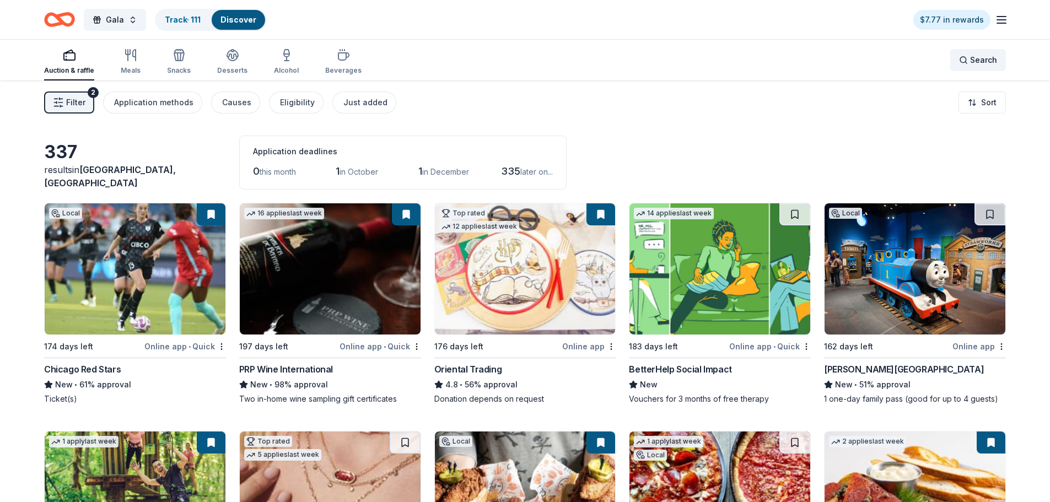
click at [976, 65] on span "Search" at bounding box center [983, 59] width 27 height 13
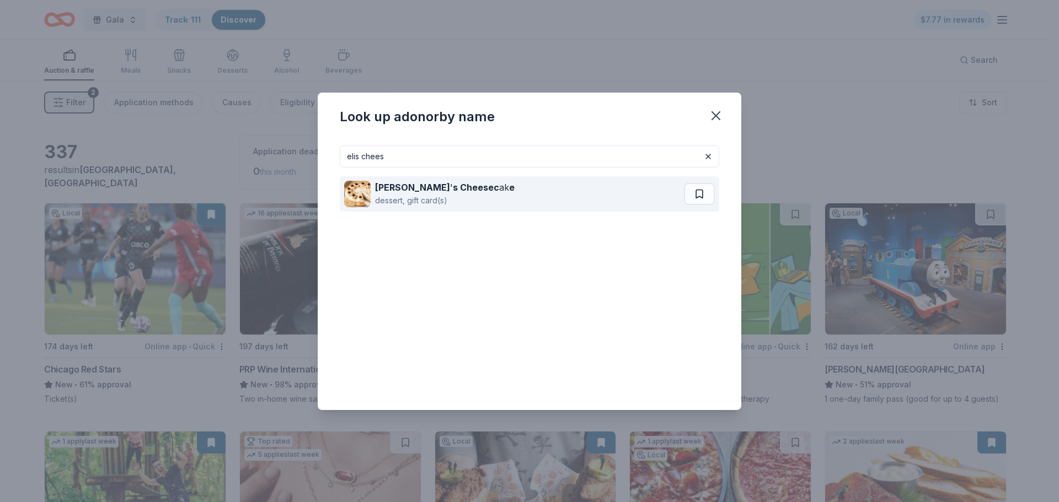
click at [453, 191] on strong "s Cheesec" at bounding box center [476, 187] width 46 height 11
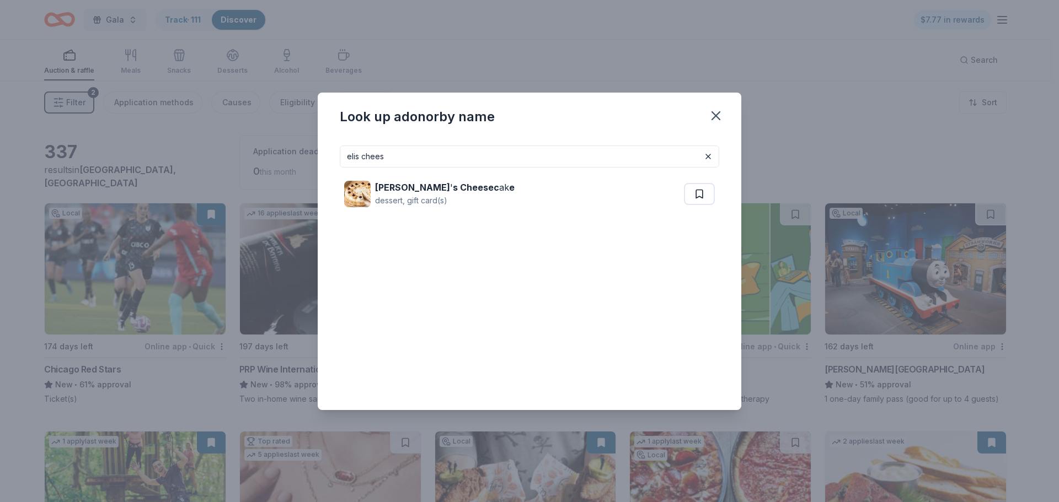
drag, startPoint x: 577, startPoint y: 153, endPoint x: 332, endPoint y: 152, distance: 244.8
click at [332, 152] on div "elis chees Eli ' s Cheesec ak e dessert, gift card(s)" at bounding box center [529, 273] width 423 height 273
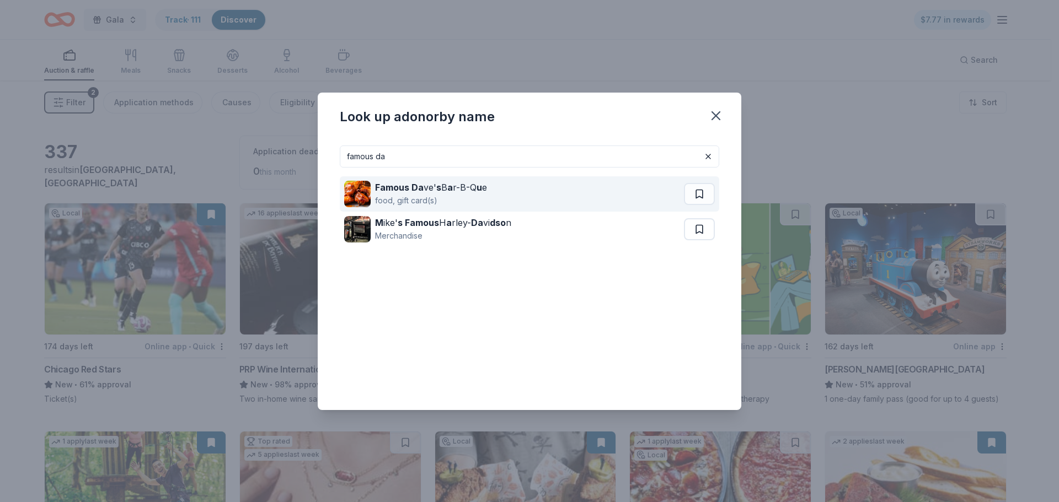
click at [407, 196] on div "food, gift card(s)" at bounding box center [431, 200] width 112 height 13
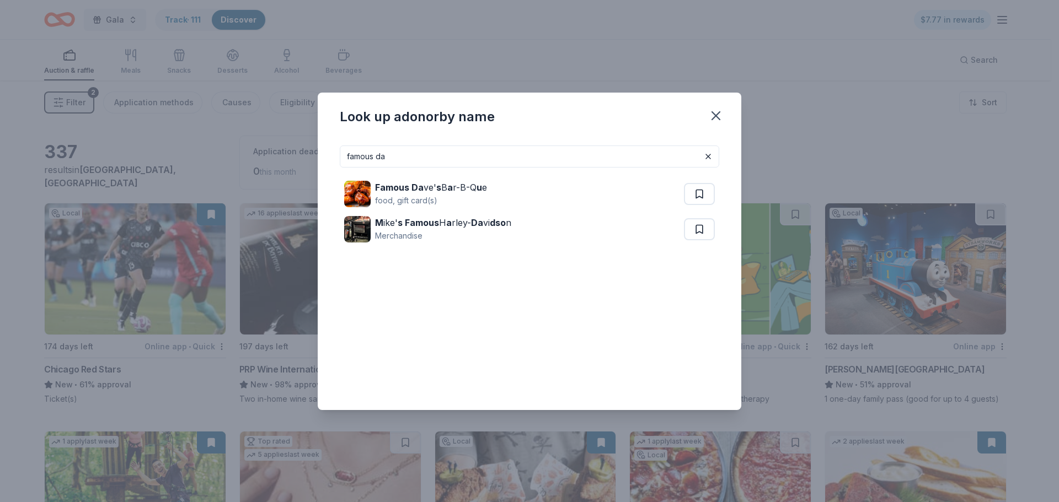
drag, startPoint x: 425, startPoint y: 154, endPoint x: 301, endPoint y: 148, distance: 124.2
click at [301, 148] on div "Look up a donor by name famous da Famous Da ve' s B a r-B-Q u e food, gift card…" at bounding box center [529, 251] width 1059 height 502
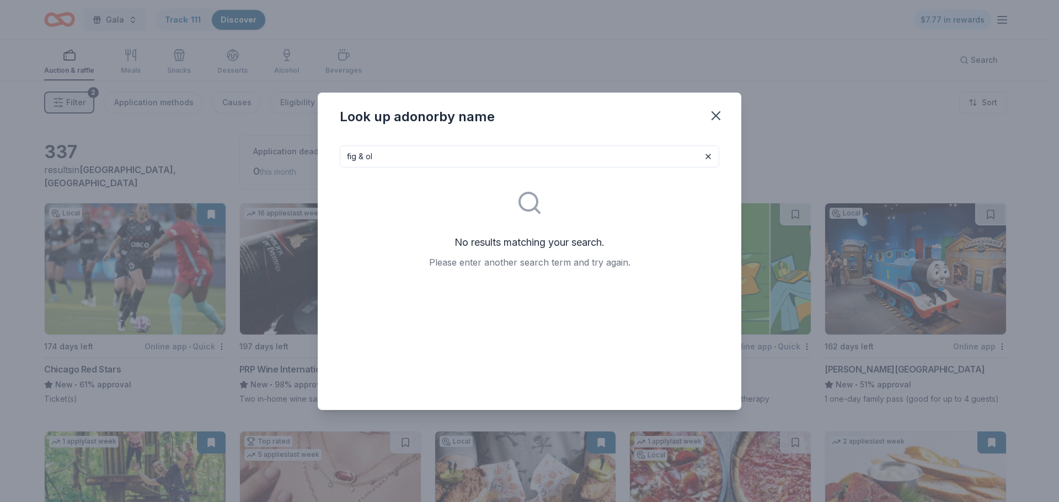
drag, startPoint x: 565, startPoint y: 153, endPoint x: 352, endPoint y: 152, distance: 212.8
click at [352, 152] on input "fig & ol" at bounding box center [529, 157] width 379 height 22
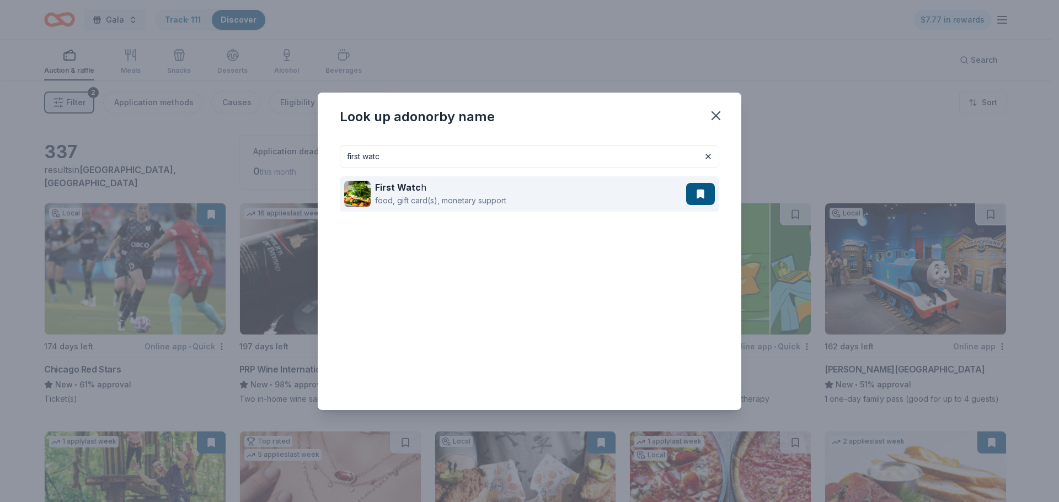
click at [414, 189] on strong "First Watc" at bounding box center [398, 187] width 46 height 11
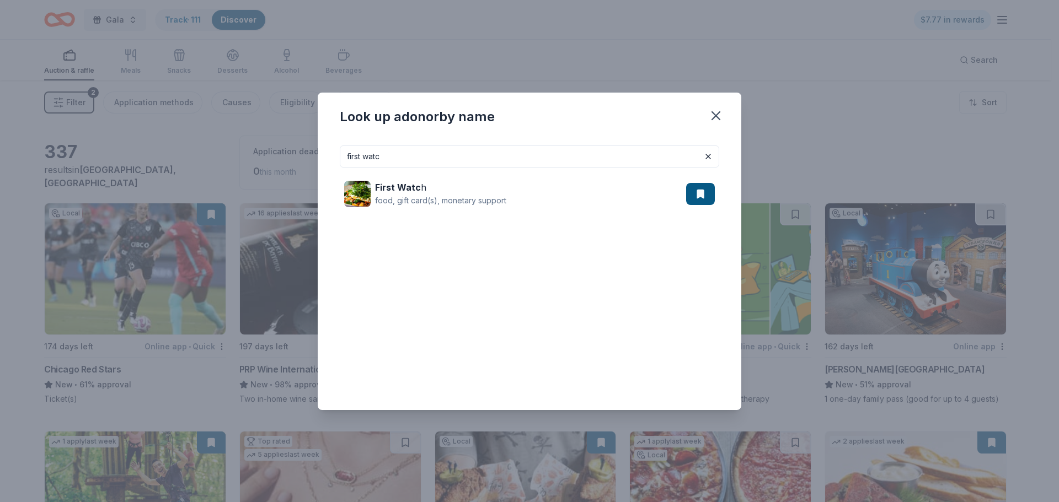
drag, startPoint x: 519, startPoint y: 152, endPoint x: 349, endPoint y: 152, distance: 170.4
click at [349, 152] on input "first watc" at bounding box center [529, 157] width 379 height 22
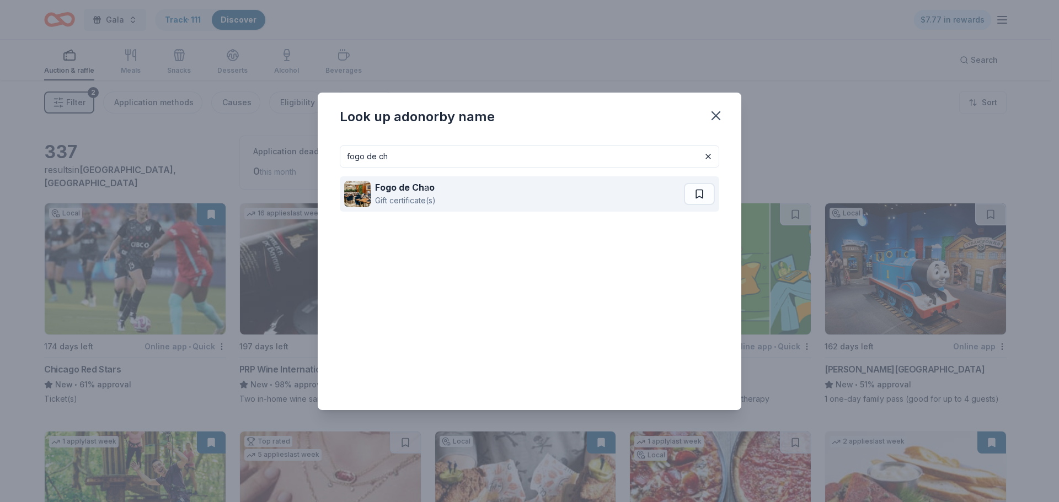
click at [405, 182] on strong "Fogo de Ch" at bounding box center [399, 187] width 49 height 11
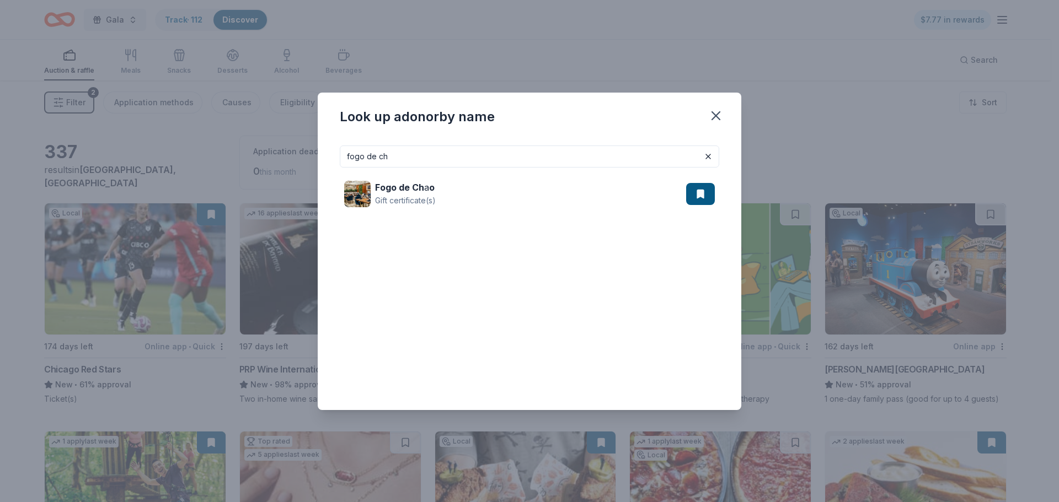
click at [646, 158] on input "fogo de ch" at bounding box center [529, 157] width 379 height 22
drag, startPoint x: 646, startPoint y: 158, endPoint x: 329, endPoint y: 151, distance: 317.1
click at [329, 151] on div "fogo de ch Fogo de Ch a o Gift certificate(s)" at bounding box center [529, 273] width 423 height 273
drag, startPoint x: 490, startPoint y: 163, endPoint x: 350, endPoint y: 157, distance: 140.2
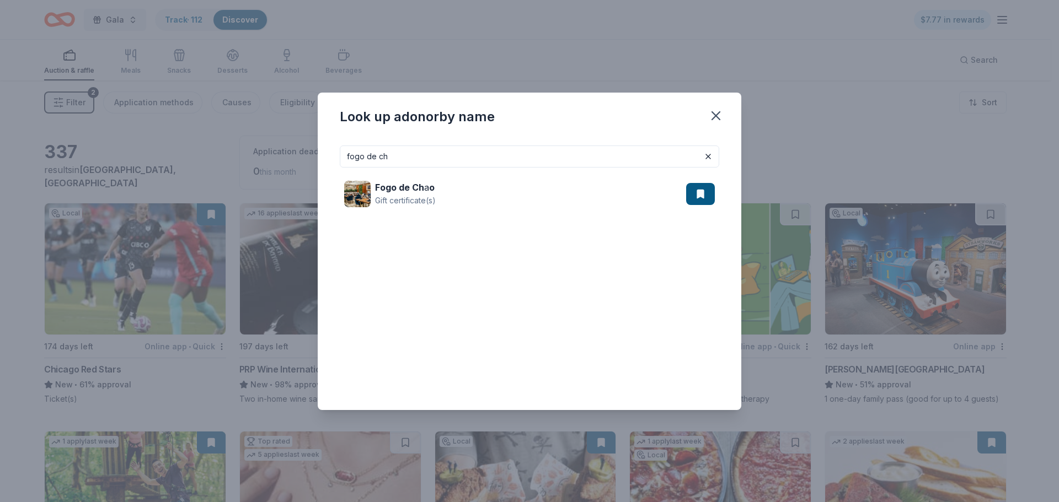
click at [350, 157] on input "fogo de ch" at bounding box center [529, 157] width 379 height 22
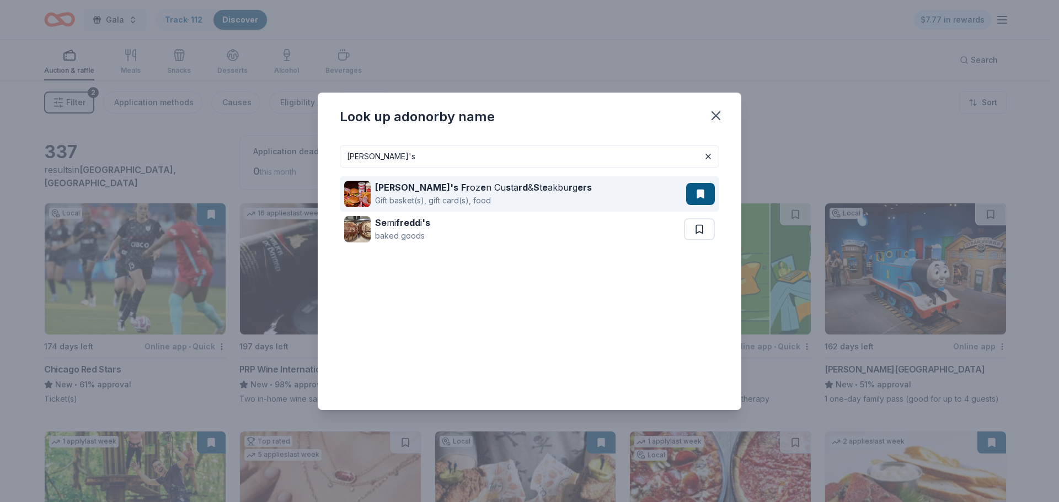
click at [400, 186] on strong "Freddy's" at bounding box center [416, 187] width 83 height 11
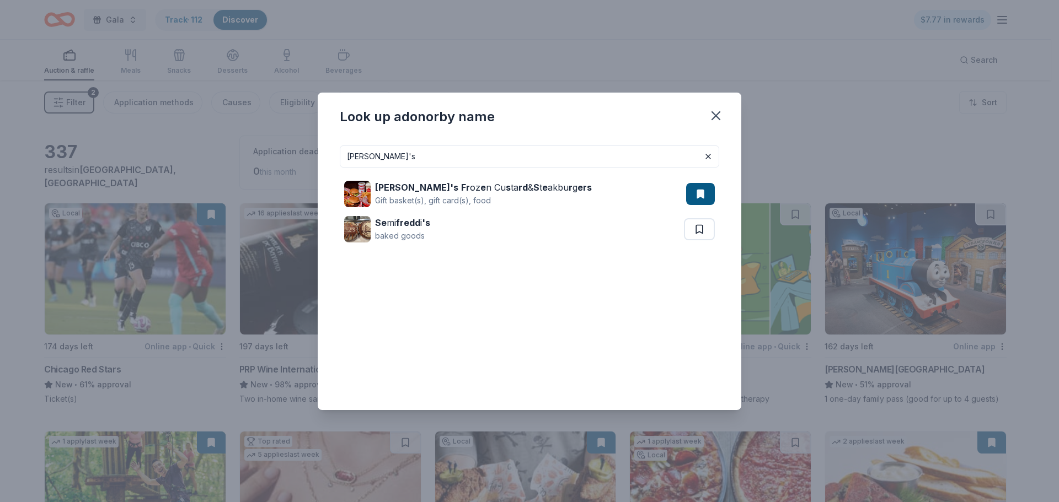
drag, startPoint x: 436, startPoint y: 152, endPoint x: 353, endPoint y: 155, distance: 82.7
click at [353, 155] on input "freddy's" at bounding box center [529, 157] width 379 height 22
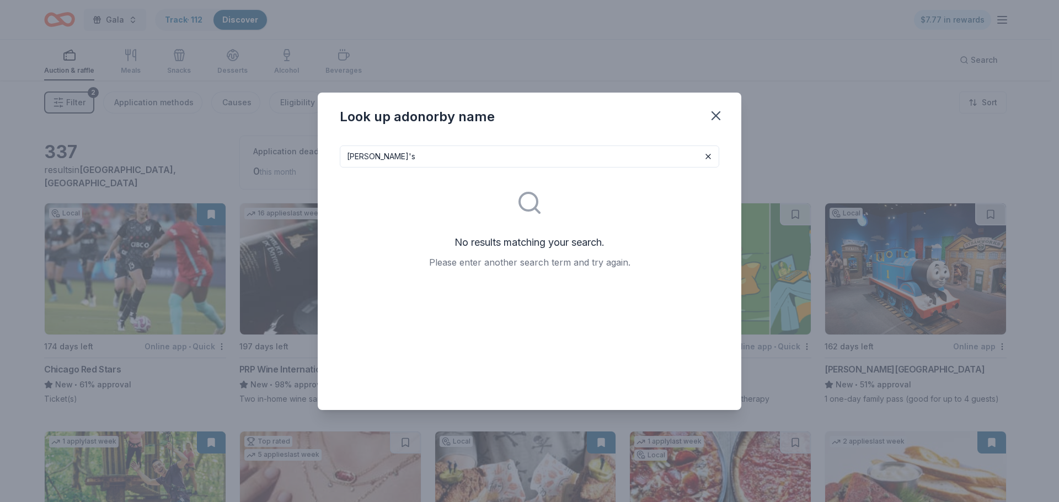
drag, startPoint x: 413, startPoint y: 154, endPoint x: 371, endPoint y: 155, distance: 41.9
click at [371, 155] on input "fry theeddy's" at bounding box center [529, 157] width 379 height 22
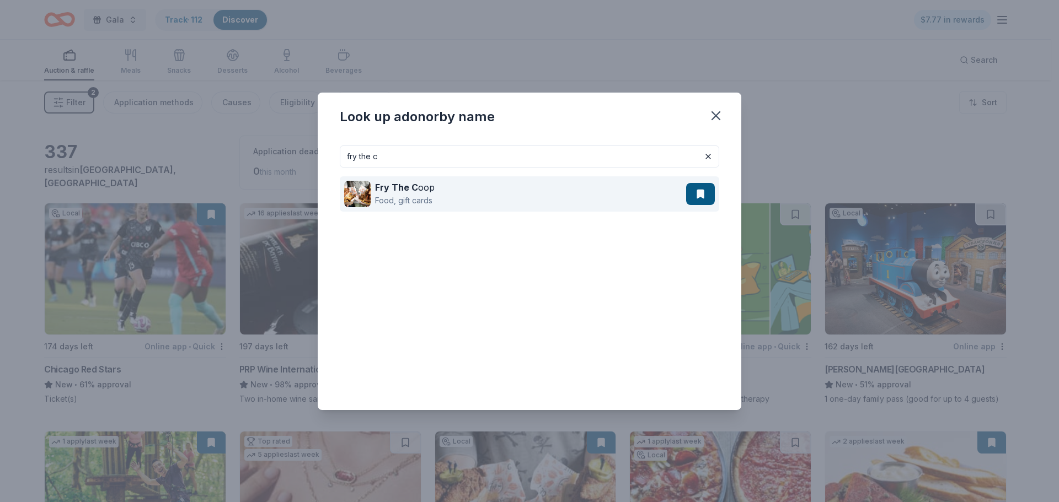
click at [412, 186] on strong "Fry The C" at bounding box center [396, 187] width 43 height 11
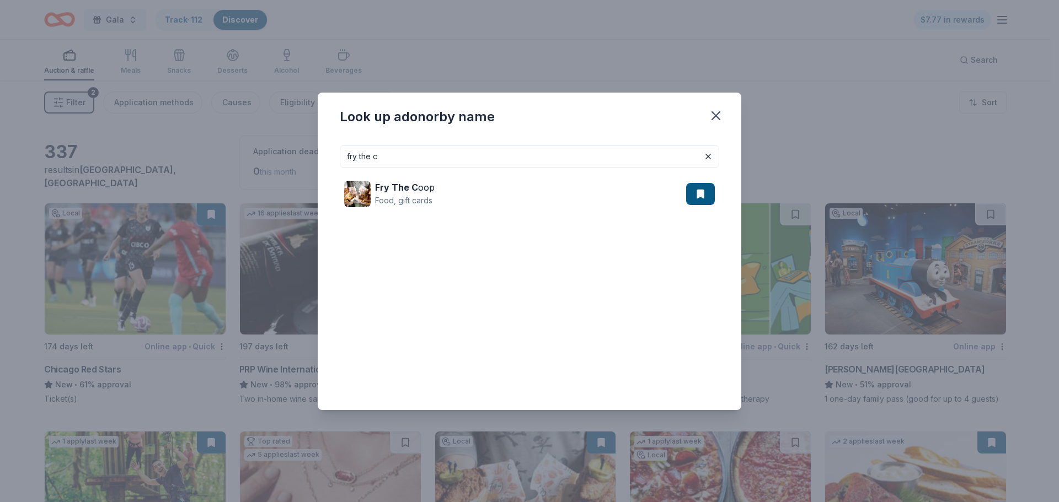
drag, startPoint x: 406, startPoint y: 157, endPoint x: 325, endPoint y: 157, distance: 81.1
click at [325, 157] on div "fry the c Fry The C oop Food, gift cards" at bounding box center [529, 273] width 423 height 273
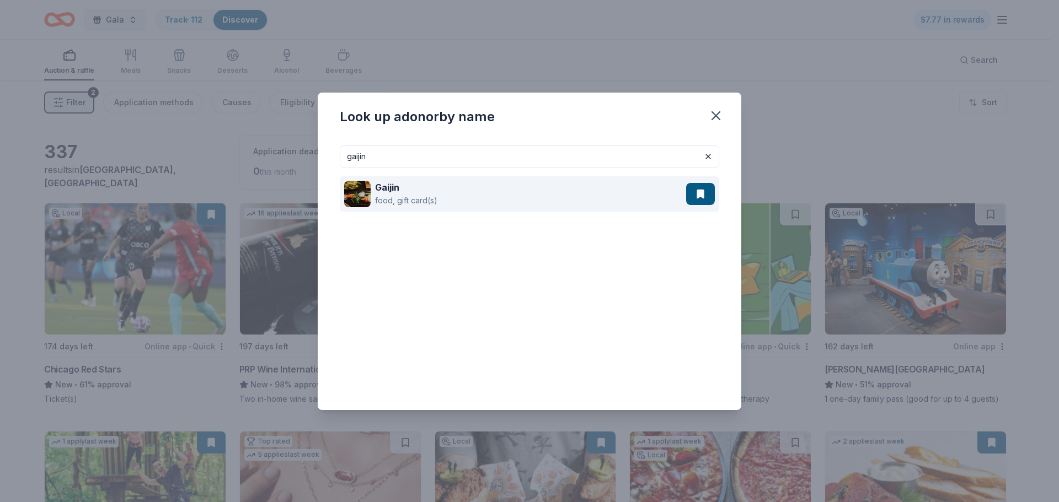
click at [388, 184] on strong "Gaijin" at bounding box center [387, 187] width 24 height 11
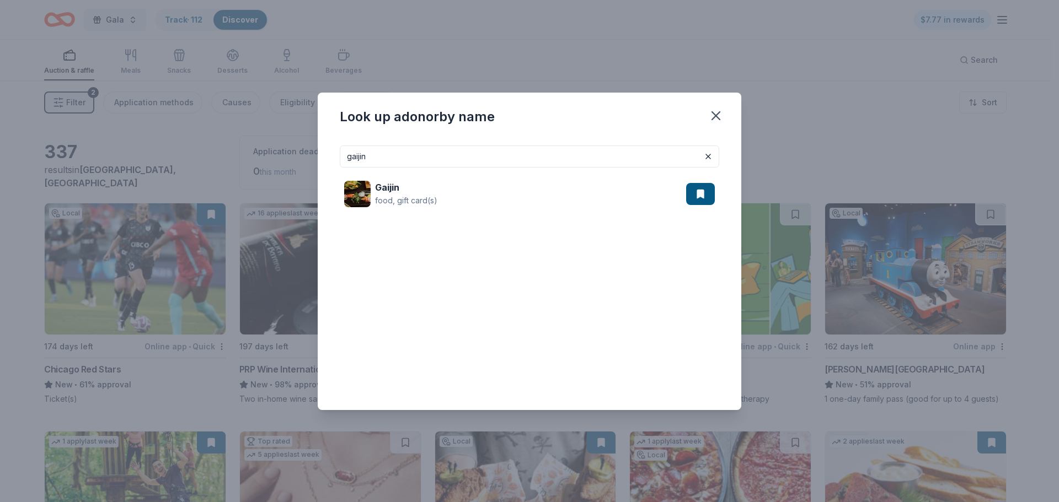
click at [511, 147] on input "gaijin" at bounding box center [529, 157] width 379 height 22
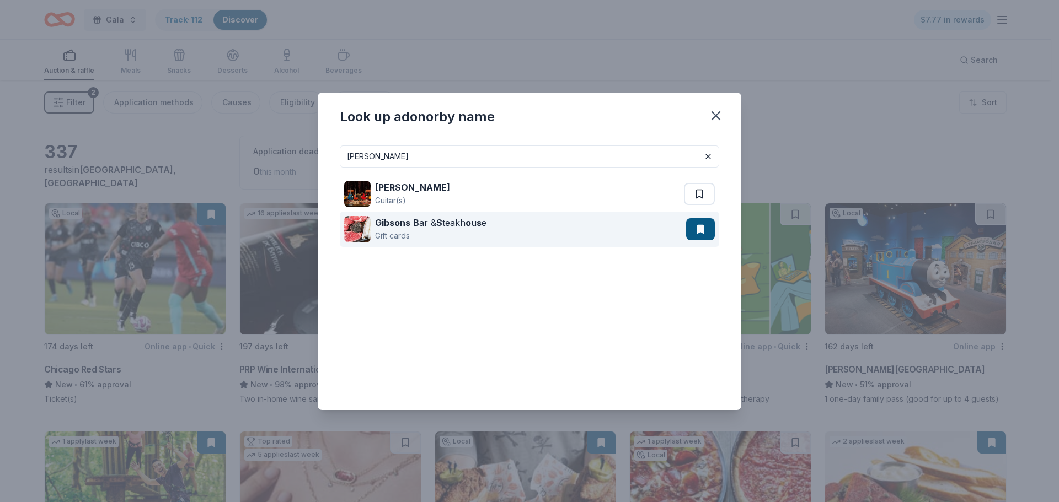
click at [524, 232] on div "Gibsons B ar & S teakh o u s e Gift cards" at bounding box center [515, 229] width 342 height 35
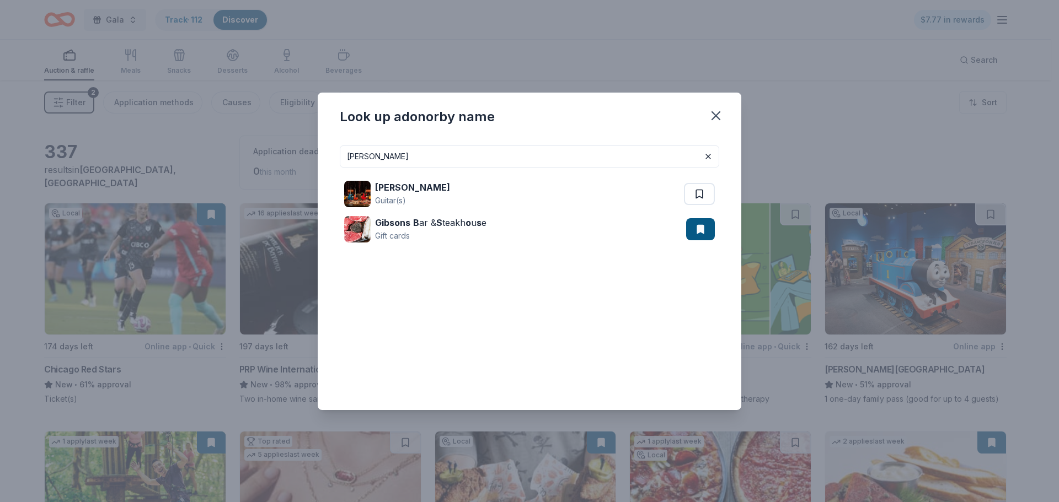
drag, startPoint x: 388, startPoint y: 159, endPoint x: 353, endPoint y: 157, distance: 34.3
click at [353, 157] on input "gibson" at bounding box center [529, 157] width 379 height 22
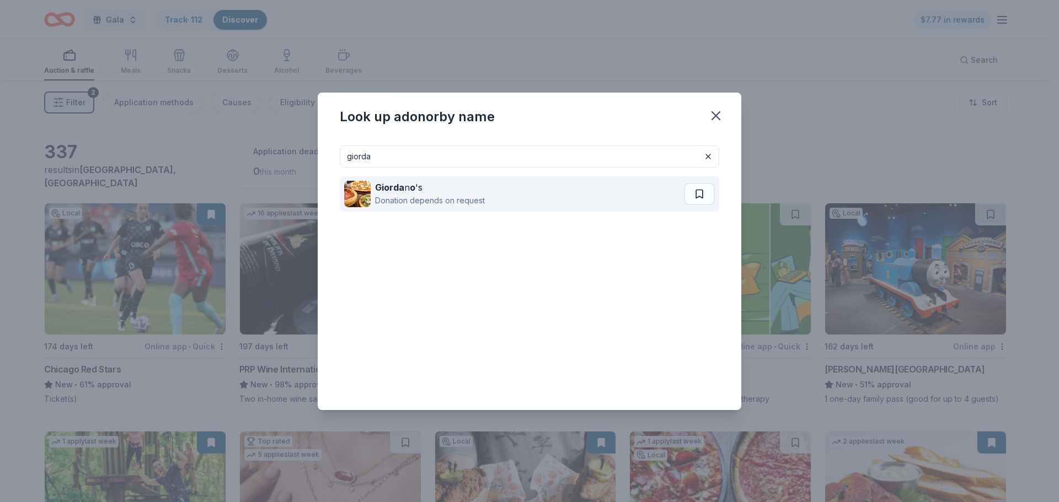
click at [436, 197] on div "Donation depends on request" at bounding box center [430, 200] width 110 height 13
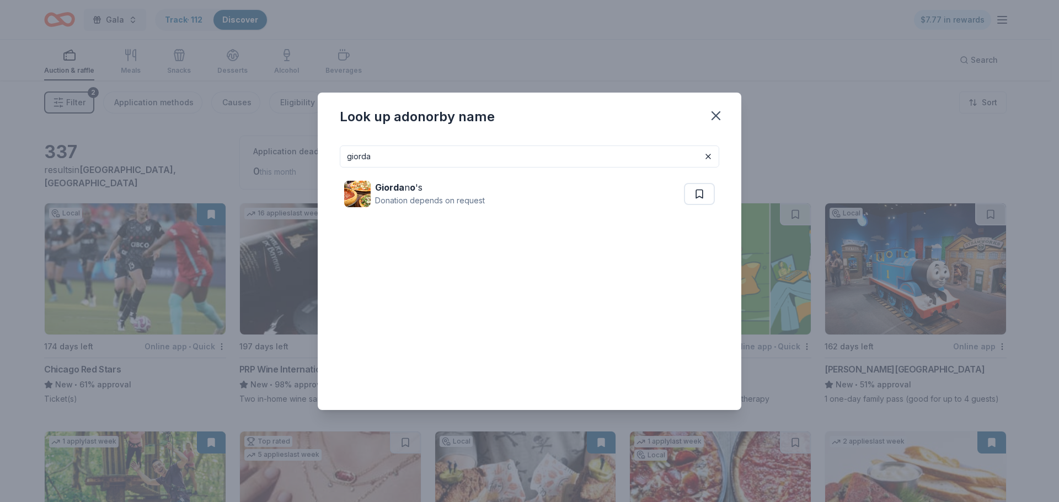
click at [518, 152] on input "giorda" at bounding box center [529, 157] width 379 height 22
drag, startPoint x: 518, startPoint y: 152, endPoint x: 341, endPoint y: 155, distance: 177.0
click at [341, 155] on input "giorda" at bounding box center [529, 157] width 379 height 22
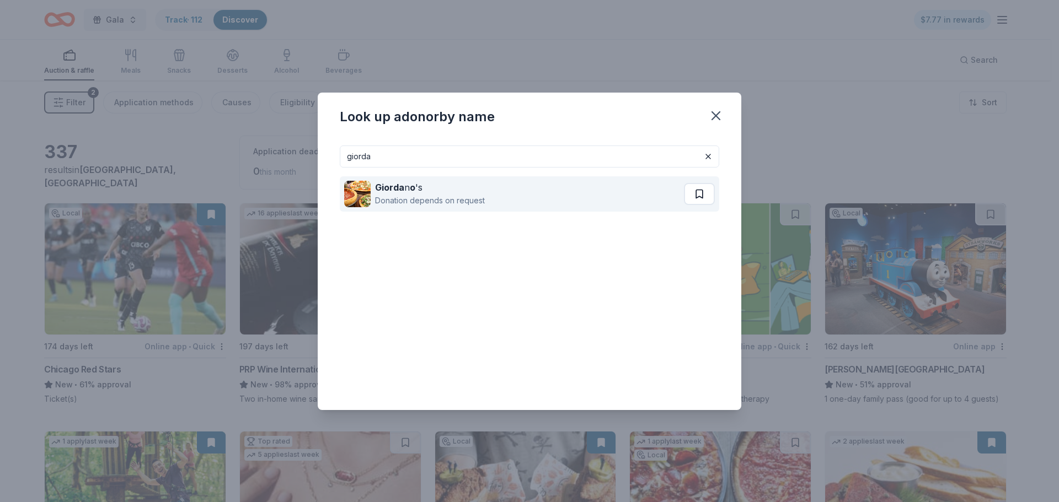
click at [700, 199] on button at bounding box center [699, 194] width 31 height 22
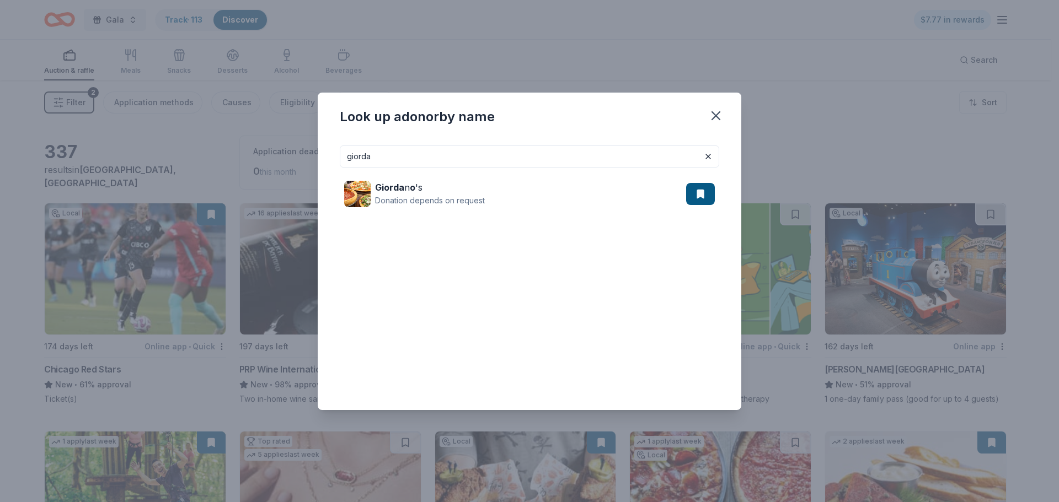
click at [533, 164] on input "giorda" at bounding box center [529, 157] width 379 height 22
drag, startPoint x: 533, startPoint y: 164, endPoint x: 273, endPoint y: 162, distance: 259.1
click at [273, 162] on div "Look up a donor by name giorda Giorda n o 's Donation depends on request" at bounding box center [529, 251] width 1059 height 502
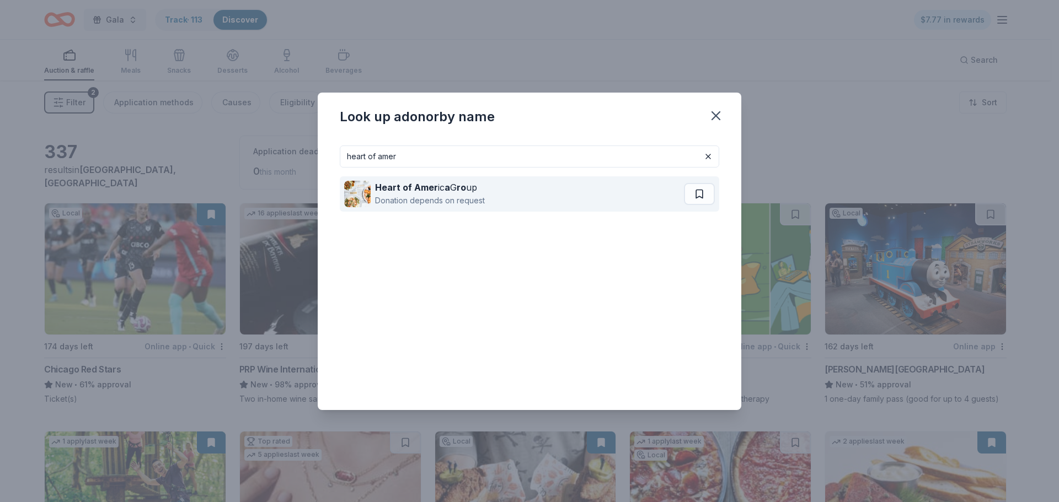
click at [412, 189] on strong "Heart of Amer" at bounding box center [406, 187] width 63 height 11
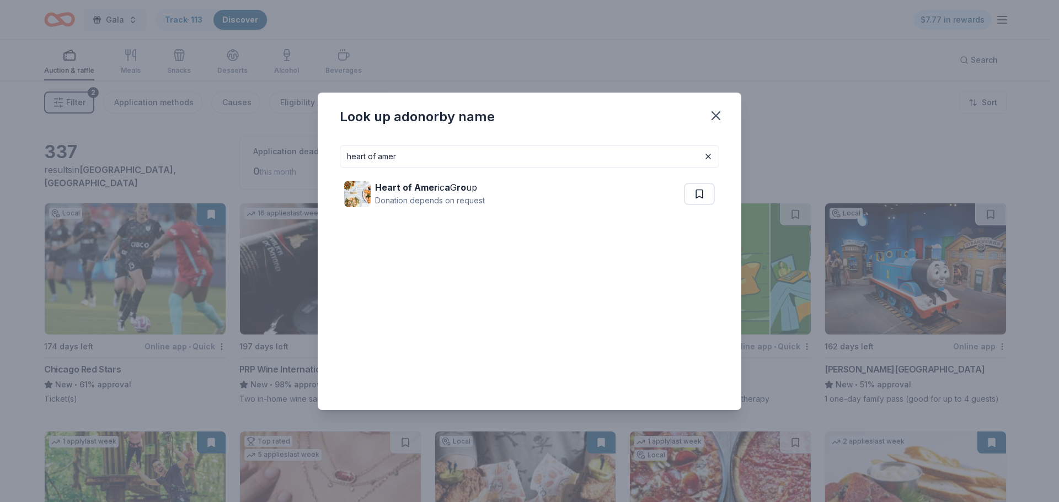
drag, startPoint x: 409, startPoint y: 153, endPoint x: 351, endPoint y: 155, distance: 57.9
click at [351, 155] on input "heart of amer" at bounding box center [529, 157] width 379 height 22
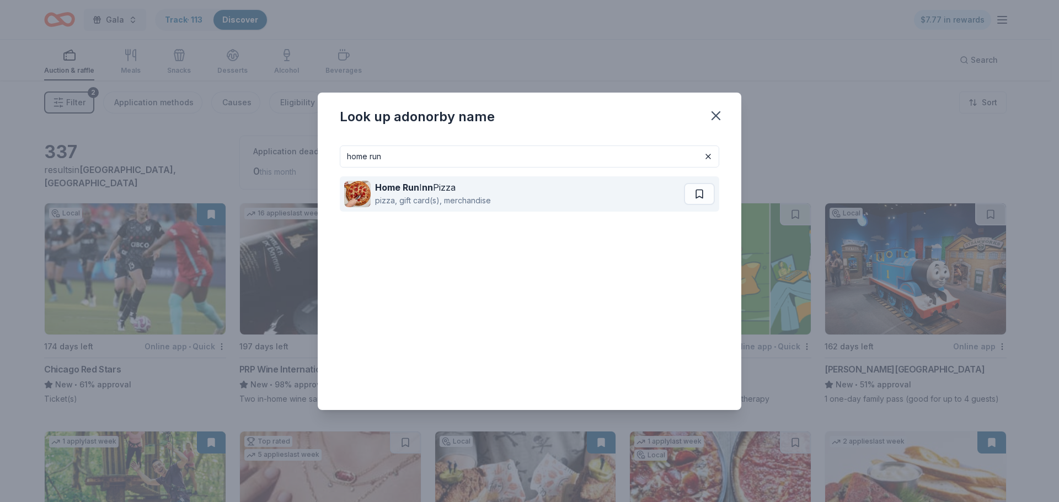
click at [431, 196] on div "pizza, gift card(s), merchandise" at bounding box center [433, 200] width 116 height 13
click at [702, 197] on button at bounding box center [699, 194] width 31 height 22
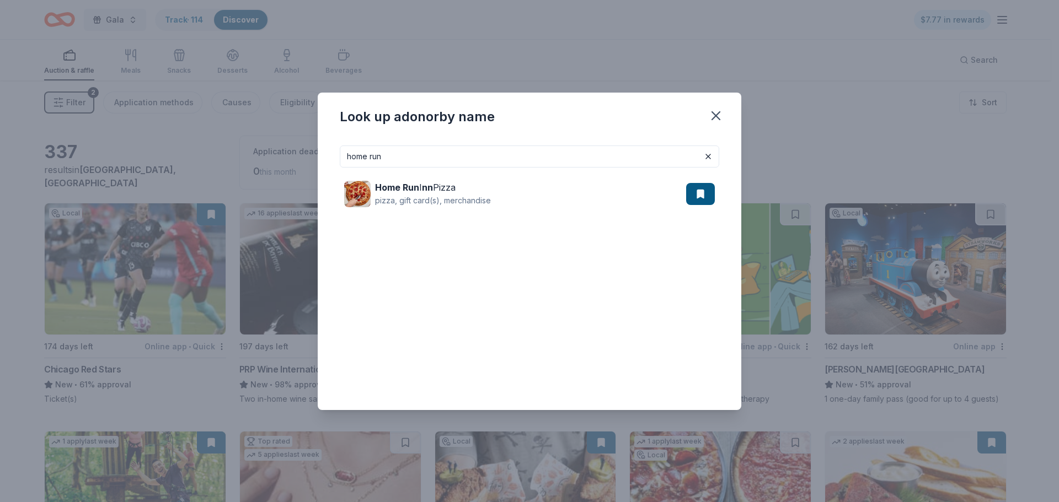
click at [533, 152] on input "home run" at bounding box center [529, 157] width 379 height 22
drag, startPoint x: 533, startPoint y: 152, endPoint x: 368, endPoint y: 159, distance: 165.0
click at [368, 159] on input "home run" at bounding box center [529, 157] width 379 height 22
click at [395, 156] on input "home run" at bounding box center [529, 157] width 379 height 22
drag, startPoint x: 395, startPoint y: 156, endPoint x: 308, endPoint y: 159, distance: 87.2
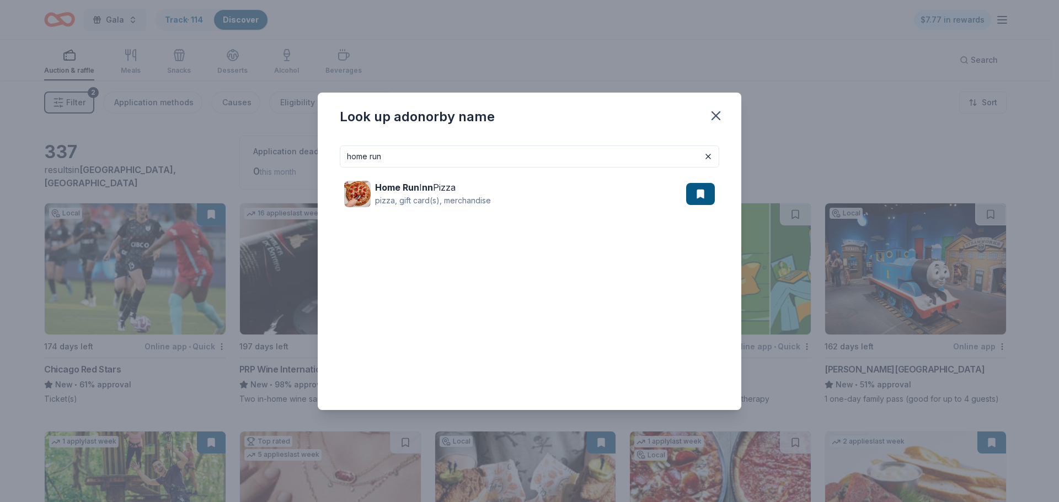
click at [308, 159] on div "Look up a donor by name home run Home Run I nn Pizza pizza, gift card(s), merch…" at bounding box center [529, 251] width 1059 height 502
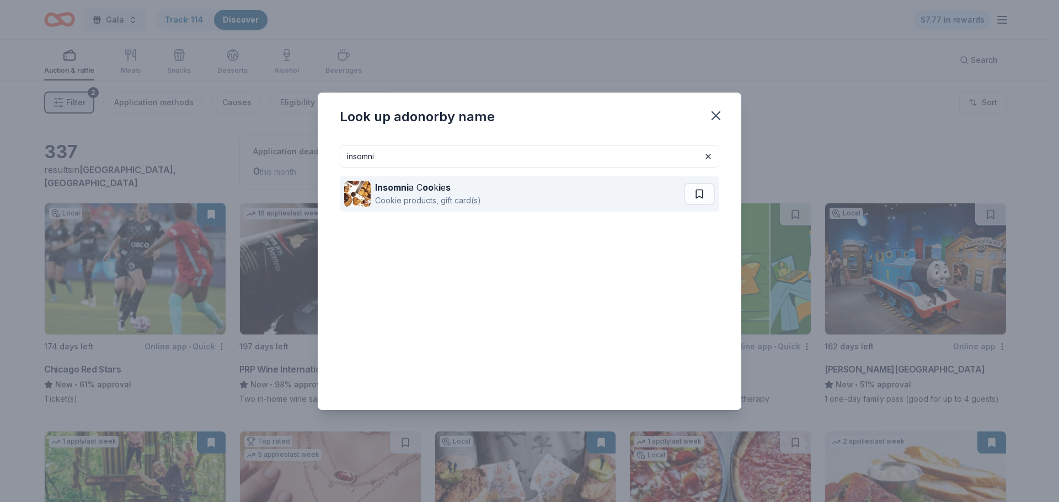
click at [463, 202] on div "Cookie products, gift card(s)" at bounding box center [428, 200] width 106 height 13
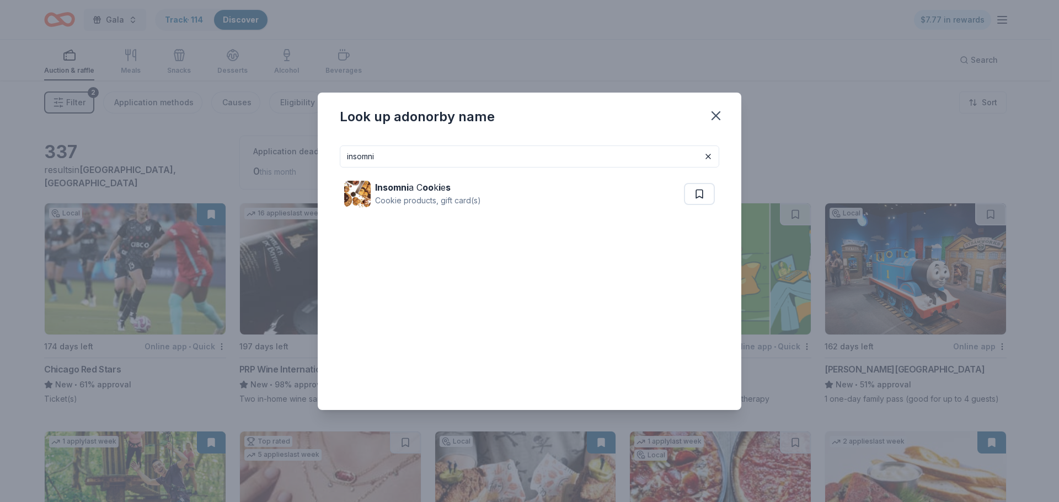
drag, startPoint x: 378, startPoint y: 155, endPoint x: 340, endPoint y: 152, distance: 37.6
click at [340, 152] on input "insomni" at bounding box center [529, 157] width 379 height 22
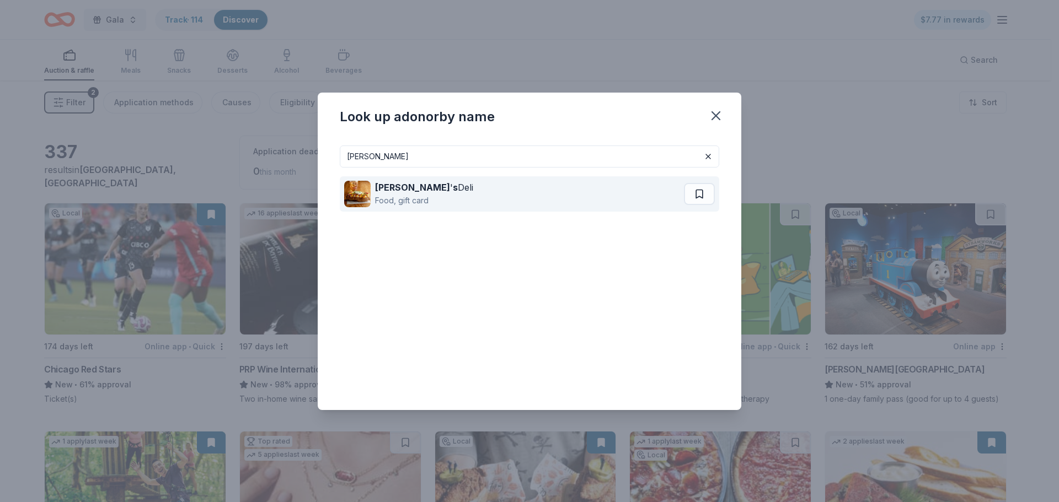
click at [416, 195] on div "Food, gift card" at bounding box center [424, 200] width 98 height 13
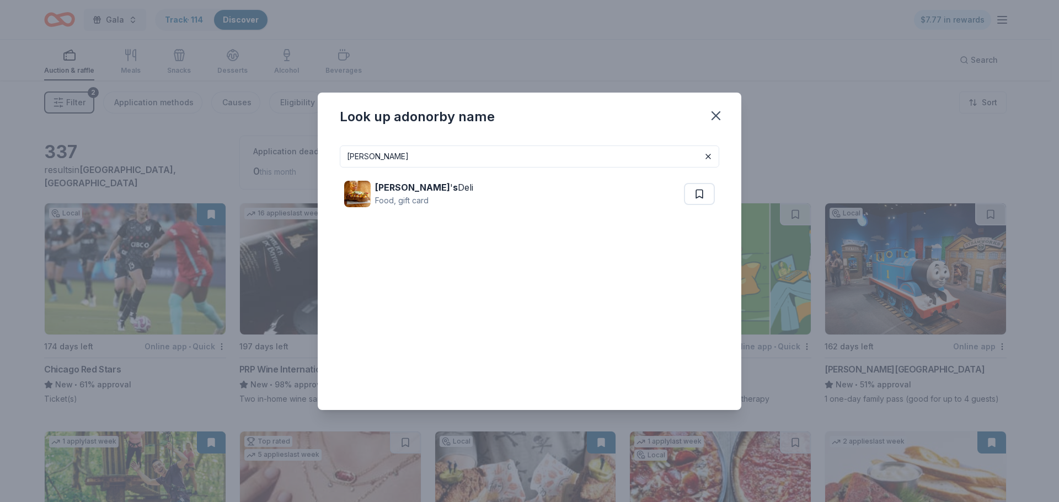
drag, startPoint x: 491, startPoint y: 160, endPoint x: 323, endPoint y: 149, distance: 167.9
click at [323, 149] on div "jason Jason ' s Deli Food, gift card" at bounding box center [529, 273] width 423 height 273
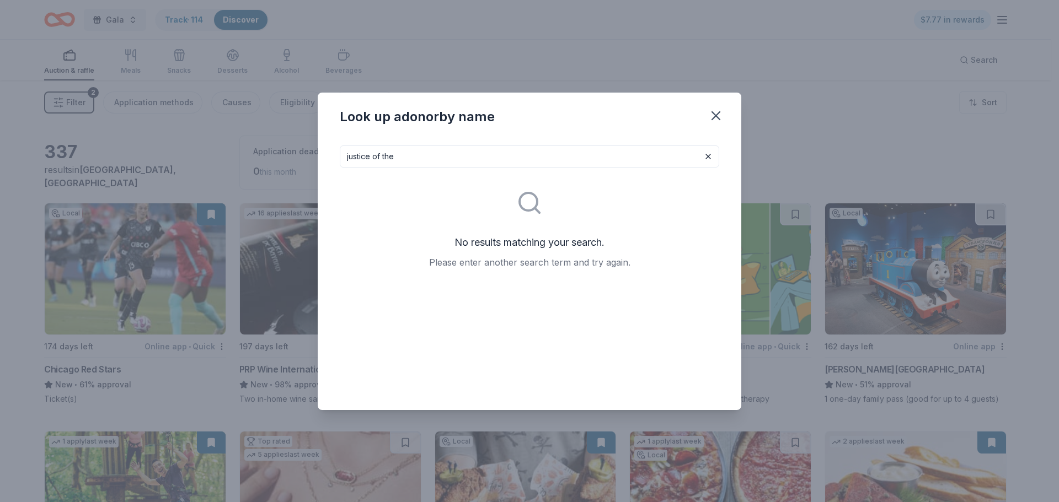
drag, startPoint x: 453, startPoint y: 154, endPoint x: 313, endPoint y: 172, distance: 140.6
click at [313, 171] on div "Look up a donor by name justice of the No results matching your search. Please …" at bounding box center [529, 251] width 1059 height 502
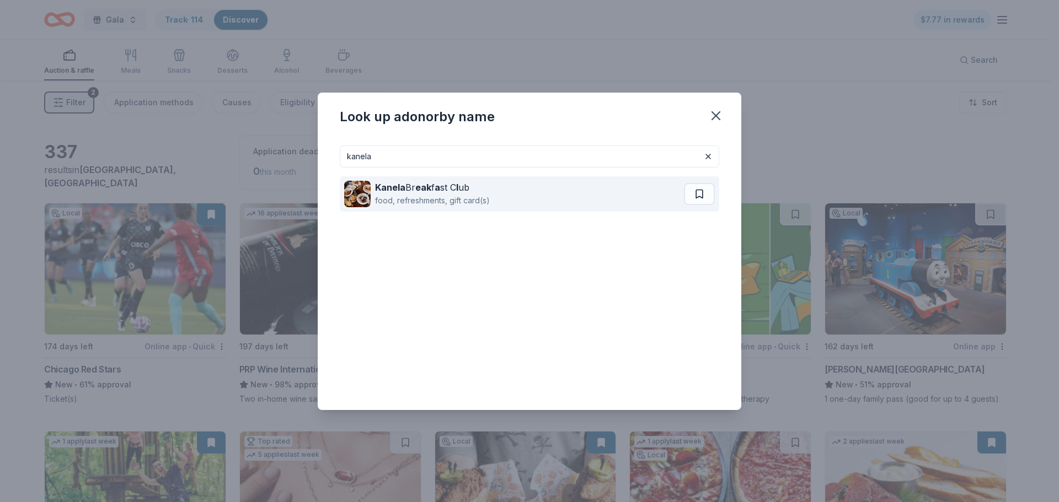
click at [457, 187] on strong "l" at bounding box center [457, 187] width 2 height 11
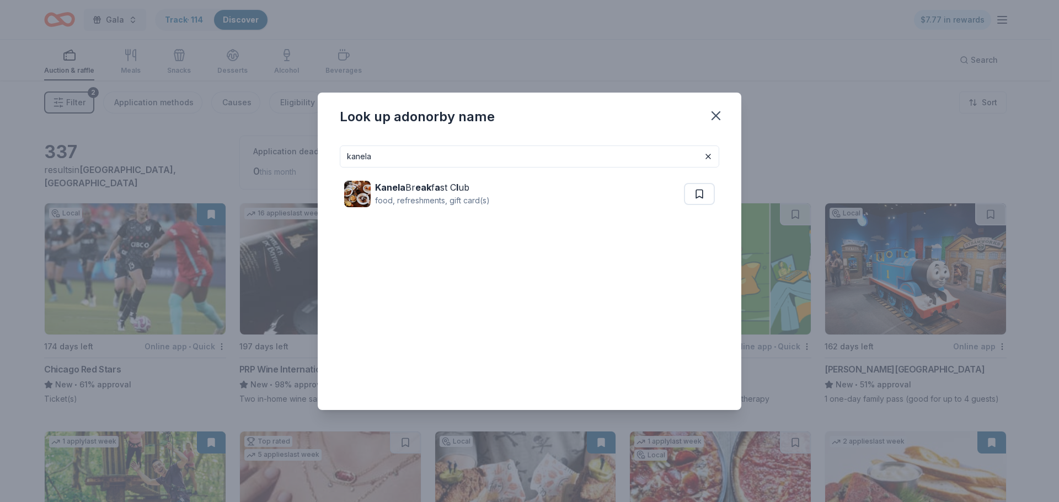
drag, startPoint x: 379, startPoint y: 152, endPoint x: 351, endPoint y: 162, distance: 30.0
click at [351, 162] on input "kanela" at bounding box center [529, 157] width 379 height 22
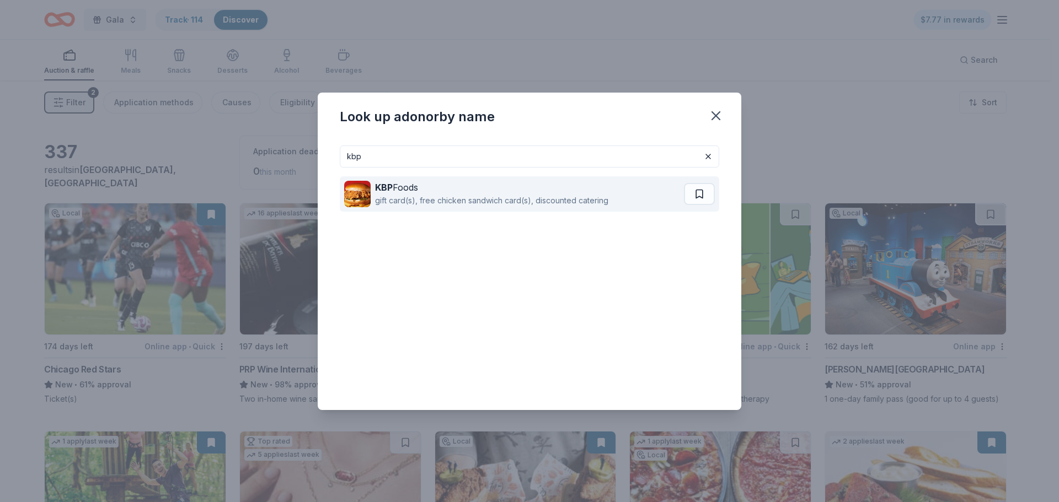
click at [391, 192] on strong "KBP" at bounding box center [384, 187] width 18 height 11
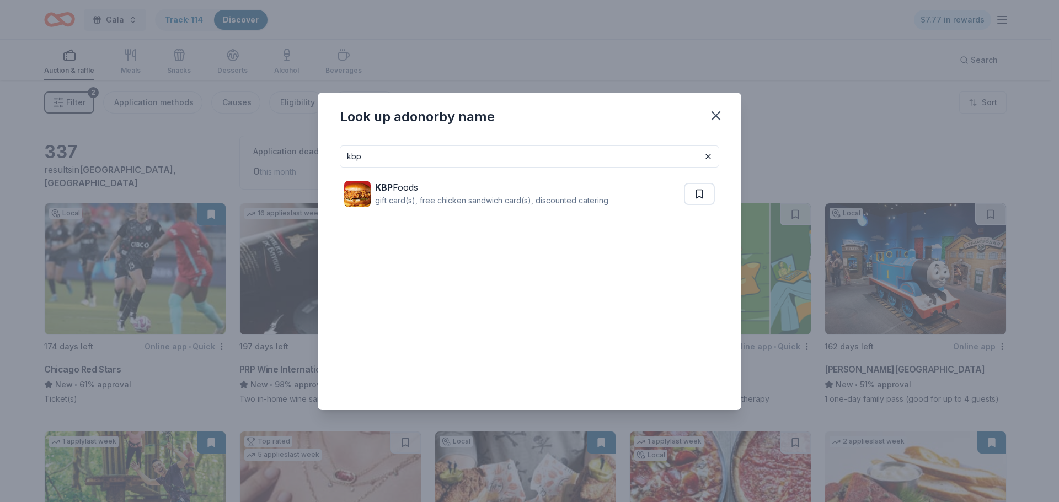
click at [401, 160] on input "kbp" at bounding box center [529, 157] width 379 height 22
drag, startPoint x: 401, startPoint y: 160, endPoint x: 312, endPoint y: 160, distance: 89.3
click at [312, 160] on div "Look up a donor by name kbp KBP Foods gift card(s), free chicken sandwich card(…" at bounding box center [529, 251] width 1059 height 502
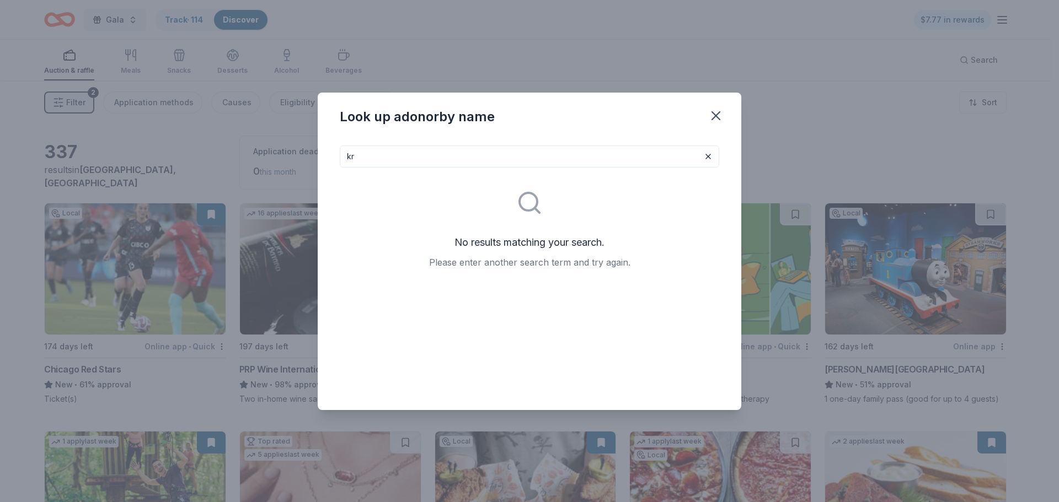
type input "k"
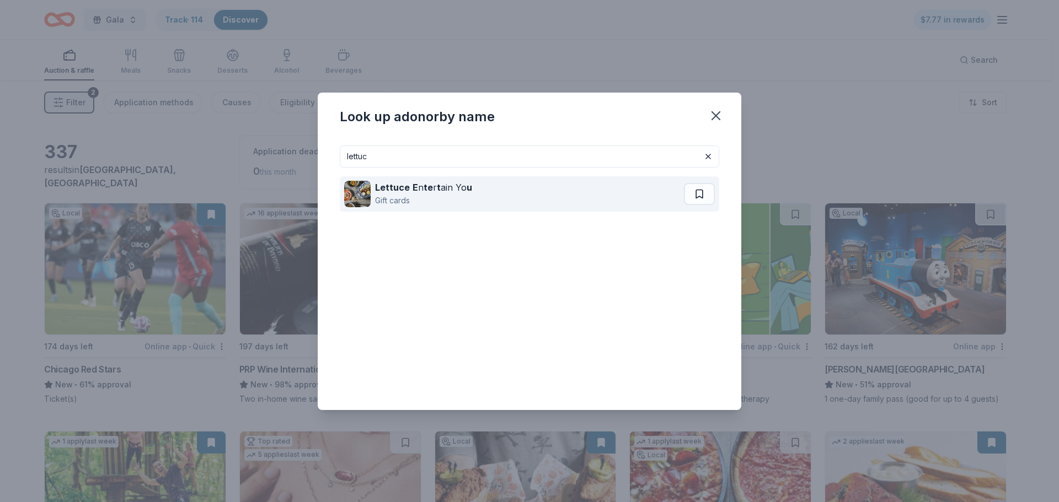
click at [396, 194] on div "Gift cards" at bounding box center [423, 200] width 97 height 13
click at [686, 192] on button at bounding box center [699, 194] width 31 height 22
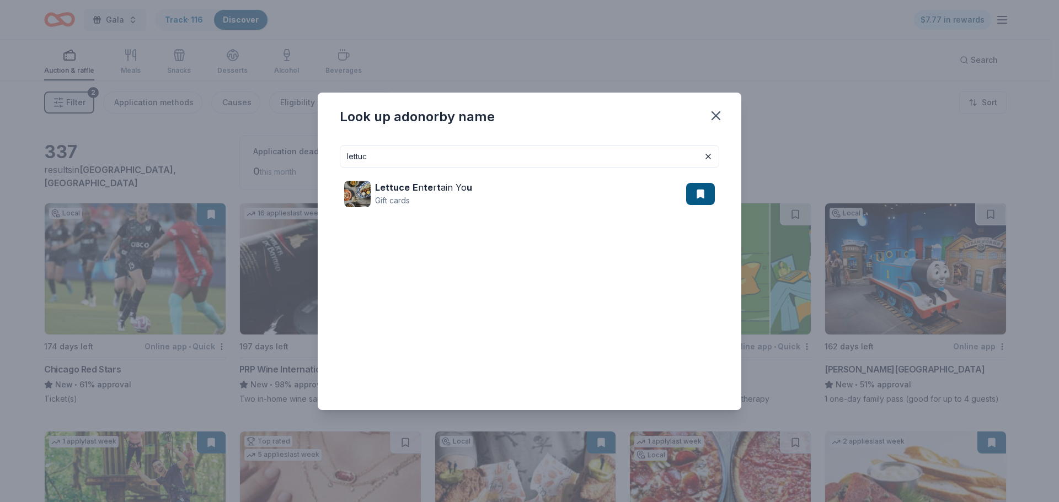
click at [580, 167] on input "lettuc" at bounding box center [529, 157] width 379 height 22
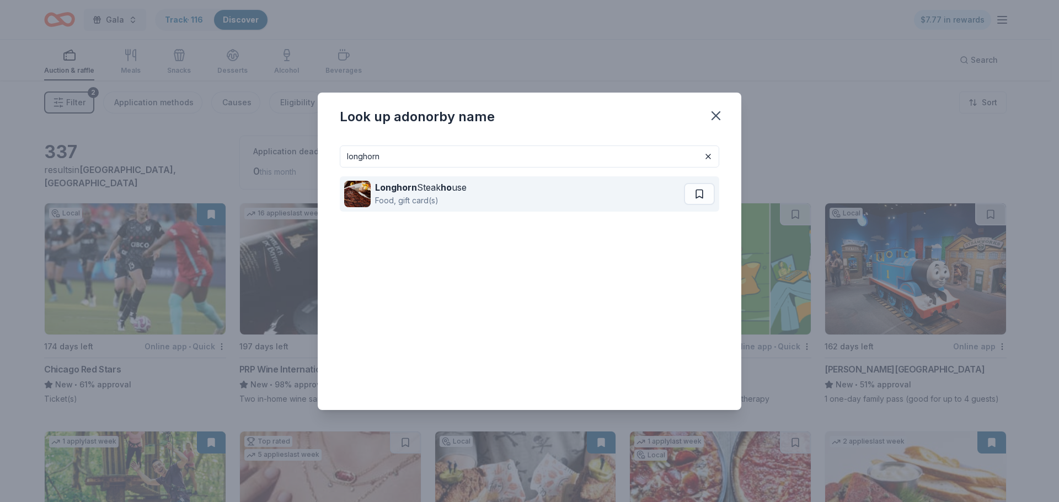
click at [466, 186] on div "Longhorn Steak ho use" at bounding box center [421, 187] width 92 height 13
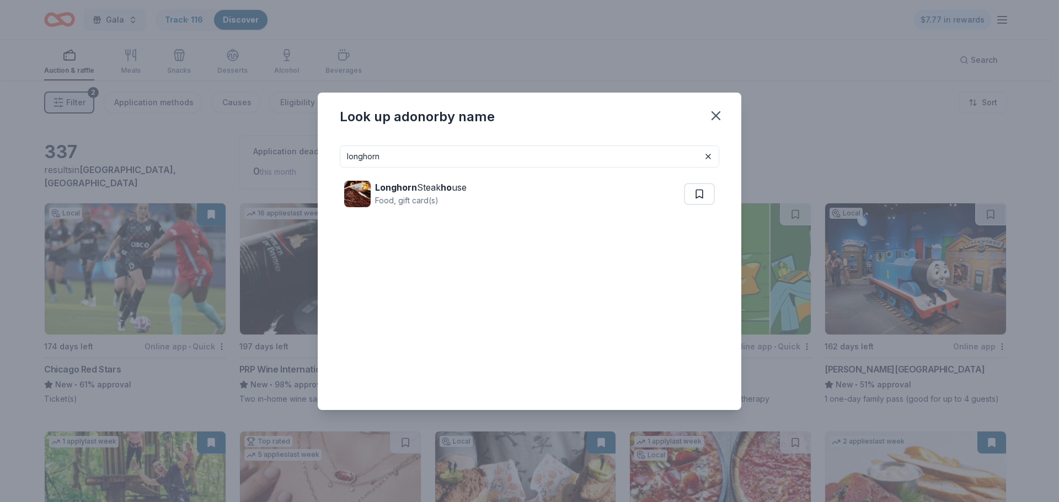
drag, startPoint x: 415, startPoint y: 157, endPoint x: 350, endPoint y: 158, distance: 65.1
click at [350, 158] on input "longhorn" at bounding box center [529, 157] width 379 height 22
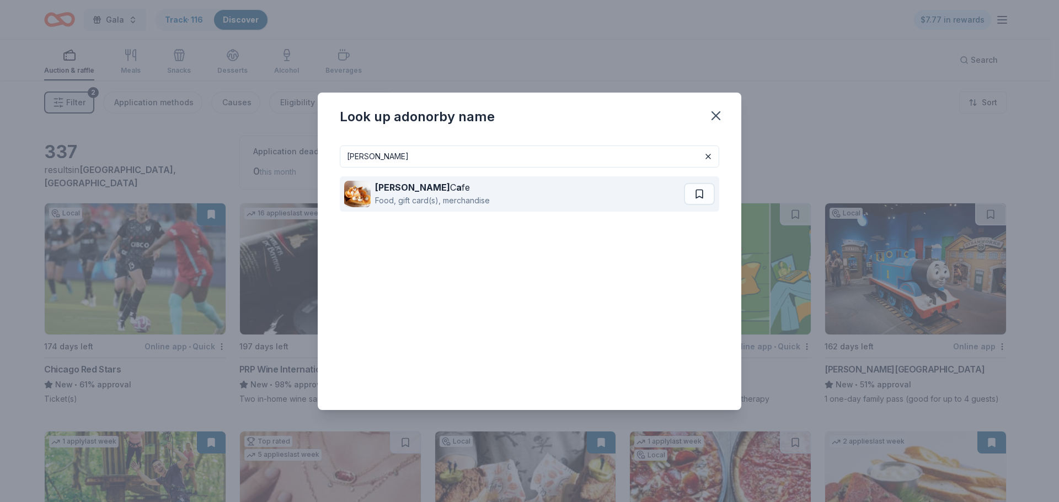
click at [393, 195] on div "Food, gift card(s), merchandise" at bounding box center [432, 200] width 115 height 13
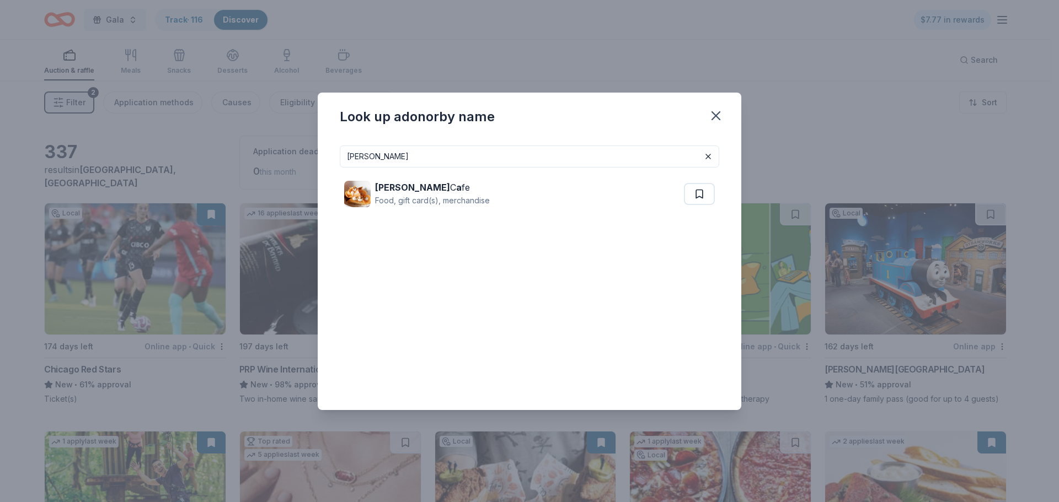
drag, startPoint x: 367, startPoint y: 160, endPoint x: 325, endPoint y: 155, distance: 42.2
click at [325, 155] on div "lula Lula C a fe Food, gift card(s), merchandise" at bounding box center [529, 273] width 423 height 273
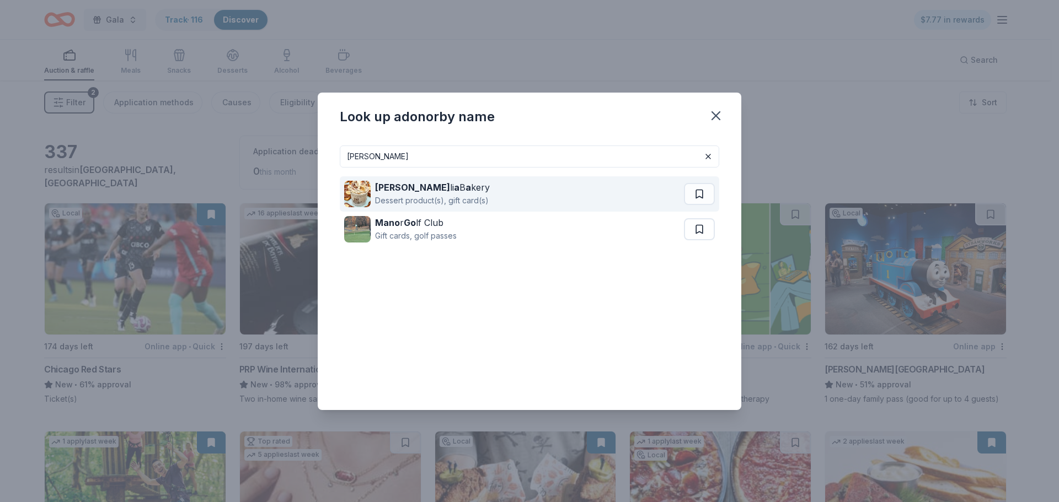
click at [419, 190] on div "Magno li a B a kery" at bounding box center [432, 187] width 115 height 13
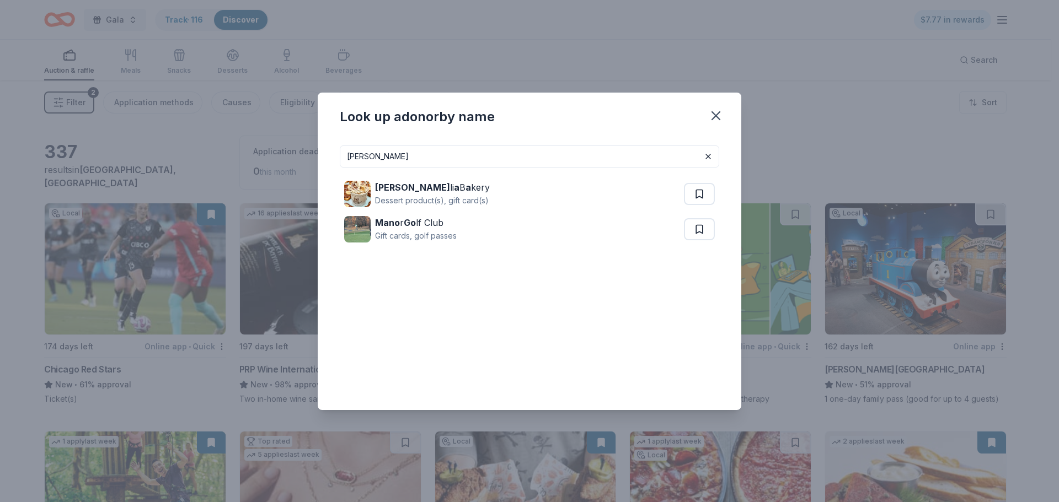
click at [487, 157] on input "magno" at bounding box center [529, 157] width 379 height 22
drag, startPoint x: 487, startPoint y: 157, endPoint x: 320, endPoint y: 148, distance: 167.9
click at [320, 148] on div "magno Magno li a B a kery Dessert product(s), gift card(s) Mano r Go lf Club Gi…" at bounding box center [529, 273] width 423 height 273
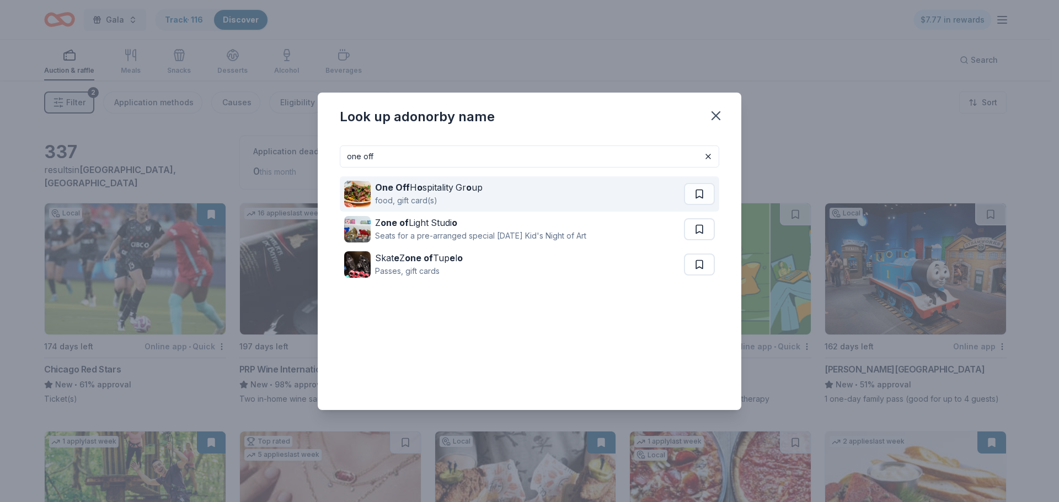
click at [394, 182] on strong "One Off" at bounding box center [392, 187] width 35 height 11
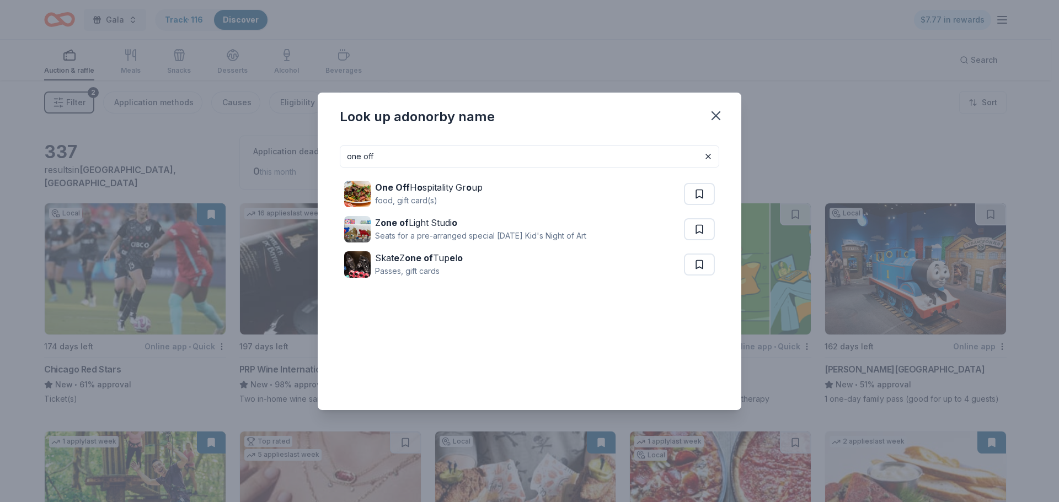
drag, startPoint x: 401, startPoint y: 155, endPoint x: 298, endPoint y: 152, distance: 103.2
click at [299, 152] on div "Look up a donor by name one off One Off H o spitality Gr o up food, gift card(s…" at bounding box center [529, 251] width 1059 height 502
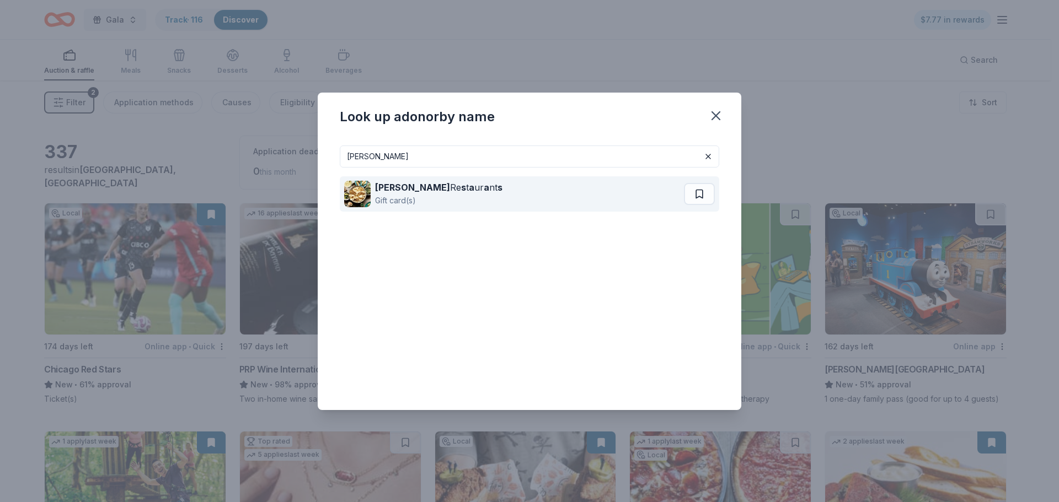
click at [394, 191] on strong "Pappas" at bounding box center [412, 187] width 75 height 11
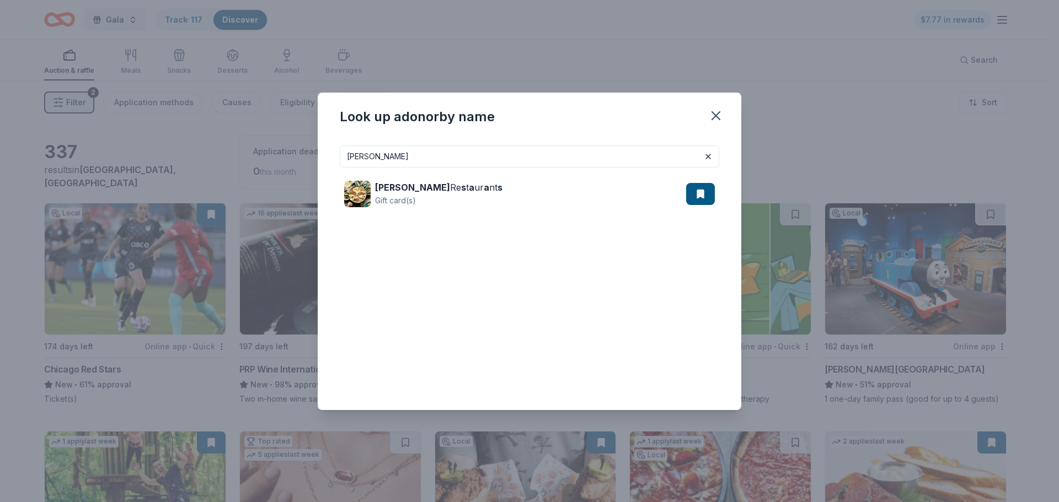
drag, startPoint x: 416, startPoint y: 159, endPoint x: 350, endPoint y: 160, distance: 66.7
click at [350, 160] on input "pappas" at bounding box center [529, 157] width 379 height 22
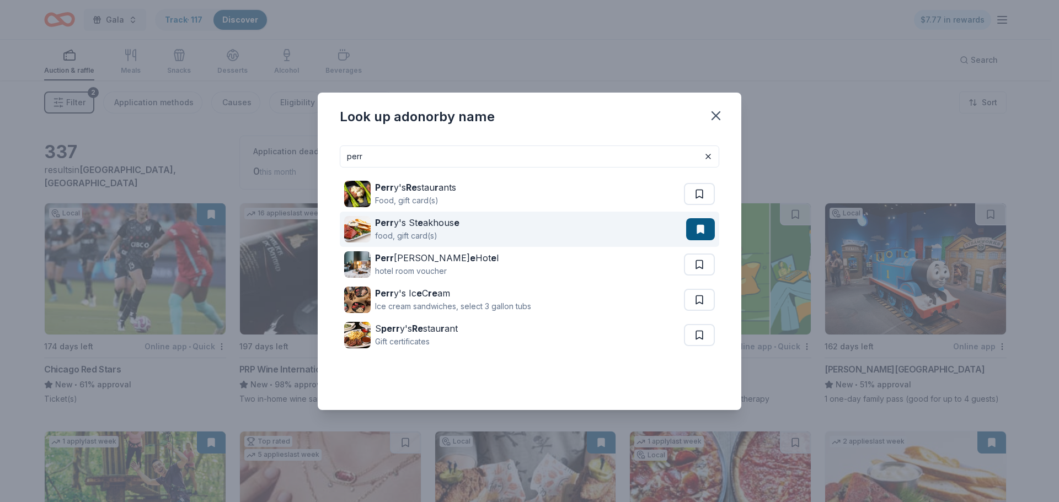
click at [413, 223] on div "Perr y's St e akhous e" at bounding box center [417, 222] width 84 height 13
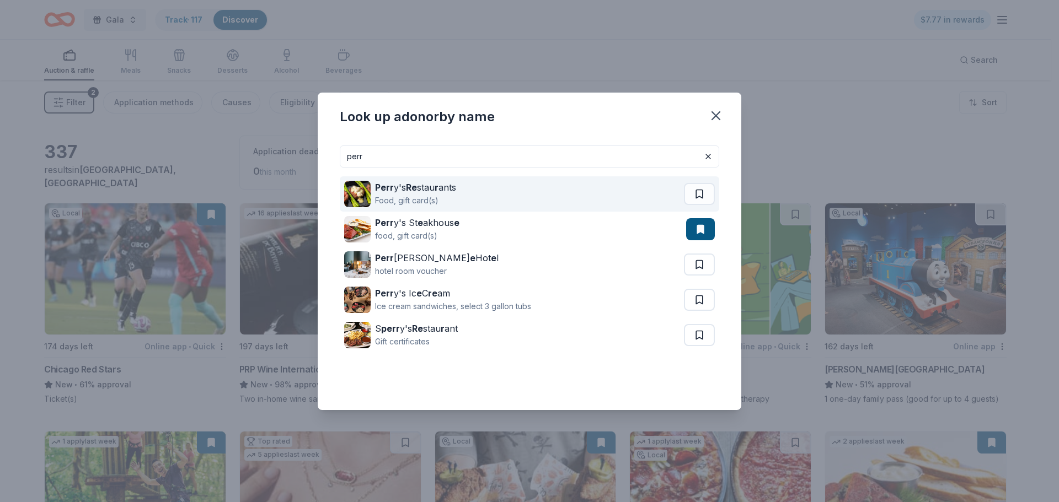
click at [393, 185] on div "Perr y's Re stau r ants" at bounding box center [415, 187] width 81 height 13
click at [428, 194] on div "Food, gift card(s)" at bounding box center [415, 200] width 81 height 13
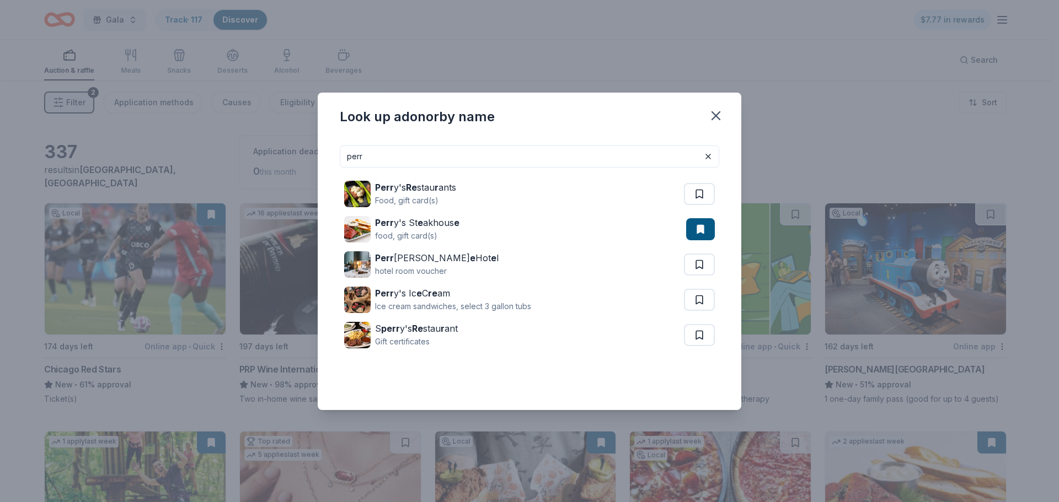
click at [493, 154] on input "perr" at bounding box center [529, 157] width 379 height 22
drag, startPoint x: 493, startPoint y: 156, endPoint x: 353, endPoint y: 155, distance: 140.0
click at [353, 155] on input "perr" at bounding box center [529, 157] width 379 height 22
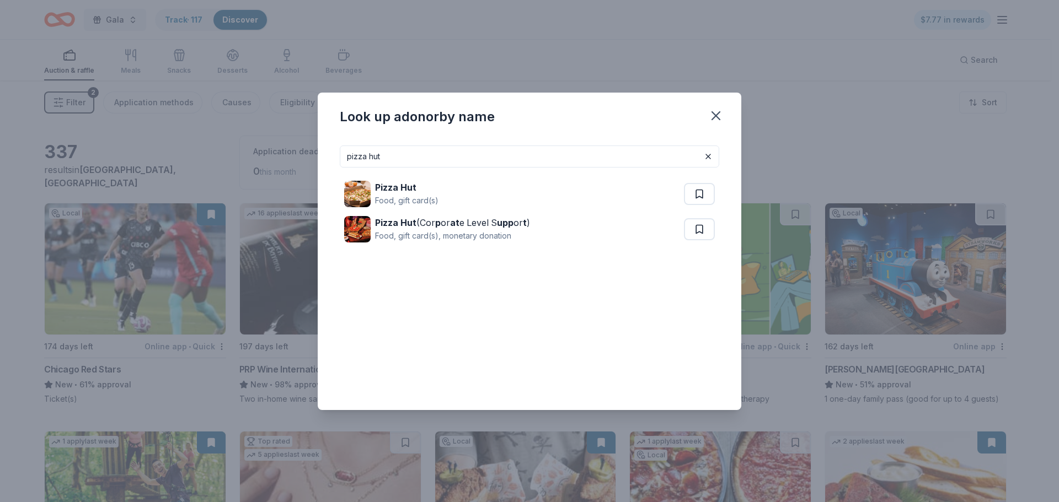
drag, startPoint x: 412, startPoint y: 160, endPoint x: 350, endPoint y: 159, distance: 62.3
click at [350, 159] on input "pizza hut" at bounding box center [529, 157] width 379 height 22
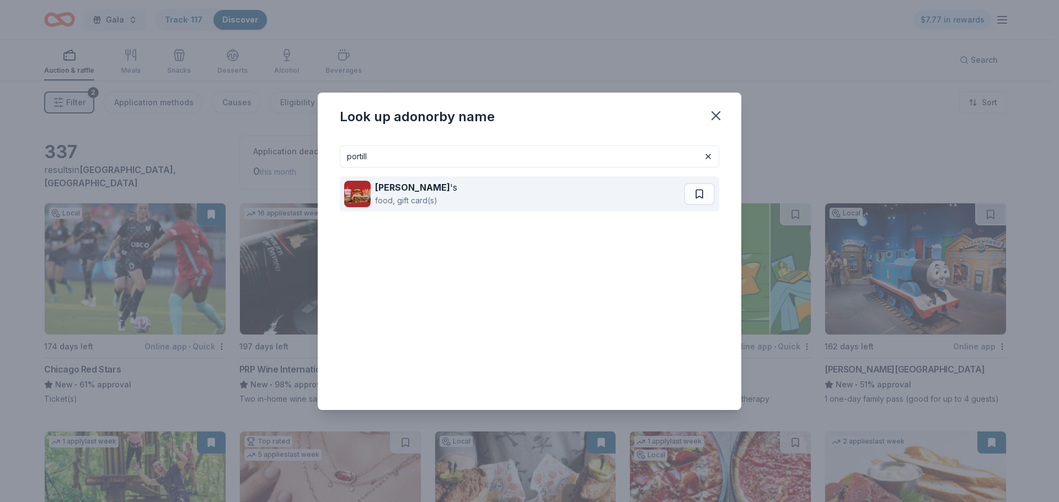
click at [382, 183] on strong "Portillo" at bounding box center [412, 187] width 75 height 11
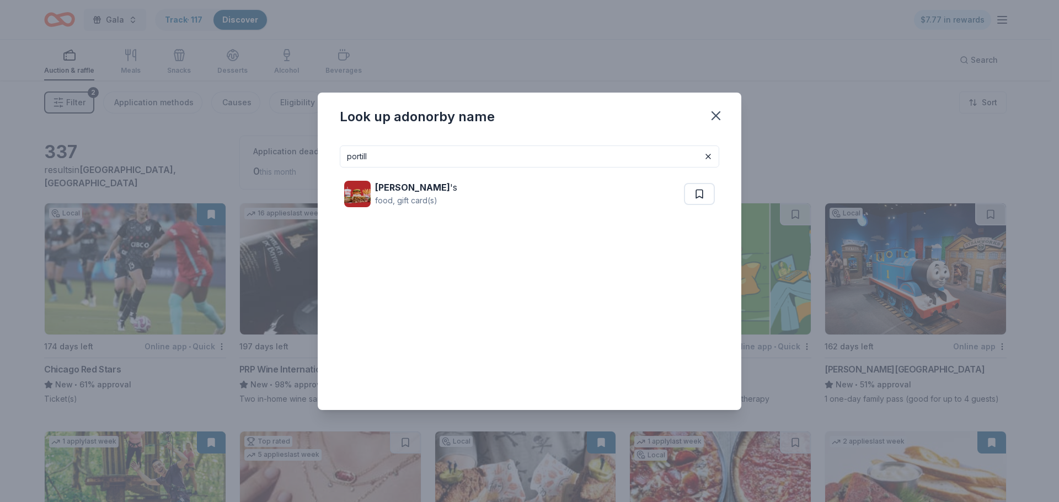
drag, startPoint x: 397, startPoint y: 155, endPoint x: 352, endPoint y: 156, distance: 44.7
click at [352, 156] on input "portill" at bounding box center [529, 157] width 379 height 22
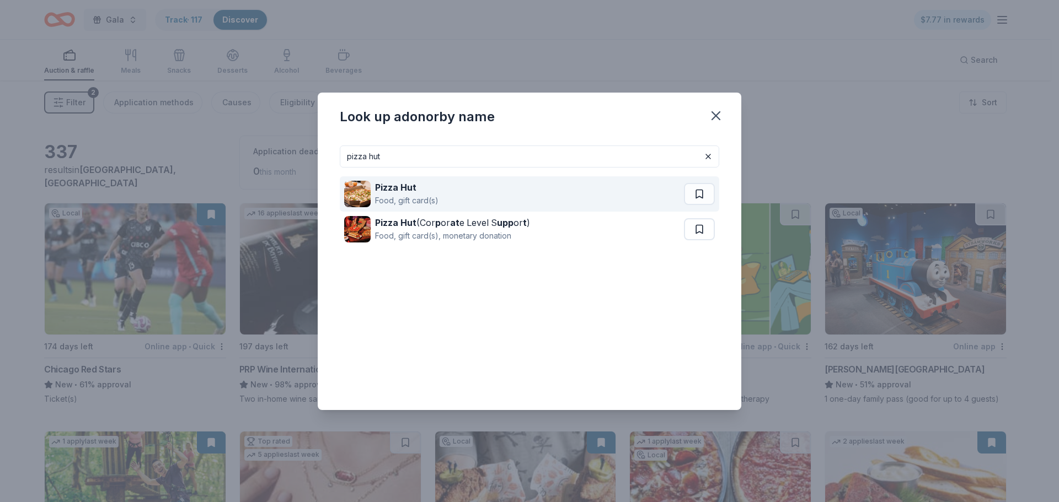
click at [399, 194] on div "Food, gift card(s)" at bounding box center [406, 200] width 63 height 13
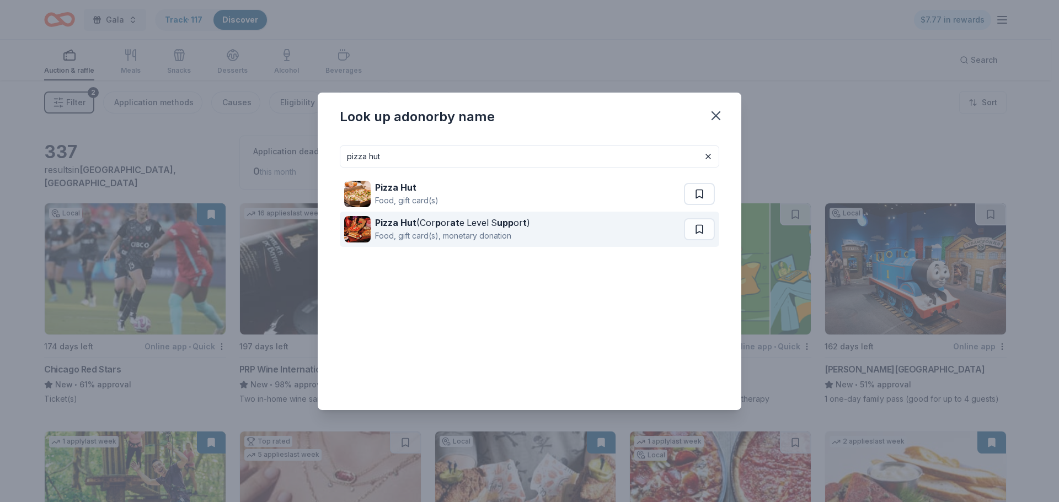
click at [403, 226] on strong "Pizza Hut" at bounding box center [395, 222] width 41 height 11
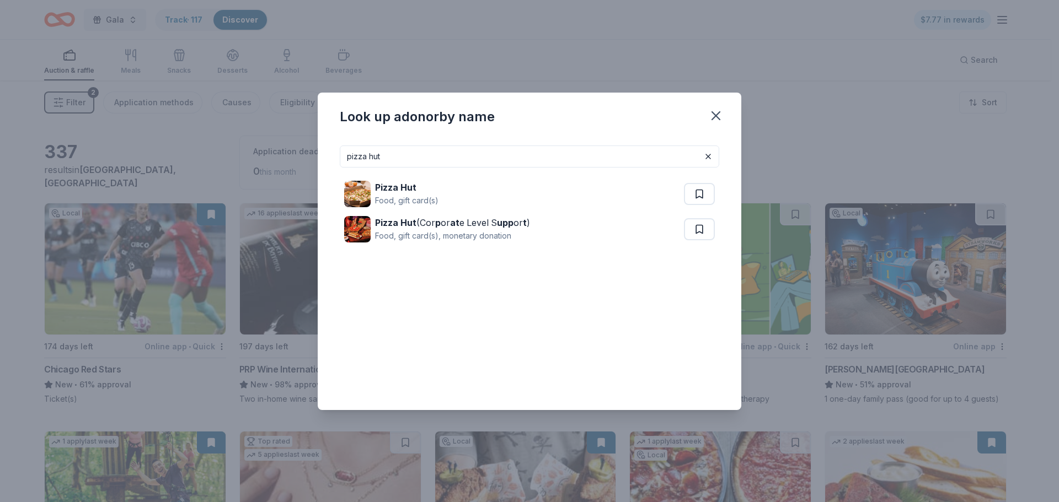
drag, startPoint x: 459, startPoint y: 151, endPoint x: 332, endPoint y: 151, distance: 126.3
click at [332, 151] on div "pizza hut Pizza Hut Food, gift card(s) Pizza Hut (Cor p or at e Level S upp or …" at bounding box center [529, 273] width 423 height 273
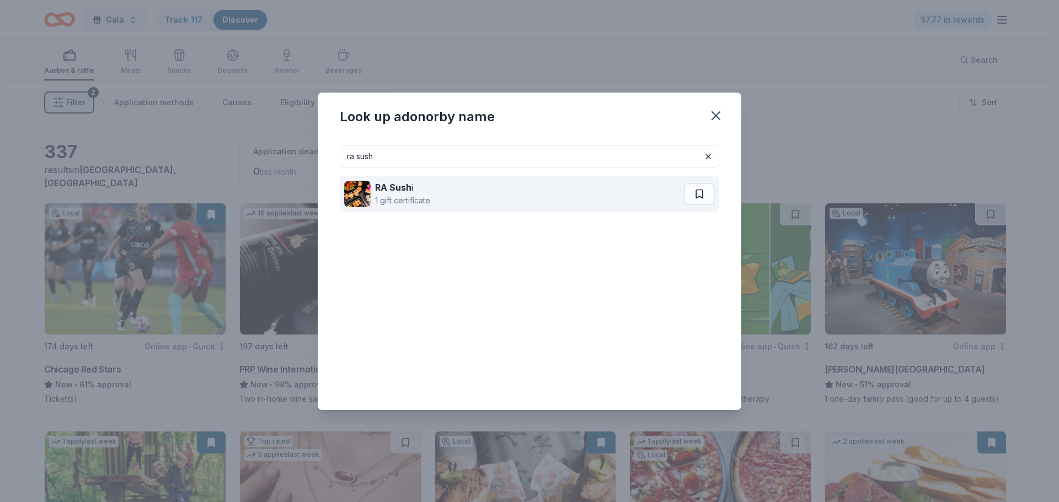
click at [469, 194] on div "RA Sush i 1 gift certificate" at bounding box center [514, 193] width 340 height 35
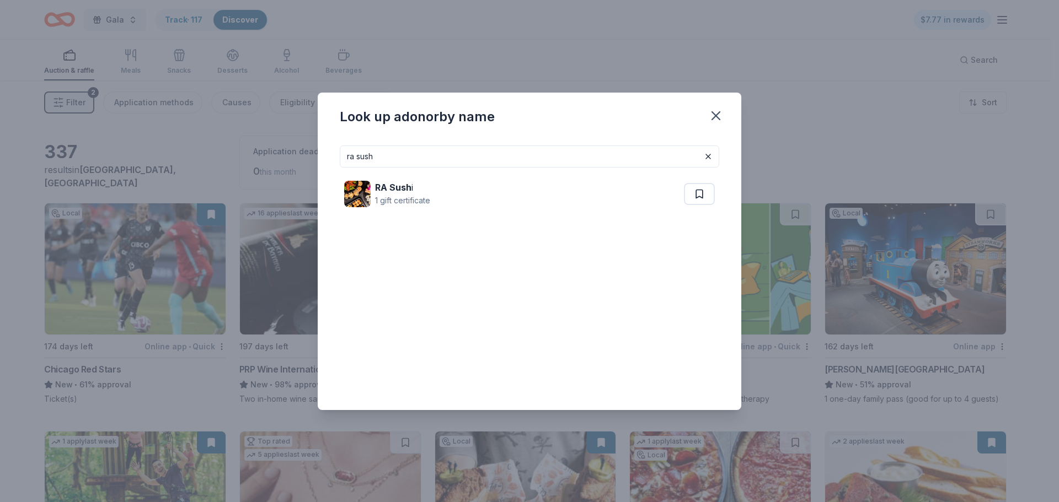
click at [589, 161] on input "ra sush" at bounding box center [529, 157] width 379 height 22
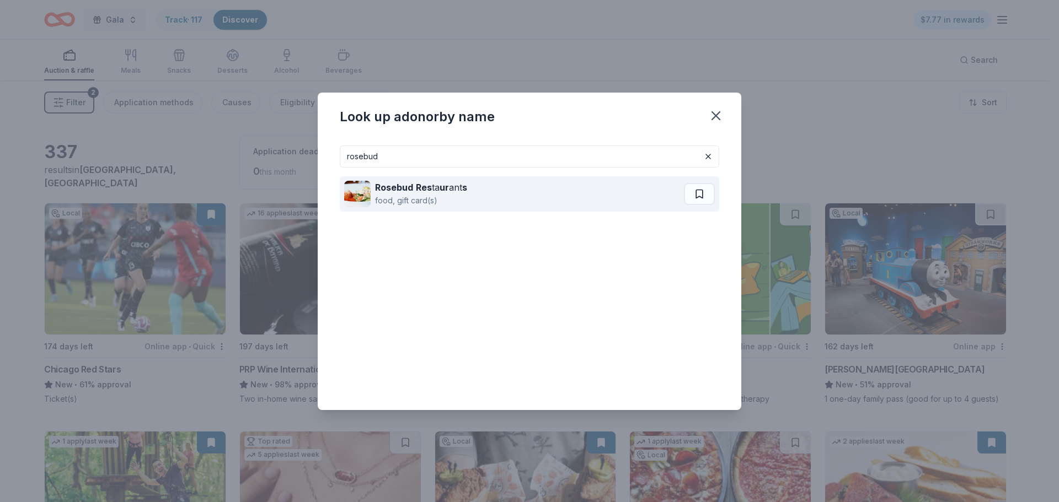
click at [699, 197] on button at bounding box center [699, 194] width 31 height 22
click at [454, 190] on div "Rosebud Res ta ur ant s" at bounding box center [421, 187] width 92 height 13
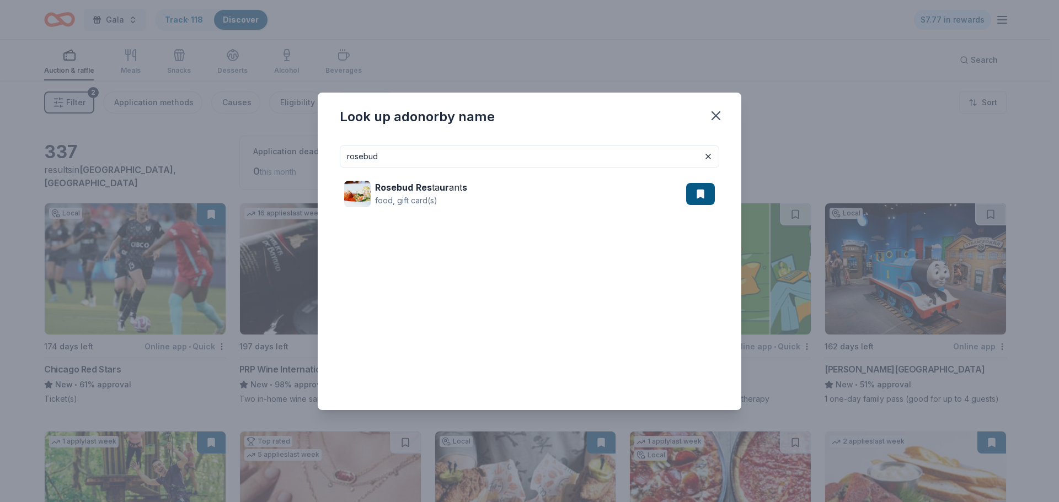
drag, startPoint x: 445, startPoint y: 157, endPoint x: 319, endPoint y: 150, distance: 125.9
click at [319, 150] on div "rosebud Rosebud Res ta ur ant s food, gift card(s)" at bounding box center [529, 273] width 423 height 273
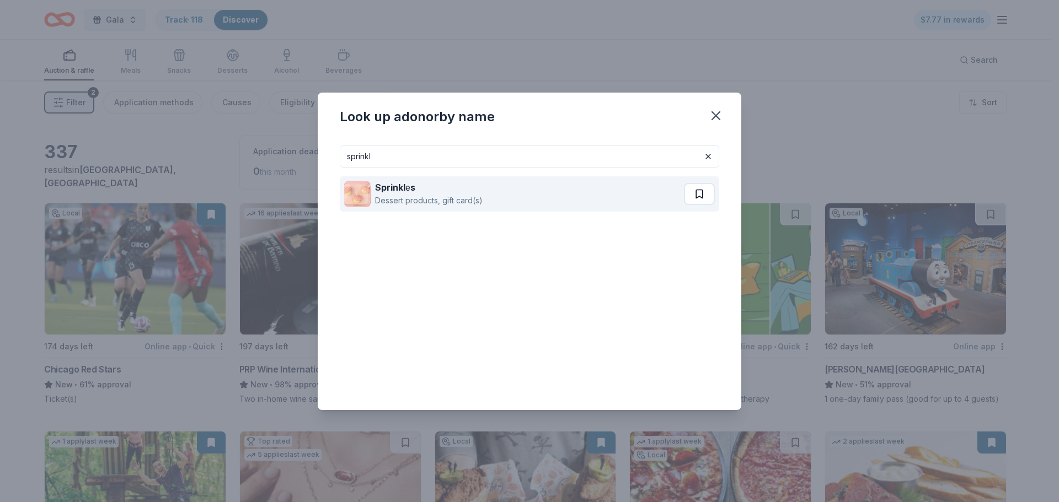
type input "sprinkl"
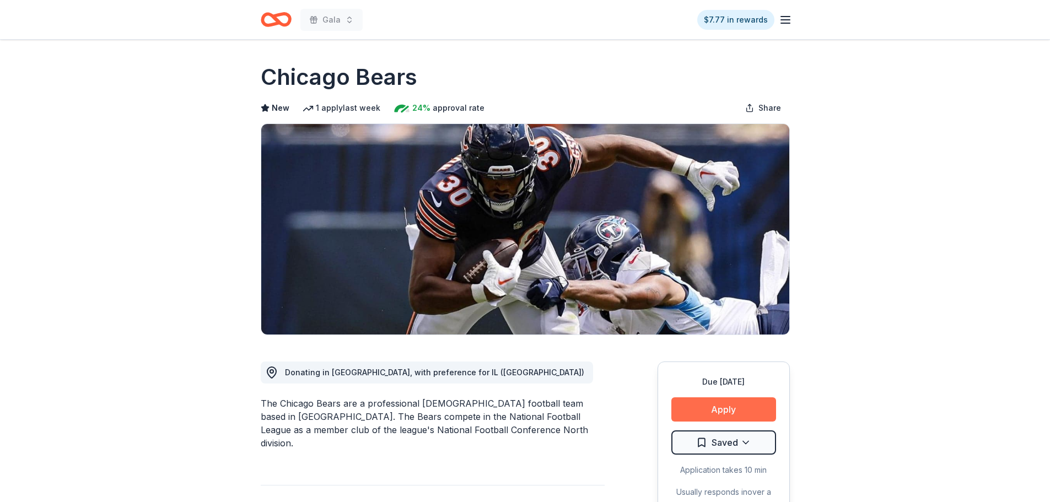
click at [709, 411] on button "Apply" at bounding box center [724, 410] width 105 height 24
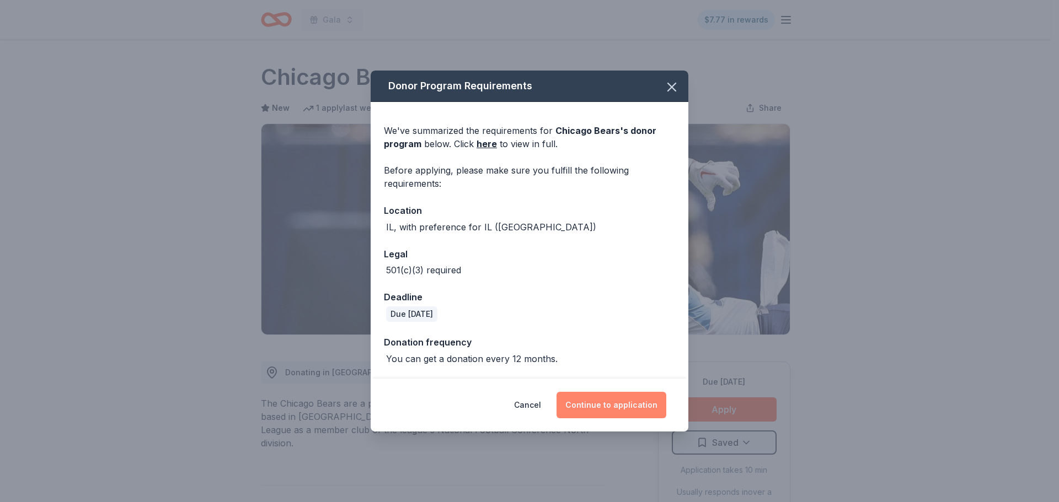
click at [613, 400] on button "Continue to application" at bounding box center [611, 405] width 110 height 26
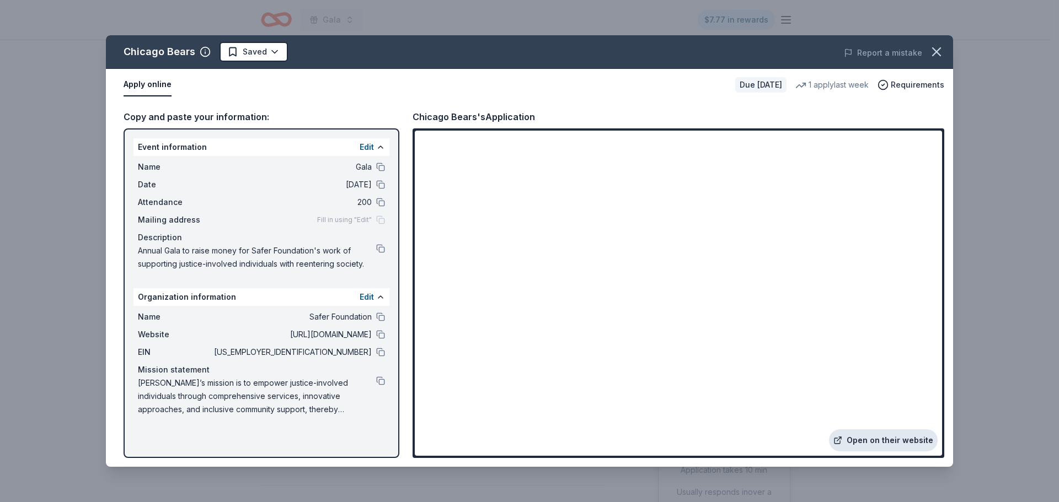
click at [850, 442] on link "Open on their website" at bounding box center [883, 441] width 109 height 22
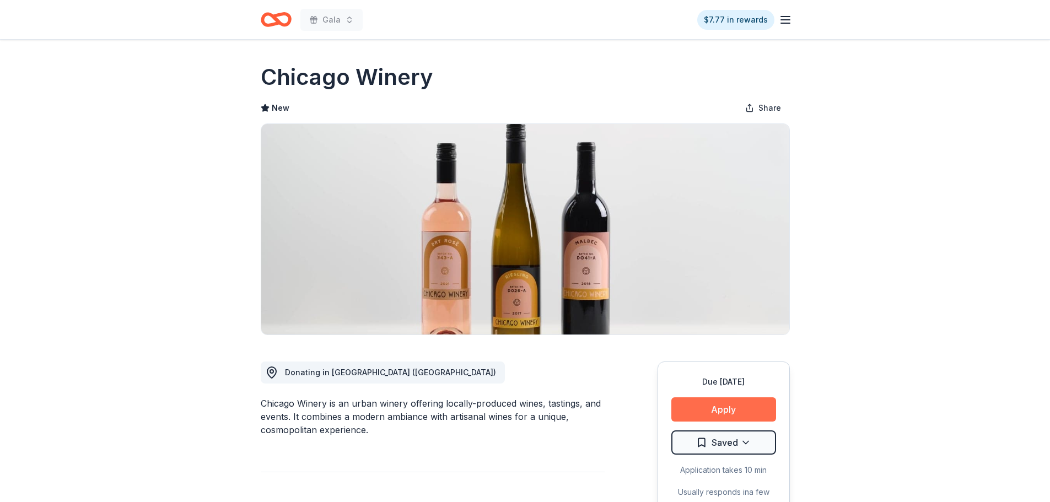
click at [704, 404] on button "Apply" at bounding box center [724, 410] width 105 height 24
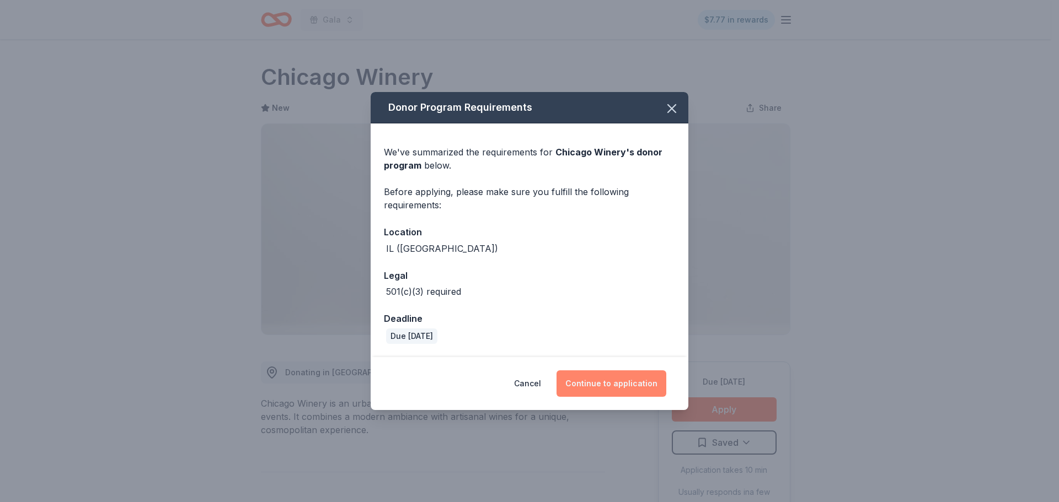
click at [652, 382] on button "Continue to application" at bounding box center [611, 384] width 110 height 26
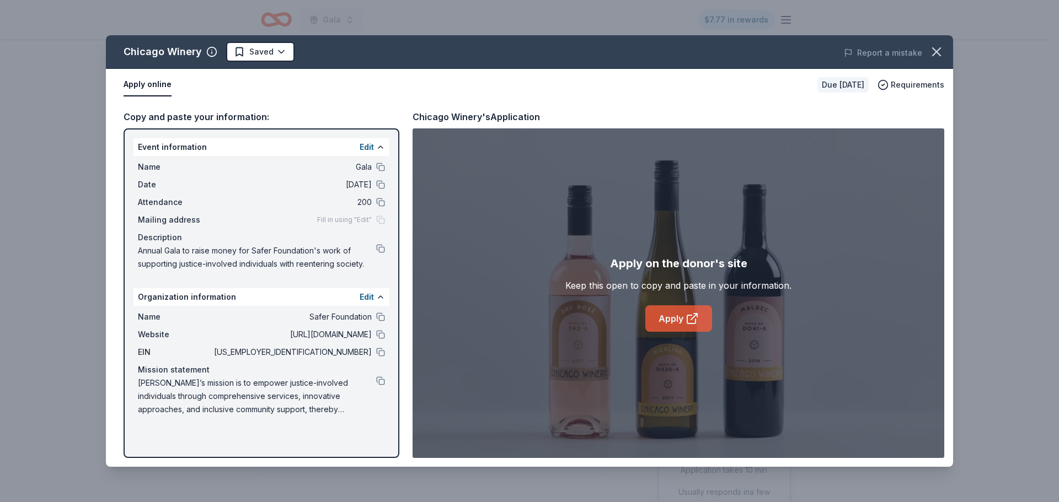
click at [675, 328] on link "Apply" at bounding box center [678, 318] width 67 height 26
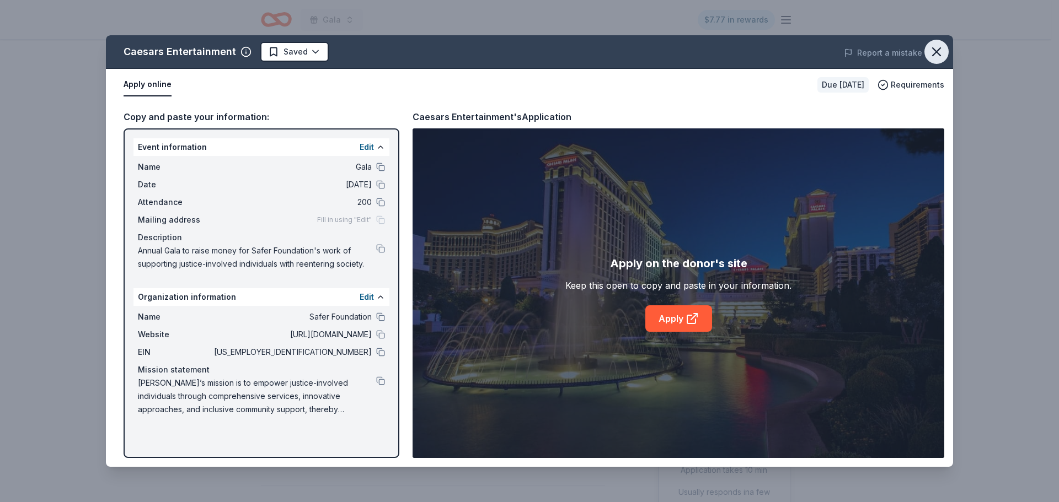
click at [936, 48] on icon "button" at bounding box center [935, 51] width 15 height 15
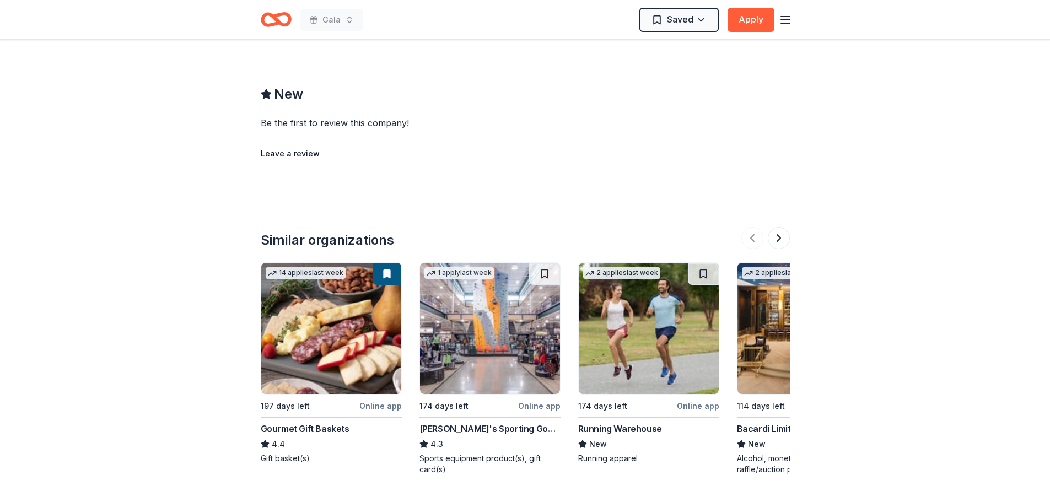
scroll to position [1323, 0]
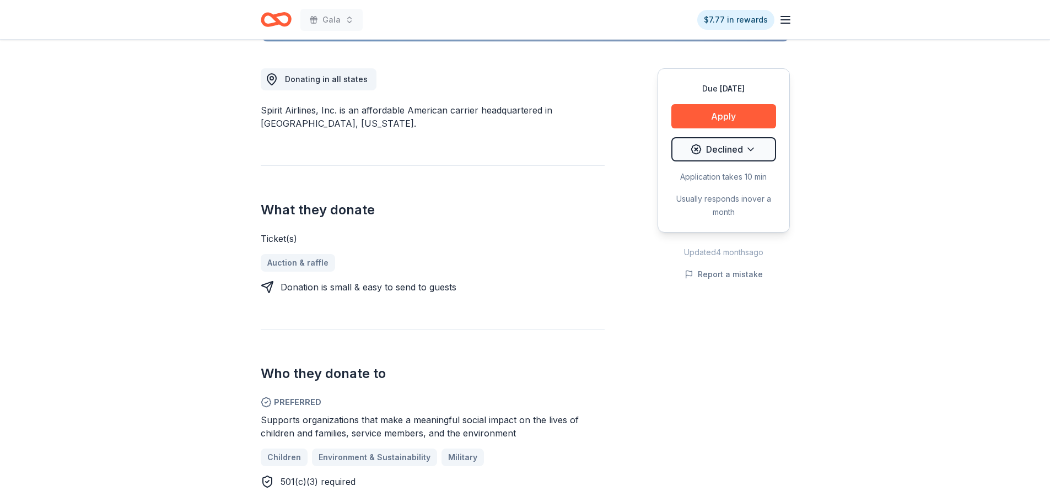
scroll to position [221, 0]
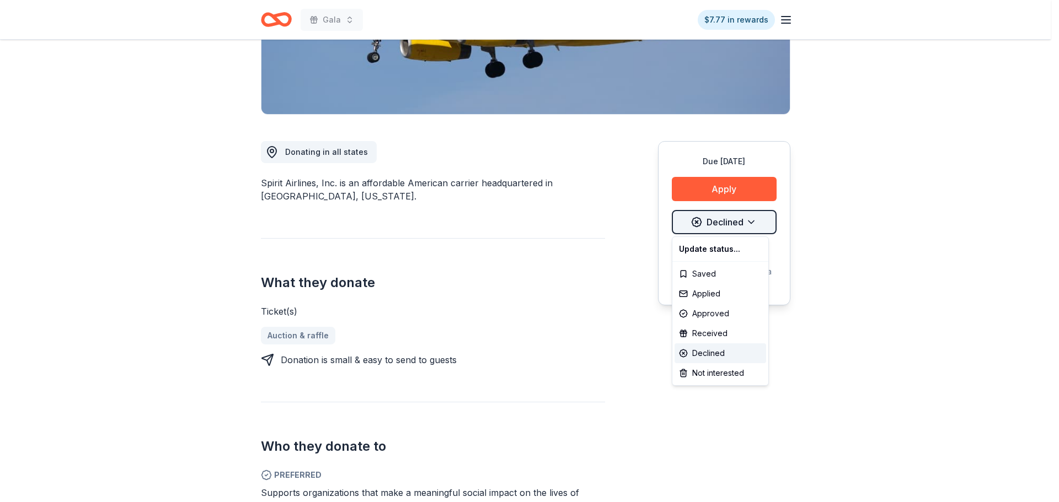
click at [753, 222] on html "Gala $7.77 in rewards Due [DATE] Share Spirit Airlines New 3 applies last week …" at bounding box center [529, 30] width 1059 height 502
click at [760, 375] on div "Not interested" at bounding box center [720, 373] width 92 height 20
click at [479, 245] on html "Gala $7.77 in rewards Due in 174 days Share Spirit Airlines New 3 applies last …" at bounding box center [529, 30] width 1059 height 502
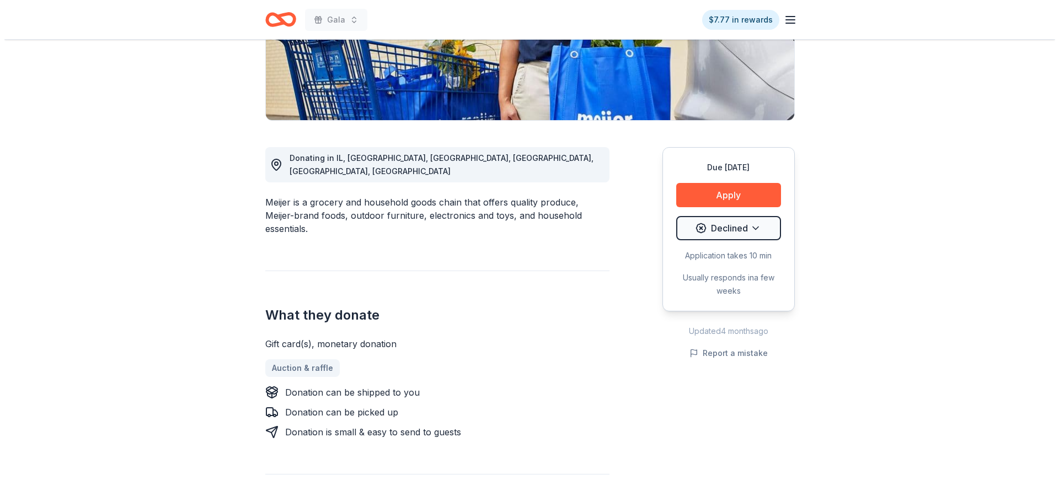
scroll to position [221, 0]
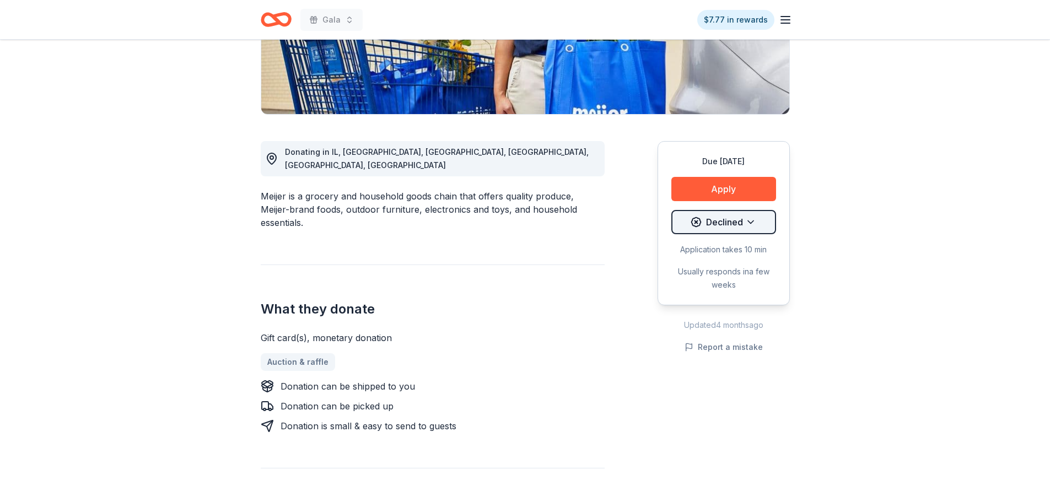
click at [727, 218] on html "Gala $7.77 in rewards Due [DATE] Share Meijer New • 2 reviews 24% approval rate…" at bounding box center [525, 30] width 1050 height 502
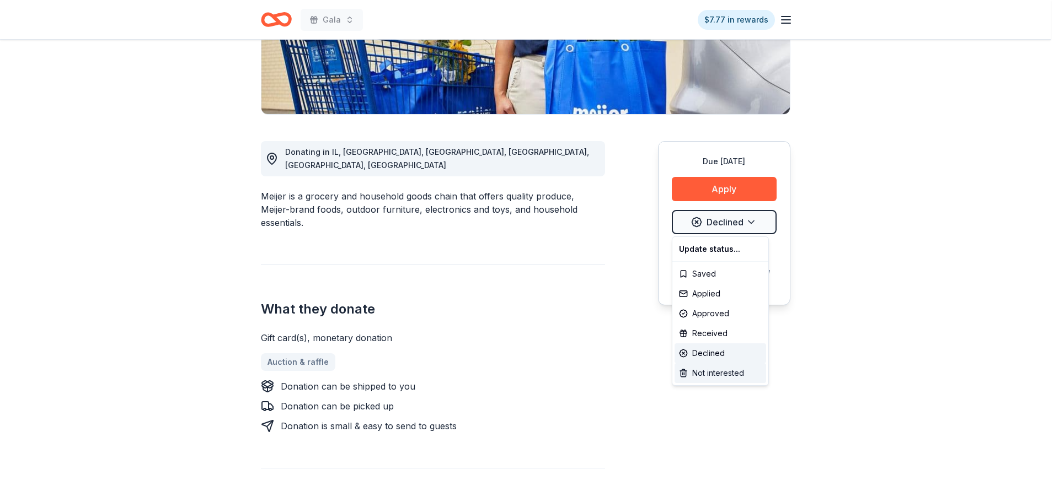
click at [736, 368] on div "Not interested" at bounding box center [720, 373] width 92 height 20
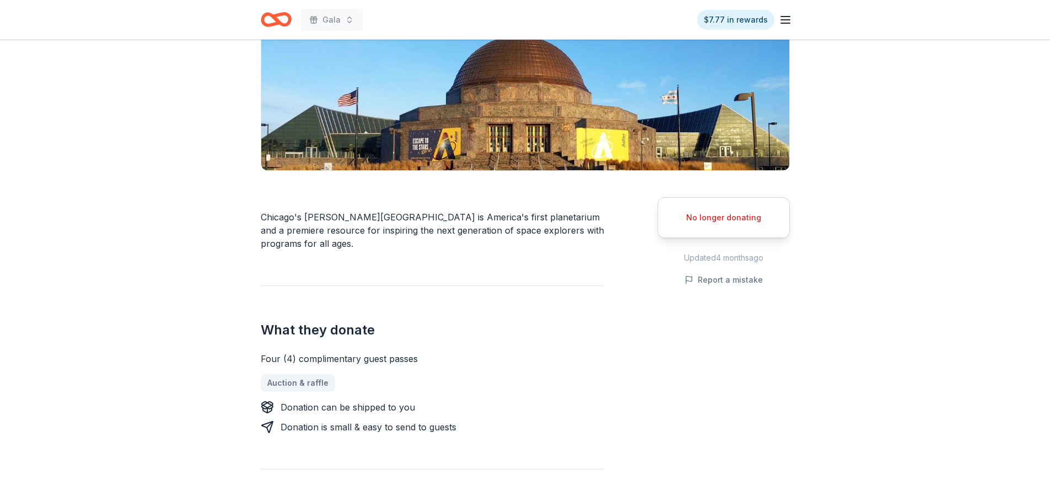
scroll to position [165, 0]
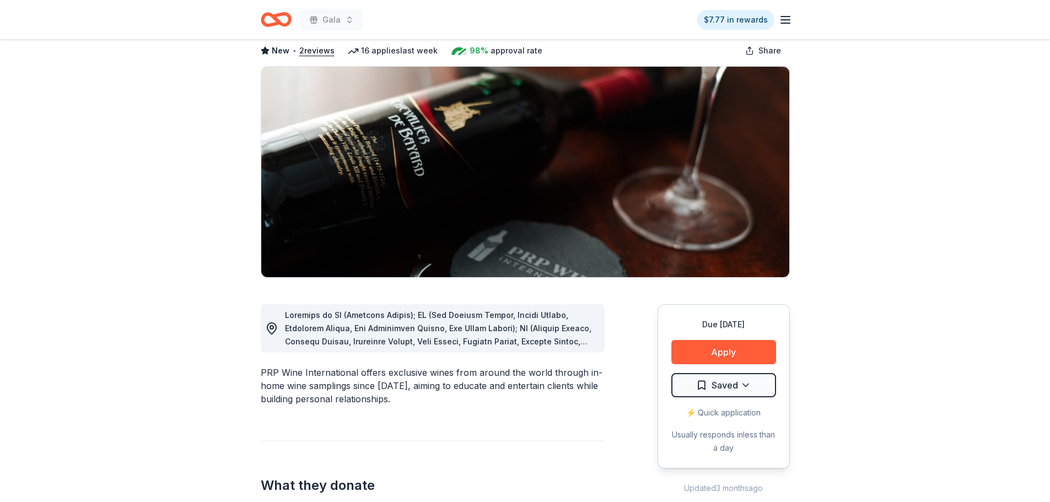
scroll to position [55, 0]
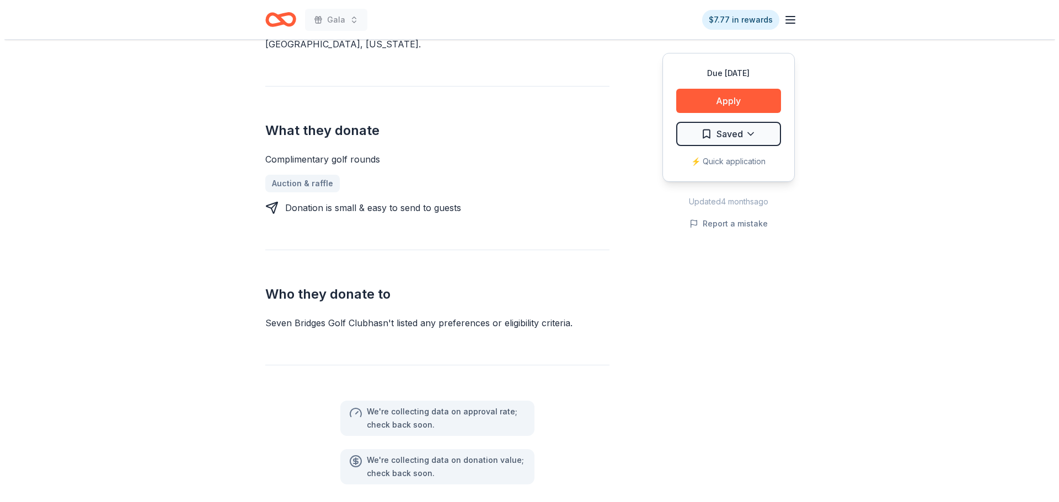
scroll to position [496, 0]
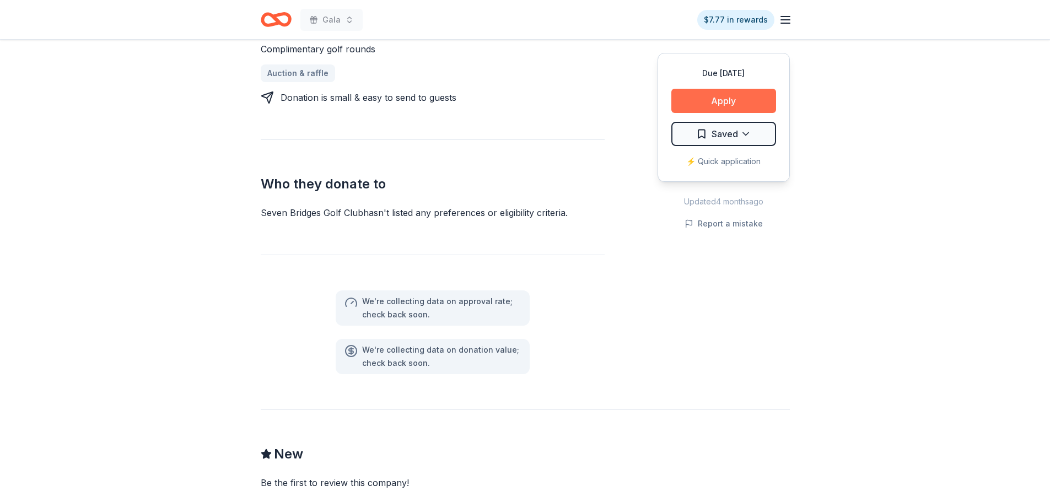
click at [690, 104] on button "Apply" at bounding box center [724, 101] width 105 height 24
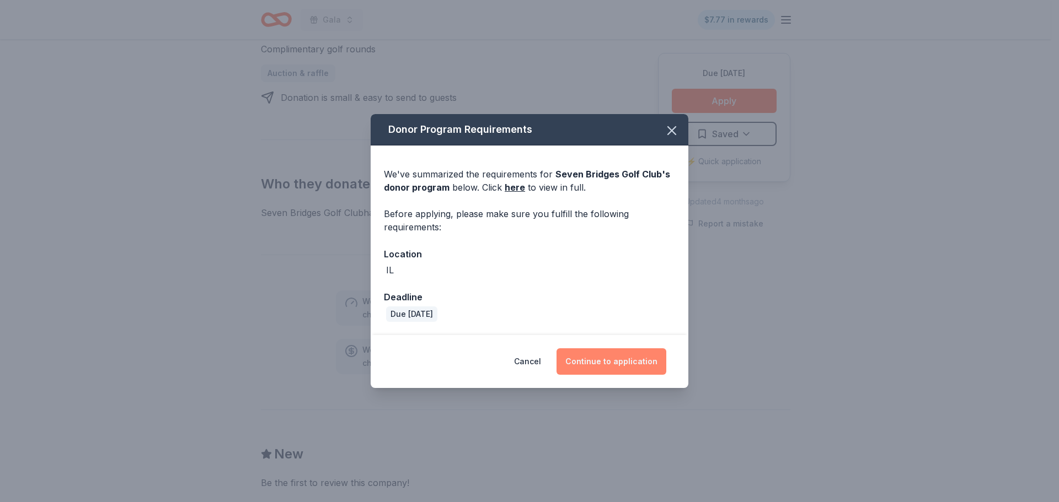
click at [611, 352] on button "Continue to application" at bounding box center [611, 361] width 110 height 26
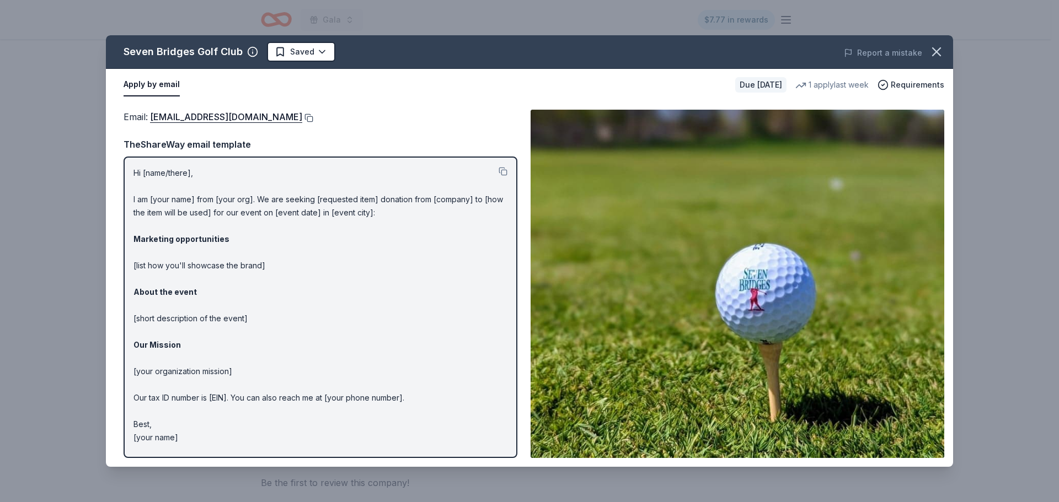
click at [313, 116] on button at bounding box center [307, 118] width 11 height 9
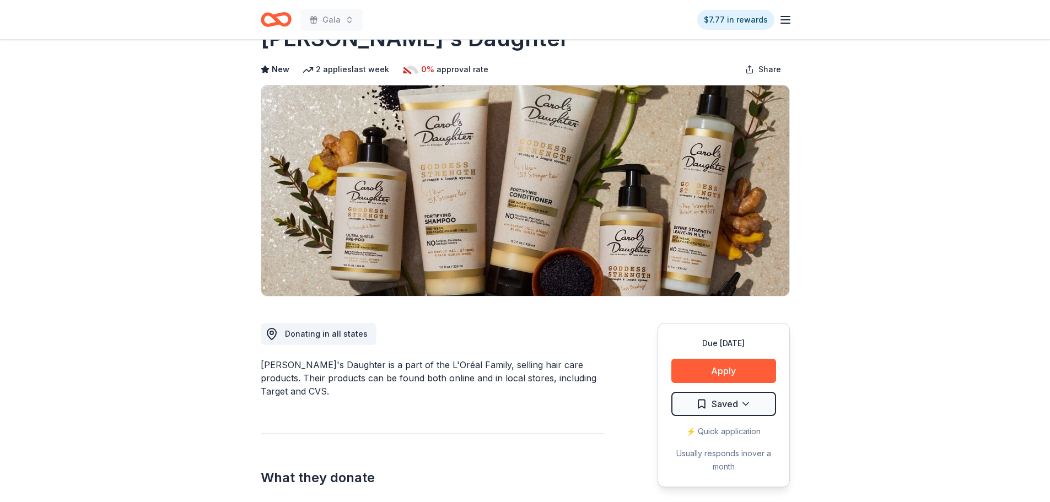
scroll to position [17, 0]
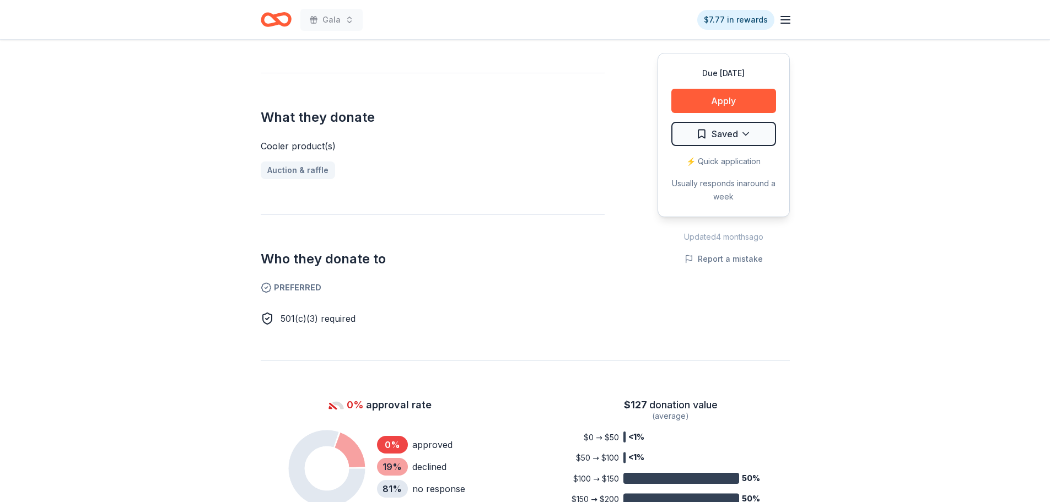
scroll to position [496, 0]
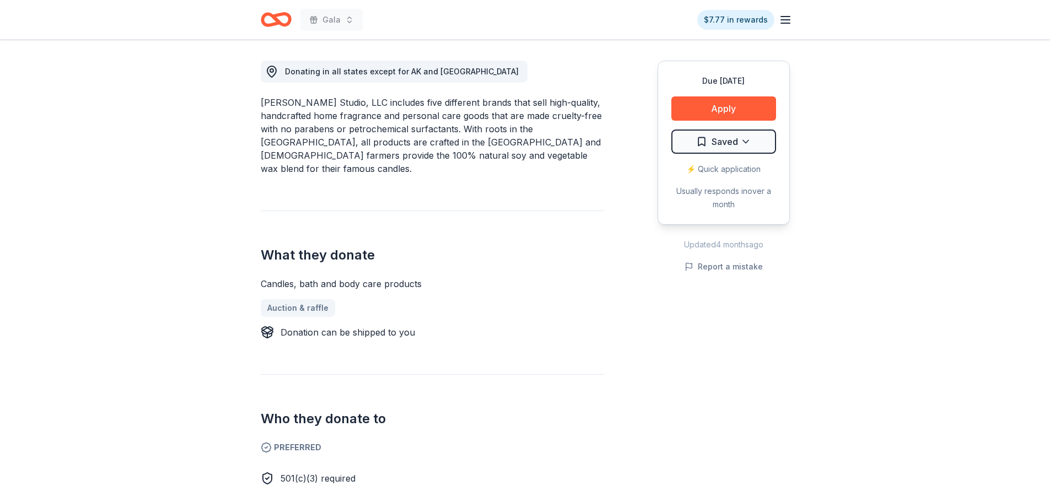
scroll to position [276, 0]
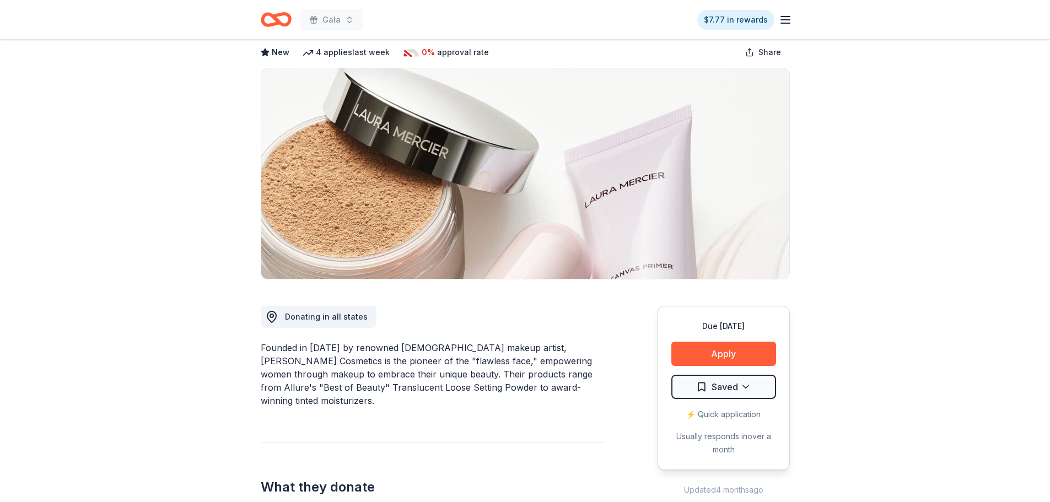
scroll to position [55, 0]
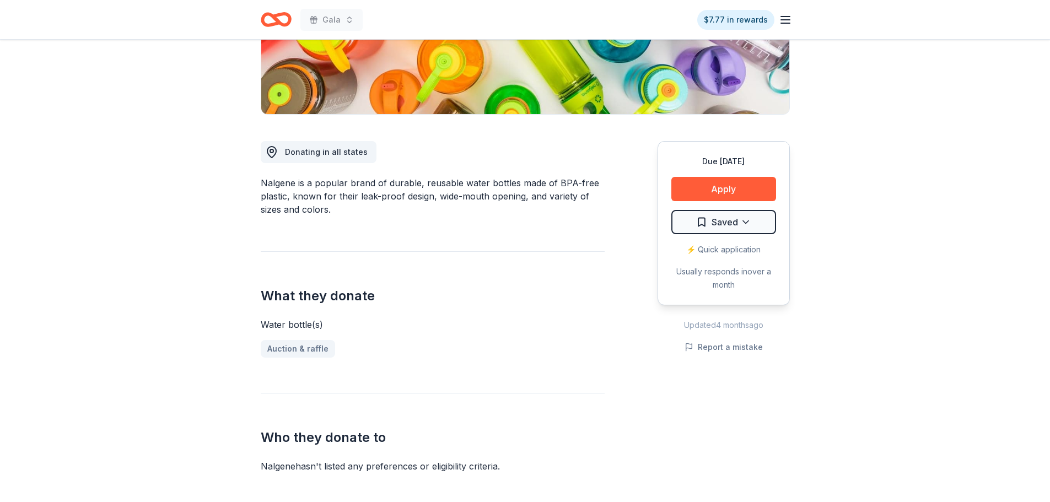
scroll to position [55, 0]
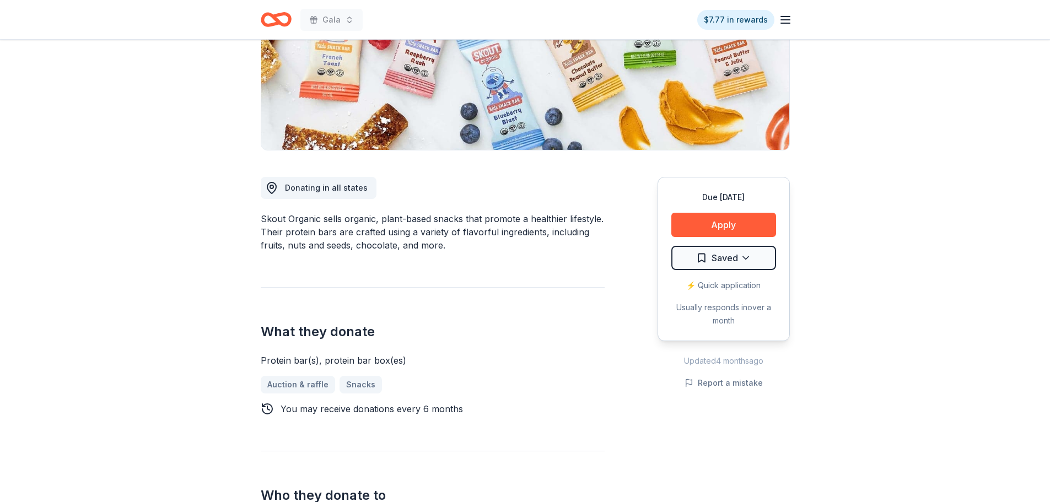
scroll to position [165, 0]
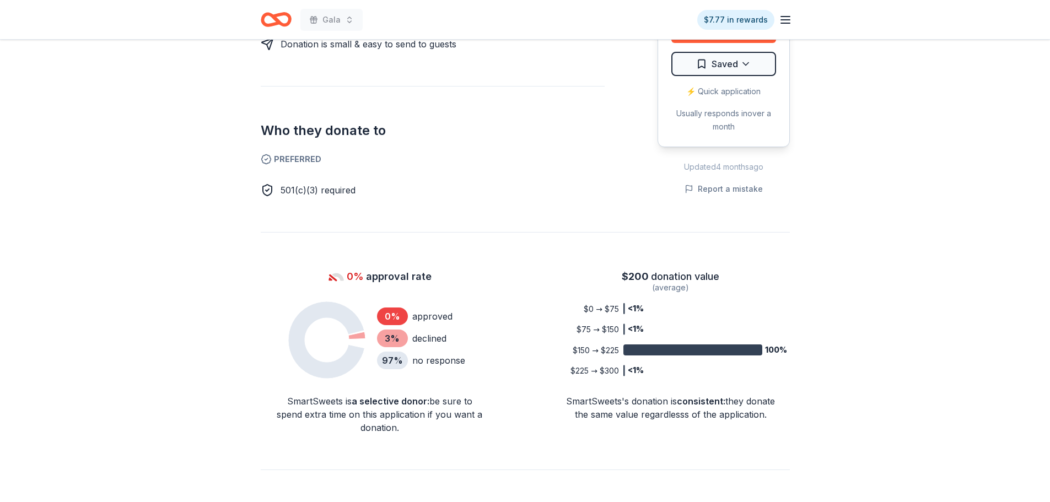
scroll to position [551, 0]
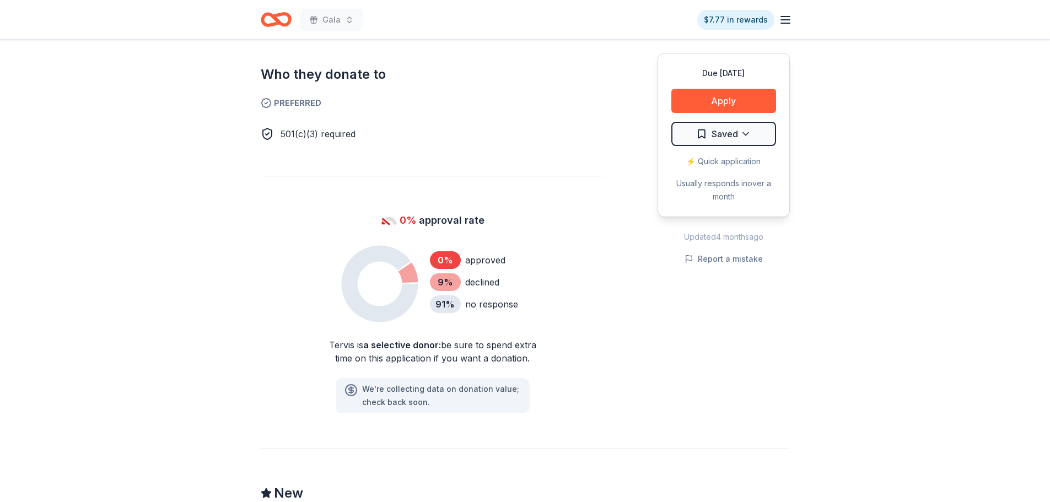
scroll to position [606, 0]
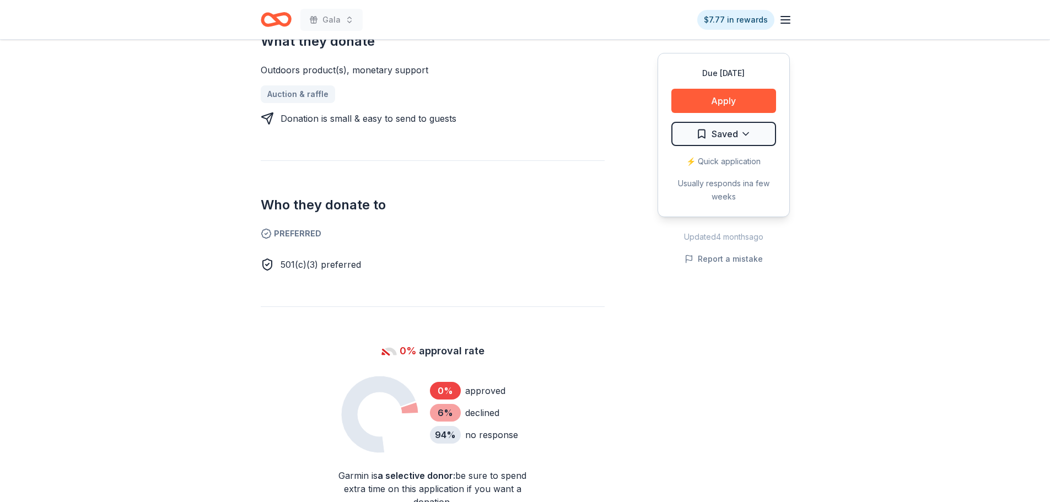
scroll to position [496, 0]
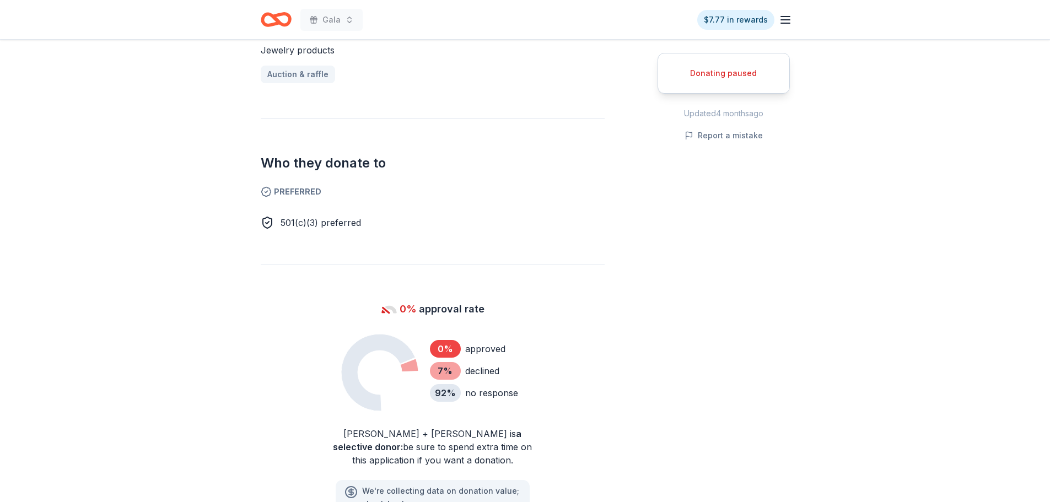
scroll to position [496, 0]
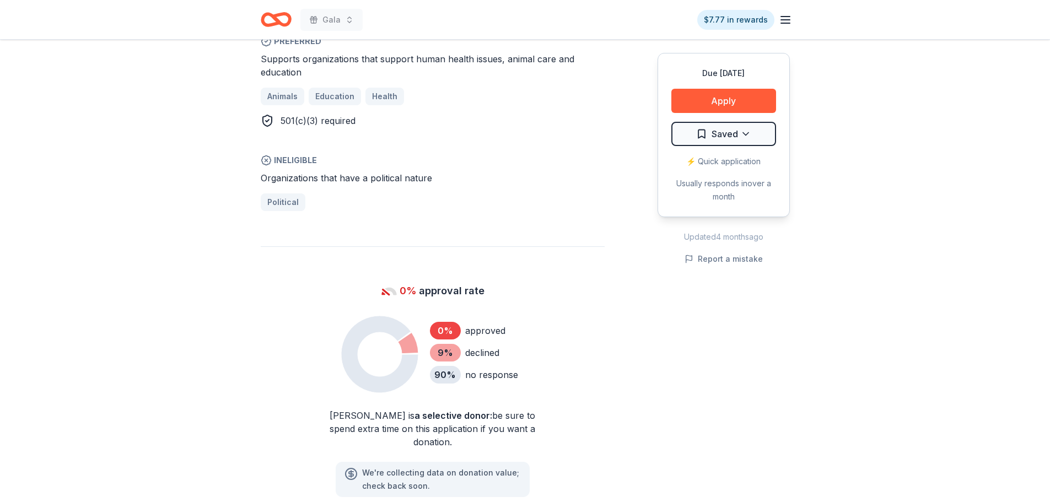
scroll to position [717, 0]
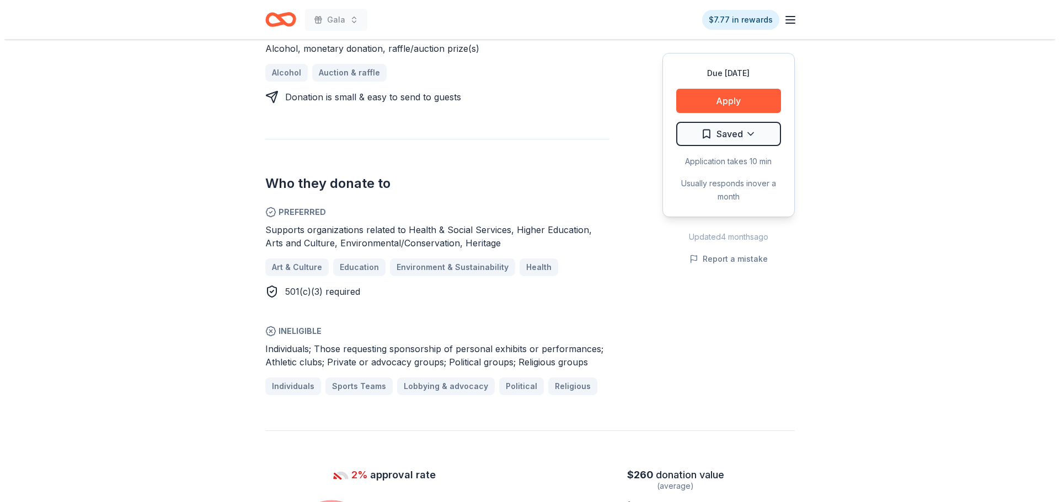
scroll to position [496, 0]
click at [743, 108] on button "Apply" at bounding box center [724, 101] width 105 height 24
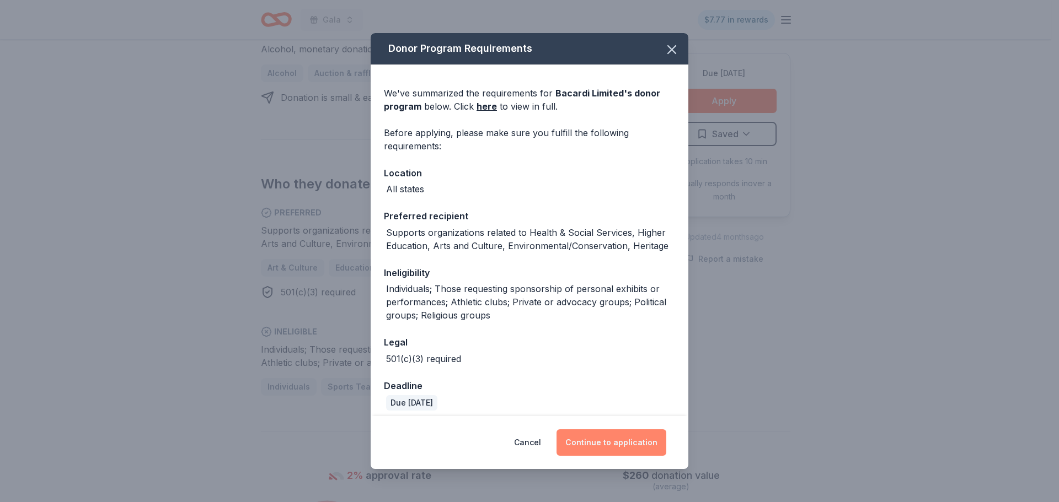
click at [626, 439] on button "Continue to application" at bounding box center [611, 443] width 110 height 26
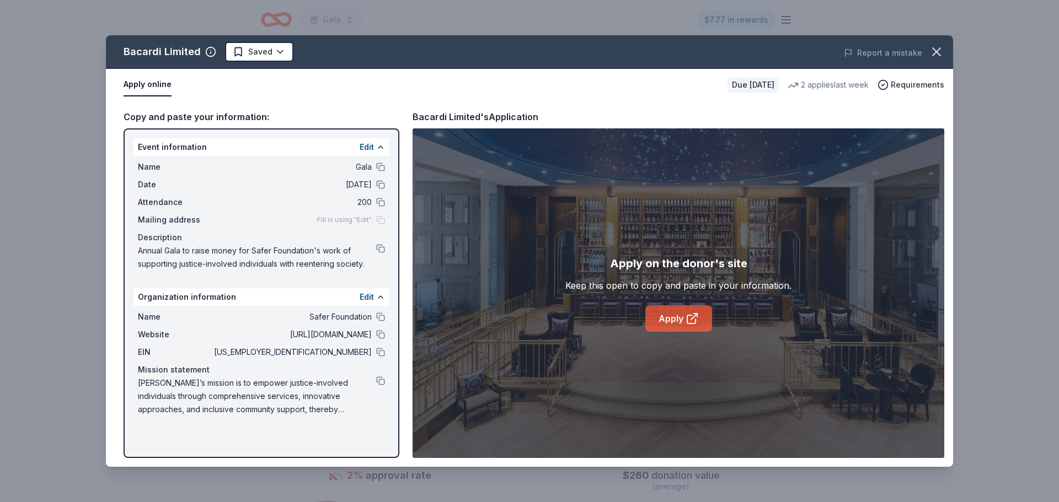
click at [671, 323] on link "Apply" at bounding box center [678, 318] width 67 height 26
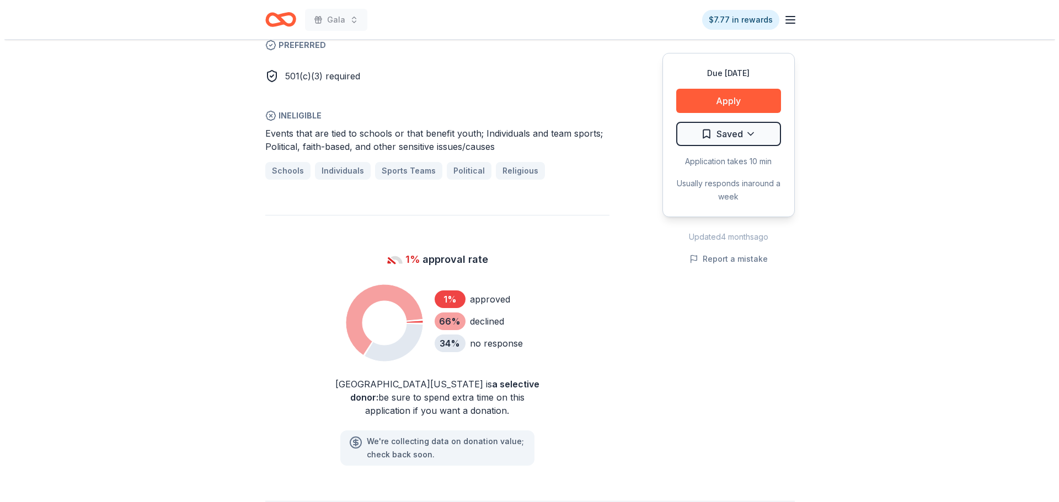
scroll to position [717, 0]
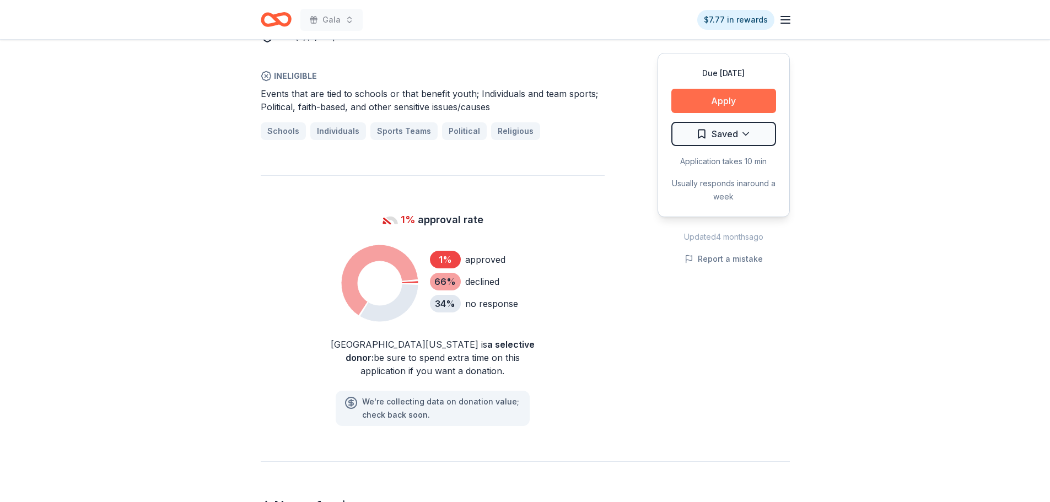
click at [721, 93] on button "Apply" at bounding box center [724, 101] width 105 height 24
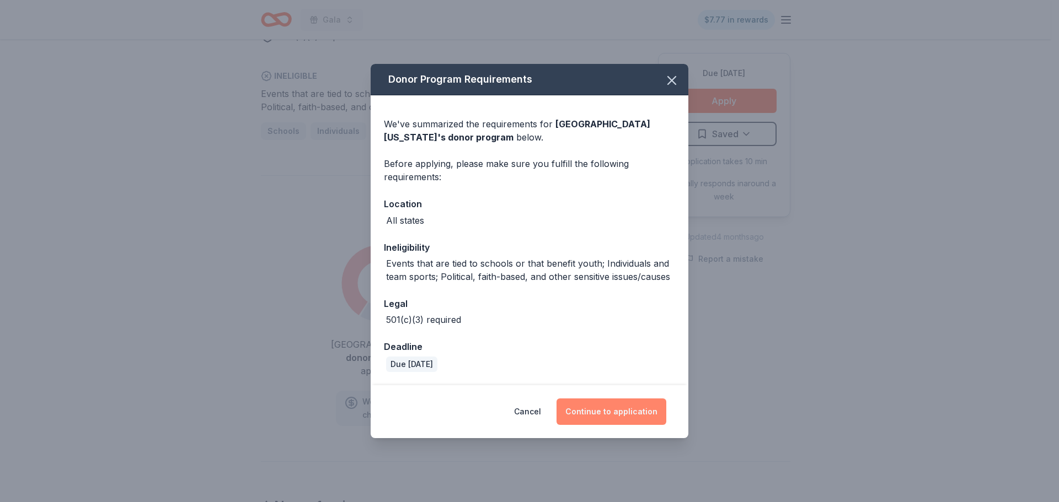
click at [615, 411] on button "Continue to application" at bounding box center [611, 412] width 110 height 26
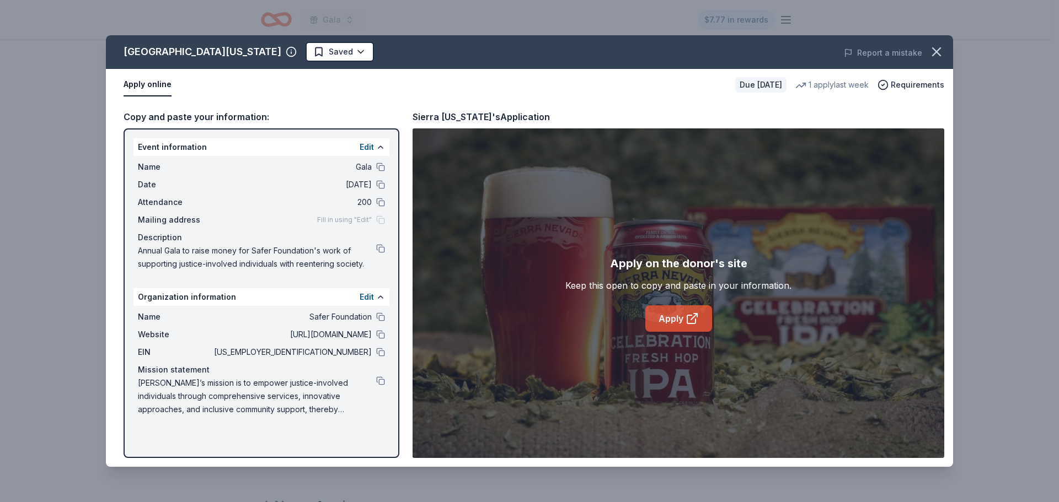
click at [673, 323] on link "Apply" at bounding box center [678, 318] width 67 height 26
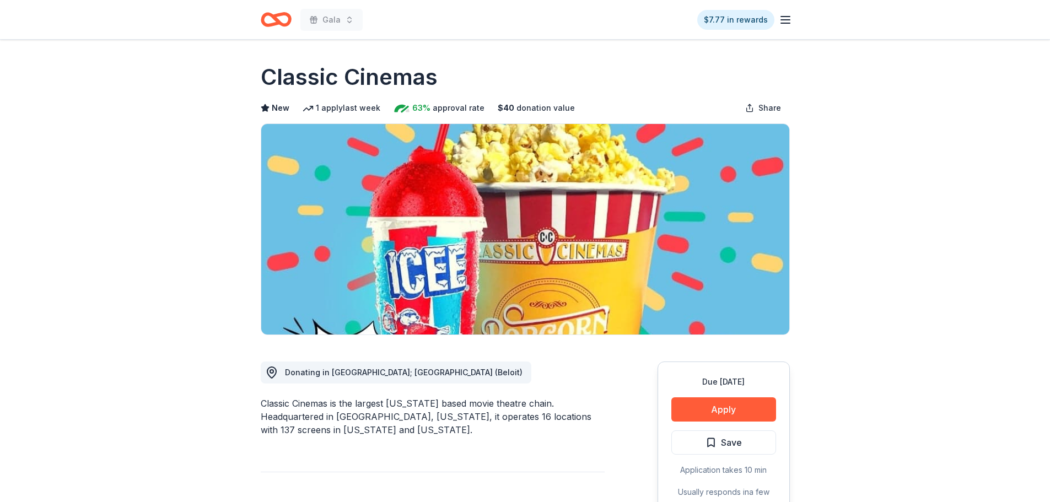
scroll to position [110, 0]
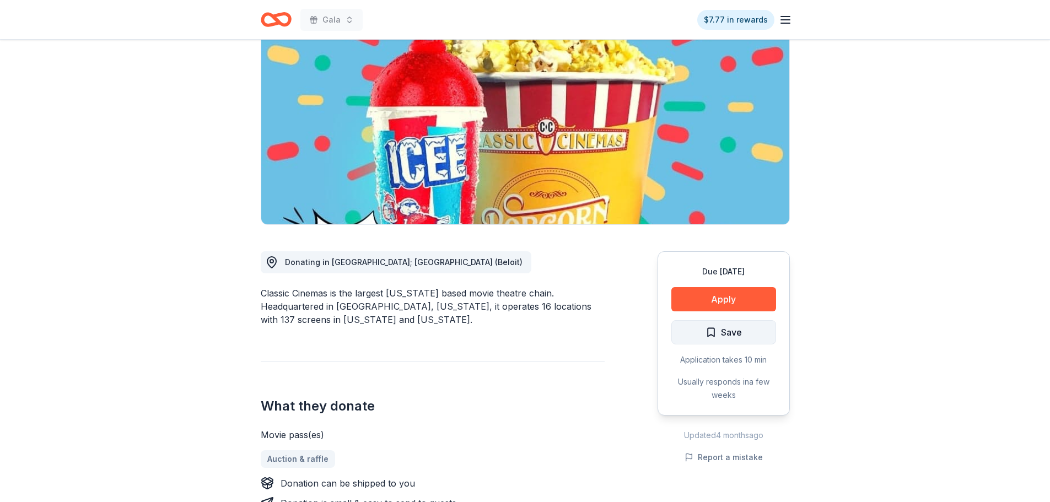
click at [740, 334] on span "Save" at bounding box center [731, 332] width 21 height 14
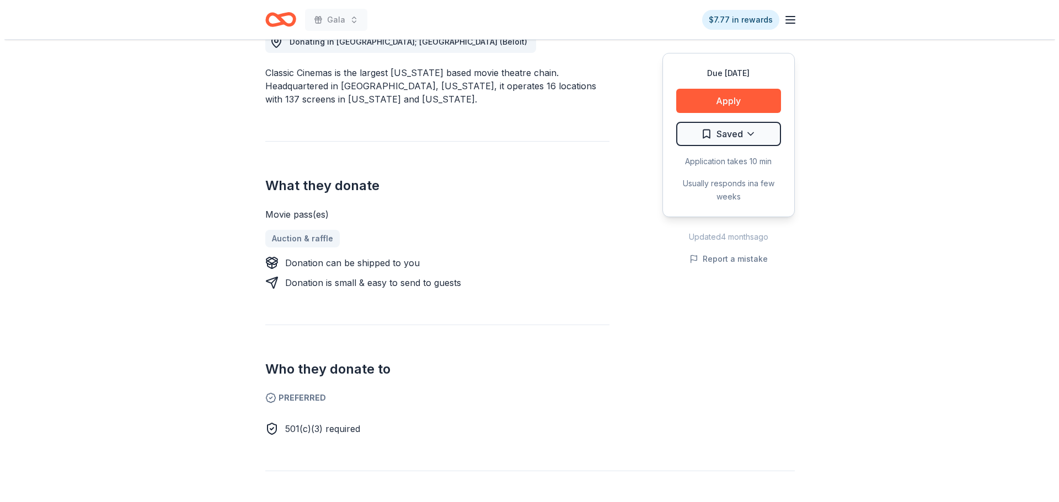
scroll to position [551, 0]
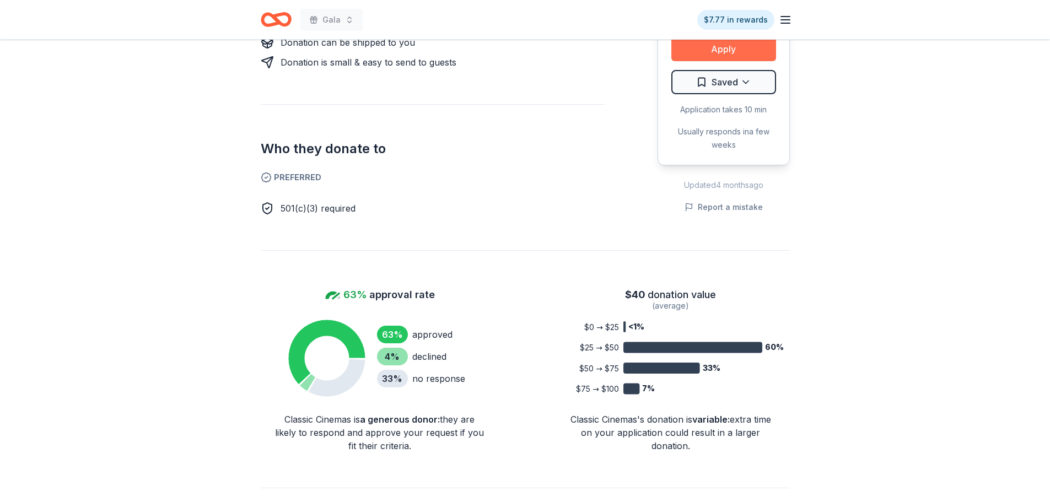
click at [711, 50] on button "Apply" at bounding box center [724, 49] width 105 height 24
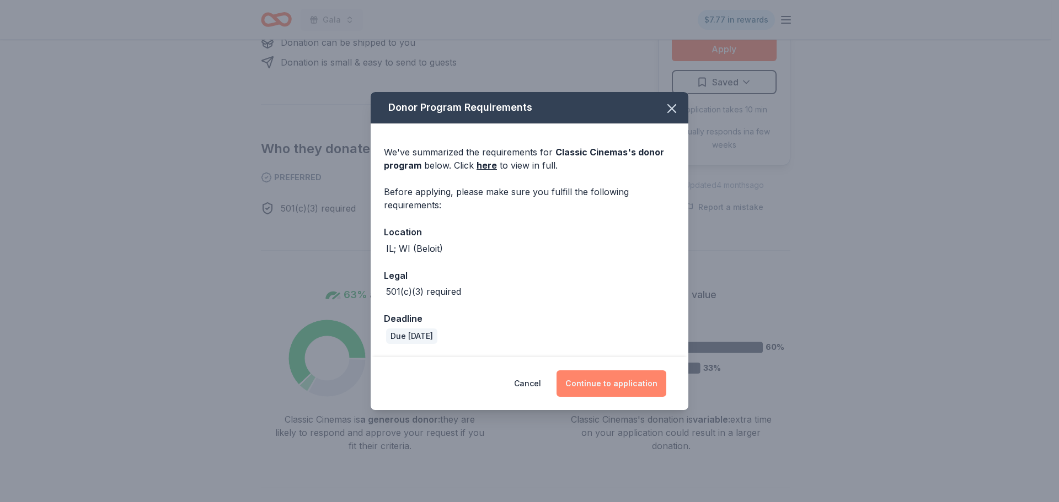
click at [634, 382] on button "Continue to application" at bounding box center [611, 384] width 110 height 26
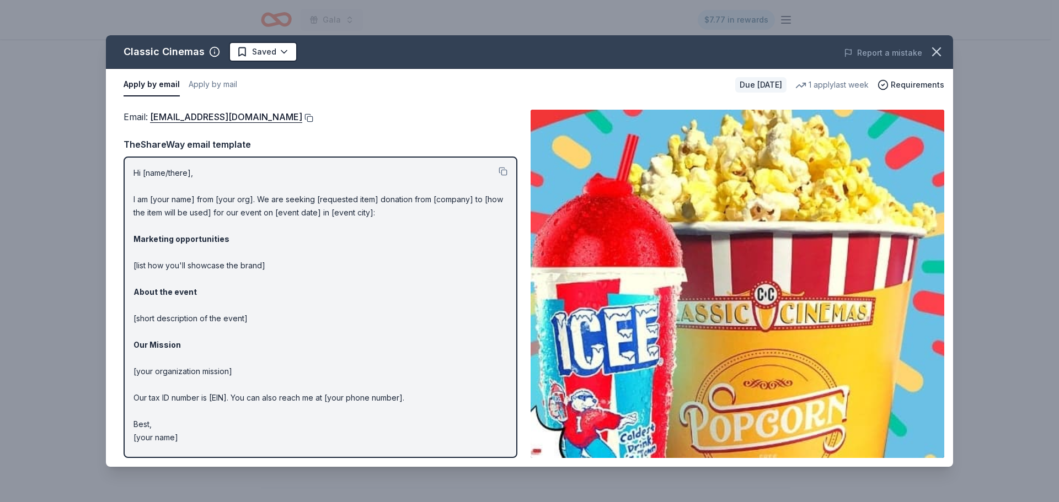
click at [302, 116] on button at bounding box center [307, 118] width 11 height 9
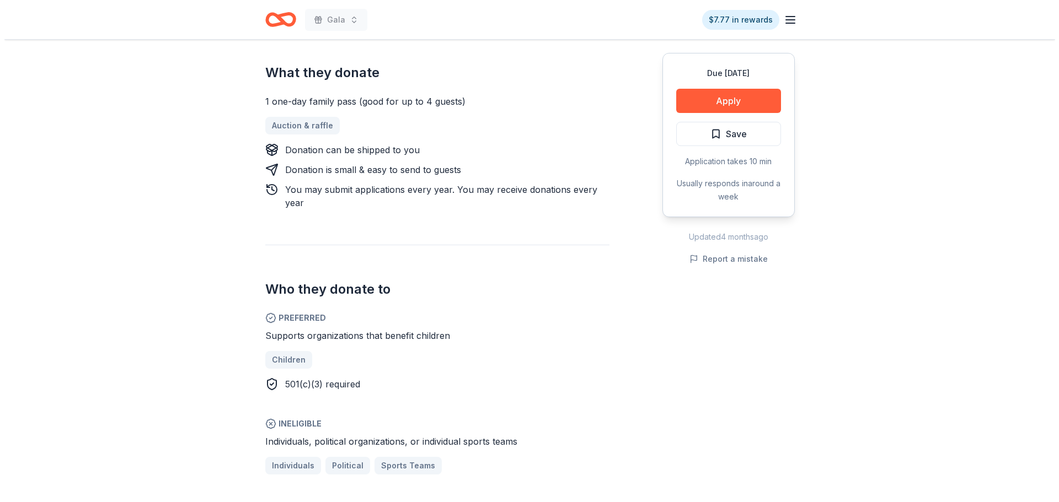
scroll to position [441, 0]
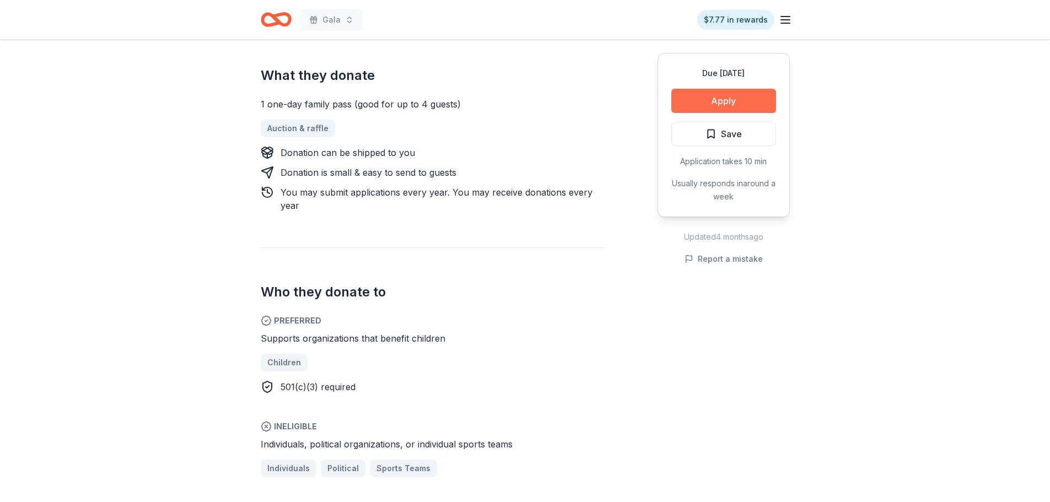
click at [715, 105] on button "Apply" at bounding box center [724, 101] width 105 height 24
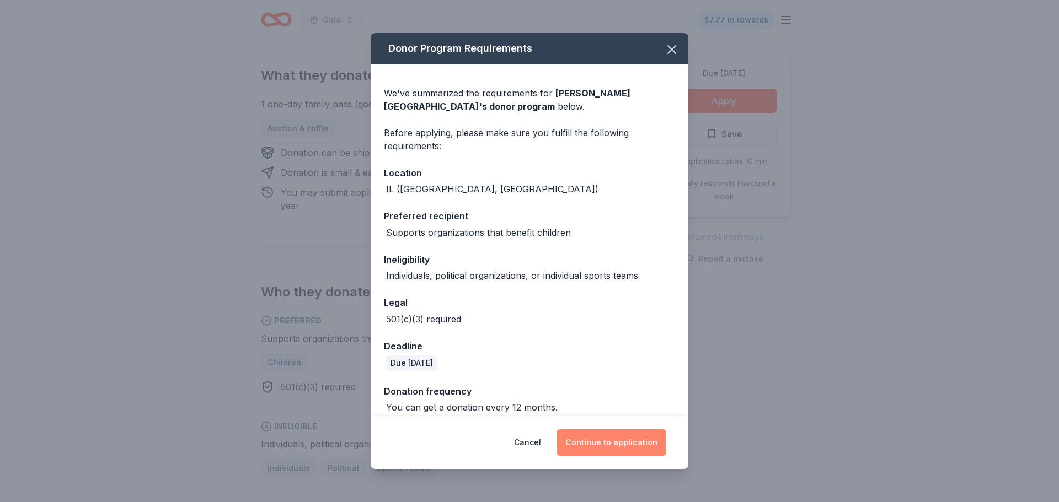
click at [617, 436] on button "Continue to application" at bounding box center [611, 443] width 110 height 26
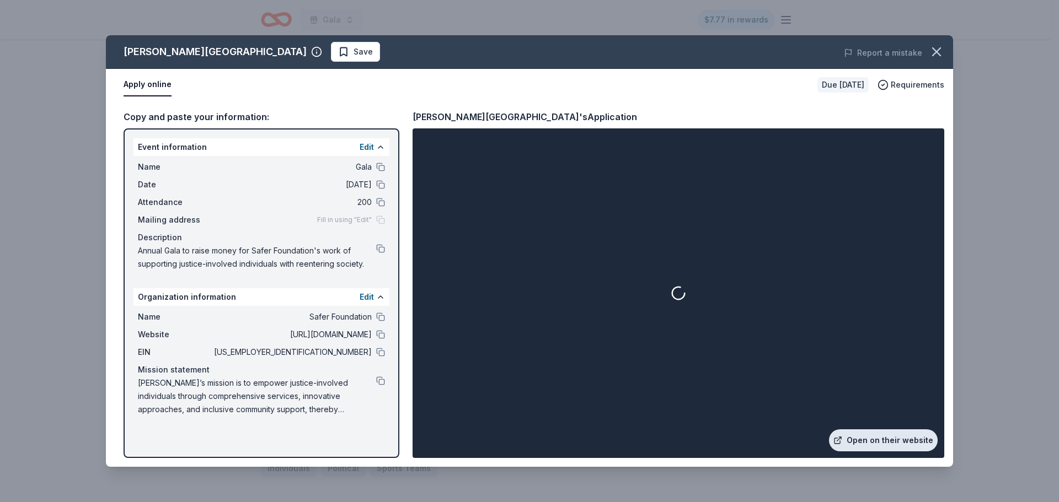
click at [884, 440] on link "Open on their website" at bounding box center [883, 441] width 109 height 22
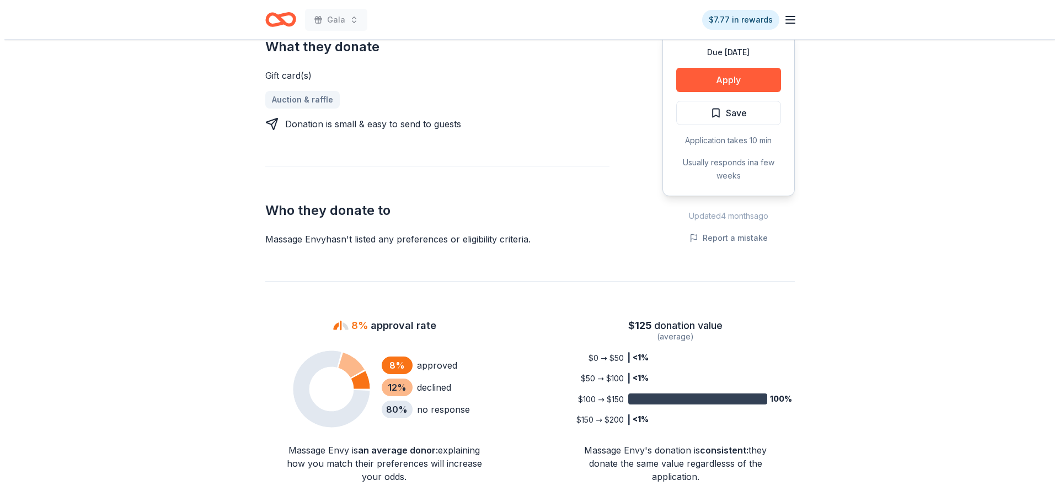
scroll to position [496, 0]
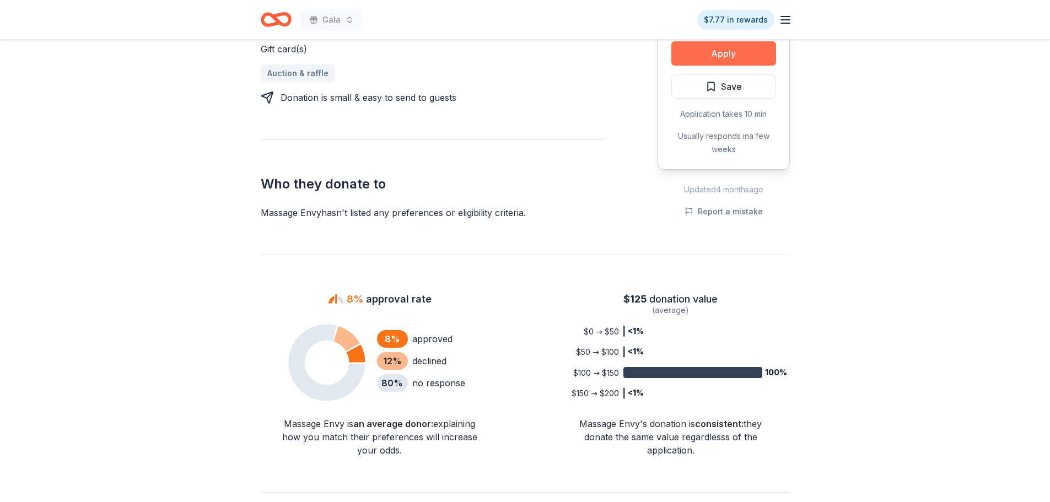
click at [710, 52] on button "Apply" at bounding box center [724, 53] width 105 height 24
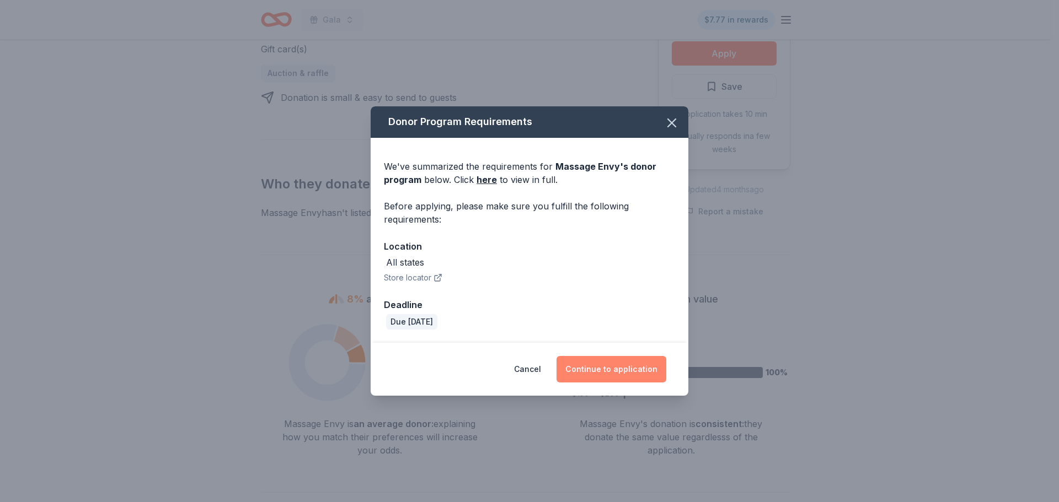
click at [640, 371] on button "Continue to application" at bounding box center [611, 369] width 110 height 26
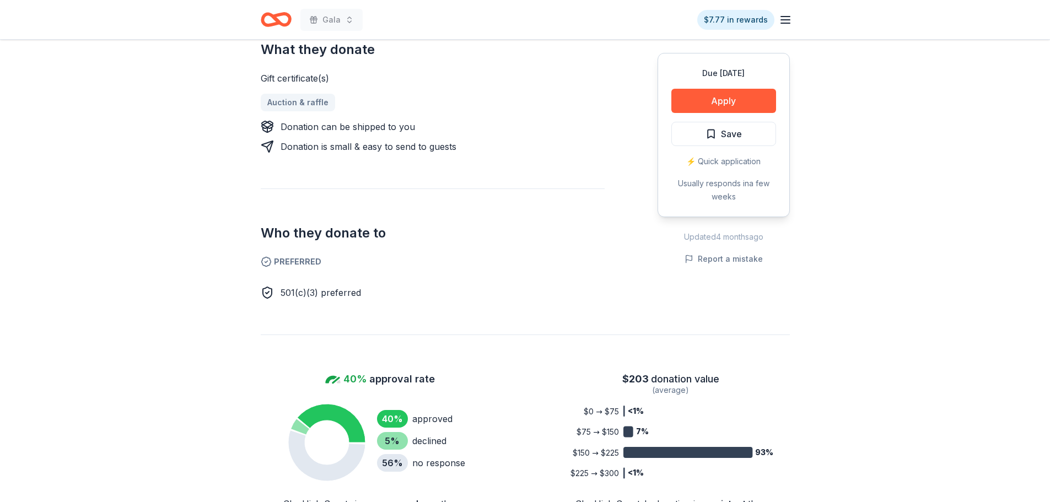
scroll to position [441, 0]
click at [697, 92] on button "Apply" at bounding box center [724, 101] width 105 height 24
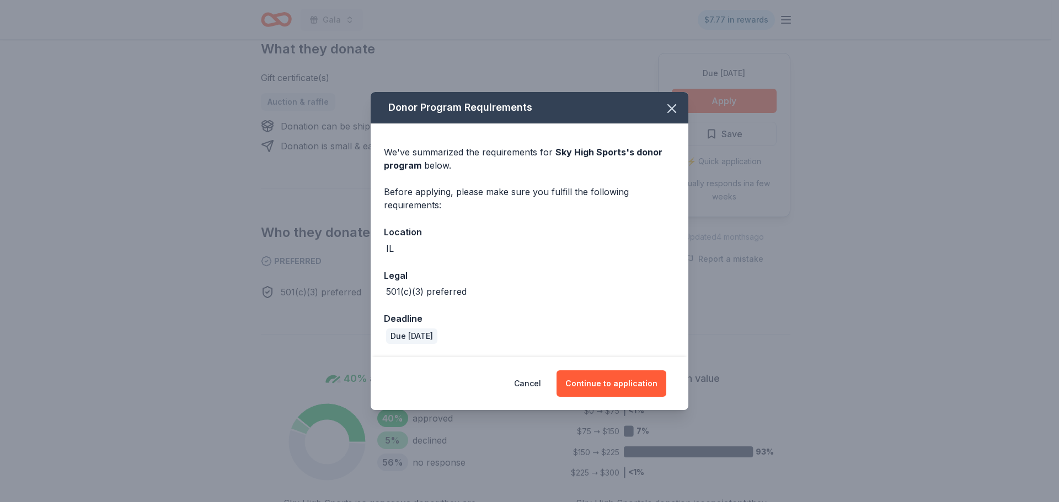
click at [622, 368] on div "Cancel Continue to application" at bounding box center [530, 383] width 318 height 53
click at [621, 378] on button "Continue to application" at bounding box center [611, 384] width 110 height 26
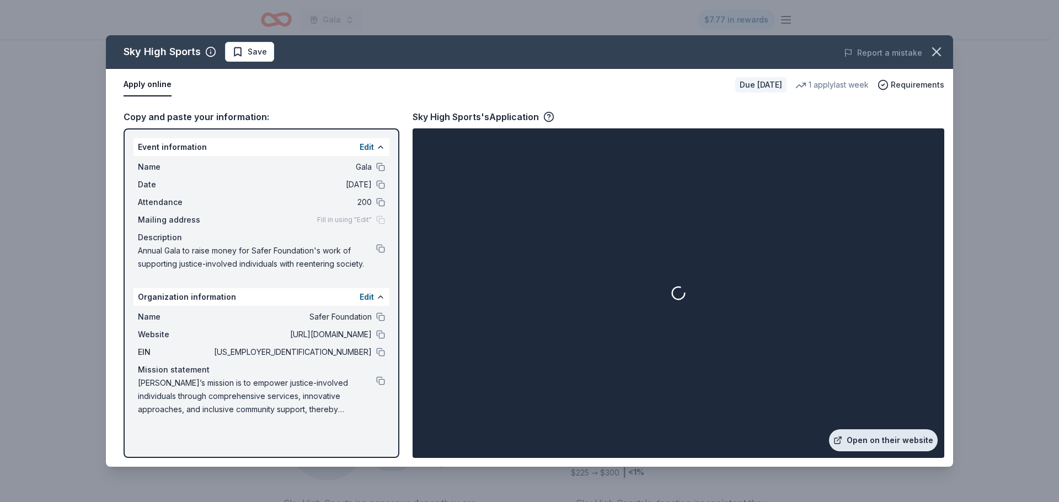
click at [871, 438] on link "Open on their website" at bounding box center [883, 441] width 109 height 22
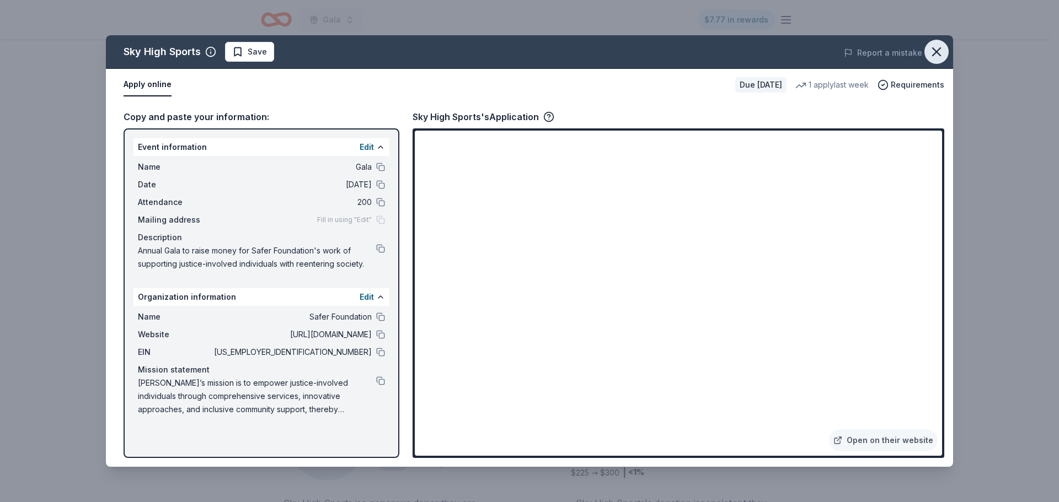
click at [930, 57] on icon "button" at bounding box center [935, 51] width 15 height 15
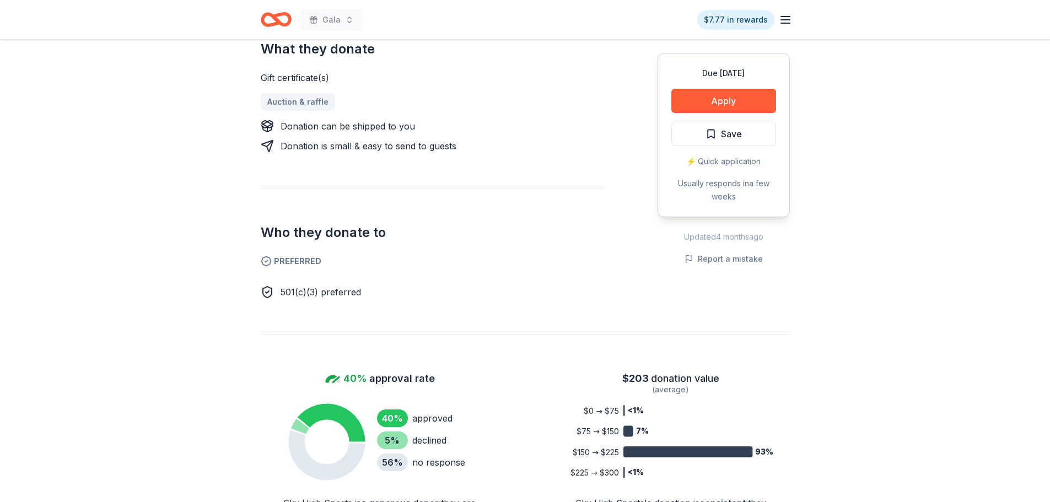
click at [915, 58] on icon "button" at bounding box center [911, 61] width 7 height 7
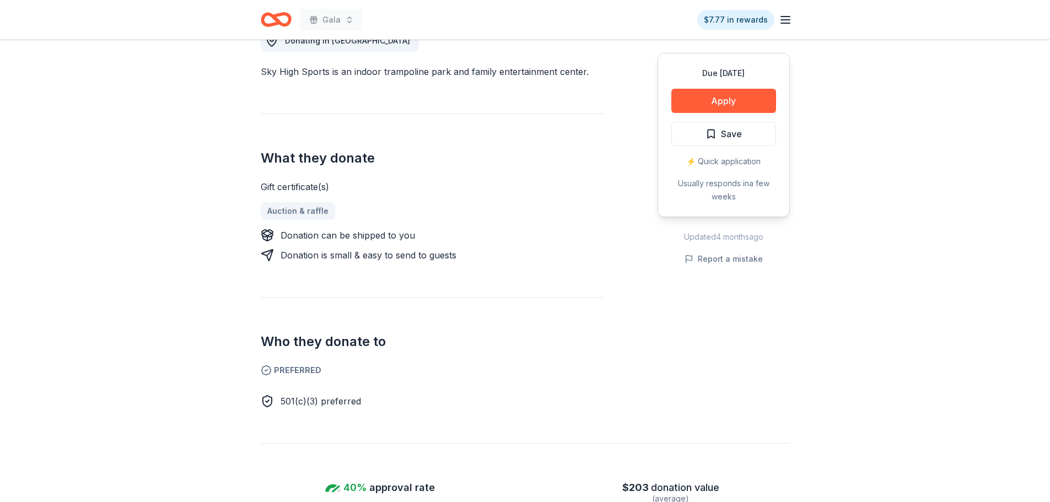
scroll to position [165, 0]
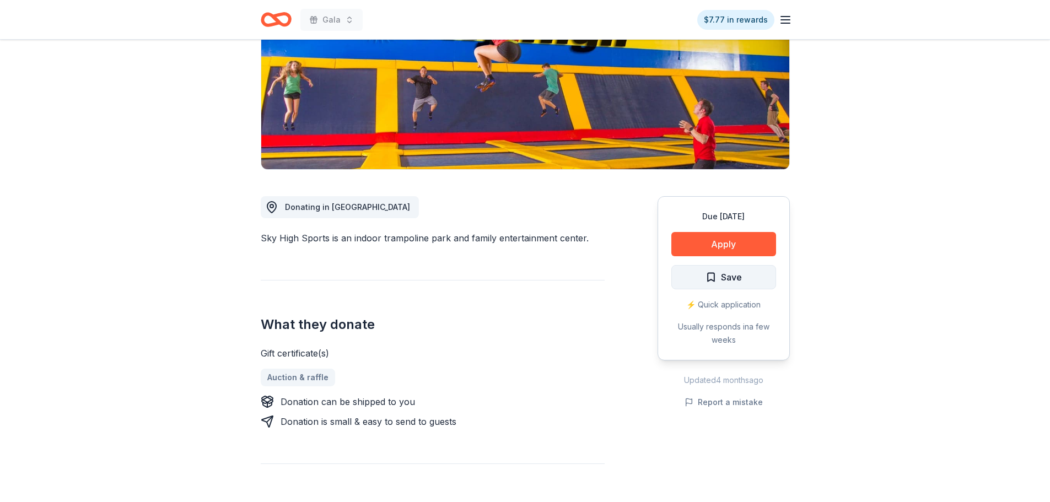
click at [755, 275] on button "Save" at bounding box center [724, 277] width 105 height 24
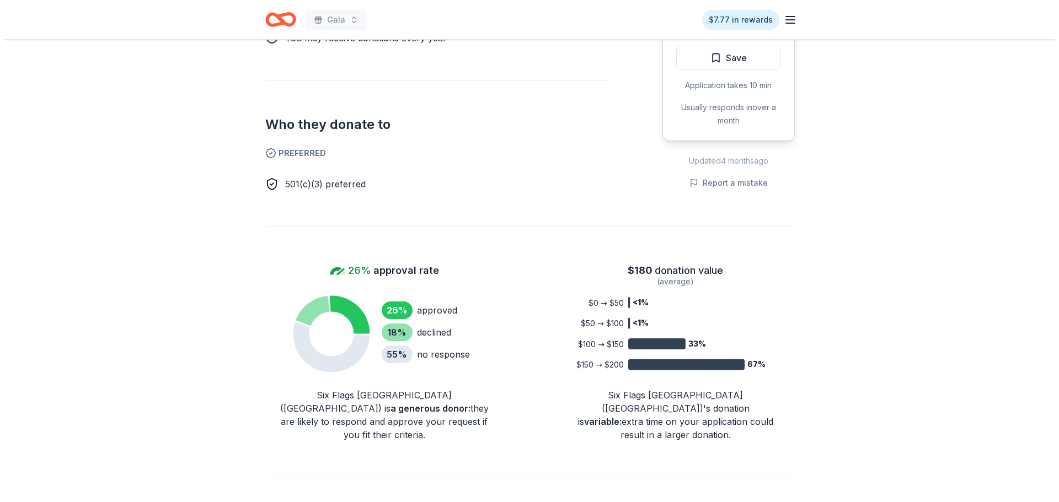
scroll to position [386, 0]
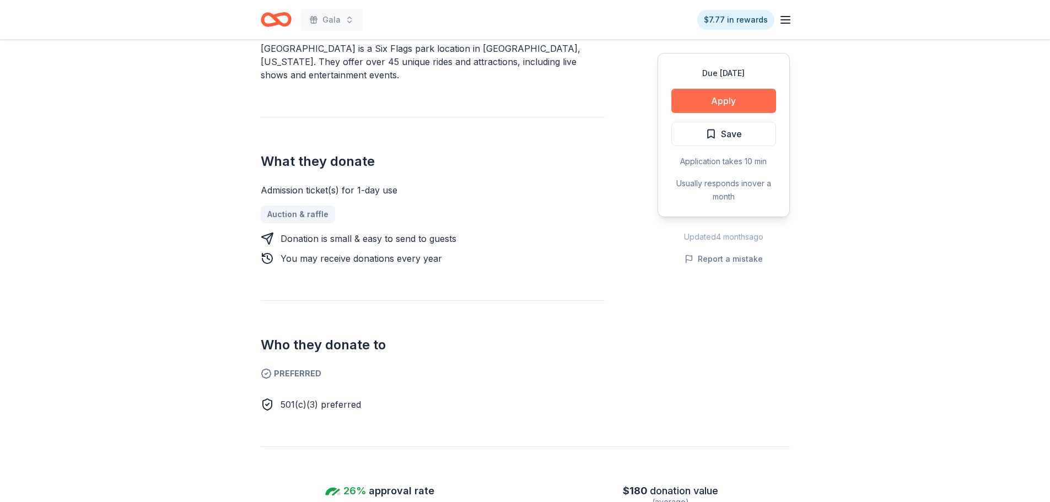
click at [728, 103] on button "Apply" at bounding box center [724, 101] width 105 height 24
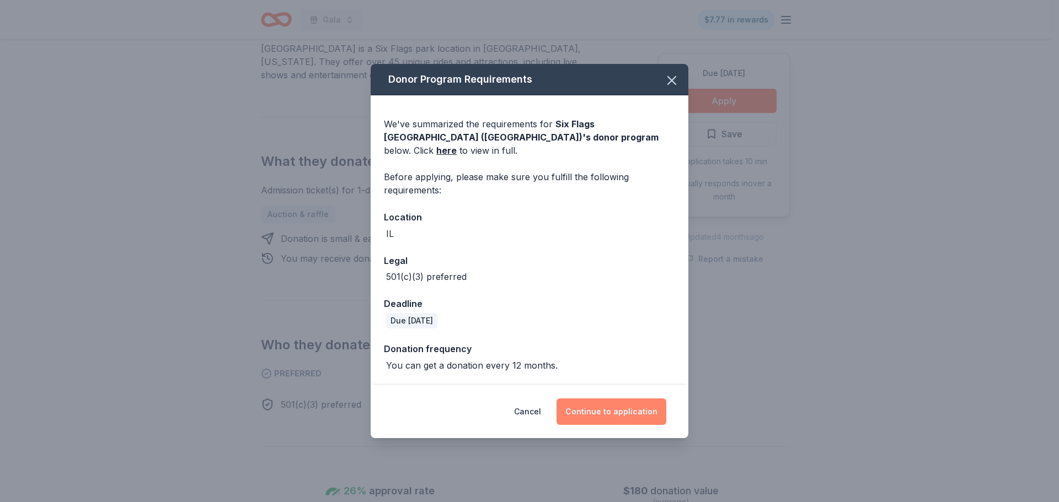
click at [619, 400] on button "Continue to application" at bounding box center [611, 412] width 110 height 26
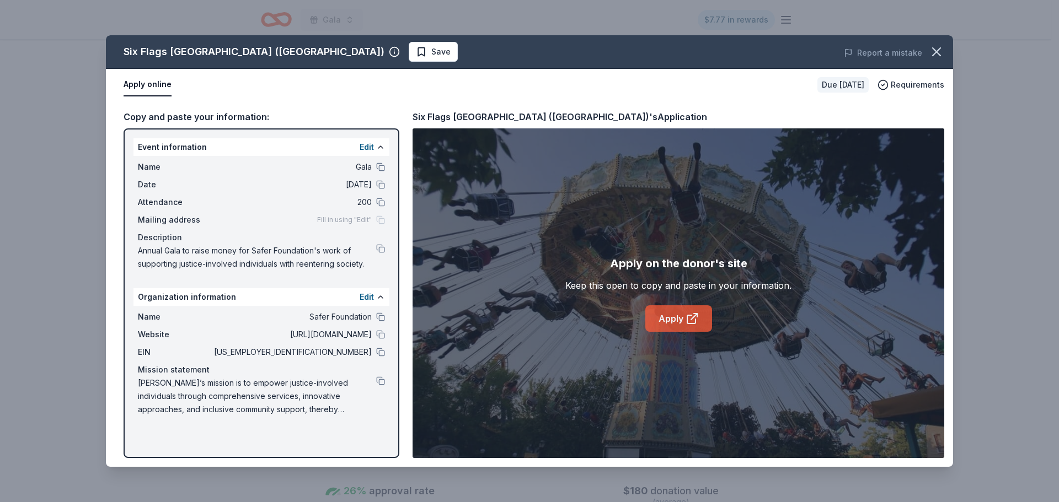
click at [686, 312] on link "Apply" at bounding box center [678, 318] width 67 height 26
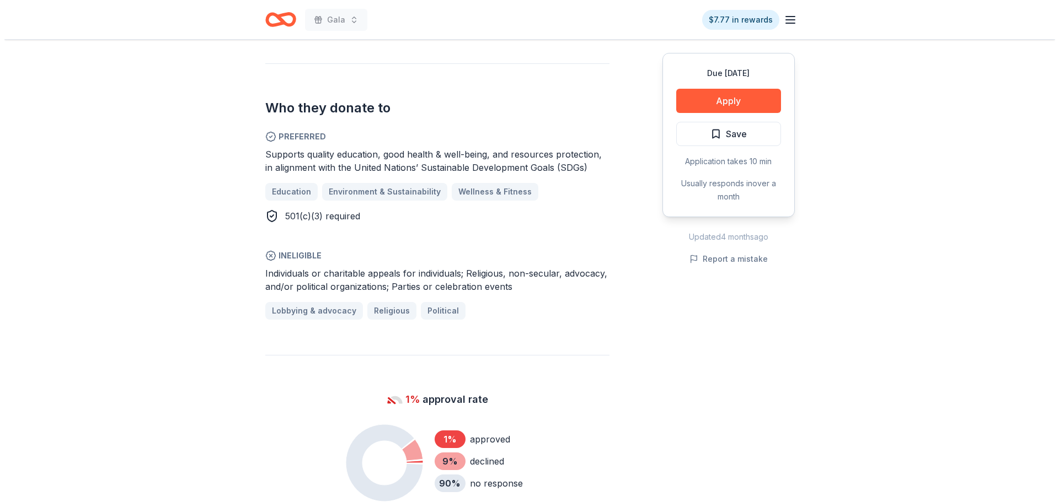
scroll to position [606, 0]
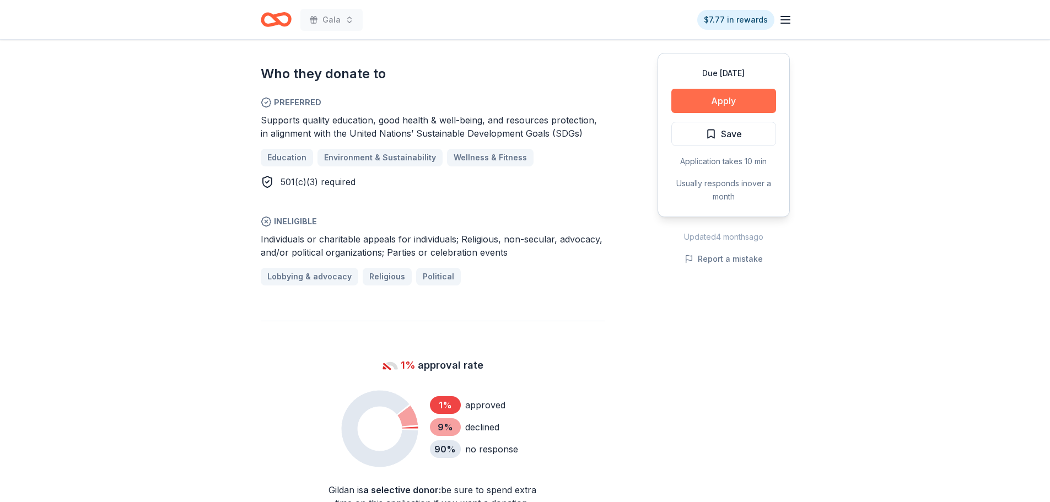
click at [715, 106] on button "Apply" at bounding box center [724, 101] width 105 height 24
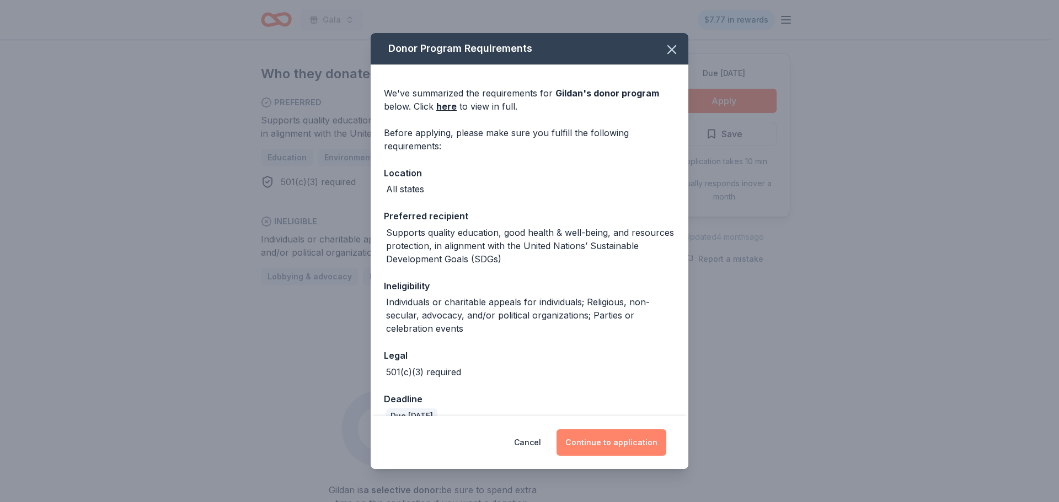
click at [635, 437] on button "Continue to application" at bounding box center [611, 443] width 110 height 26
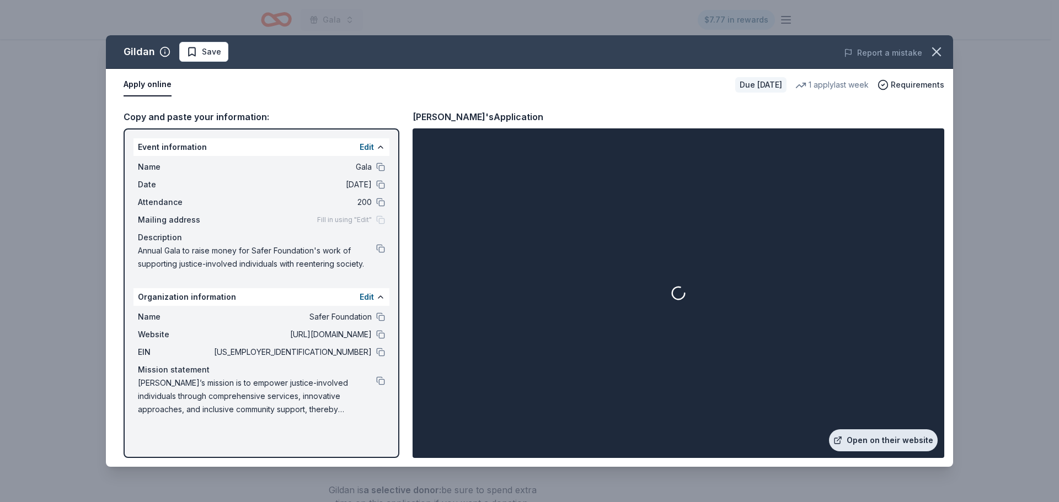
click at [883, 445] on link "Open on their website" at bounding box center [883, 441] width 109 height 22
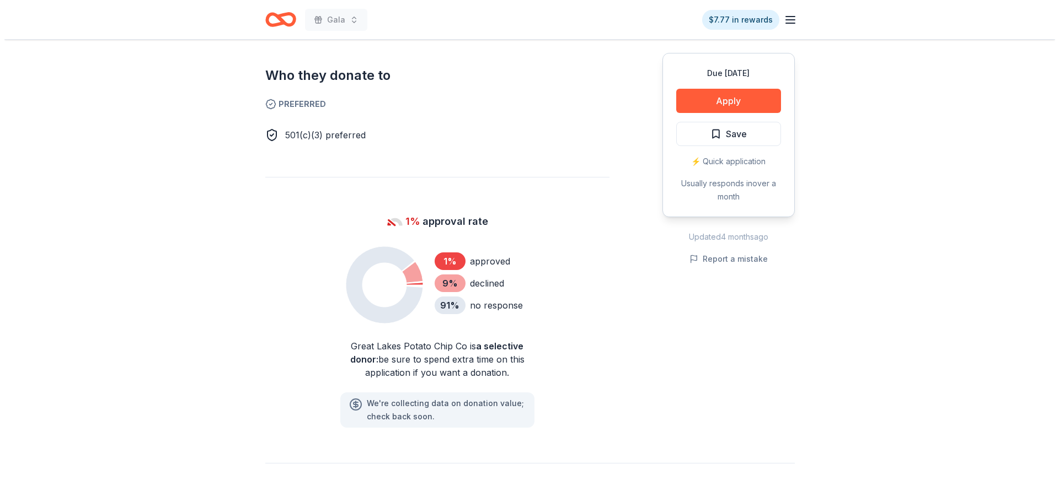
scroll to position [772, 0]
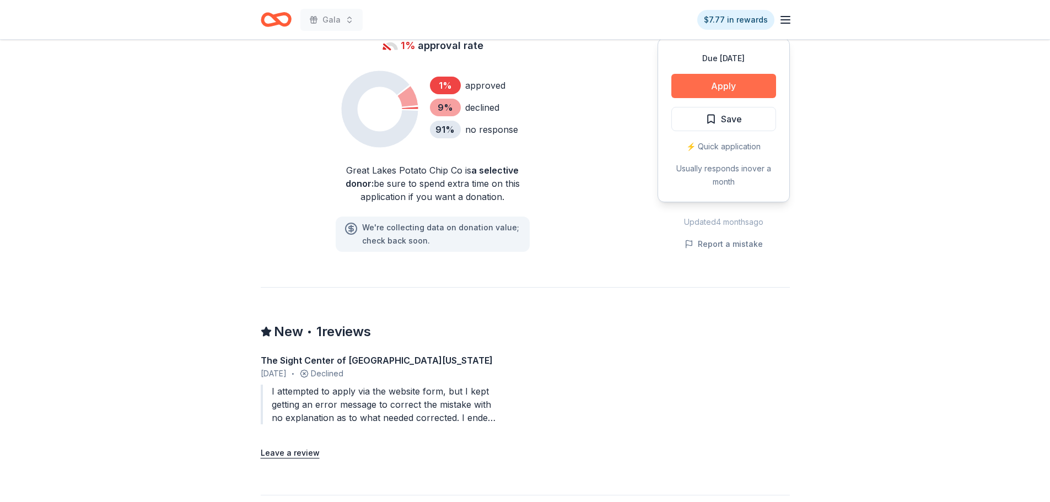
click at [680, 78] on button "Apply" at bounding box center [724, 86] width 105 height 24
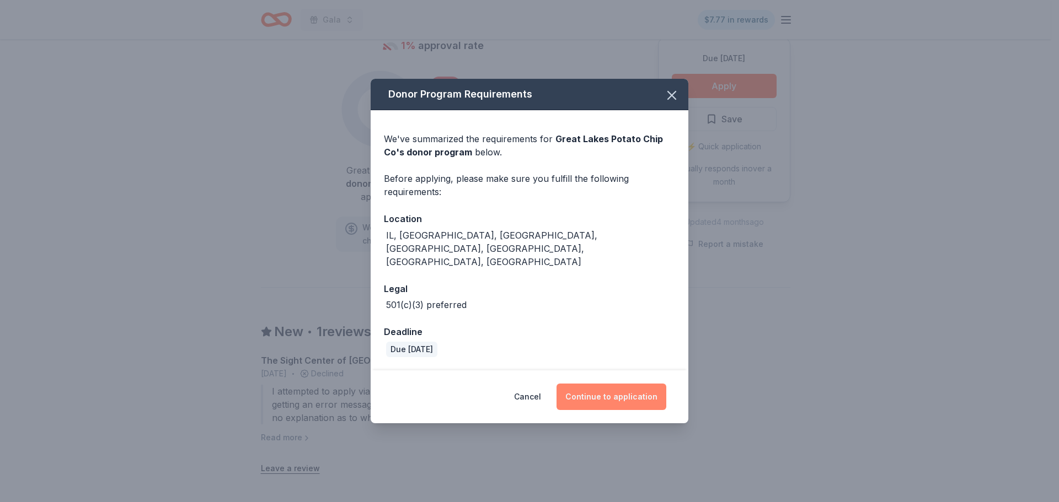
click at [622, 384] on button "Continue to application" at bounding box center [611, 397] width 110 height 26
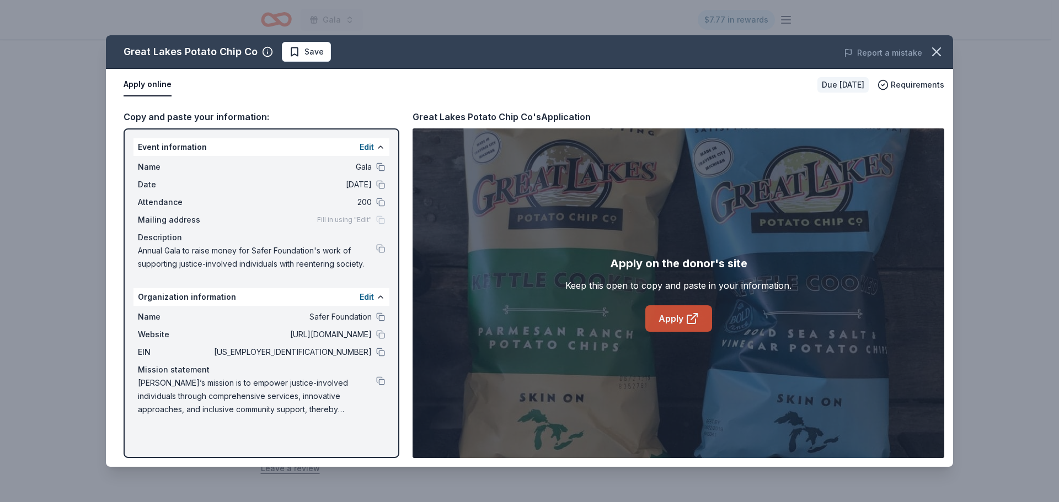
click at [672, 320] on link "Apply" at bounding box center [678, 318] width 67 height 26
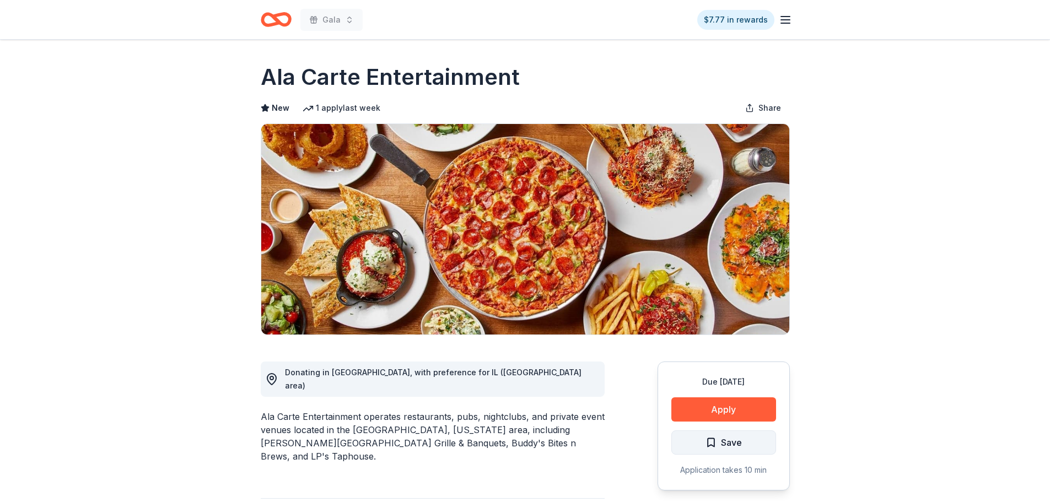
click at [685, 442] on button "Save" at bounding box center [724, 443] width 105 height 24
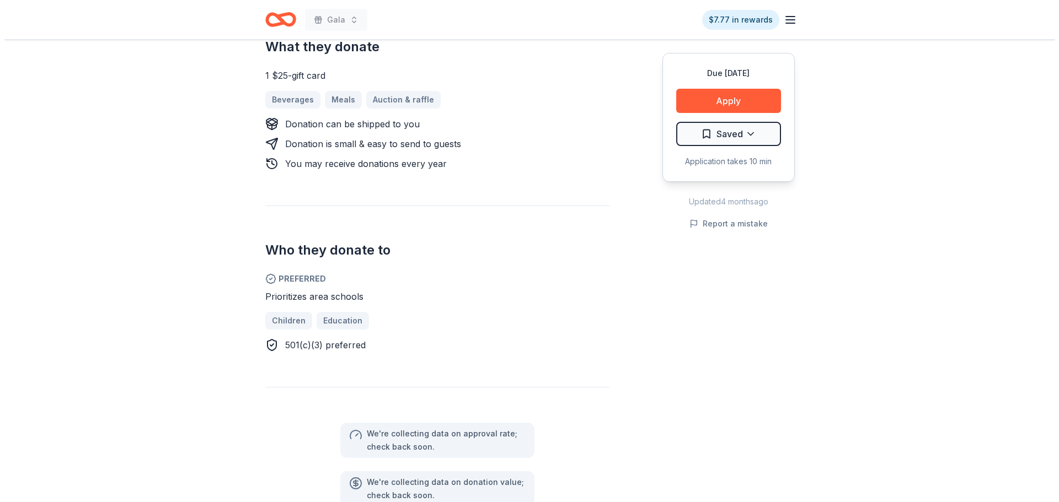
scroll to position [662, 0]
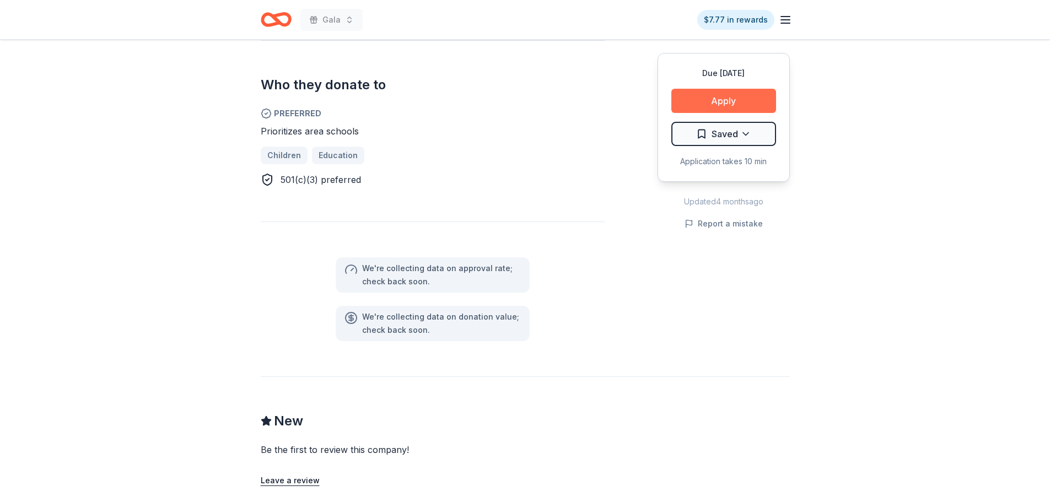
click at [742, 96] on button "Apply" at bounding box center [724, 101] width 105 height 24
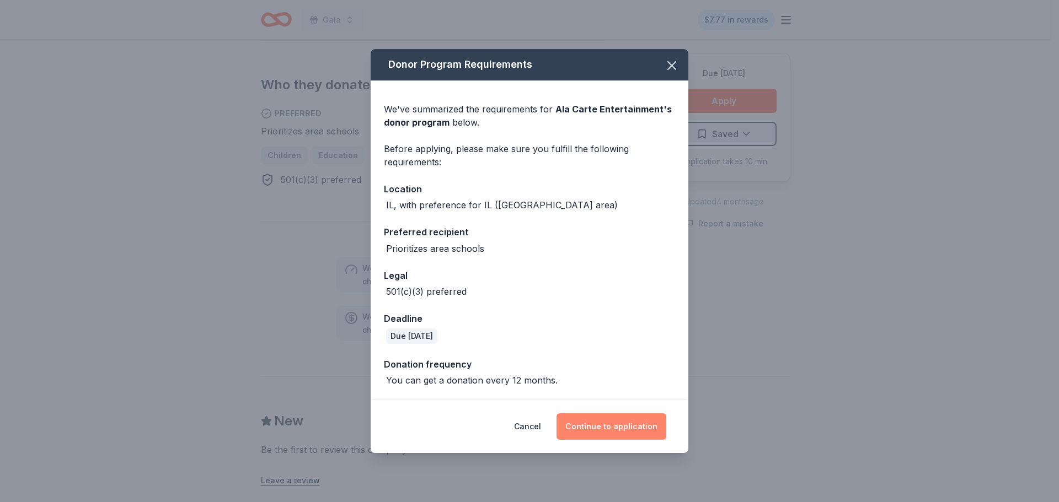
click at [637, 427] on button "Continue to application" at bounding box center [611, 427] width 110 height 26
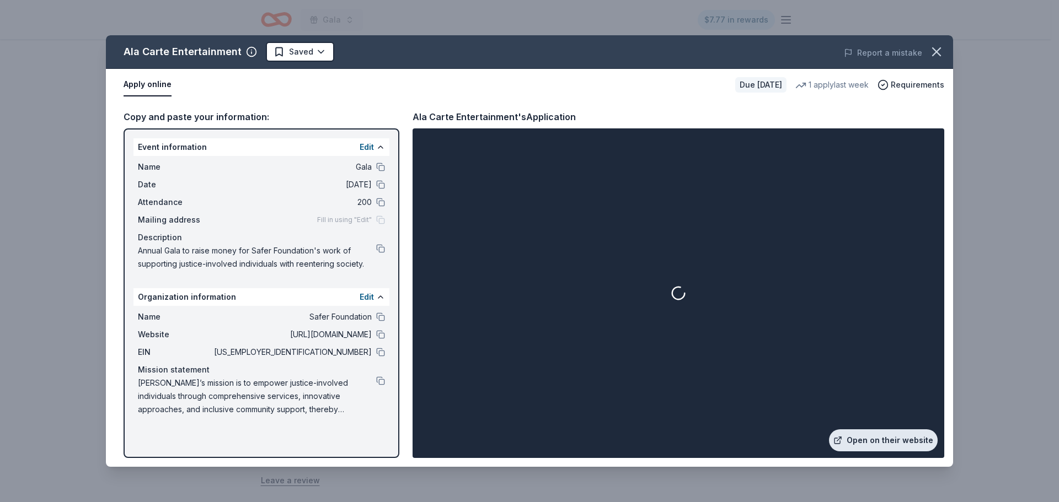
click at [874, 433] on link "Open on their website" at bounding box center [883, 441] width 109 height 22
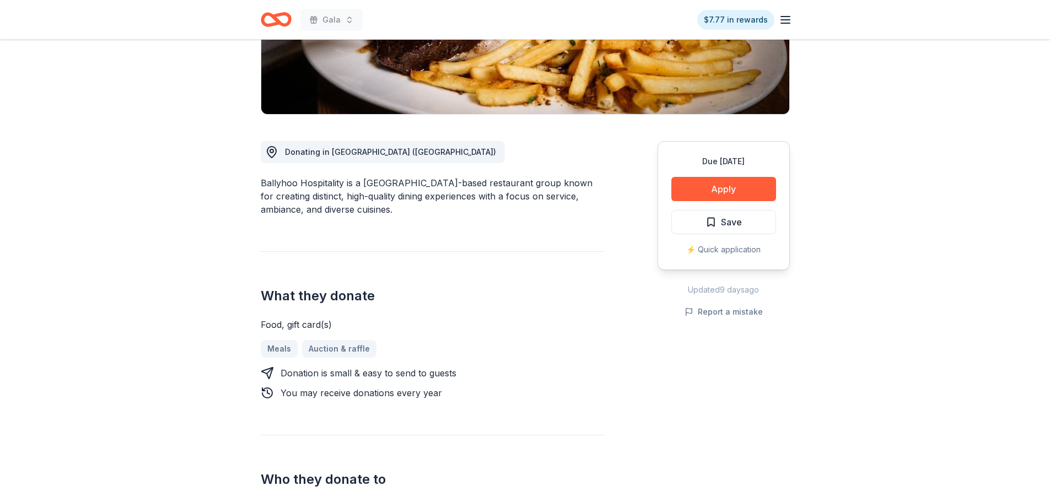
scroll to position [386, 0]
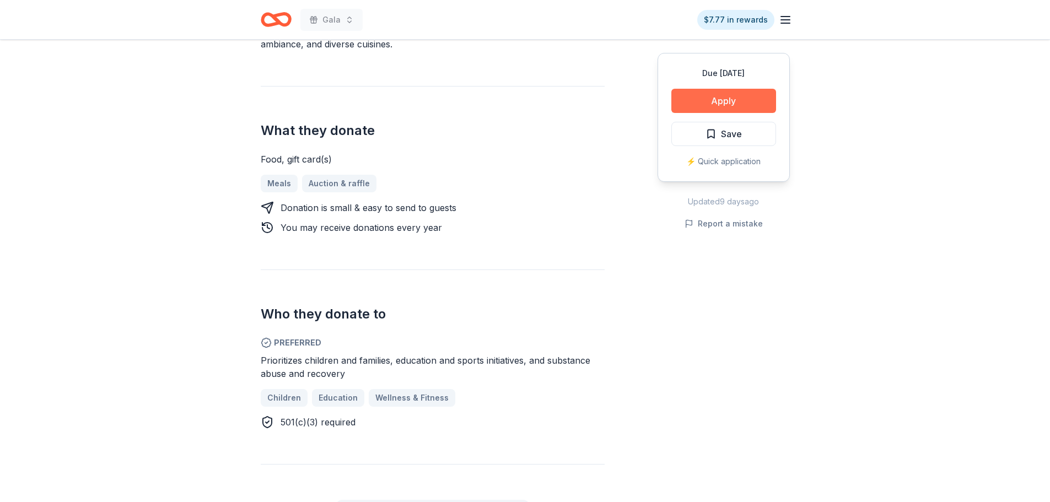
click at [705, 97] on button "Apply" at bounding box center [724, 101] width 105 height 24
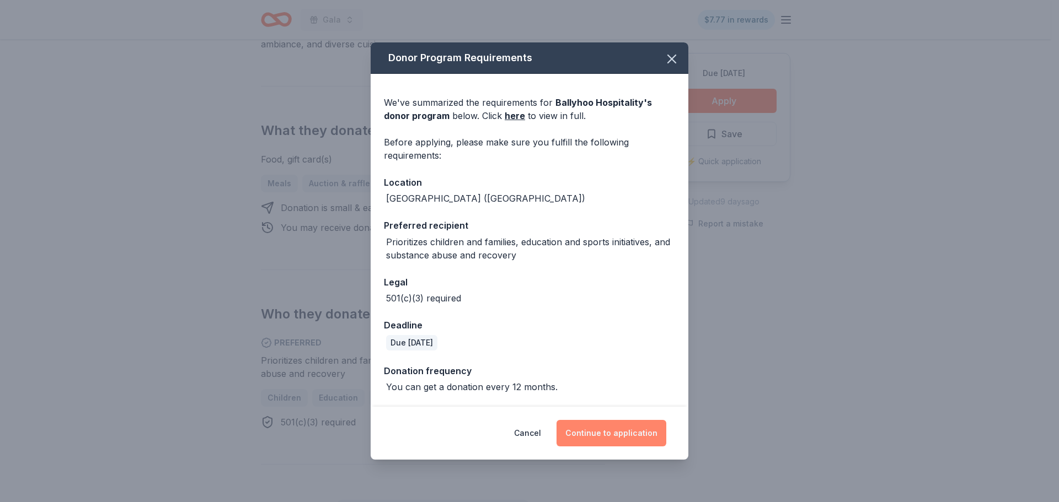
click at [602, 436] on button "Continue to application" at bounding box center [611, 433] width 110 height 26
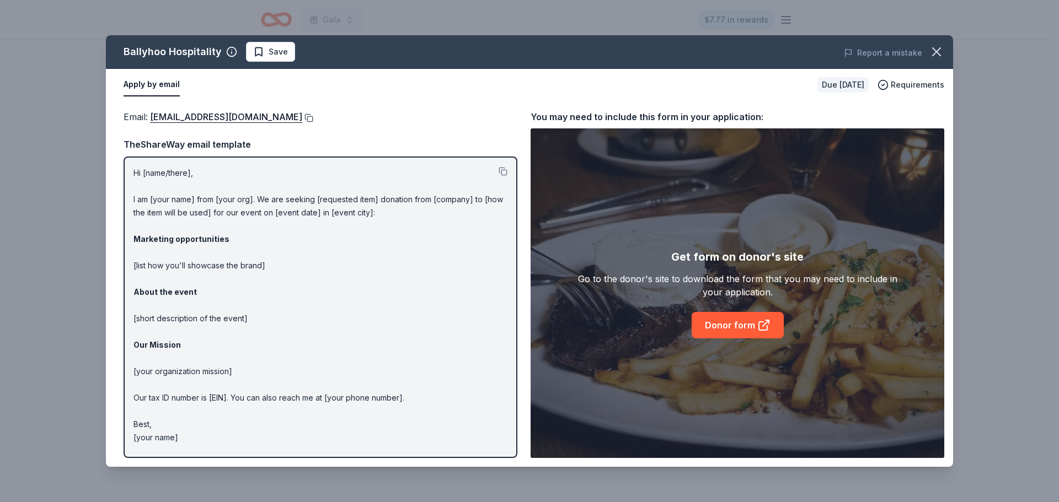
click at [309, 119] on button at bounding box center [307, 118] width 11 height 9
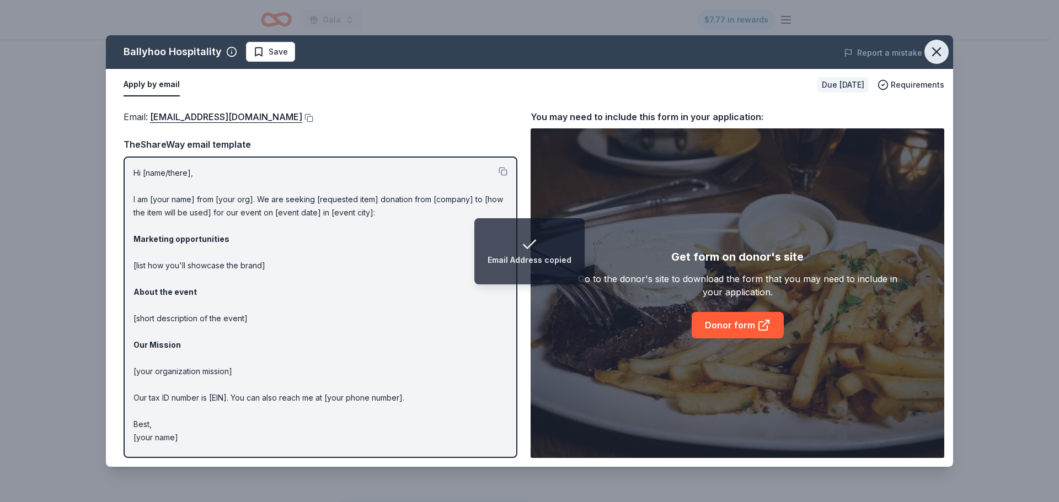
click at [933, 50] on icon "button" at bounding box center [935, 51] width 15 height 15
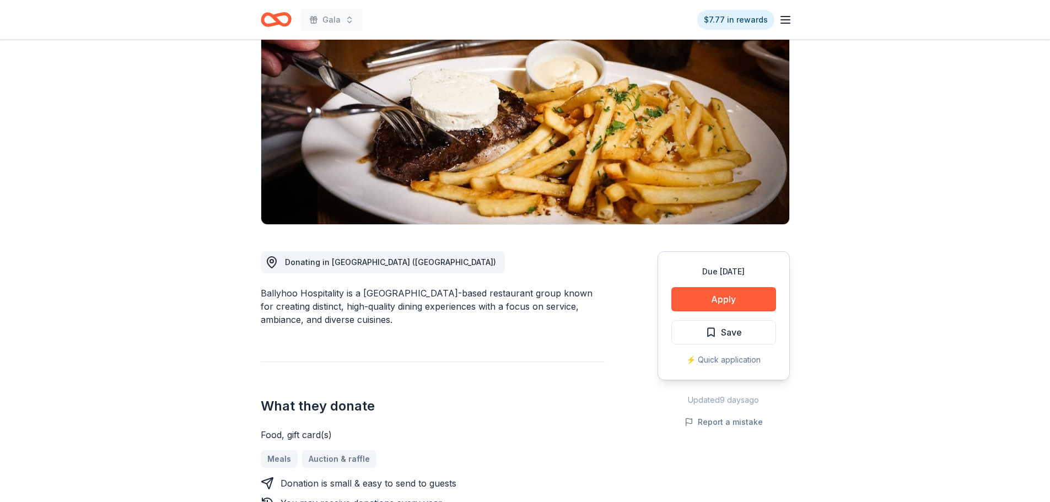
scroll to position [0, 0]
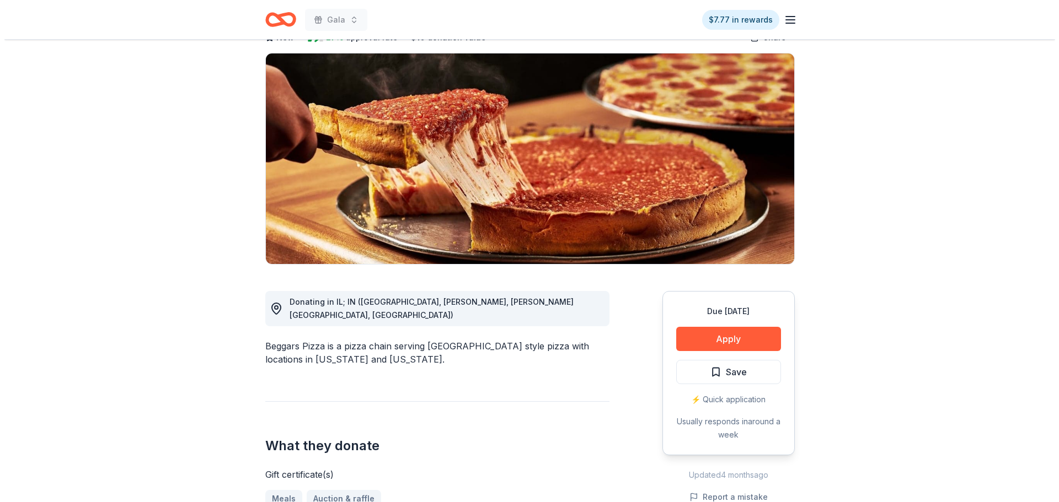
scroll to position [276, 0]
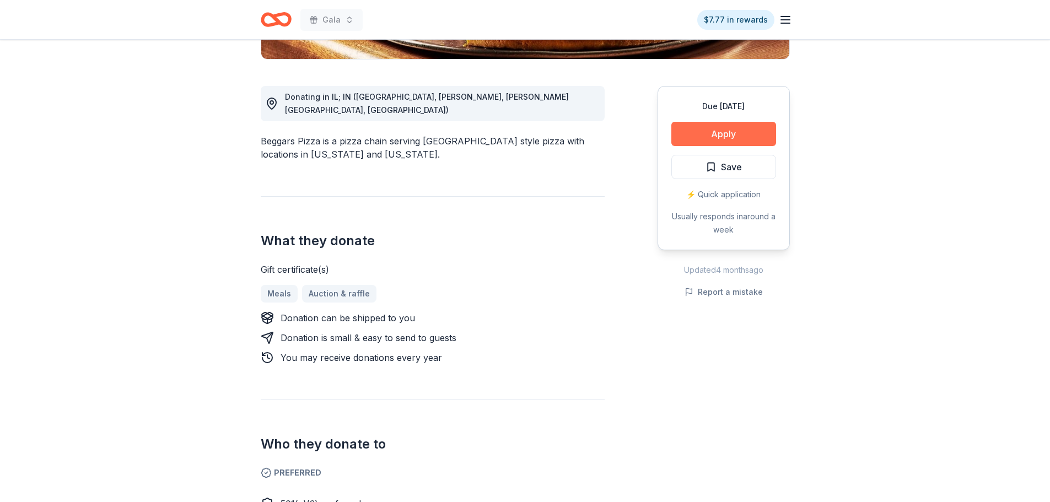
click at [734, 140] on button "Apply" at bounding box center [724, 134] width 105 height 24
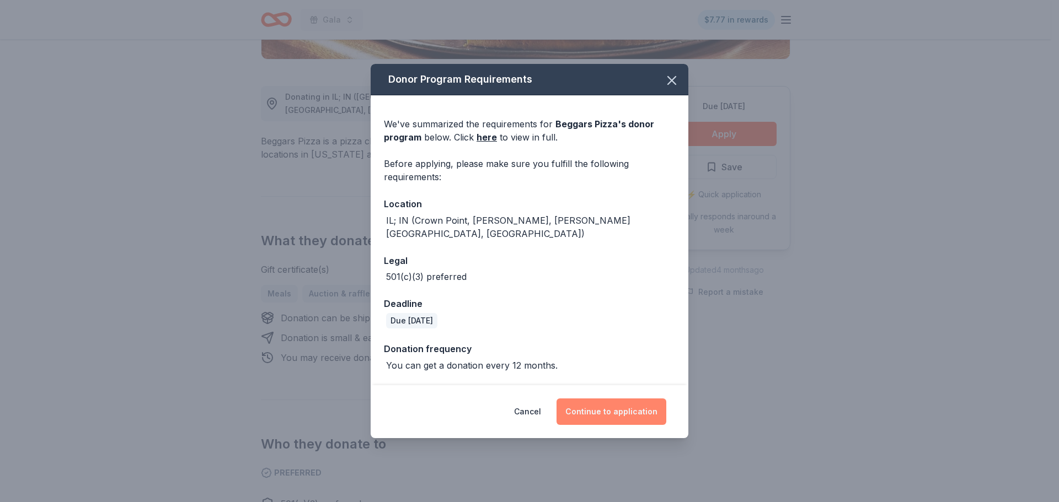
click at [619, 399] on button "Continue to application" at bounding box center [611, 412] width 110 height 26
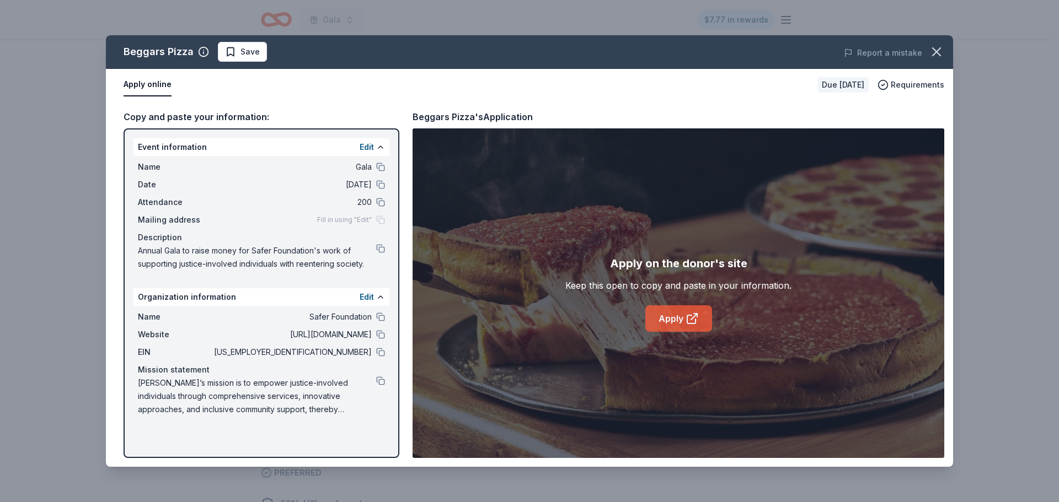
click at [659, 325] on link "Apply" at bounding box center [678, 318] width 67 height 26
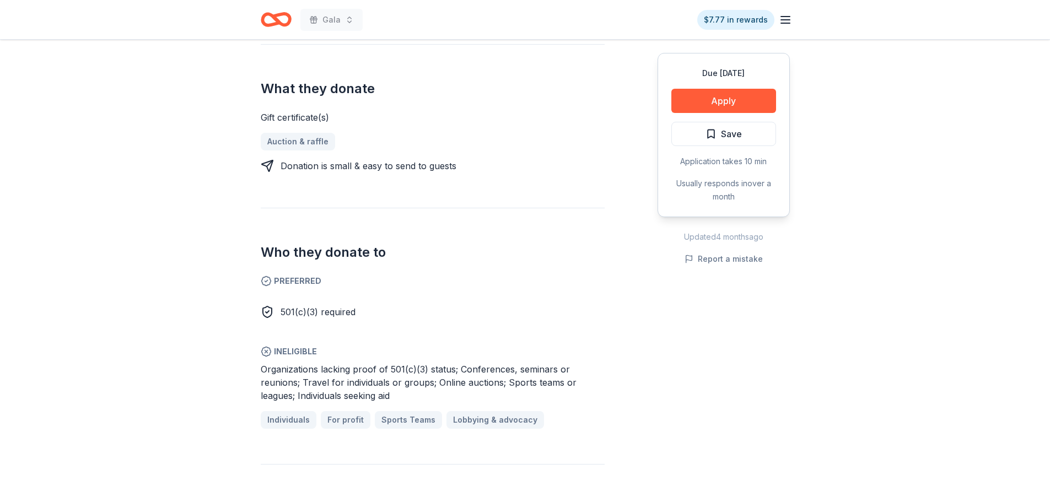
scroll to position [496, 0]
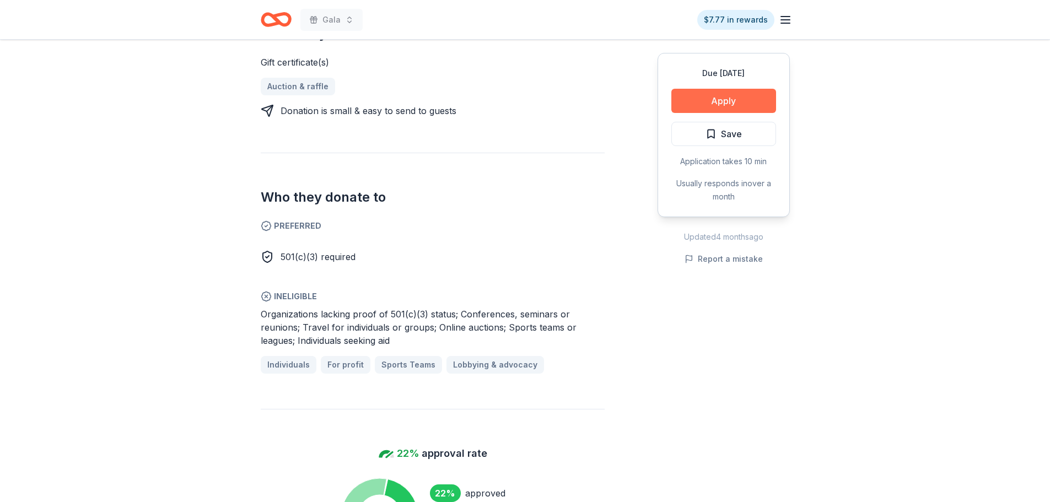
click at [691, 94] on button "Apply" at bounding box center [724, 101] width 105 height 24
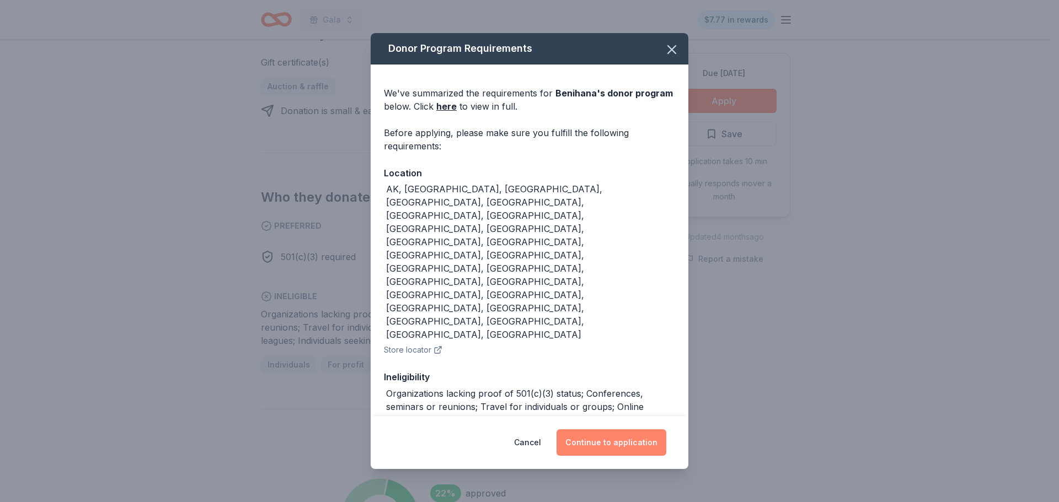
click at [591, 438] on button "Continue to application" at bounding box center [611, 443] width 110 height 26
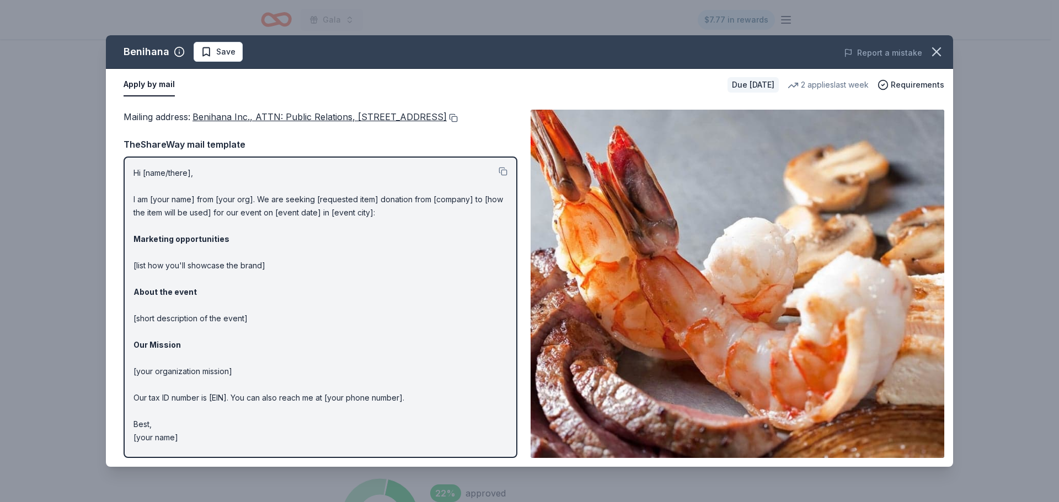
click at [447, 122] on button at bounding box center [452, 118] width 11 height 9
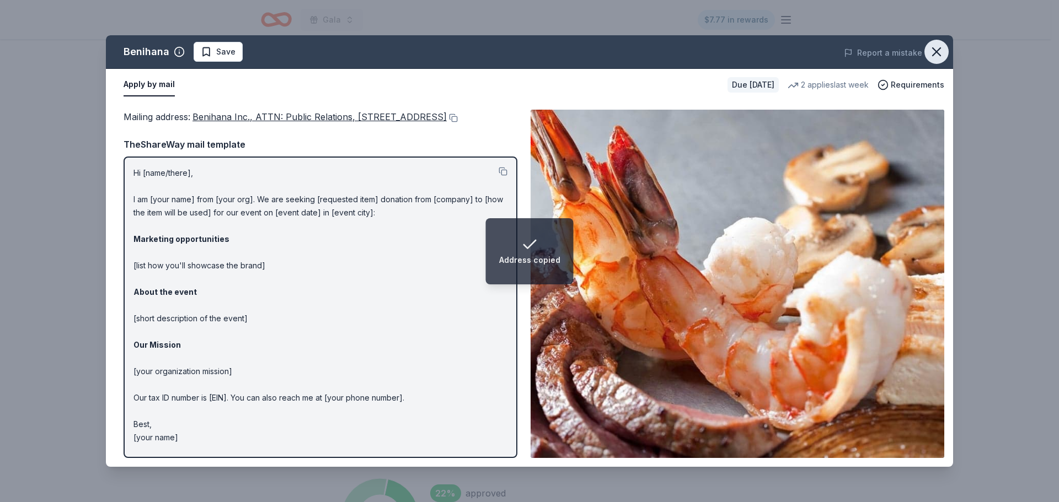
click at [940, 55] on icon "button" at bounding box center [936, 52] width 8 height 8
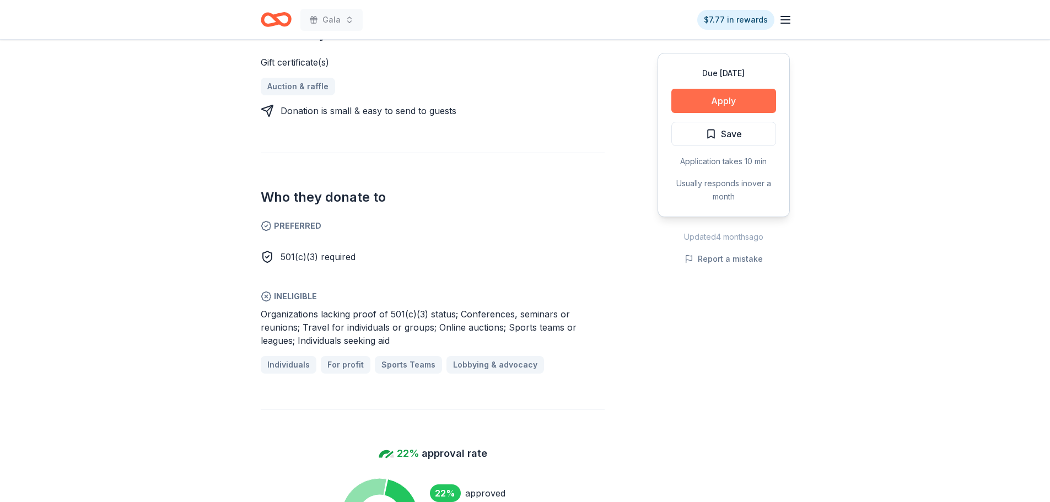
click at [725, 96] on button "Apply" at bounding box center [724, 101] width 105 height 24
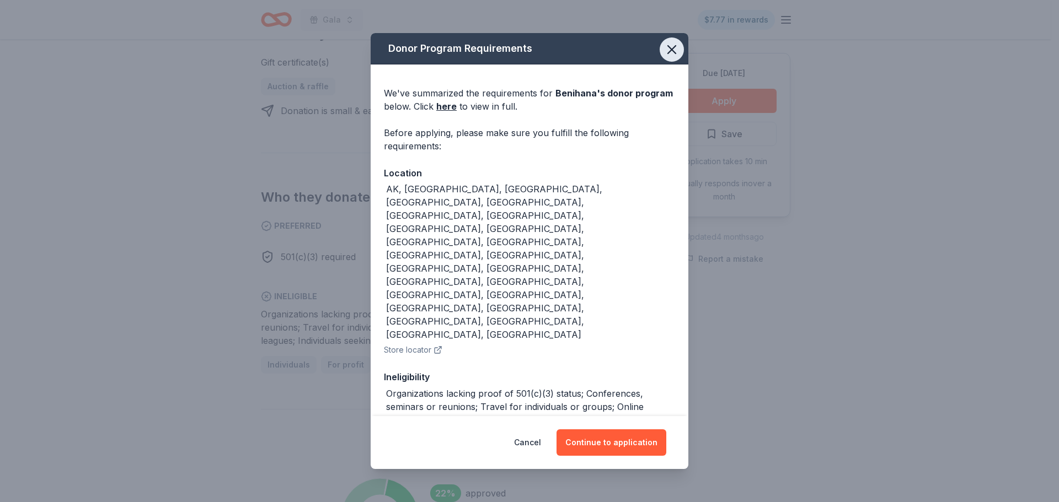
click at [666, 52] on icon "button" at bounding box center [671, 49] width 15 height 15
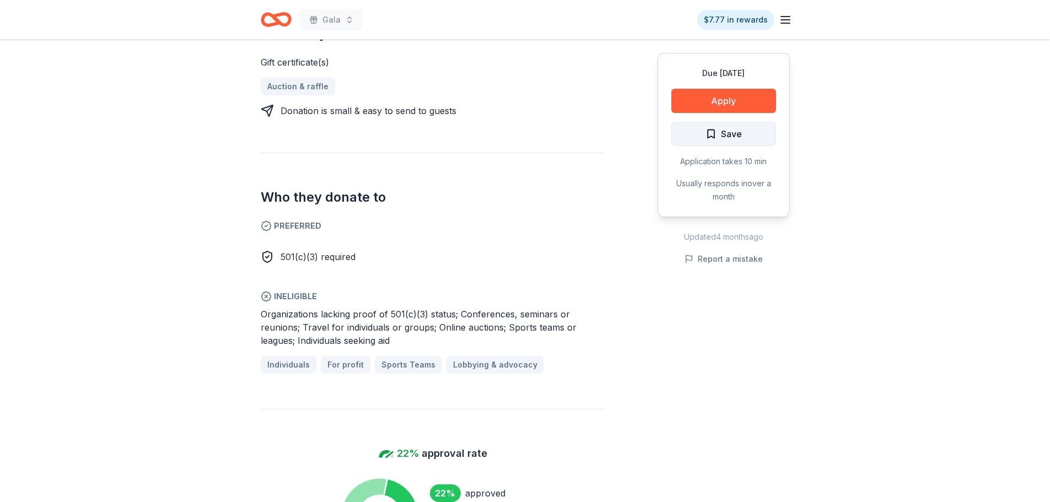
click at [719, 133] on span "Save" at bounding box center [724, 134] width 36 height 14
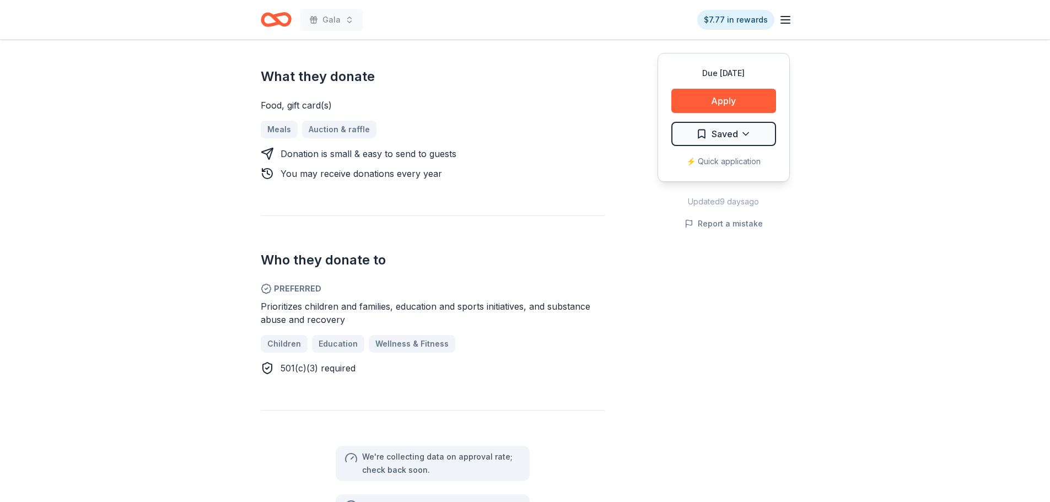
scroll to position [441, 0]
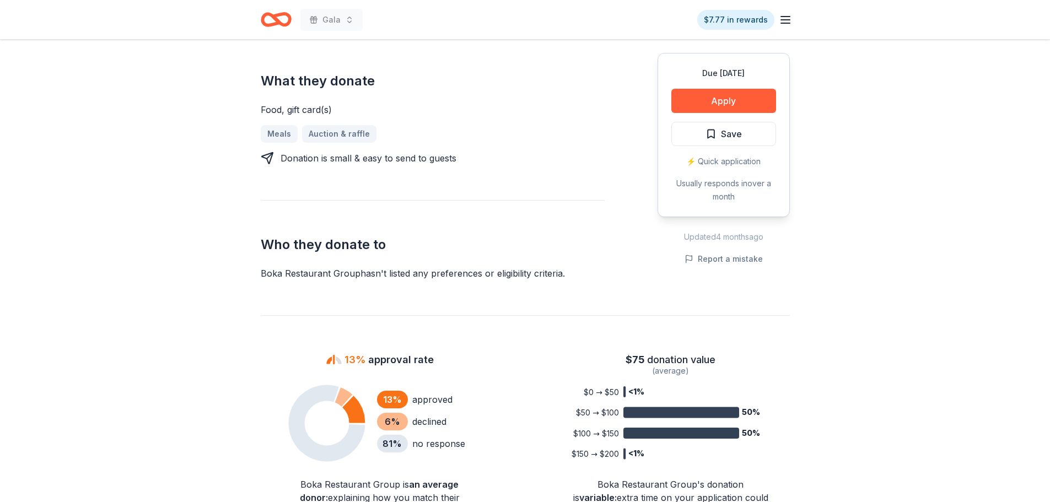
scroll to position [441, 0]
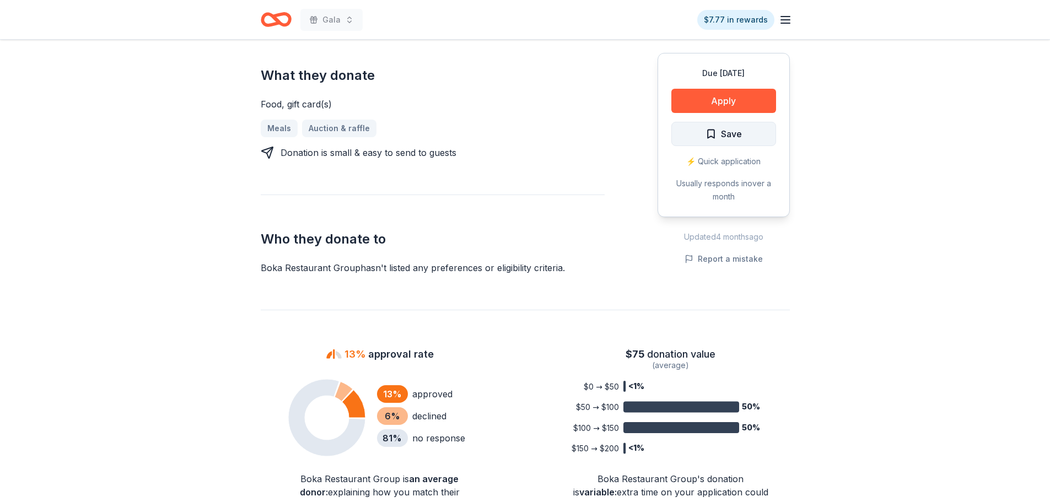
click at [728, 133] on span "Save" at bounding box center [731, 134] width 21 height 14
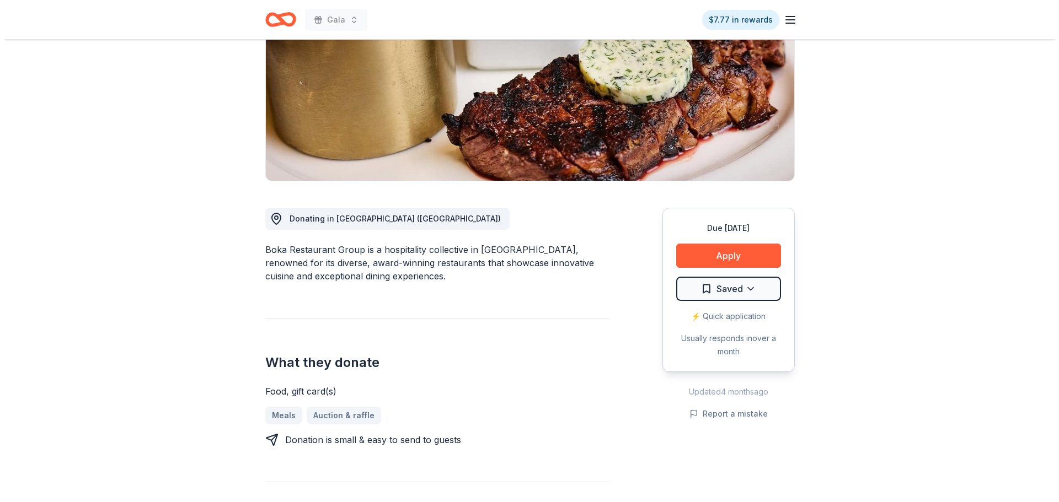
scroll to position [55, 0]
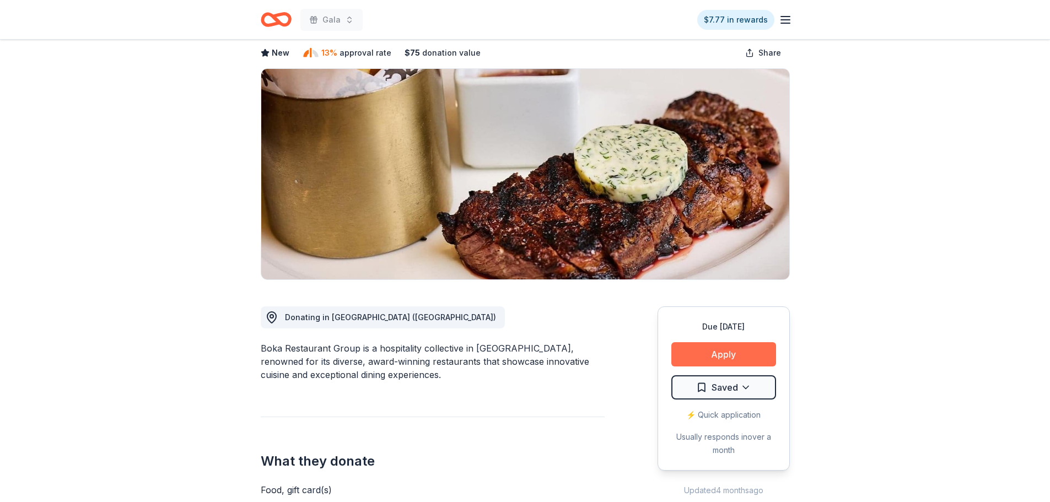
click at [720, 346] on button "Apply" at bounding box center [724, 354] width 105 height 24
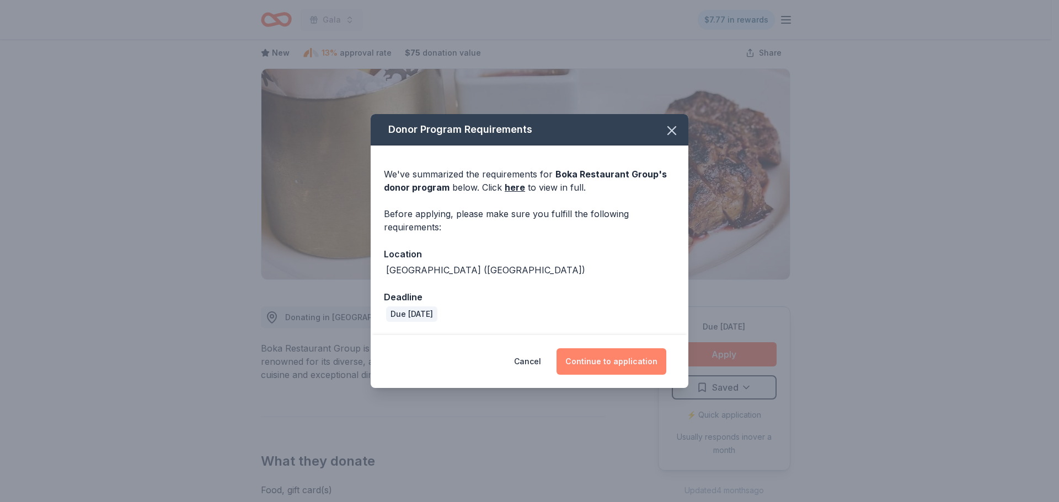
click at [629, 353] on button "Continue to application" at bounding box center [611, 361] width 110 height 26
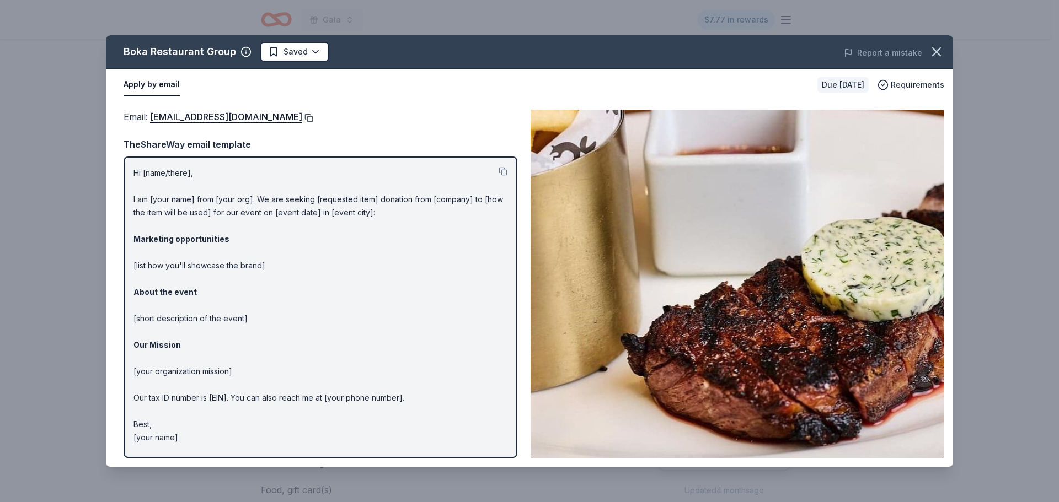
click at [302, 120] on button at bounding box center [307, 118] width 11 height 9
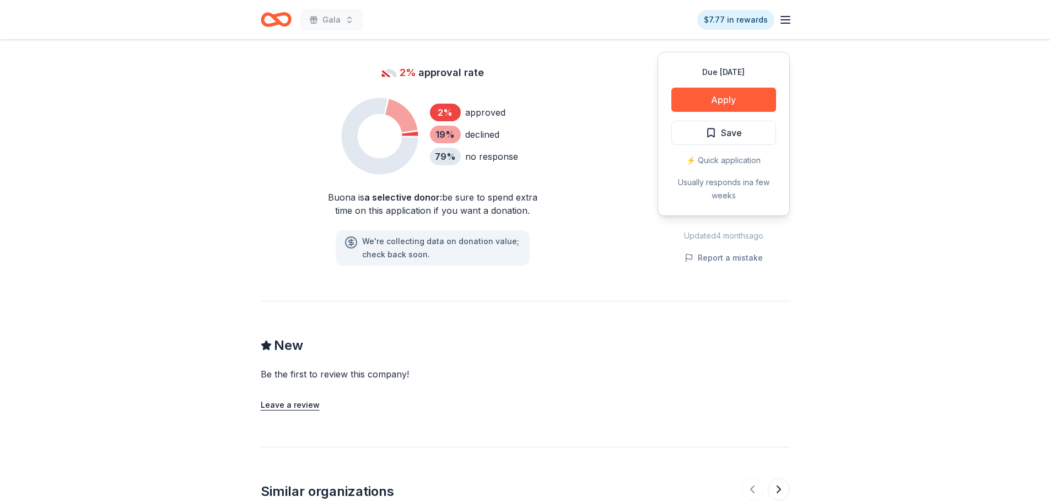
scroll to position [717, 0]
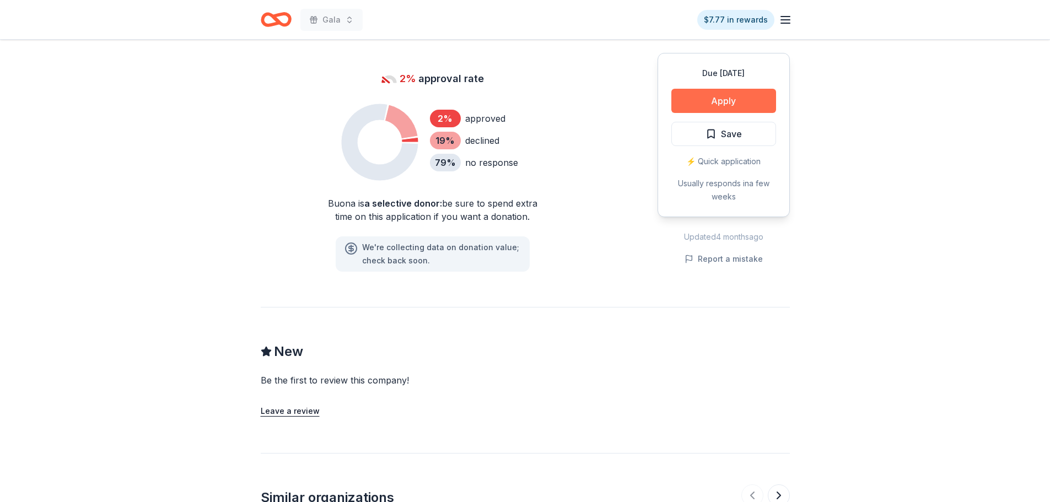
click at [694, 108] on button "Apply" at bounding box center [724, 101] width 105 height 24
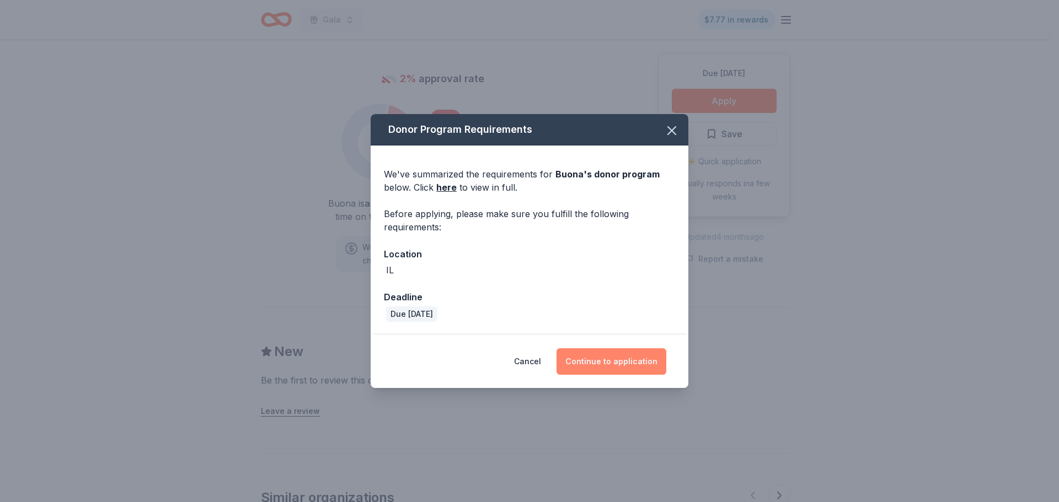
click at [588, 352] on button "Continue to application" at bounding box center [611, 361] width 110 height 26
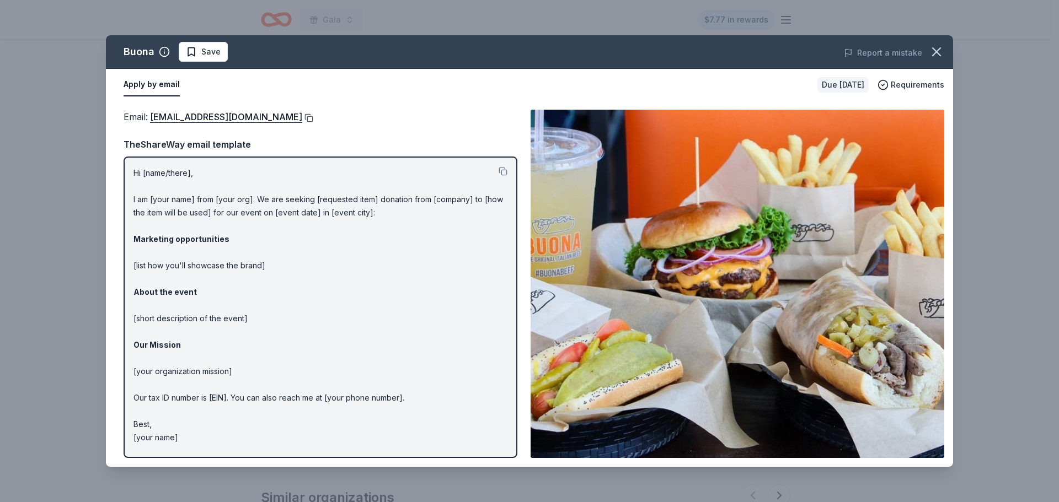
click at [302, 120] on button at bounding box center [307, 118] width 11 height 9
click at [932, 52] on icon "button" at bounding box center [935, 51] width 15 height 15
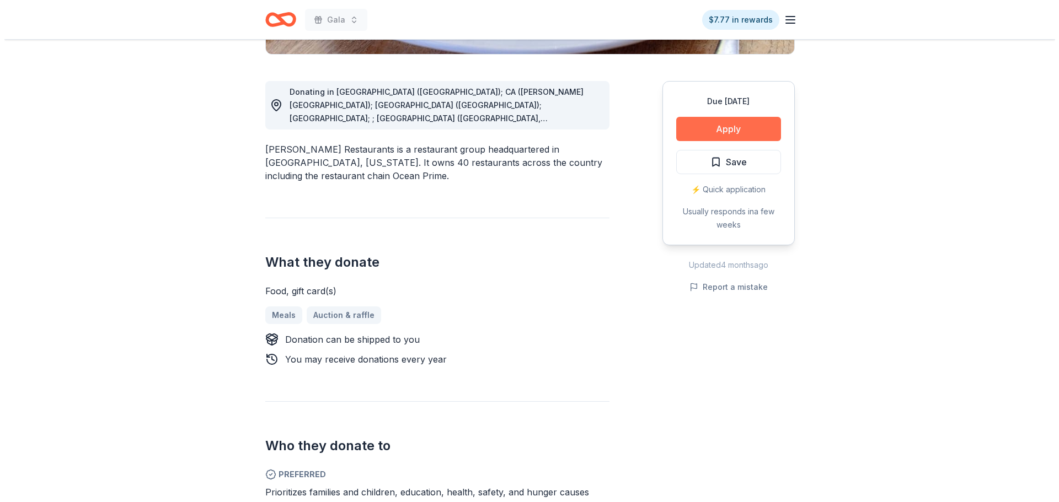
scroll to position [276, 0]
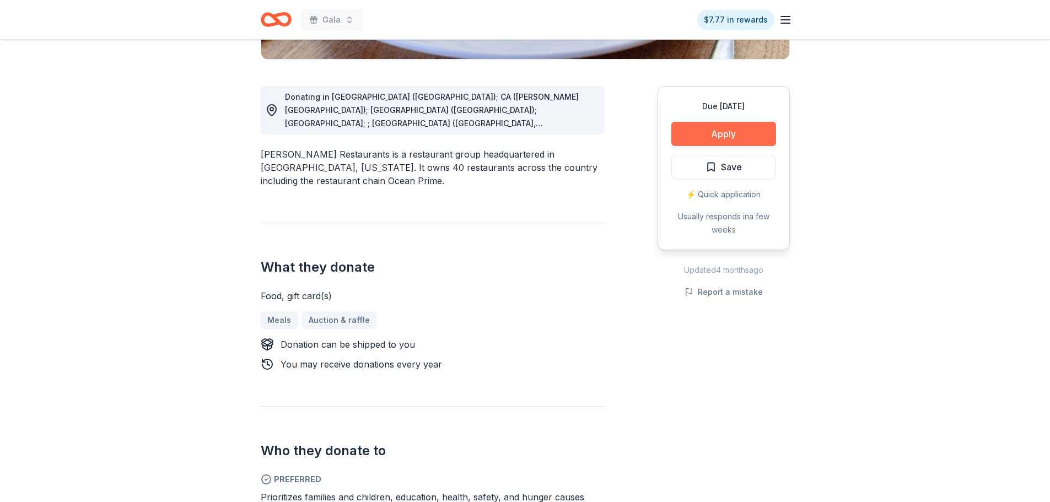
click at [683, 137] on button "Apply" at bounding box center [724, 134] width 105 height 24
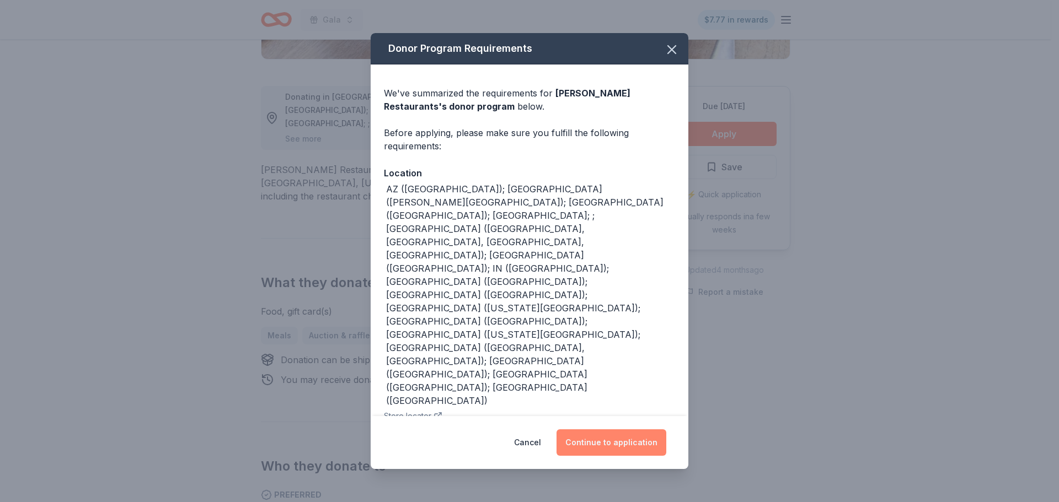
click at [614, 432] on button "Continue to application" at bounding box center [611, 443] width 110 height 26
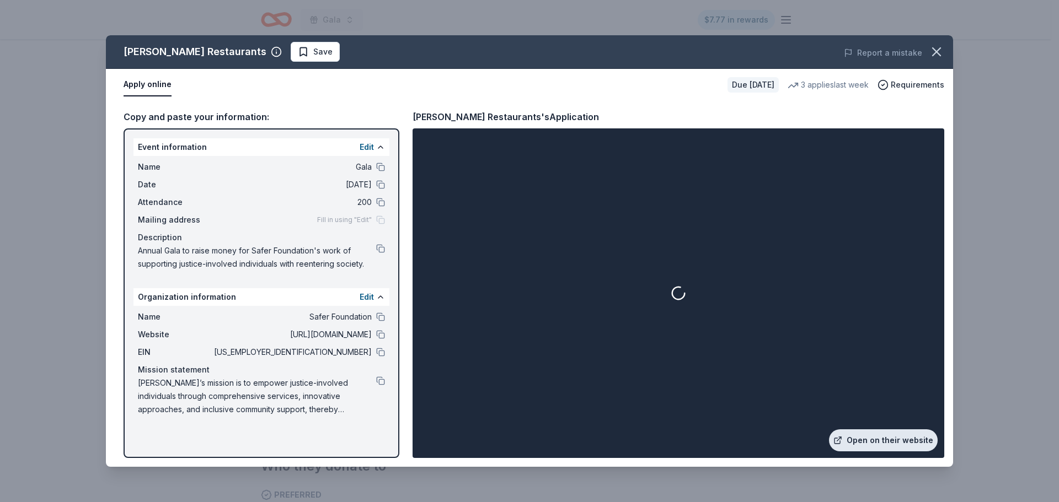
click at [890, 437] on link "Open on their website" at bounding box center [883, 441] width 109 height 22
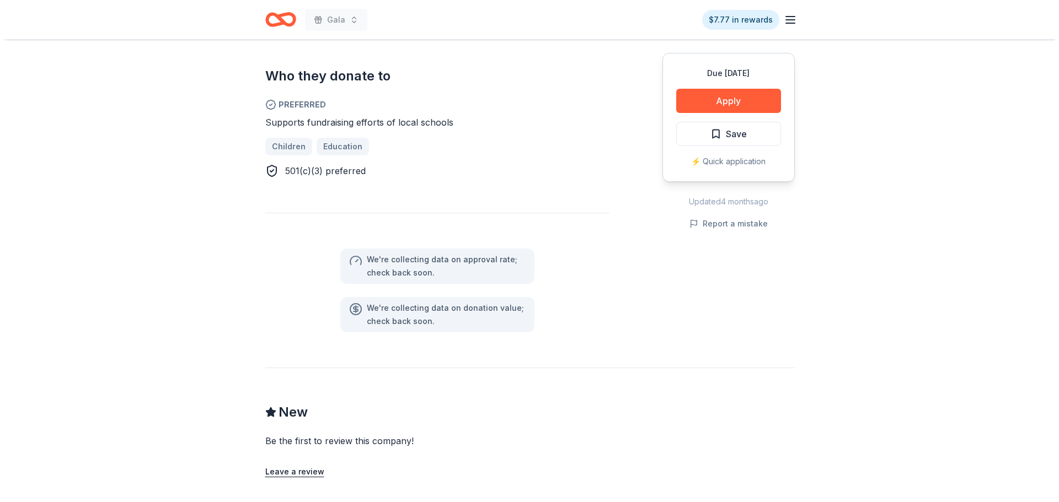
scroll to position [606, 0]
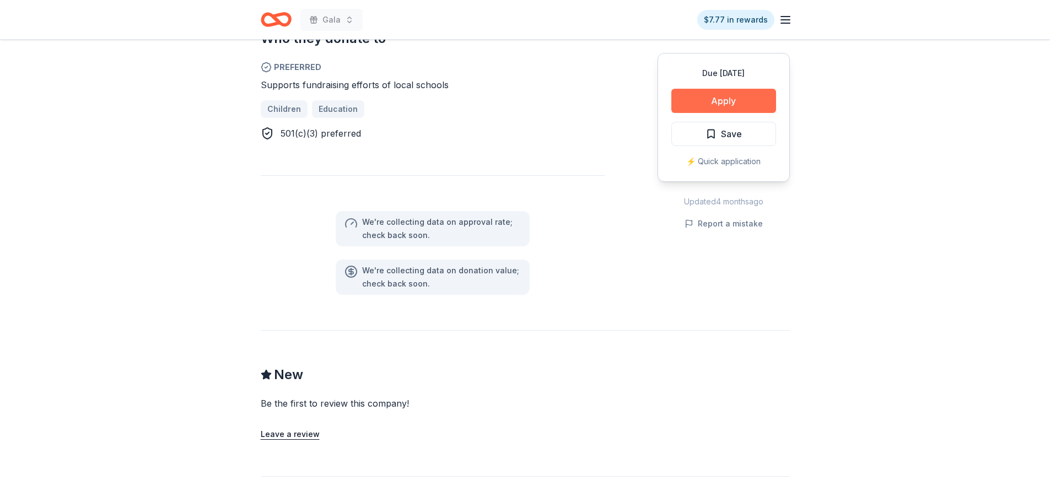
click at [712, 95] on button "Apply" at bounding box center [724, 101] width 105 height 24
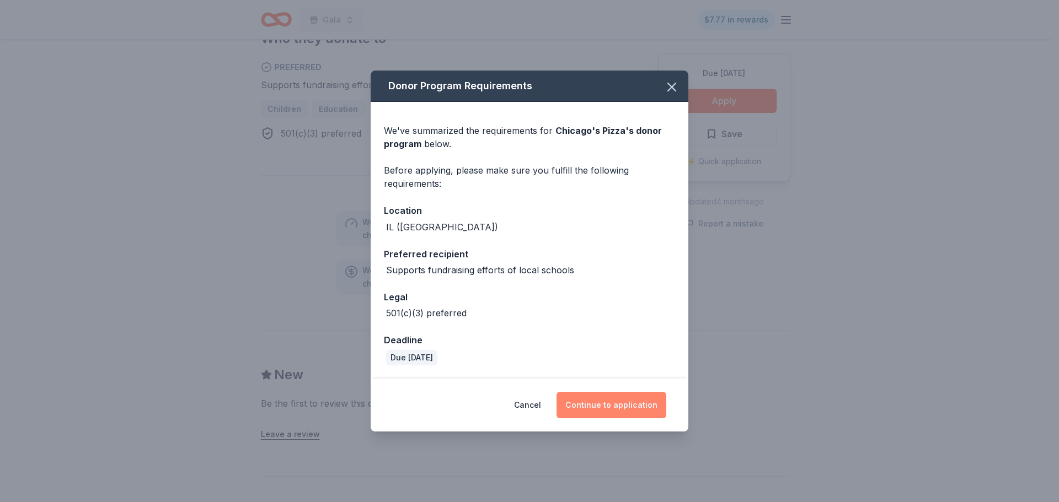
click at [649, 412] on button "Continue to application" at bounding box center [611, 405] width 110 height 26
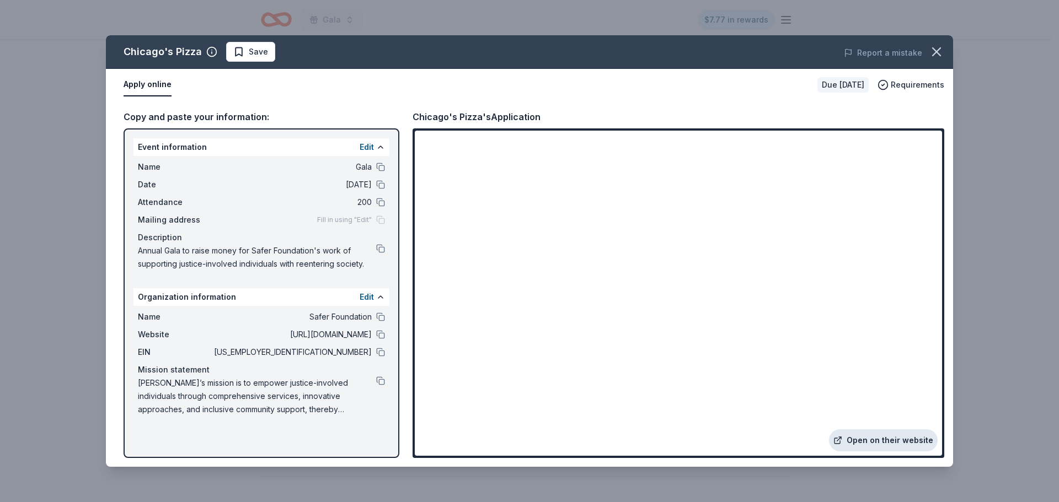
click at [883, 444] on link "Open on their website" at bounding box center [883, 441] width 109 height 22
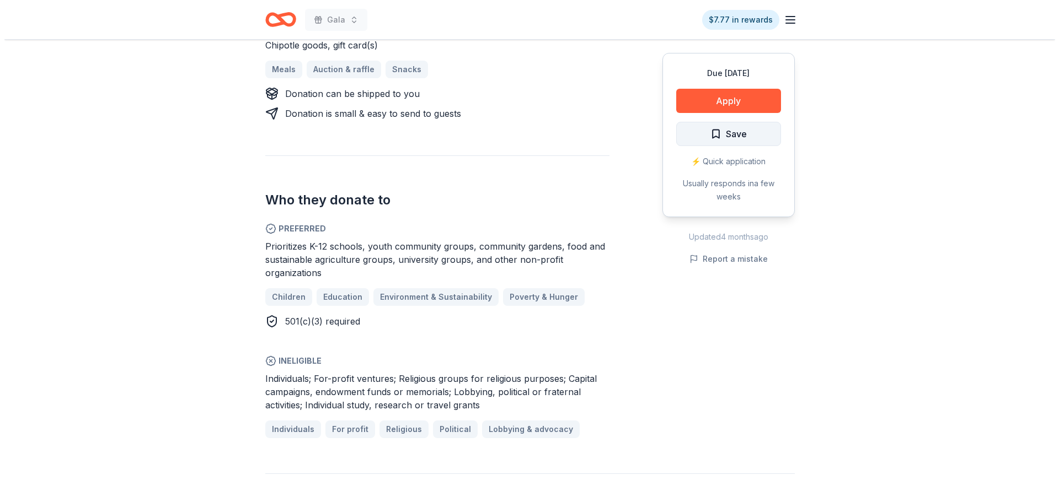
scroll to position [496, 0]
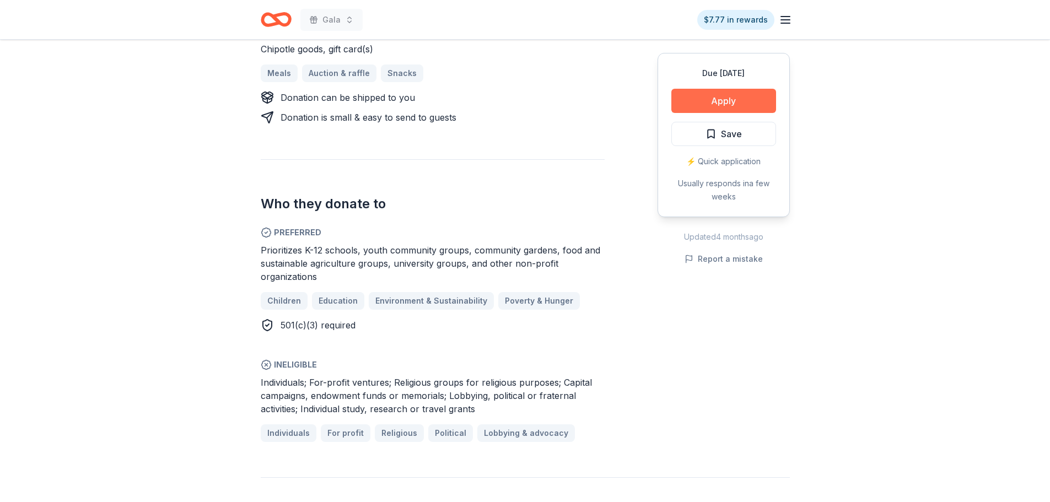
click at [703, 104] on button "Apply" at bounding box center [724, 101] width 105 height 24
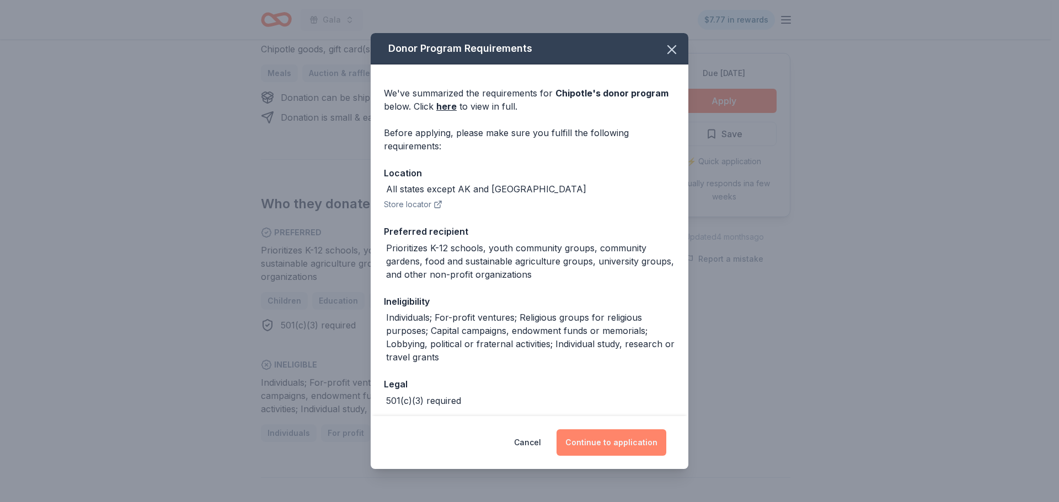
click at [624, 437] on button "Continue to application" at bounding box center [611, 443] width 110 height 26
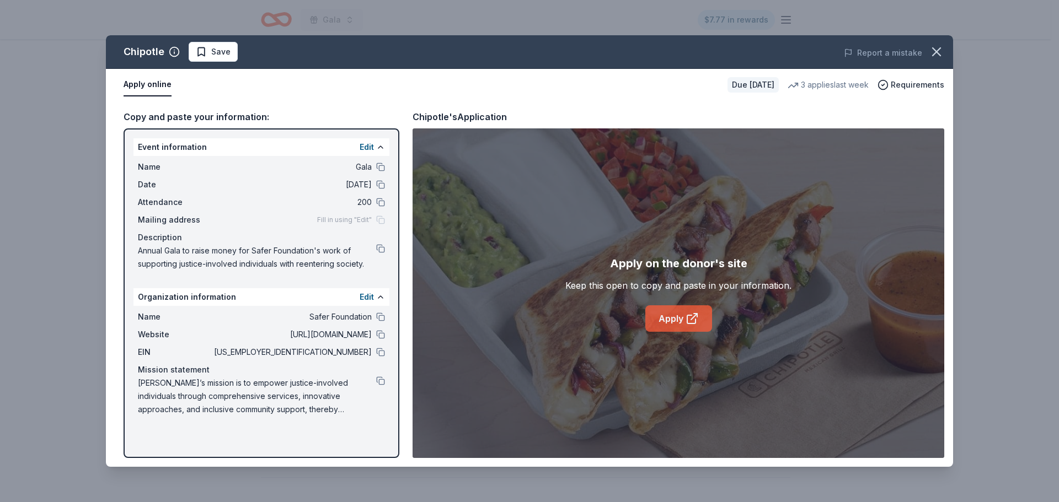
click at [667, 328] on link "Apply" at bounding box center [678, 318] width 67 height 26
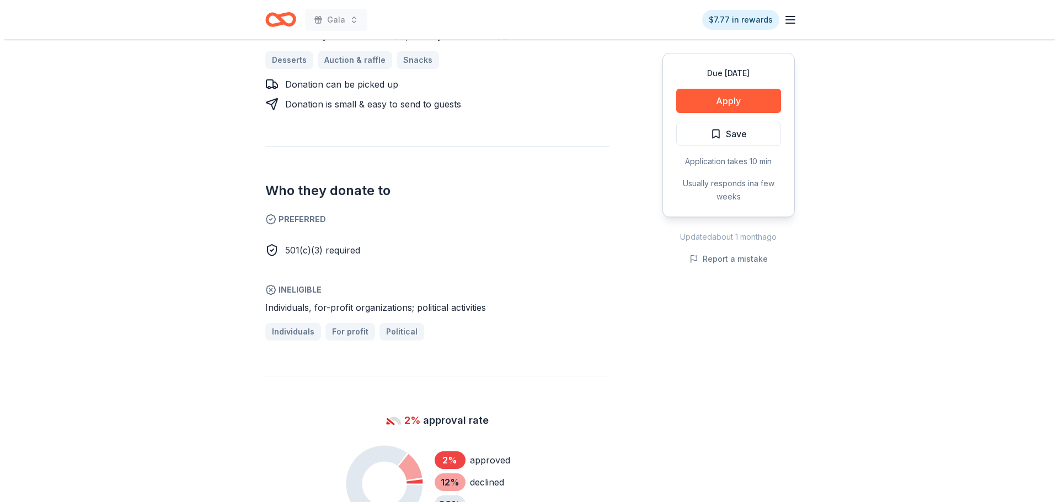
scroll to position [551, 0]
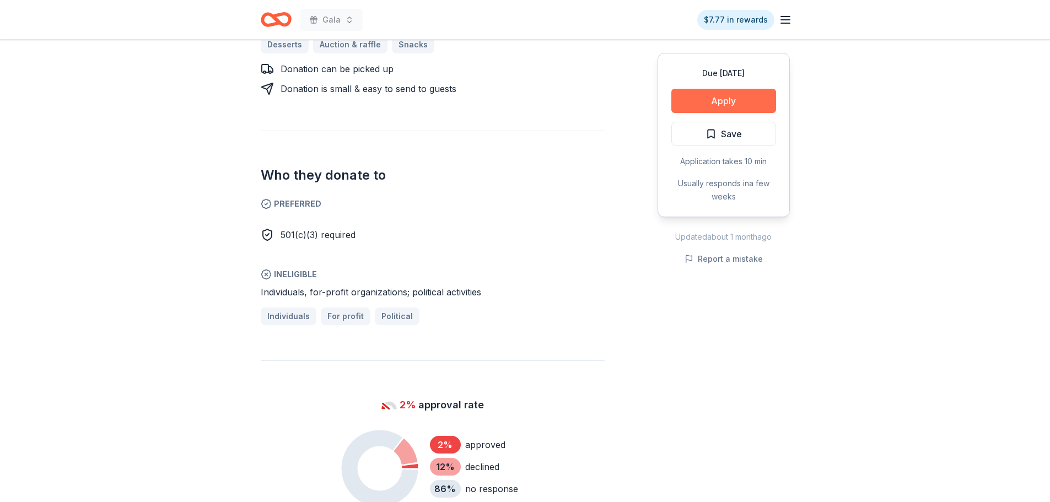
click at [710, 100] on button "Apply" at bounding box center [724, 101] width 105 height 24
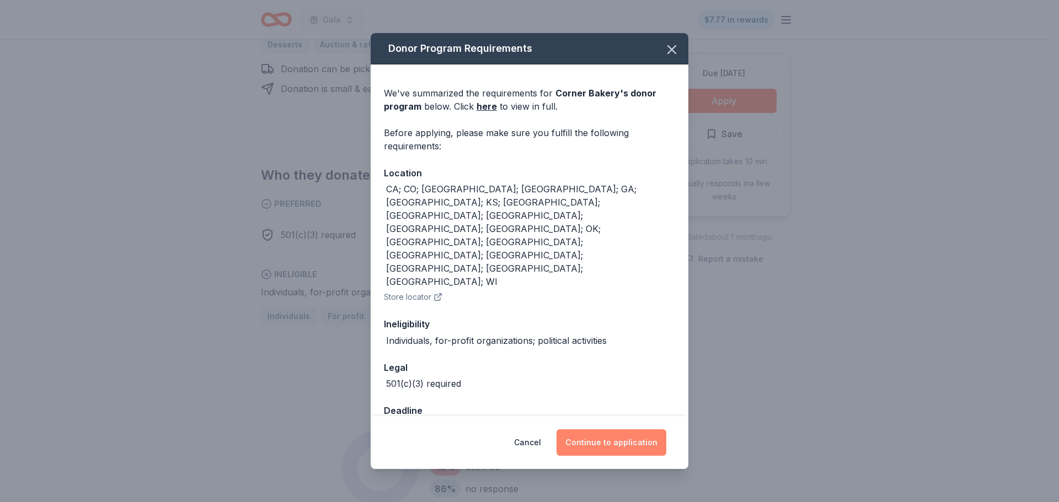
click at [636, 430] on button "Continue to application" at bounding box center [611, 443] width 110 height 26
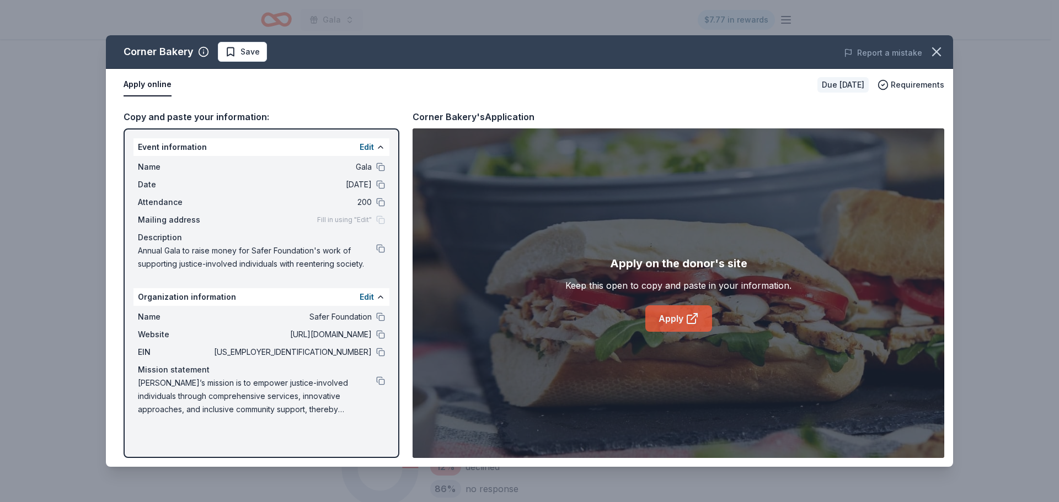
click at [665, 318] on link "Apply" at bounding box center [678, 318] width 67 height 26
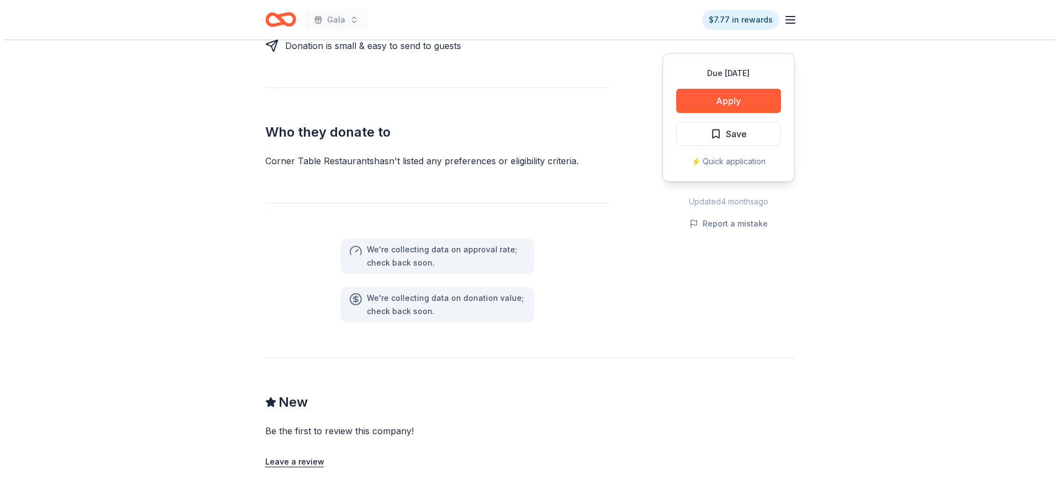
scroll to position [386, 0]
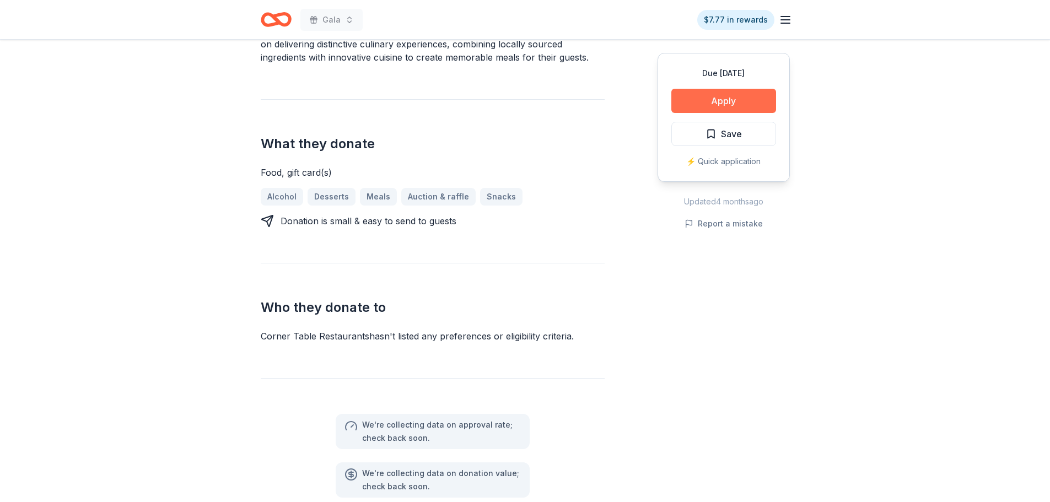
click at [700, 110] on button "Apply" at bounding box center [724, 101] width 105 height 24
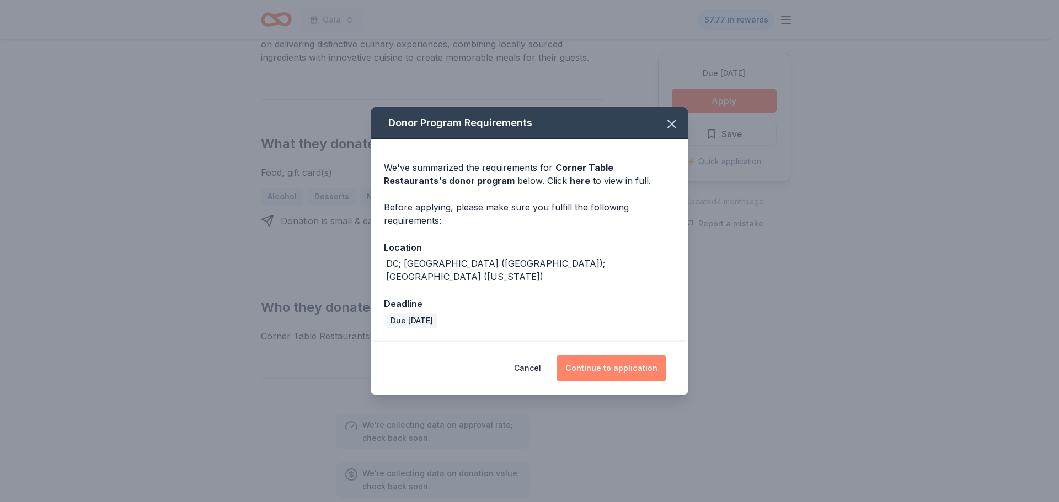
click at [643, 363] on button "Continue to application" at bounding box center [611, 368] width 110 height 26
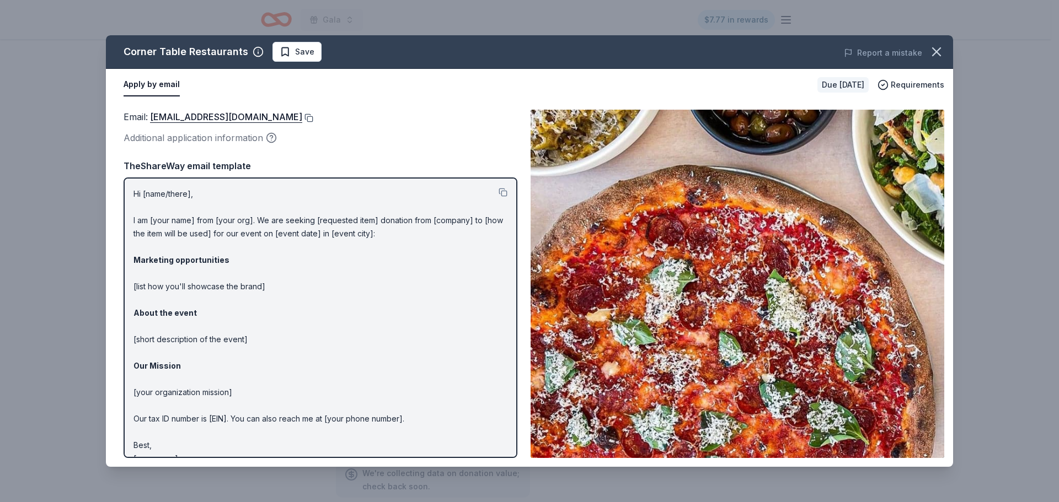
click at [303, 118] on button at bounding box center [307, 118] width 11 height 9
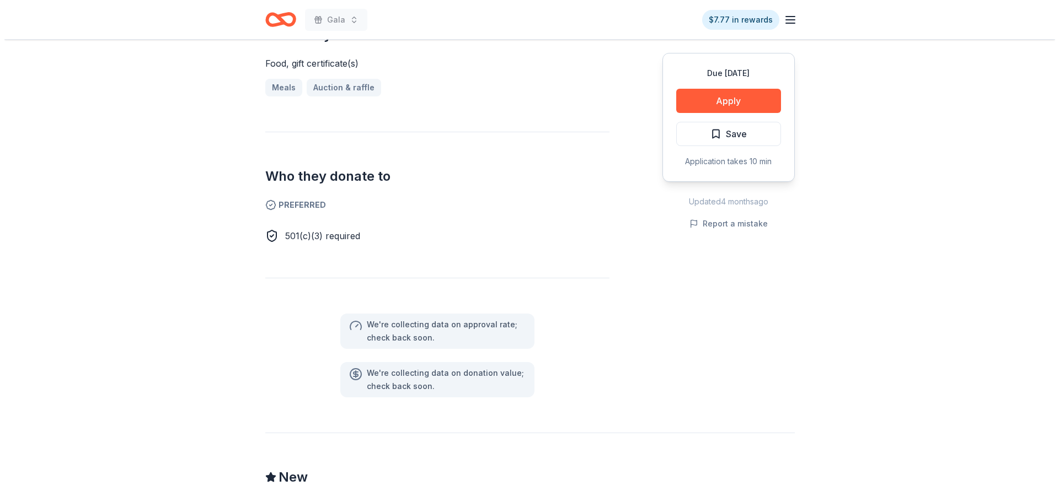
scroll to position [496, 0]
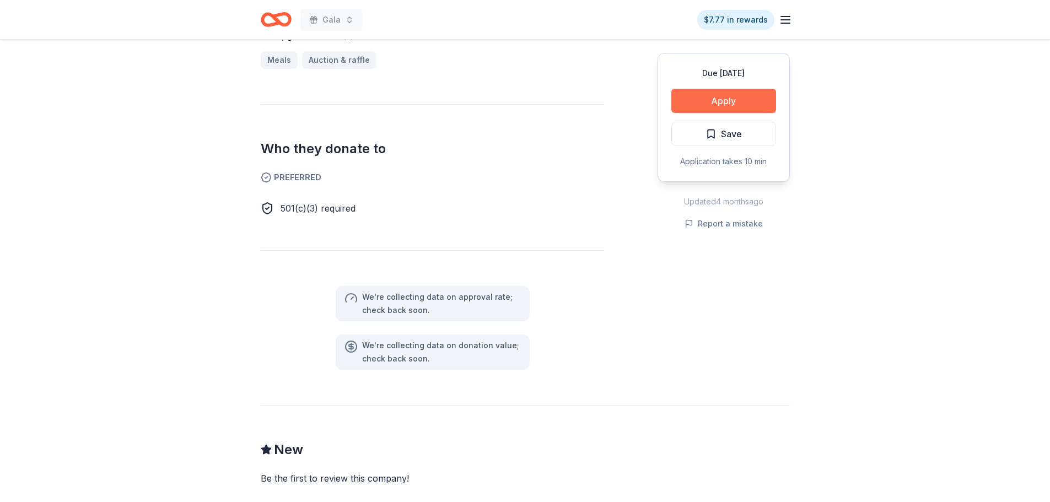
click at [733, 96] on button "Apply" at bounding box center [724, 101] width 105 height 24
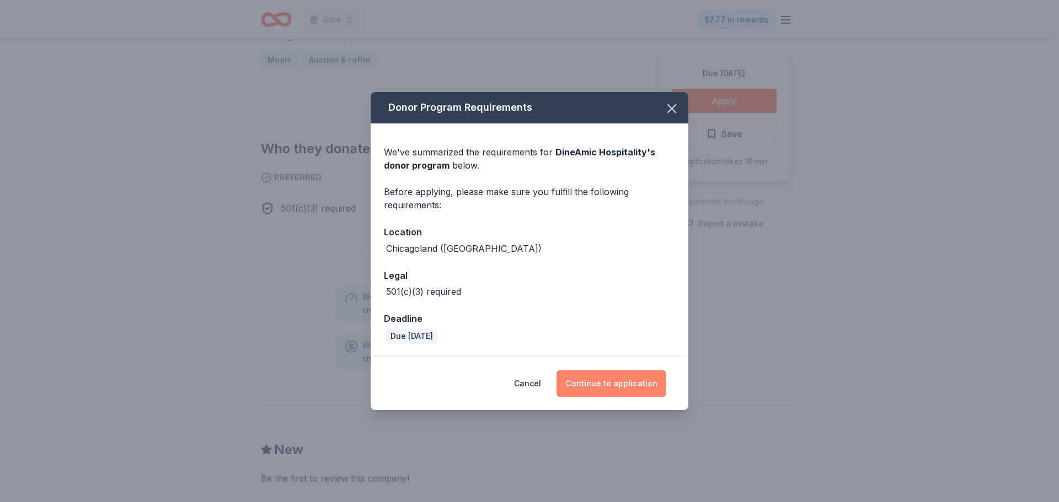
click at [638, 384] on button "Continue to application" at bounding box center [611, 384] width 110 height 26
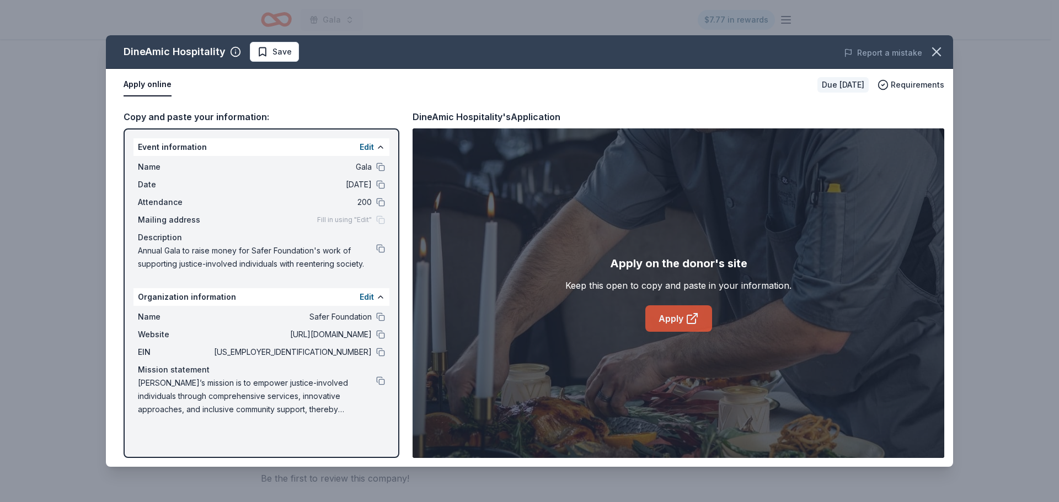
click at [676, 314] on link "Apply" at bounding box center [678, 318] width 67 height 26
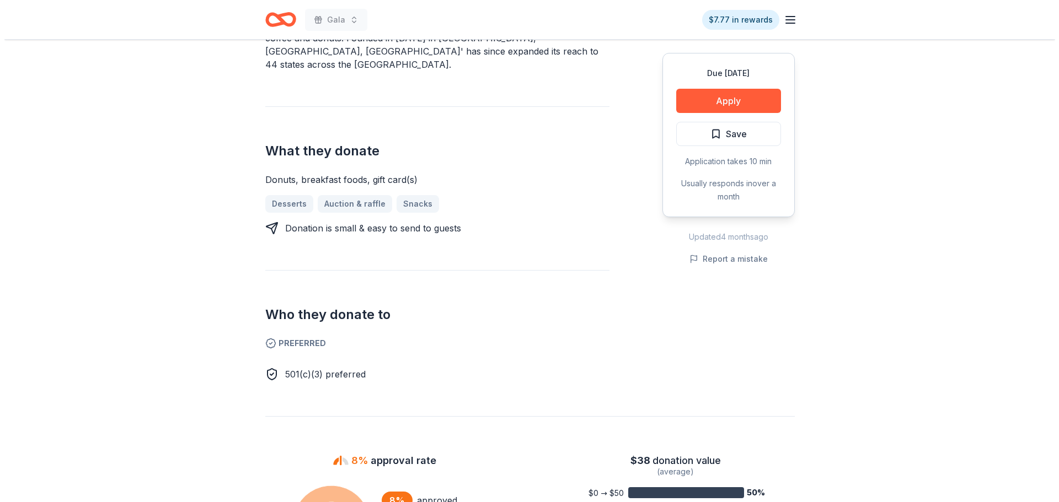
scroll to position [386, 0]
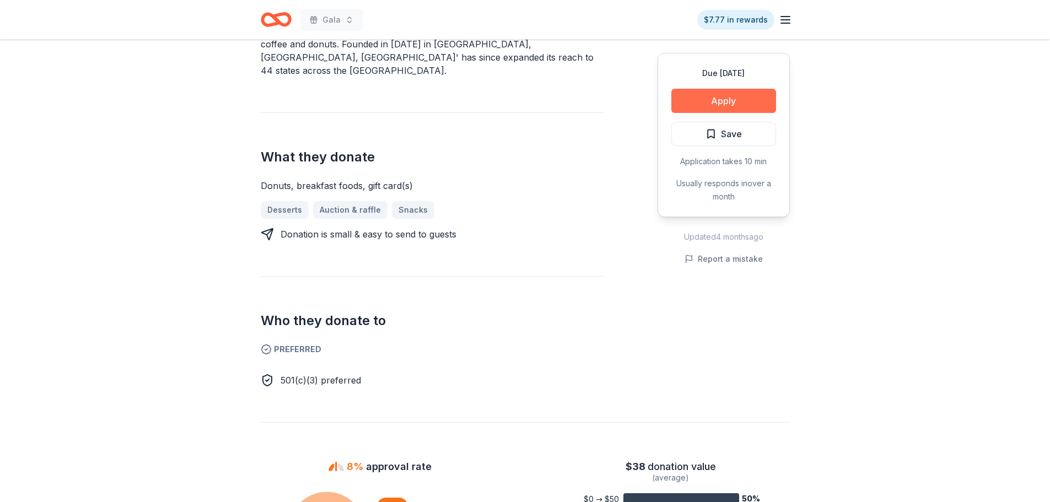
click at [702, 108] on button "Apply" at bounding box center [724, 101] width 105 height 24
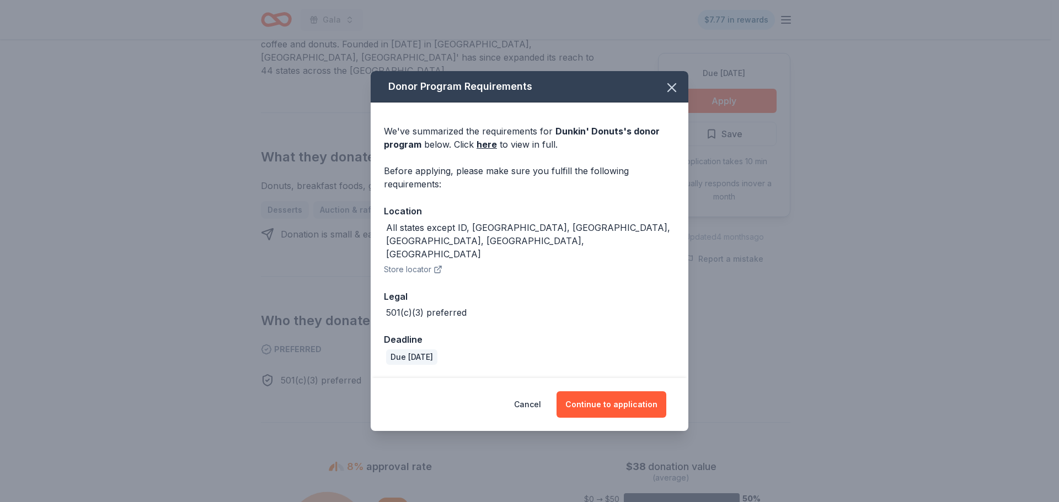
click at [589, 406] on div "Cancel Continue to application" at bounding box center [530, 404] width 318 height 53
click at [583, 393] on button "Continue to application" at bounding box center [611, 404] width 110 height 26
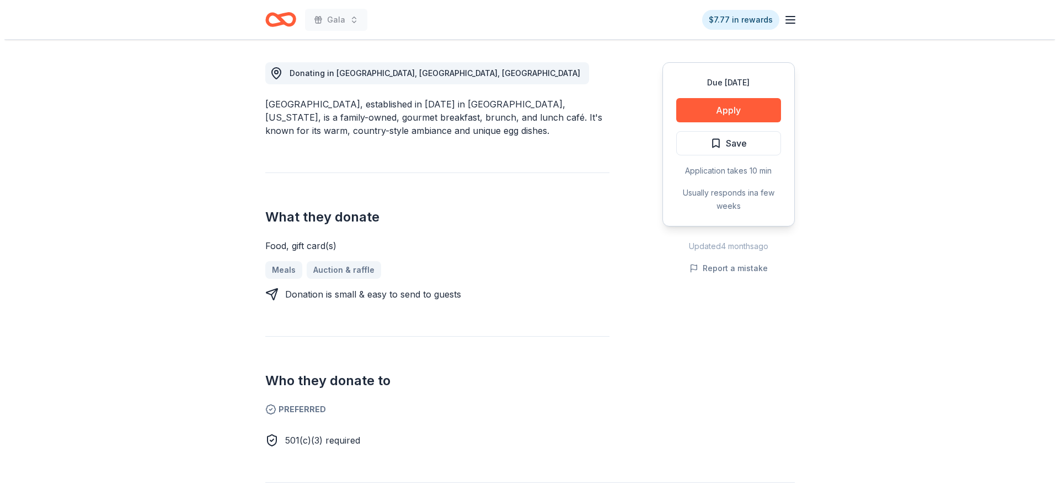
scroll to position [441, 0]
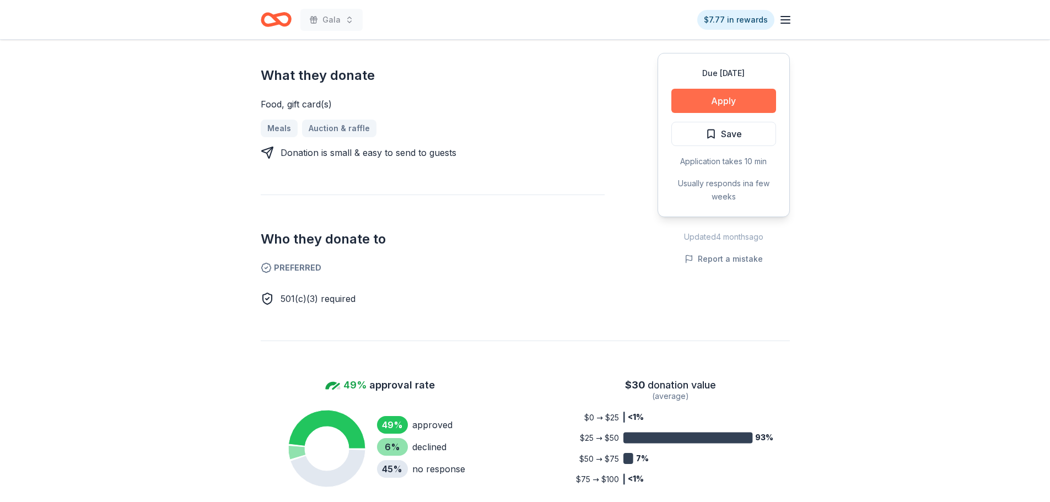
click at [688, 109] on button "Apply" at bounding box center [724, 101] width 105 height 24
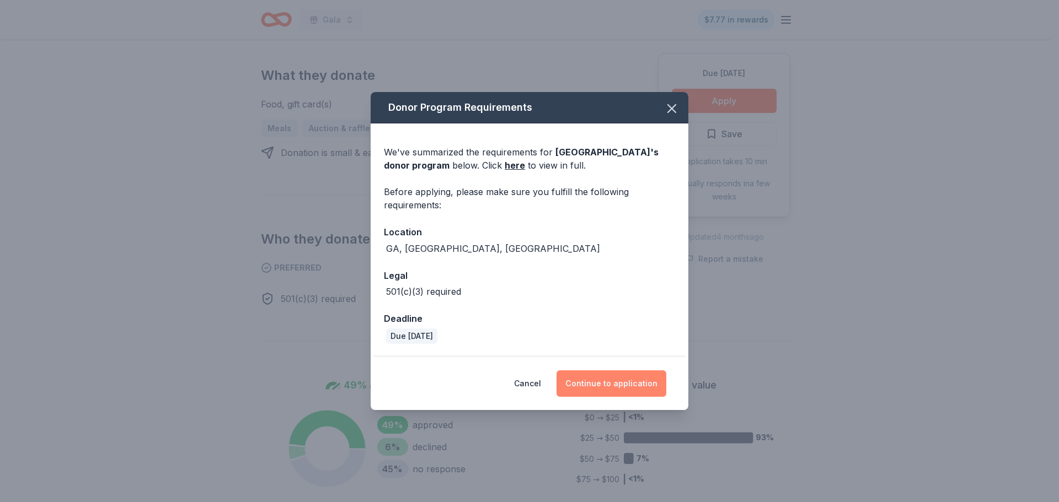
click at [627, 373] on button "Continue to application" at bounding box center [611, 384] width 110 height 26
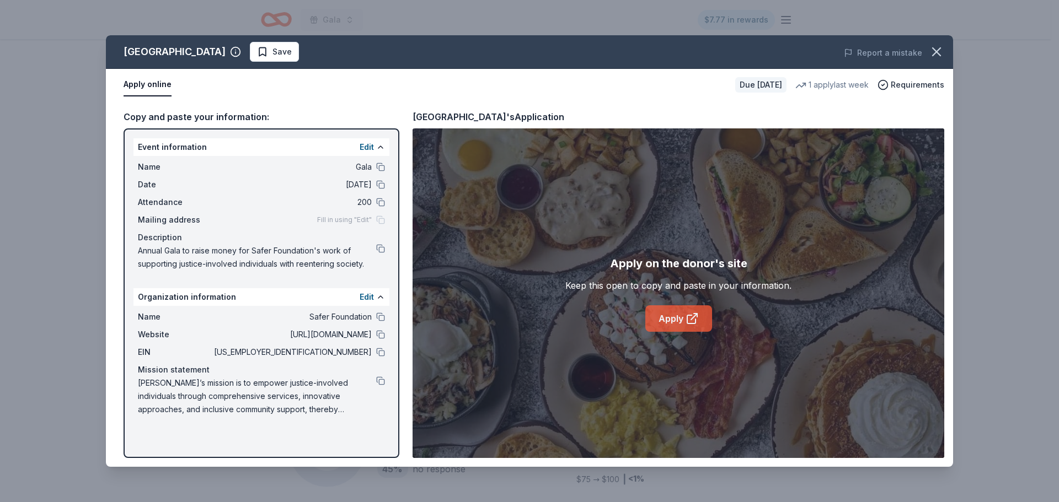
click at [657, 318] on link "Apply" at bounding box center [678, 318] width 67 height 26
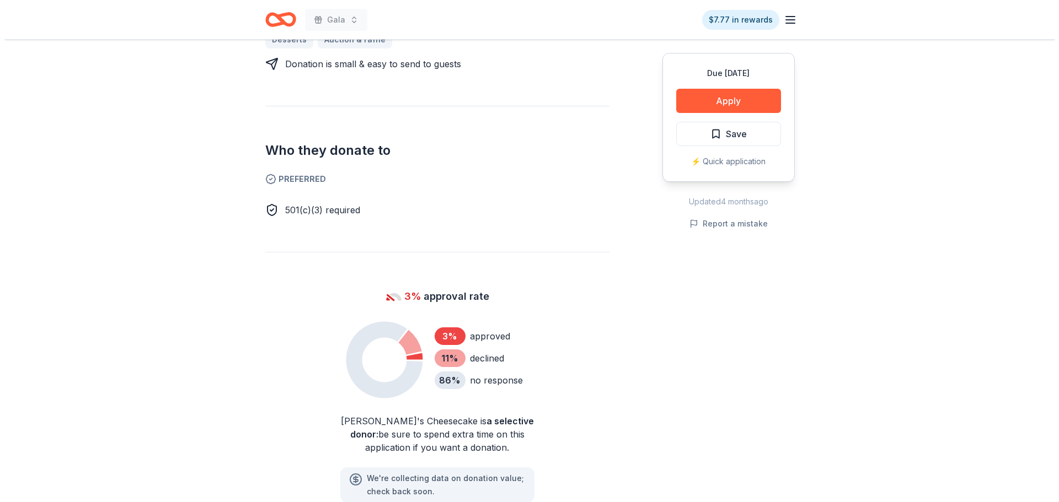
scroll to position [551, 0]
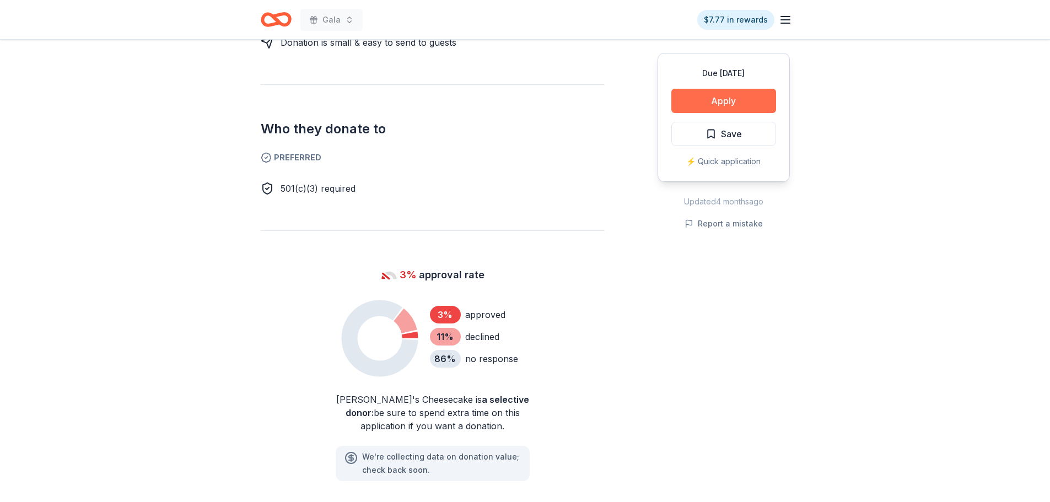
click at [740, 96] on button "Apply" at bounding box center [724, 101] width 105 height 24
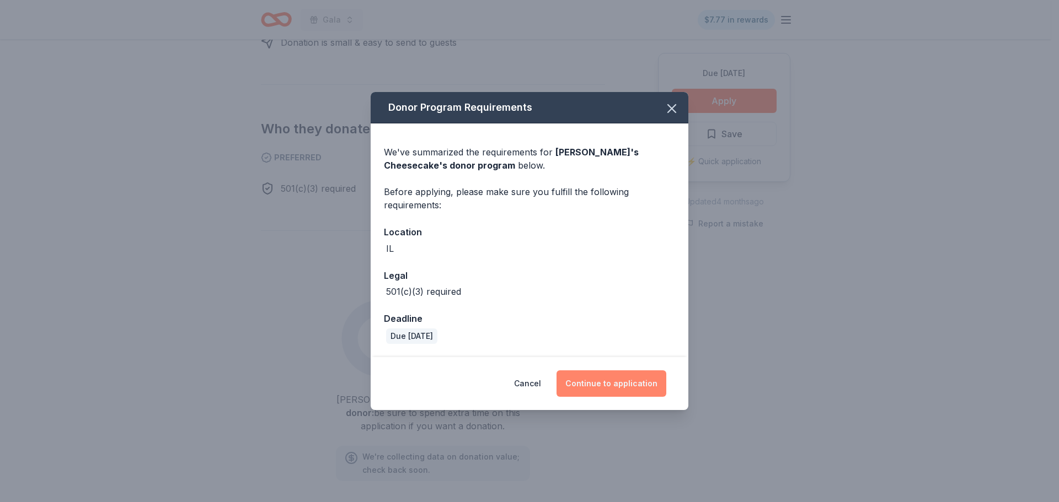
click at [607, 384] on button "Continue to application" at bounding box center [611, 384] width 110 height 26
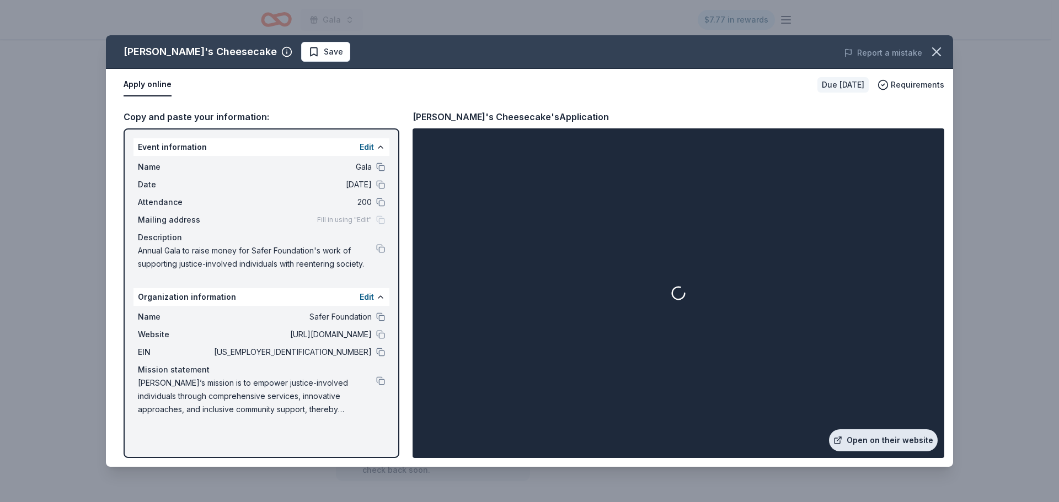
click at [865, 437] on link "Open on their website" at bounding box center [883, 441] width 109 height 22
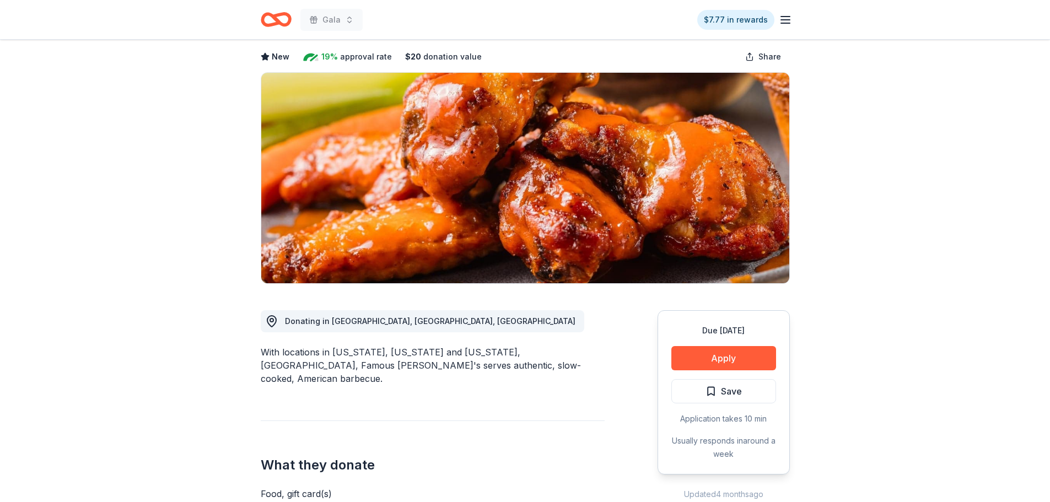
scroll to position [110, 0]
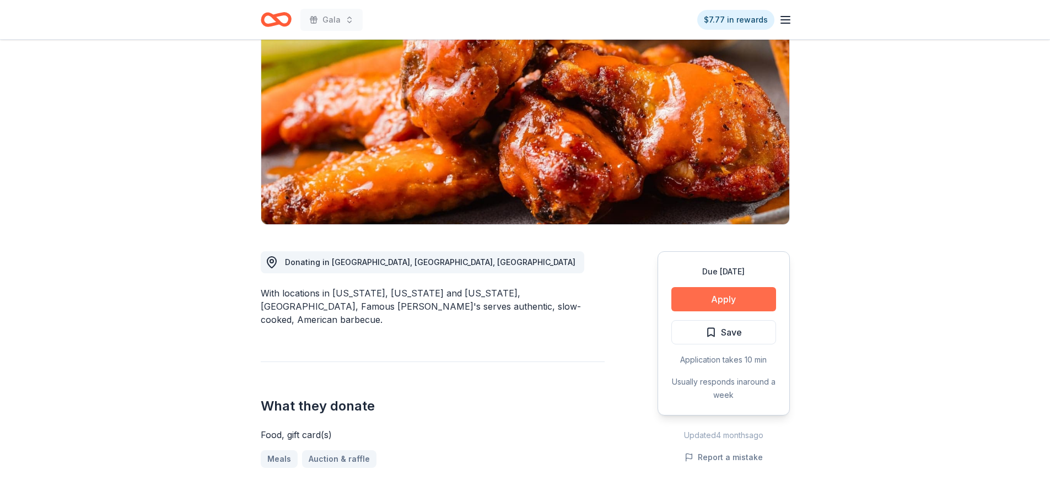
click at [701, 301] on button "Apply" at bounding box center [724, 299] width 105 height 24
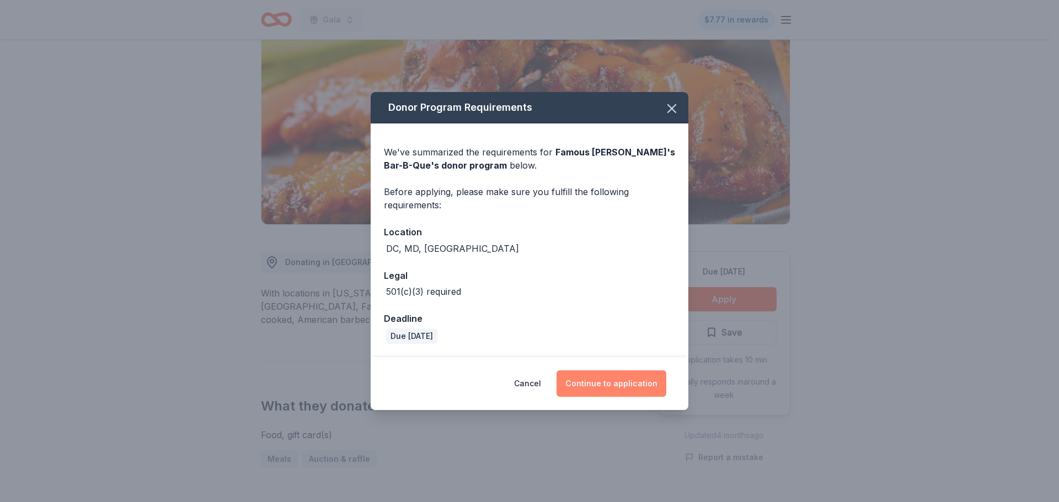
click at [643, 378] on button "Continue to application" at bounding box center [611, 384] width 110 height 26
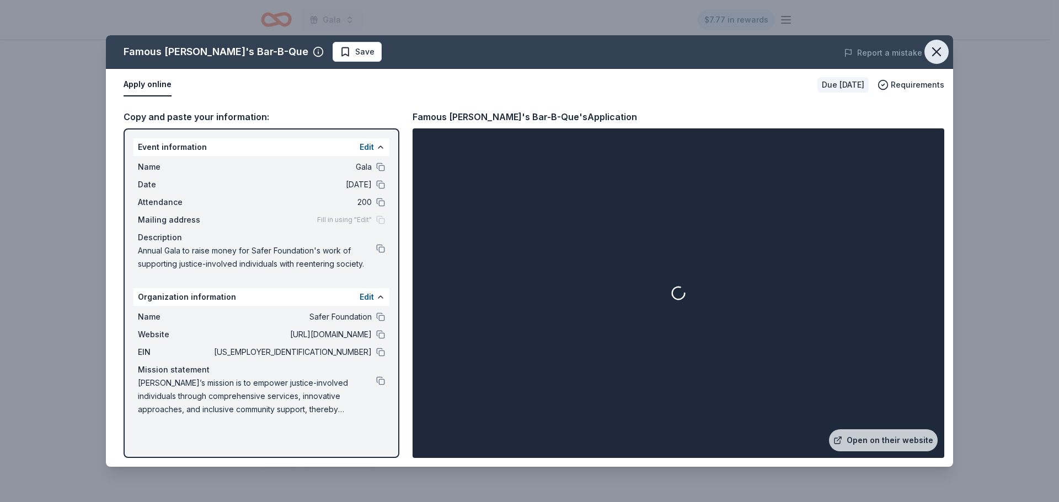
click at [941, 55] on icon "button" at bounding box center [935, 51] width 15 height 15
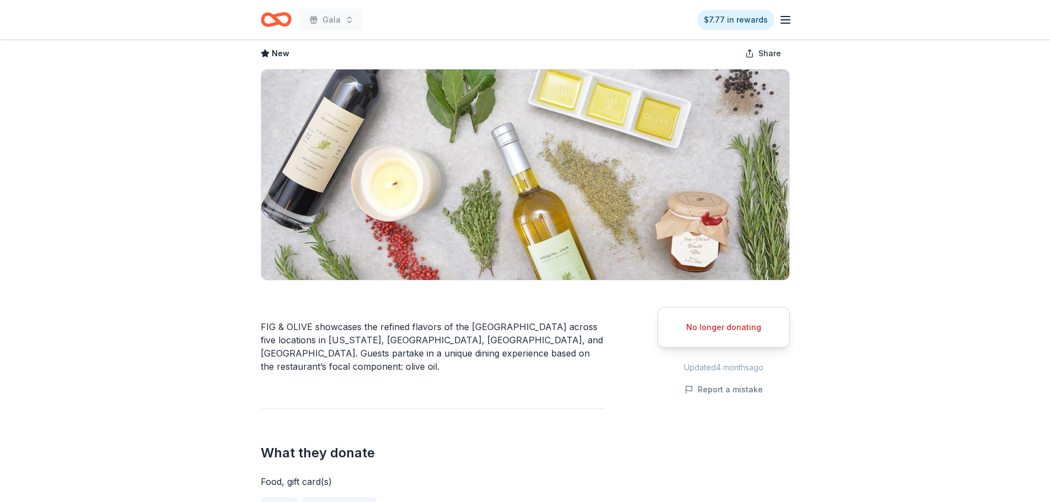
scroll to position [55, 0]
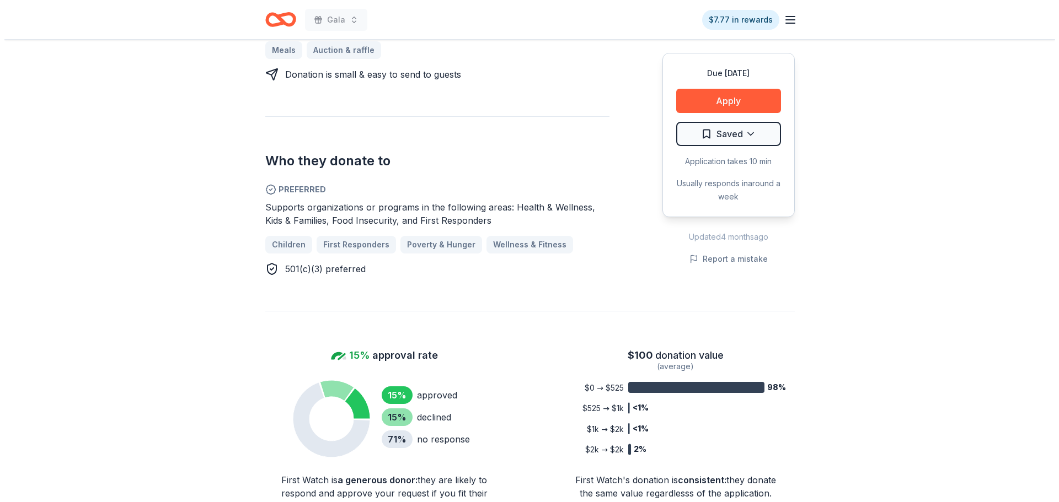
scroll to position [551, 0]
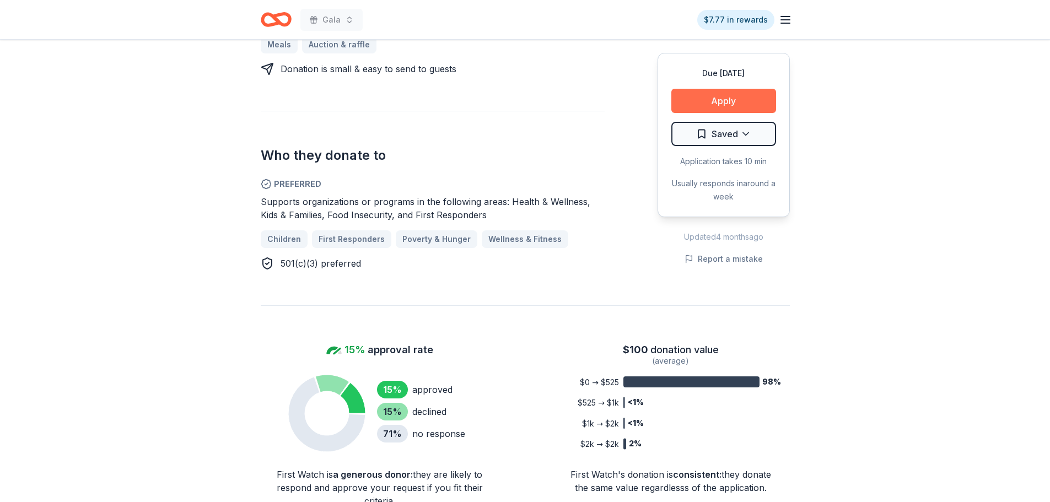
click at [681, 89] on button "Apply" at bounding box center [724, 101] width 105 height 24
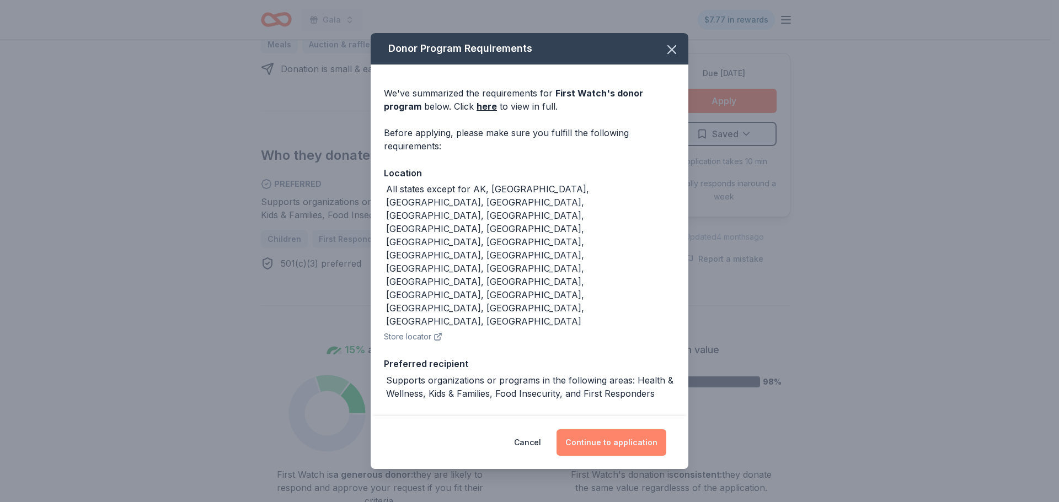
click at [624, 430] on button "Continue to application" at bounding box center [611, 443] width 110 height 26
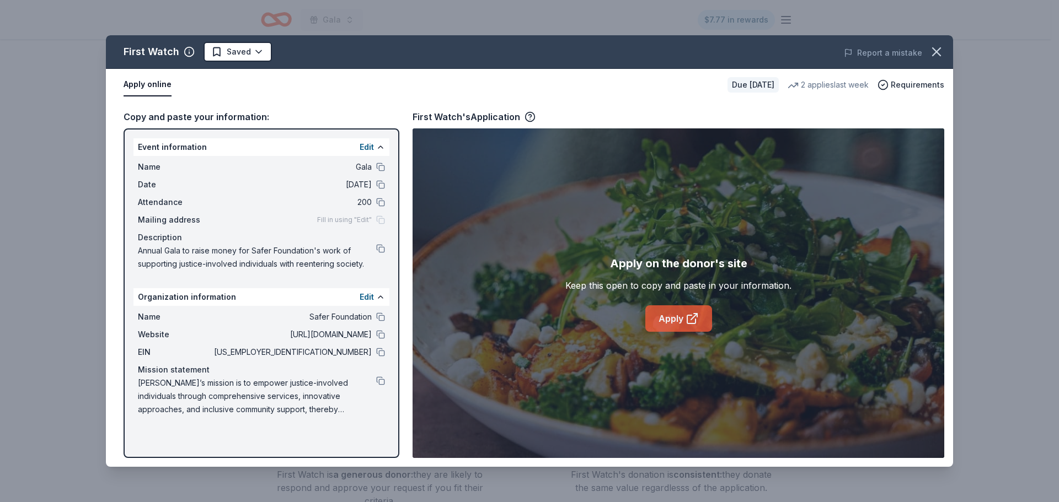
click at [680, 320] on link "Apply" at bounding box center [678, 318] width 67 height 26
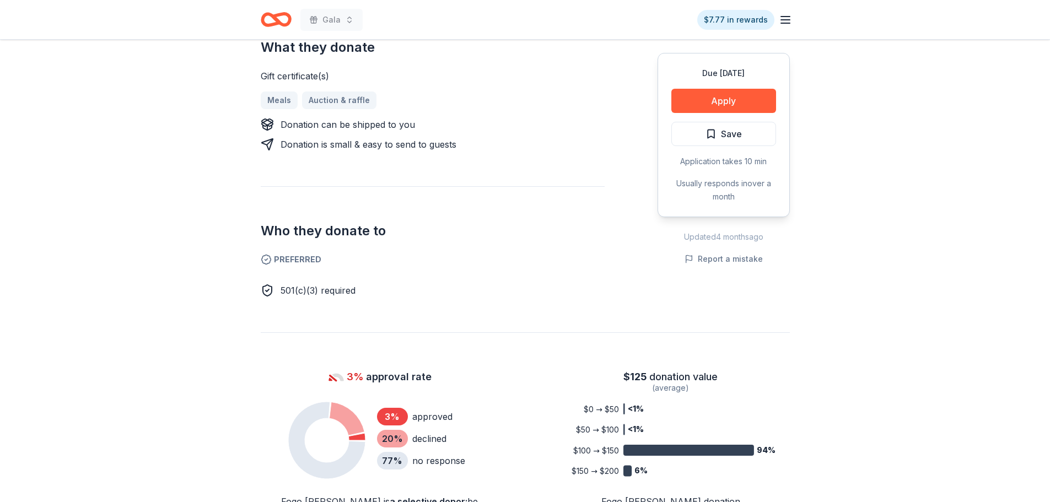
scroll to position [496, 0]
click at [683, 106] on button "Apply" at bounding box center [724, 101] width 105 height 24
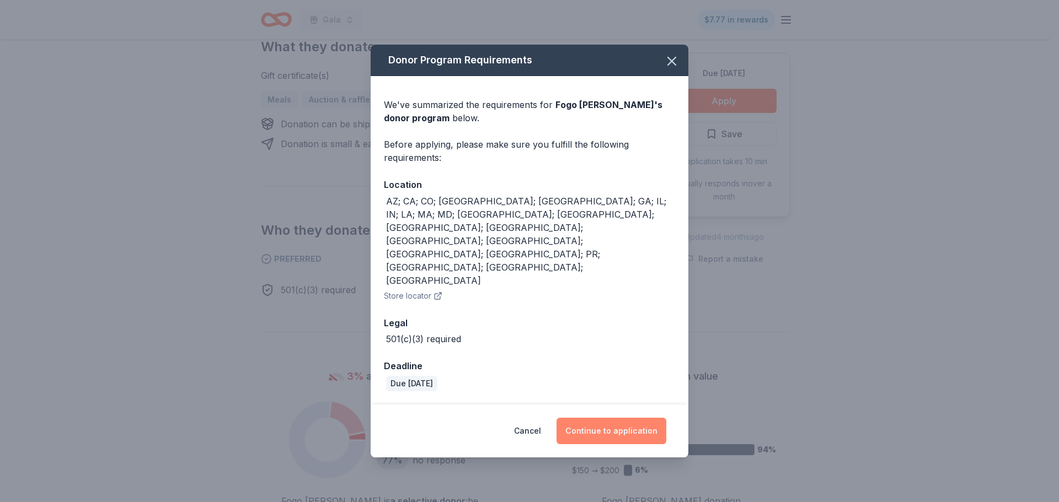
click at [631, 418] on button "Continue to application" at bounding box center [611, 431] width 110 height 26
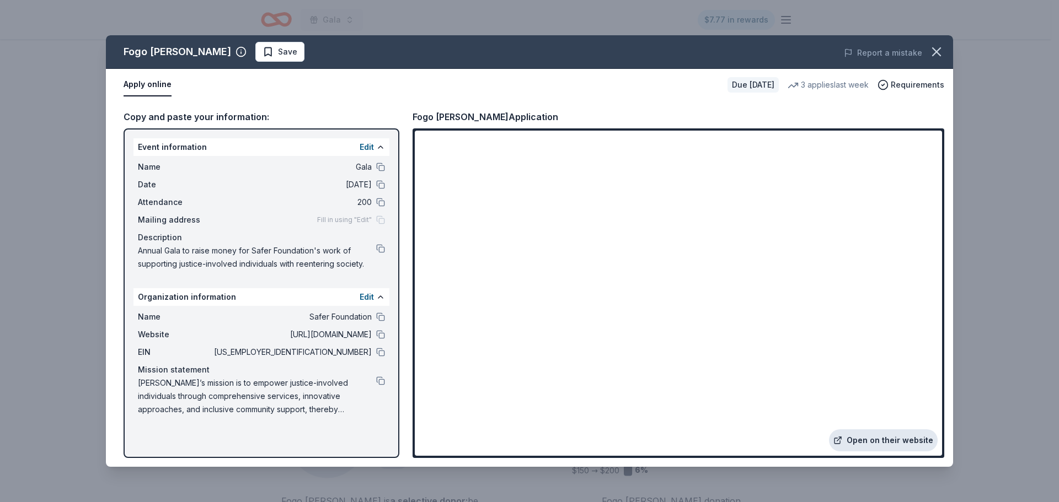
click at [866, 442] on link "Open on their website" at bounding box center [883, 441] width 109 height 22
click at [944, 49] on button "button" at bounding box center [936, 52] width 24 height 24
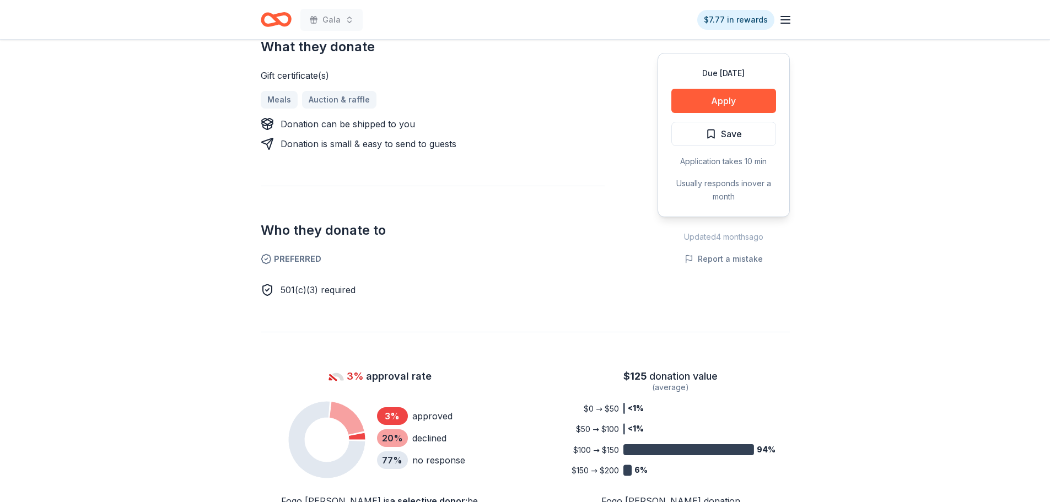
click at [737, 119] on div "Due in 162 days Apply Save Application takes 10 min Usually responds in over a …" at bounding box center [724, 135] width 132 height 164
click at [736, 130] on span "Save" at bounding box center [731, 134] width 21 height 14
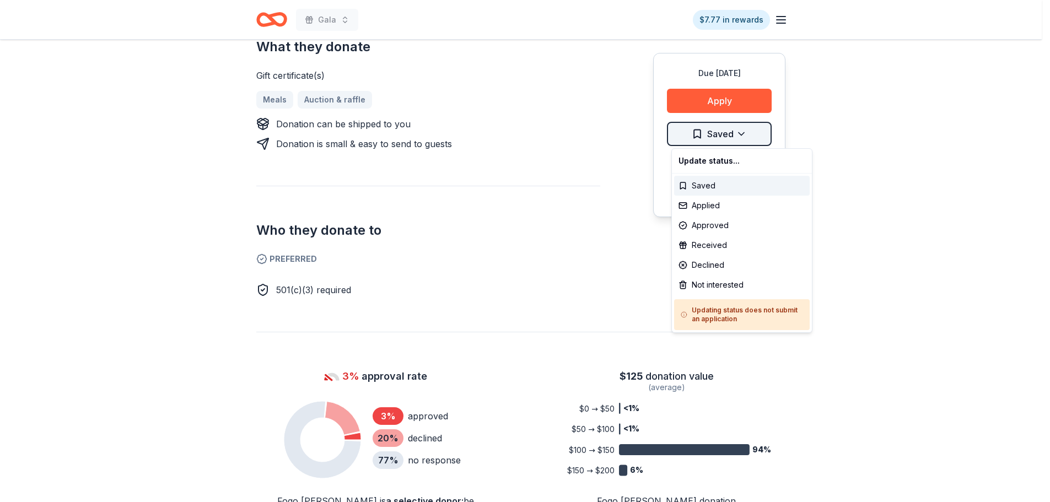
click at [712, 189] on div "Saved" at bounding box center [742, 186] width 136 height 20
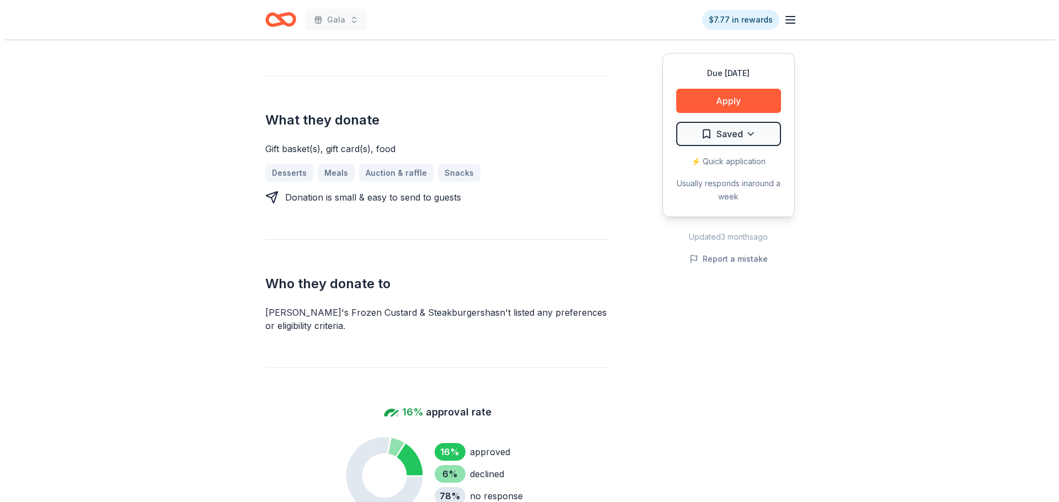
scroll to position [441, 0]
click at [724, 105] on button "Apply" at bounding box center [724, 101] width 105 height 24
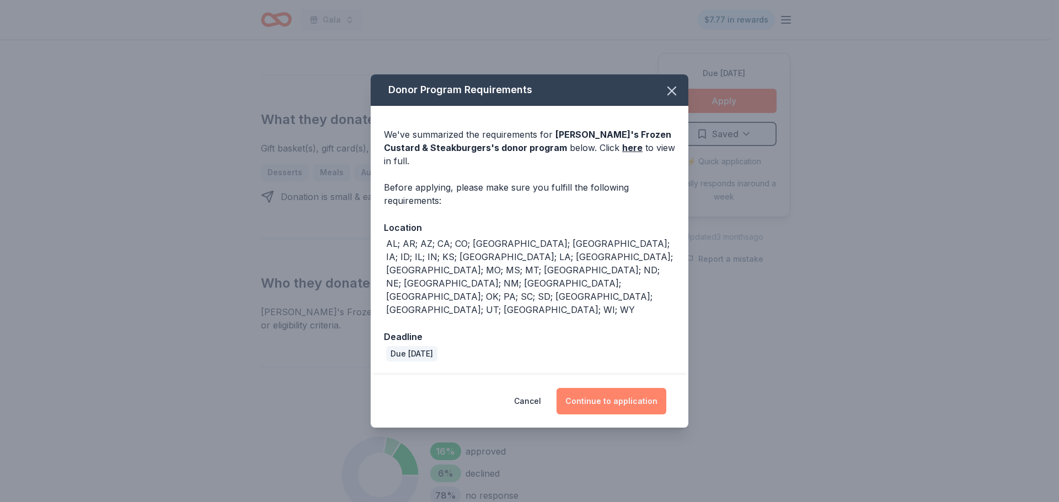
click at [629, 388] on button "Continue to application" at bounding box center [611, 401] width 110 height 26
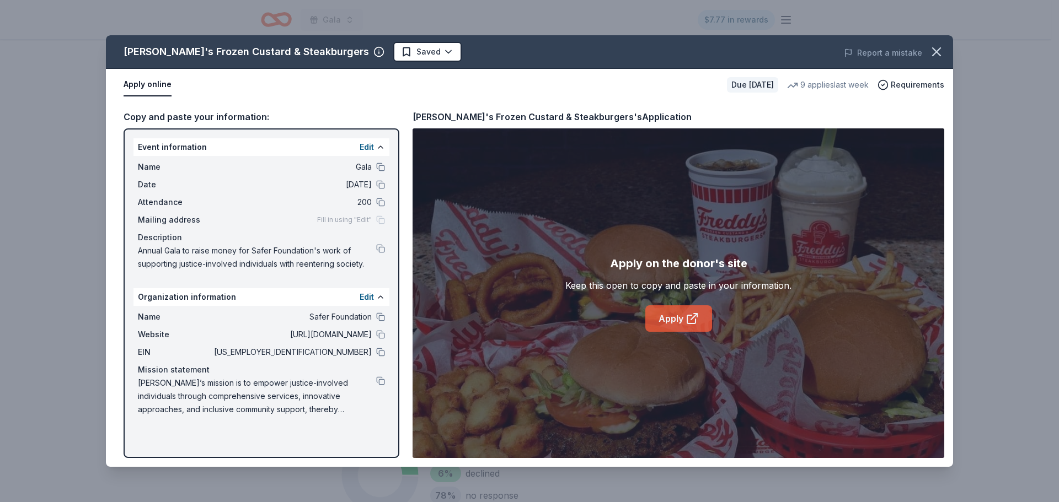
click at [677, 320] on link "Apply" at bounding box center [678, 318] width 67 height 26
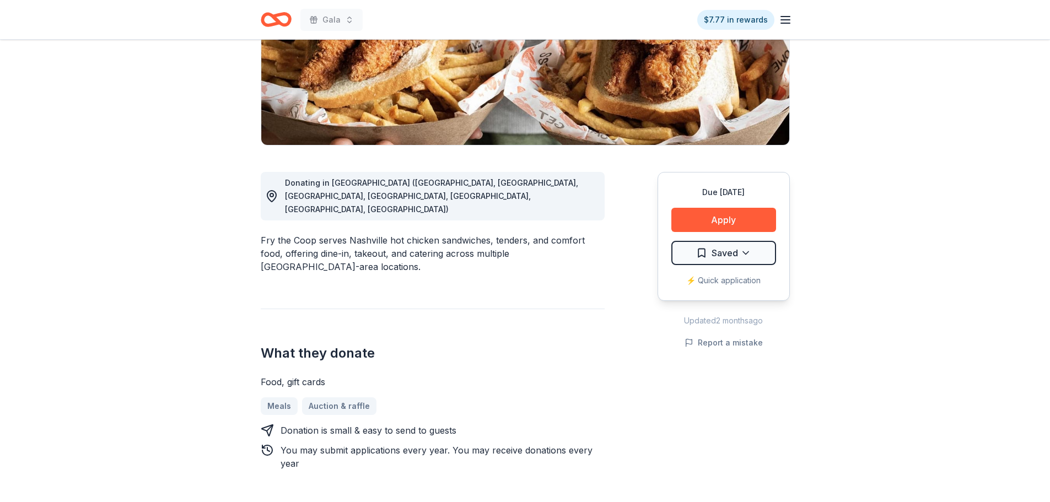
scroll to position [221, 0]
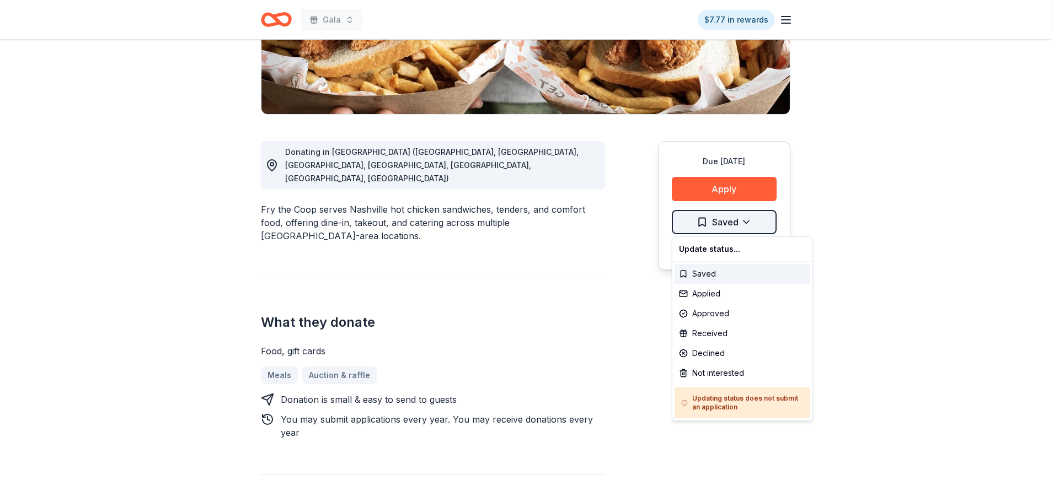
click at [678, 216] on html "Gala $7.77 in rewards Due [DATE] Share Fry The Coop New Share Donating in [GEOG…" at bounding box center [529, 30] width 1059 height 502
click at [621, 233] on html "Gala $7.77 in rewards Due [DATE] Share Fry The Coop New Share Donating in [GEOG…" at bounding box center [529, 30] width 1059 height 502
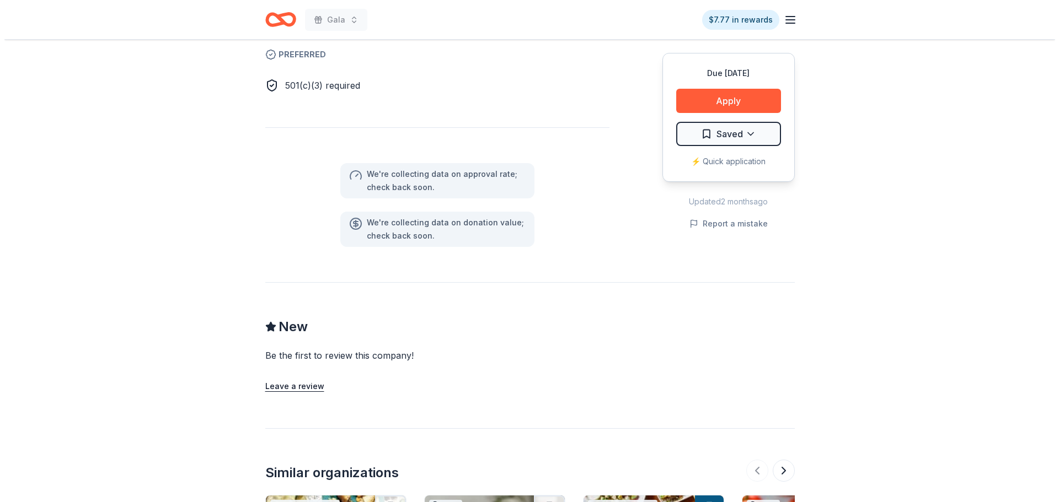
scroll to position [717, 0]
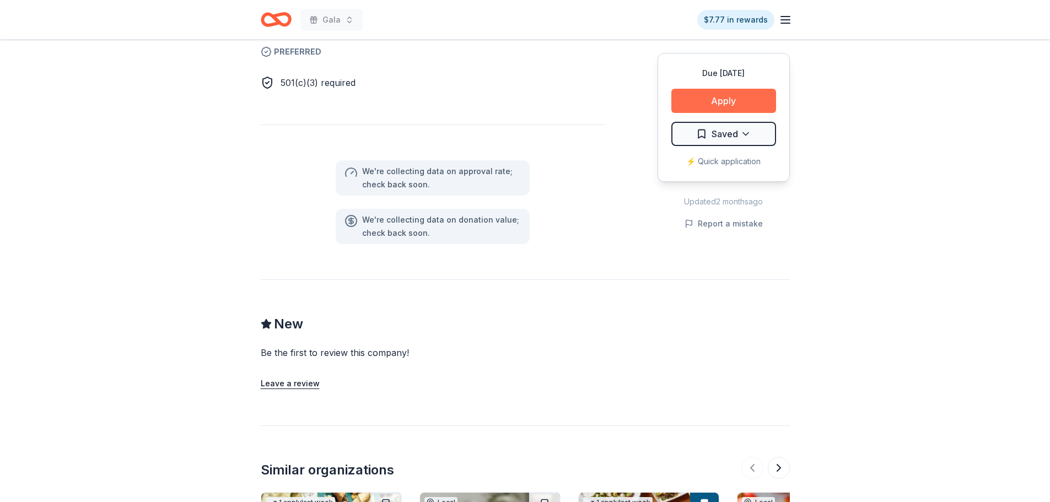
click at [752, 89] on button "Apply" at bounding box center [724, 101] width 105 height 24
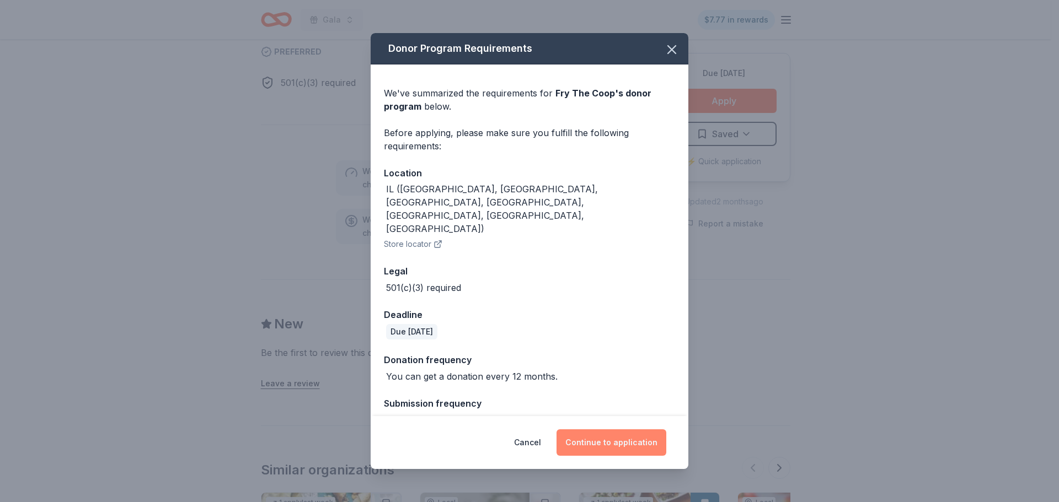
click at [577, 450] on button "Continue to application" at bounding box center [611, 443] width 110 height 26
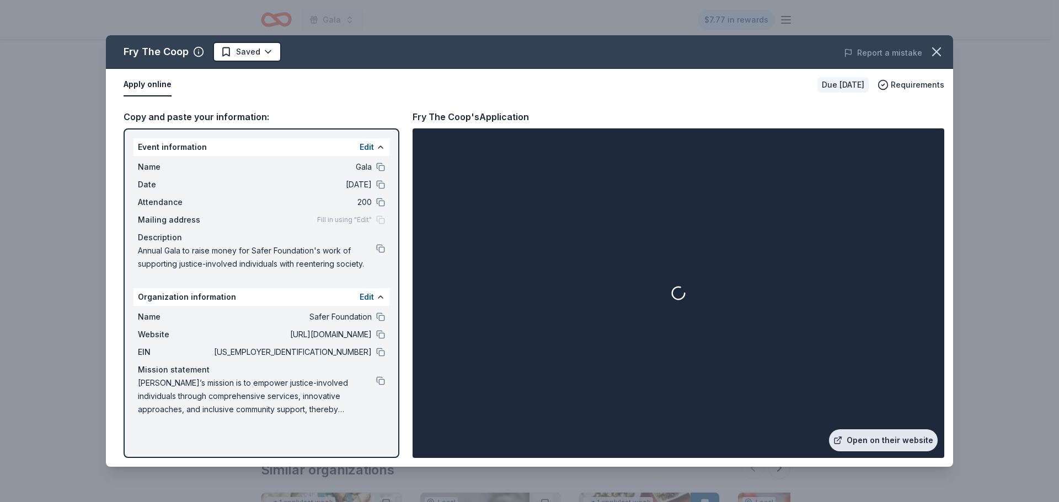
click at [908, 436] on link "Open on their website" at bounding box center [883, 441] width 109 height 22
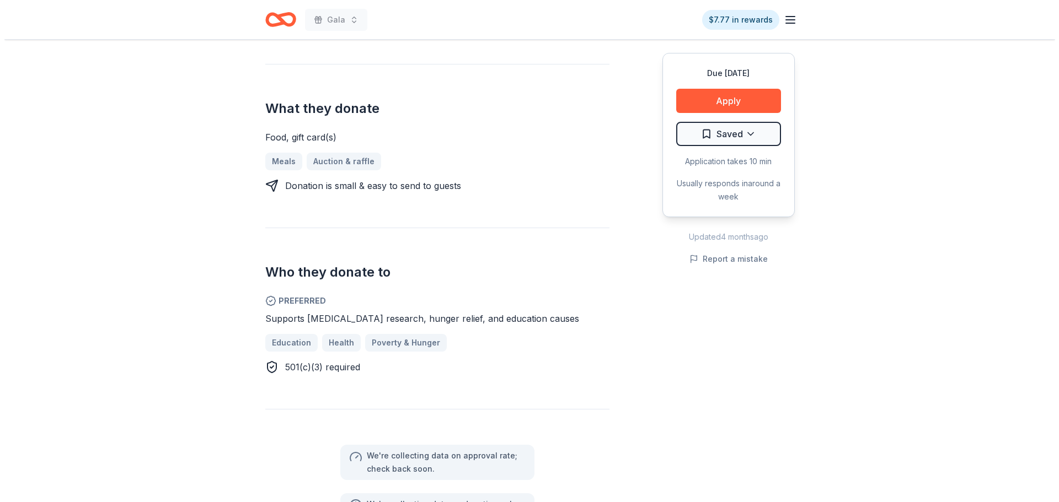
scroll to position [441, 0]
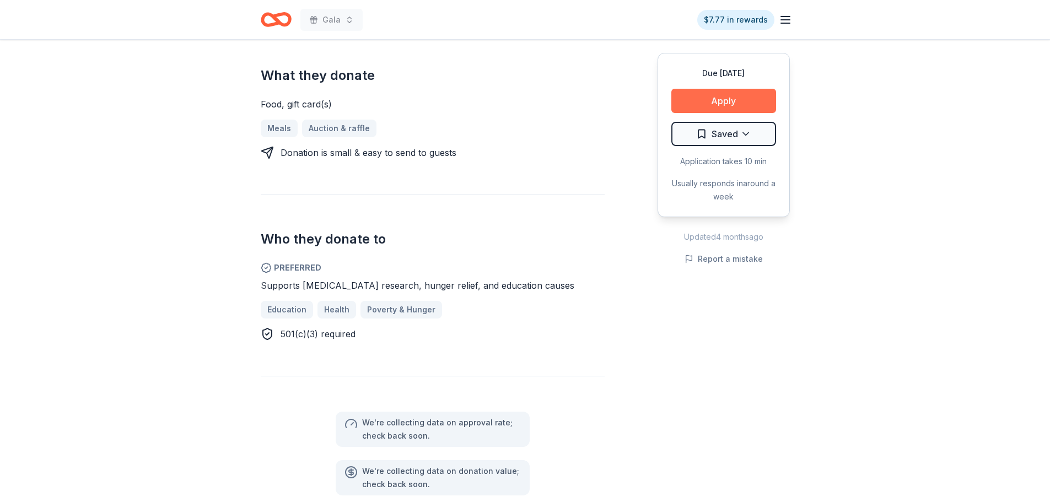
click at [734, 99] on button "Apply" at bounding box center [724, 101] width 105 height 24
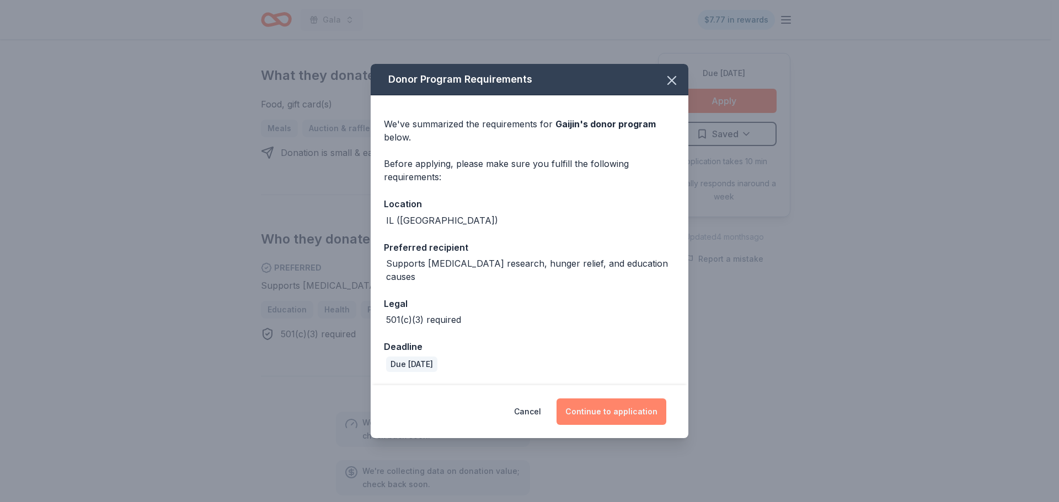
click at [632, 399] on button "Continue to application" at bounding box center [611, 412] width 110 height 26
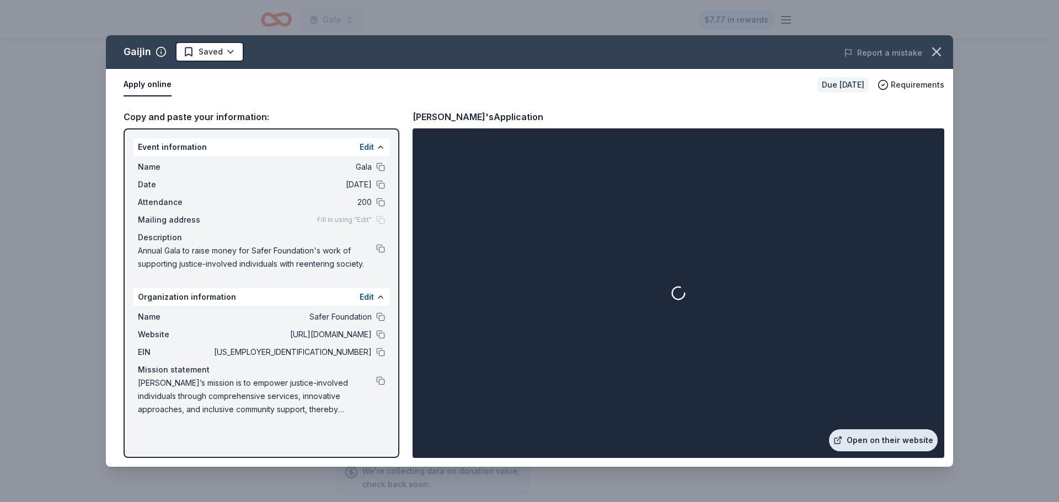
click at [861, 437] on link "Open on their website" at bounding box center [883, 441] width 109 height 22
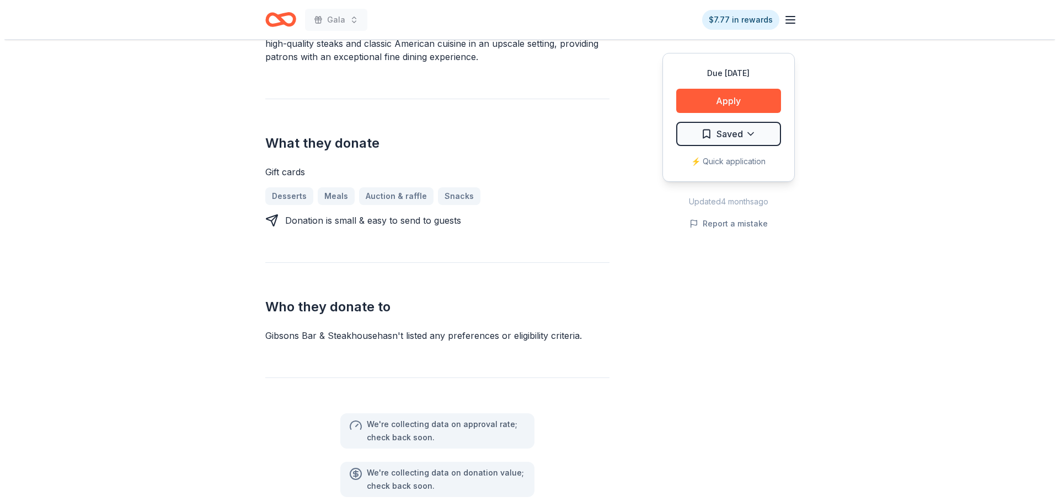
scroll to position [386, 0]
click at [686, 97] on button "Apply" at bounding box center [724, 101] width 105 height 24
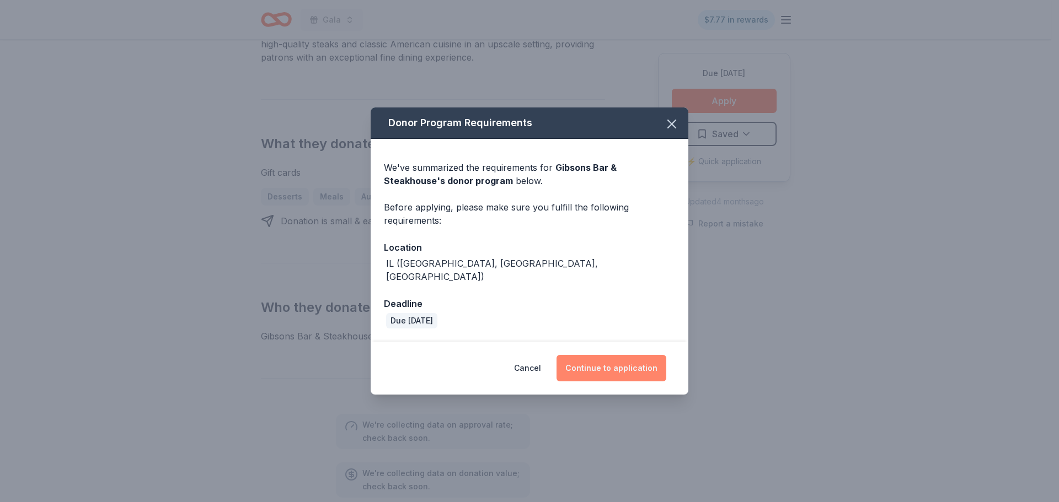
click at [650, 355] on button "Continue to application" at bounding box center [611, 368] width 110 height 26
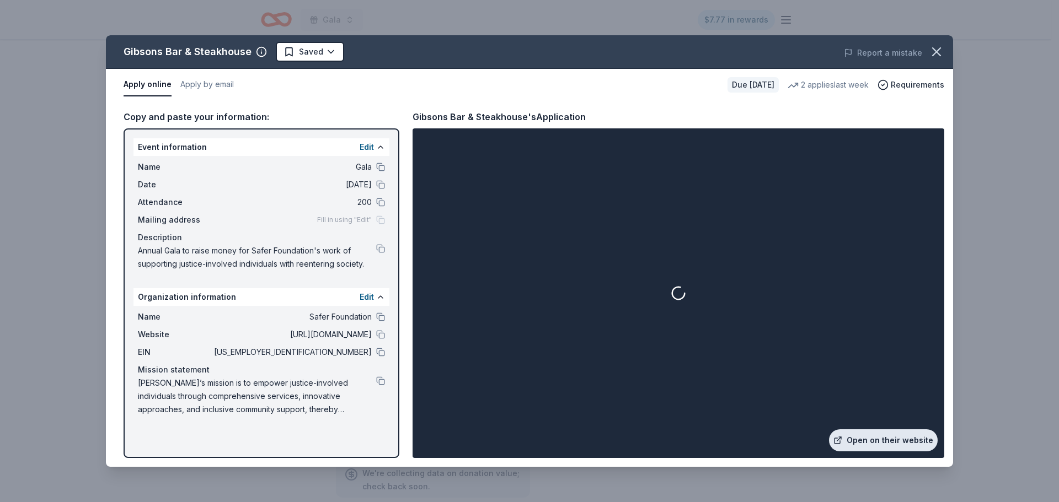
click at [887, 449] on link "Open on their website" at bounding box center [883, 441] width 109 height 22
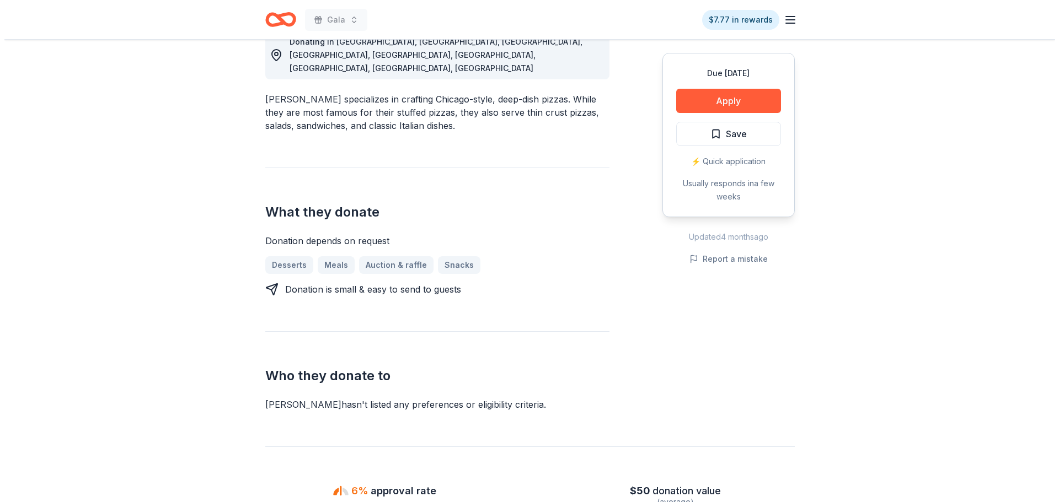
scroll to position [386, 0]
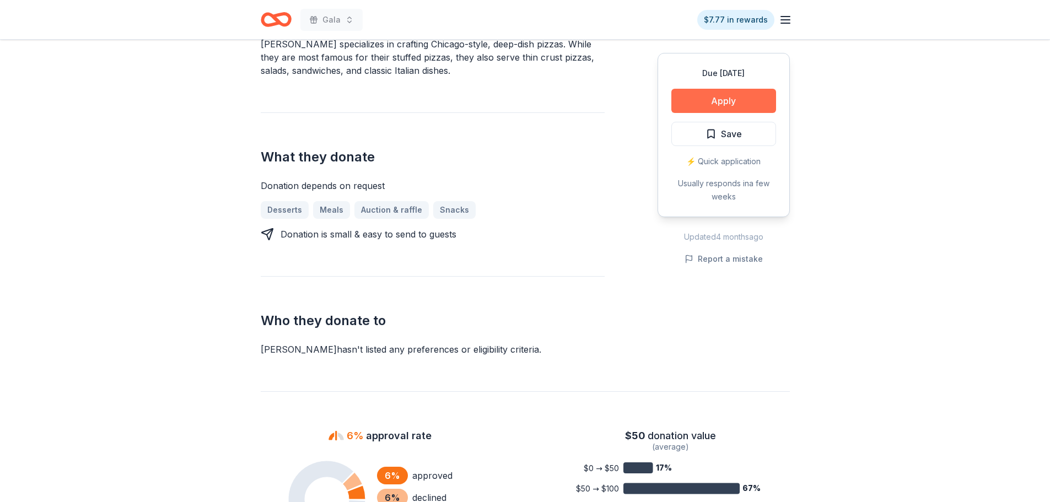
click at [688, 103] on button "Apply" at bounding box center [724, 101] width 105 height 24
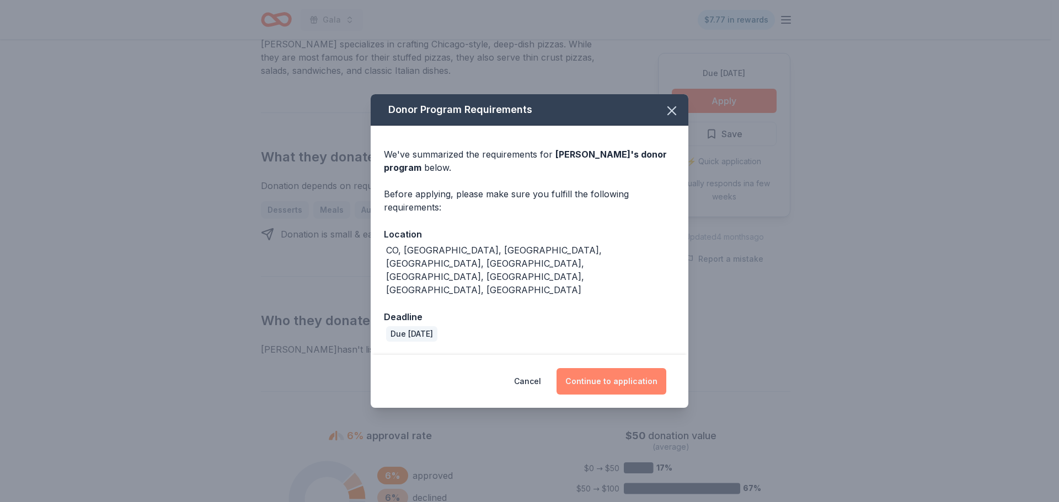
click at [623, 368] on button "Continue to application" at bounding box center [611, 381] width 110 height 26
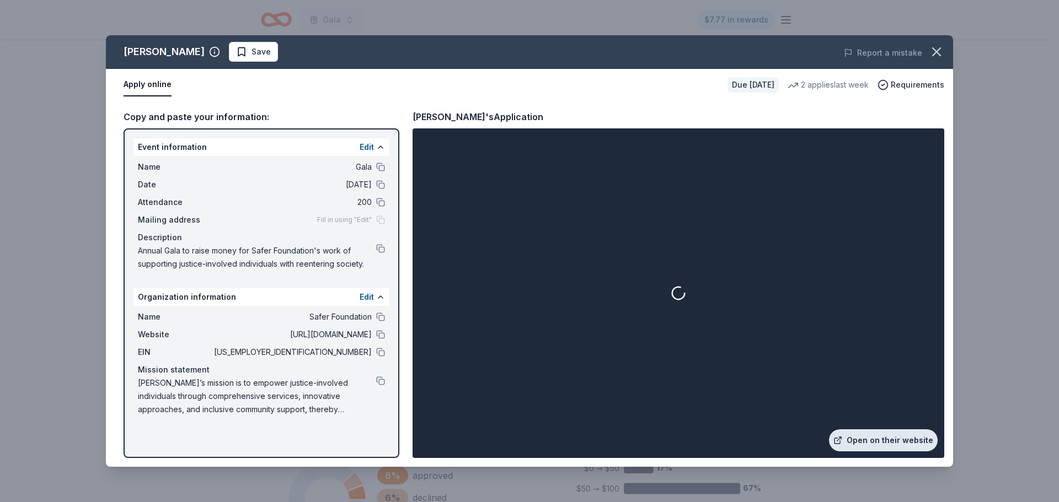
click at [887, 442] on link "Open on their website" at bounding box center [883, 441] width 109 height 22
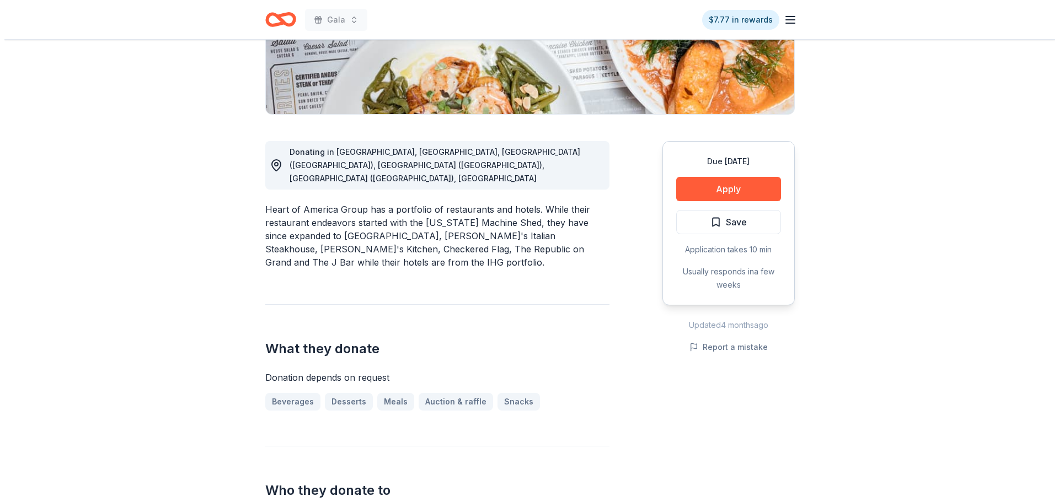
scroll to position [496, 0]
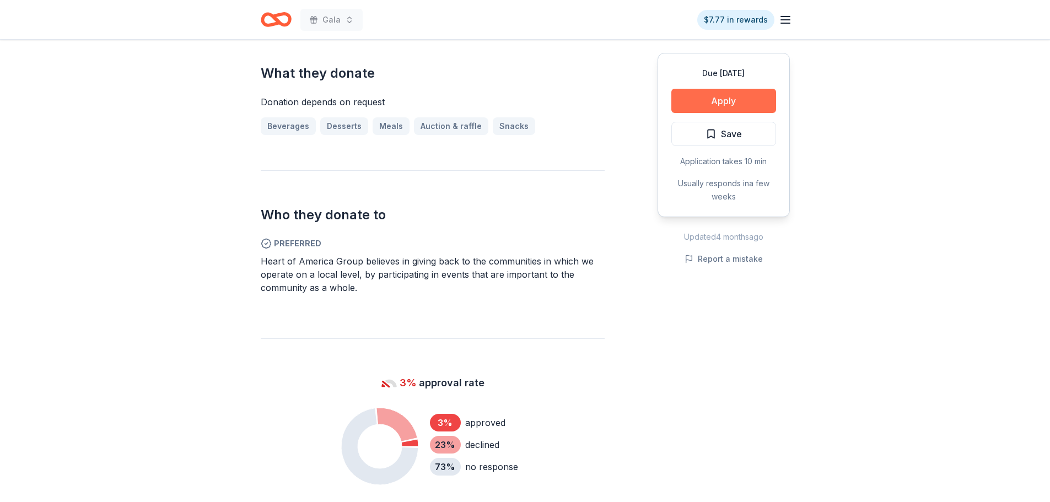
click at [704, 99] on button "Apply" at bounding box center [724, 101] width 105 height 24
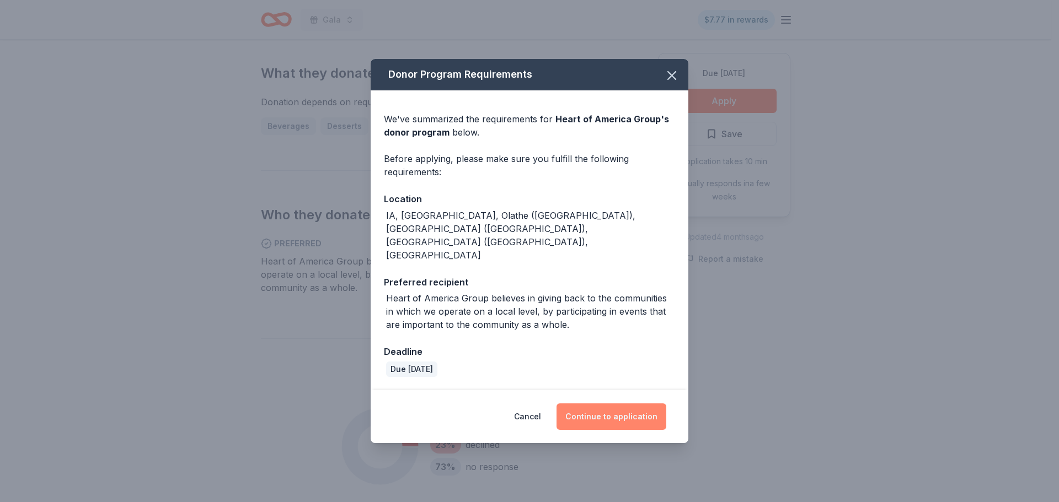
click at [629, 404] on button "Continue to application" at bounding box center [611, 417] width 110 height 26
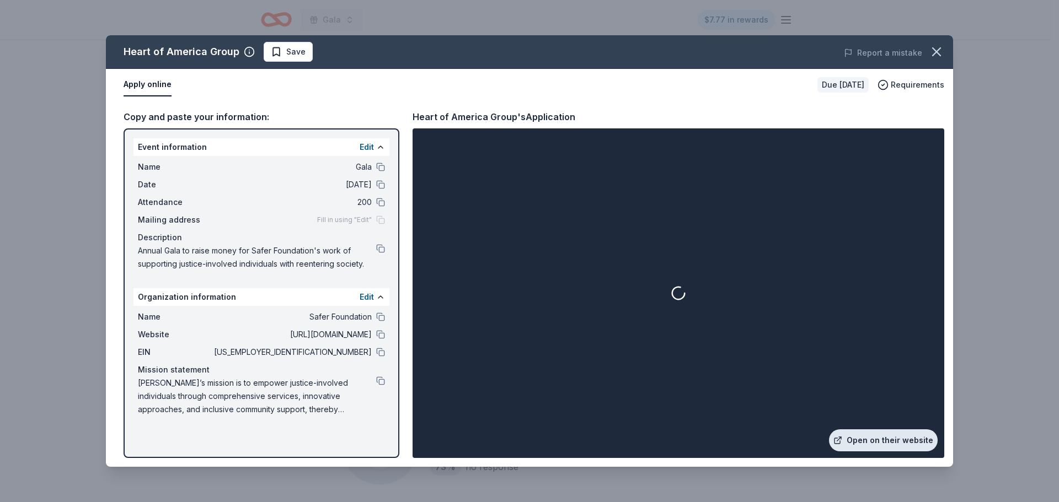
click at [898, 433] on link "Open on their website" at bounding box center [883, 441] width 109 height 22
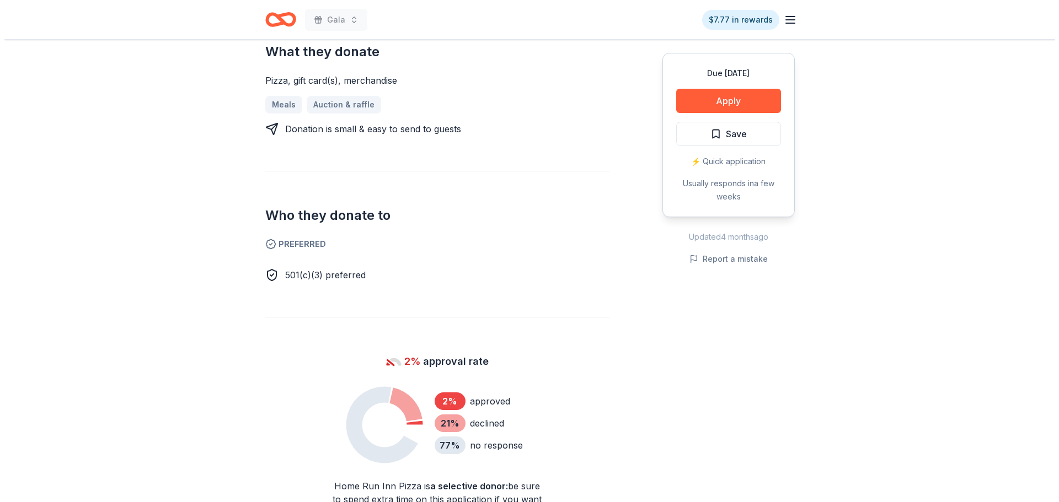
scroll to position [496, 0]
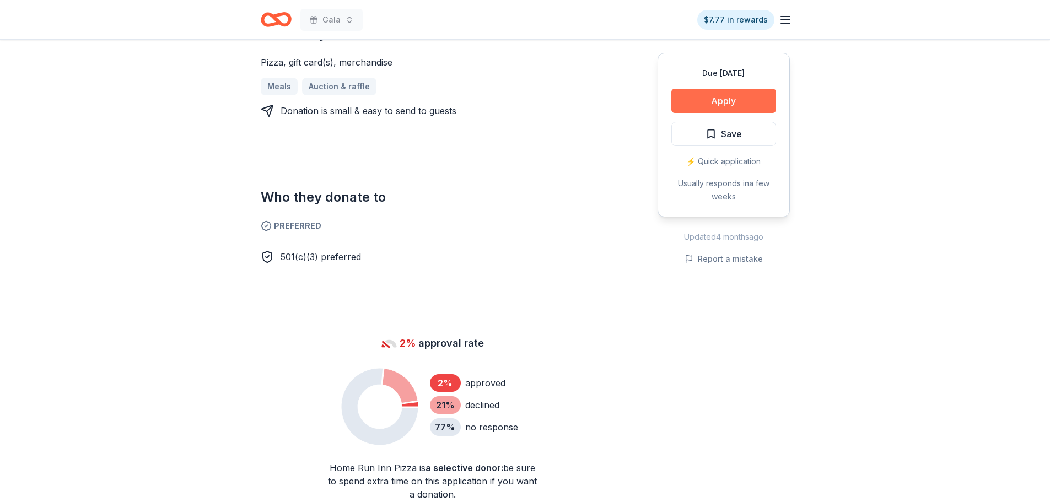
click at [689, 102] on button "Apply" at bounding box center [724, 101] width 105 height 24
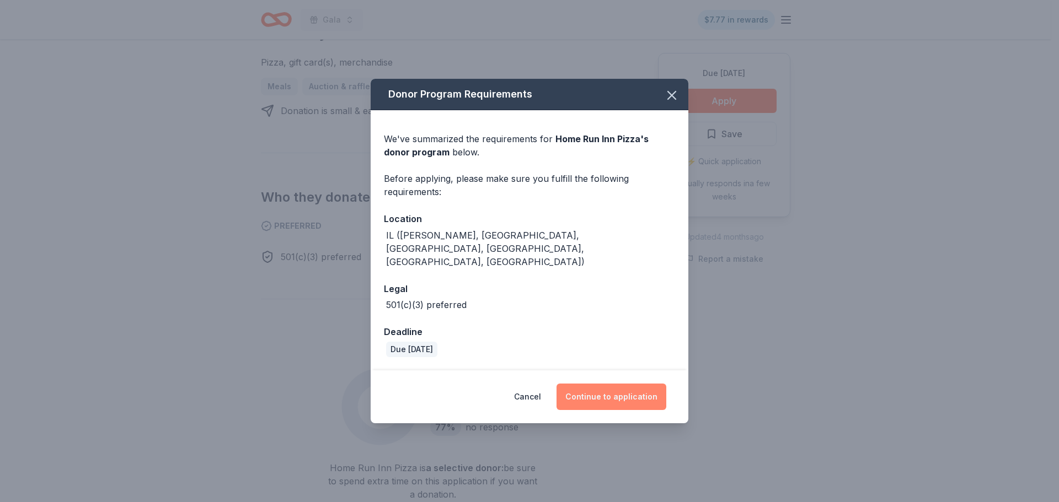
click at [632, 384] on button "Continue to application" at bounding box center [611, 397] width 110 height 26
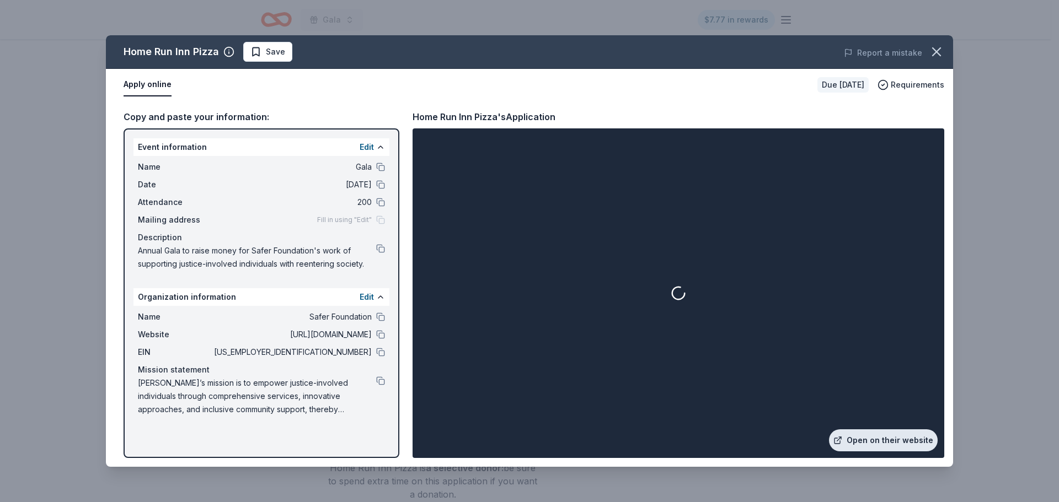
click at [852, 436] on link "Open on their website" at bounding box center [883, 441] width 109 height 22
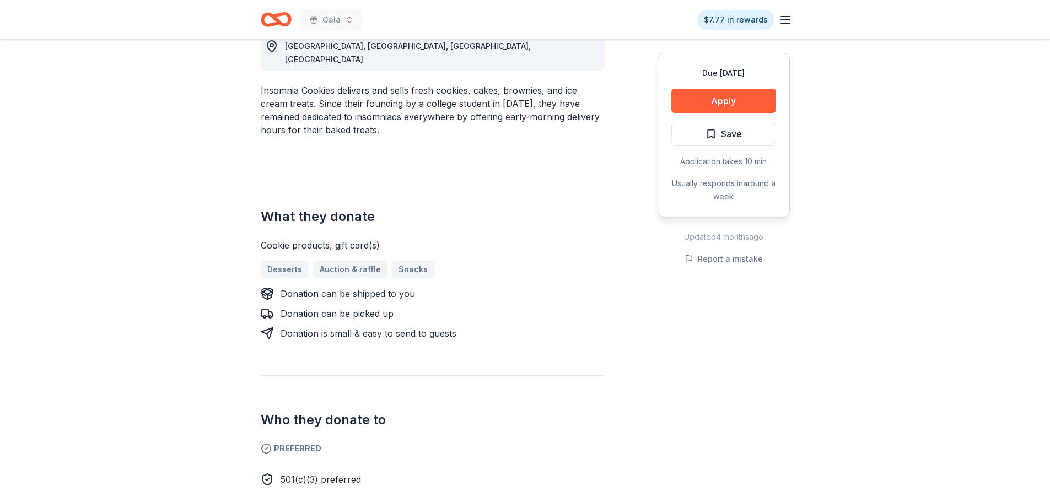
scroll to position [331, 0]
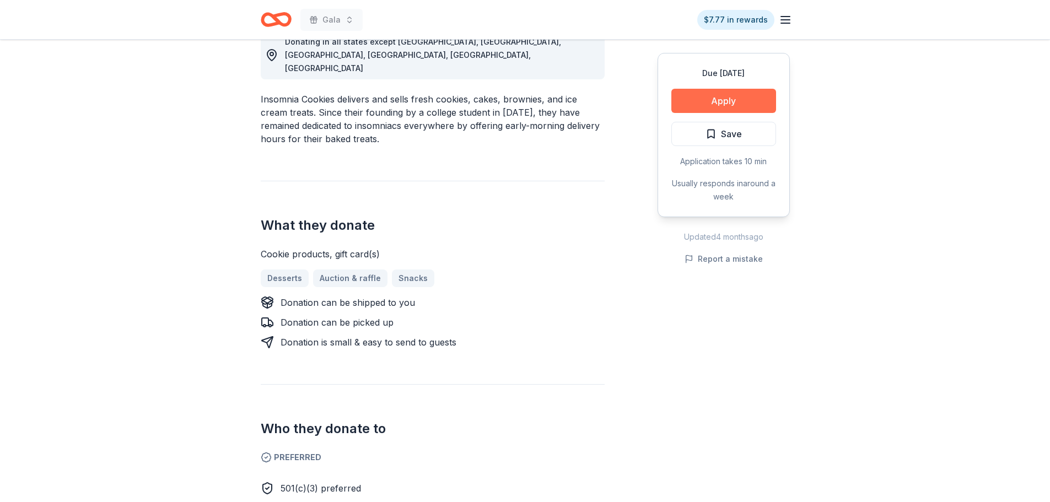
click at [748, 95] on button "Apply" at bounding box center [724, 101] width 105 height 24
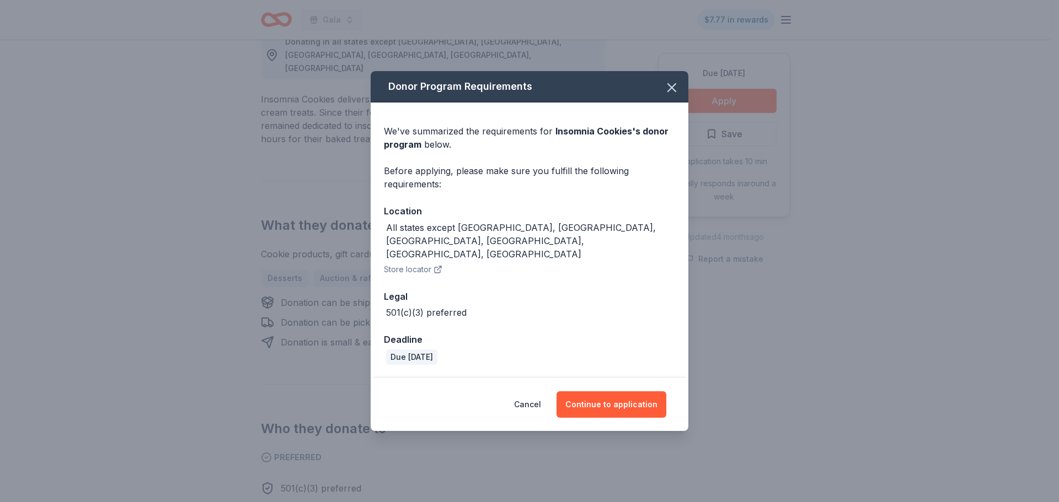
click at [648, 378] on div "Cancel Continue to application" at bounding box center [530, 404] width 318 height 53
click at [645, 391] on button "Continue to application" at bounding box center [611, 404] width 110 height 26
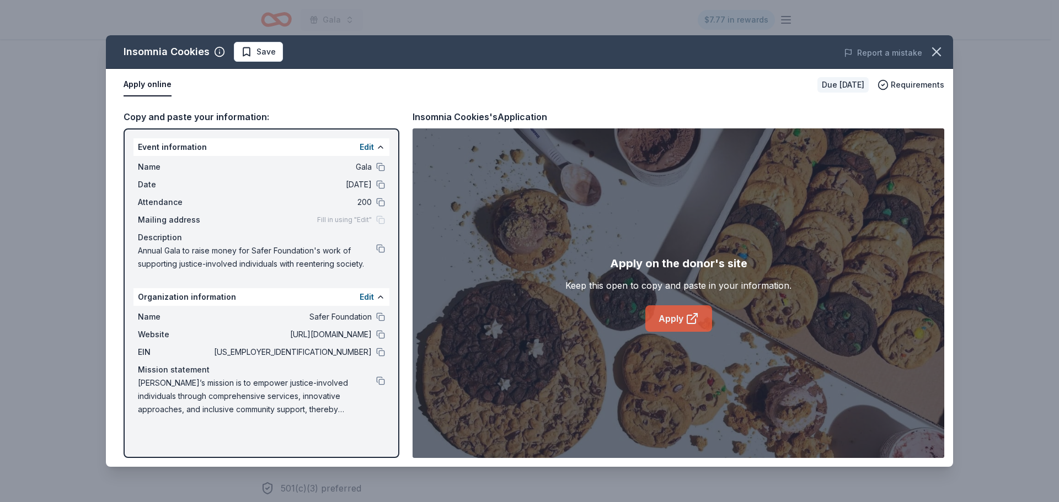
click at [689, 324] on icon at bounding box center [691, 319] width 8 height 8
click at [930, 51] on icon "button" at bounding box center [935, 51] width 15 height 15
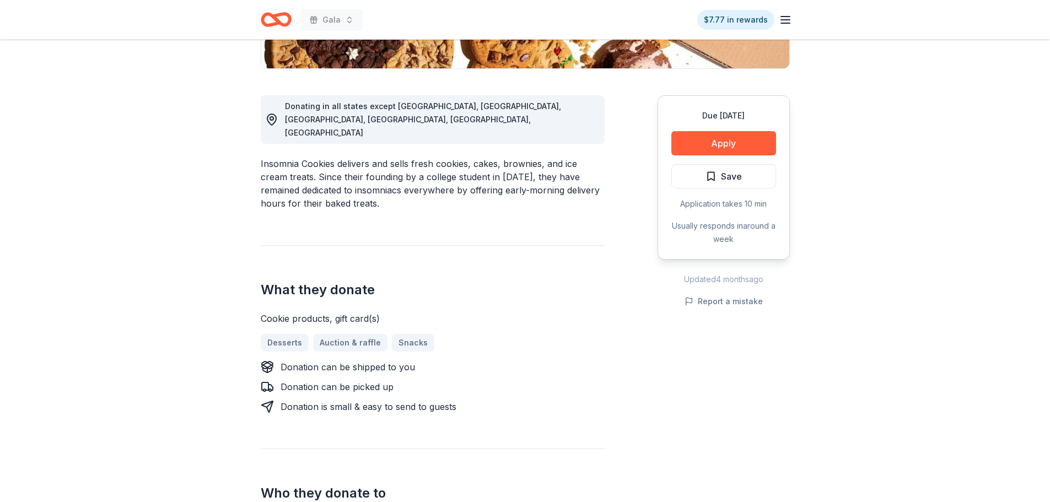
scroll to position [110, 0]
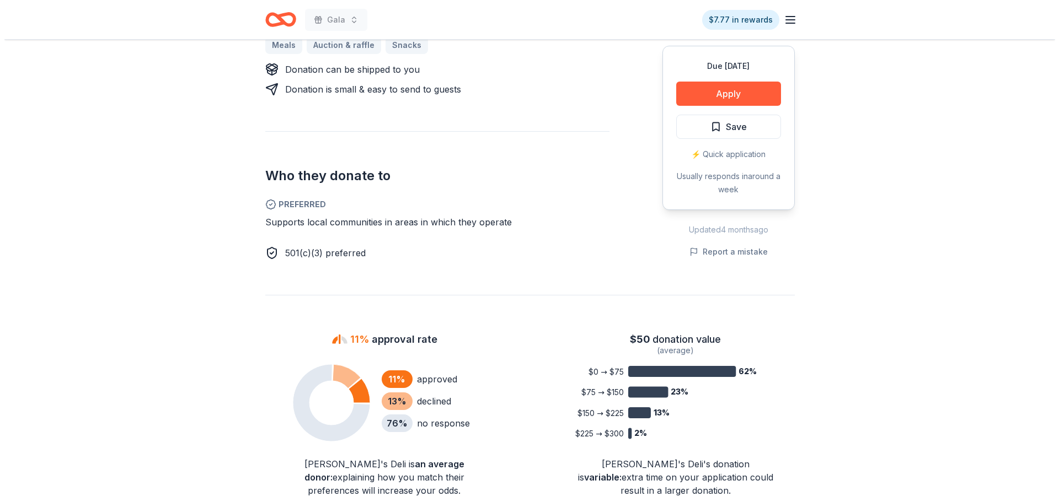
scroll to position [551, 0]
click at [739, 84] on button "Apply" at bounding box center [724, 93] width 105 height 24
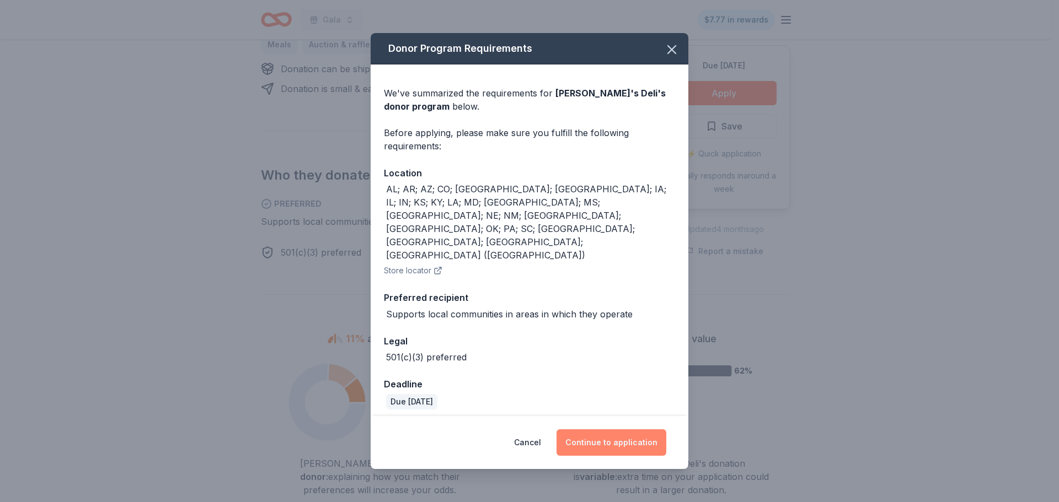
click at [618, 430] on button "Continue to application" at bounding box center [611, 443] width 110 height 26
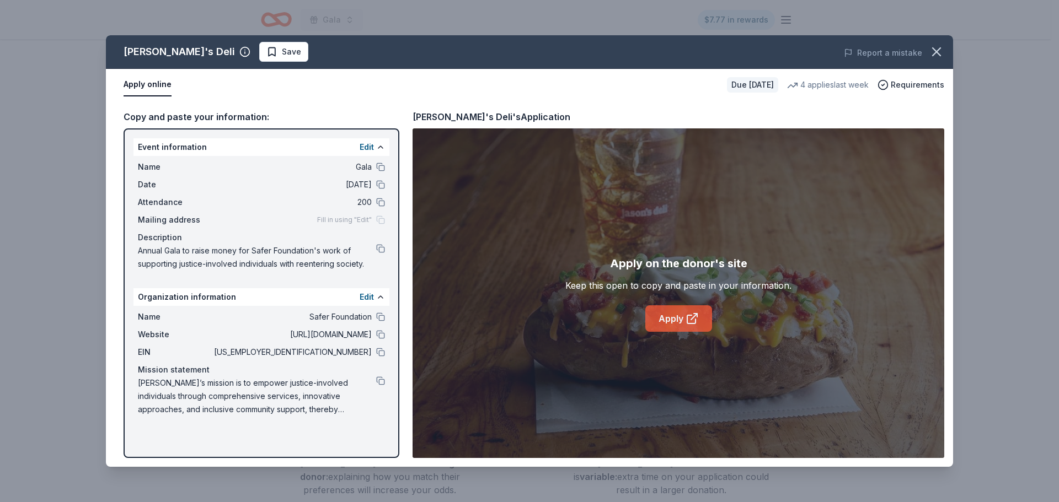
click at [681, 309] on link "Apply" at bounding box center [678, 318] width 67 height 26
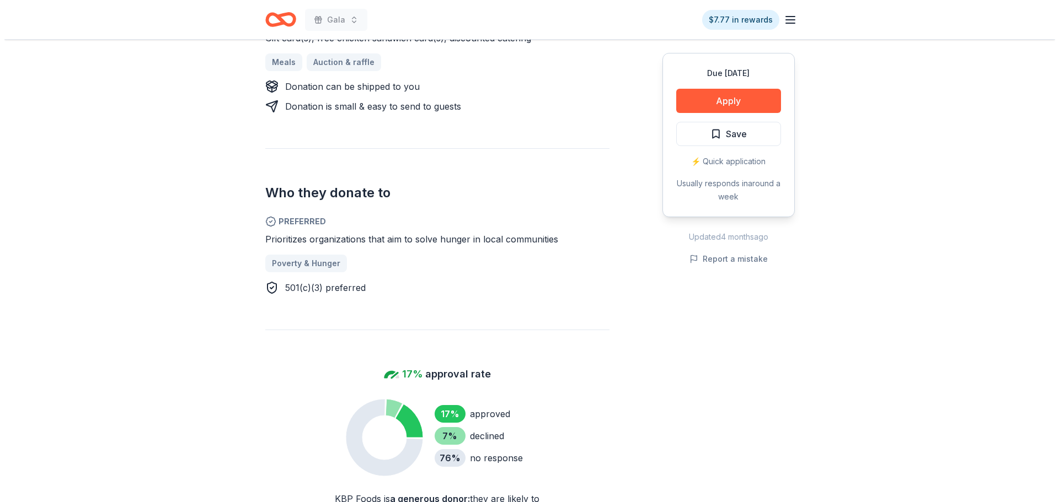
scroll to position [386, 0]
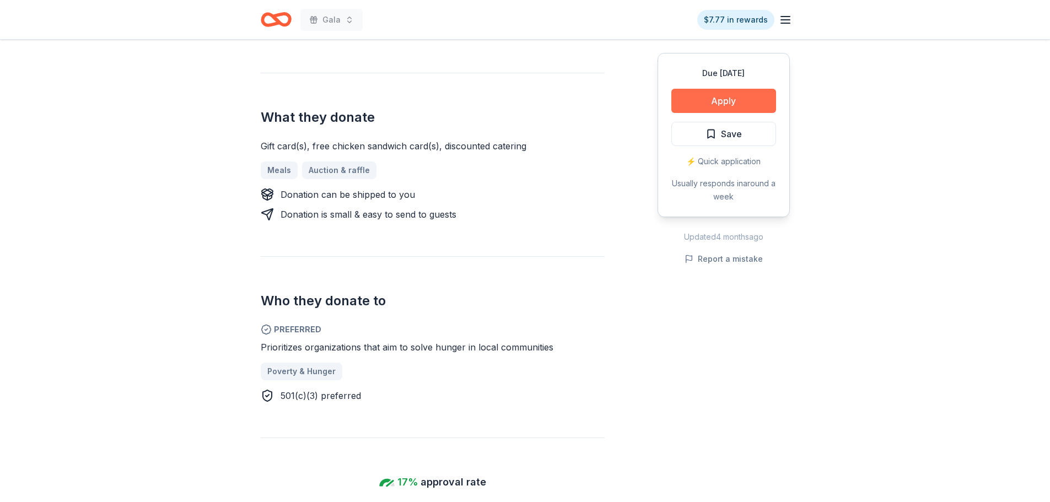
click at [761, 96] on button "Apply" at bounding box center [724, 101] width 105 height 24
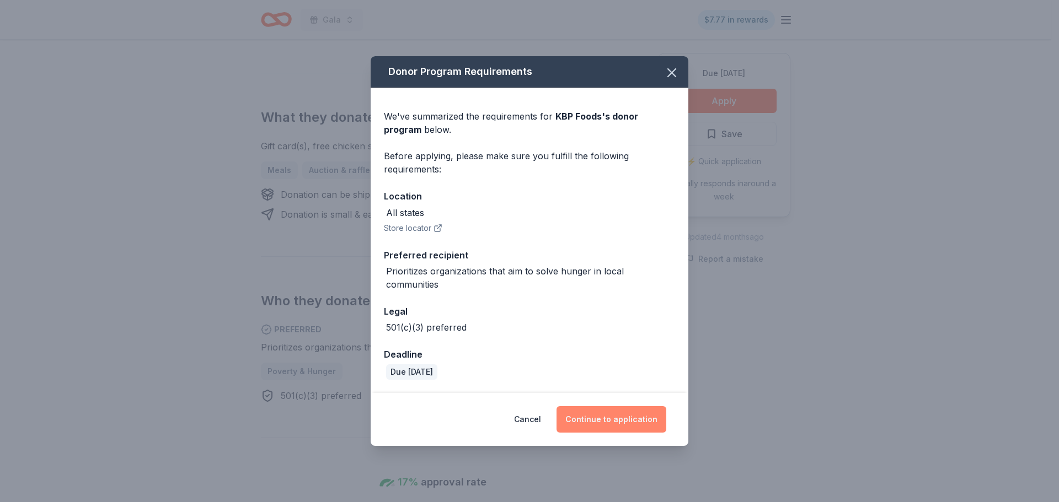
click at [604, 419] on button "Continue to application" at bounding box center [611, 419] width 110 height 26
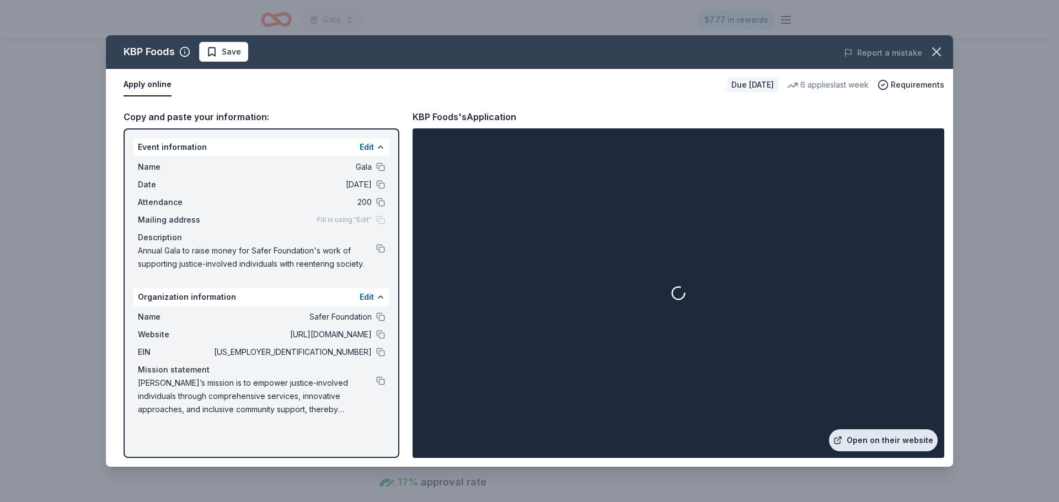
click at [880, 441] on link "Open on their website" at bounding box center [883, 441] width 109 height 22
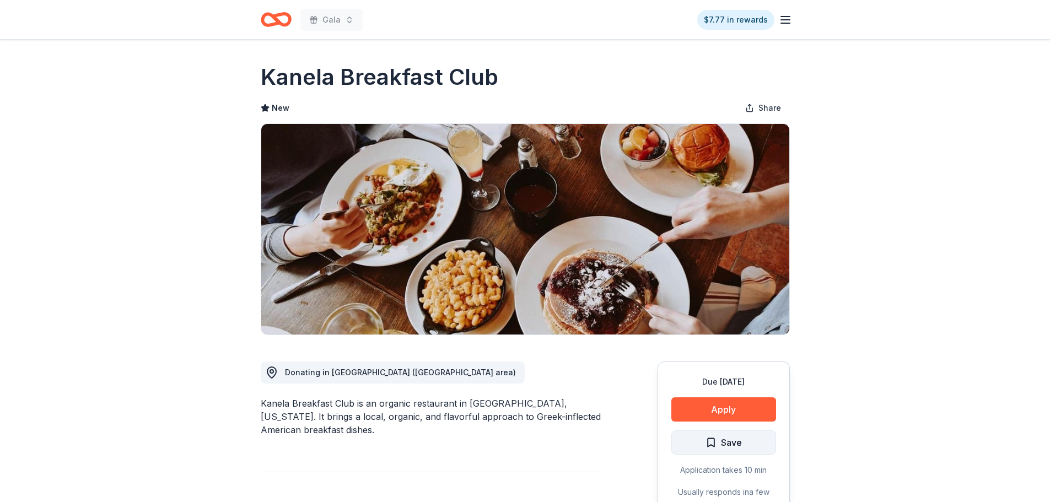
click at [693, 448] on button "Save" at bounding box center [724, 443] width 105 height 24
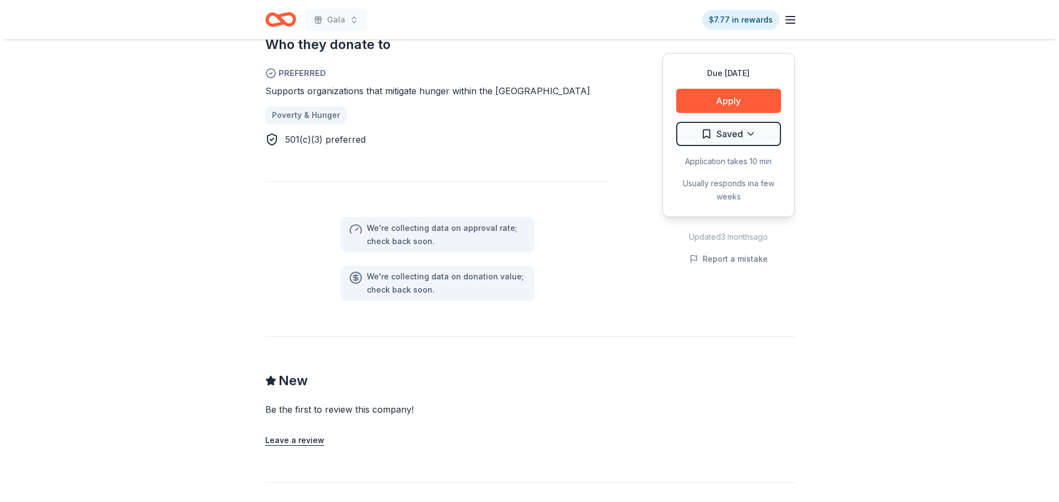
scroll to position [662, 0]
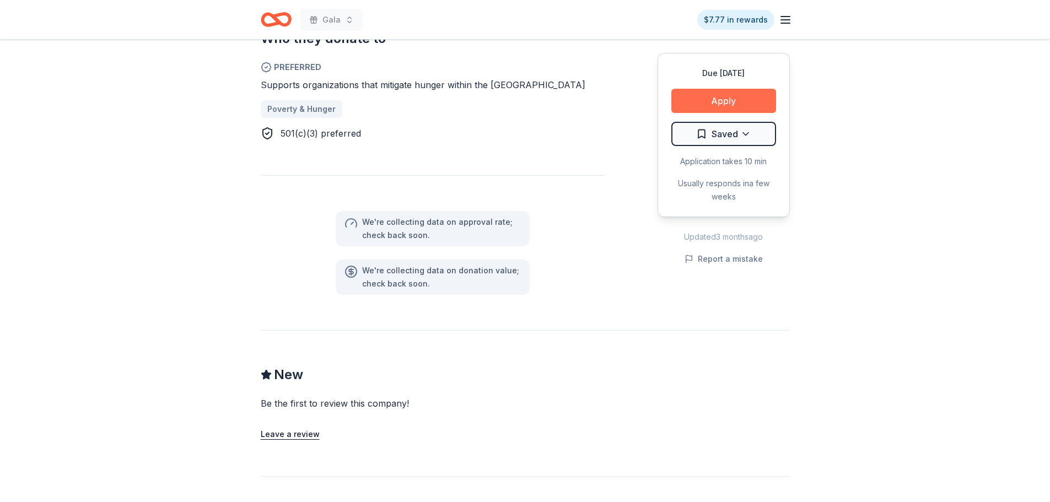
click at [702, 101] on button "Apply" at bounding box center [724, 101] width 105 height 24
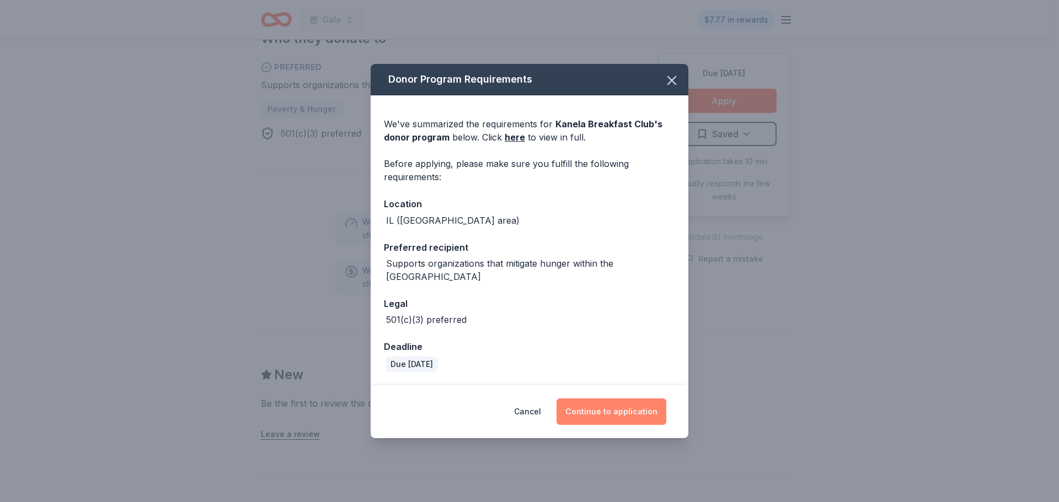
click at [609, 421] on button "Continue to application" at bounding box center [611, 412] width 110 height 26
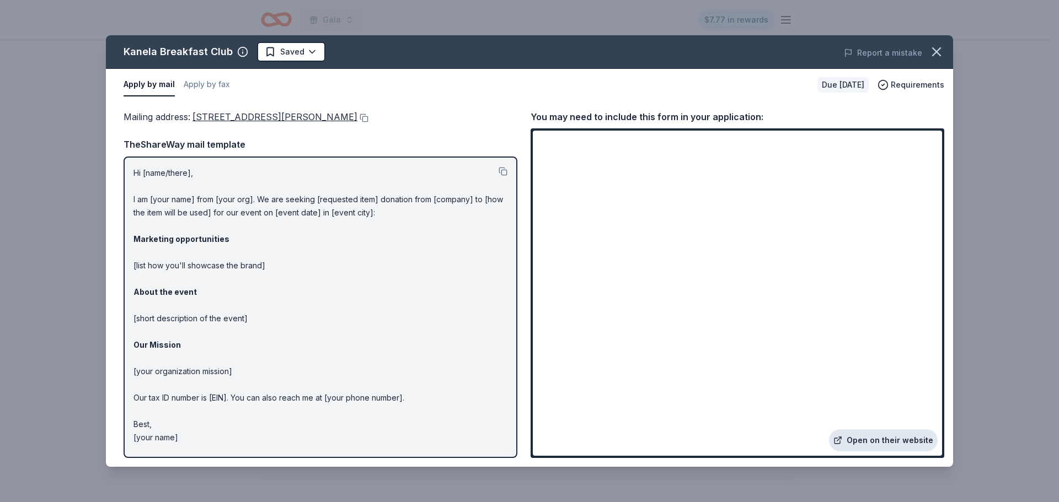
click at [863, 436] on link "Open on their website" at bounding box center [883, 441] width 109 height 22
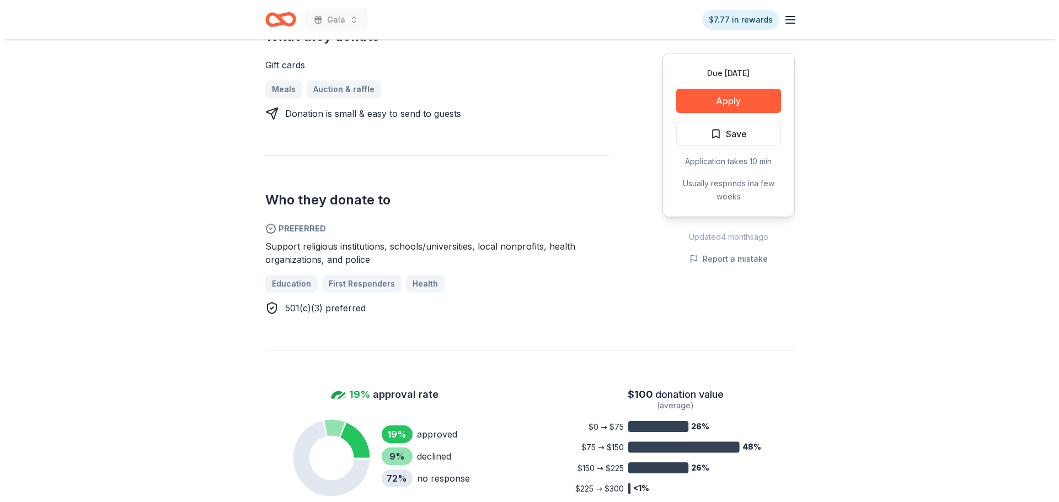
scroll to position [496, 0]
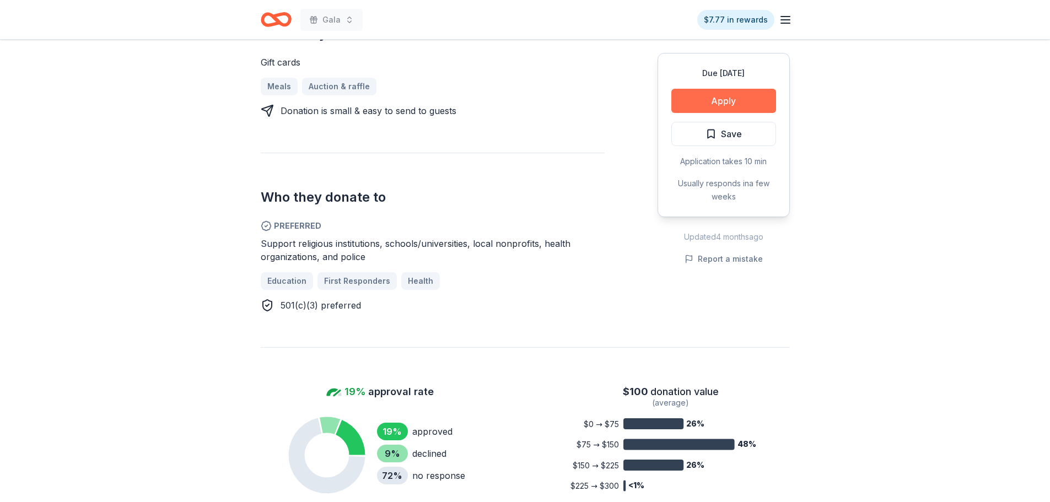
click at [729, 98] on button "Apply" at bounding box center [724, 101] width 105 height 24
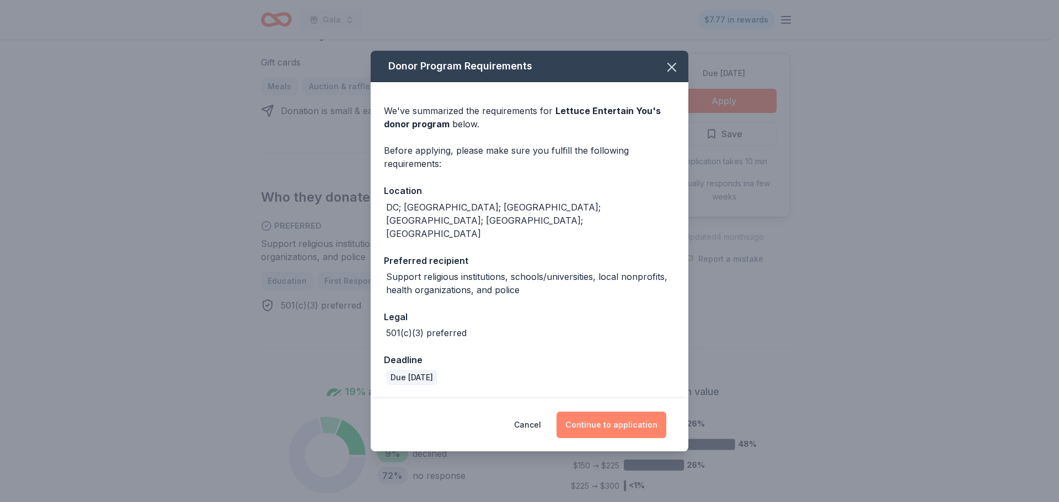
click at [613, 417] on button "Continue to application" at bounding box center [611, 425] width 110 height 26
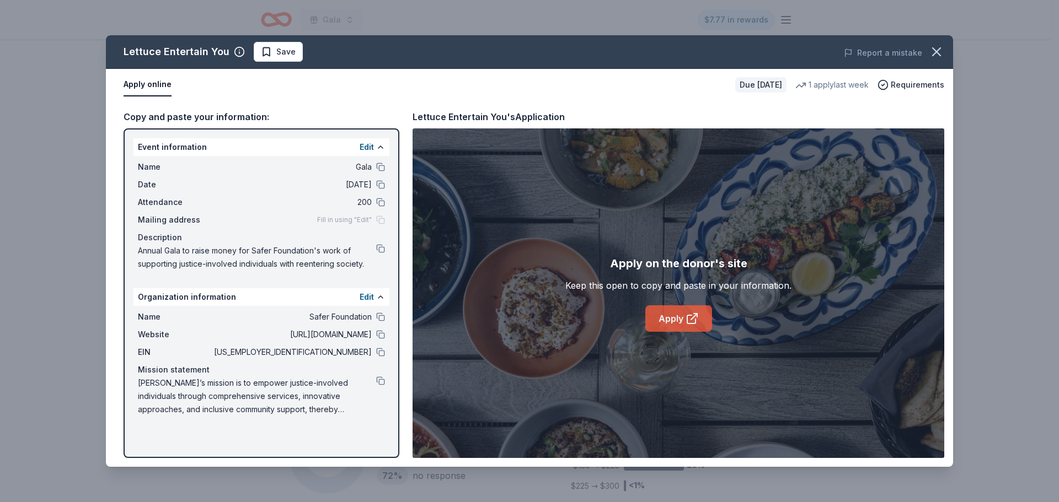
click at [681, 320] on link "Apply" at bounding box center [678, 318] width 67 height 26
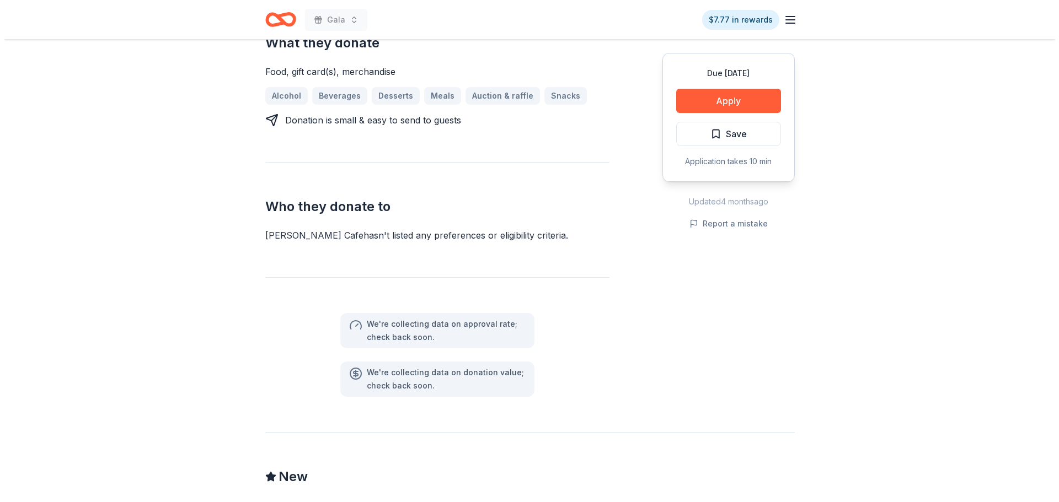
scroll to position [496, 0]
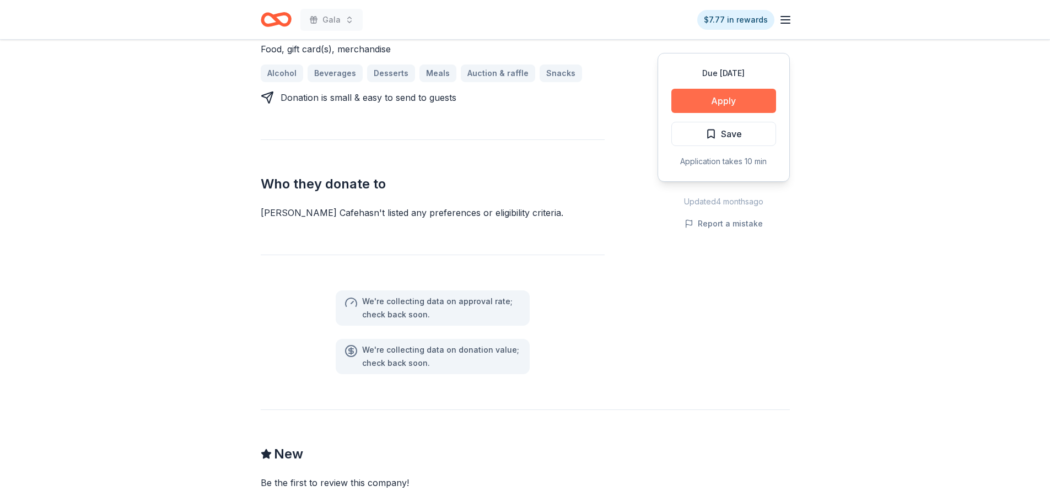
click at [704, 102] on button "Apply" at bounding box center [724, 101] width 105 height 24
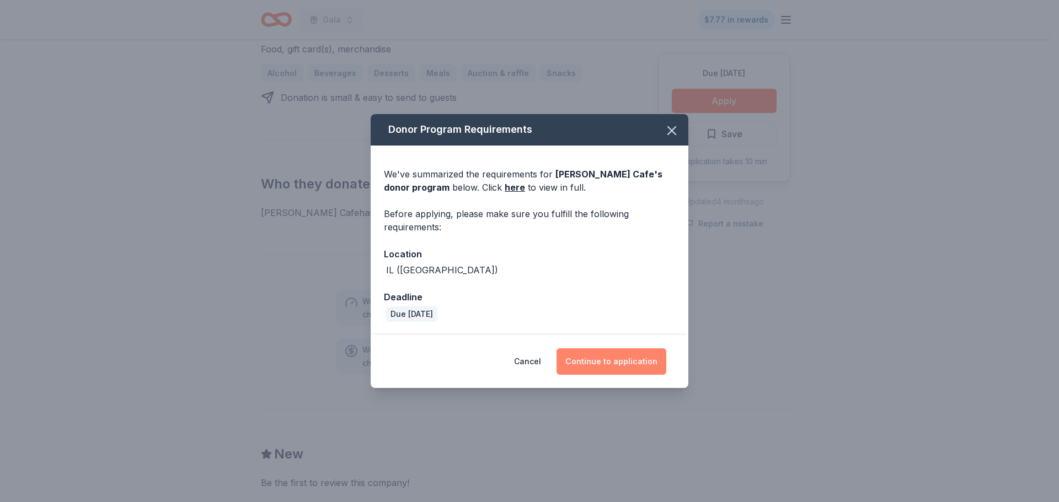
click at [635, 352] on button "Continue to application" at bounding box center [611, 361] width 110 height 26
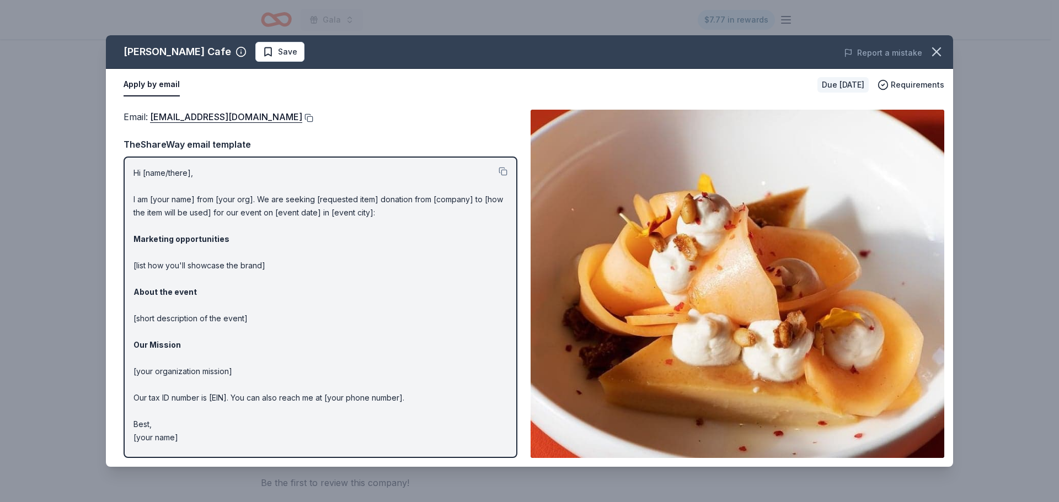
click at [302, 117] on button at bounding box center [307, 118] width 11 height 9
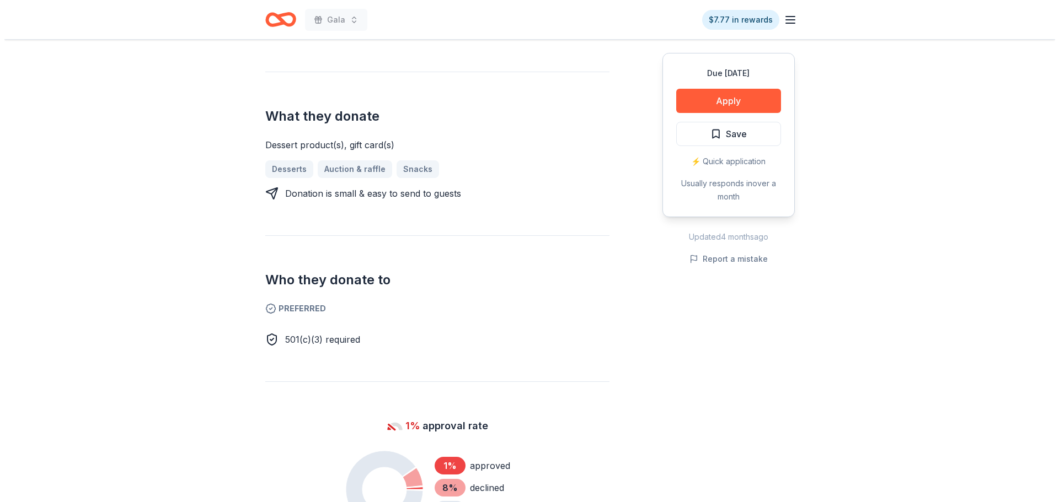
scroll to position [551, 0]
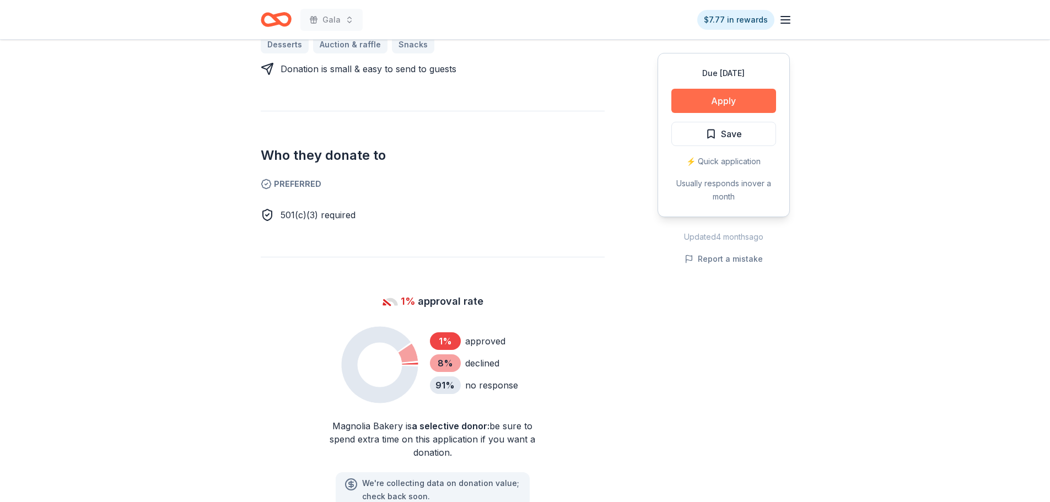
click at [694, 94] on button "Apply" at bounding box center [724, 101] width 105 height 24
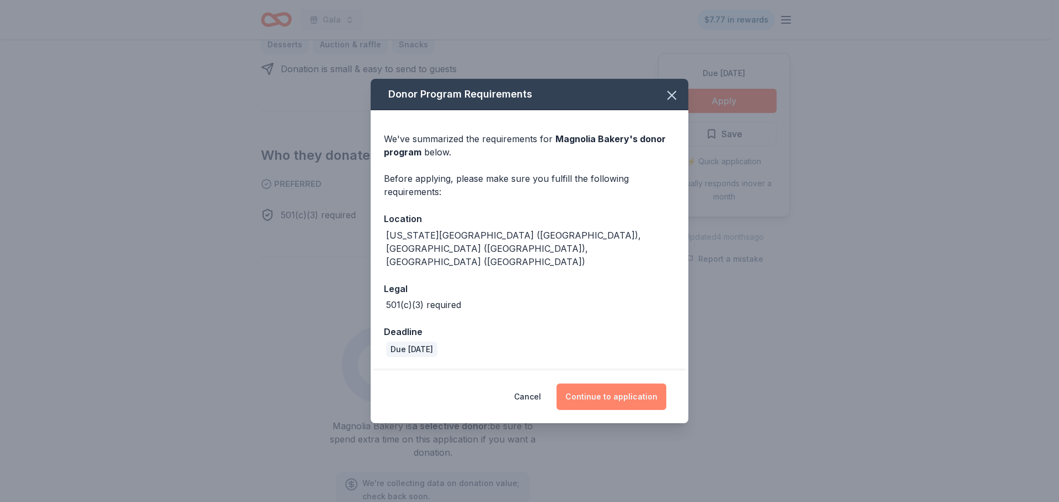
click at [629, 384] on button "Continue to application" at bounding box center [611, 397] width 110 height 26
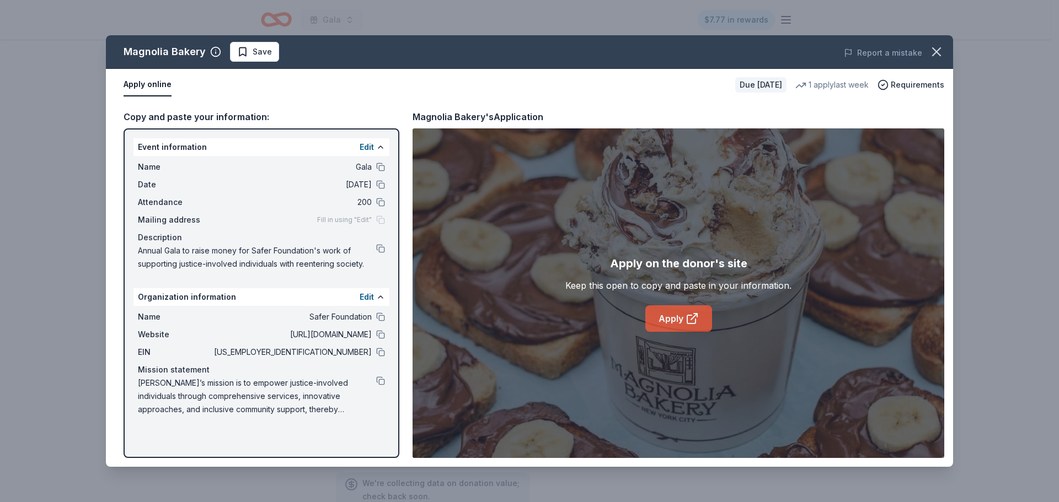
click at [657, 324] on link "Apply" at bounding box center [678, 318] width 67 height 26
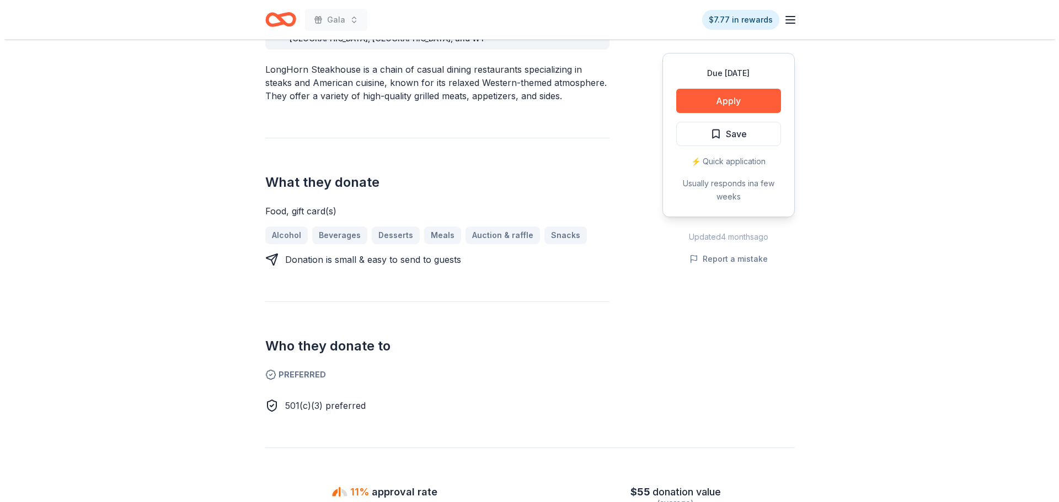
scroll to position [496, 0]
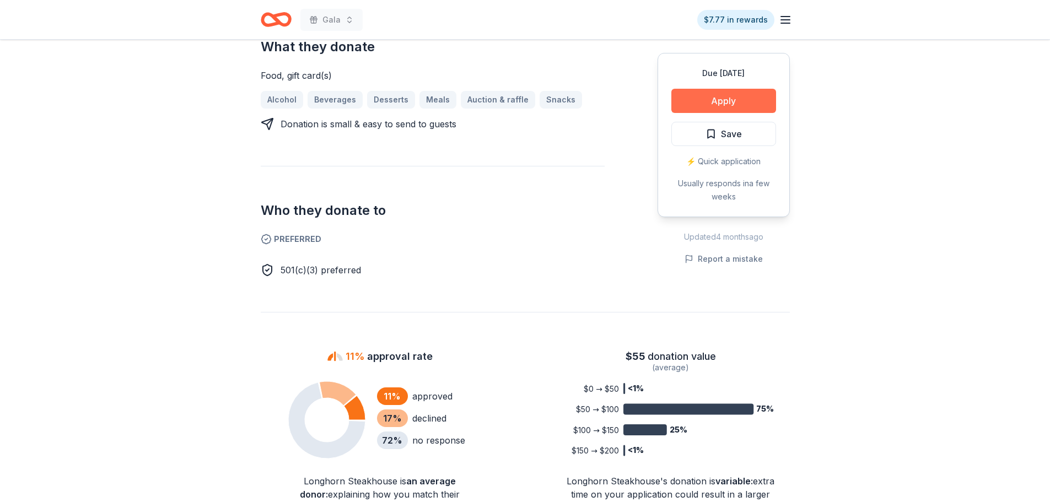
click at [749, 89] on button "Apply" at bounding box center [724, 101] width 105 height 24
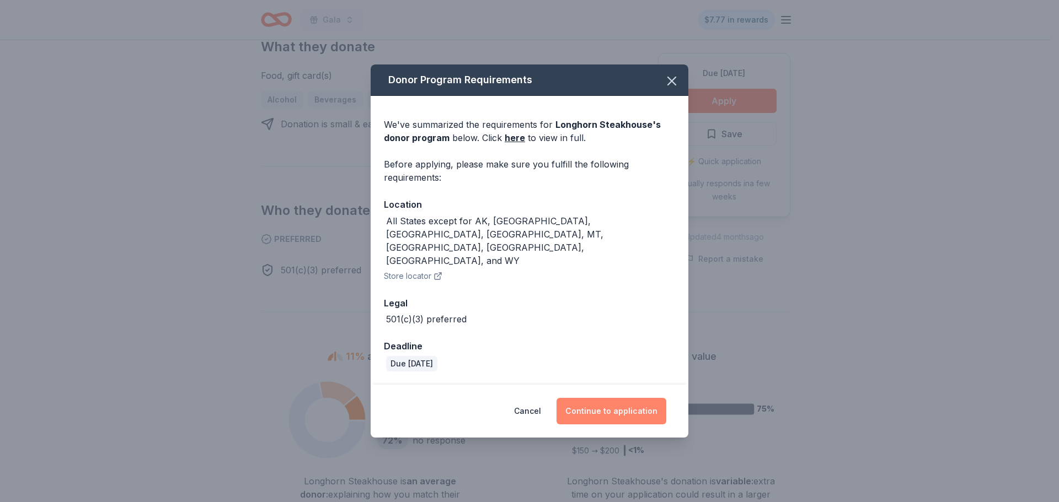
click at [607, 398] on button "Continue to application" at bounding box center [611, 411] width 110 height 26
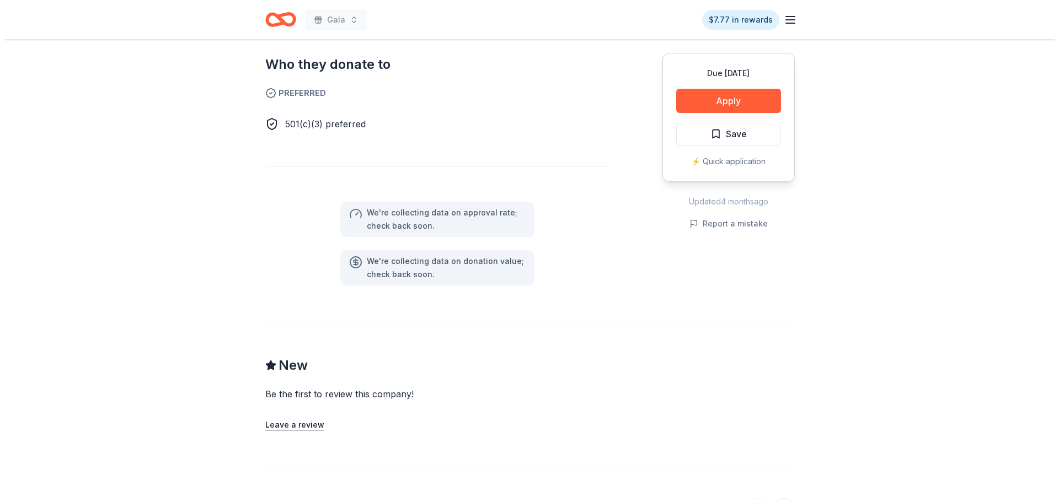
scroll to position [606, 0]
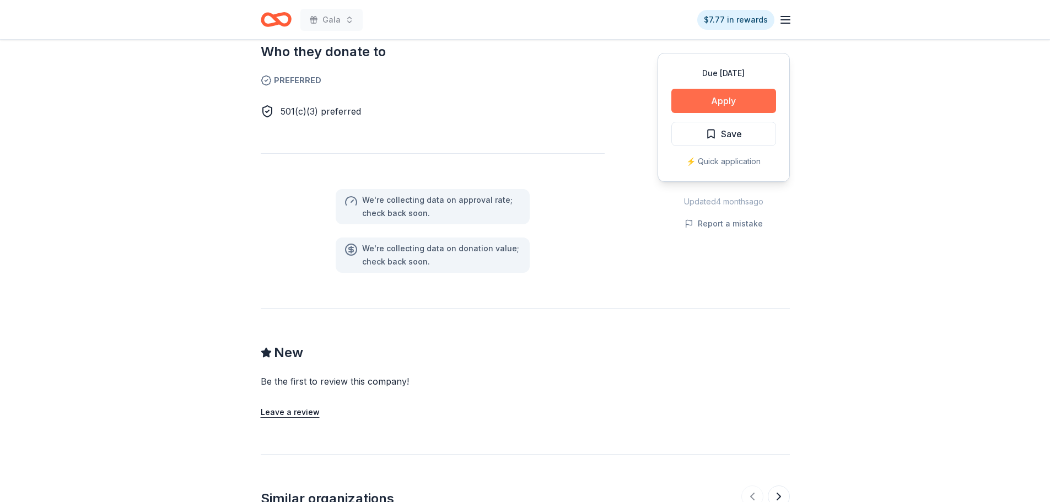
click at [702, 95] on button "Apply" at bounding box center [724, 101] width 105 height 24
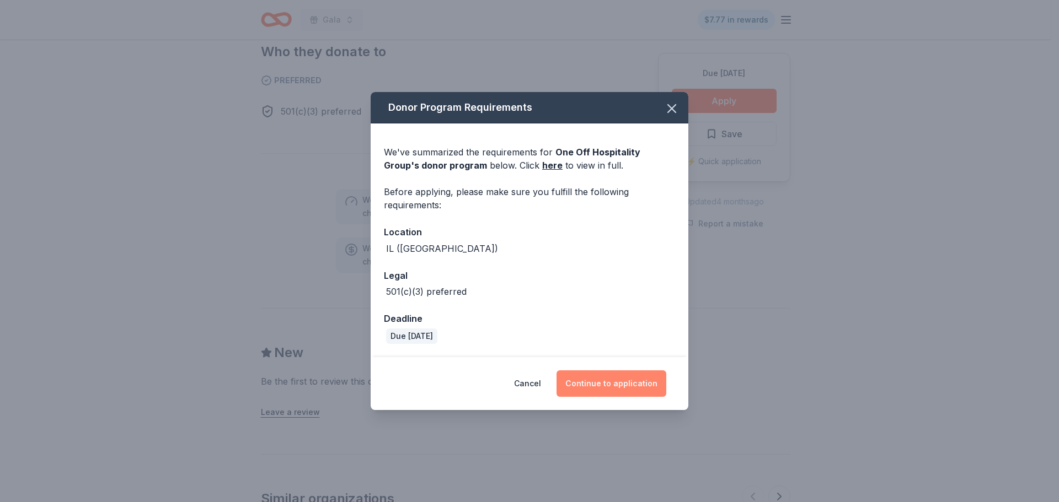
click at [624, 384] on button "Continue to application" at bounding box center [611, 384] width 110 height 26
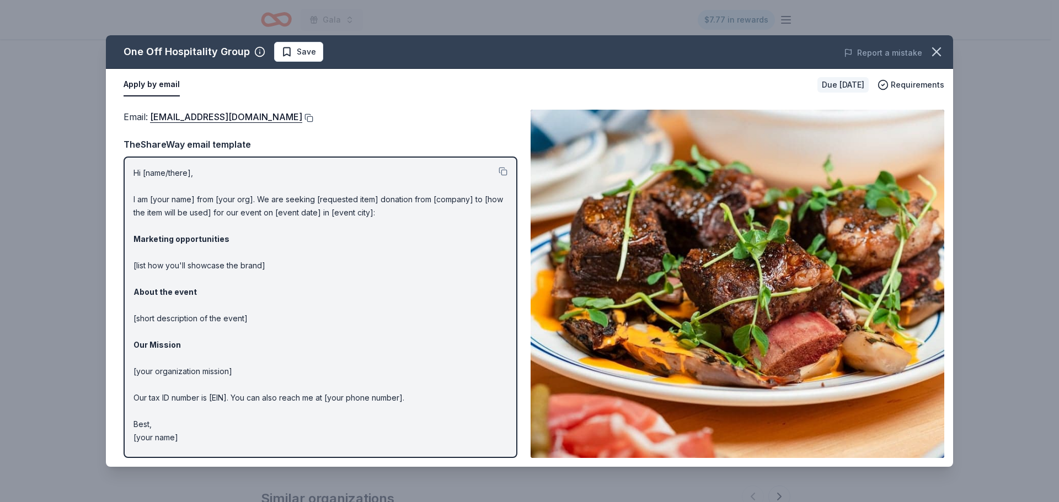
click at [302, 121] on button at bounding box center [307, 118] width 11 height 9
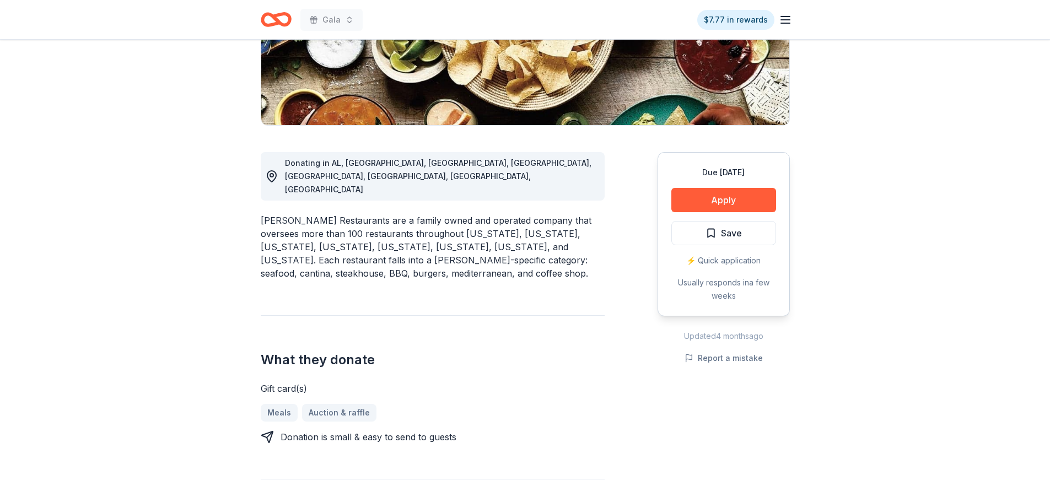
scroll to position [221, 0]
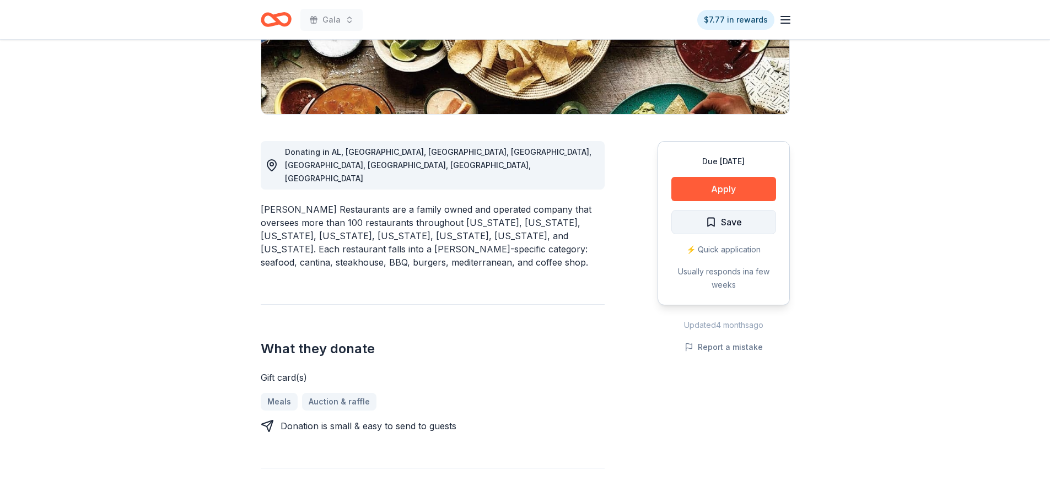
click at [695, 217] on button "Save" at bounding box center [724, 222] width 105 height 24
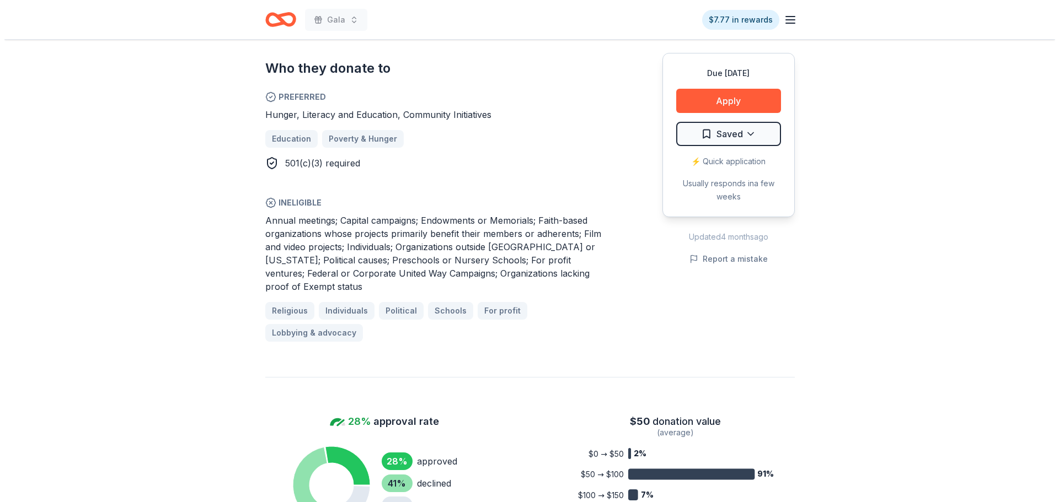
scroll to position [662, 0]
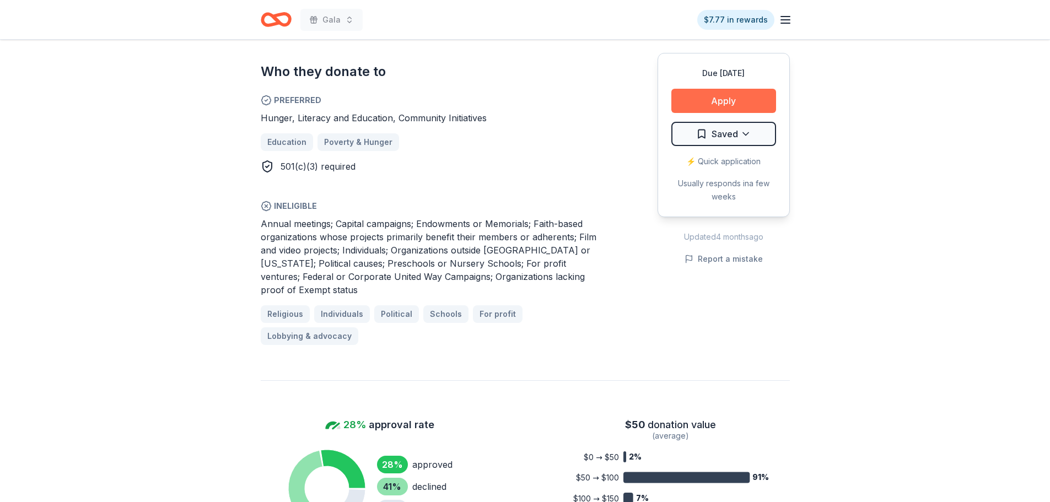
click at [715, 109] on button "Apply" at bounding box center [724, 101] width 105 height 24
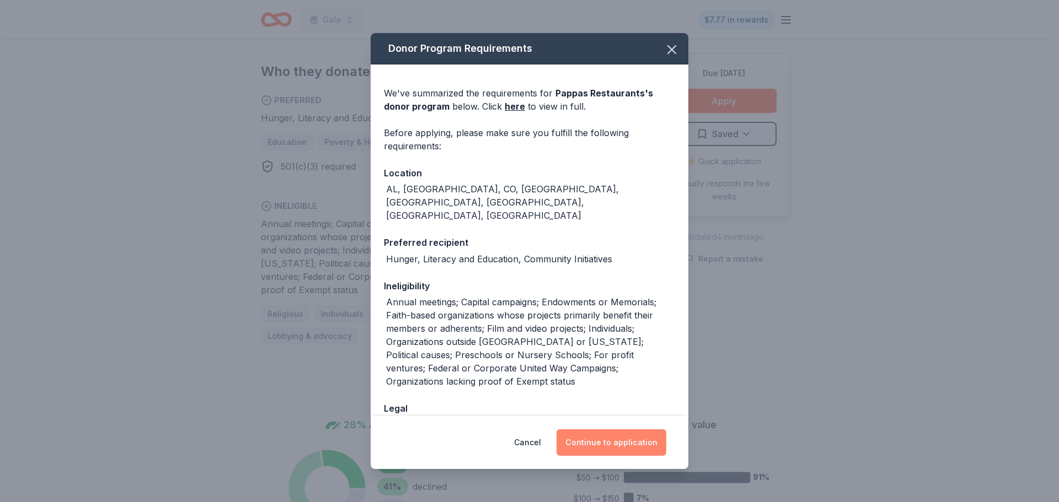
click at [624, 452] on button "Continue to application" at bounding box center [611, 443] width 110 height 26
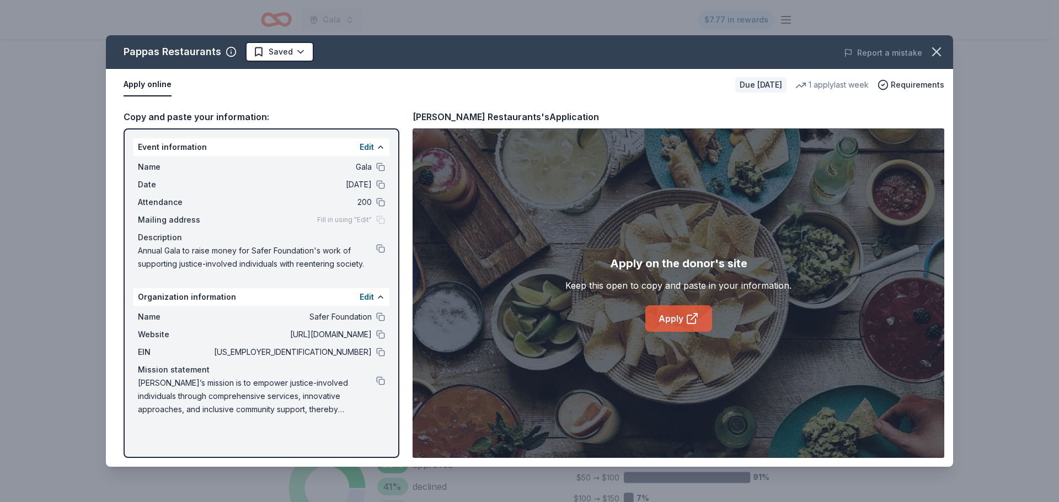
click at [700, 316] on link "Apply" at bounding box center [678, 318] width 67 height 26
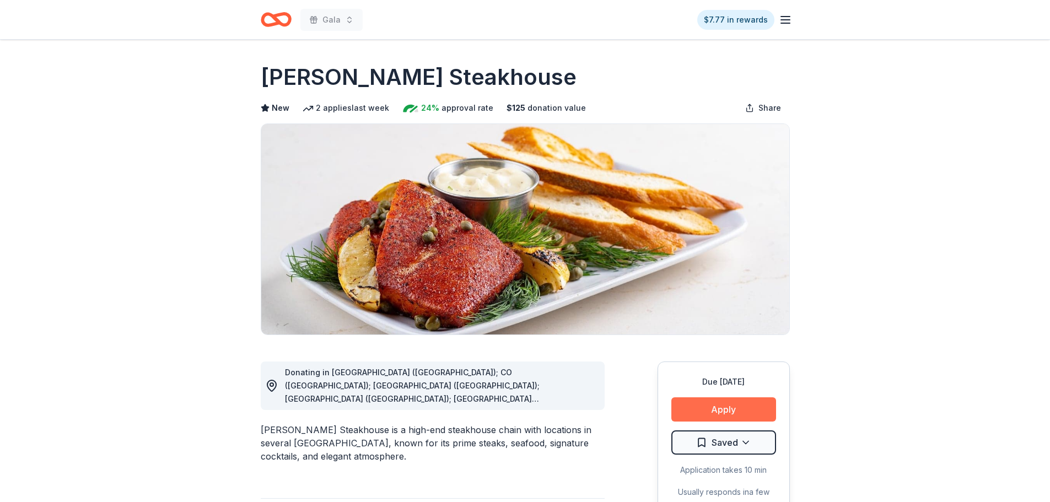
click at [727, 406] on button "Apply" at bounding box center [724, 410] width 105 height 24
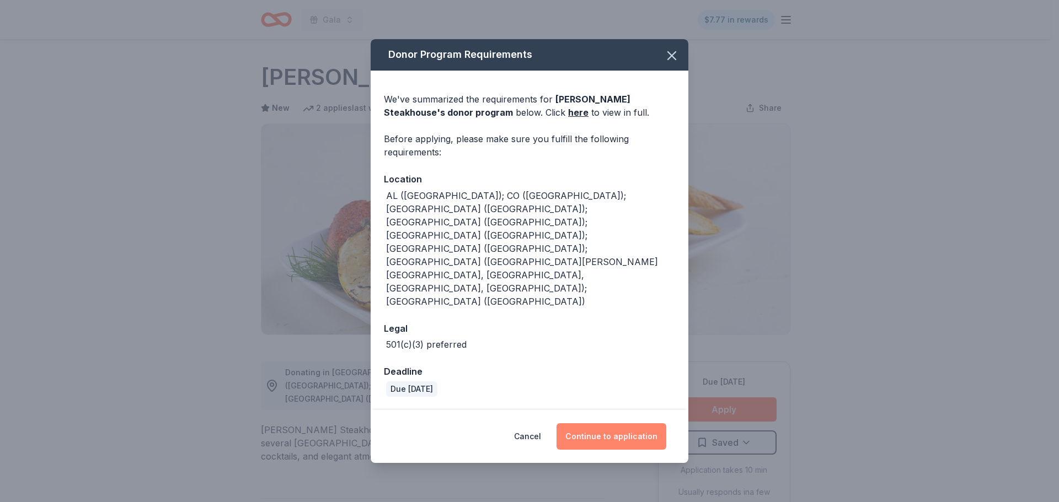
click at [621, 423] on button "Continue to application" at bounding box center [611, 436] width 110 height 26
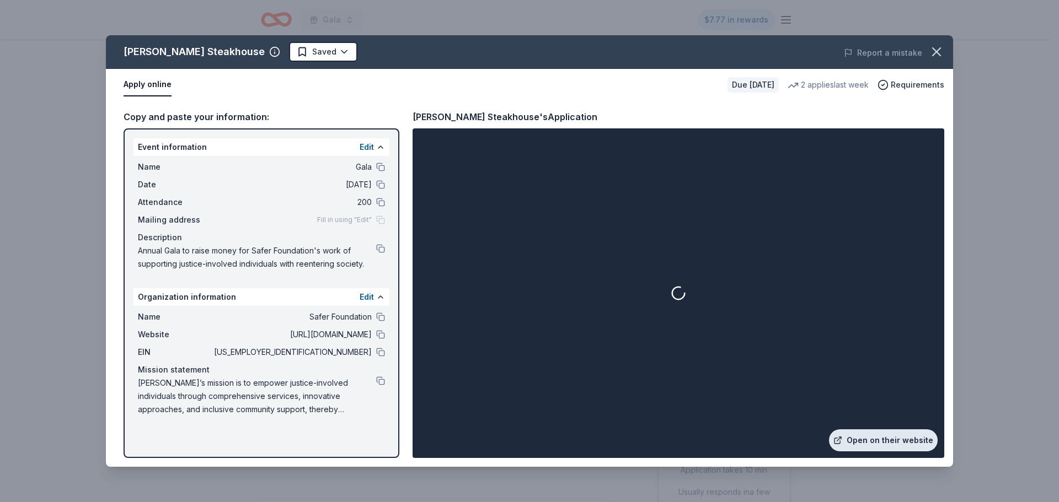
click at [841, 437] on icon at bounding box center [839, 439] width 4 height 4
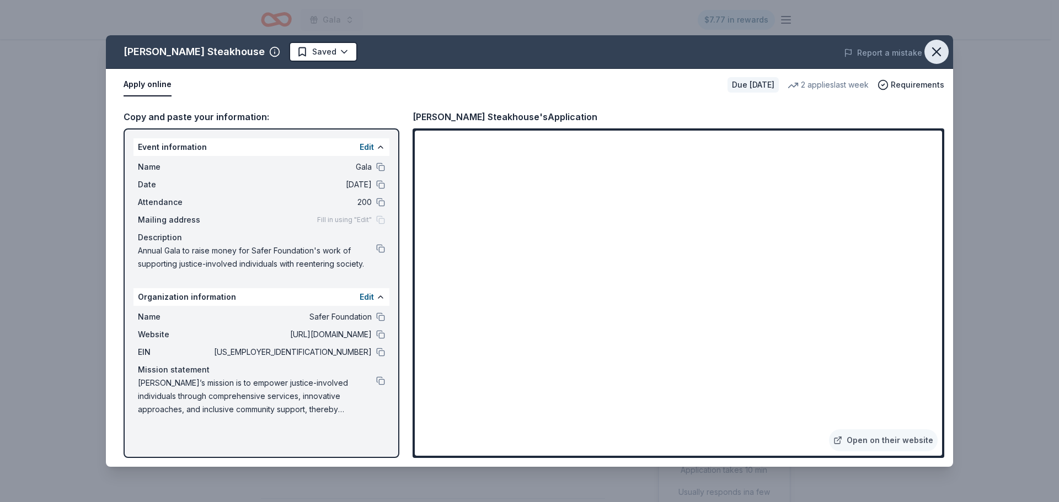
click at [927, 57] on button "button" at bounding box center [936, 52] width 24 height 24
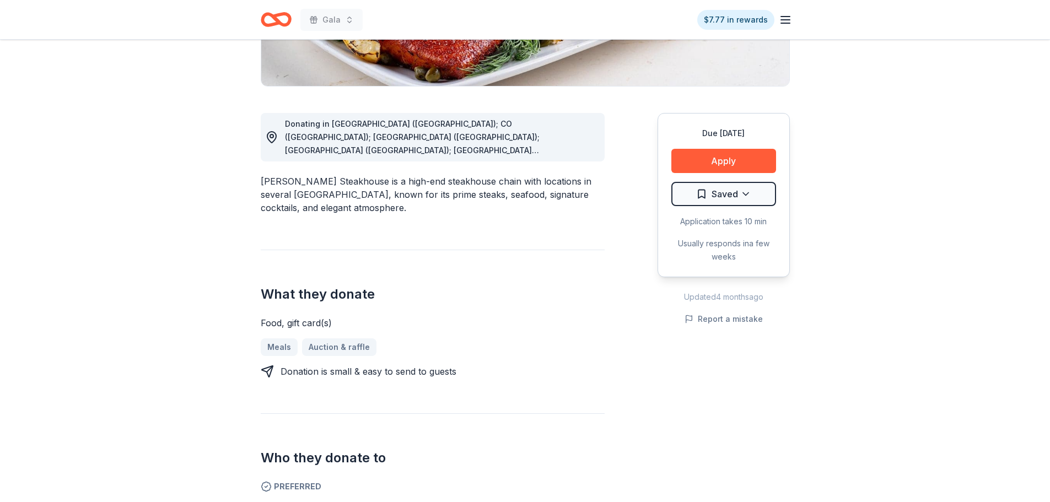
scroll to position [165, 0]
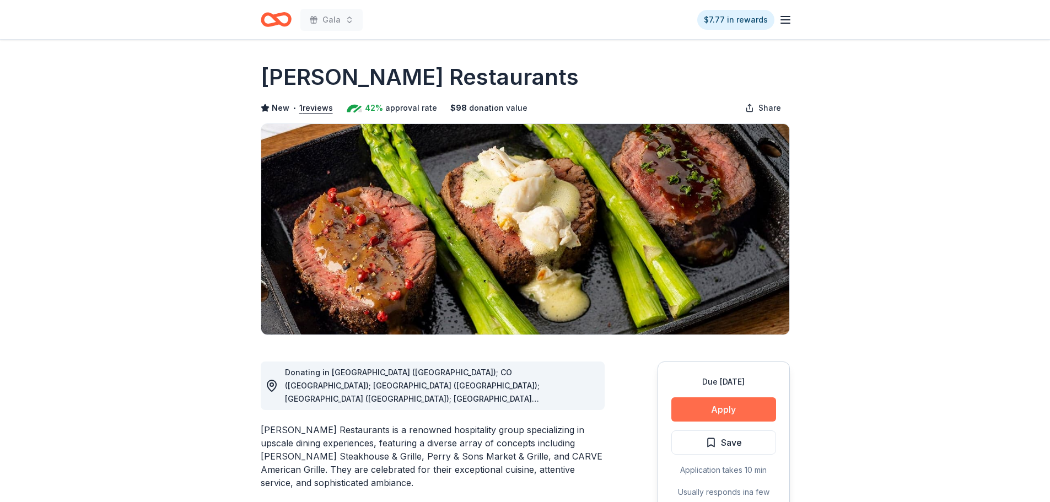
click at [743, 415] on button "Apply" at bounding box center [724, 410] width 105 height 24
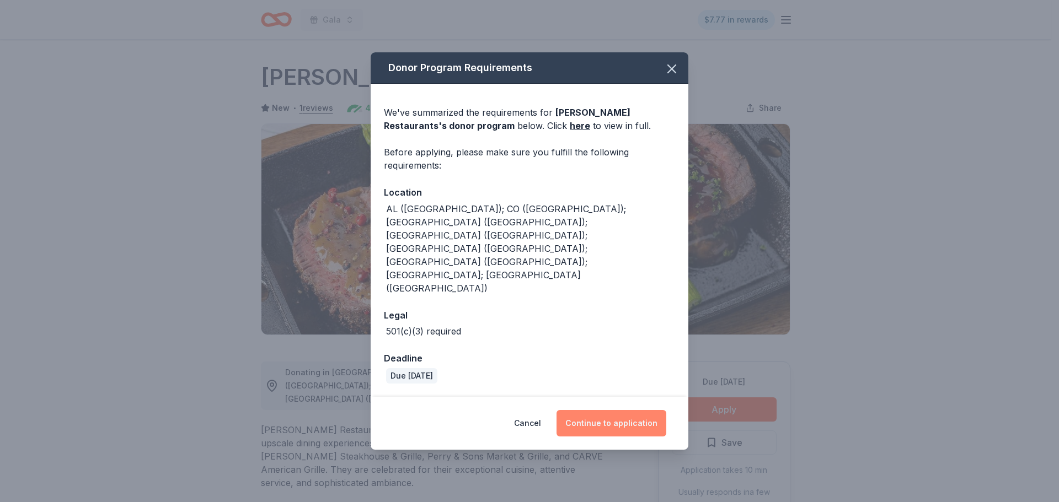
click at [628, 410] on button "Continue to application" at bounding box center [611, 423] width 110 height 26
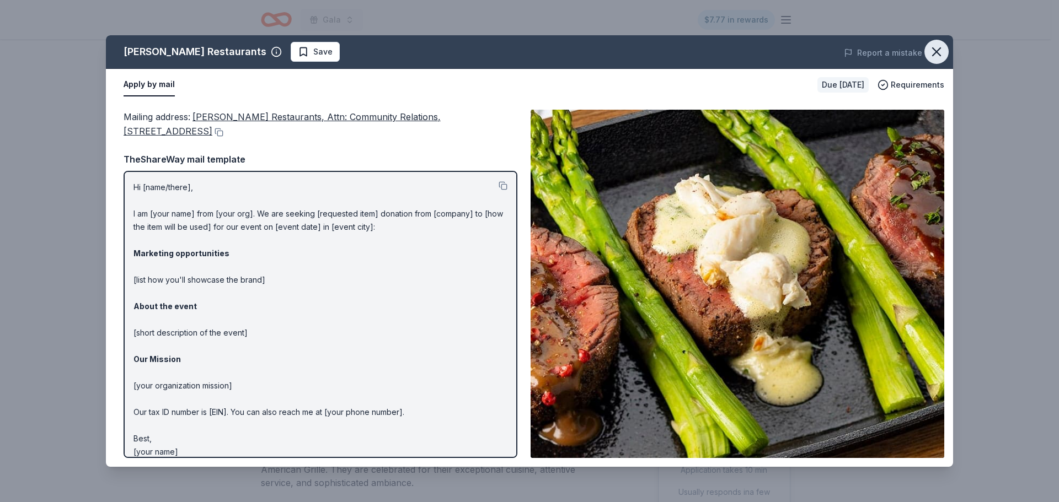
click at [932, 50] on icon "button" at bounding box center [935, 51] width 15 height 15
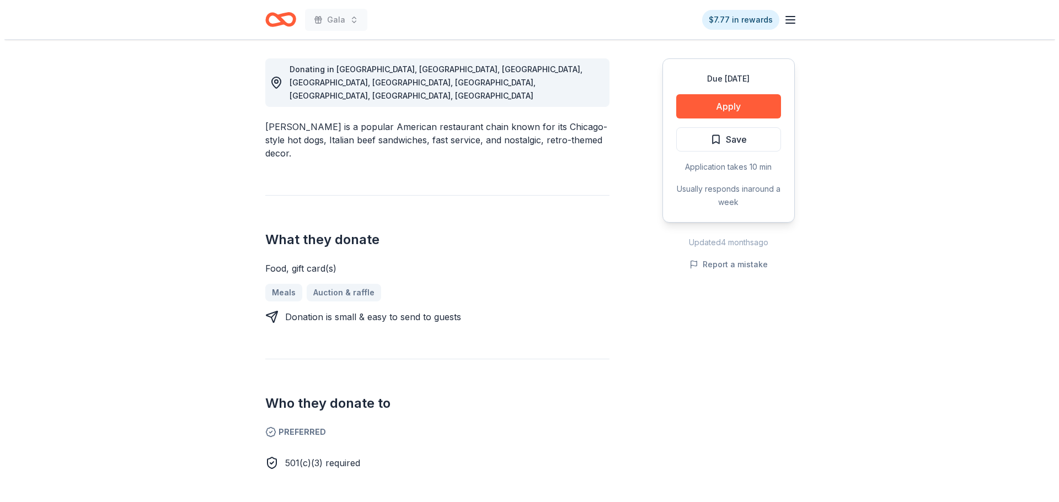
scroll to position [221, 0]
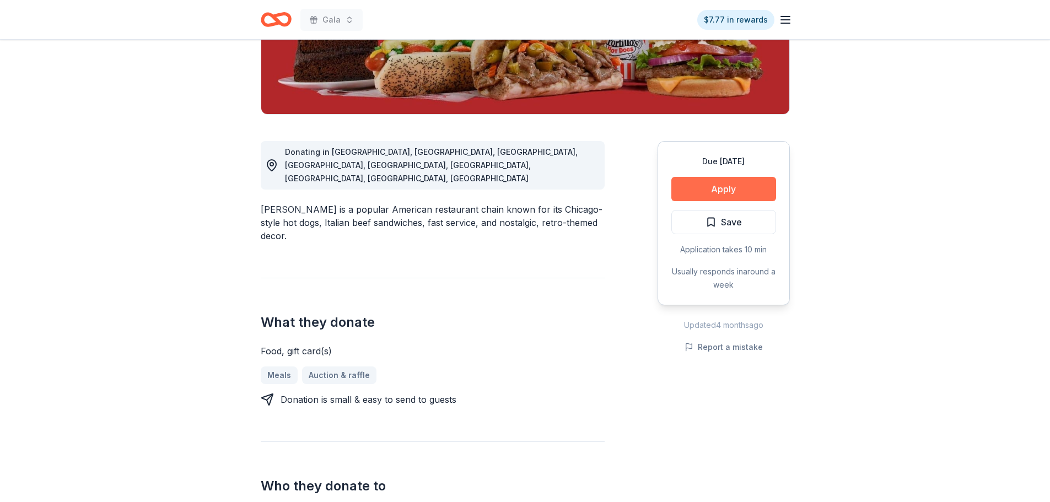
click at [733, 195] on button "Apply" at bounding box center [724, 189] width 105 height 24
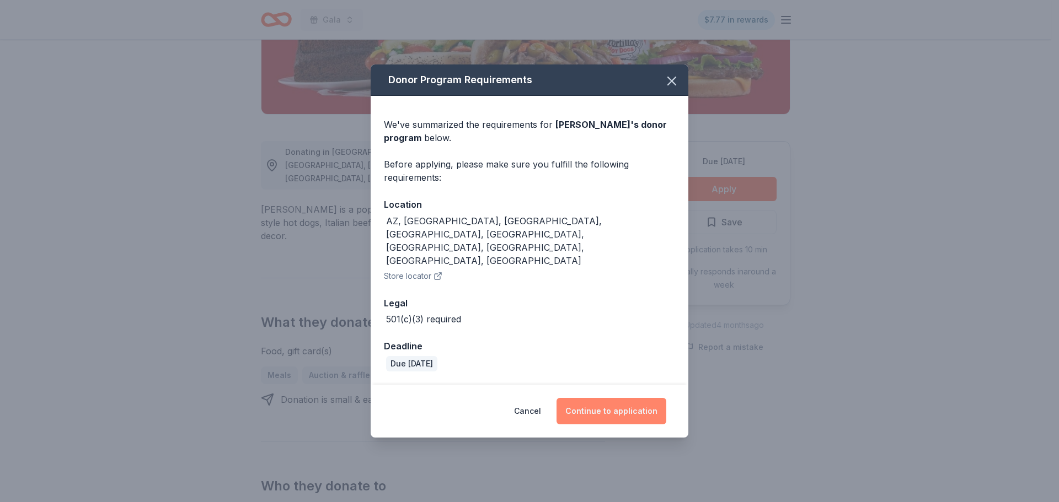
click at [630, 398] on button "Continue to application" at bounding box center [611, 411] width 110 height 26
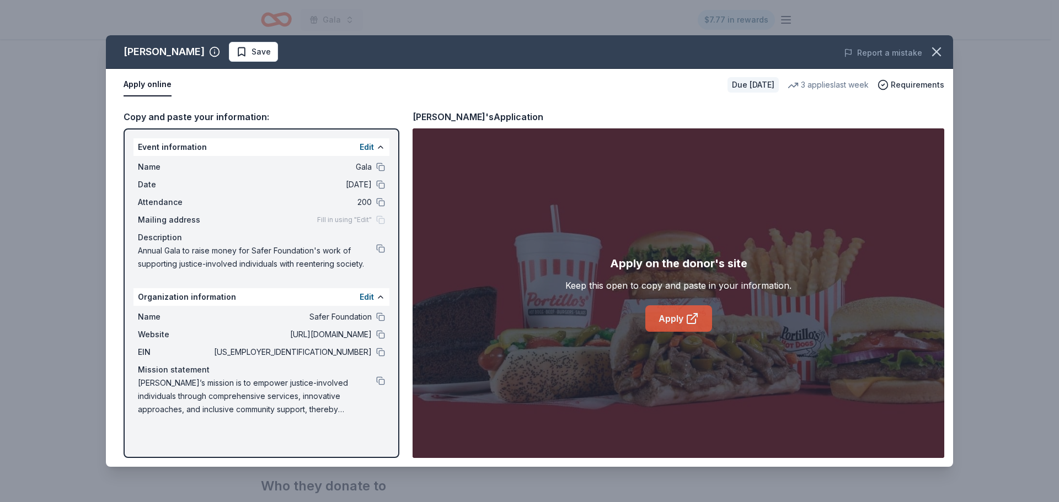
click at [659, 324] on link "Apply" at bounding box center [678, 318] width 67 height 26
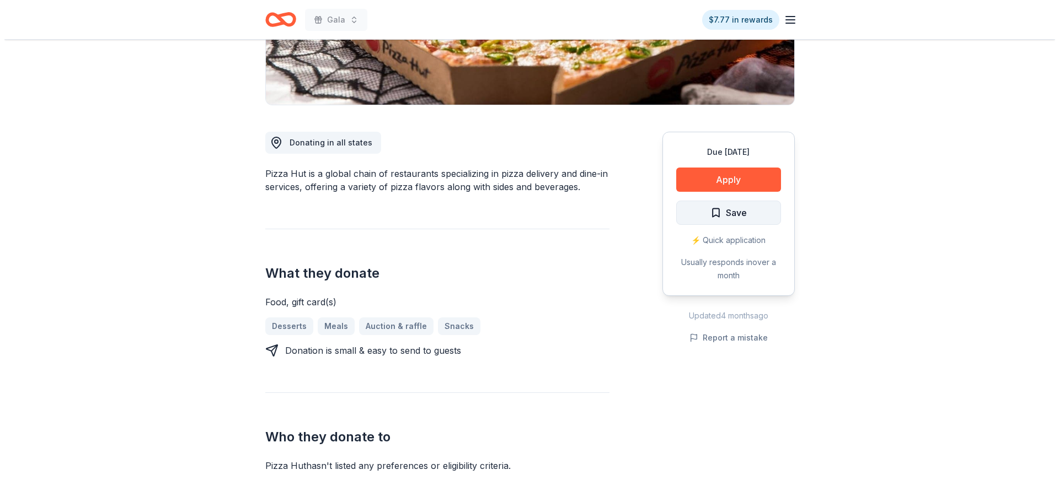
scroll to position [221, 0]
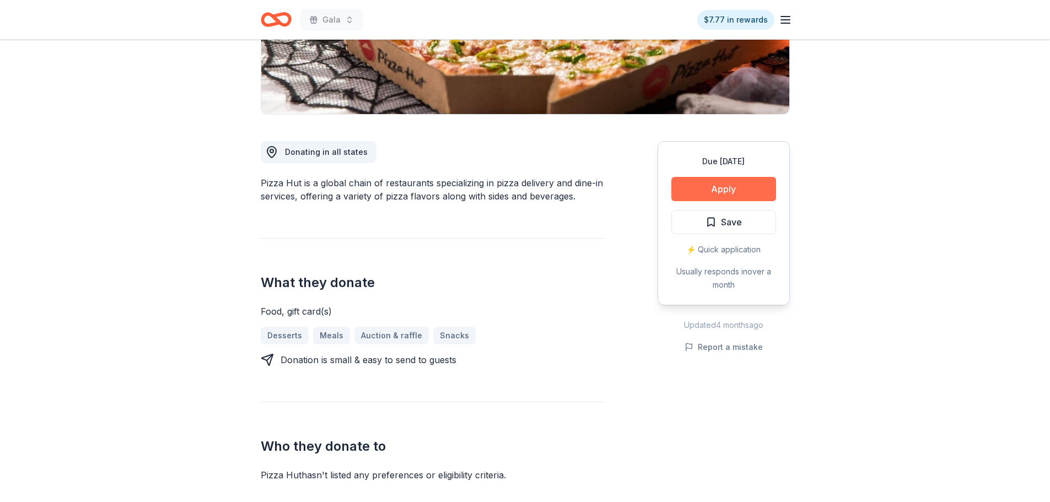
click at [712, 198] on button "Apply" at bounding box center [724, 189] width 105 height 24
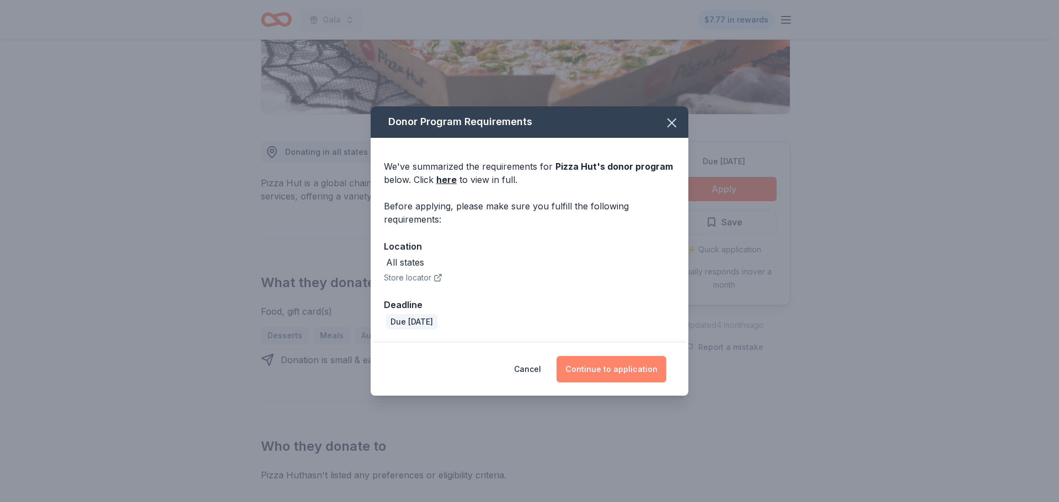
click at [592, 364] on button "Continue to application" at bounding box center [611, 369] width 110 height 26
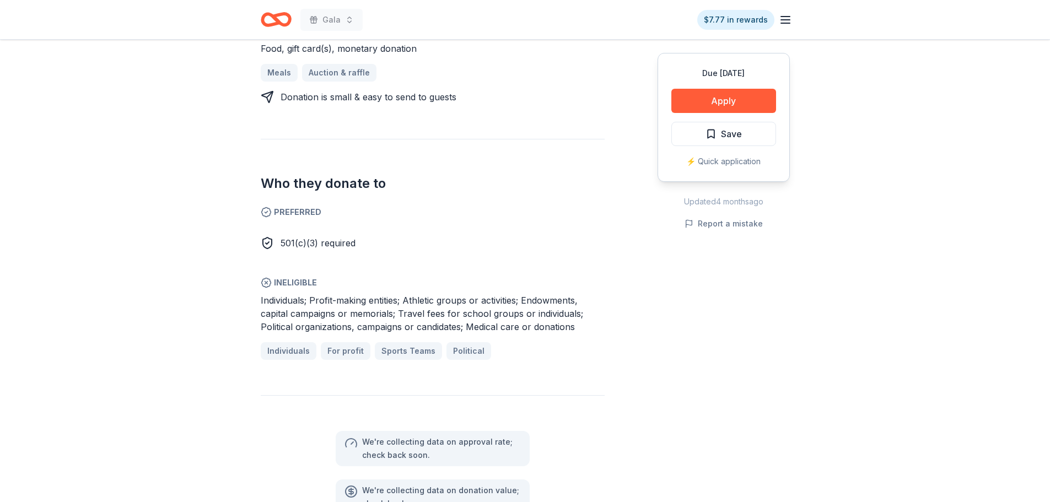
scroll to position [496, 0]
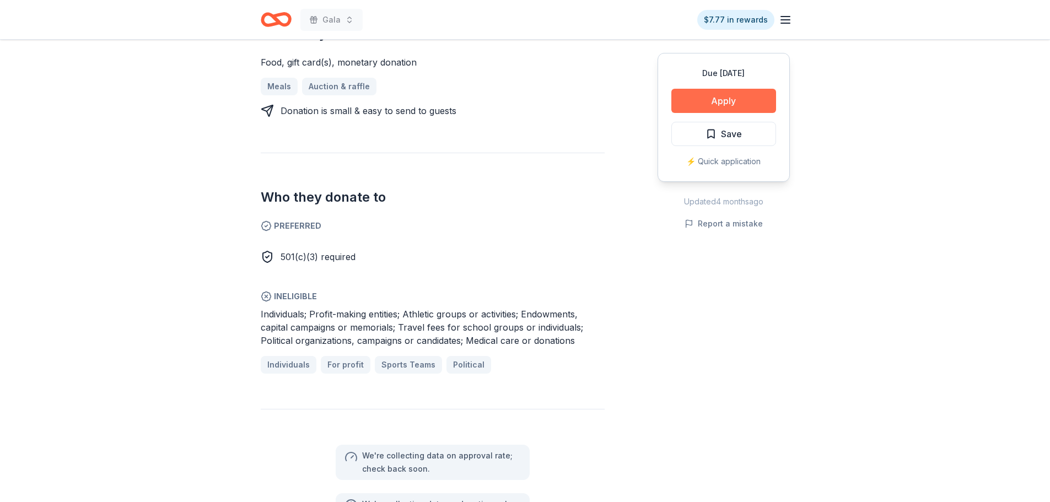
click at [752, 107] on button "Apply" at bounding box center [724, 101] width 105 height 24
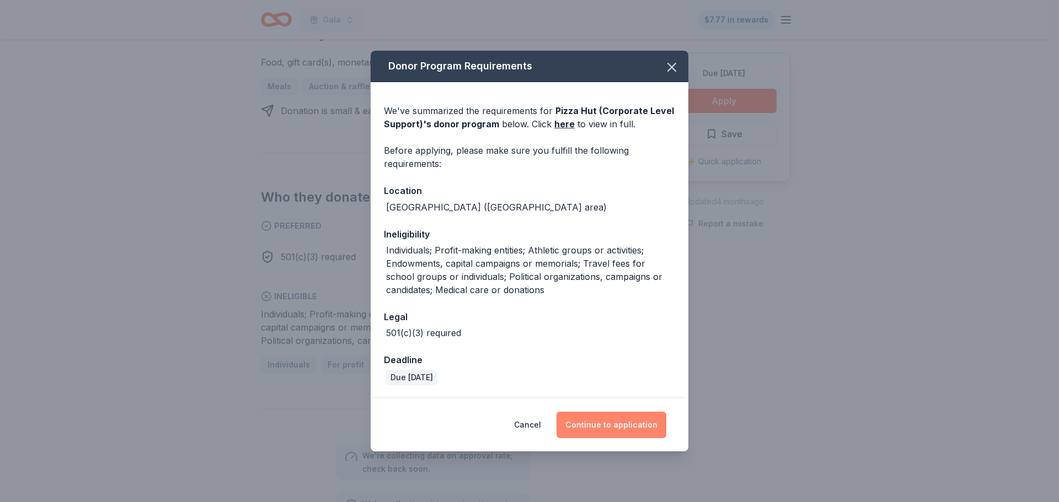
click at [633, 423] on button "Continue to application" at bounding box center [611, 425] width 110 height 26
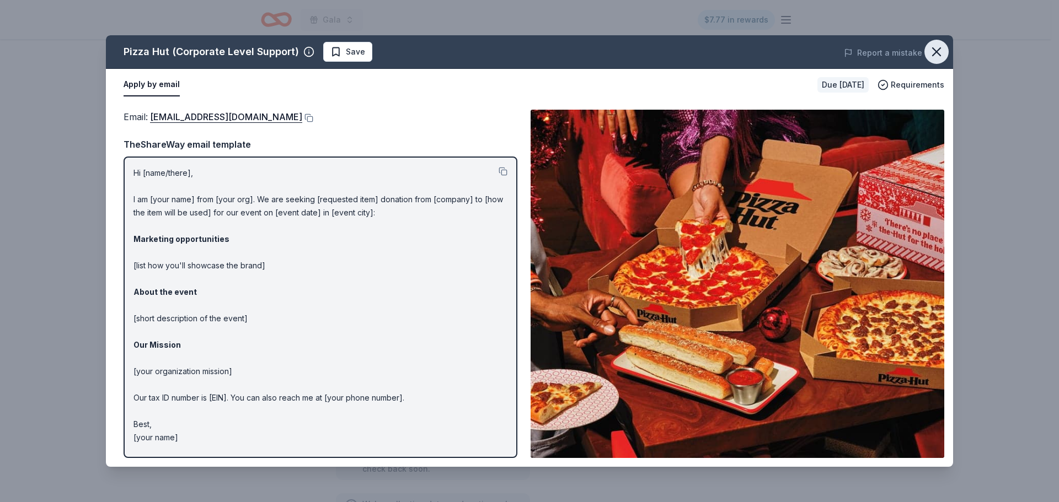
click at [938, 50] on icon "button" at bounding box center [936, 52] width 8 height 8
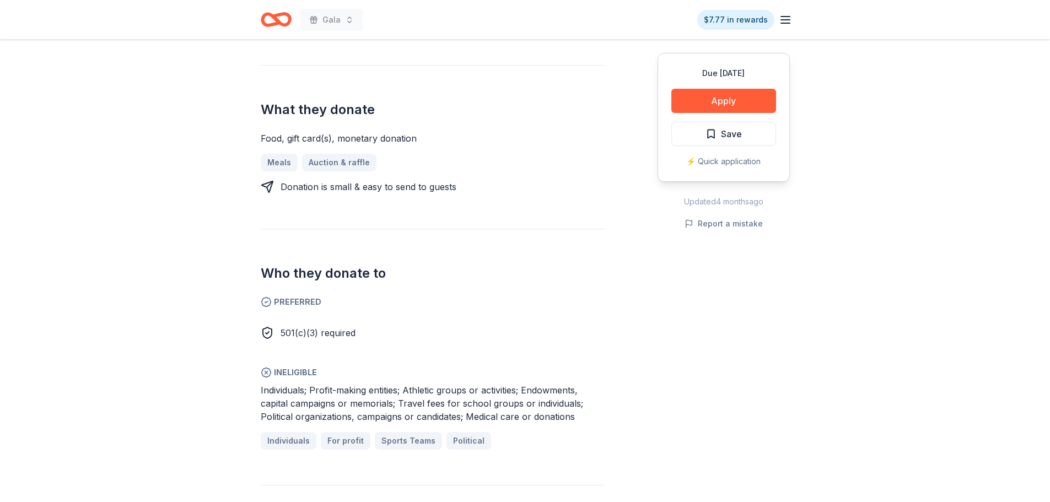
scroll to position [221, 0]
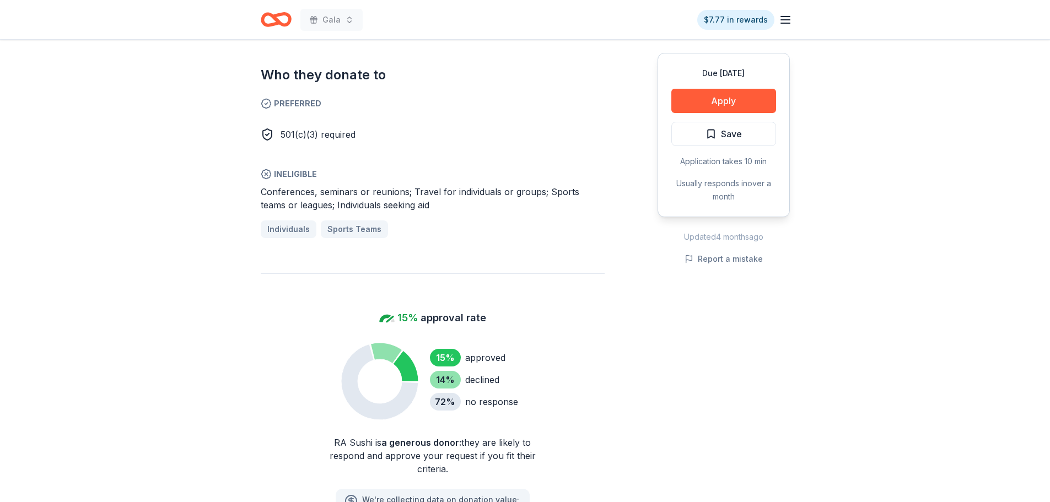
scroll to position [717, 0]
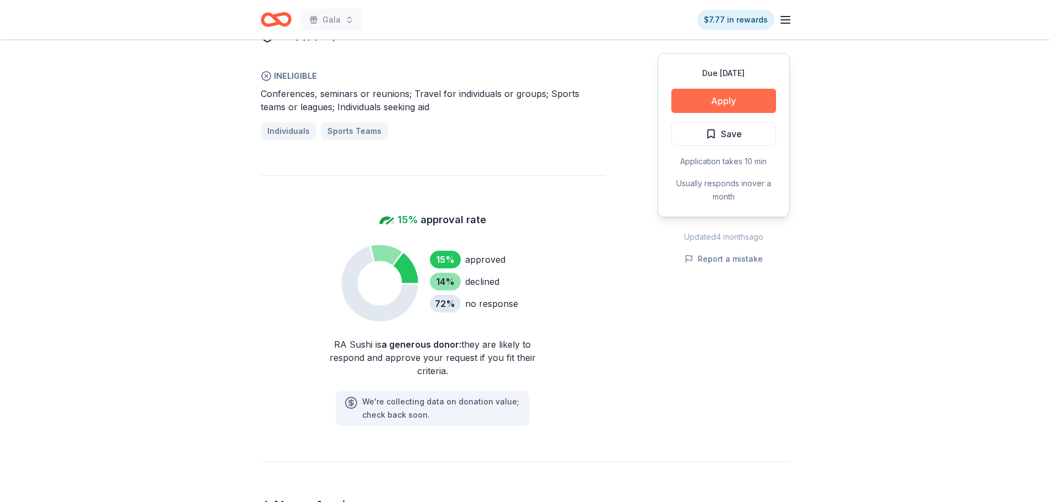
click at [742, 103] on button "Apply" at bounding box center [724, 101] width 105 height 24
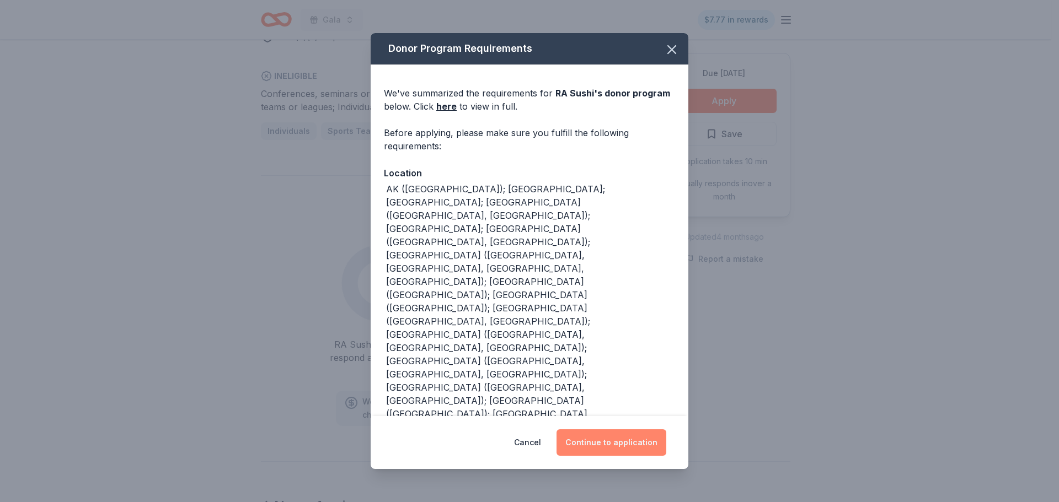
click at [642, 436] on button "Continue to application" at bounding box center [611, 443] width 110 height 26
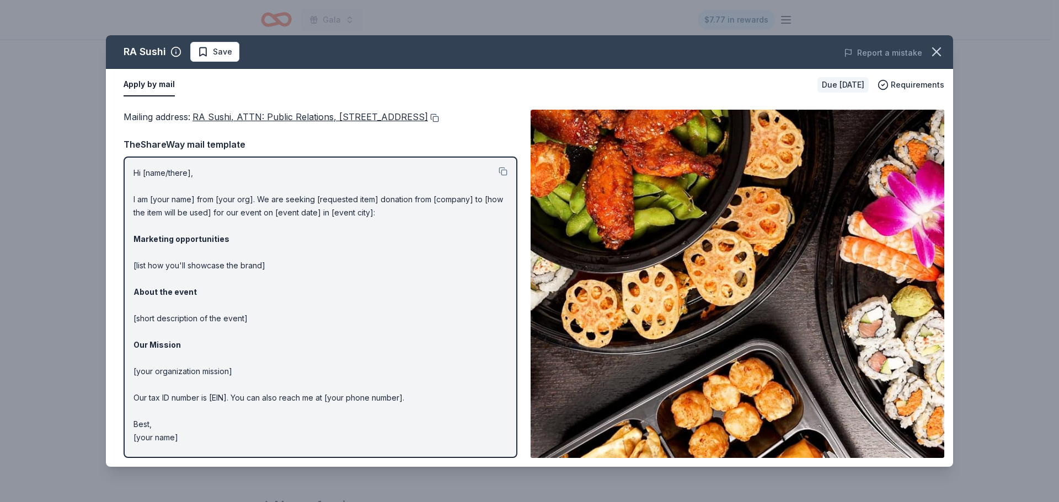
click at [428, 122] on button at bounding box center [433, 118] width 11 height 9
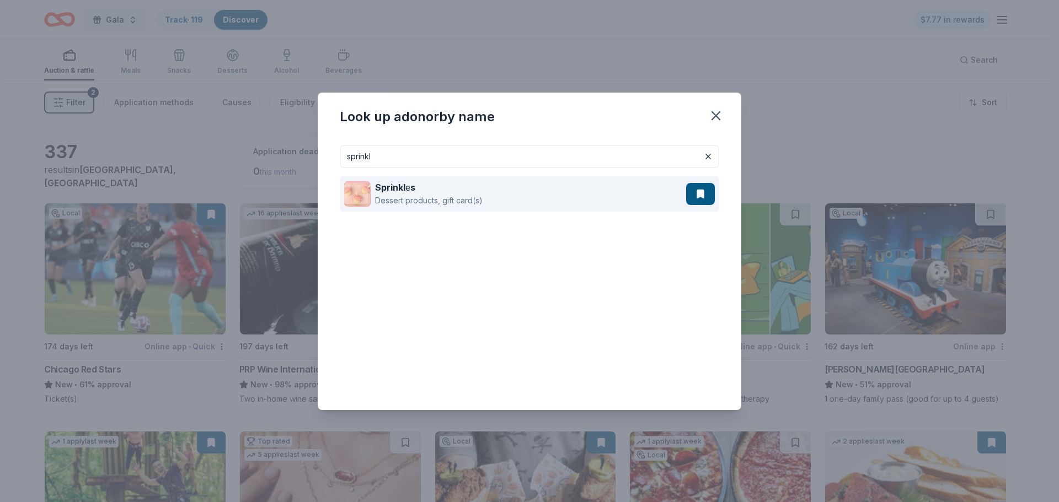
click at [388, 186] on strong "Sprinkl" at bounding box center [390, 187] width 30 height 11
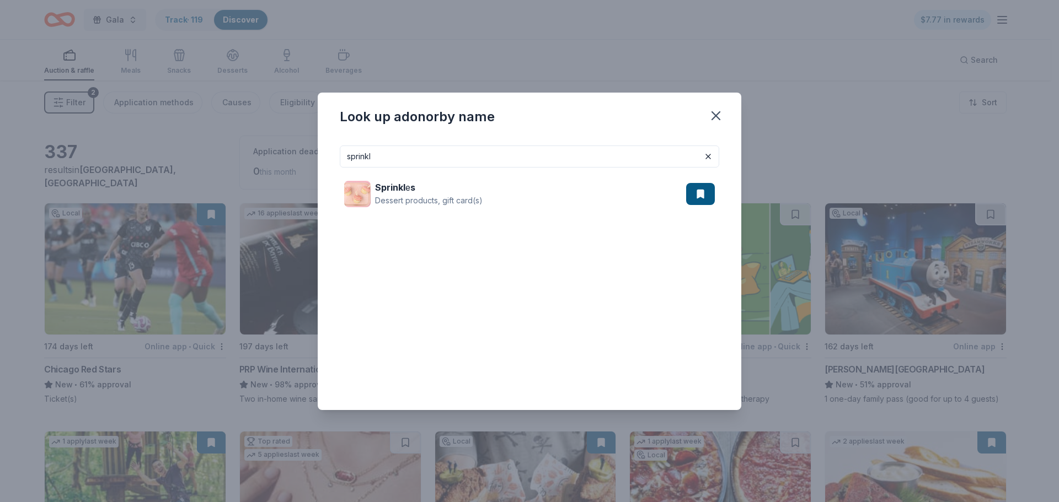
click at [395, 161] on input "sprinkl" at bounding box center [529, 157] width 379 height 22
drag, startPoint x: 395, startPoint y: 161, endPoint x: 350, endPoint y: 160, distance: 45.8
click at [350, 160] on input "sprinkl" at bounding box center [529, 157] width 379 height 22
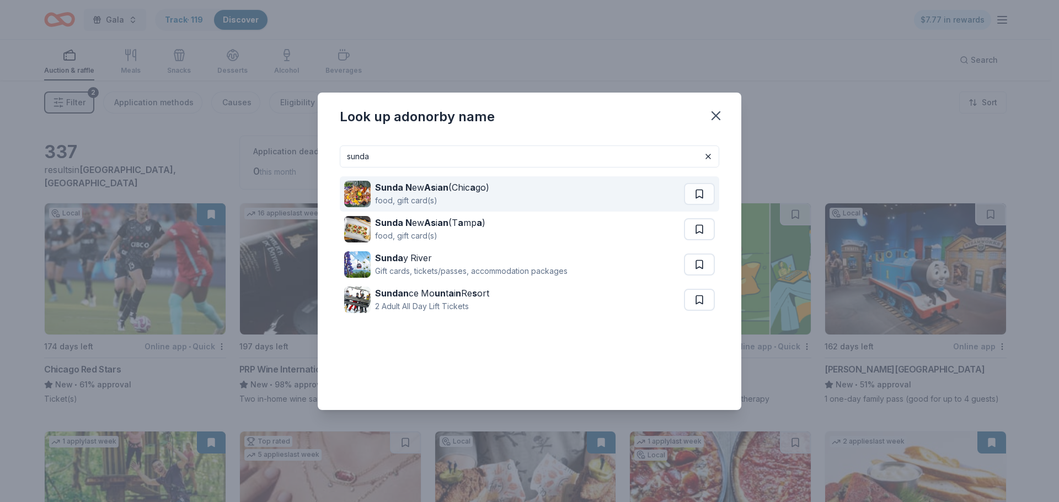
click at [426, 185] on strong "As" at bounding box center [430, 187] width 12 height 11
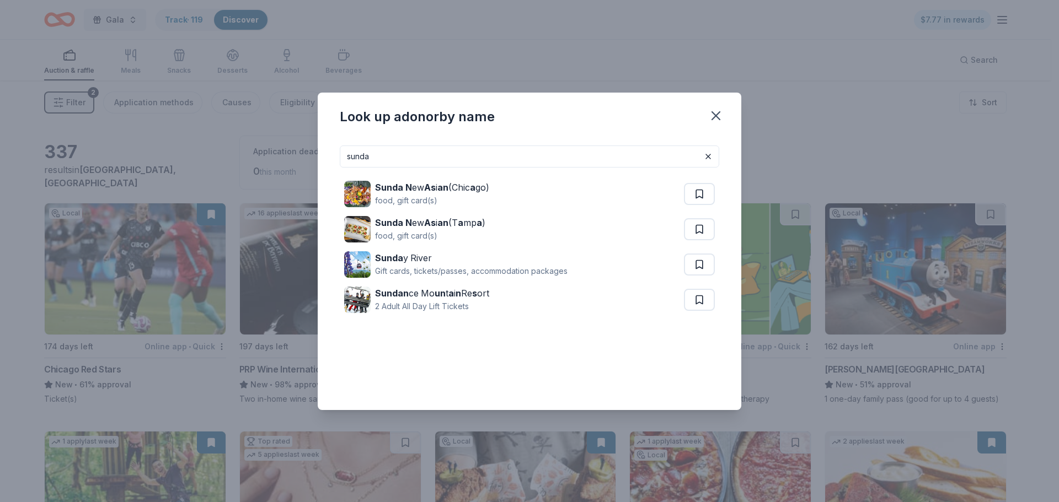
click at [485, 155] on input "sunda" at bounding box center [529, 157] width 379 height 22
drag, startPoint x: 485, startPoint y: 155, endPoint x: 335, endPoint y: 152, distance: 150.0
click at [335, 152] on div "sunda Sunda N ew As i an (Chic a go) food, gift card(s) Sunda N ew As i an (T a…" at bounding box center [529, 273] width 423 height 273
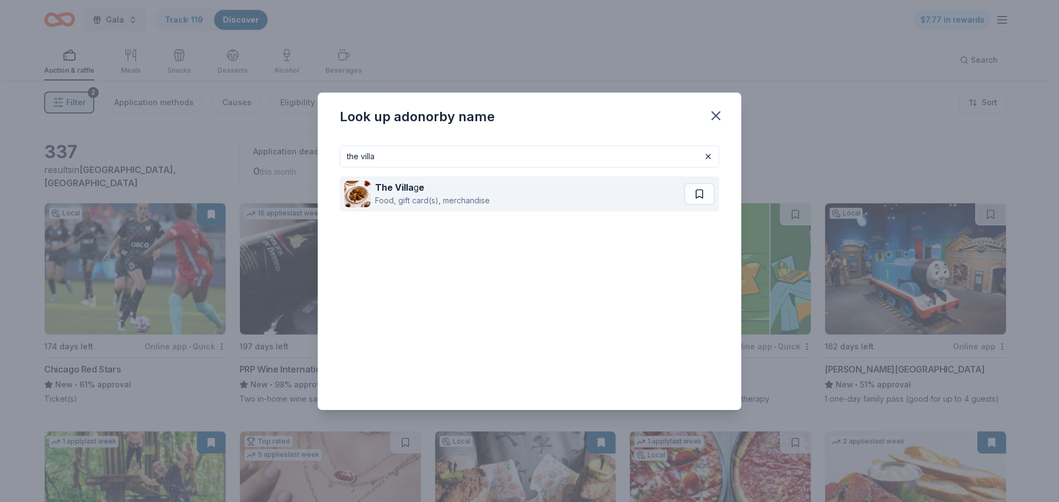
click at [402, 187] on strong "The Villa" at bounding box center [394, 187] width 39 height 11
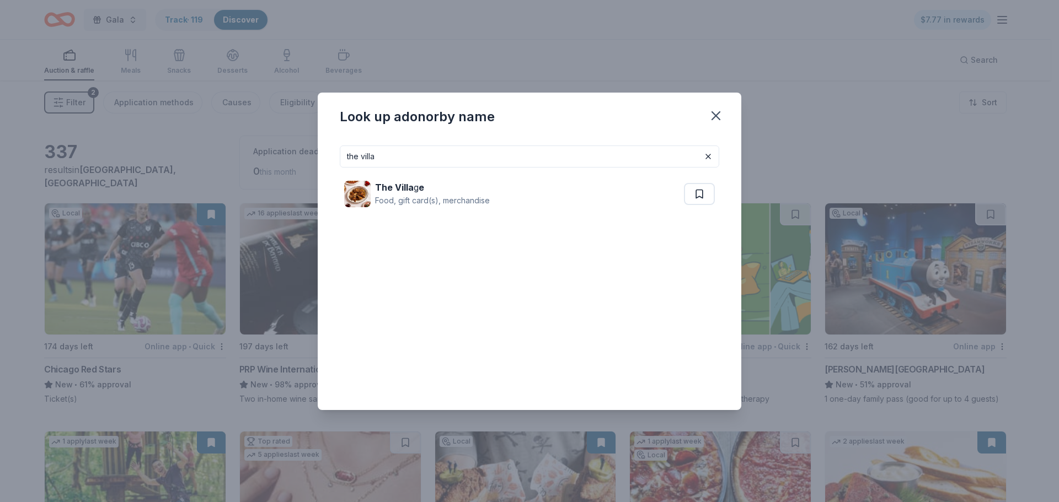
drag, startPoint x: 393, startPoint y: 164, endPoint x: 320, endPoint y: 158, distance: 72.5
click at [320, 158] on div "the villa The Villa g e Food, gift card(s), merchandise" at bounding box center [529, 273] width 423 height 273
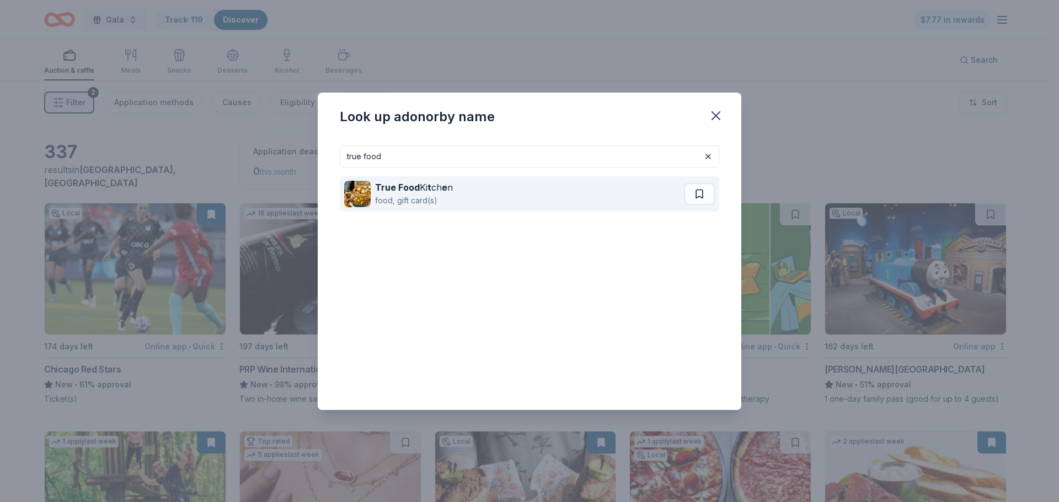
click at [416, 196] on div "food, gift card(s)" at bounding box center [414, 200] width 78 height 13
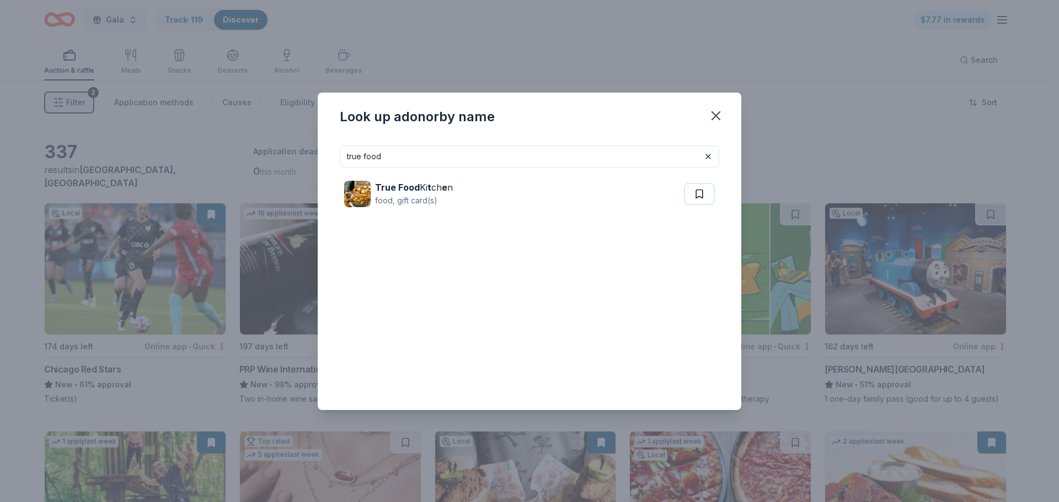
drag, startPoint x: 432, startPoint y: 153, endPoint x: 299, endPoint y: 149, distance: 132.9
click at [300, 149] on div "Look up a donor by name true food True Food Ki t ch e n food, gift card(s)" at bounding box center [529, 251] width 1059 height 502
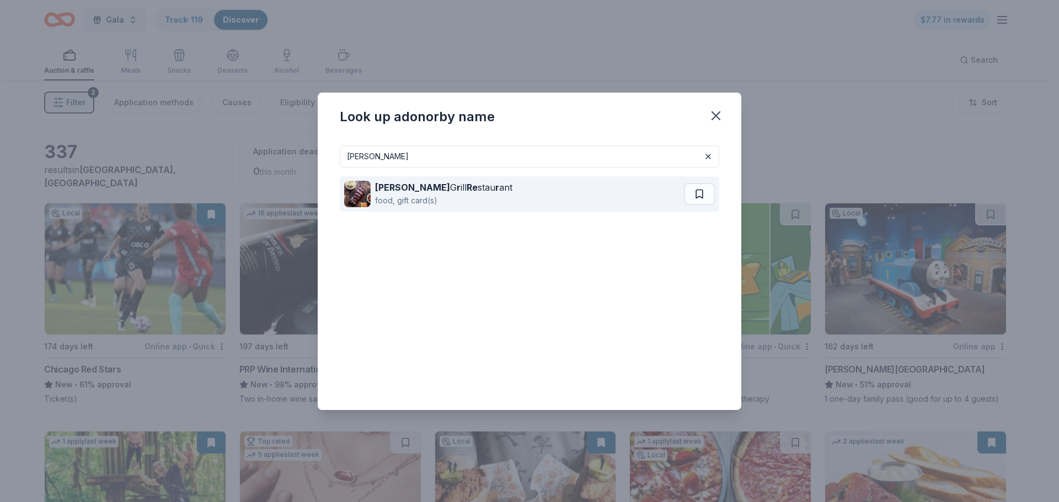
click at [405, 196] on div "food, gift card(s)" at bounding box center [443, 200] width 137 height 13
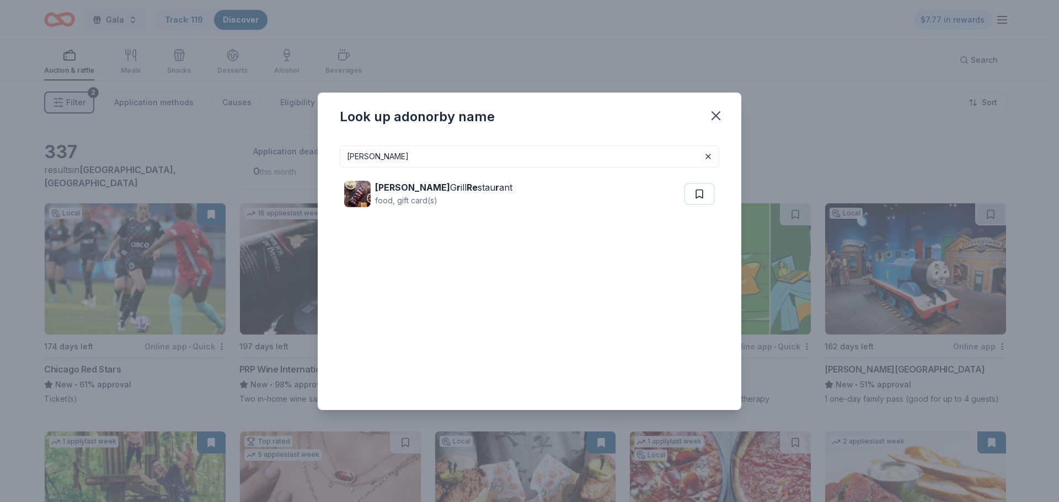
click at [720, 193] on div "weber Weber G r ill Re stau r ant food, gift card(s)" at bounding box center [529, 273] width 423 height 273
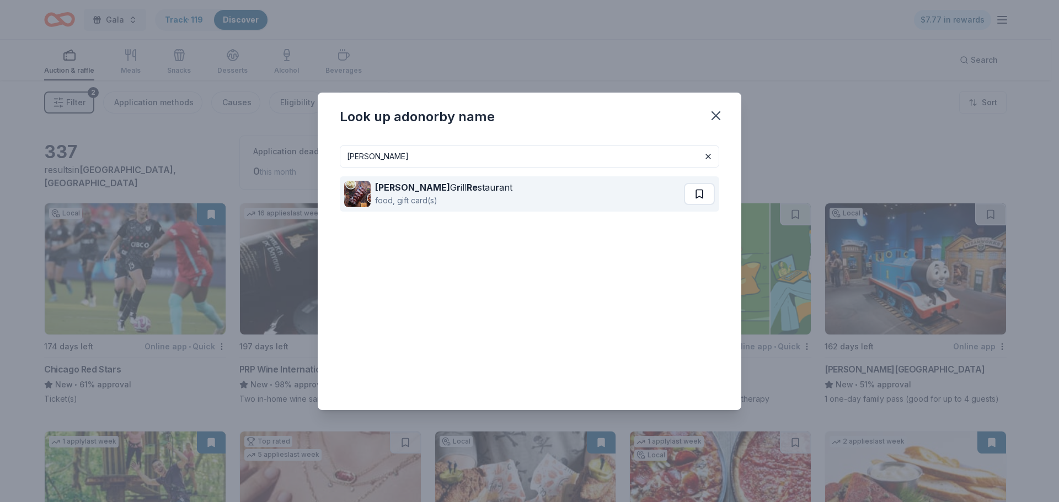
click at [702, 193] on button at bounding box center [699, 194] width 31 height 22
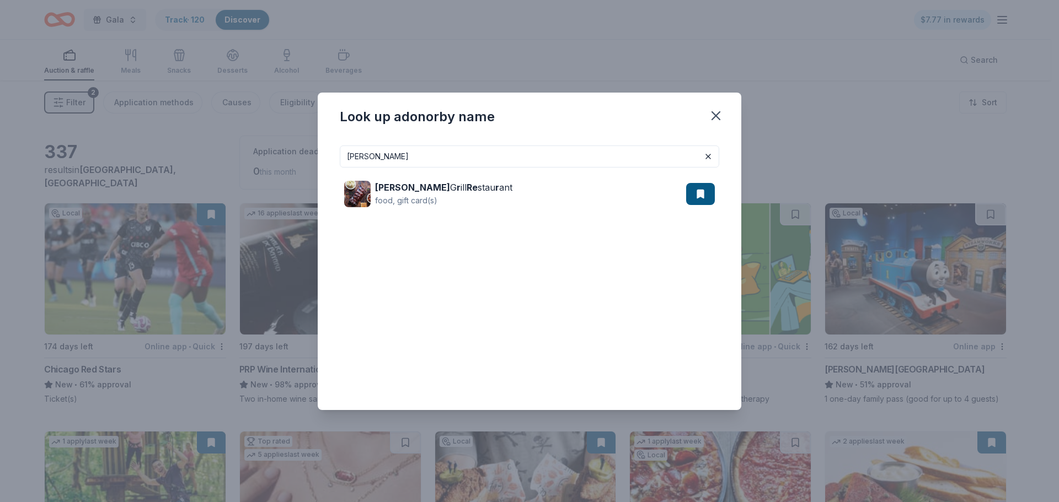
drag, startPoint x: 580, startPoint y: 167, endPoint x: 336, endPoint y: 159, distance: 243.8
click at [337, 159] on div "weber Weber G r ill Re stau r ant food, gift card(s)" at bounding box center [529, 273] width 423 height 273
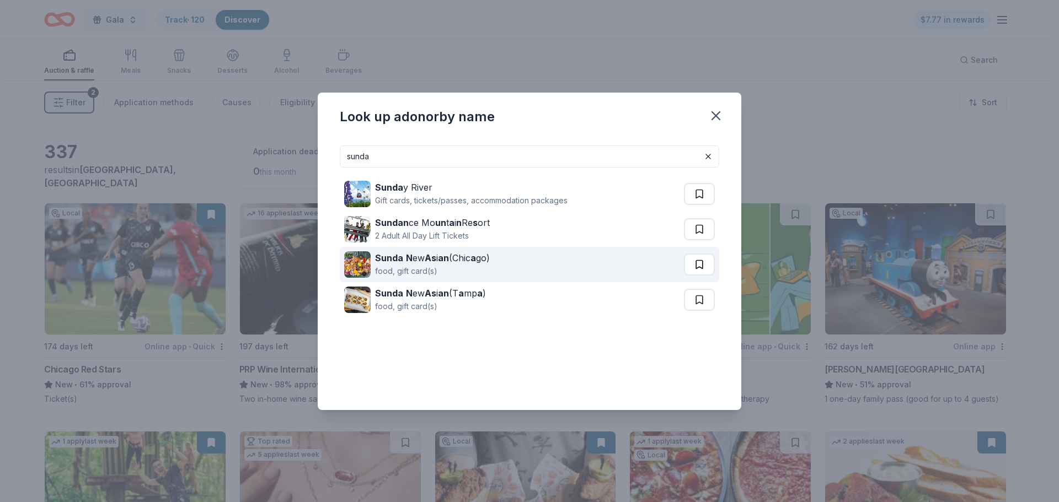
click at [694, 268] on button at bounding box center [699, 265] width 31 height 22
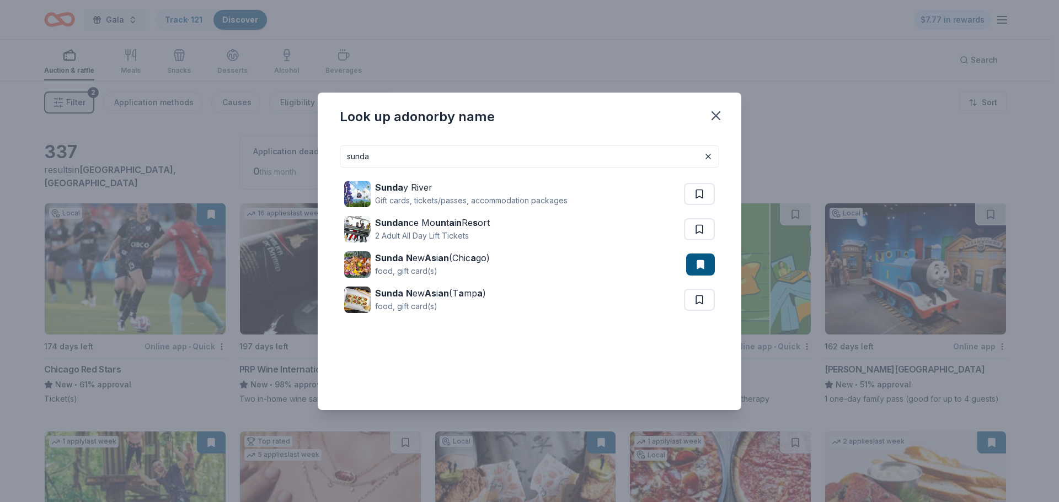
drag, startPoint x: 510, startPoint y: 163, endPoint x: 312, endPoint y: 163, distance: 197.9
click at [312, 163] on div "Look up a donor by name sunda Sunda y River Gift cards, tickets/passes, accommo…" at bounding box center [529, 251] width 1059 height 502
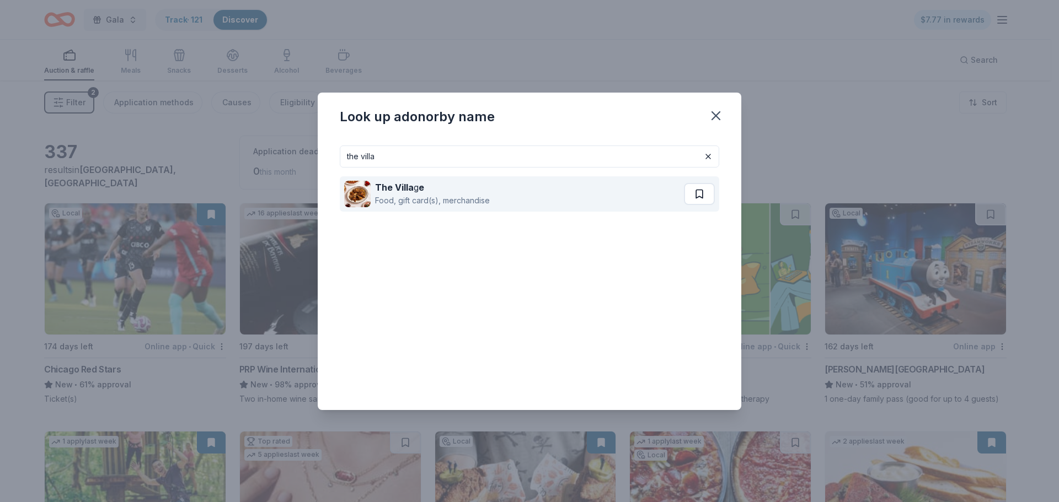
type input "the villa"
click at [687, 197] on button at bounding box center [699, 194] width 31 height 22
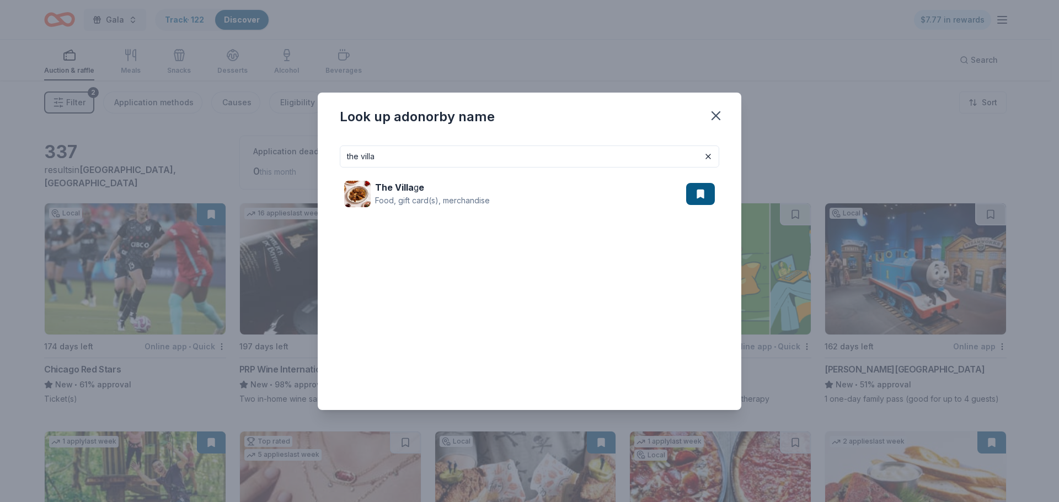
drag, startPoint x: 615, startPoint y: 162, endPoint x: 316, endPoint y: 158, distance: 298.3
click at [316, 158] on div "Look up a donor by name the villa The Villa g e Food, gift card(s), merchandise" at bounding box center [529, 251] width 1059 height 502
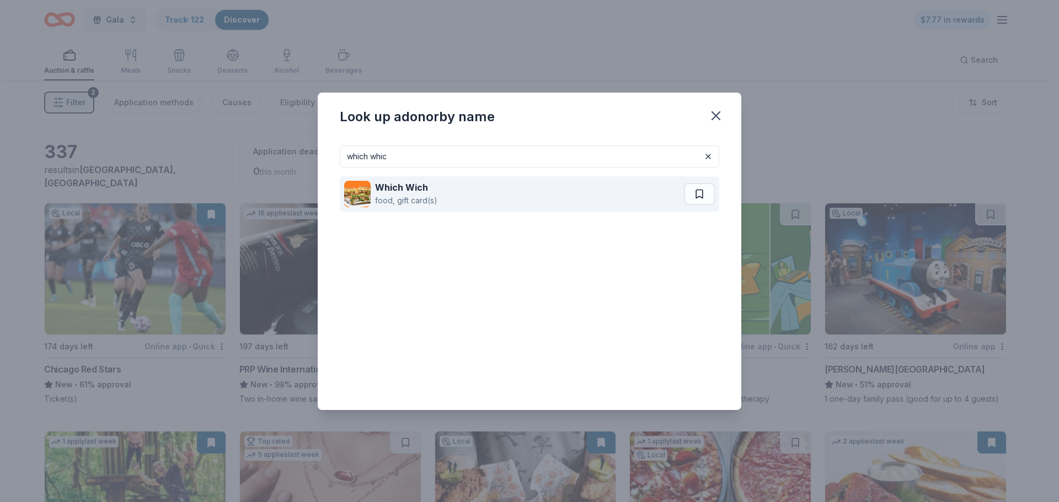
click at [401, 192] on strong "Which Wich" at bounding box center [401, 187] width 53 height 11
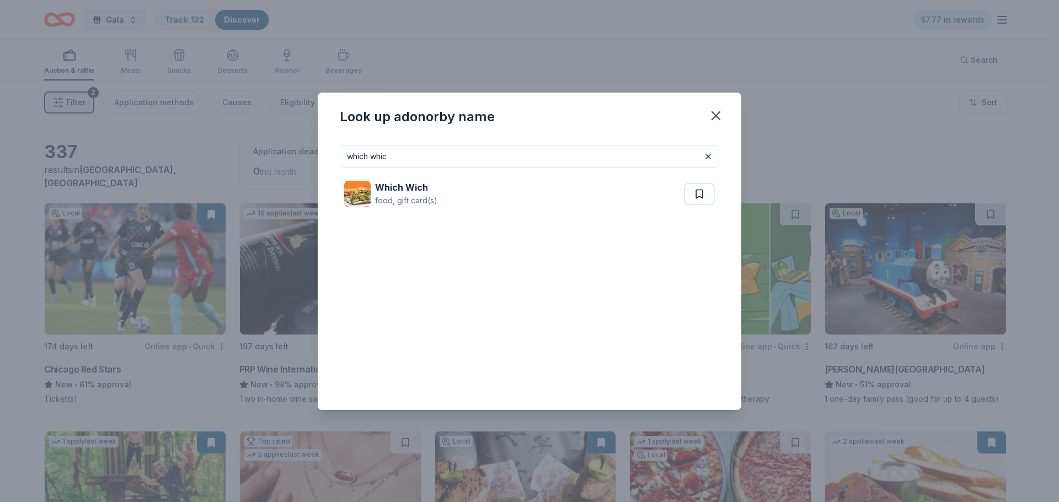
drag, startPoint x: 420, startPoint y: 152, endPoint x: 319, endPoint y: 147, distance: 101.6
click at [319, 147] on div "which whic Which Wich food, gift card(s)" at bounding box center [529, 273] width 423 height 273
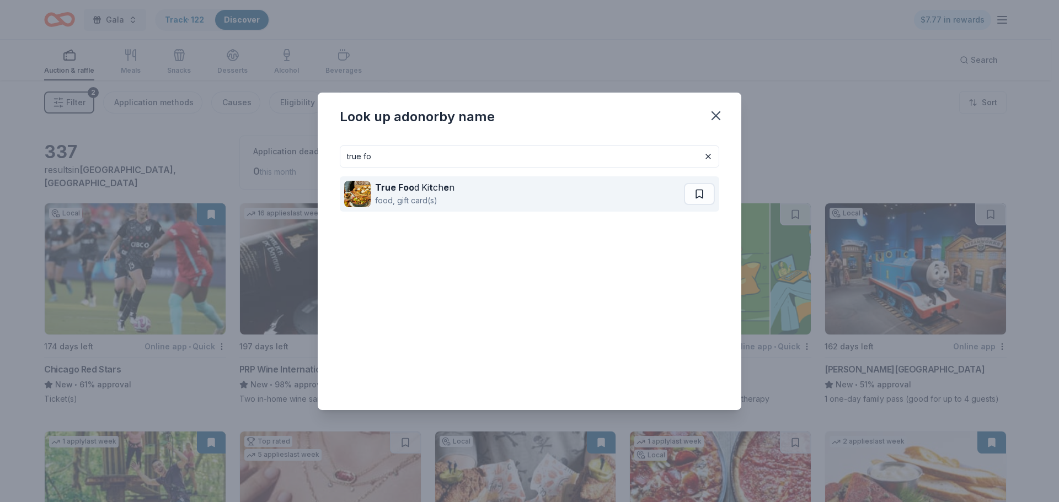
type input "true fo"
click at [426, 191] on div "True Foo d Ki t ch e n" at bounding box center [414, 187] width 79 height 13
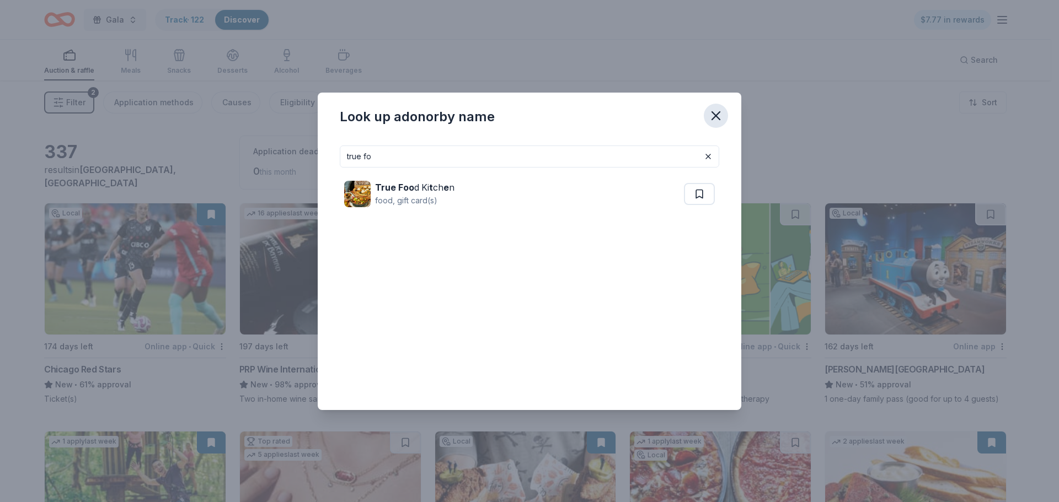
click at [715, 117] on icon "button" at bounding box center [716, 116] width 8 height 8
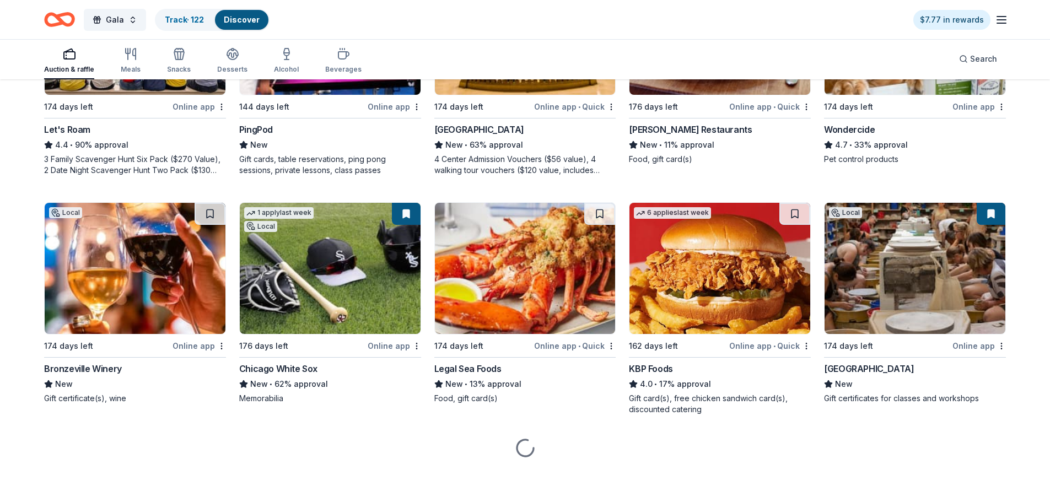
scroll to position [708, 0]
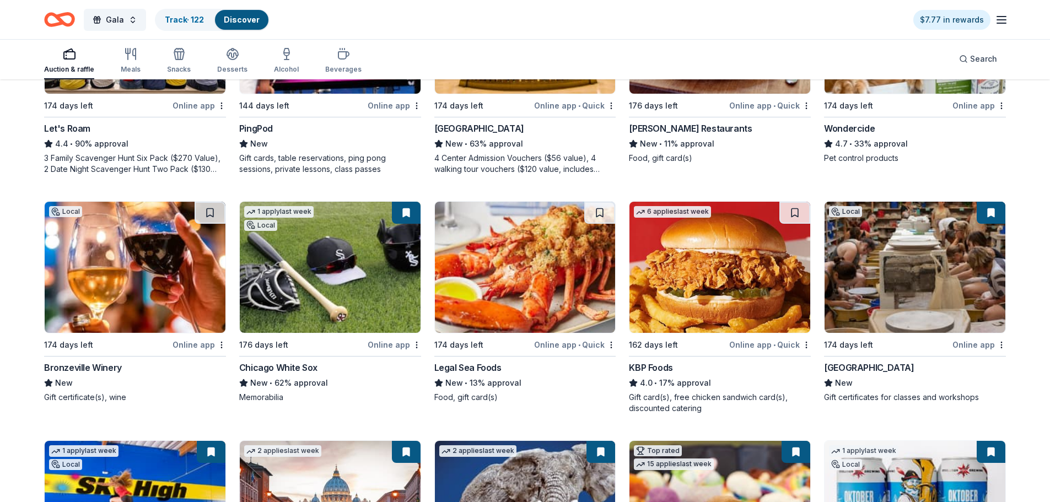
click at [102, 369] on div "Bronzeville Winery" at bounding box center [83, 367] width 78 height 13
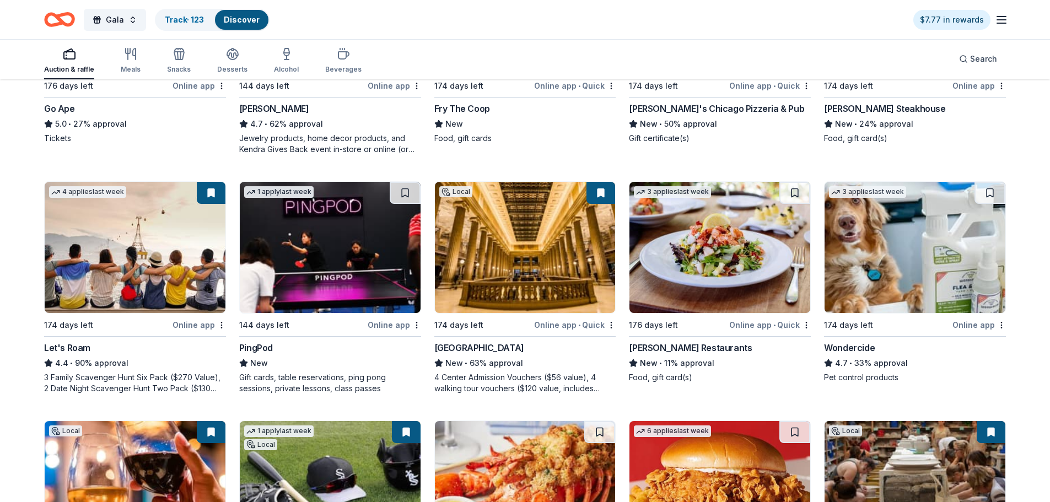
scroll to position [488, 0]
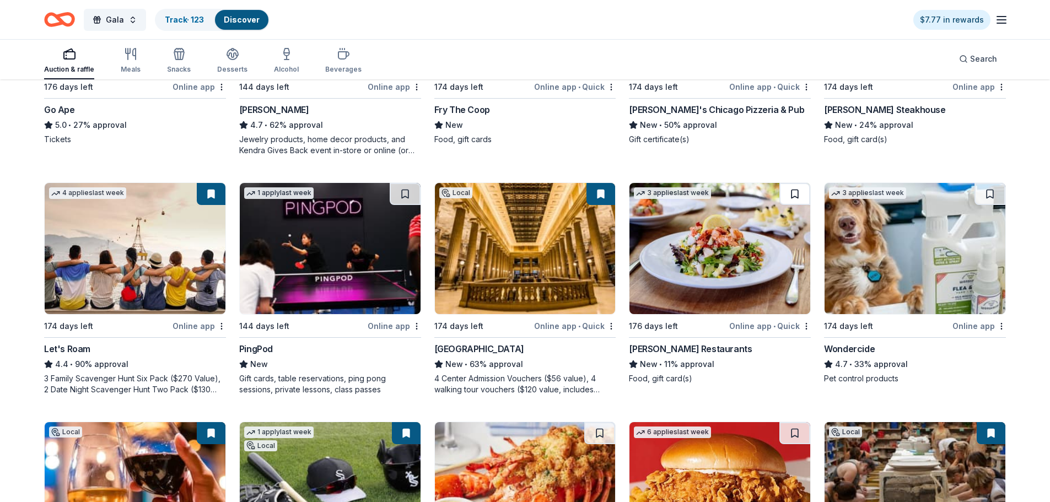
click at [797, 191] on button at bounding box center [795, 194] width 31 height 22
click at [255, 348] on div "PingPod" at bounding box center [256, 348] width 34 height 13
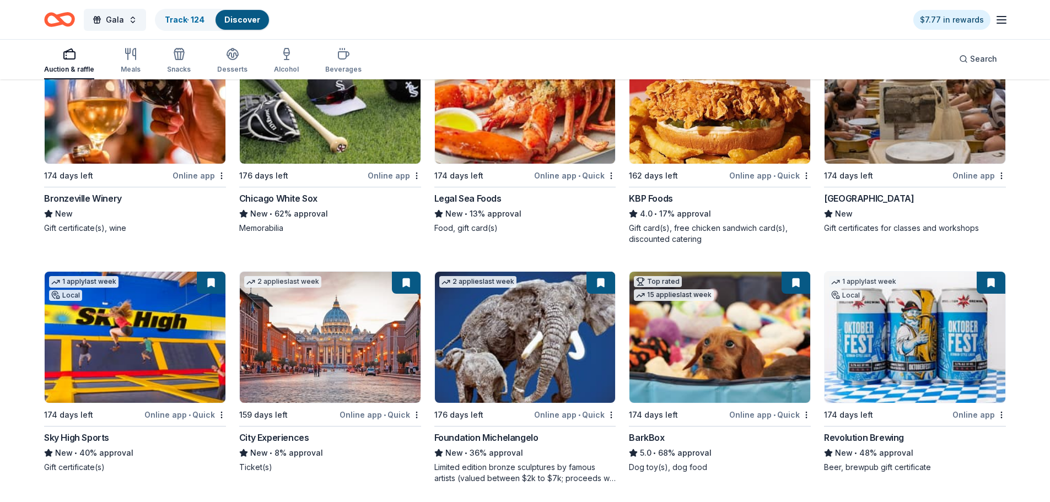
scroll to position [819, 0]
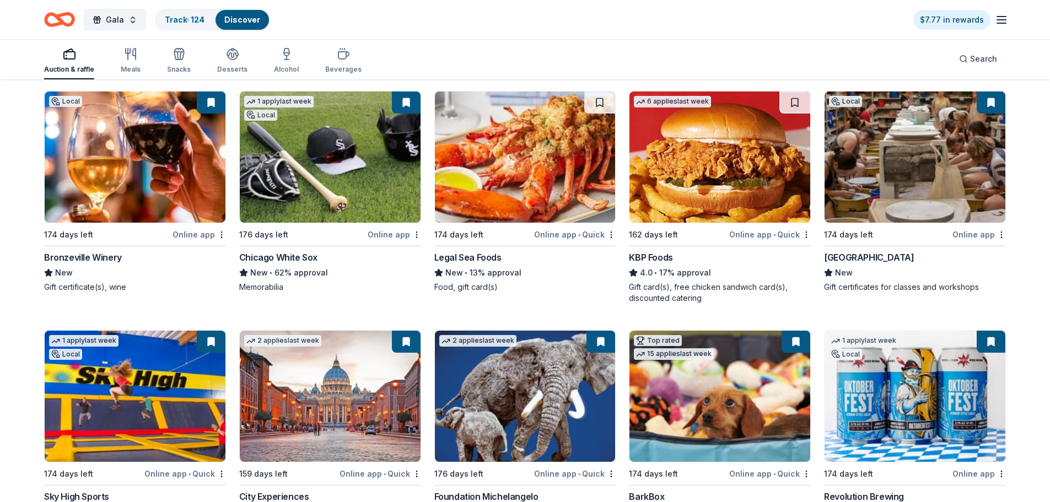
click at [467, 259] on div "Legal Sea Foods" at bounding box center [467, 257] width 67 height 13
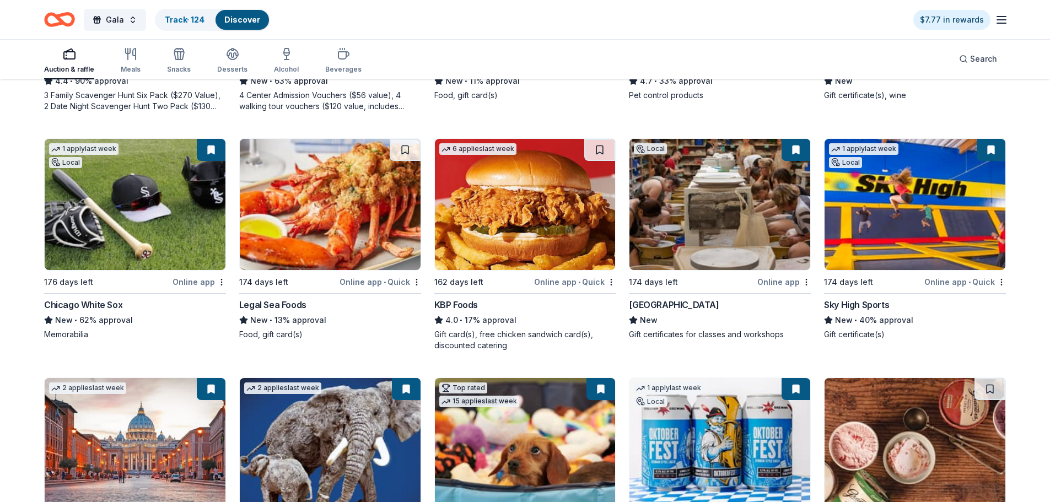
scroll to position [708, 0]
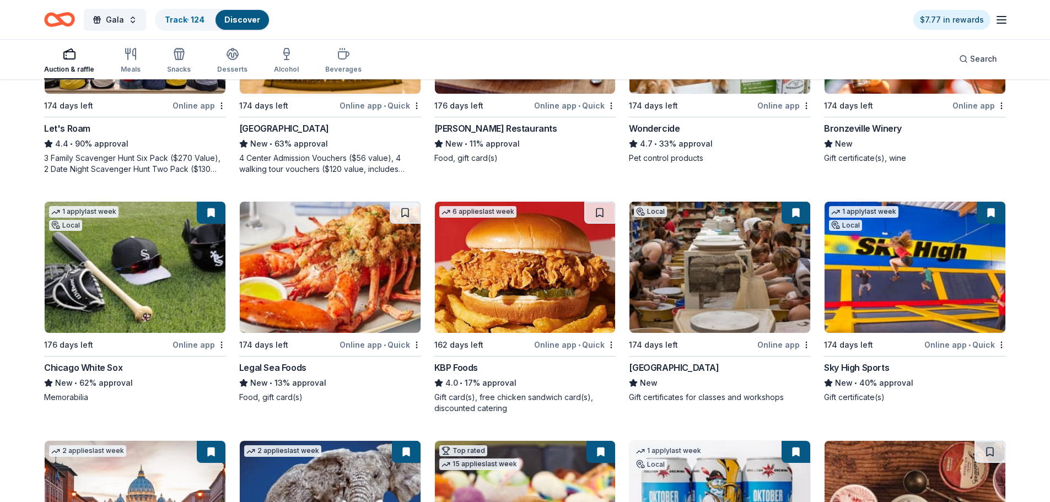
click at [174, 274] on img at bounding box center [135, 267] width 181 height 131
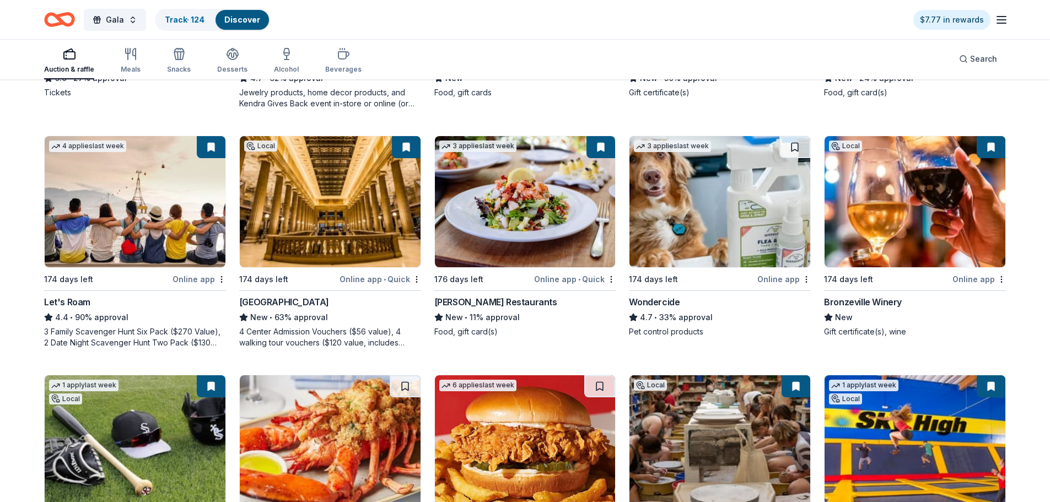
scroll to position [543, 0]
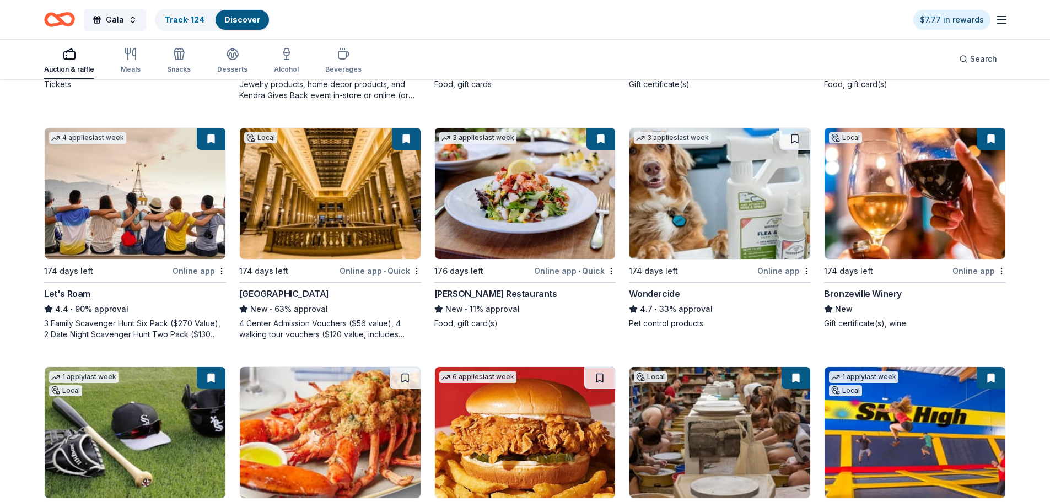
click at [937, 232] on img at bounding box center [915, 193] width 181 height 131
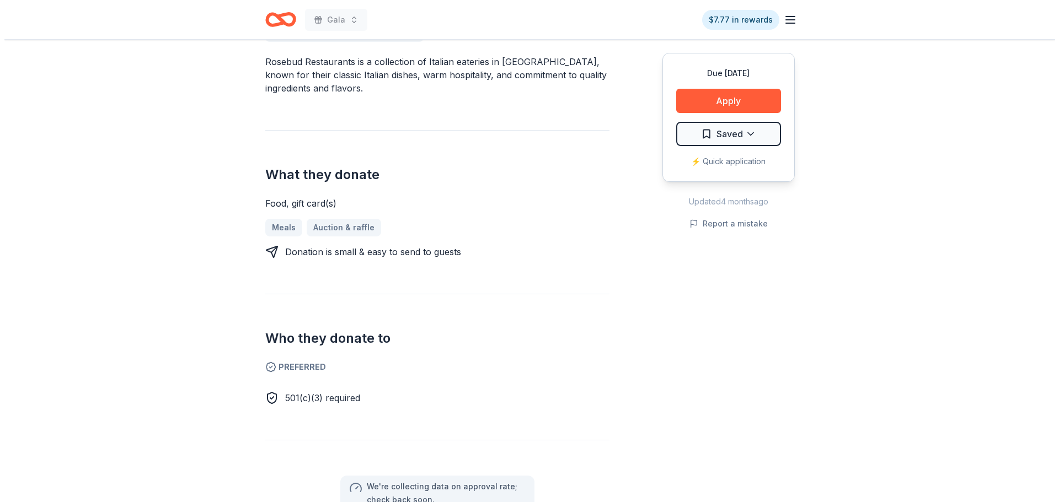
scroll to position [551, 0]
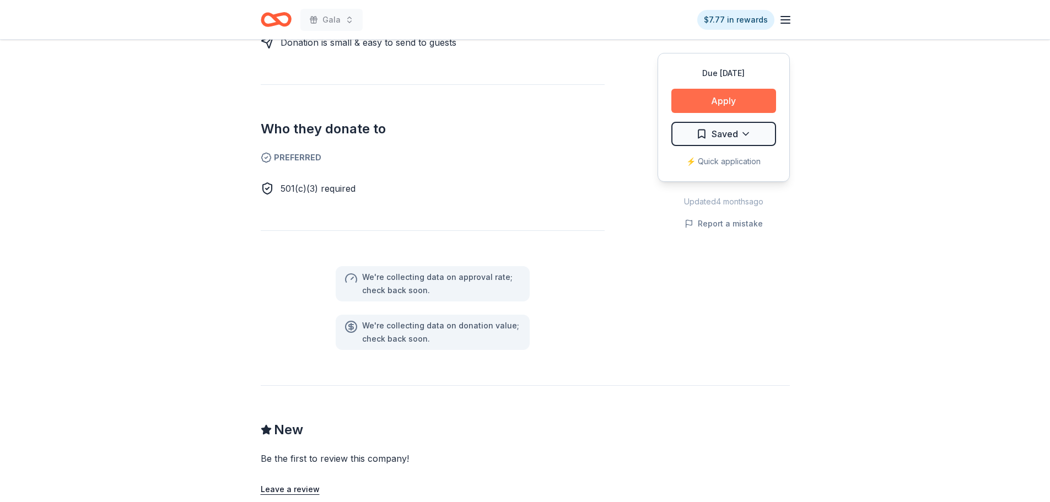
click at [721, 87] on div "Due [DATE] Apply Saved ⚡️ Quick application" at bounding box center [724, 117] width 132 height 129
click at [726, 99] on button "Apply" at bounding box center [724, 101] width 105 height 24
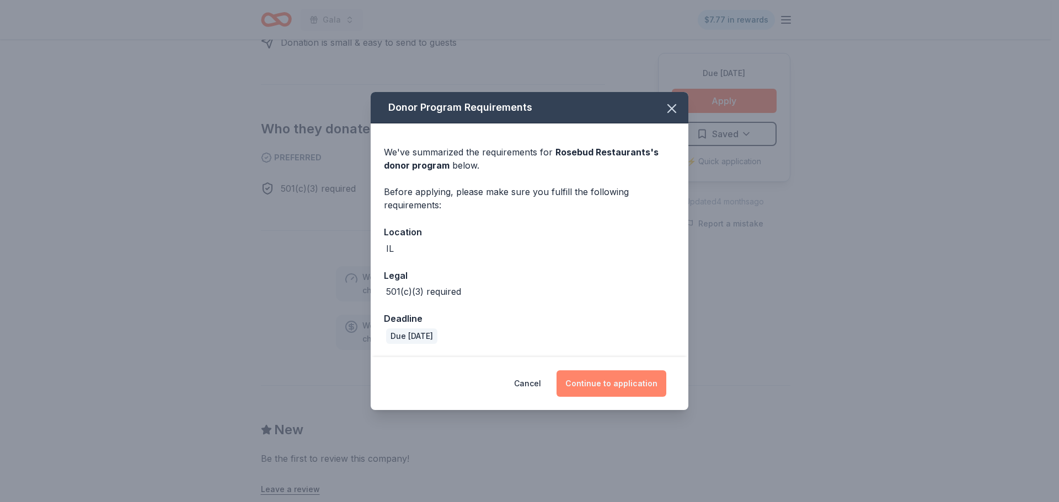
click at [638, 375] on button "Continue to application" at bounding box center [611, 384] width 110 height 26
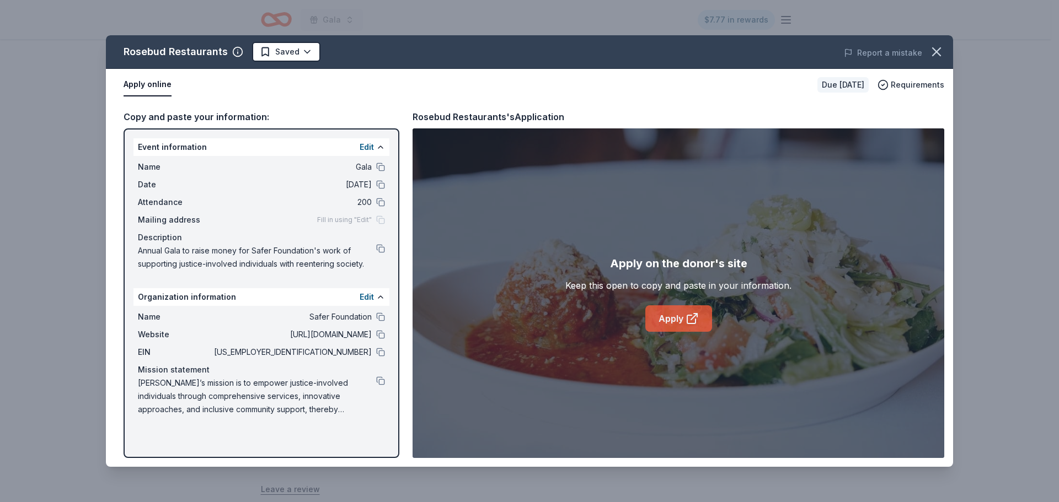
click at [673, 332] on link "Apply" at bounding box center [678, 318] width 67 height 26
click at [952, 49] on div "Report a mistake" at bounding box center [788, 52] width 330 height 31
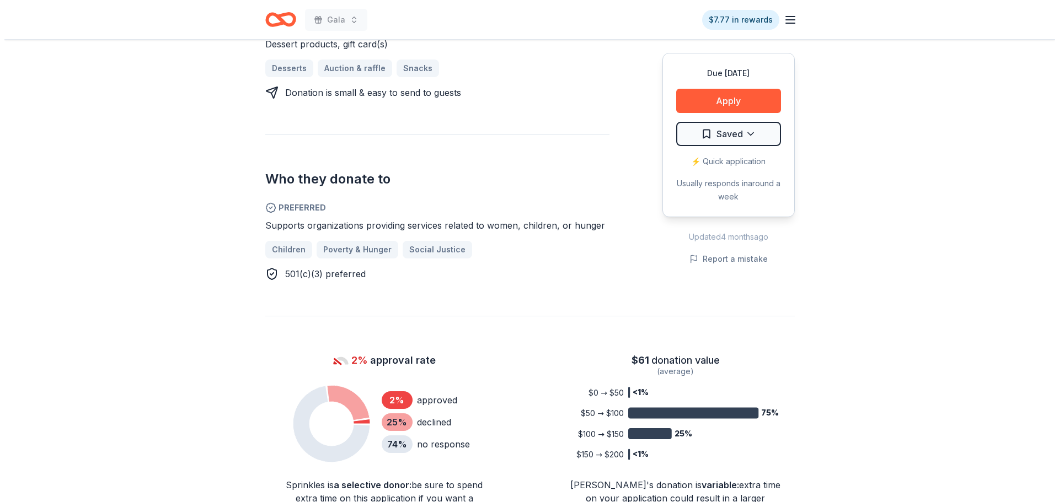
scroll to position [551, 0]
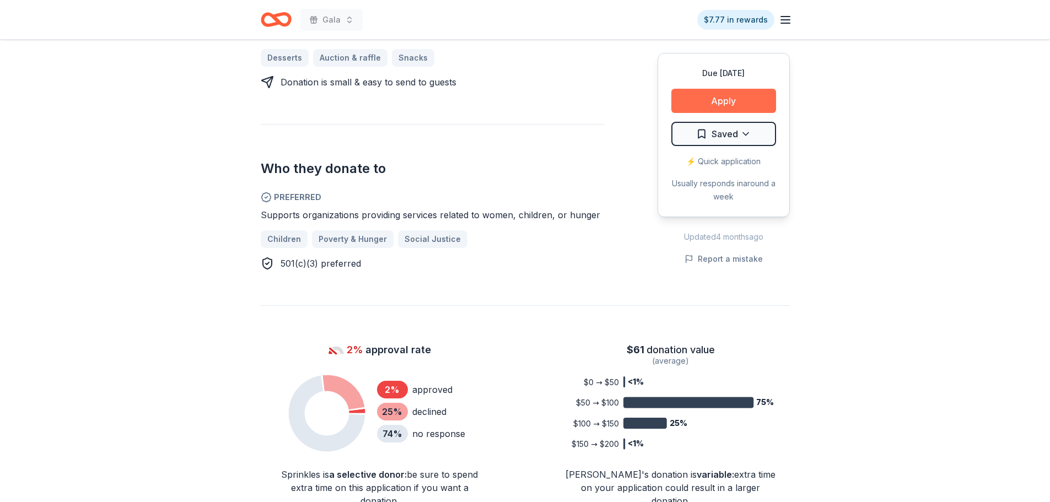
click at [721, 89] on button "Apply" at bounding box center [724, 101] width 105 height 24
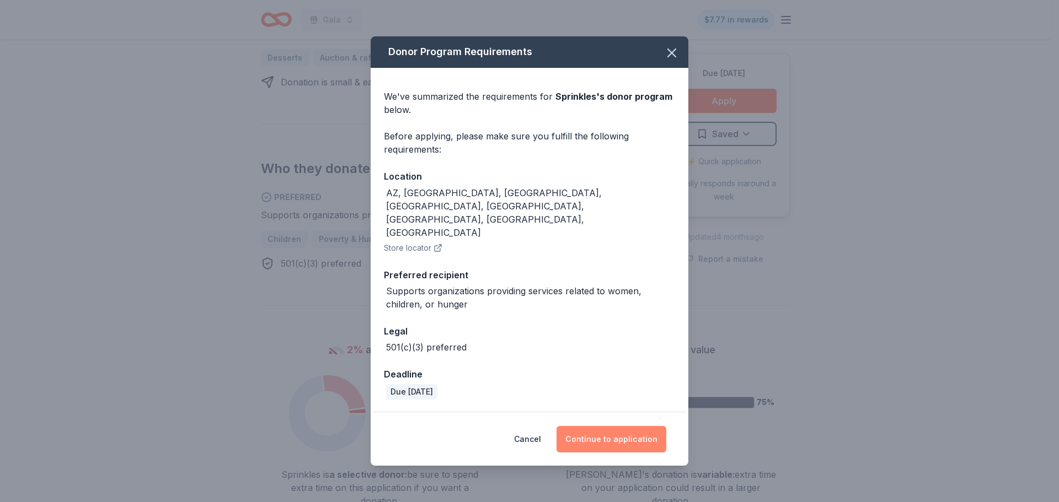
click at [632, 426] on button "Continue to application" at bounding box center [611, 439] width 110 height 26
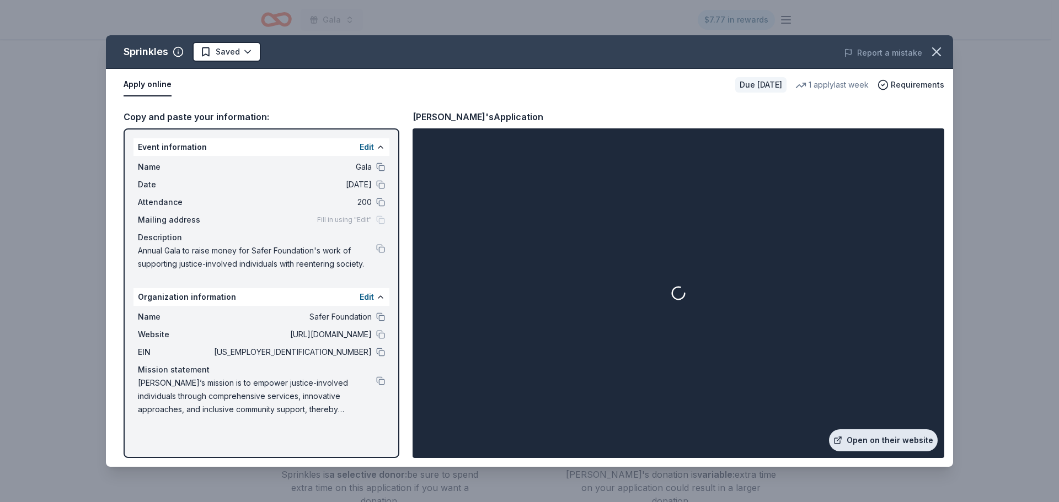
click at [853, 434] on link "Open on their website" at bounding box center [883, 441] width 109 height 22
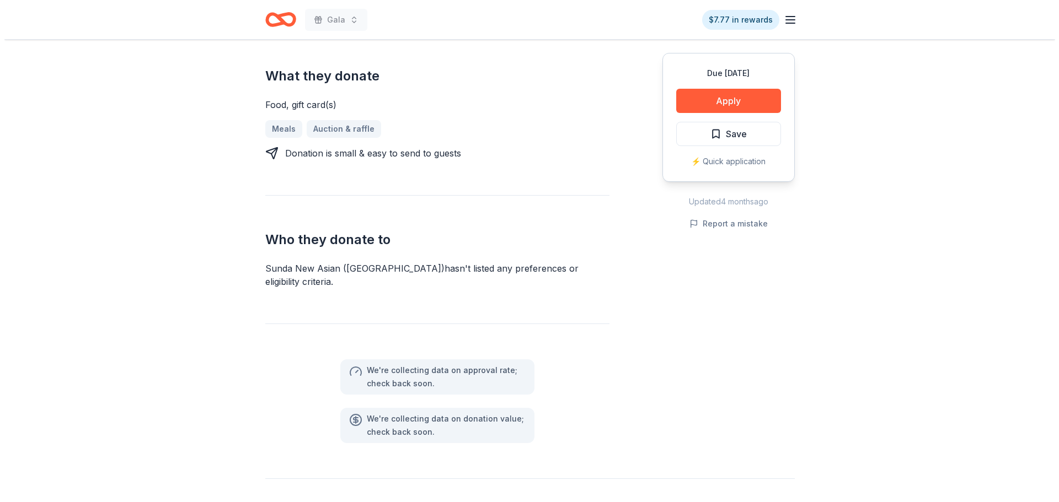
scroll to position [441, 0]
click at [700, 103] on button "Apply" at bounding box center [724, 101] width 105 height 24
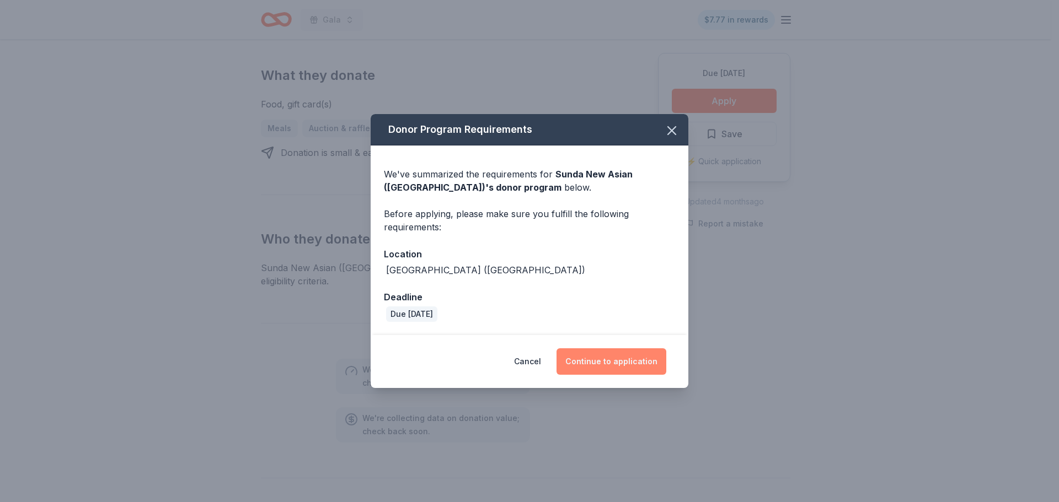
click at [647, 358] on button "Continue to application" at bounding box center [611, 361] width 110 height 26
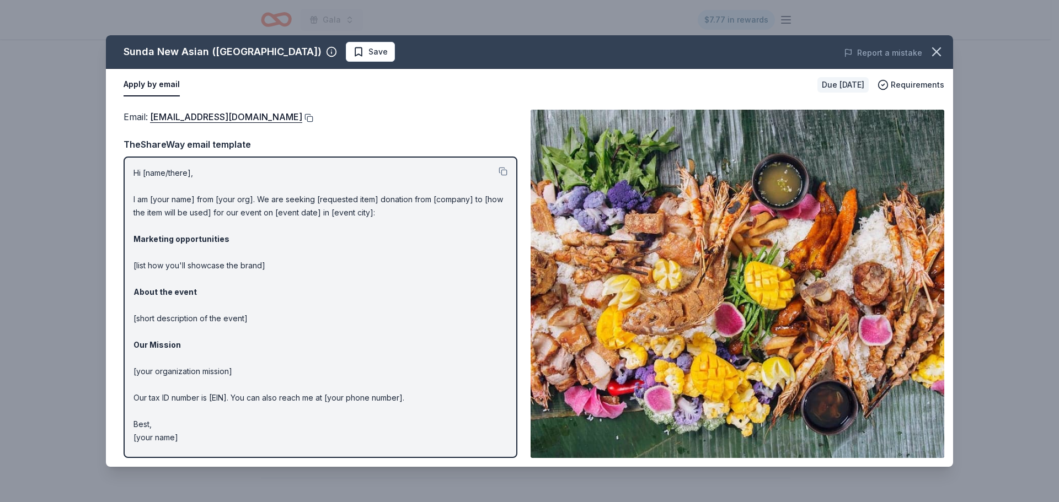
click at [302, 118] on button at bounding box center [307, 118] width 11 height 9
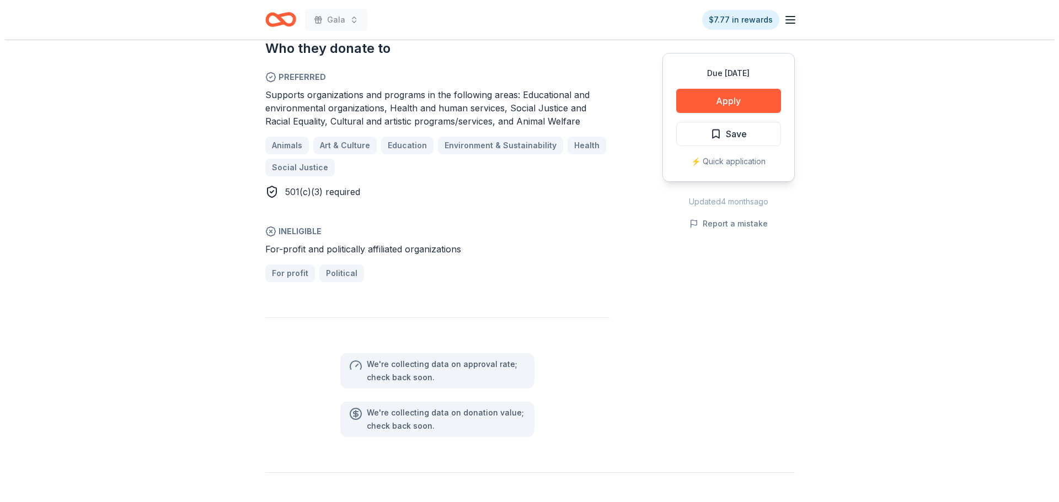
scroll to position [772, 0]
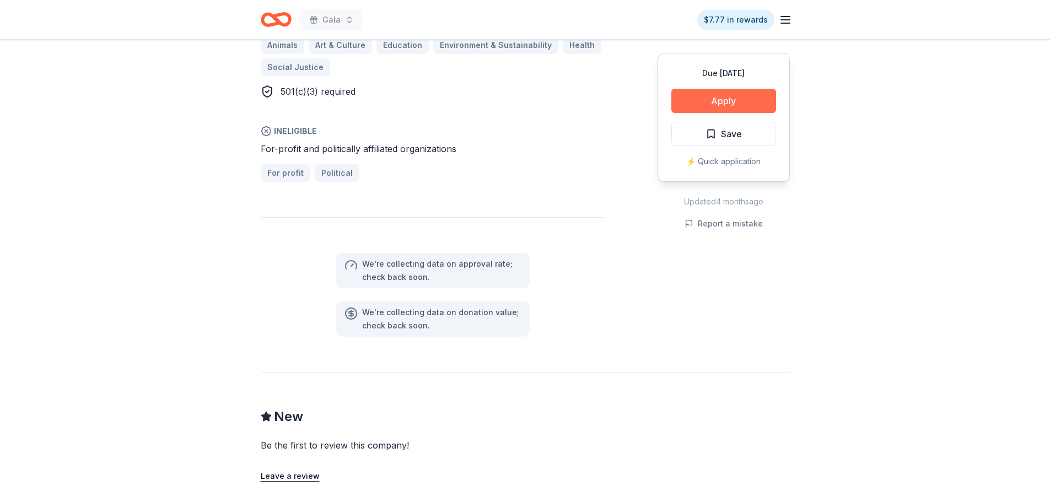
click at [770, 103] on button "Apply" at bounding box center [724, 101] width 105 height 24
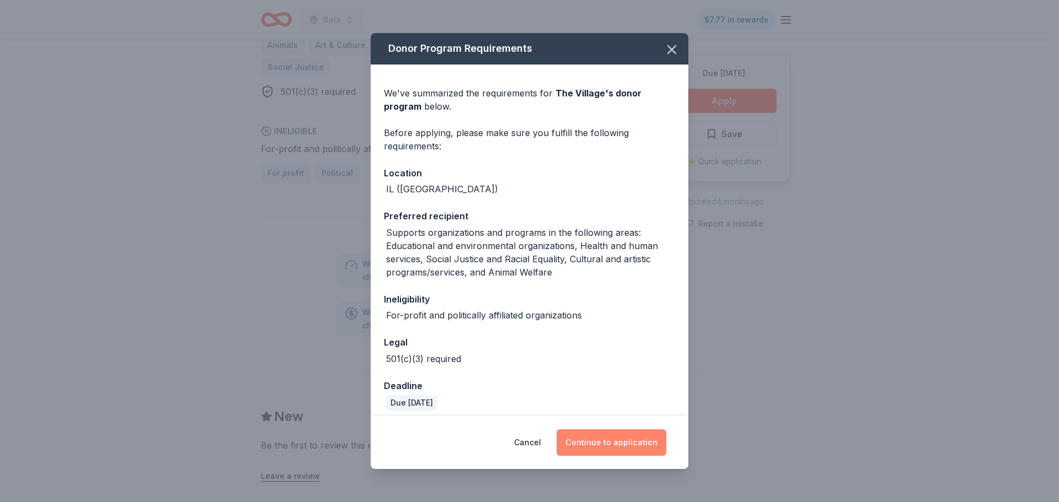
click at [634, 444] on button "Continue to application" at bounding box center [611, 443] width 110 height 26
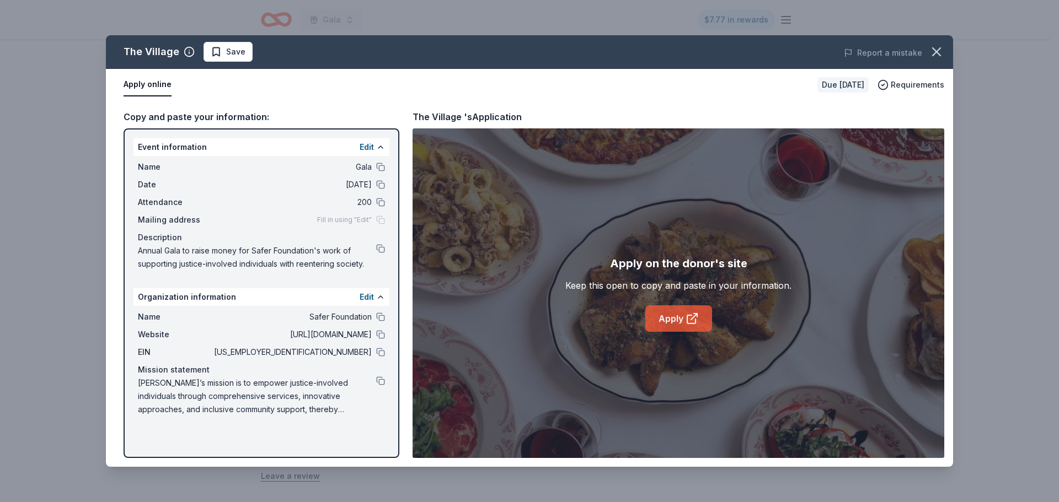
click at [693, 316] on icon at bounding box center [691, 318] width 13 height 13
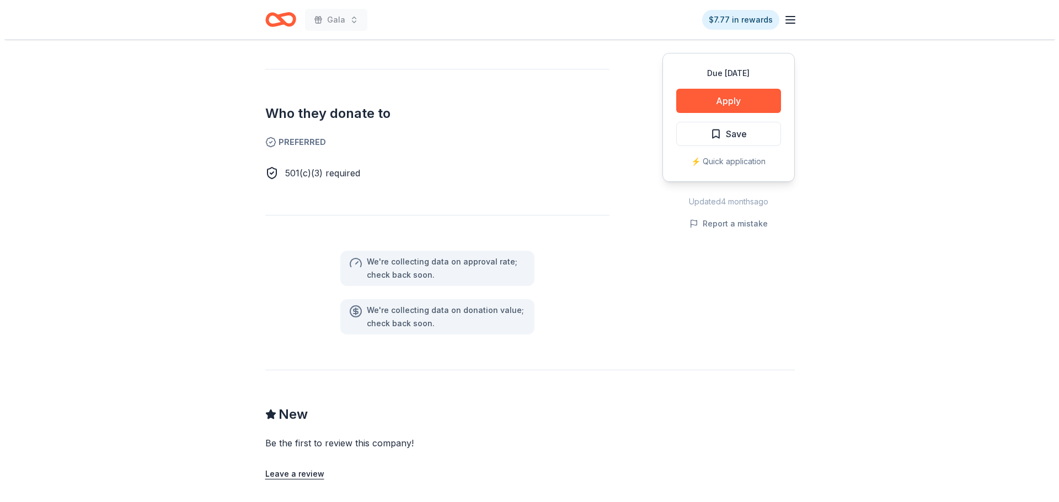
scroll to position [606, 0]
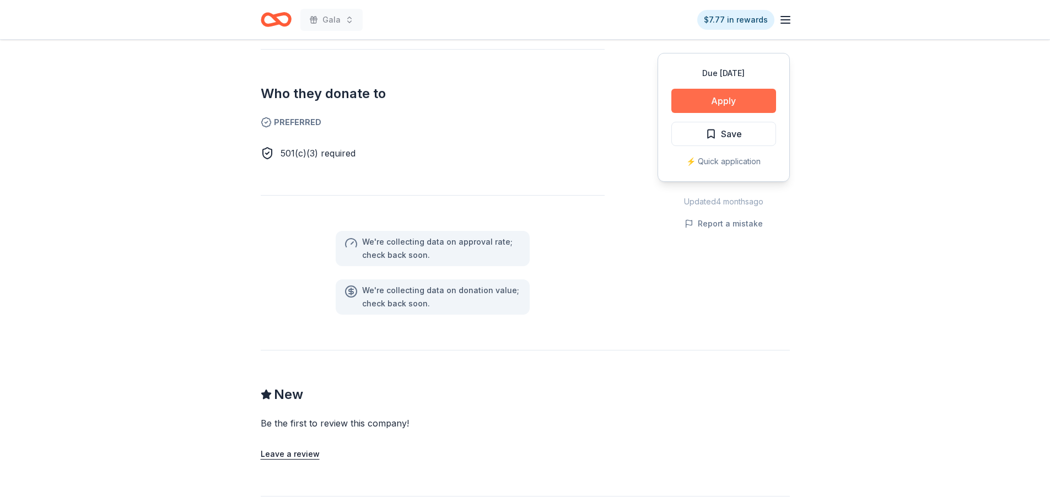
click at [690, 97] on button "Apply" at bounding box center [724, 101] width 105 height 24
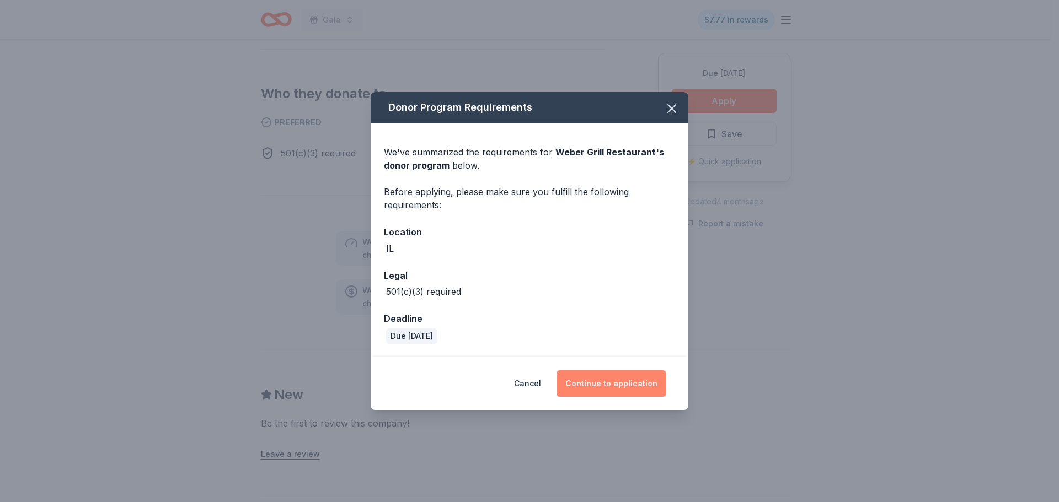
click at [631, 391] on button "Continue to application" at bounding box center [611, 384] width 110 height 26
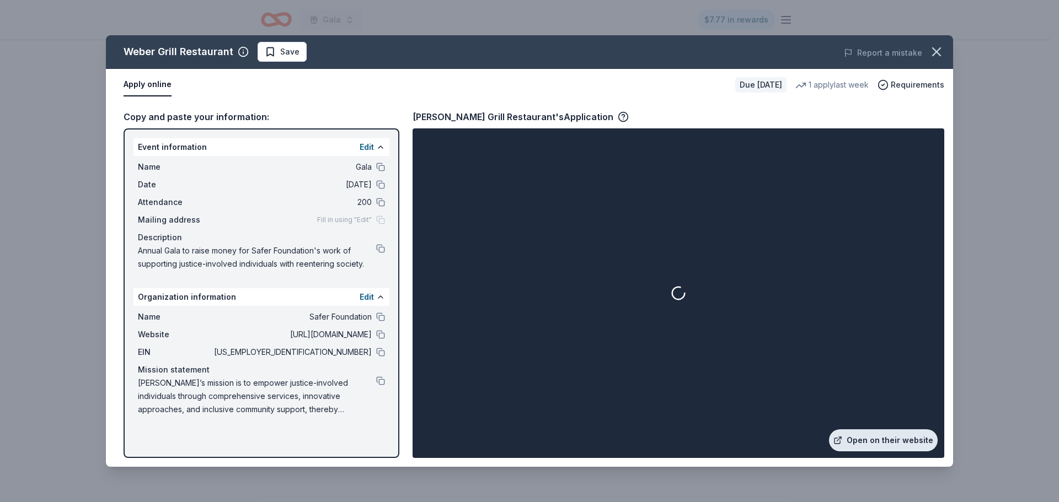
click at [894, 436] on link "Open on their website" at bounding box center [883, 441] width 109 height 22
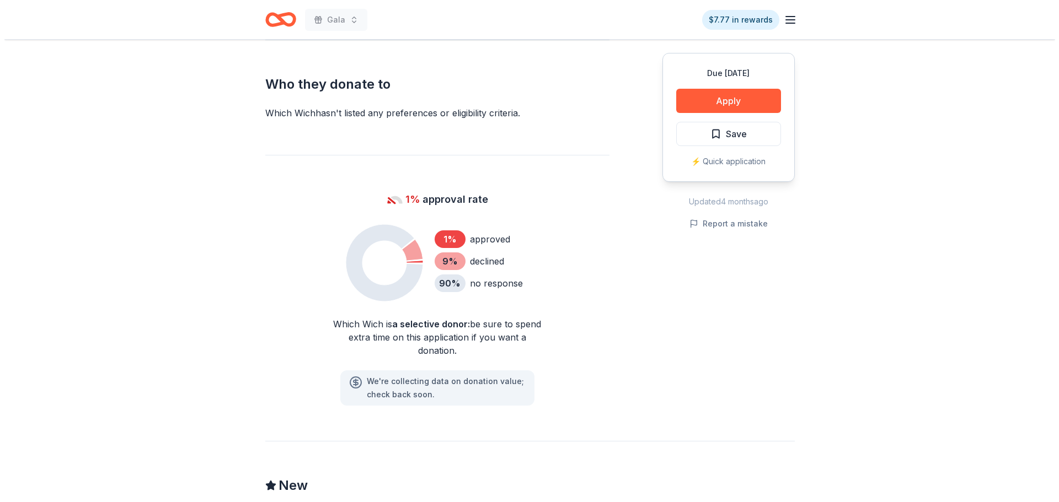
scroll to position [606, 0]
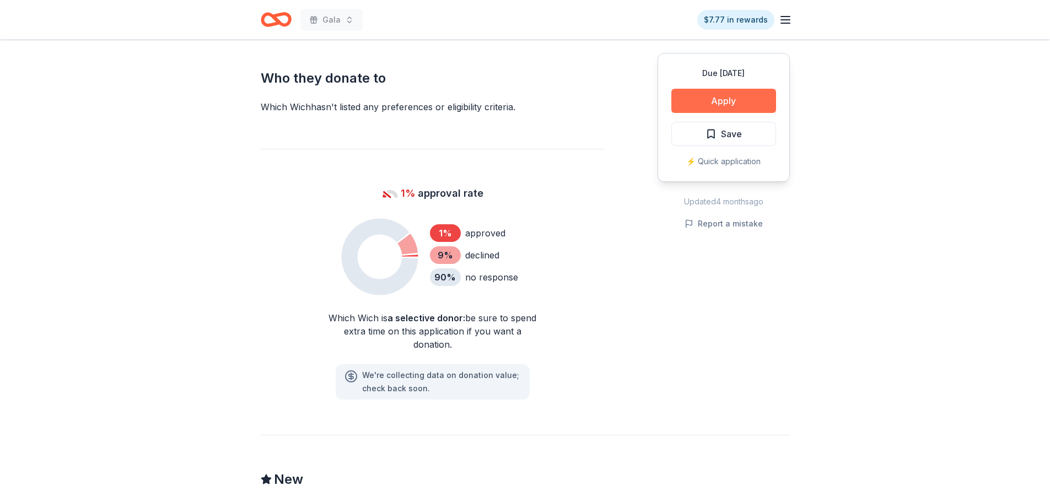
click at [689, 94] on button "Apply" at bounding box center [724, 101] width 105 height 24
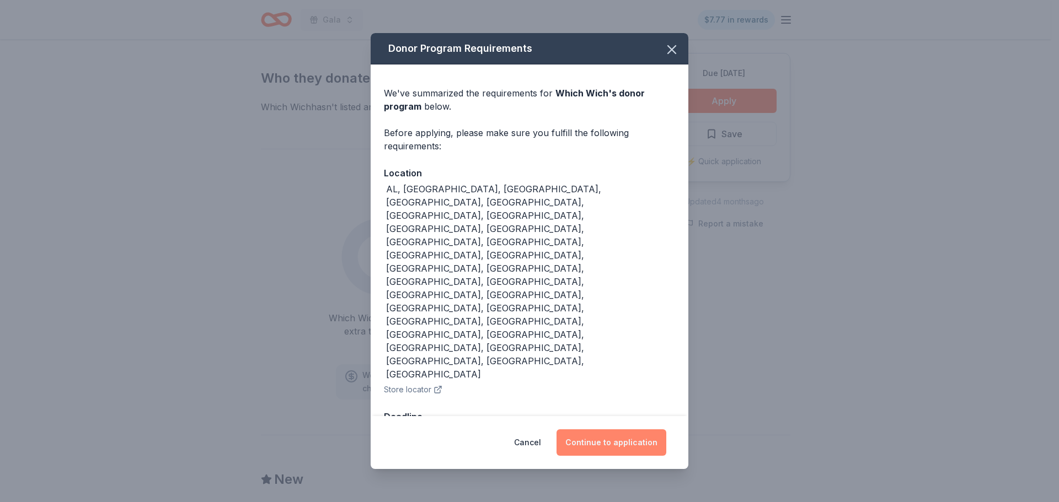
click at [633, 430] on button "Continue to application" at bounding box center [611, 443] width 110 height 26
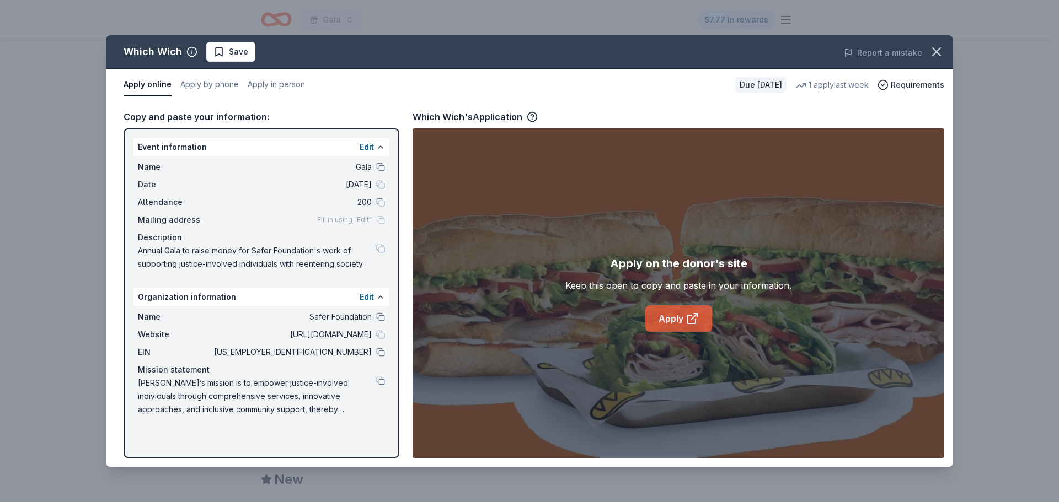
click at [669, 327] on link "Apply" at bounding box center [678, 318] width 67 height 26
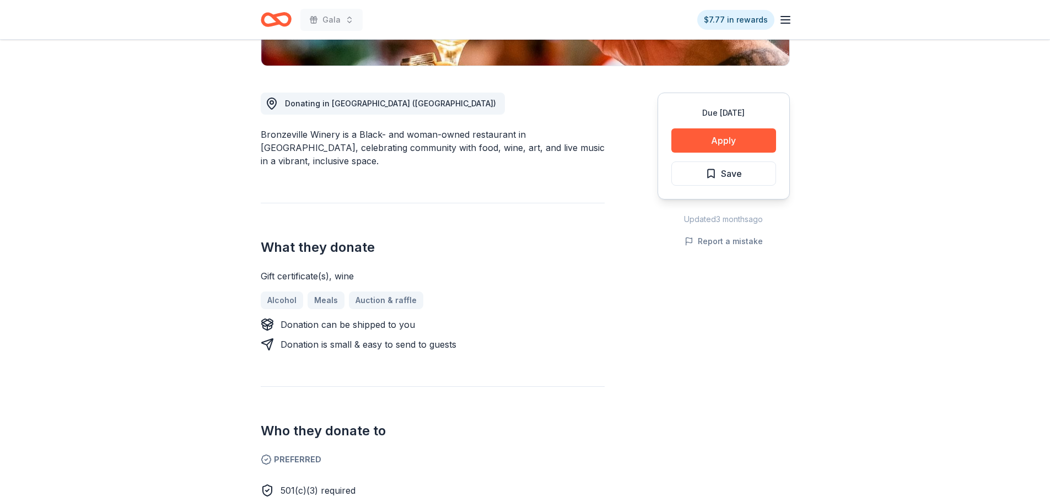
scroll to position [276, 0]
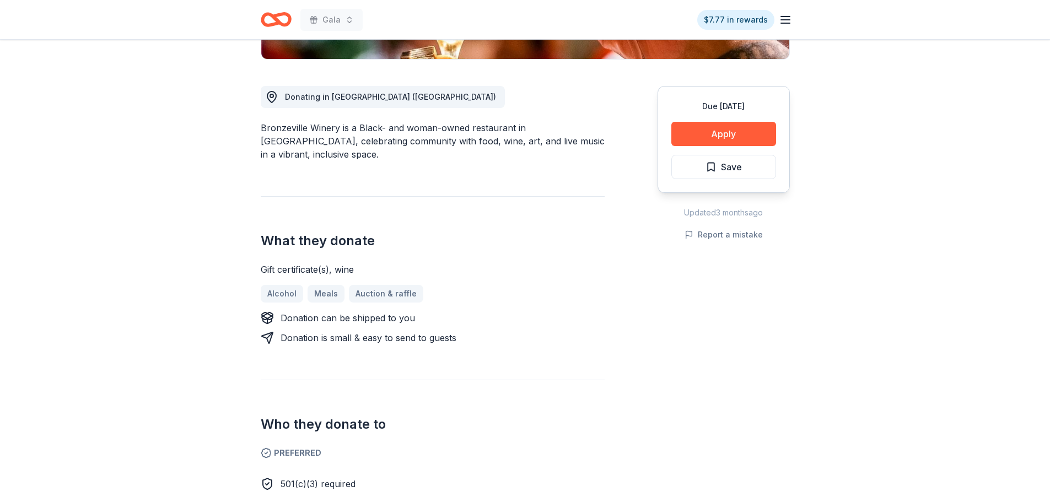
click at [678, 170] on button "Save" at bounding box center [724, 167] width 105 height 24
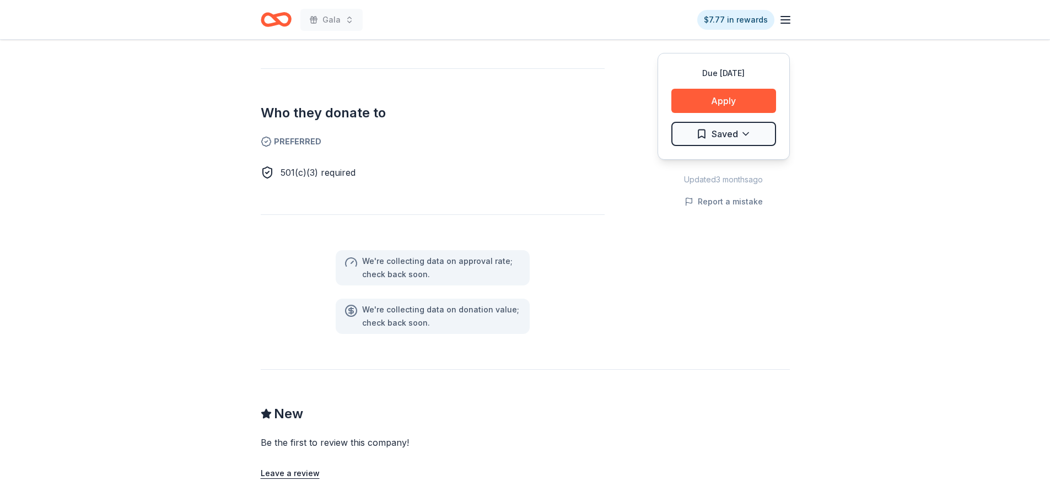
scroll to position [606, 0]
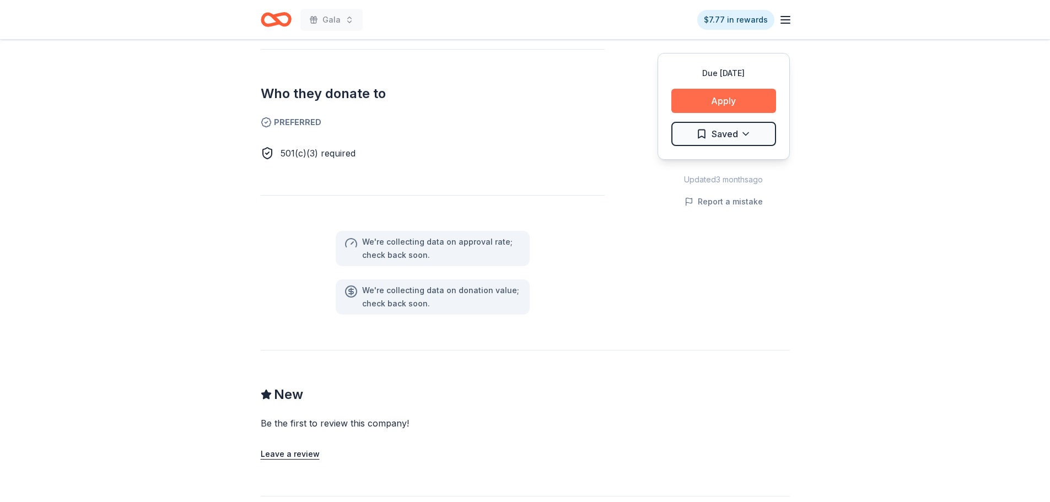
click at [679, 102] on button "Apply" at bounding box center [724, 101] width 105 height 24
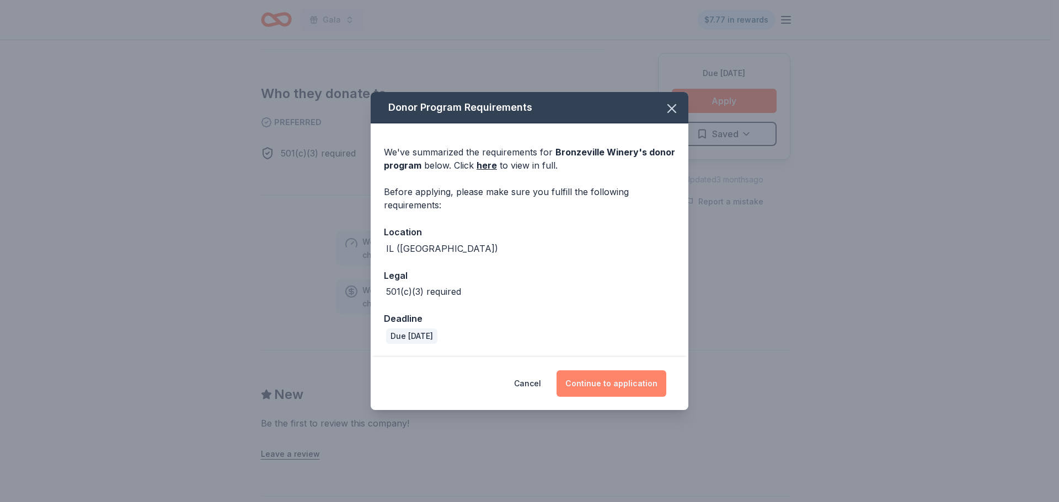
click at [620, 387] on button "Continue to application" at bounding box center [611, 384] width 110 height 26
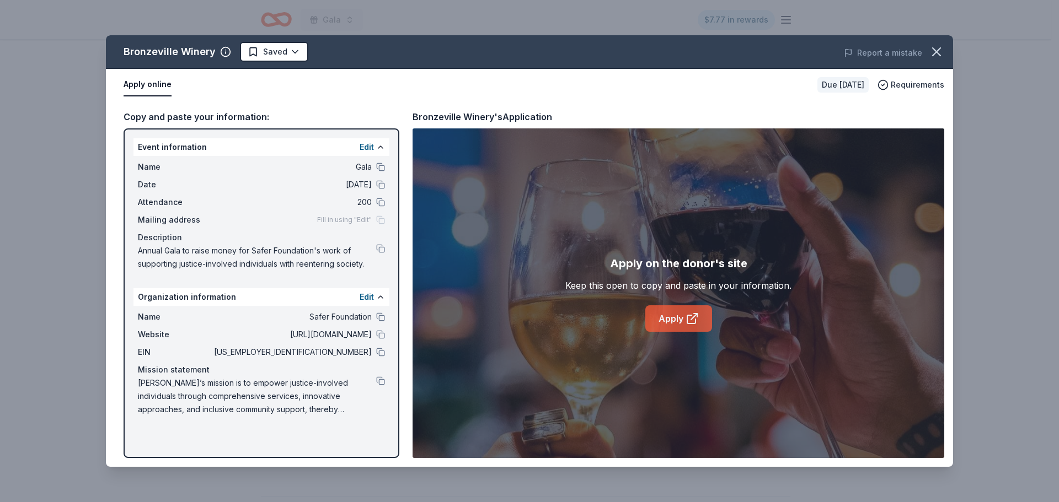
click at [657, 316] on link "Apply" at bounding box center [678, 318] width 67 height 26
click at [935, 50] on icon "button" at bounding box center [936, 52] width 8 height 8
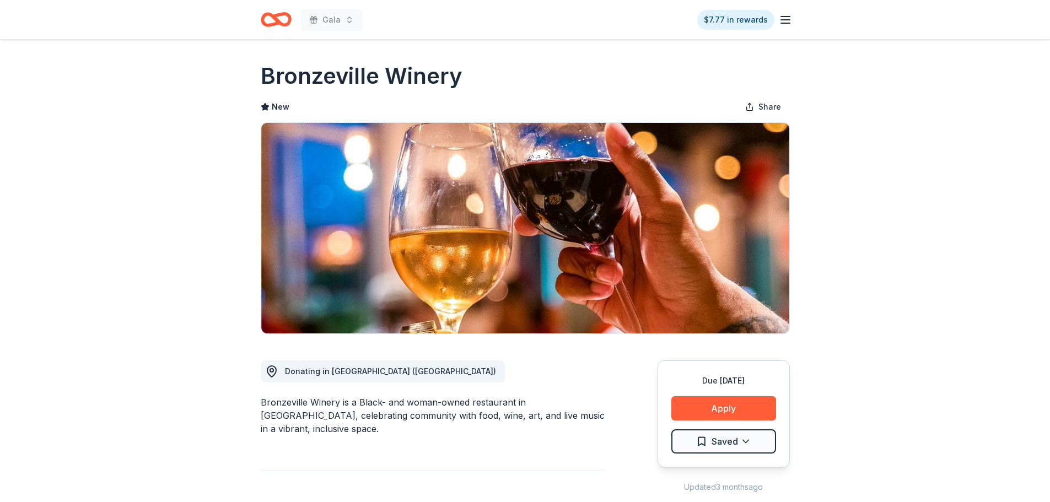
scroll to position [0, 0]
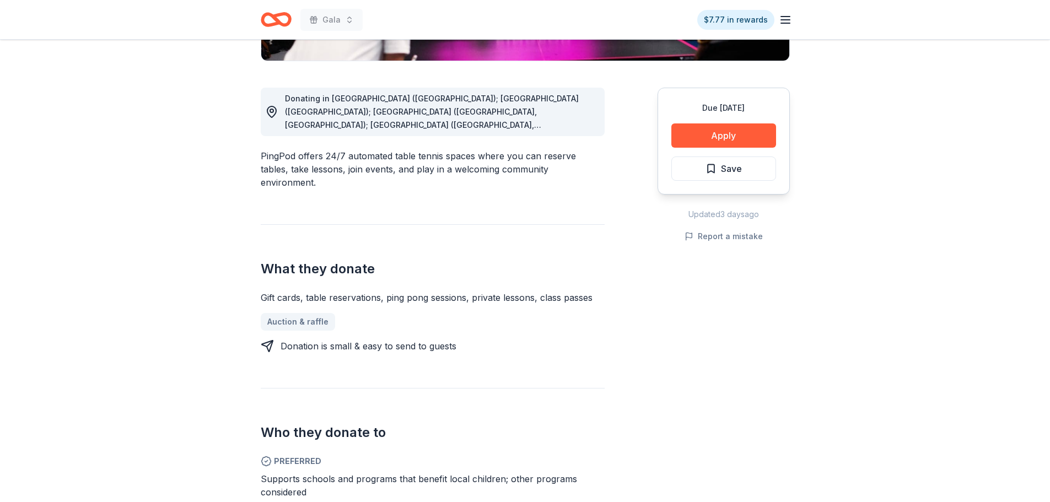
scroll to position [276, 0]
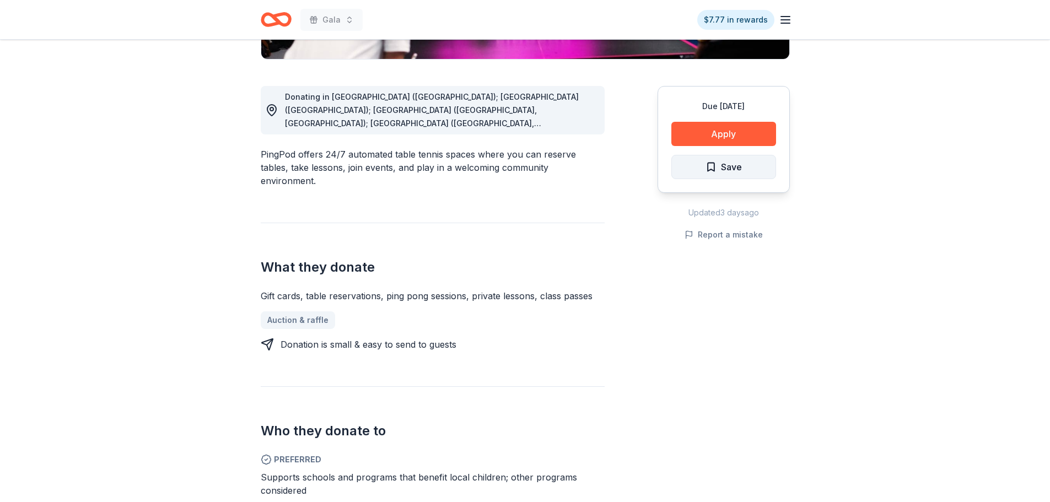
click at [702, 176] on button "Save" at bounding box center [724, 167] width 105 height 24
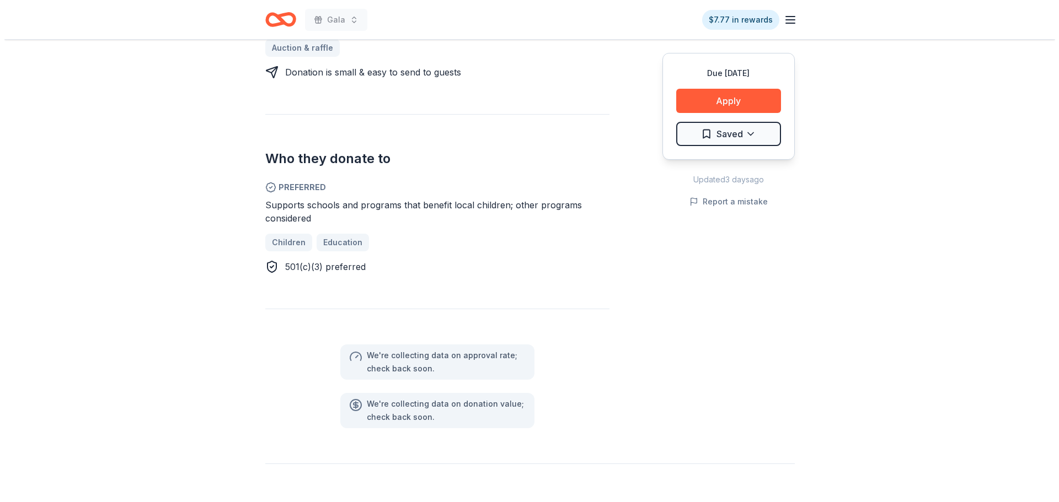
scroll to position [551, 0]
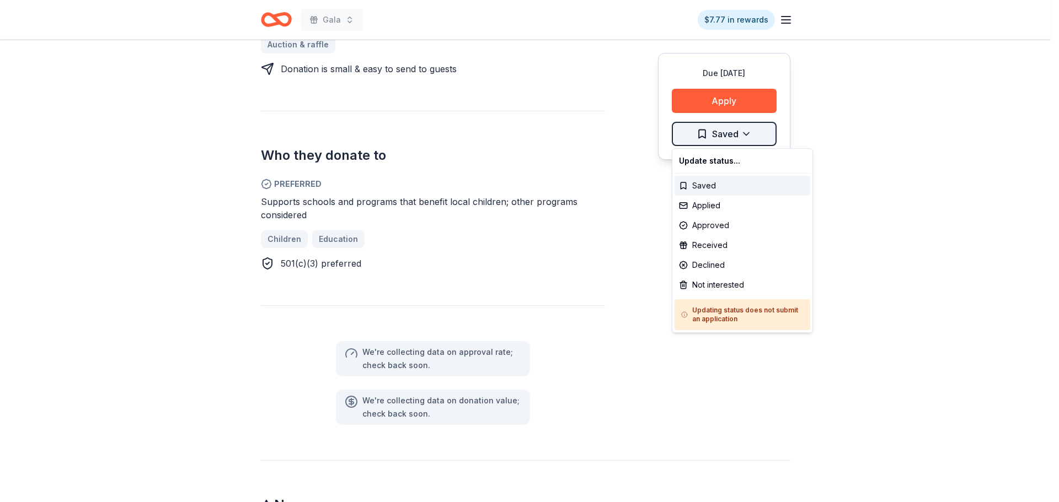
click at [708, 280] on div "Not interested" at bounding box center [742, 285] width 136 height 20
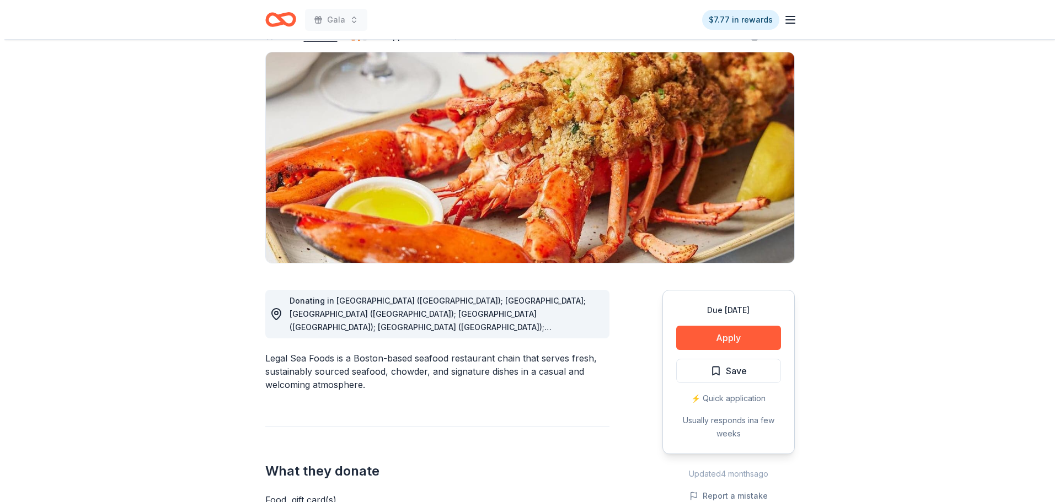
scroll to position [55, 0]
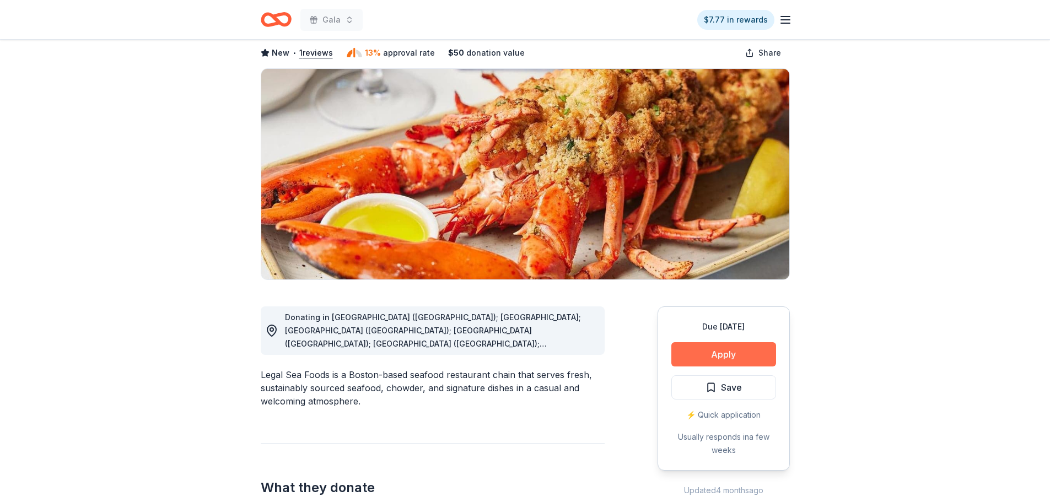
click at [715, 353] on button "Apply" at bounding box center [724, 354] width 105 height 24
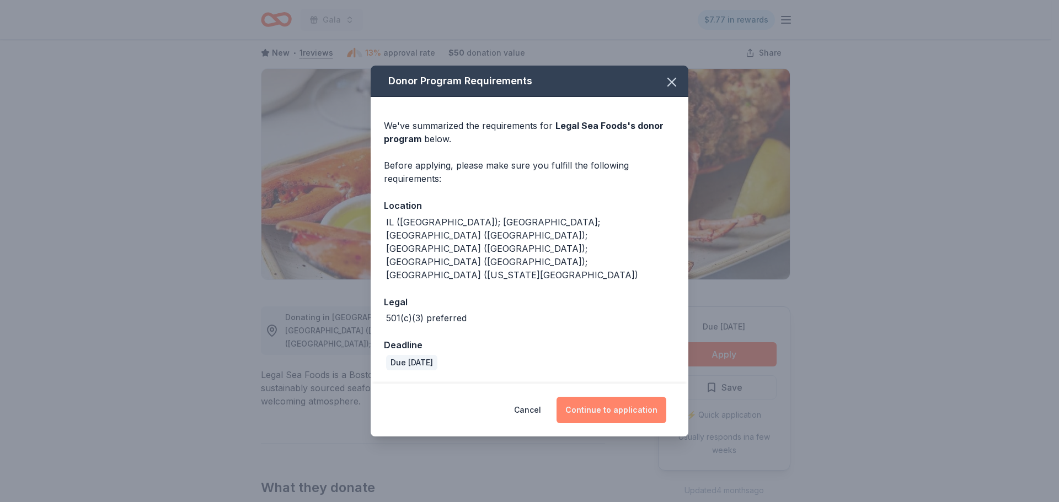
click at [592, 397] on button "Continue to application" at bounding box center [611, 410] width 110 height 26
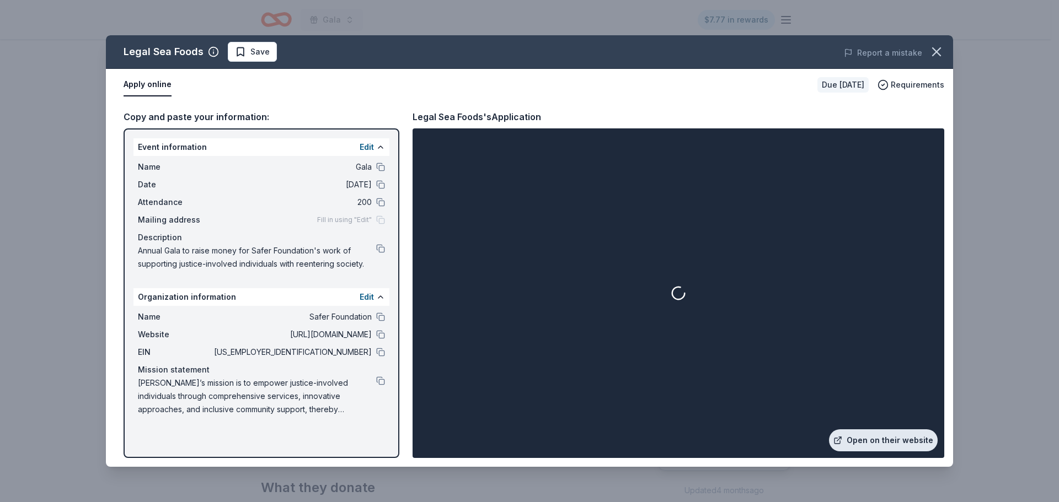
click at [853, 432] on link "Open on their website" at bounding box center [883, 441] width 109 height 22
